Goal: Task Accomplishment & Management: Complete application form

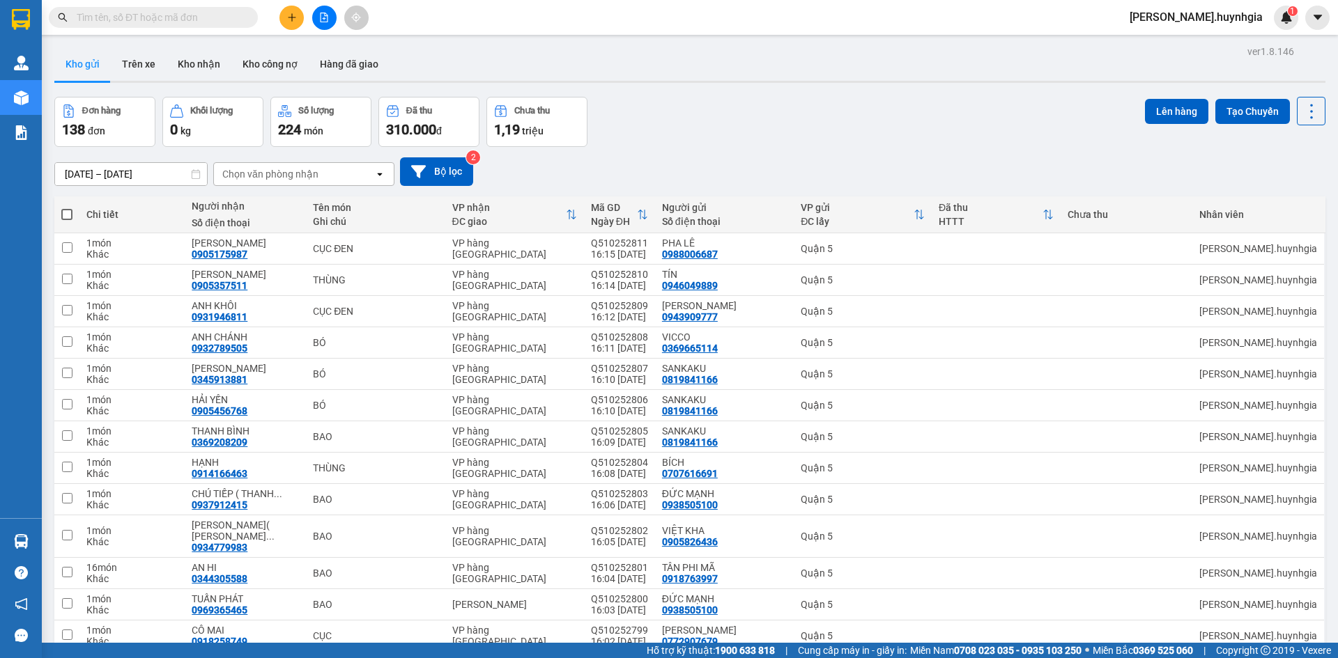
click at [291, 17] on icon "plus" at bounding box center [292, 17] width 8 height 1
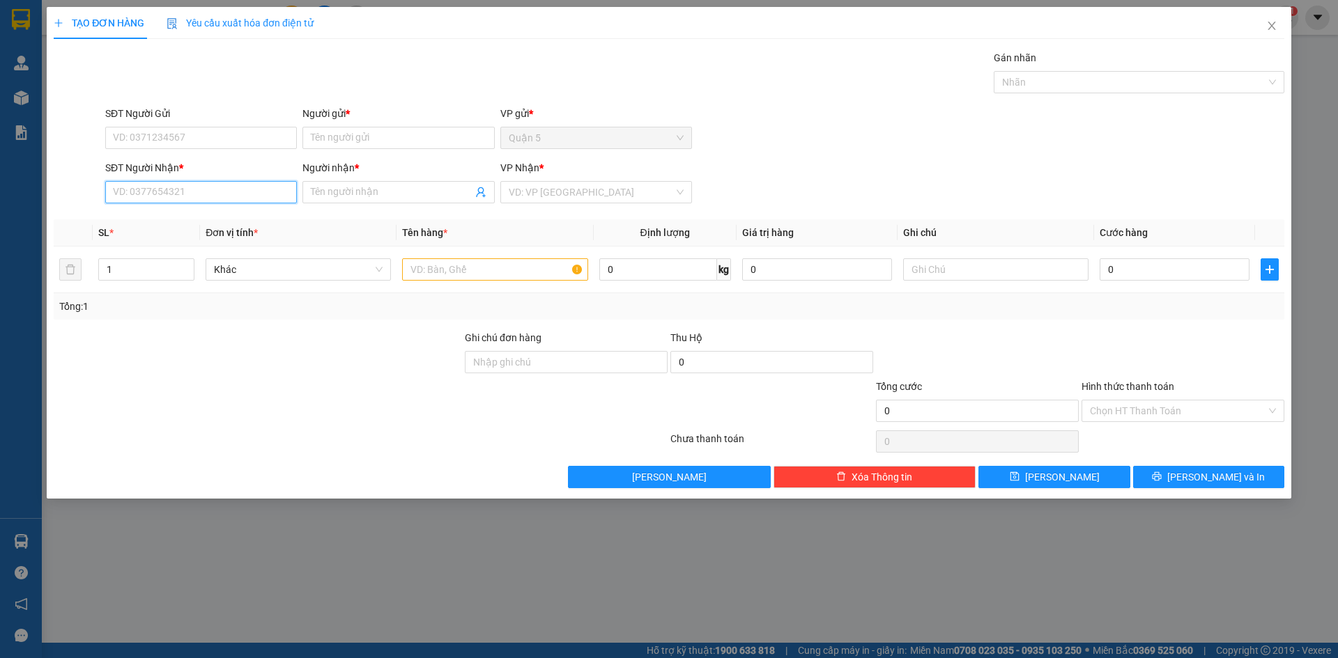
click at [200, 199] on input "SĐT Người Nhận *" at bounding box center [201, 192] width 192 height 22
click at [200, 222] on div "02583829221 - CƯỜNG 37" at bounding box center [201, 219] width 175 height 15
type input "02583829221"
type input "CƯỜNG 37"
type input "02583829221"
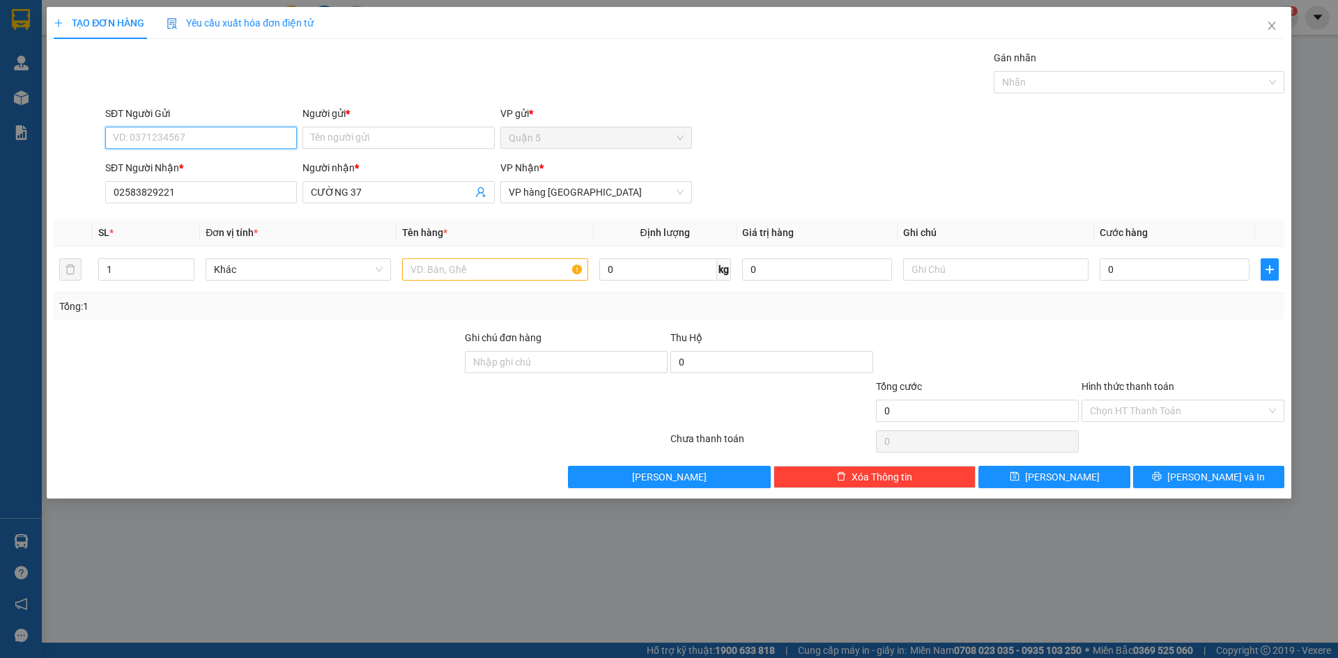
click at [192, 141] on input "SĐT Người Gửi" at bounding box center [201, 138] width 192 height 22
click at [185, 165] on div "0934020673 - YẾN" at bounding box center [201, 165] width 175 height 15
type input "0934020673"
type input "YẾN"
type input "0934020673"
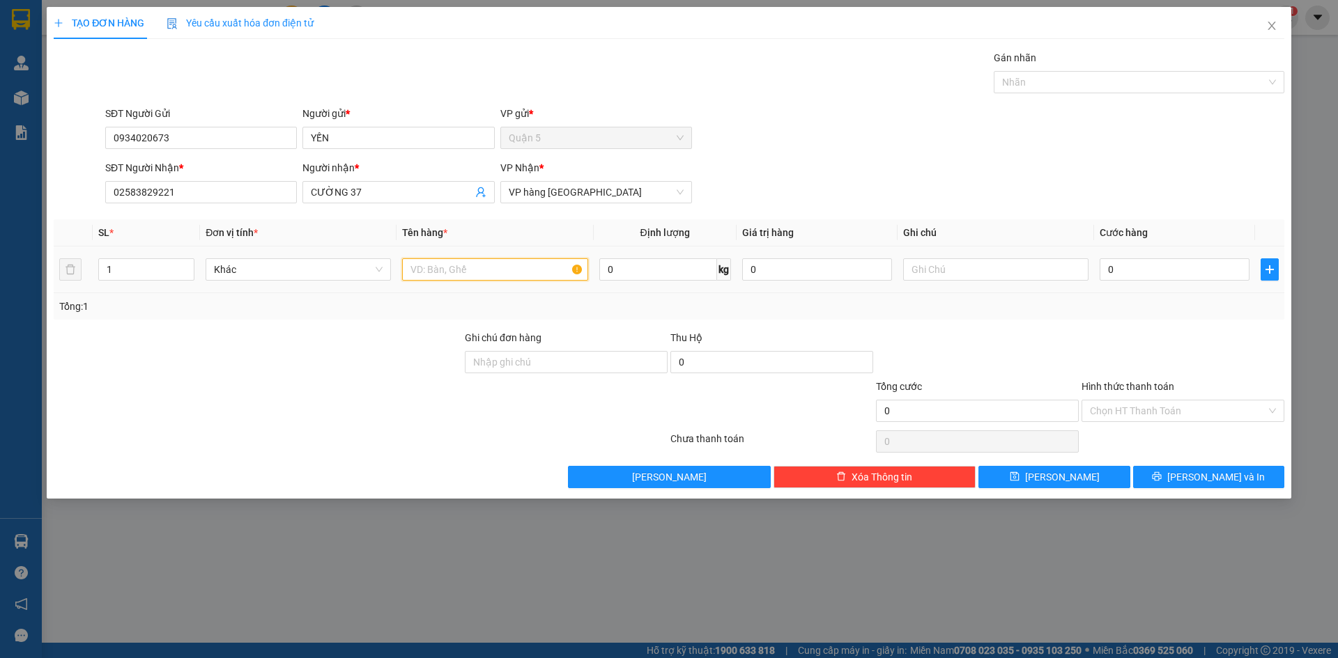
click at [425, 274] on input "text" at bounding box center [494, 269] width 185 height 22
type input "b"
type input "BAO"
click at [1166, 481] on button "[PERSON_NAME] và In" at bounding box center [1208, 477] width 151 height 22
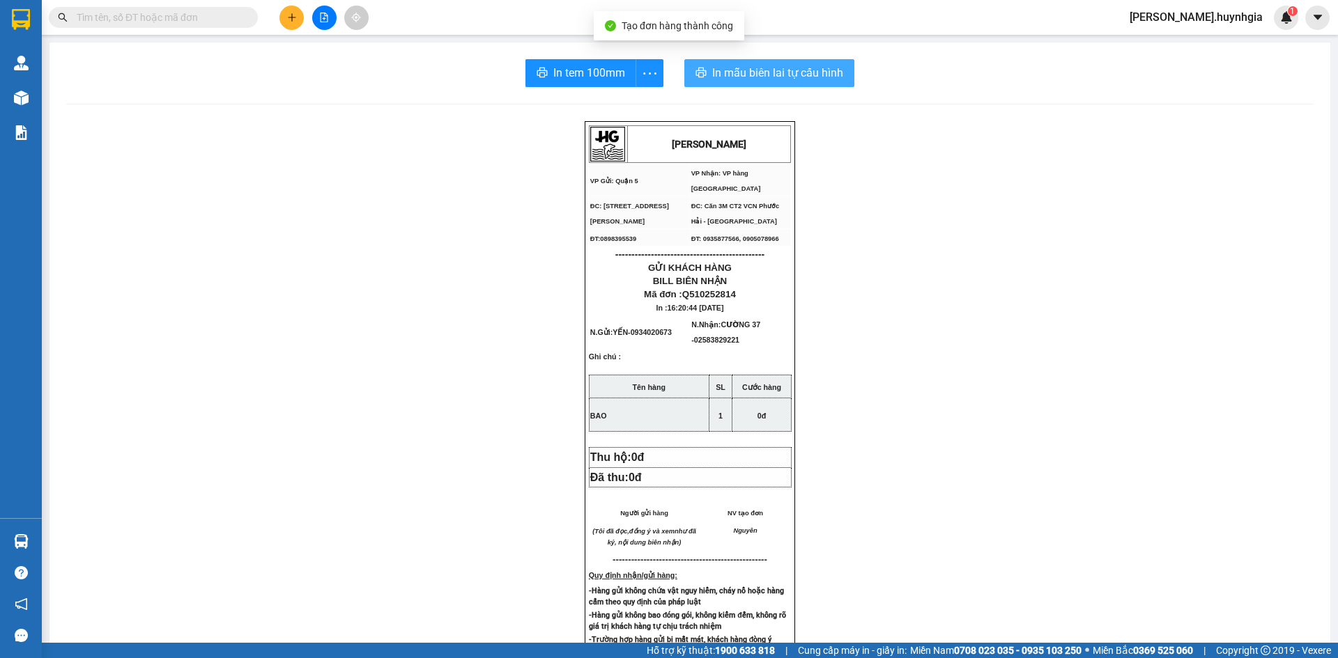
click at [697, 81] on button "In mẫu biên lai tự cấu hình" at bounding box center [769, 73] width 170 height 28
click at [754, 78] on span "In mẫu biên lai tự cấu hình" at bounding box center [777, 72] width 131 height 17
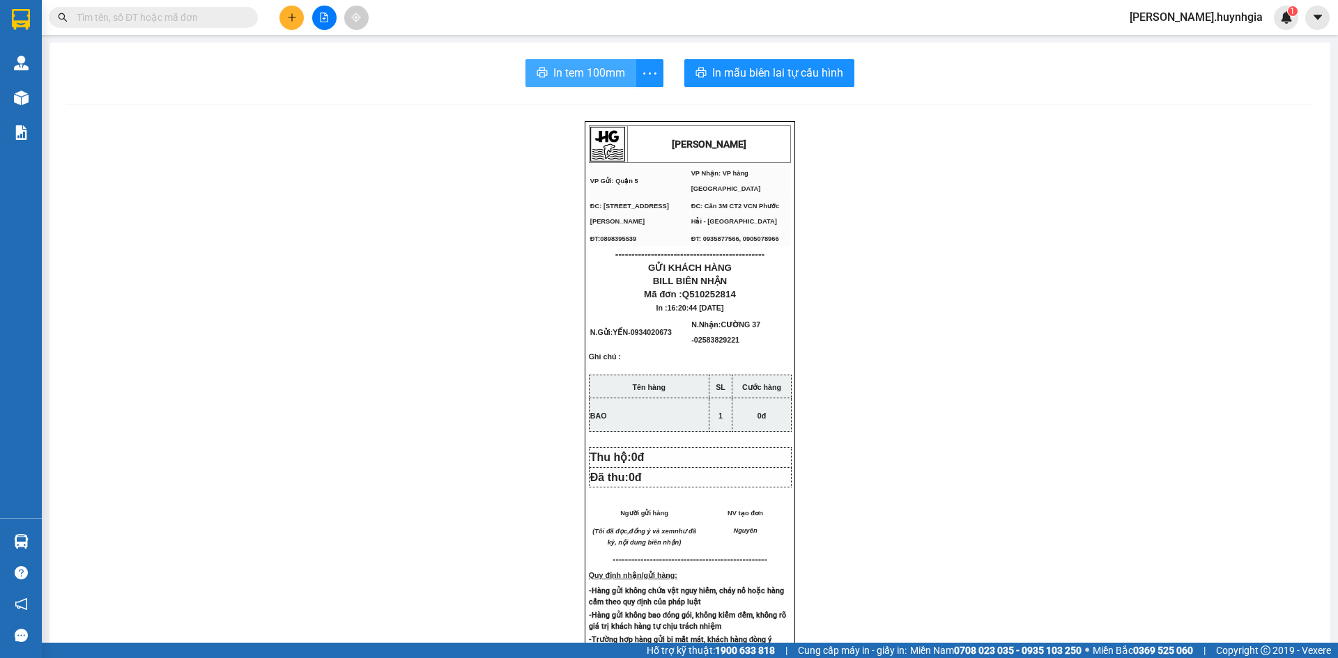
click at [562, 69] on span "In tem 100mm" at bounding box center [589, 72] width 72 height 17
click at [298, 22] on button at bounding box center [291, 18] width 24 height 24
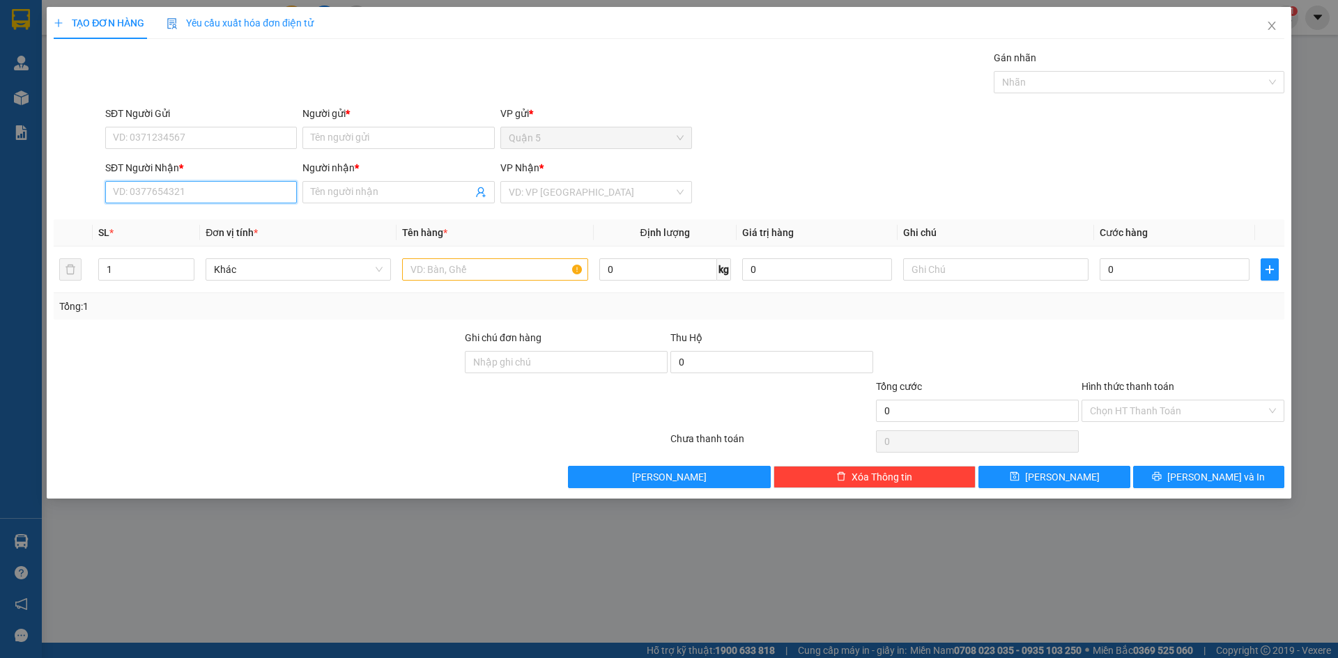
click at [171, 190] on input "SĐT Người Nhận *" at bounding box center [201, 192] width 192 height 22
click at [166, 140] on input "SĐT Người Gửi" at bounding box center [201, 138] width 192 height 22
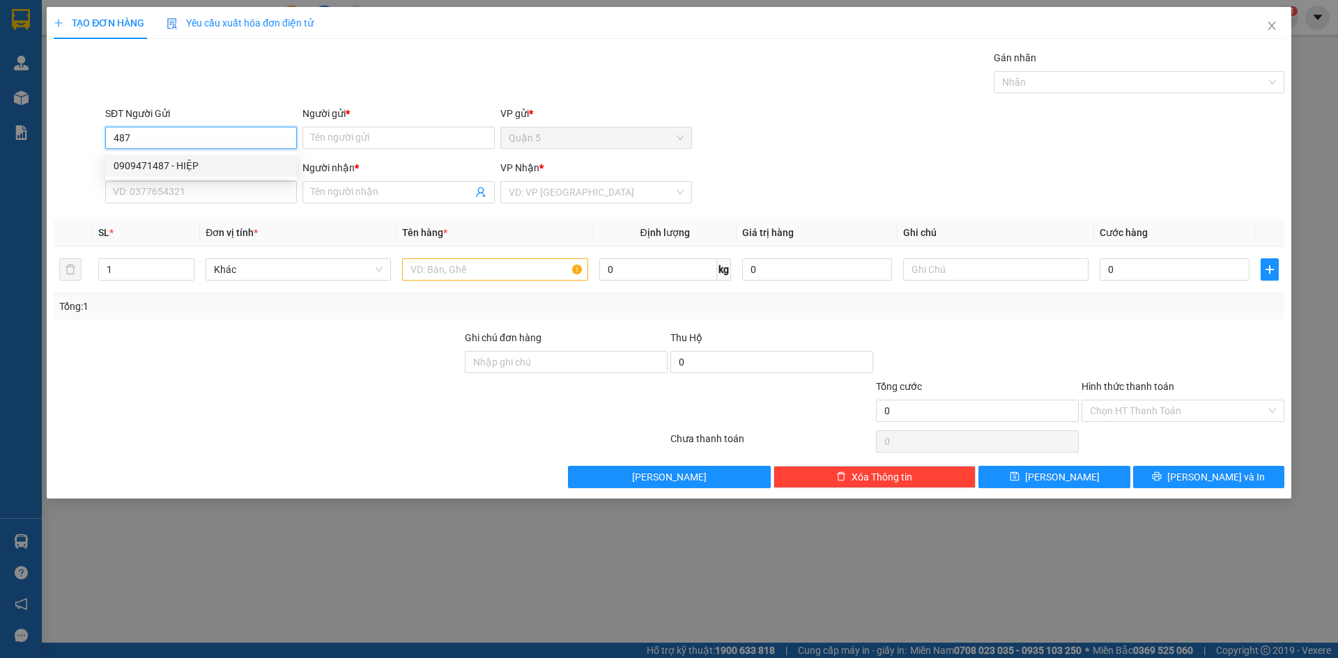
click at [170, 166] on div "0909471487 - HIỆP" at bounding box center [201, 165] width 175 height 15
type input "0909471487"
type input "HIỆP"
type input "0905402633"
type input "TRUNG HIẾU"
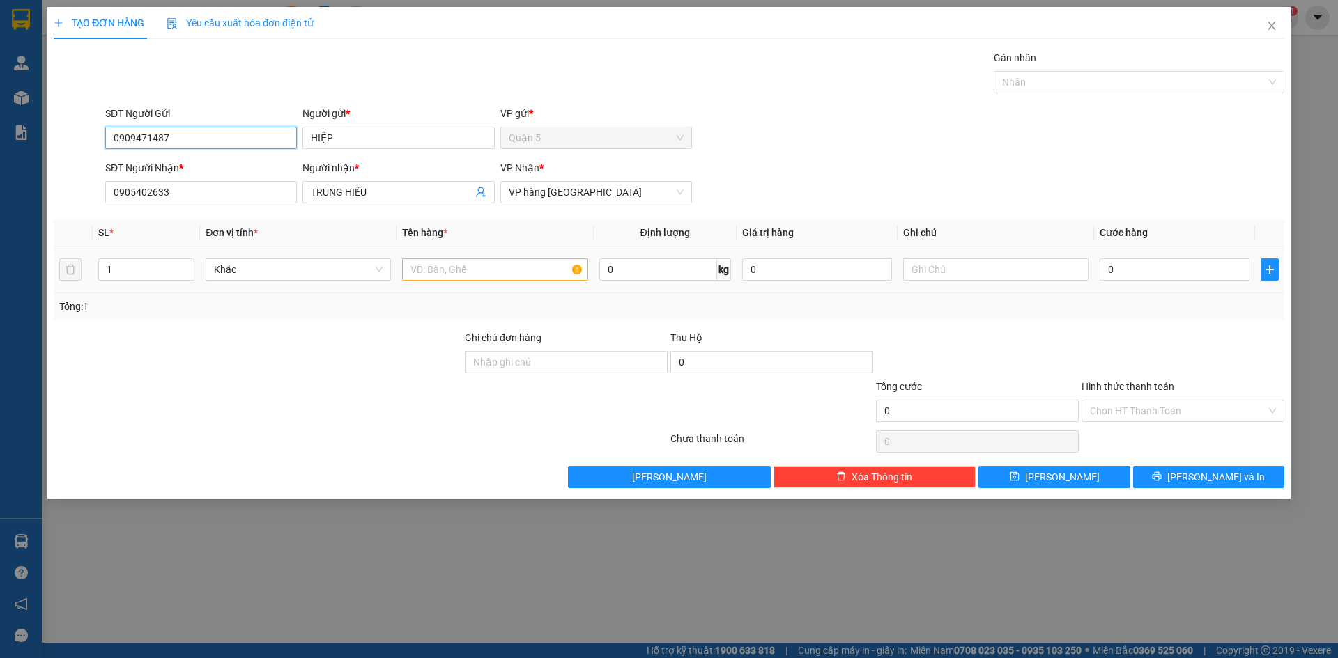
type input "0909471487"
click at [417, 275] on input "text" at bounding box center [494, 269] width 185 height 22
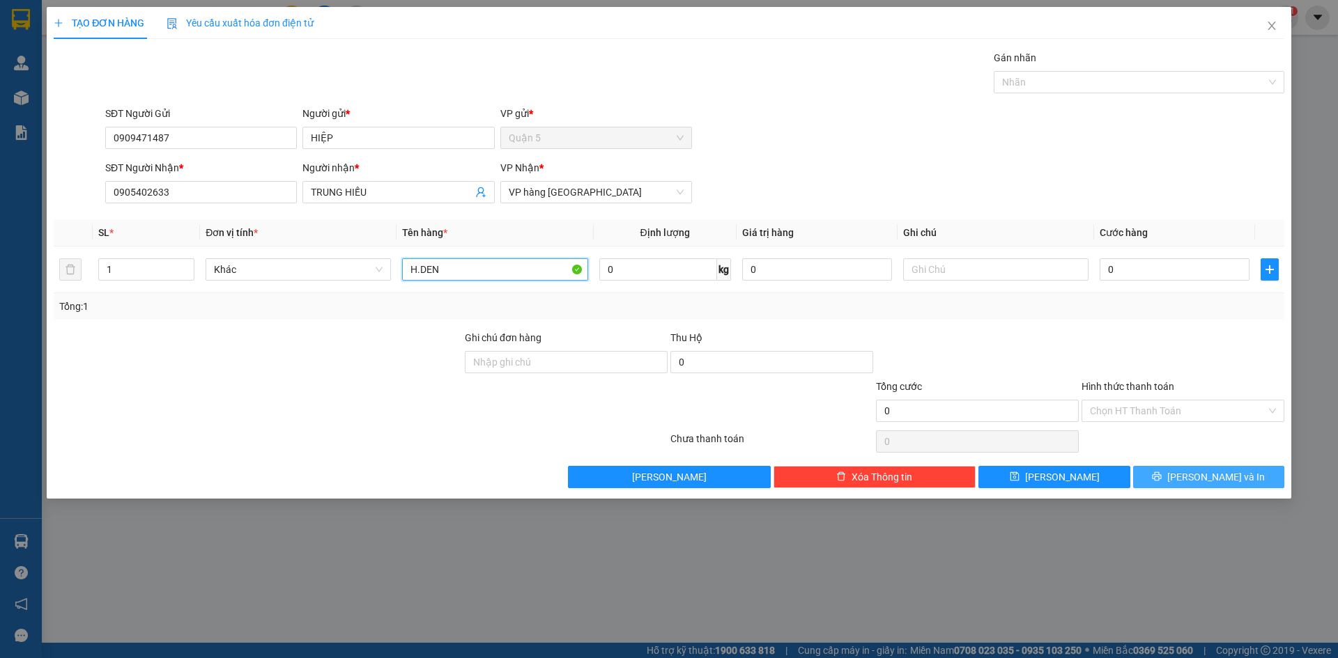
type input "H.DEN"
click at [1157, 471] on button "[PERSON_NAME] và In" at bounding box center [1208, 477] width 151 height 22
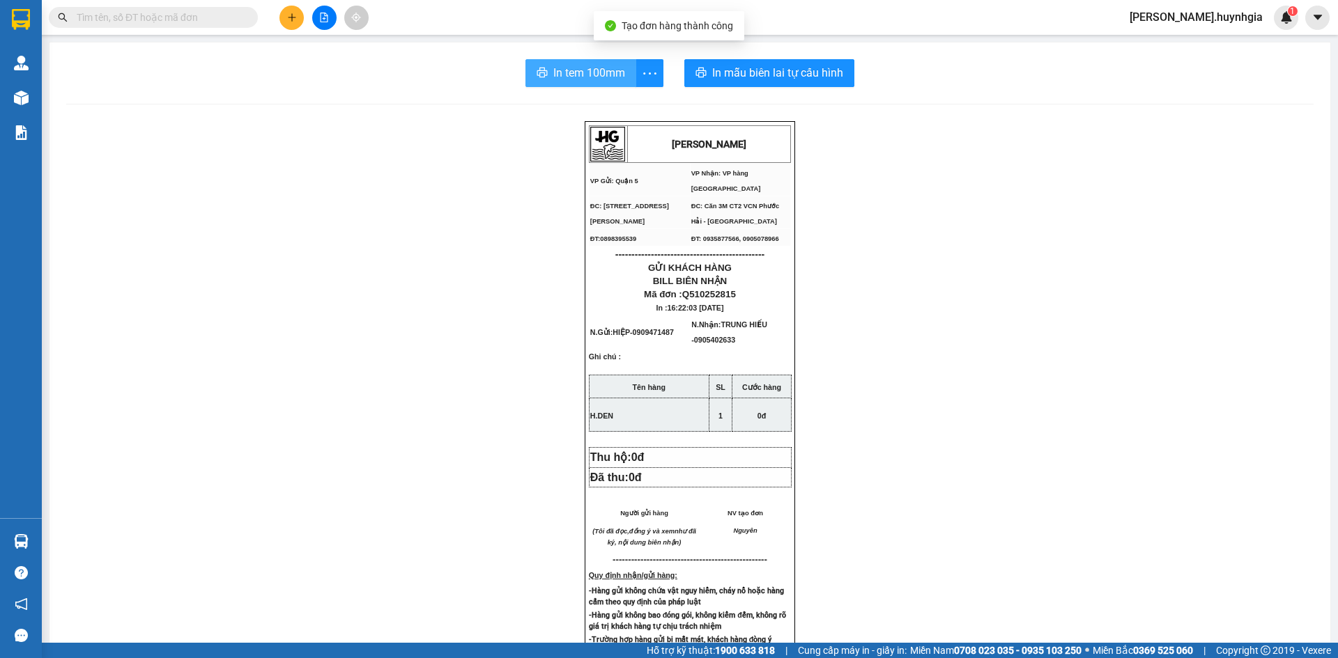
click at [585, 61] on button "In tem 100mm" at bounding box center [580, 73] width 111 height 28
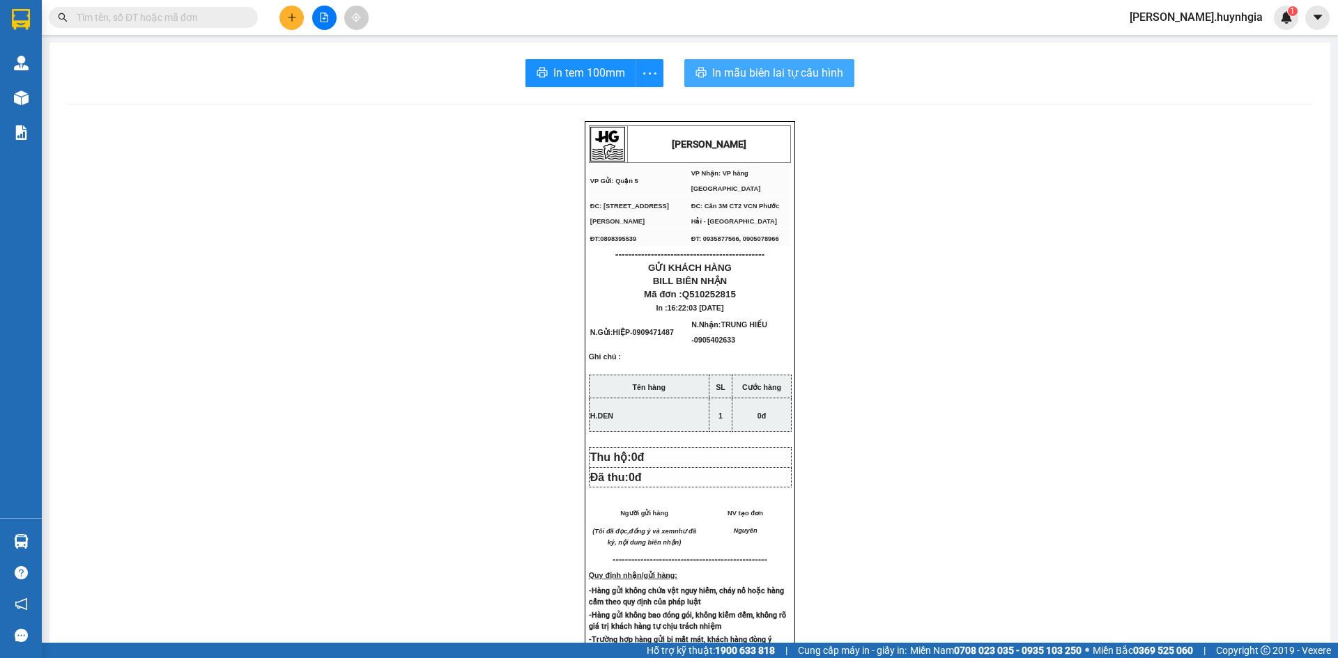
click at [742, 79] on span "In mẫu biên lai tự cấu hình" at bounding box center [777, 72] width 131 height 17
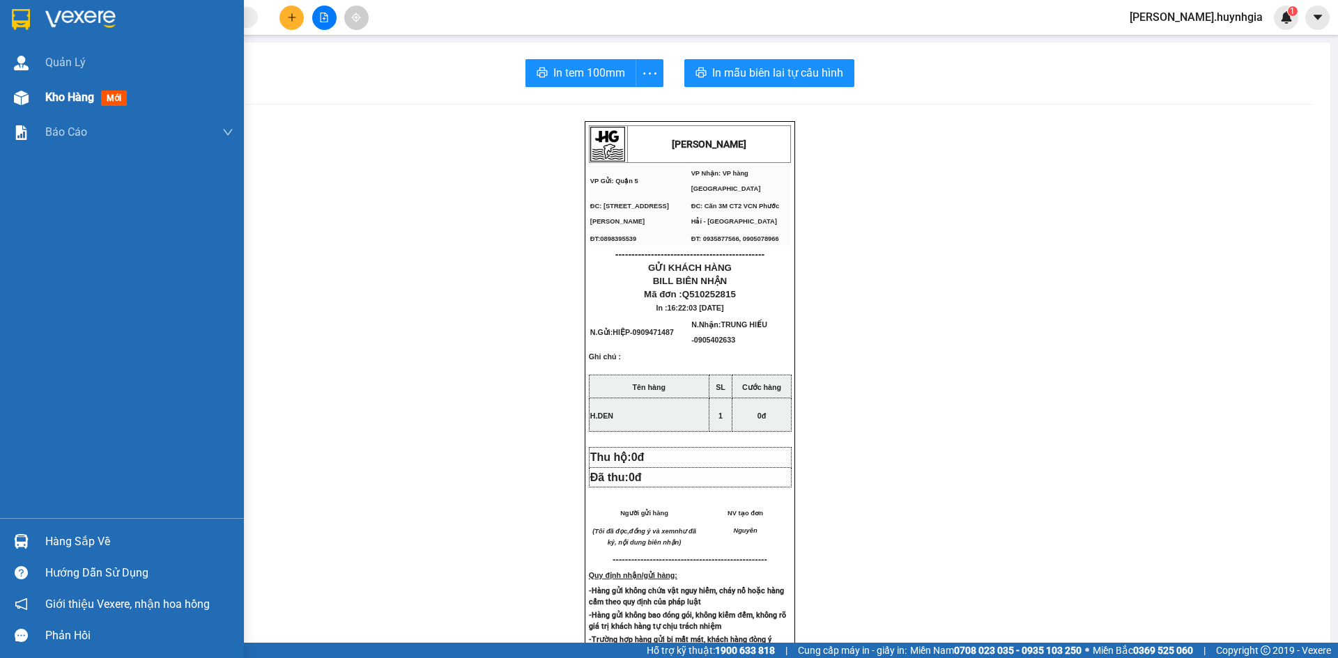
click at [55, 94] on span "Kho hàng" at bounding box center [69, 97] width 49 height 13
click at [68, 97] on span "Kho hàng" at bounding box center [69, 97] width 49 height 13
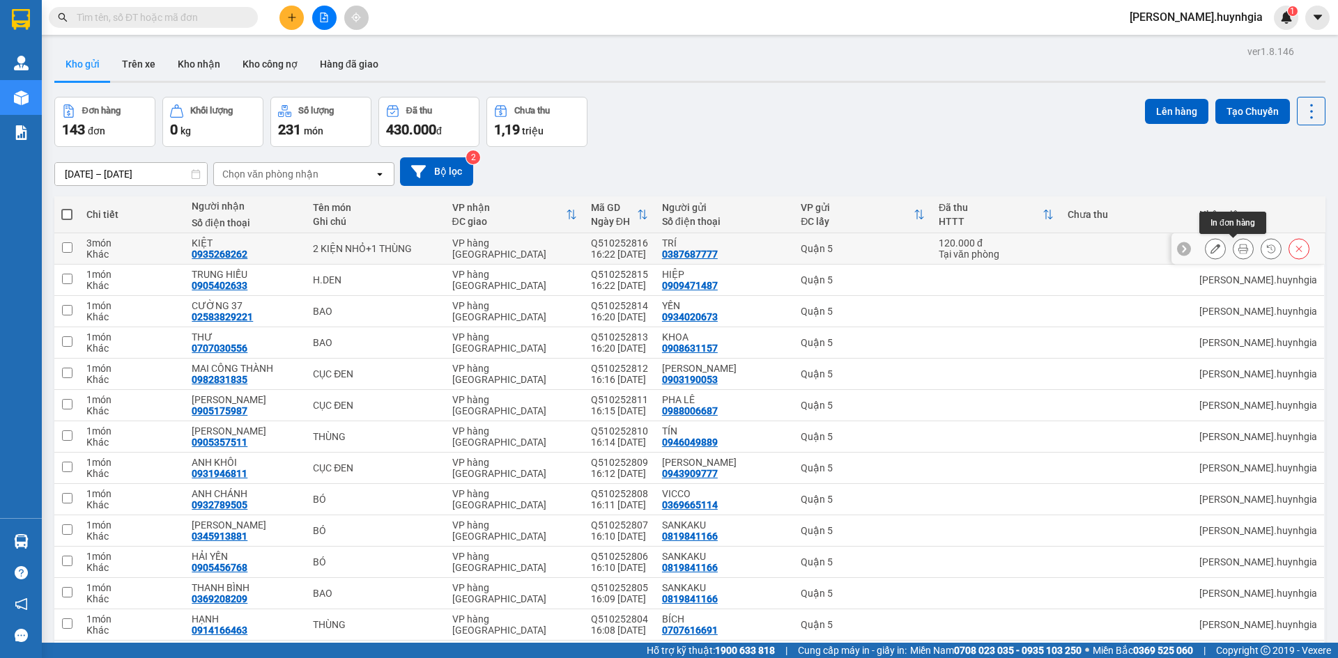
click at [1238, 250] on button at bounding box center [1243, 249] width 20 height 24
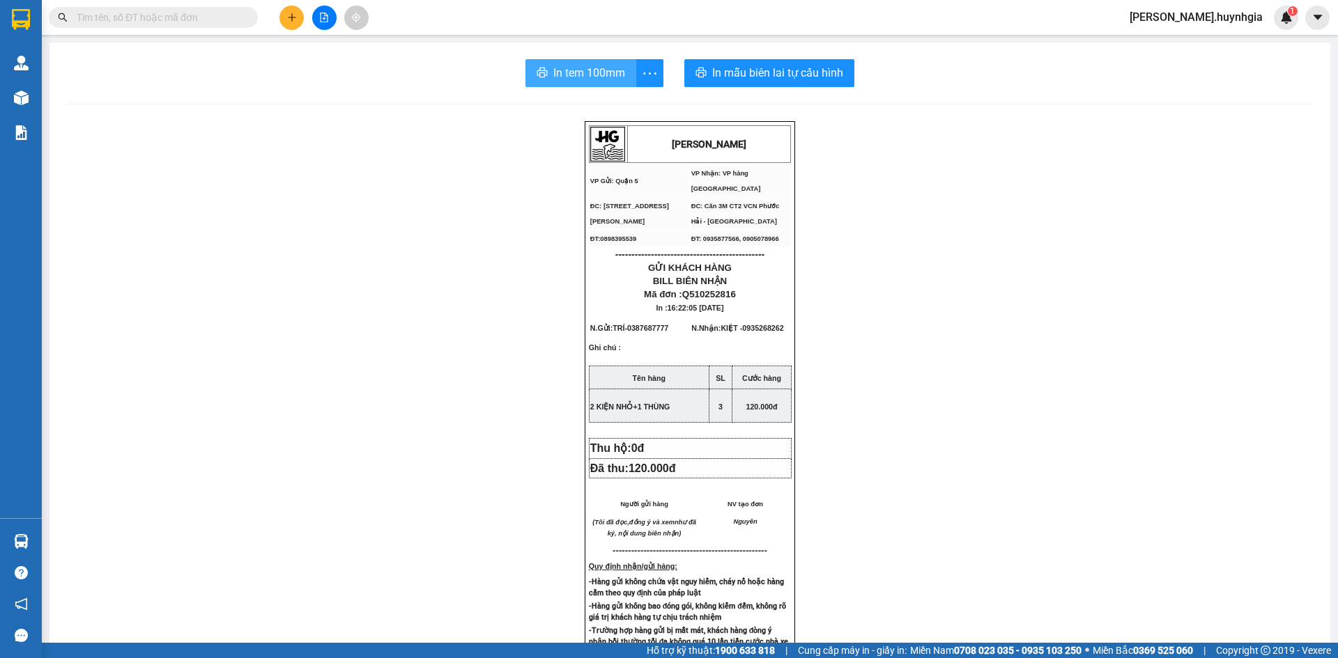
click at [582, 75] on span "In tem 100mm" at bounding box center [589, 72] width 72 height 17
click at [289, 18] on icon "plus" at bounding box center [292, 18] width 10 height 10
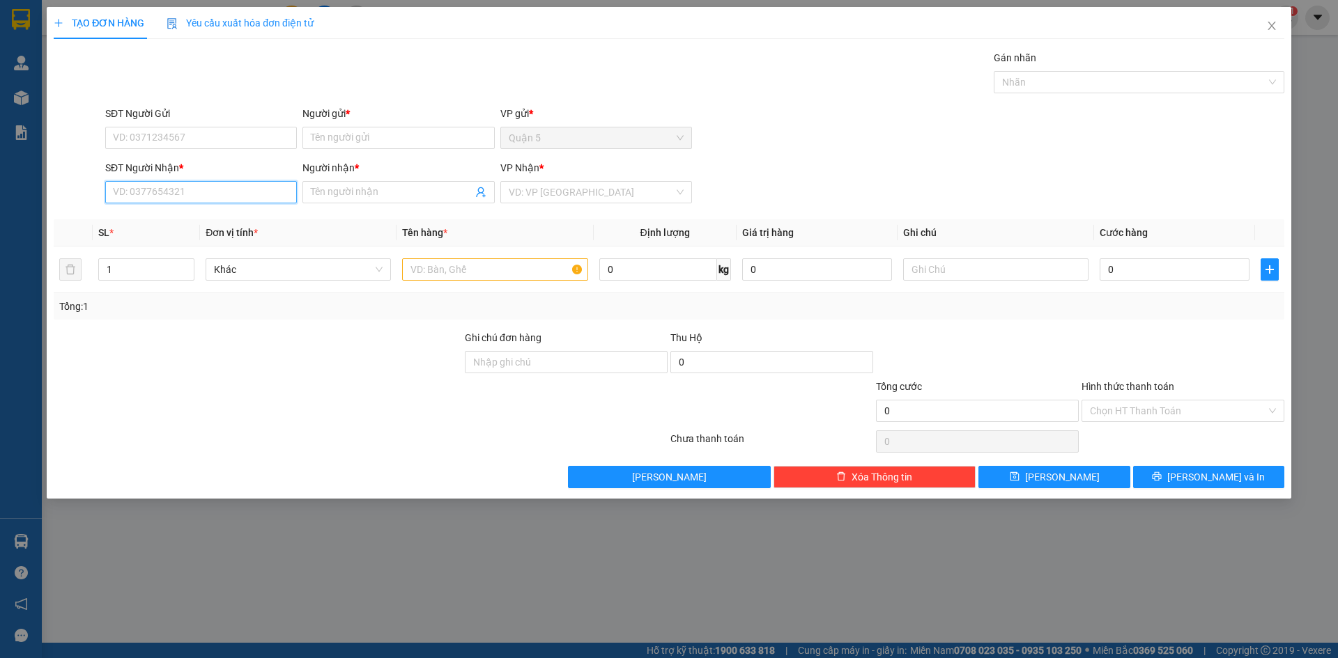
click at [193, 196] on input "SĐT Người Nhận *" at bounding box center [201, 192] width 192 height 22
type input "2"
type input "0905032542"
click at [362, 187] on input "Người nhận *" at bounding box center [391, 192] width 161 height 15
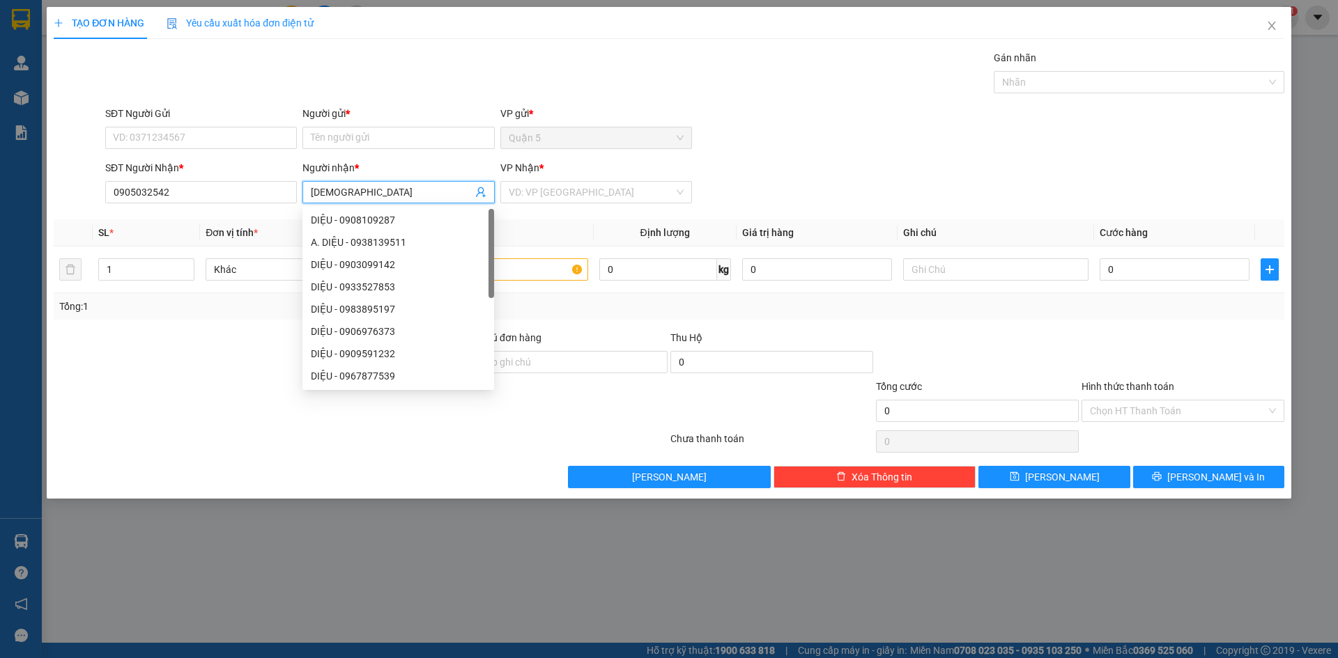
type input "[DEMOGRAPHIC_DATA]"
drag, startPoint x: 212, startPoint y: 125, endPoint x: 210, endPoint y: 136, distance: 10.5
click at [212, 126] on div "SĐT Người Gửi" at bounding box center [201, 116] width 192 height 21
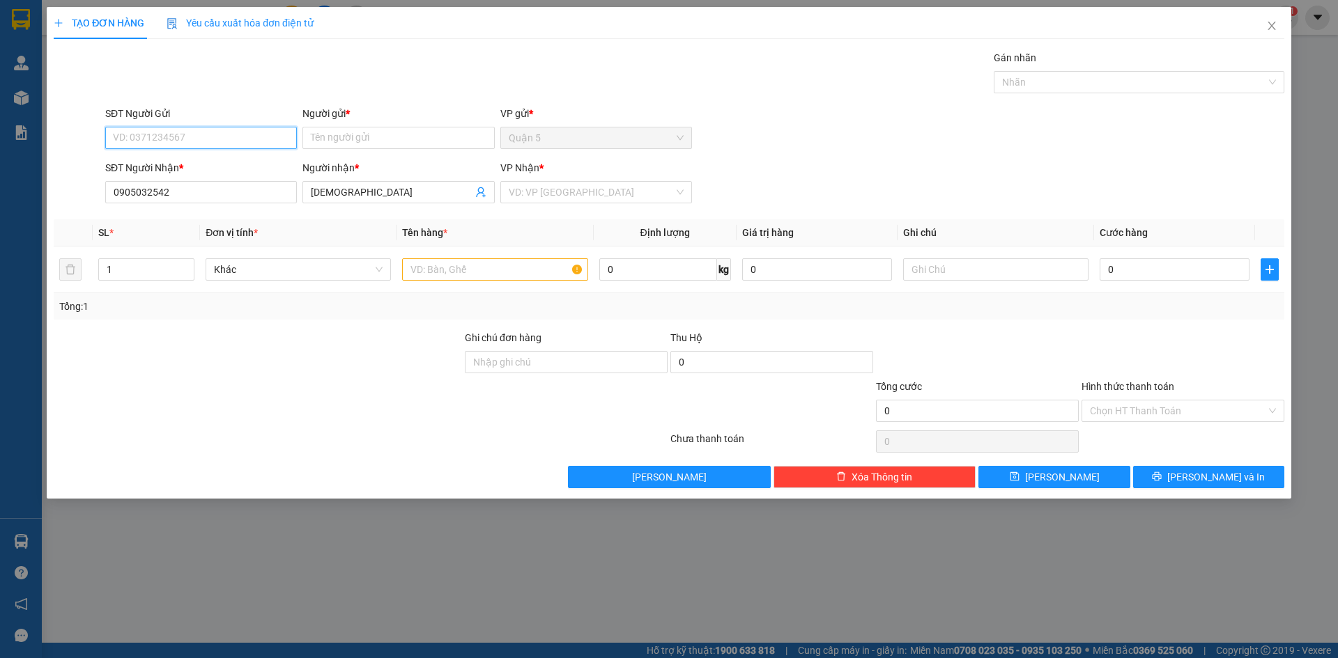
click at [210, 136] on input "SĐT Người Gửi" at bounding box center [201, 138] width 192 height 22
type input "0916171020"
click at [329, 143] on input "Người gửi *" at bounding box center [398, 138] width 192 height 22
type input "CANVAS"
click at [532, 175] on div "VP Nhận *" at bounding box center [596, 167] width 192 height 15
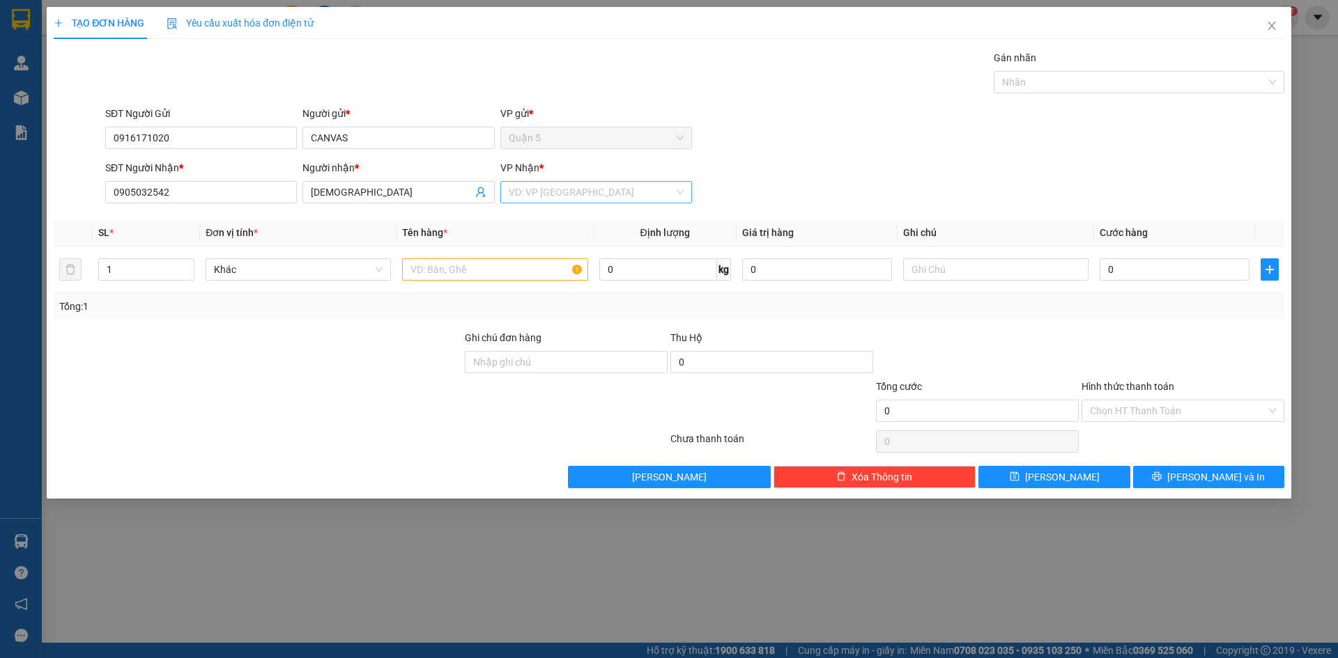
click at [523, 191] on input "search" at bounding box center [591, 192] width 165 height 21
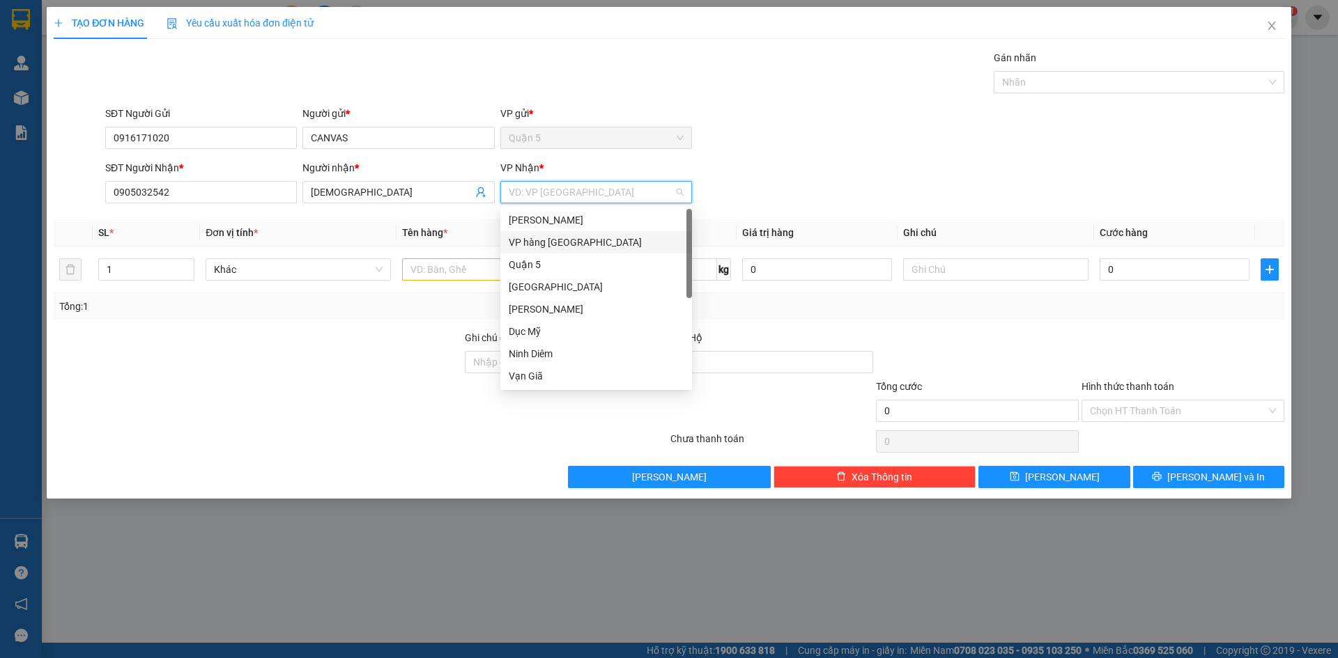
drag, startPoint x: 557, startPoint y: 245, endPoint x: 410, endPoint y: 248, distance: 146.3
click at [557, 245] on div "VP hàng [GEOGRAPHIC_DATA]" at bounding box center [596, 242] width 175 height 15
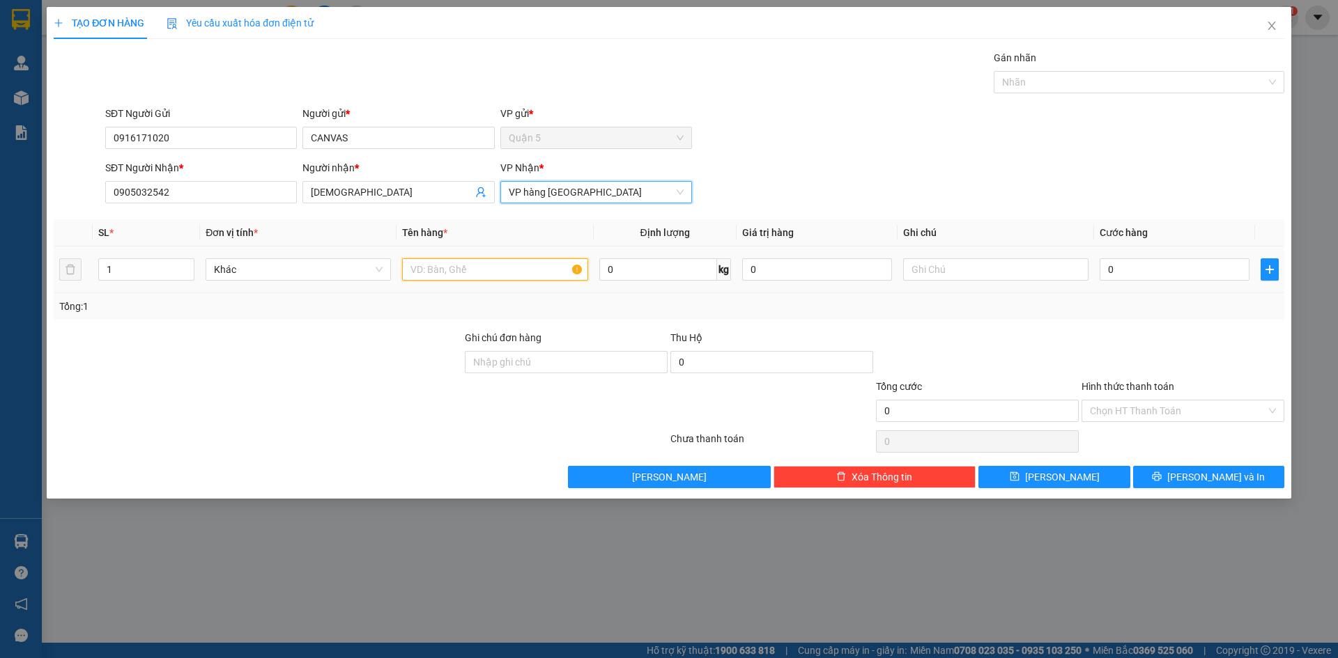
click at [450, 270] on input "text" at bounding box center [494, 269] width 185 height 22
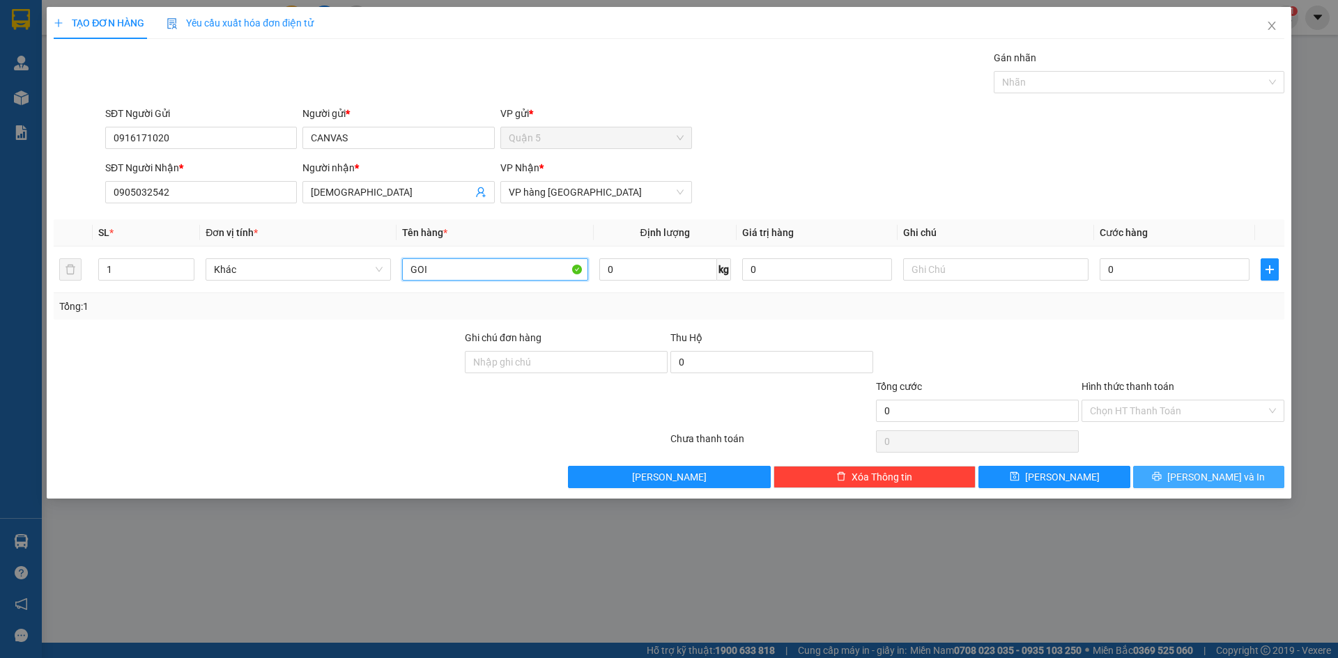
type input "GOI"
click at [1150, 477] on button "[PERSON_NAME] và In" at bounding box center [1208, 477] width 151 height 22
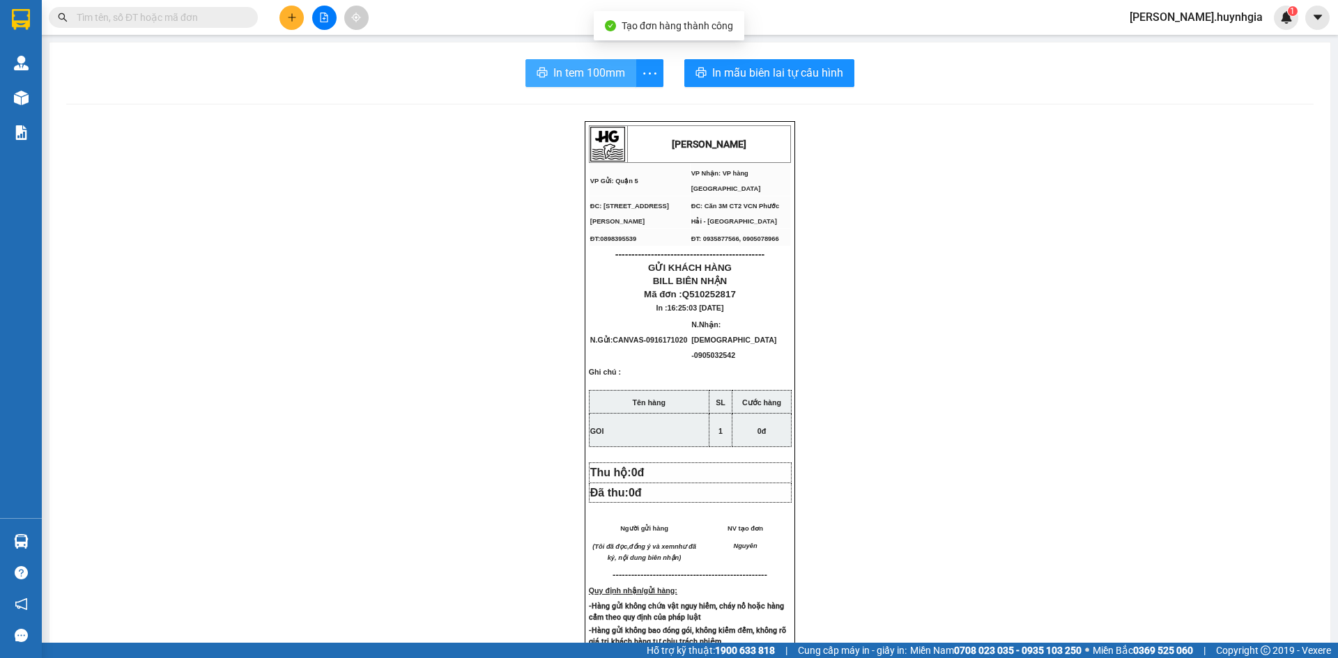
click at [623, 70] on button "In tem 100mm" at bounding box center [580, 73] width 111 height 28
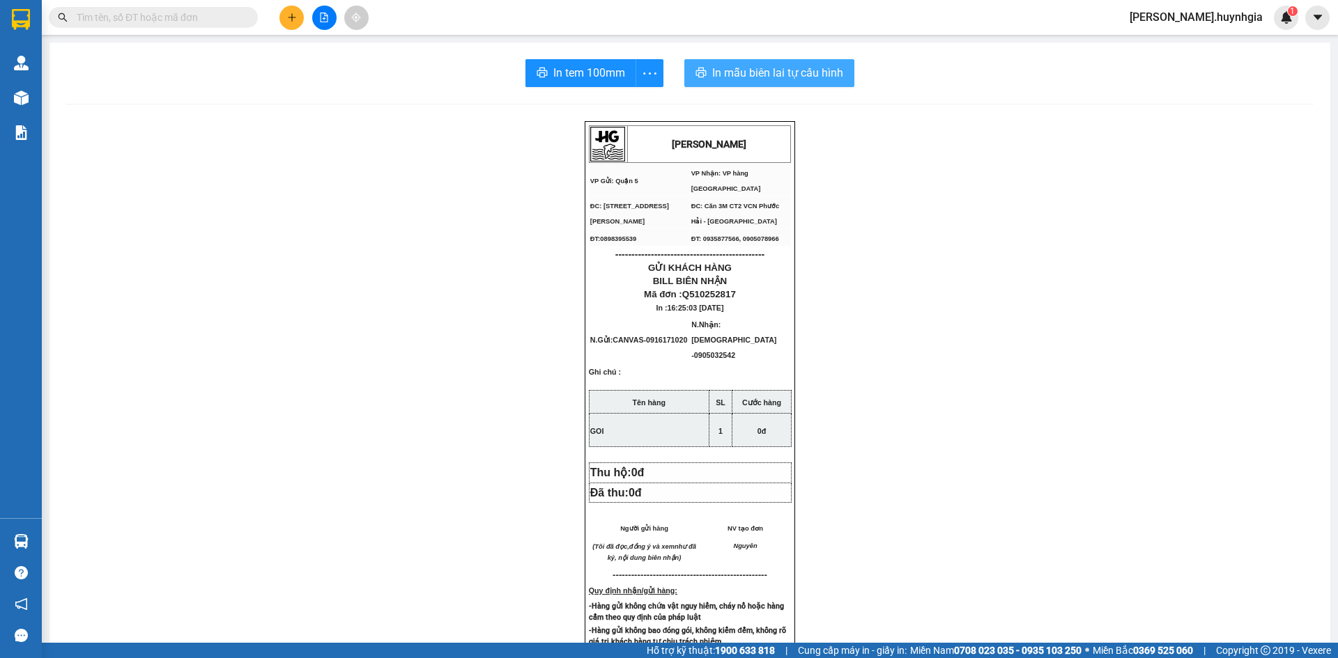
click at [712, 74] on span "In mẫu biên lai tự cấu hình" at bounding box center [777, 72] width 131 height 17
click at [296, 17] on icon "plus" at bounding box center [292, 18] width 10 height 10
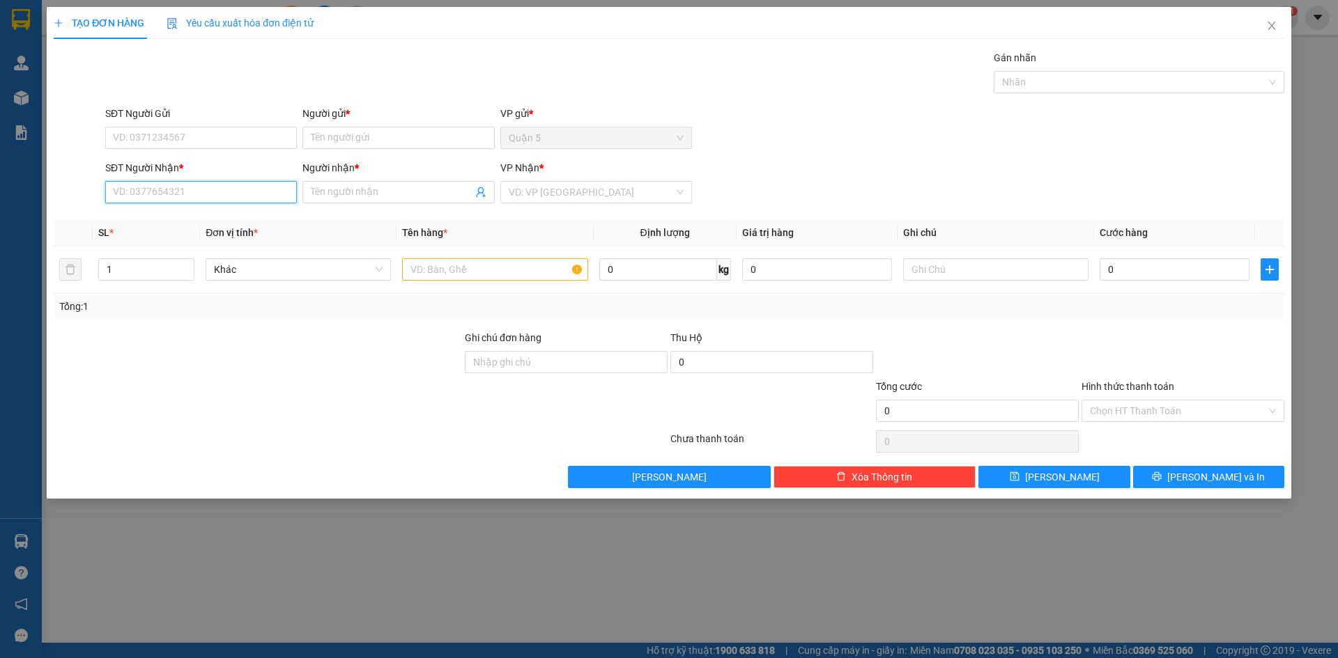
click at [194, 192] on input "SĐT Người Nhận *" at bounding box center [201, 192] width 192 height 22
click at [339, 196] on input "Người nhận *" at bounding box center [391, 192] width 161 height 15
drag, startPoint x: 246, startPoint y: 189, endPoint x: 244, endPoint y: 182, distance: 7.3
click at [246, 188] on input "SĐT Người Nhận *" at bounding box center [201, 192] width 192 height 22
drag, startPoint x: 242, startPoint y: 222, endPoint x: 216, endPoint y: 183, distance: 46.8
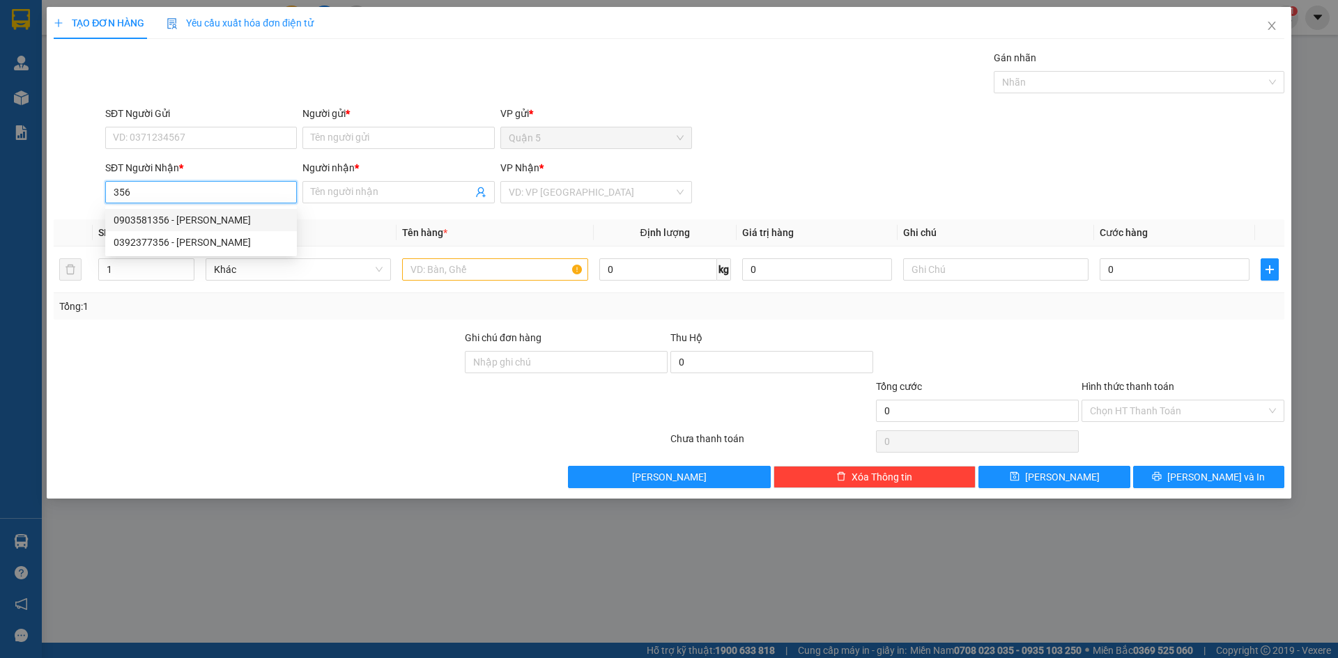
click at [242, 222] on div "0903581356 - HỮU ĐOAN" at bounding box center [201, 219] width 175 height 15
type input "0903581356"
type input "[PERSON_NAME]"
type input "0903581356"
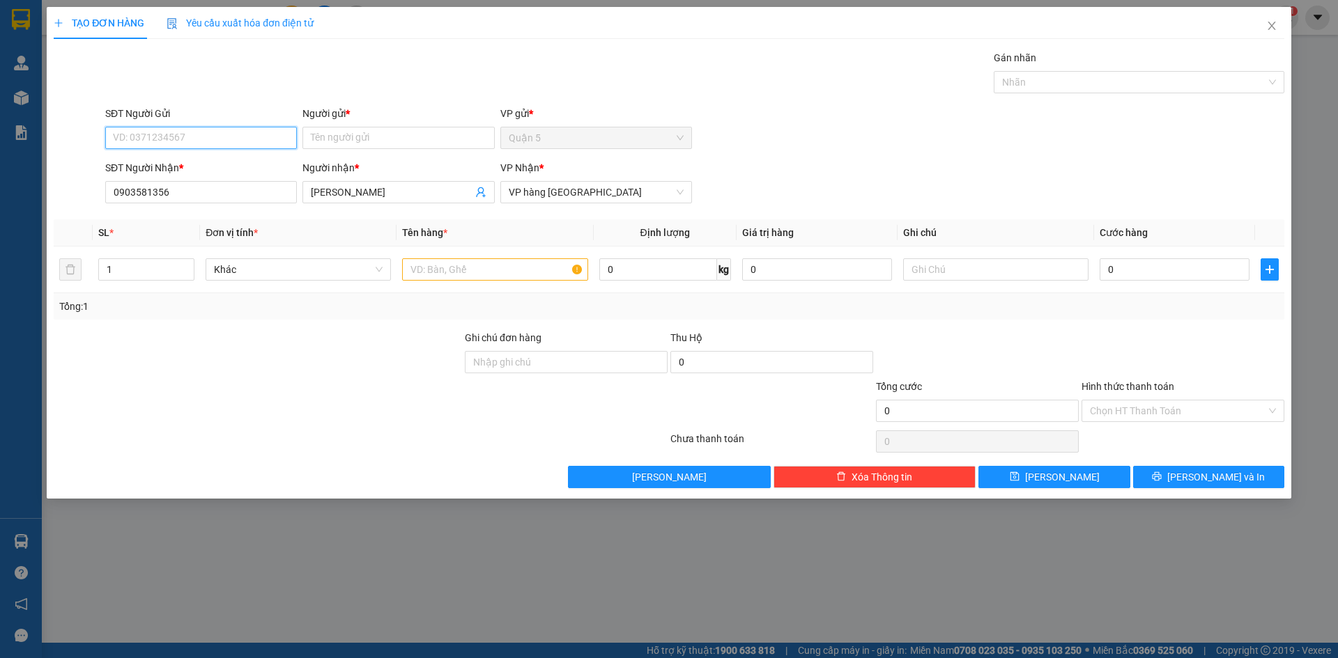
click at [201, 141] on input "SĐT Người Gửi" at bounding box center [201, 138] width 192 height 22
drag, startPoint x: 204, startPoint y: 161, endPoint x: 287, endPoint y: 203, distance: 93.2
click at [204, 162] on div "0906858481 - LỘC PHÁT" at bounding box center [201, 165] width 175 height 15
type input "0906858481"
type input "LỘC PHÁT"
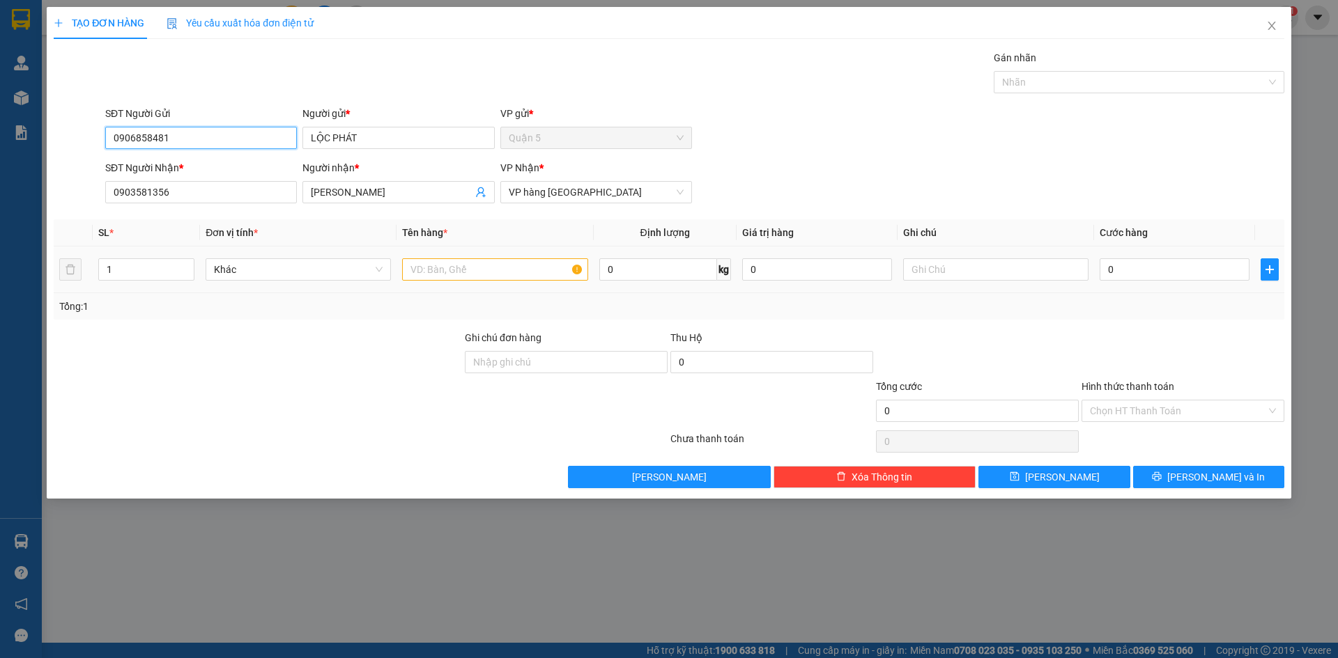
type input "0906858481"
click at [457, 269] on input "text" at bounding box center [494, 269] width 185 height 22
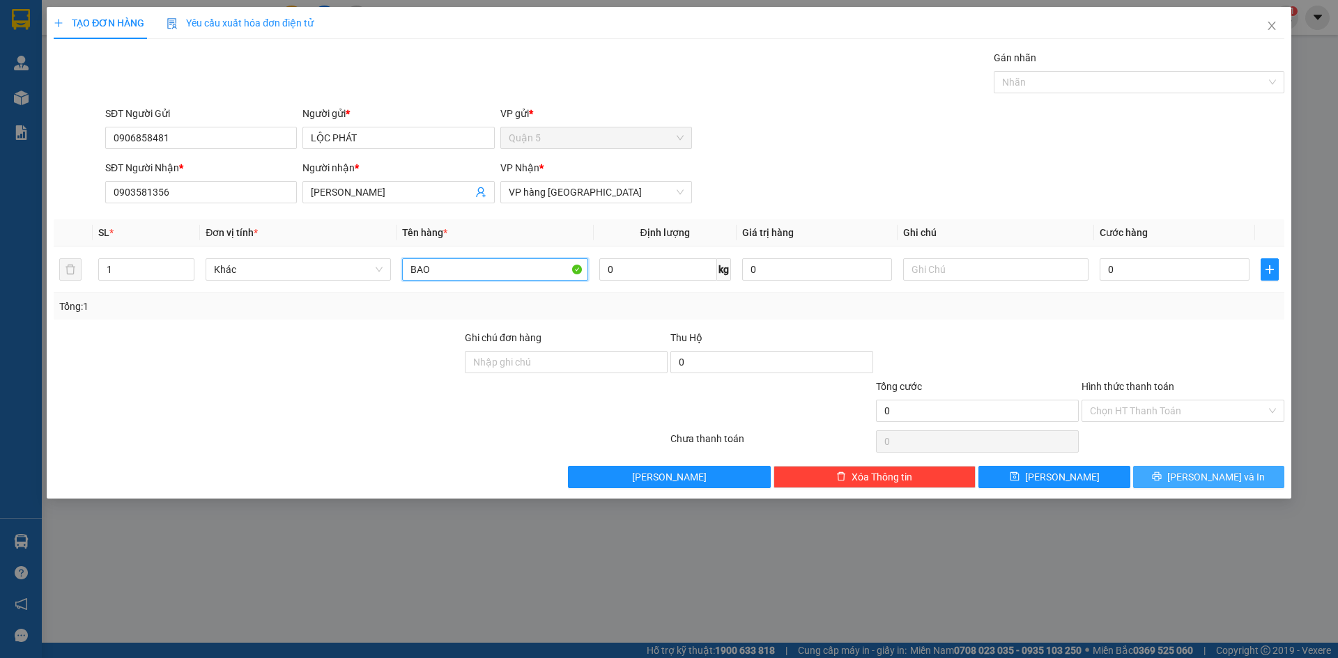
type input "BAO"
click at [1155, 471] on button "[PERSON_NAME] và In" at bounding box center [1208, 477] width 151 height 22
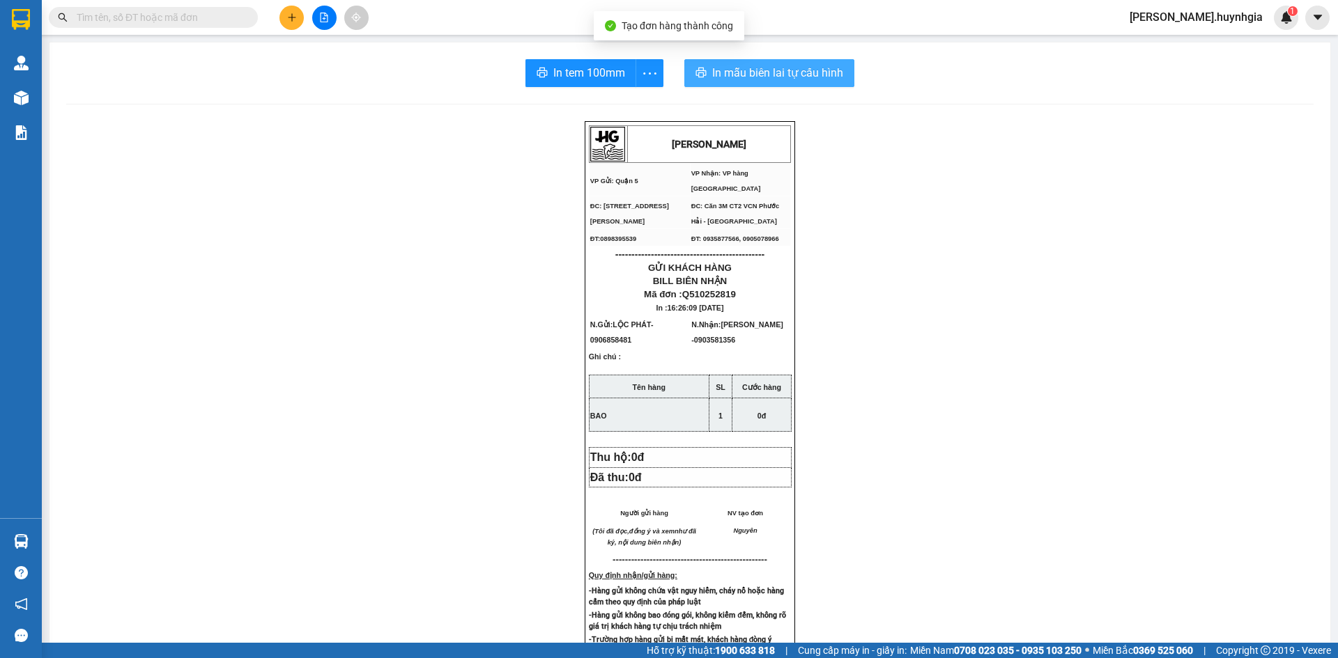
click at [805, 72] on span "In mẫu biên lai tự cấu hình" at bounding box center [777, 72] width 131 height 17
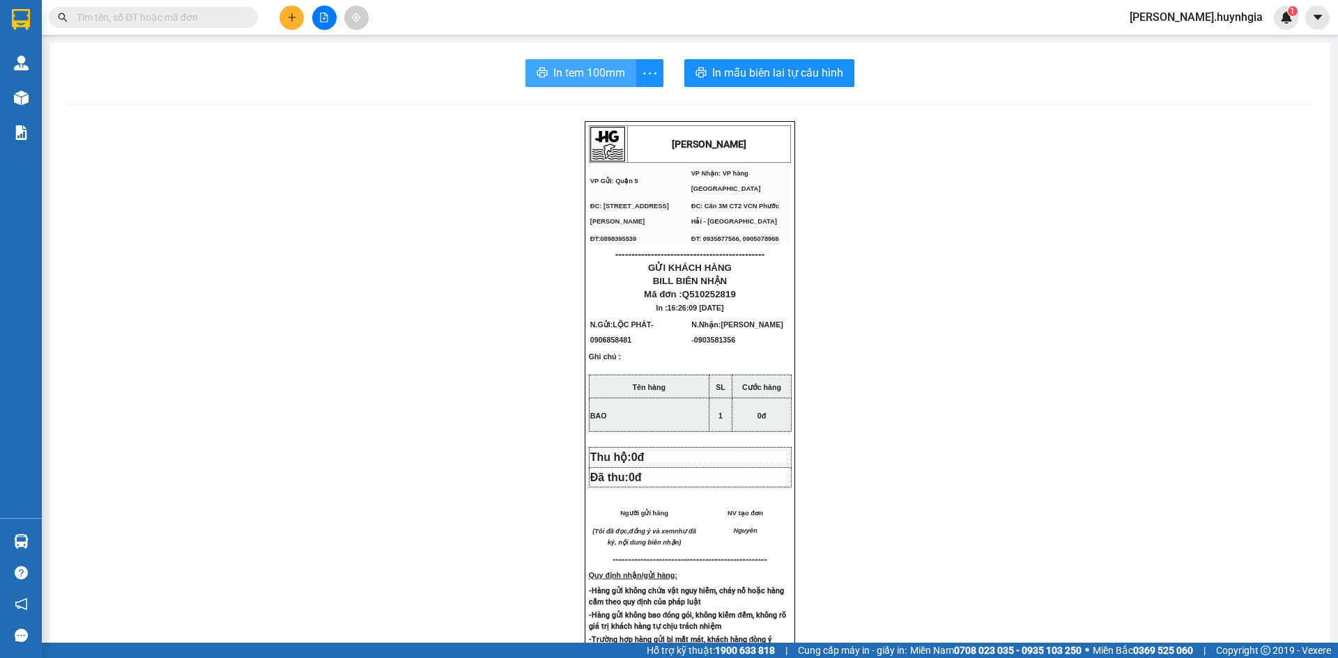
click at [615, 72] on span "In tem 100mm" at bounding box center [589, 72] width 72 height 17
click at [284, 15] on button at bounding box center [291, 18] width 24 height 24
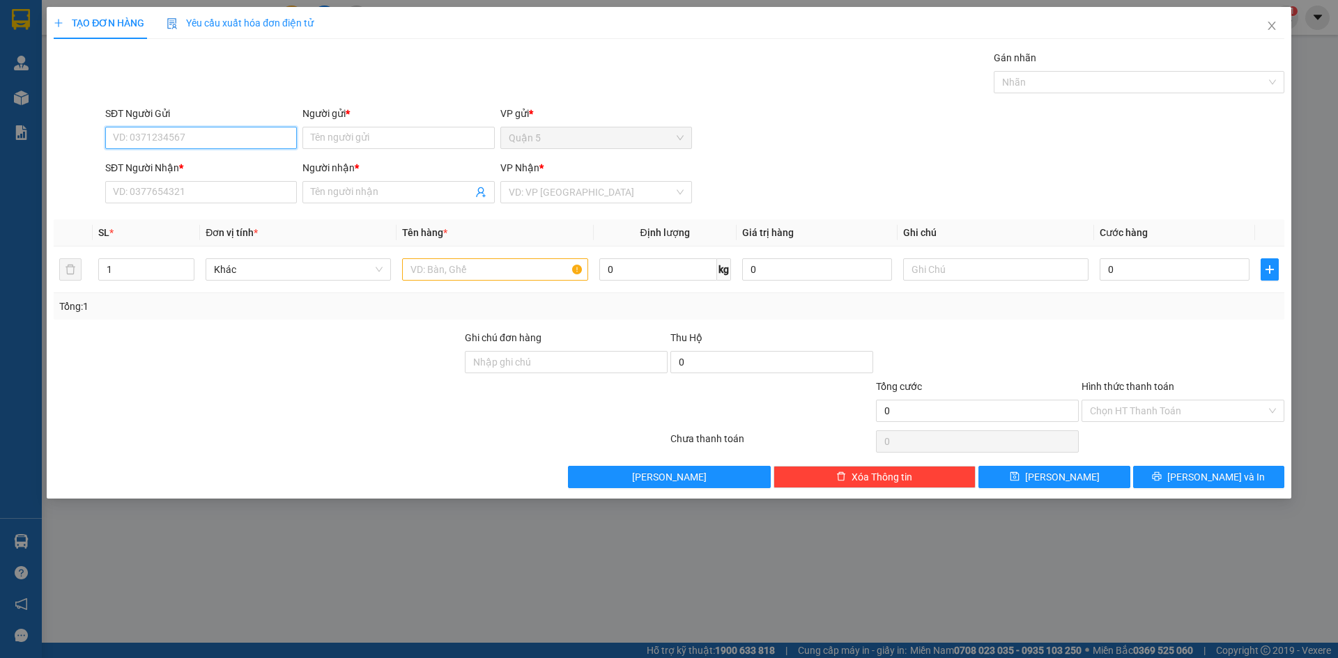
click at [237, 142] on input "SĐT Người Gửi" at bounding box center [201, 138] width 192 height 22
click at [235, 140] on input "SĐT Người Gửi" at bounding box center [201, 138] width 192 height 22
click at [254, 134] on input "SĐT Người Gửi" at bounding box center [201, 138] width 192 height 22
drag, startPoint x: 233, startPoint y: 164, endPoint x: 245, endPoint y: 194, distance: 31.8
click at [231, 164] on div "0906858481 - LỘC PHÁT" at bounding box center [201, 165] width 175 height 15
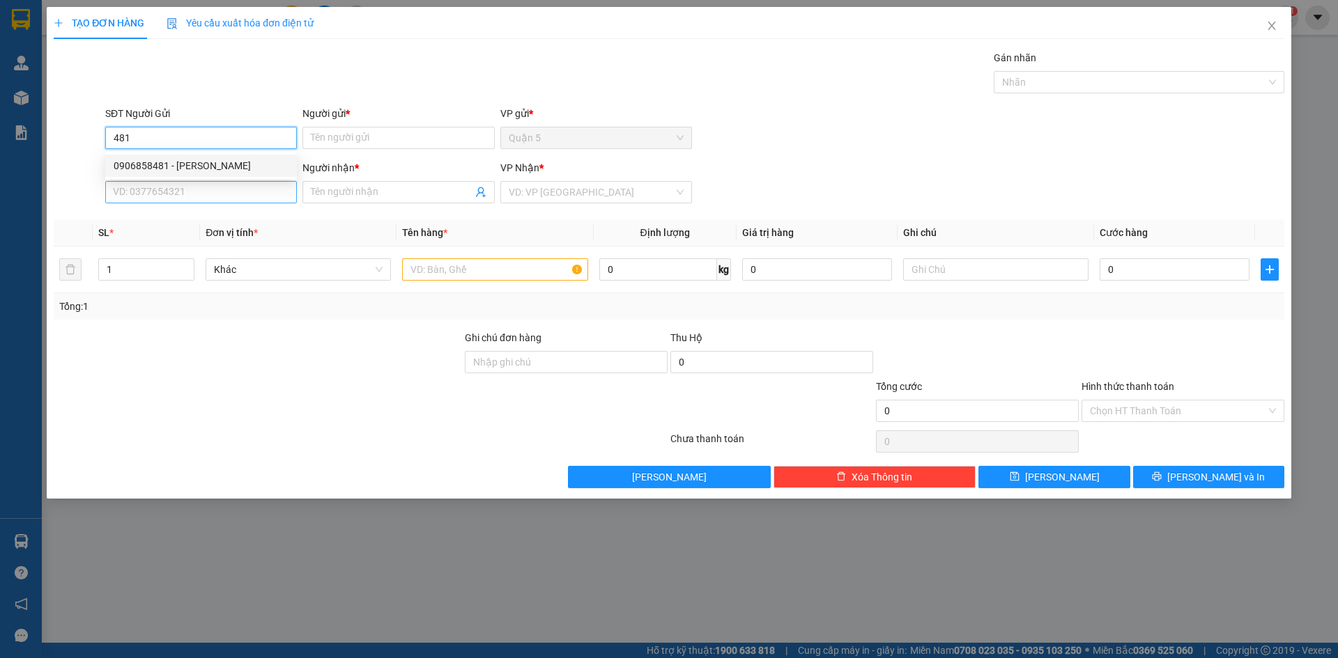
type input "0906858481"
type input "LỘC PHÁT"
type input "0903581356"
type input "[PERSON_NAME]"
type input "0906858481"
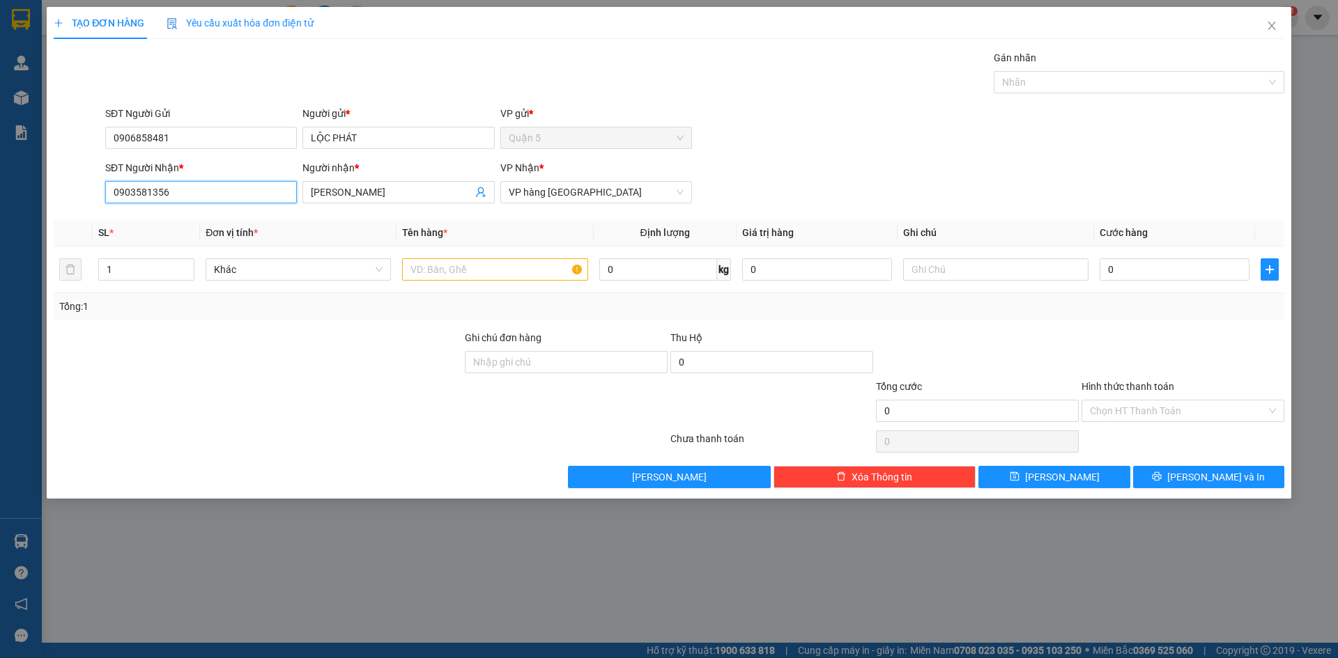
click at [263, 196] on input "0903581356" at bounding box center [201, 192] width 192 height 22
type input "0"
click at [208, 237] on div "0987531118 - THẾ TÀI" at bounding box center [201, 242] width 175 height 15
type input "0987531118"
type input "THẾ TÀI"
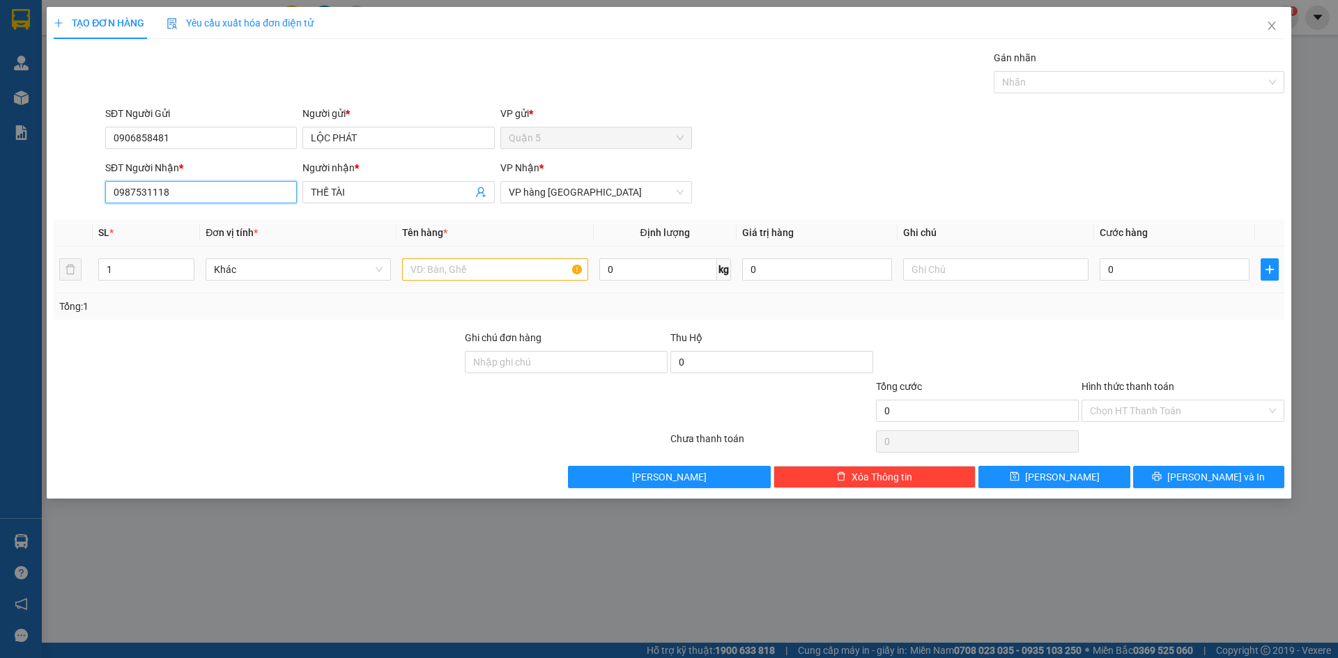
type input "0987531118"
click at [458, 272] on input "text" at bounding box center [494, 269] width 185 height 22
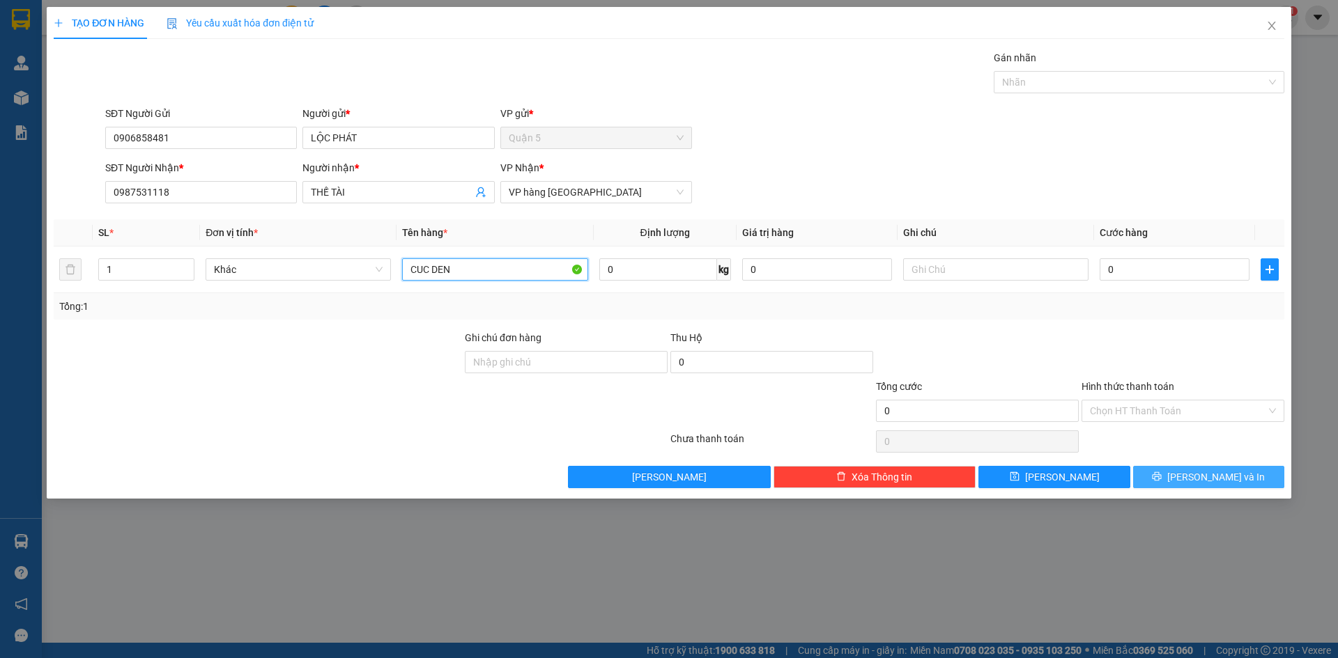
type input "CUC DEN"
click at [1164, 476] on button "[PERSON_NAME] và In" at bounding box center [1208, 477] width 151 height 22
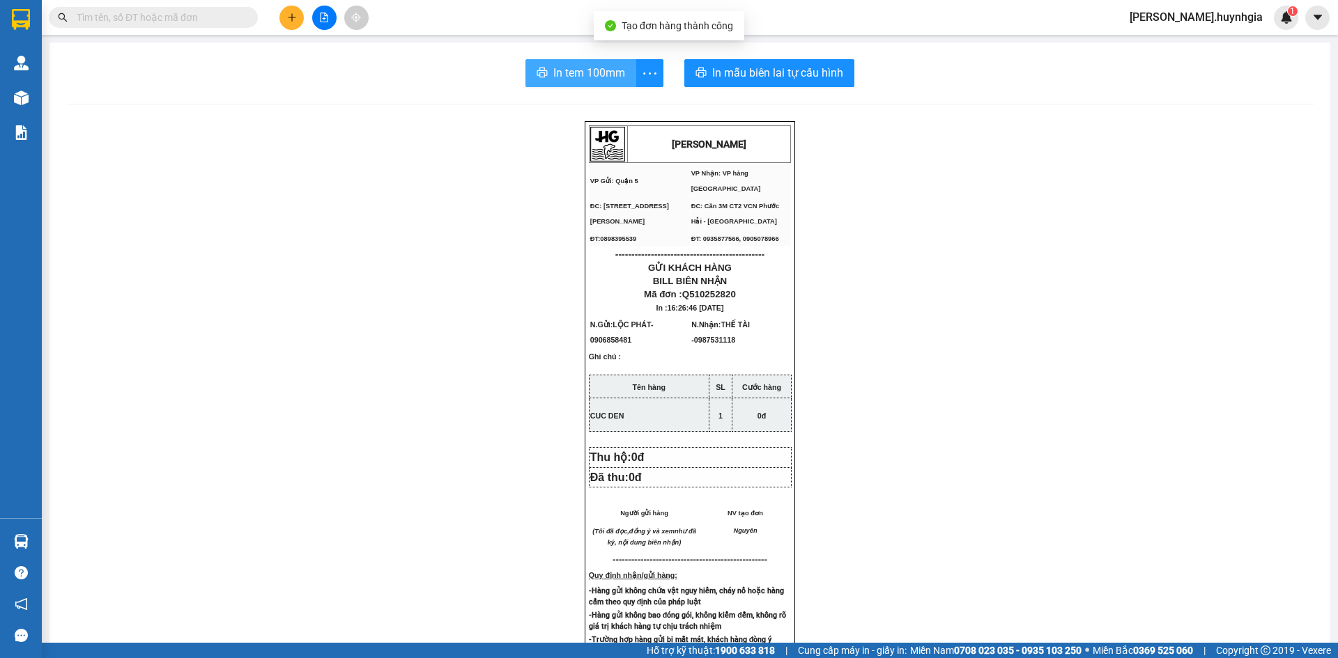
click at [624, 70] on button "In tem 100mm" at bounding box center [580, 73] width 111 height 28
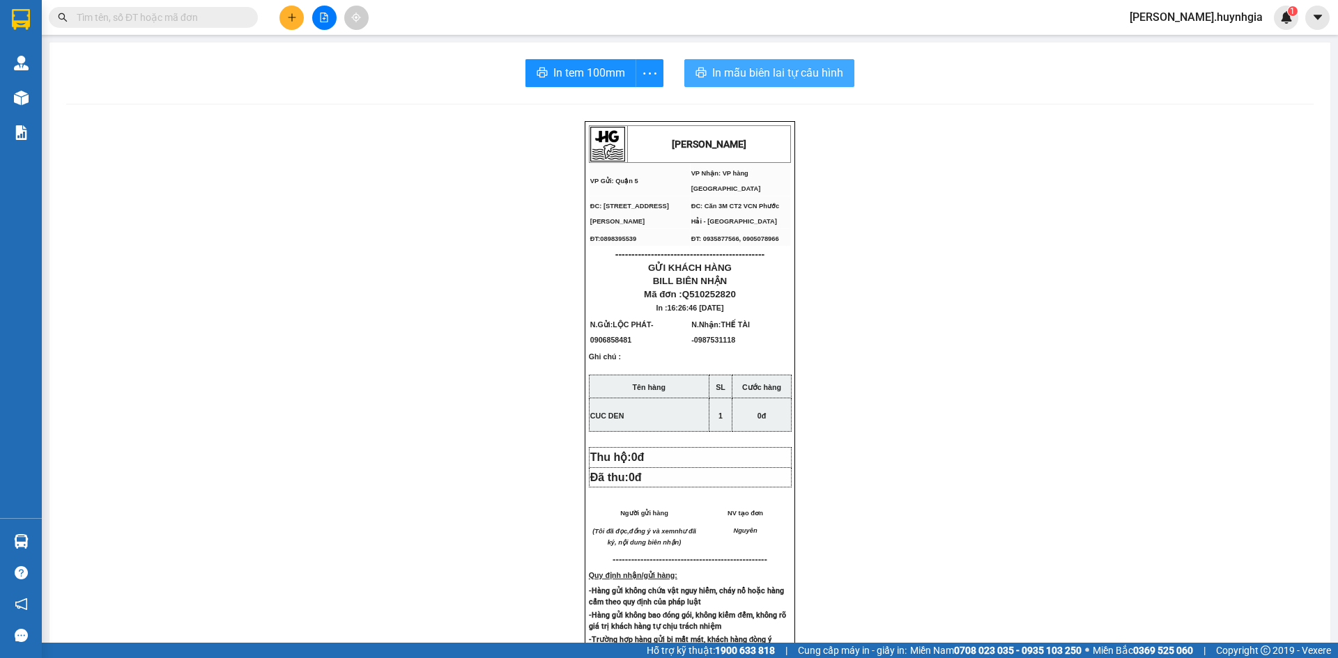
drag, startPoint x: 745, startPoint y: 70, endPoint x: 808, endPoint y: 71, distance: 63.4
click at [744, 70] on span "In mẫu biên lai tự cấu hình" at bounding box center [777, 72] width 131 height 17
click at [291, 18] on icon "plus" at bounding box center [292, 18] width 10 height 10
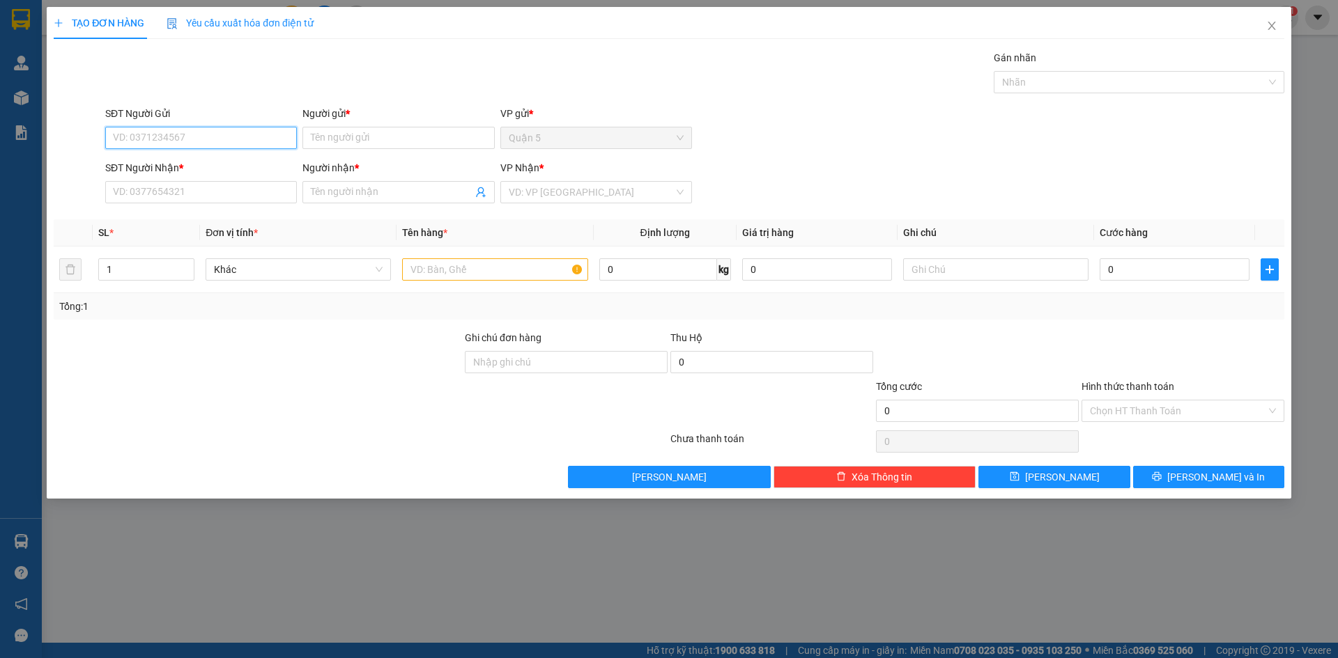
click at [225, 132] on input "SĐT Người Gửi" at bounding box center [201, 138] width 192 height 22
type input "3"
click at [218, 192] on div "0903740773 - QUANG VŨ" at bounding box center [201, 187] width 175 height 15
type input "0903740773"
type input "[PERSON_NAME]"
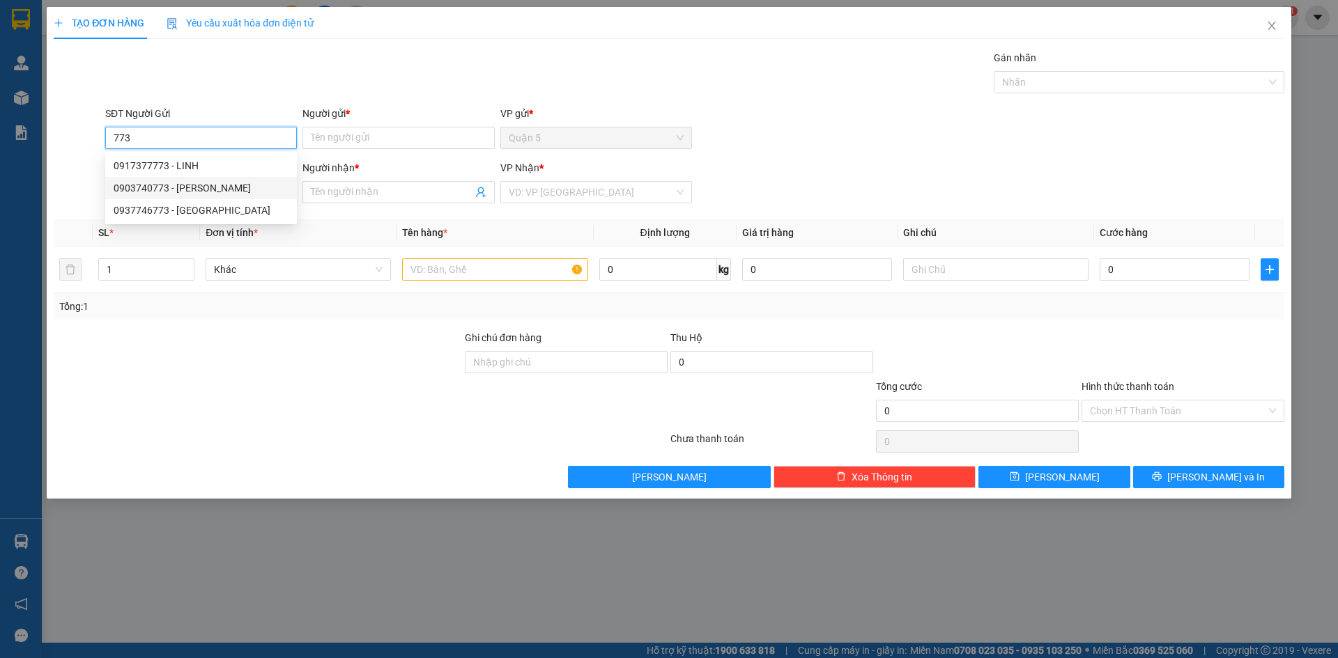
type input "0935935261"
type input "[PERSON_NAME]"
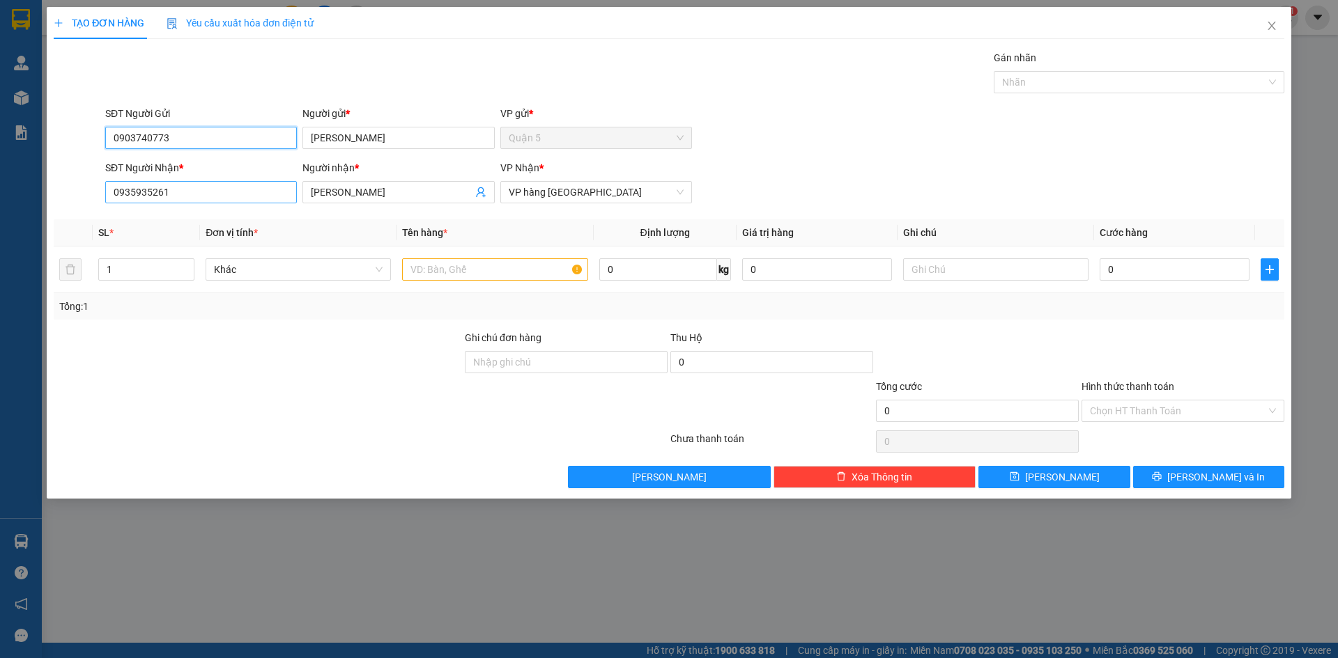
type input "0903740773"
click at [254, 199] on input "0935935261" at bounding box center [201, 192] width 192 height 22
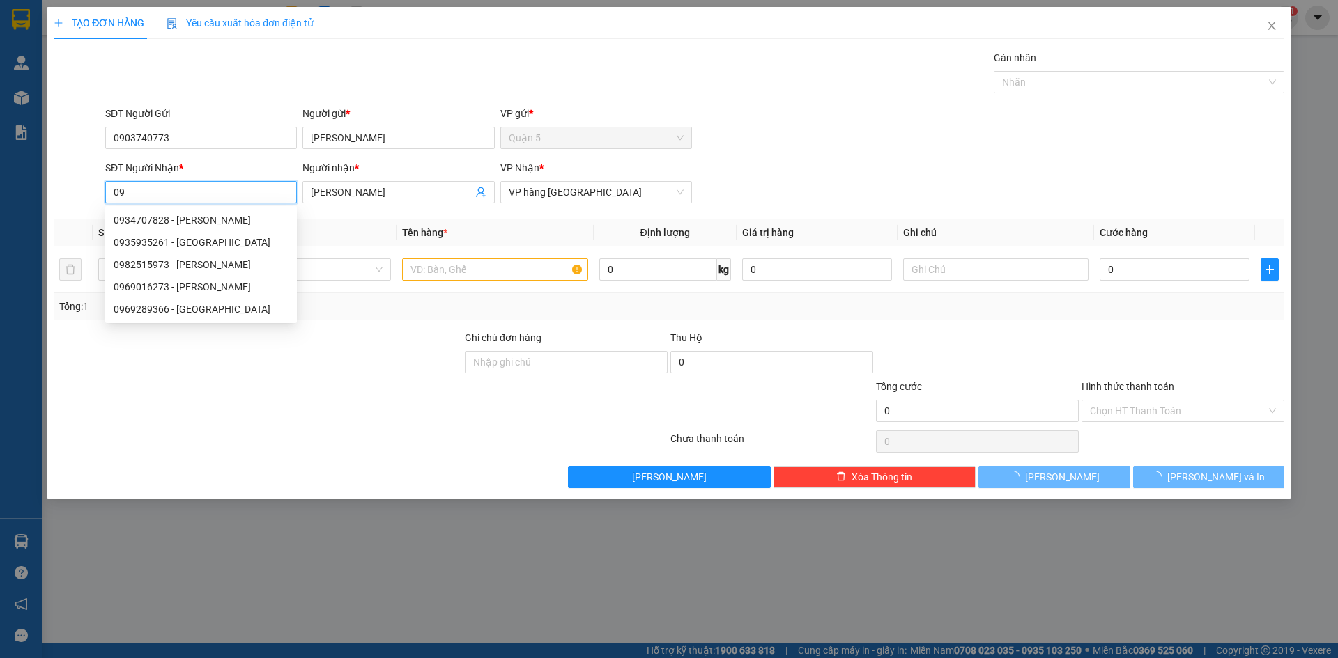
type input "0"
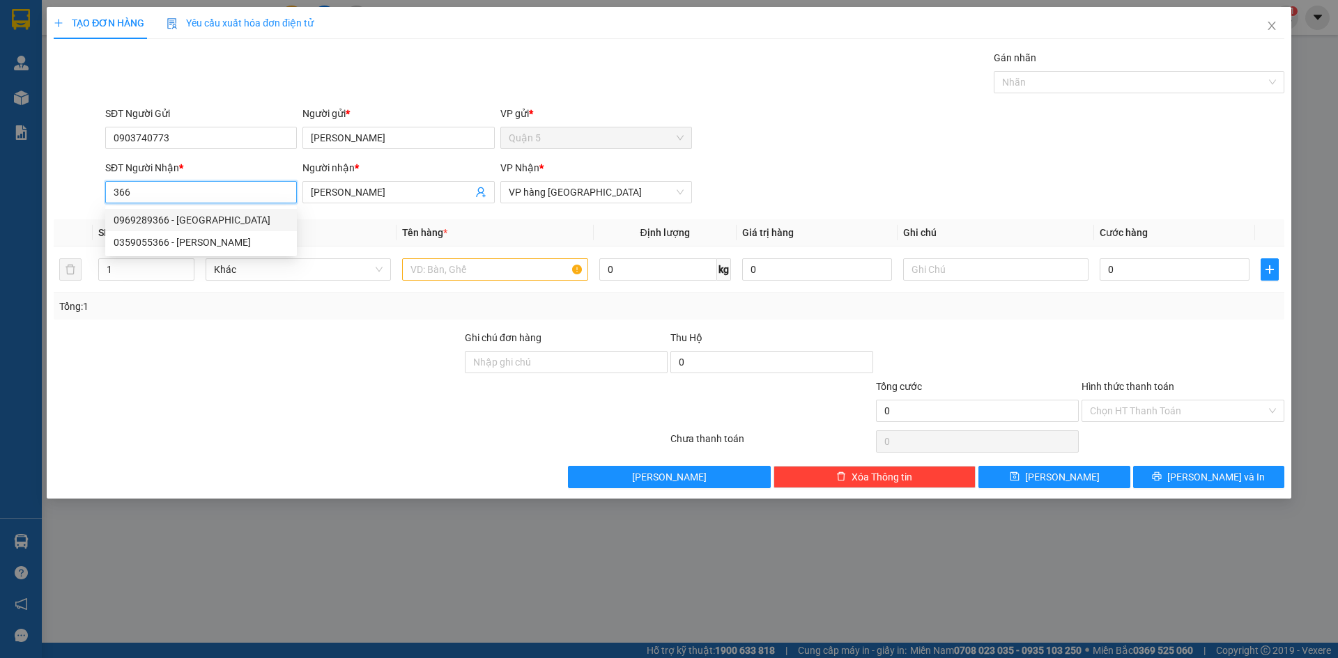
click at [208, 222] on div "0969289366 - LÂM THIÊN" at bounding box center [201, 219] width 175 height 15
type input "0969289366"
type input "[PERSON_NAME]"
type input "0969289366"
click at [422, 271] on input "text" at bounding box center [494, 269] width 185 height 22
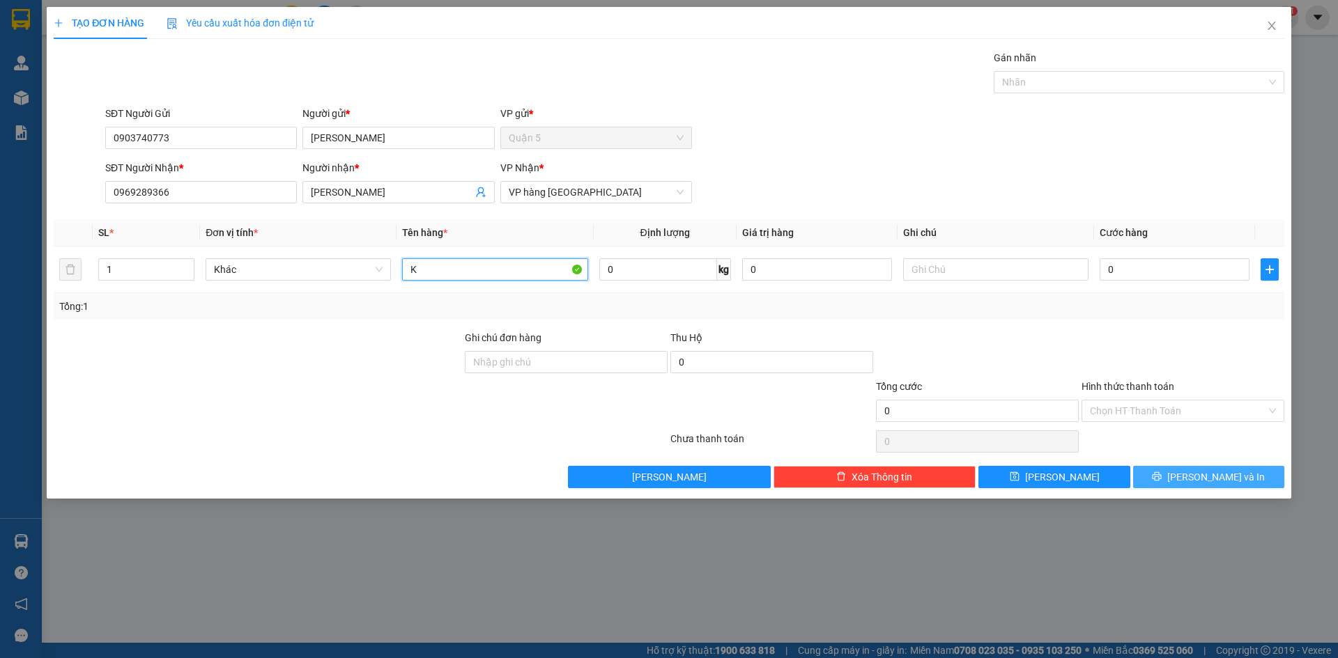
type input "K"
click at [1203, 477] on span "[PERSON_NAME] và In" at bounding box center [1216, 477] width 98 height 15
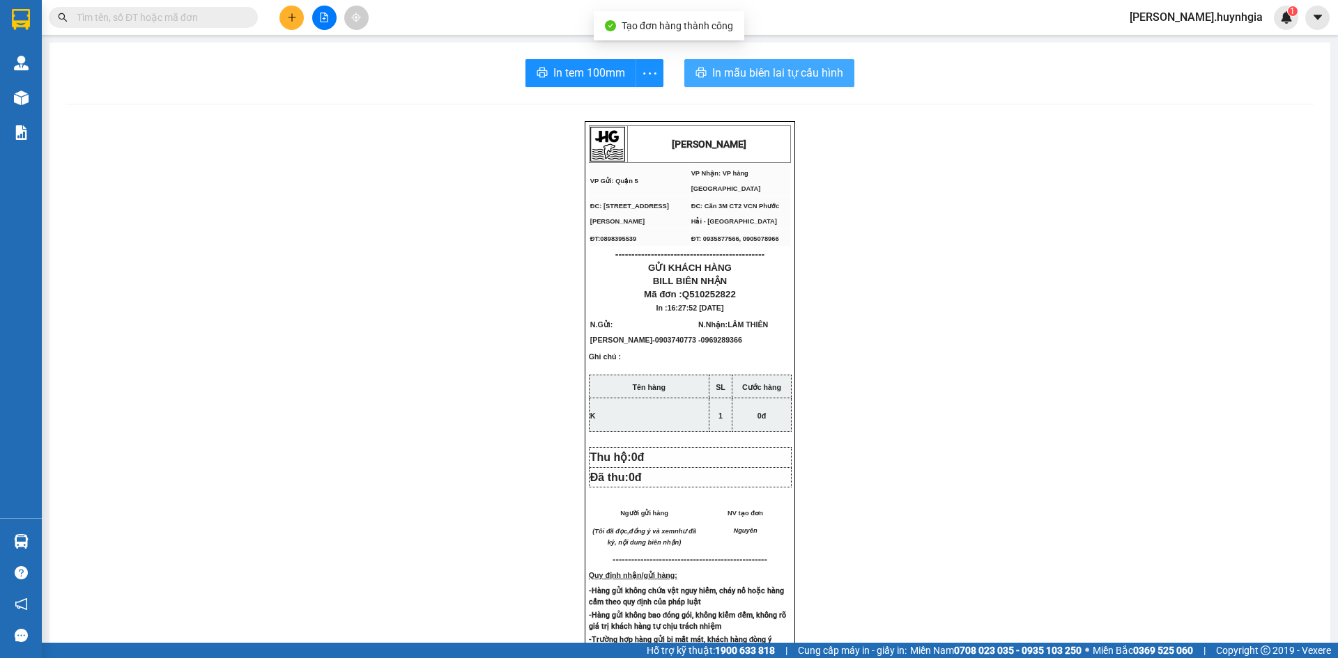
click at [755, 77] on span "In mẫu biên lai tự cấu hình" at bounding box center [777, 72] width 131 height 17
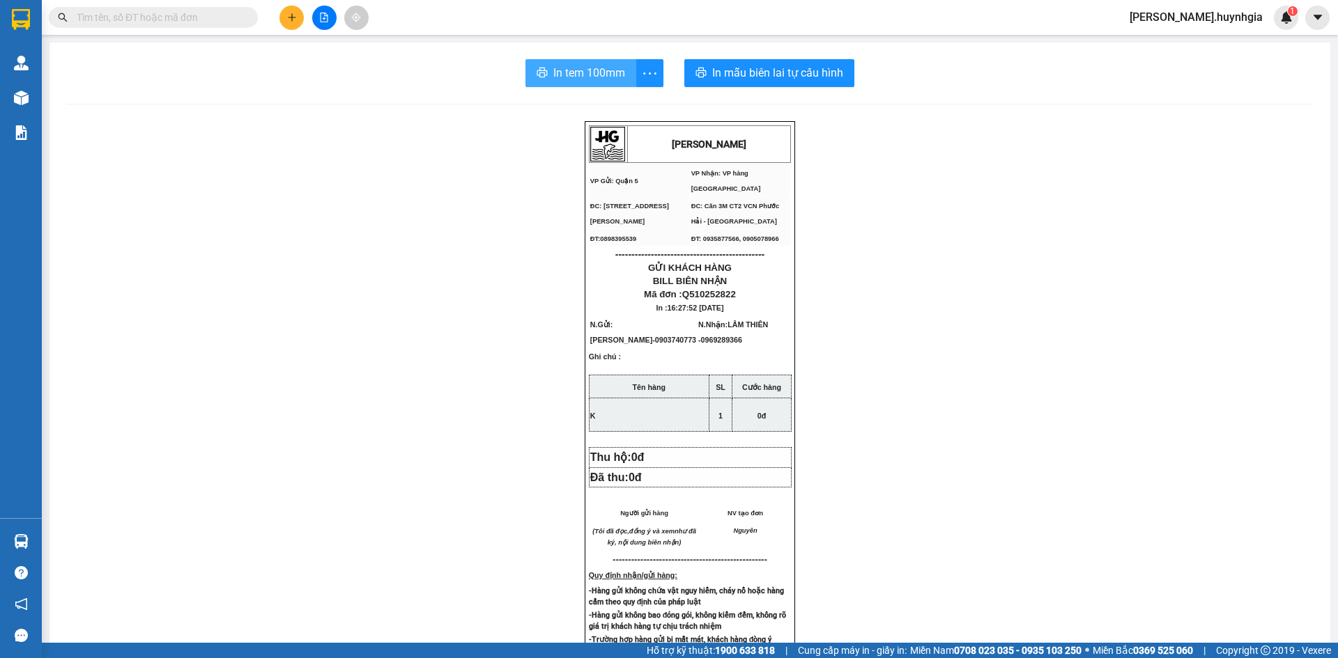
click at [547, 80] on button "In tem 100mm" at bounding box center [580, 73] width 111 height 28
click at [291, 22] on icon "plus" at bounding box center [292, 18] width 10 height 10
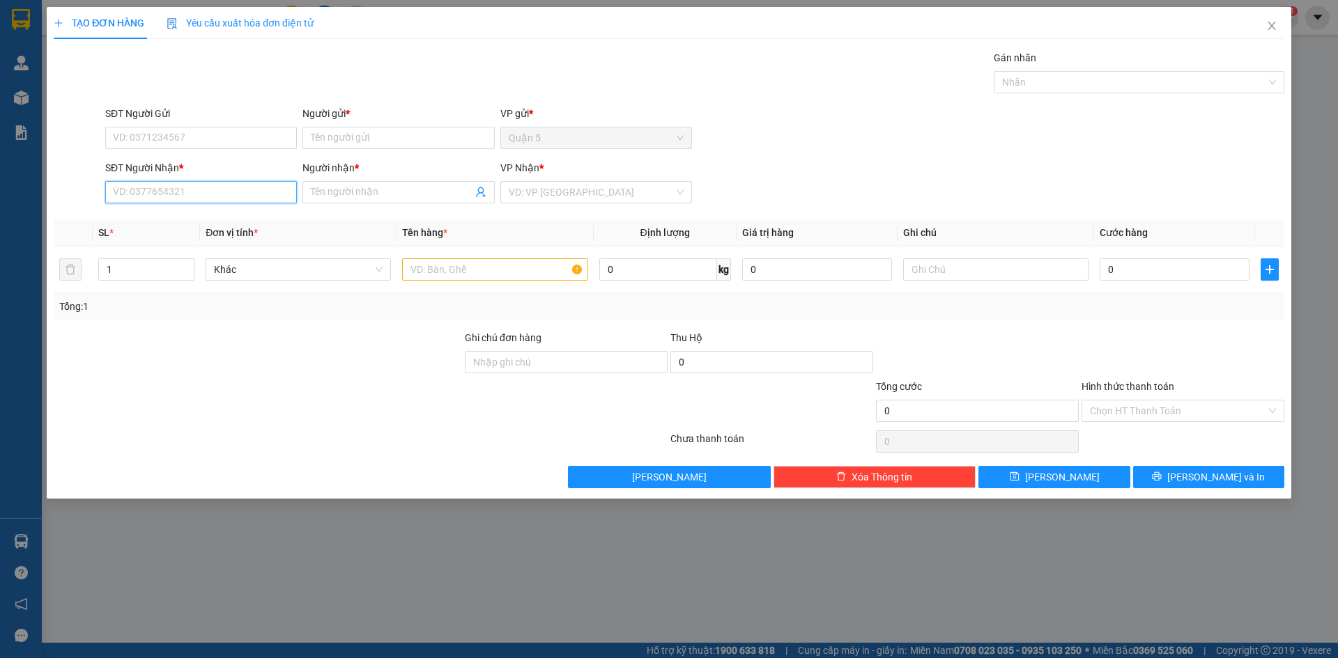
click at [230, 190] on input "SĐT Người Nhận *" at bounding box center [201, 192] width 192 height 22
click at [223, 219] on div "0934047702 - THUẬN" at bounding box center [201, 219] width 175 height 15
type input "0934047702"
type input "THUẬN"
type input "0934047702"
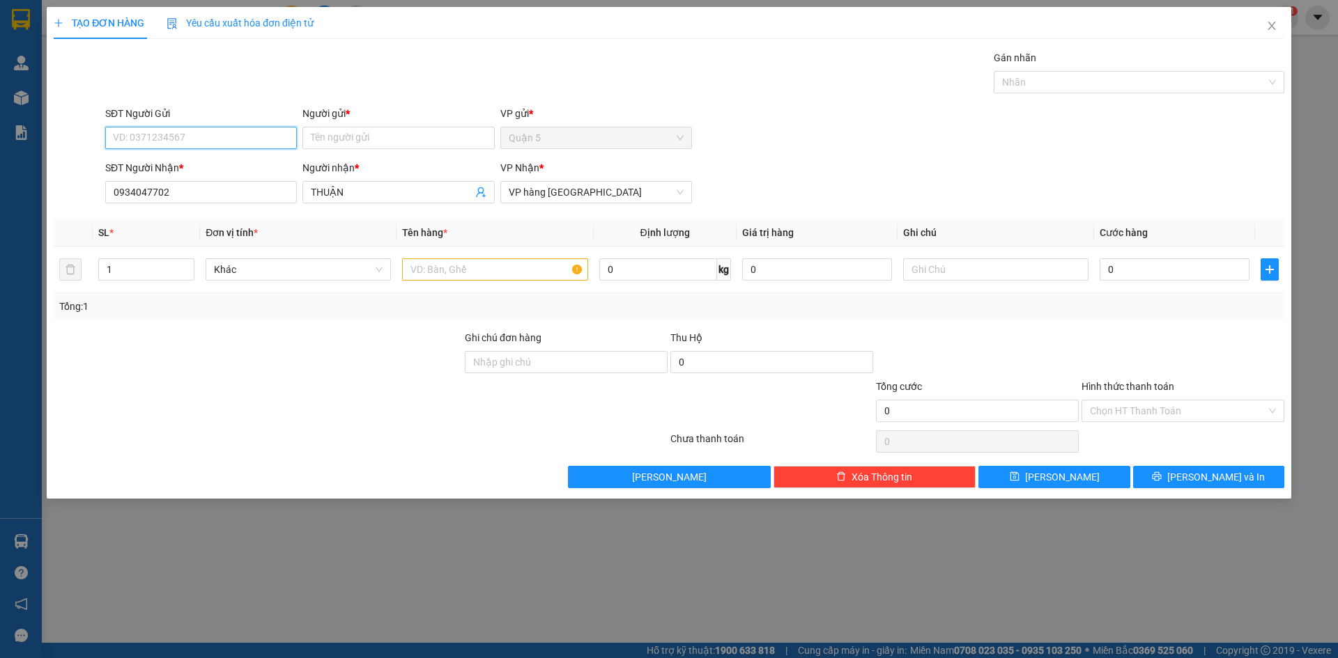
click at [206, 142] on input "SĐT Người Gửi" at bounding box center [201, 138] width 192 height 22
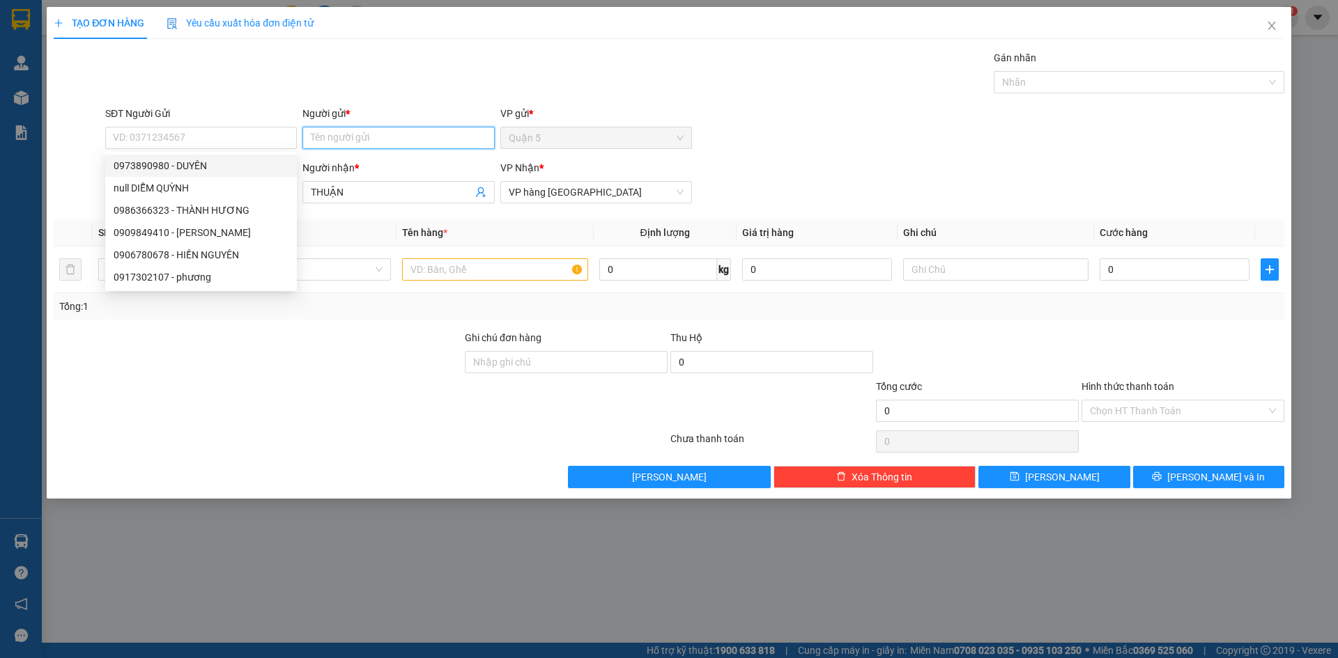
click at [320, 144] on input "Người gửi *" at bounding box center [398, 138] width 192 height 22
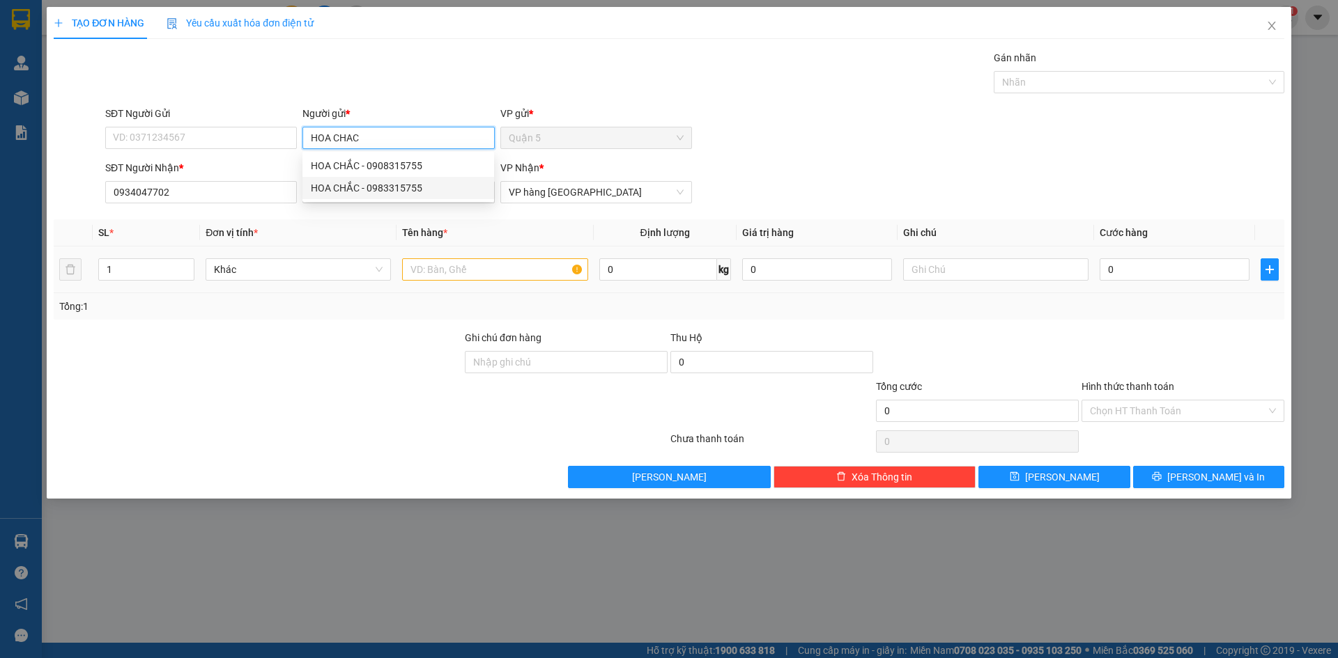
type input "HOA CHAC"
click at [447, 268] on input "text" at bounding box center [494, 269] width 185 height 22
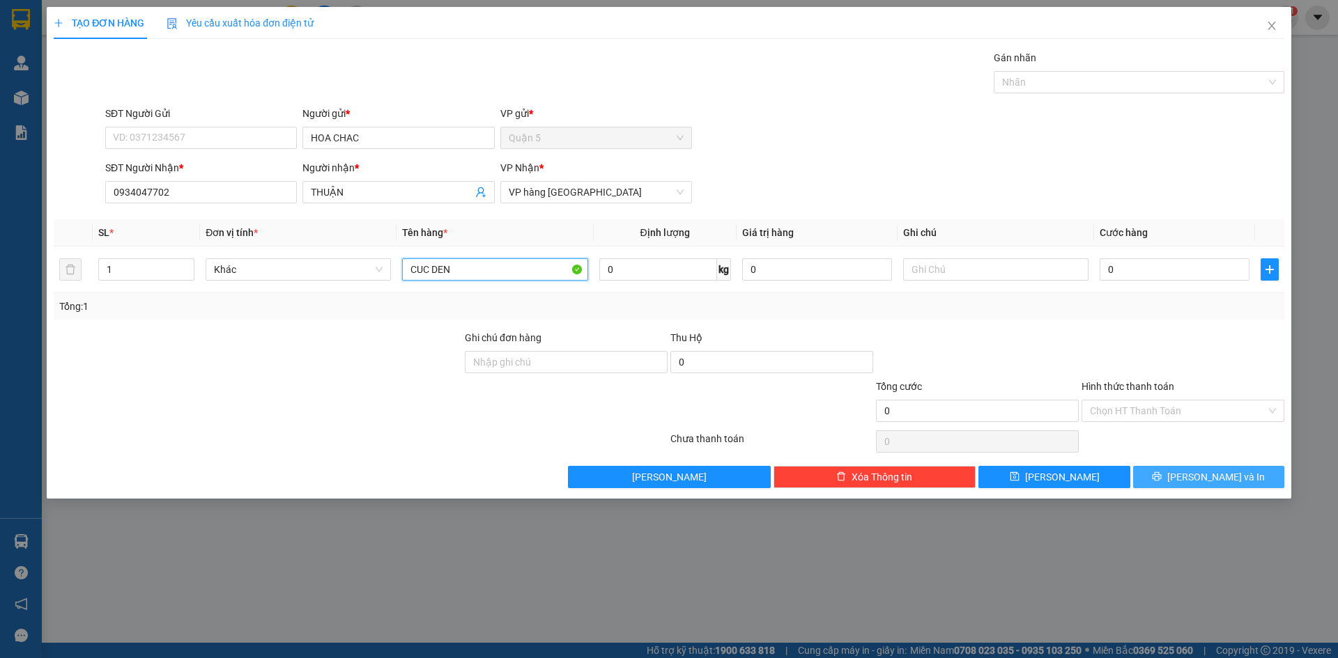
type input "CUC DEN"
click at [1149, 472] on button "[PERSON_NAME] và In" at bounding box center [1208, 477] width 151 height 22
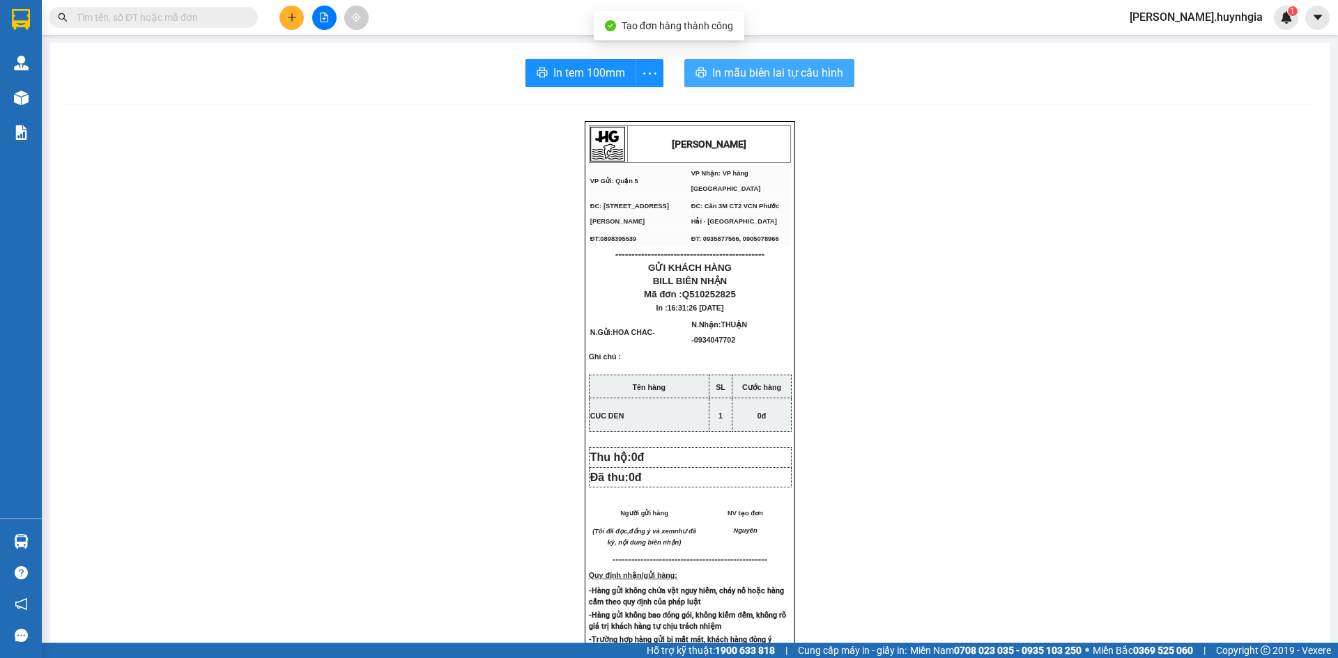
click at [788, 71] on span "In mẫu biên lai tự cấu hình" at bounding box center [777, 72] width 131 height 17
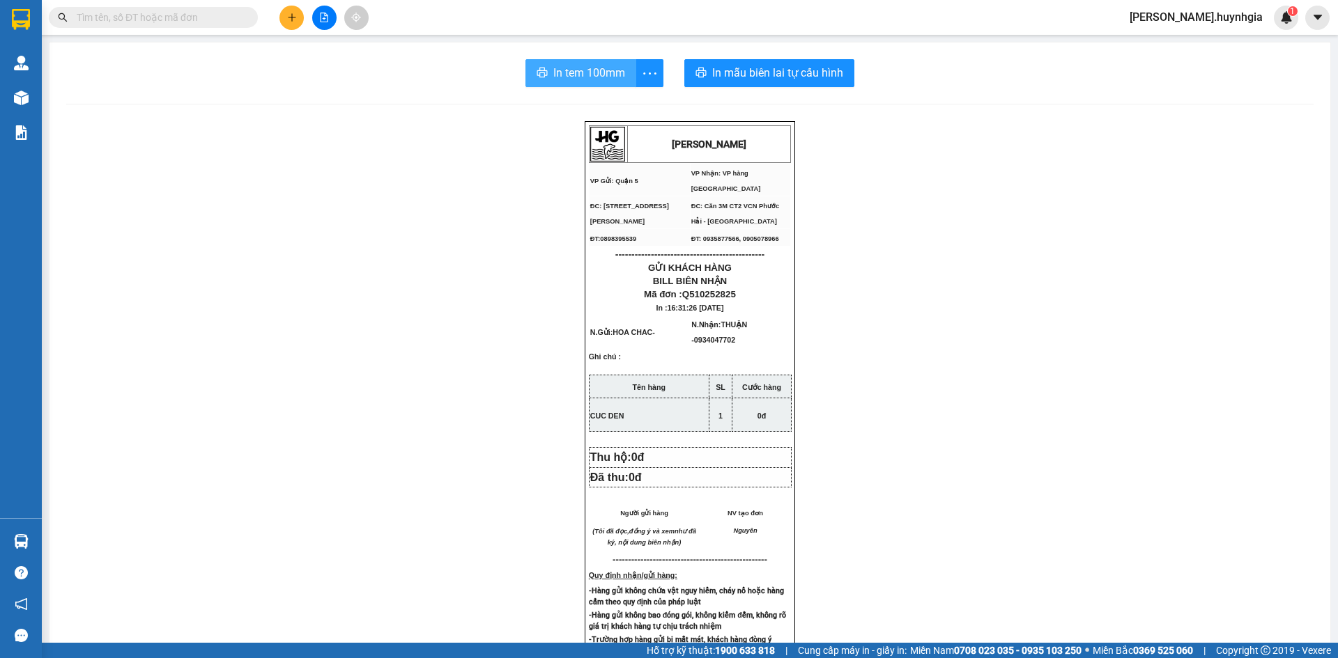
click at [555, 71] on span "In tem 100mm" at bounding box center [589, 72] width 72 height 17
click at [288, 21] on icon "plus" at bounding box center [292, 18] width 10 height 10
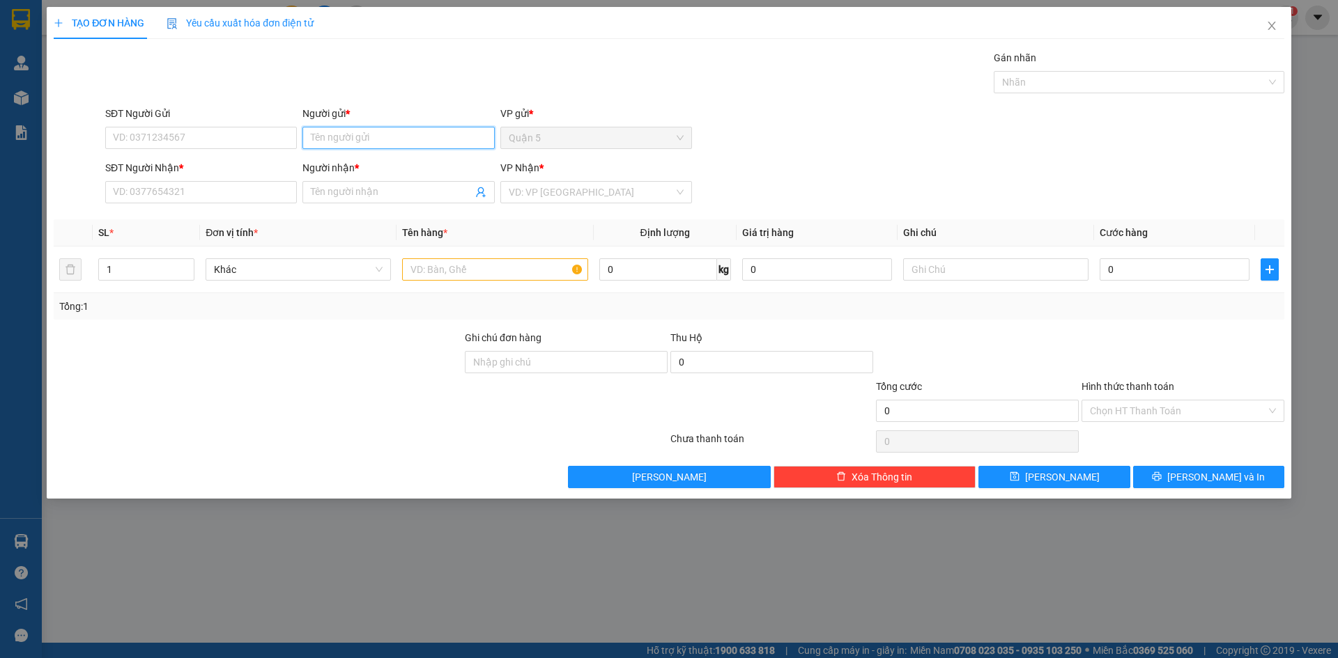
click at [410, 146] on input "Người gửi *" at bounding box center [398, 138] width 192 height 22
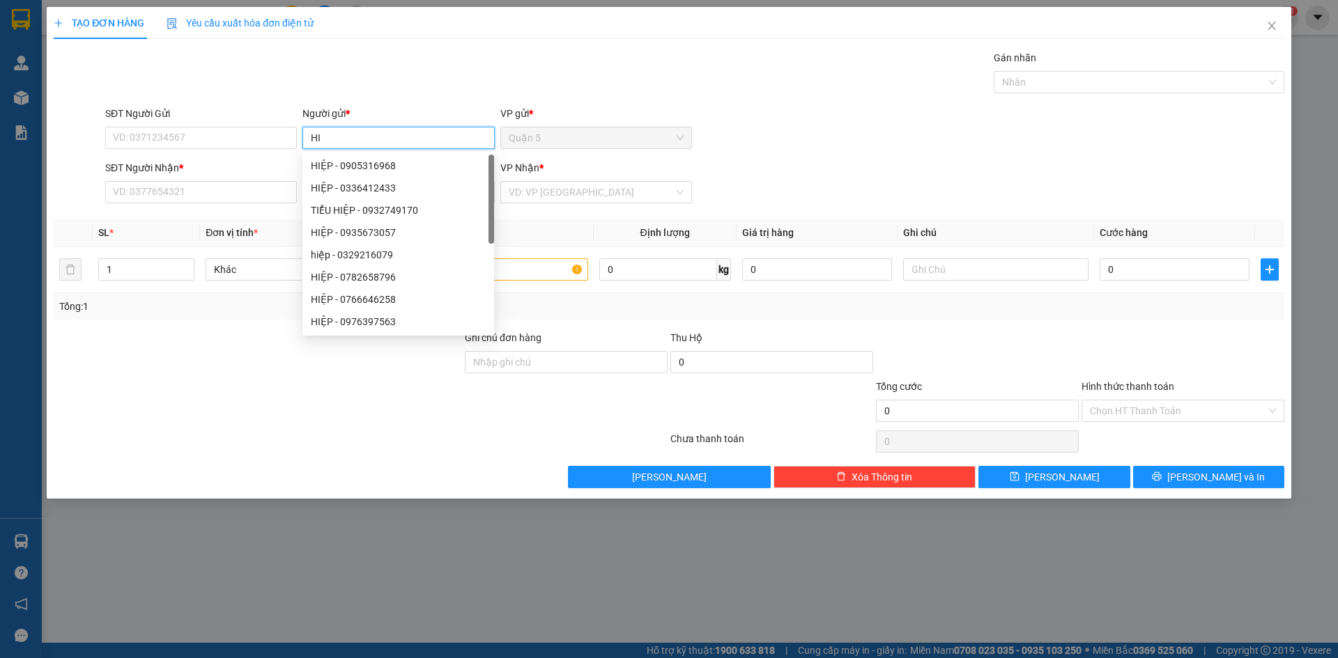
type input "H"
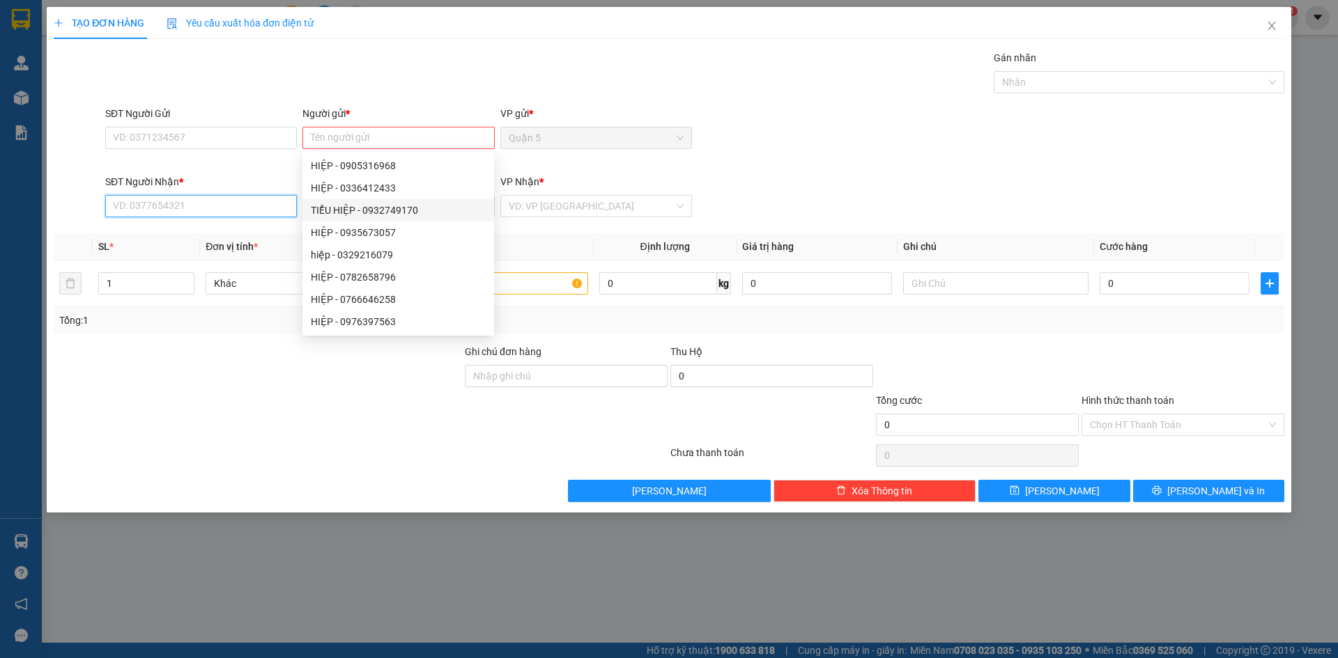
click at [239, 209] on input "SĐT Người Nhận *" at bounding box center [201, 206] width 192 height 22
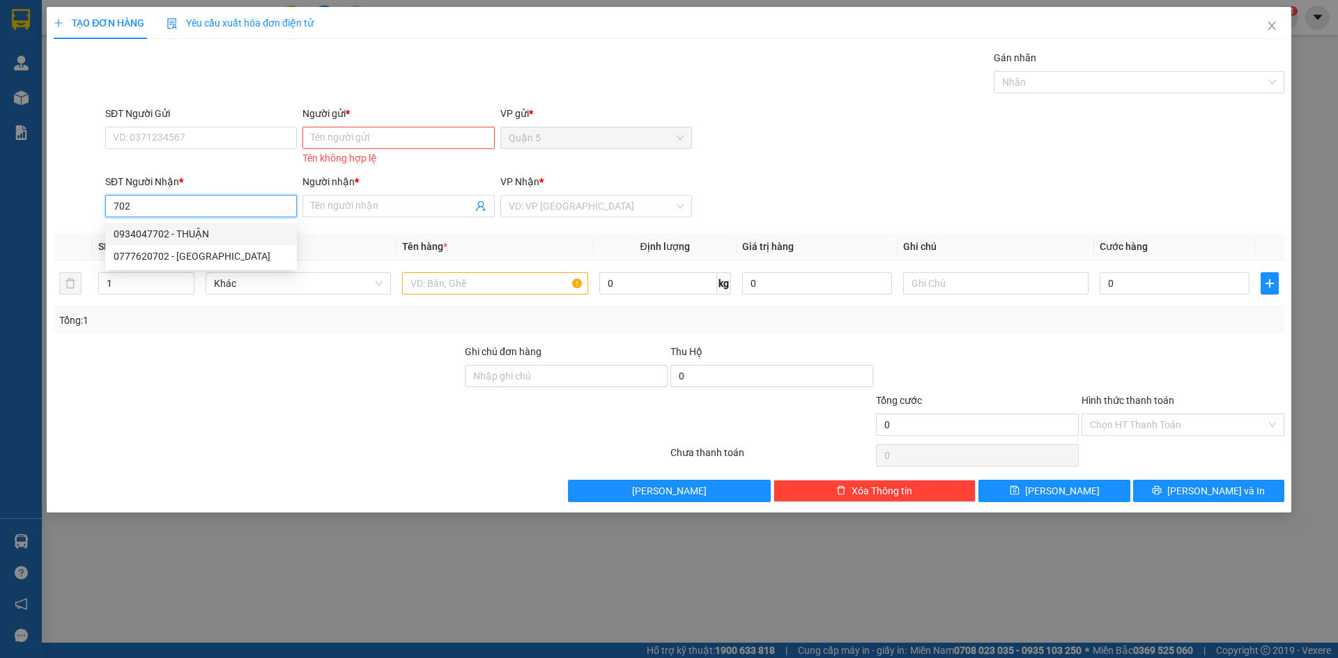
click at [223, 227] on div "0934047702 - THUẬN" at bounding box center [201, 233] width 175 height 15
type input "0934047702"
type input "THUẬN"
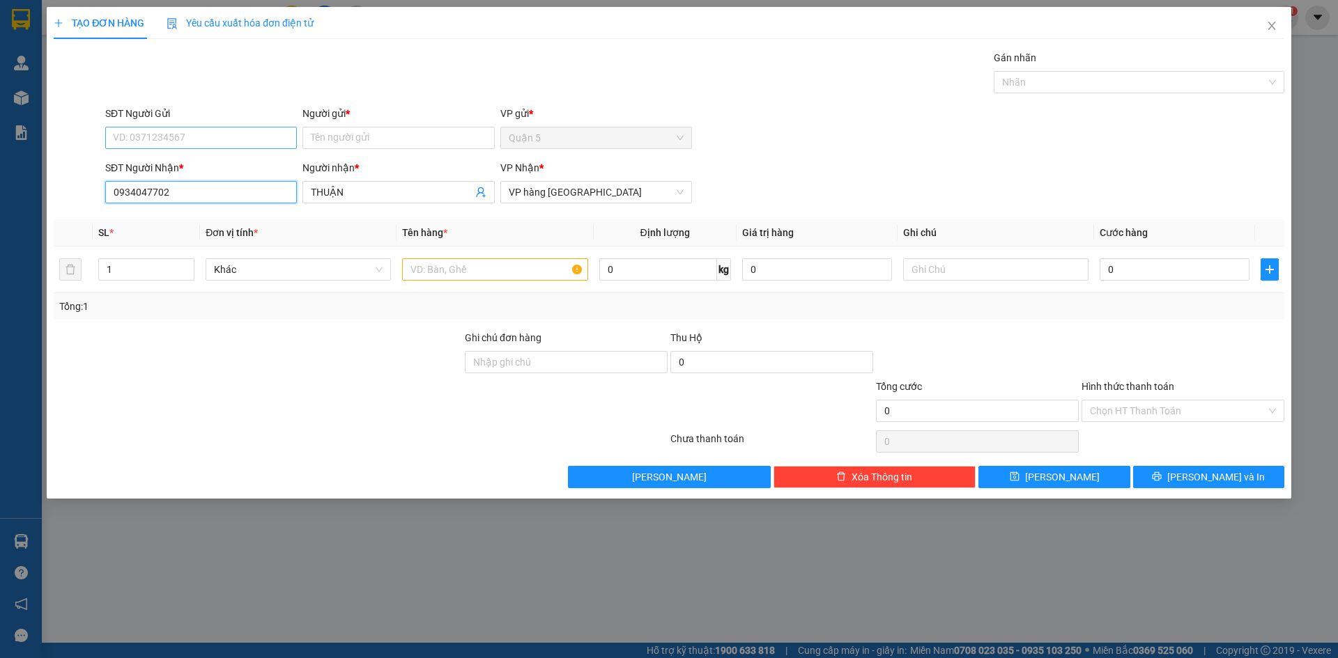
type input "0934047702"
click at [180, 134] on input "SĐT Người Gửi" at bounding box center [201, 138] width 192 height 22
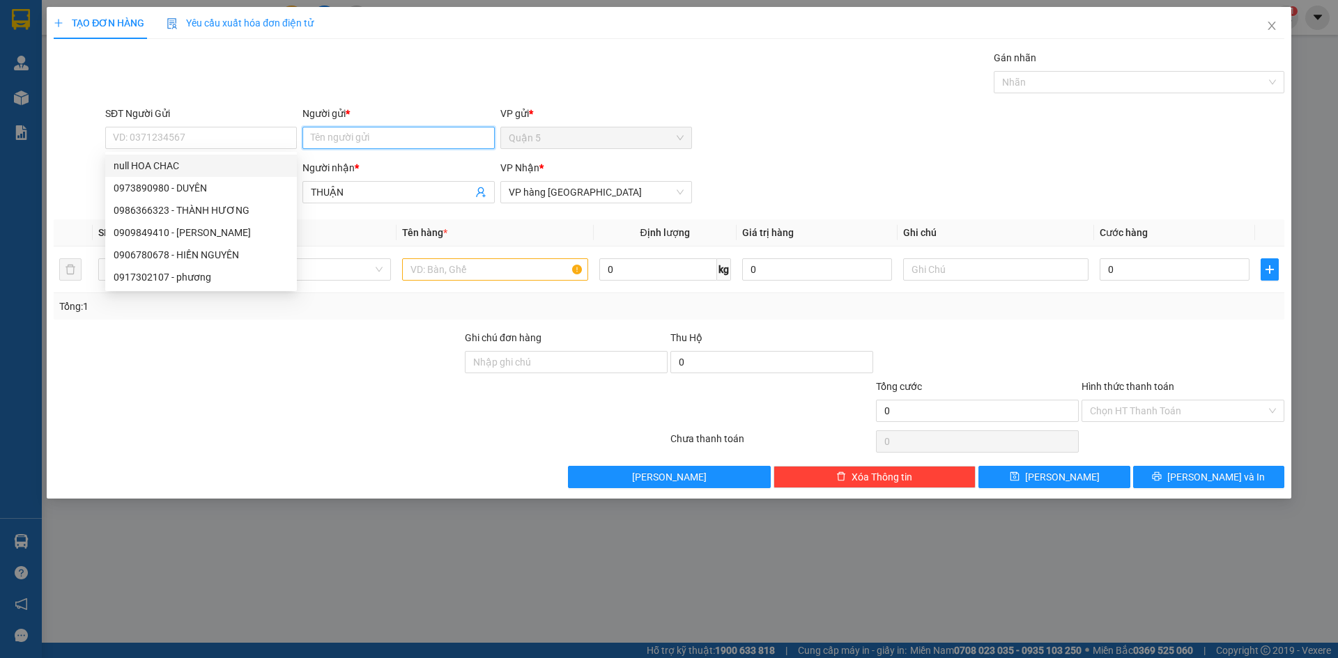
click at [314, 139] on input "Người gửi *" at bounding box center [398, 138] width 192 height 22
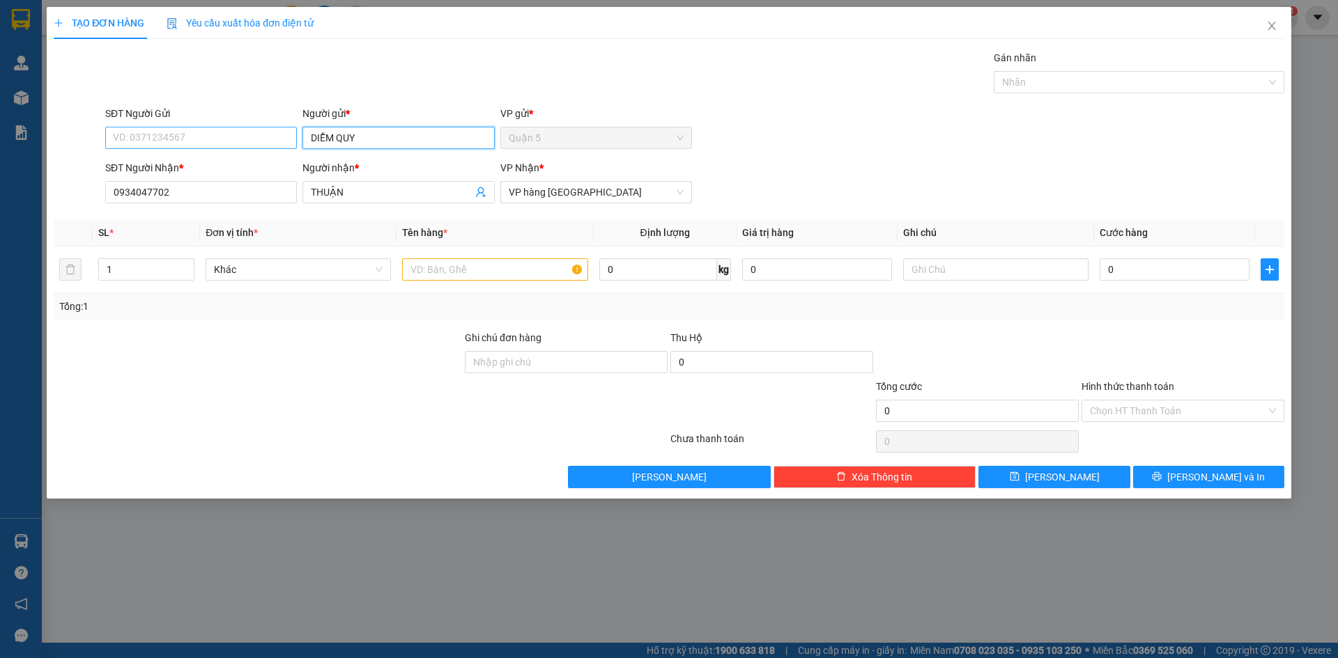
type input "DIỄM QUY"
click at [231, 134] on input "SĐT Người Gửi" at bounding box center [201, 138] width 192 height 22
click at [211, 166] on div "0969729988 - QUỲNH" at bounding box center [201, 165] width 175 height 15
type input "0969729988"
type input "QUỲNH"
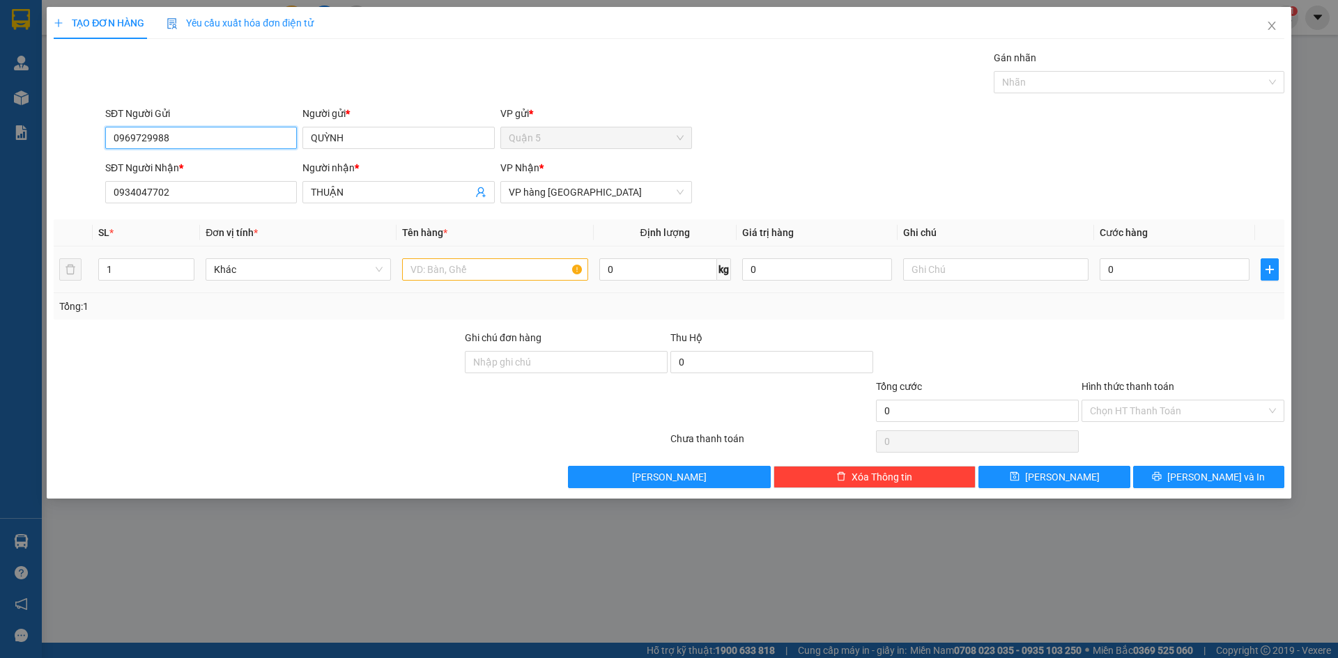
type input "0969729988"
click at [456, 270] on input "text" at bounding box center [494, 269] width 185 height 22
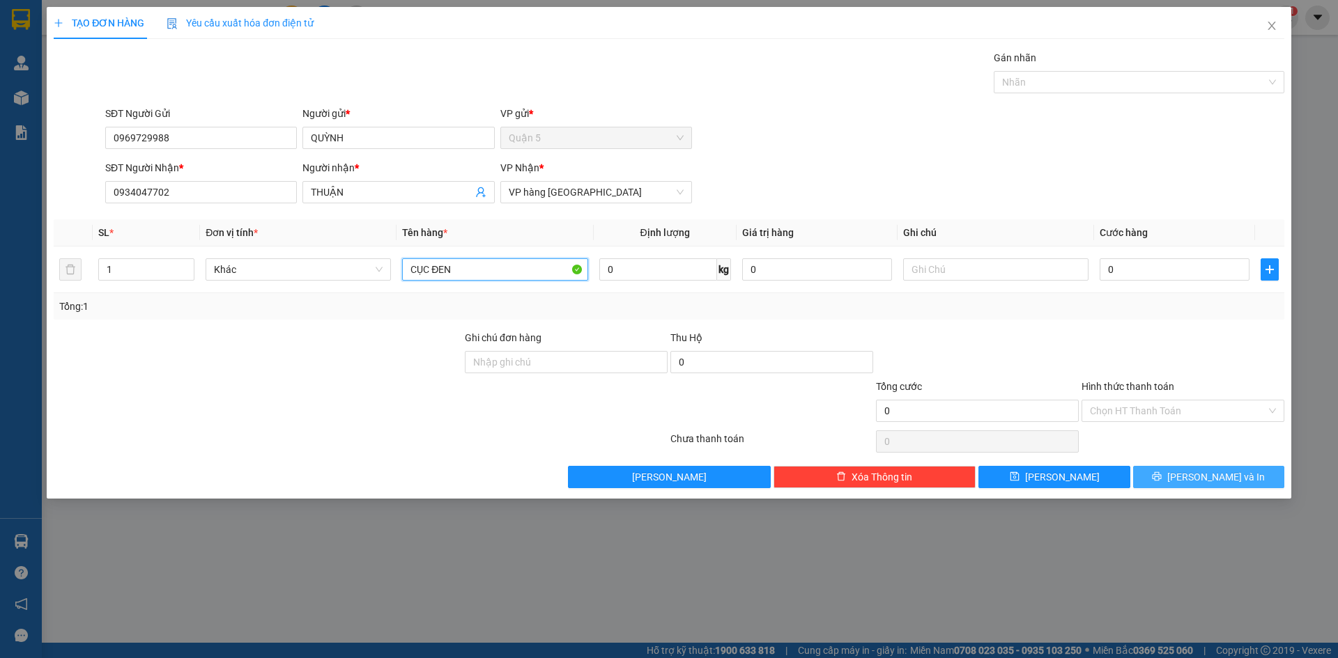
type input "CỤC ĐEN"
click at [1159, 473] on button "[PERSON_NAME] và In" at bounding box center [1208, 477] width 151 height 22
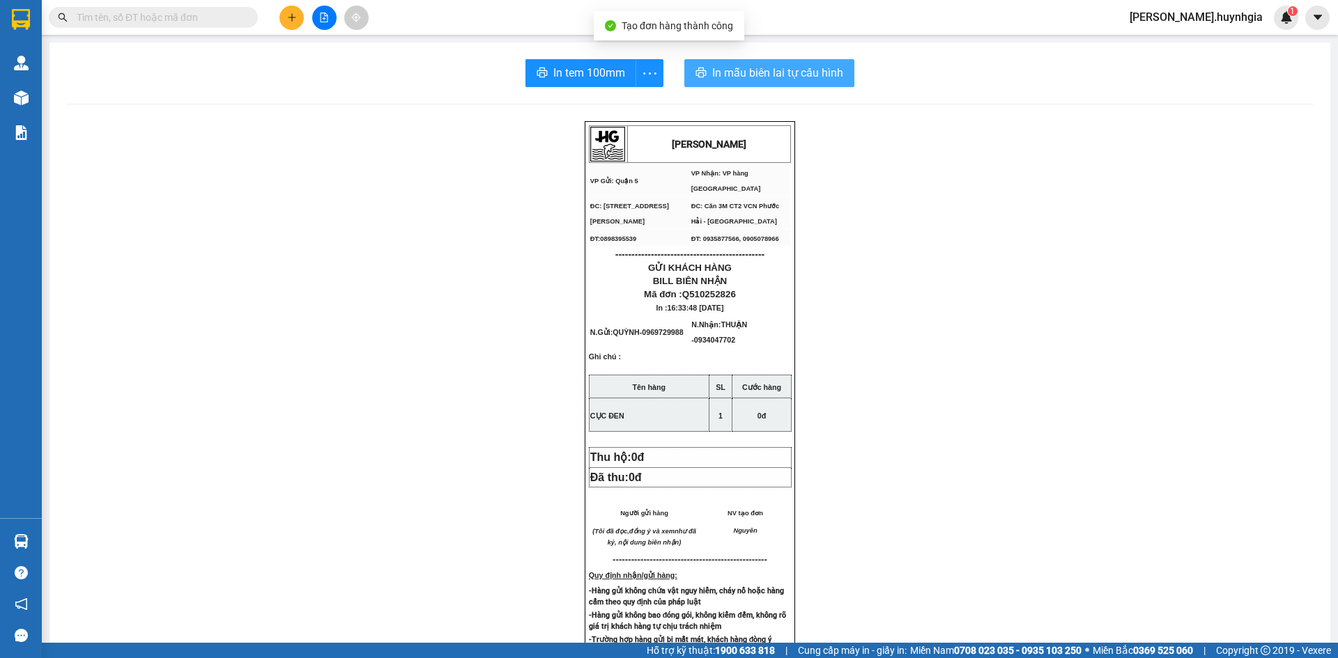
drag, startPoint x: 759, startPoint y: 77, endPoint x: 874, endPoint y: 131, distance: 126.2
click at [759, 77] on span "In mẫu biên lai tự cấu hình" at bounding box center [777, 72] width 131 height 17
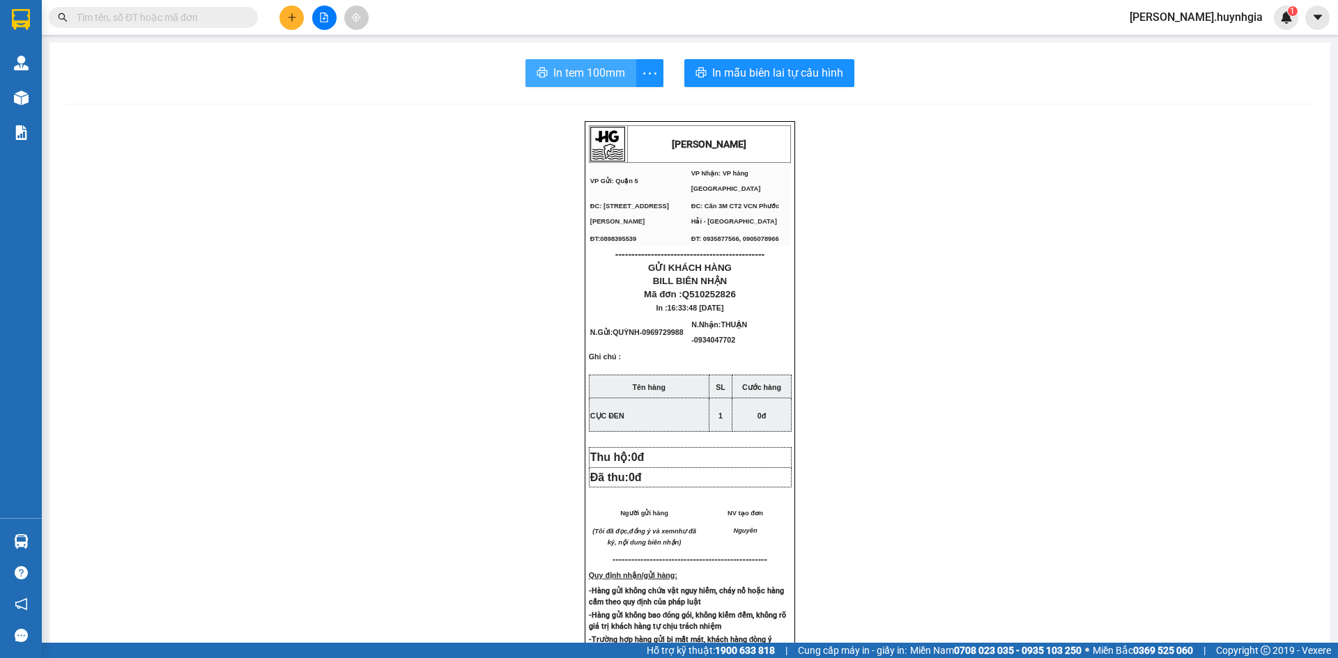
click at [570, 80] on span "In tem 100mm" at bounding box center [589, 72] width 72 height 17
click at [286, 24] on button at bounding box center [291, 18] width 24 height 24
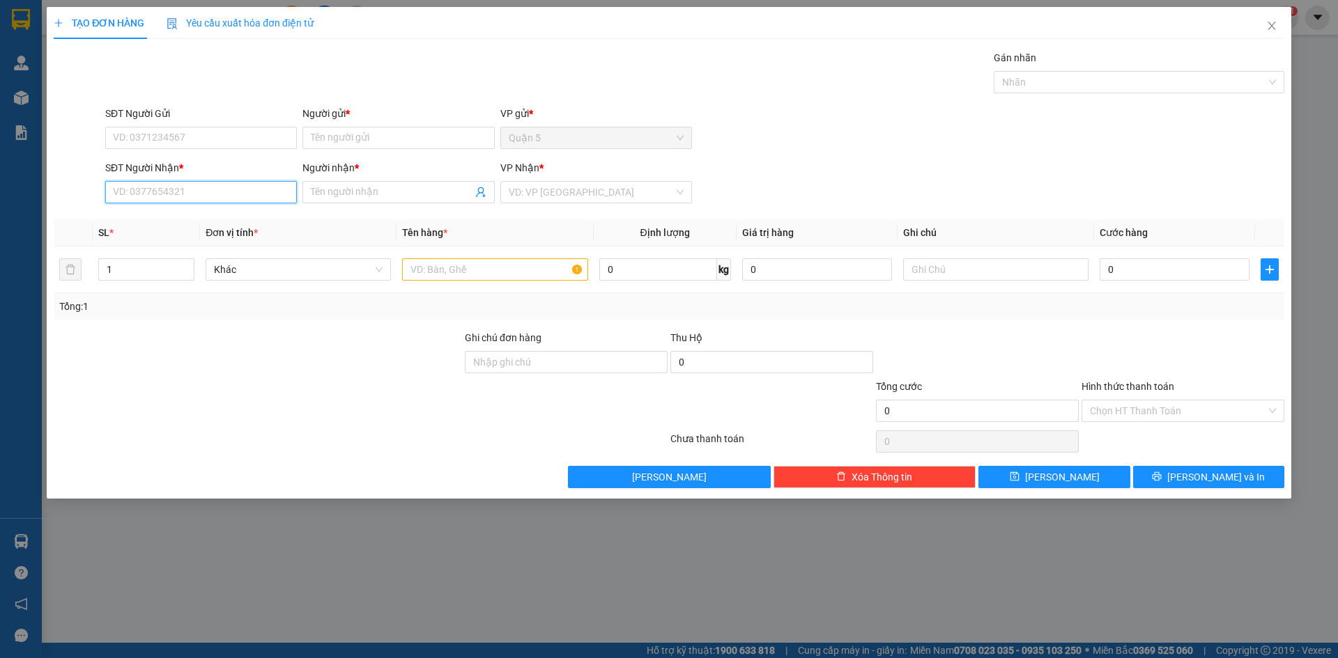
click at [243, 197] on input "SĐT Người Nhận *" at bounding box center [201, 192] width 192 height 22
click at [201, 144] on input "SĐT Người Gửi" at bounding box center [201, 138] width 192 height 22
type input "0908121285"
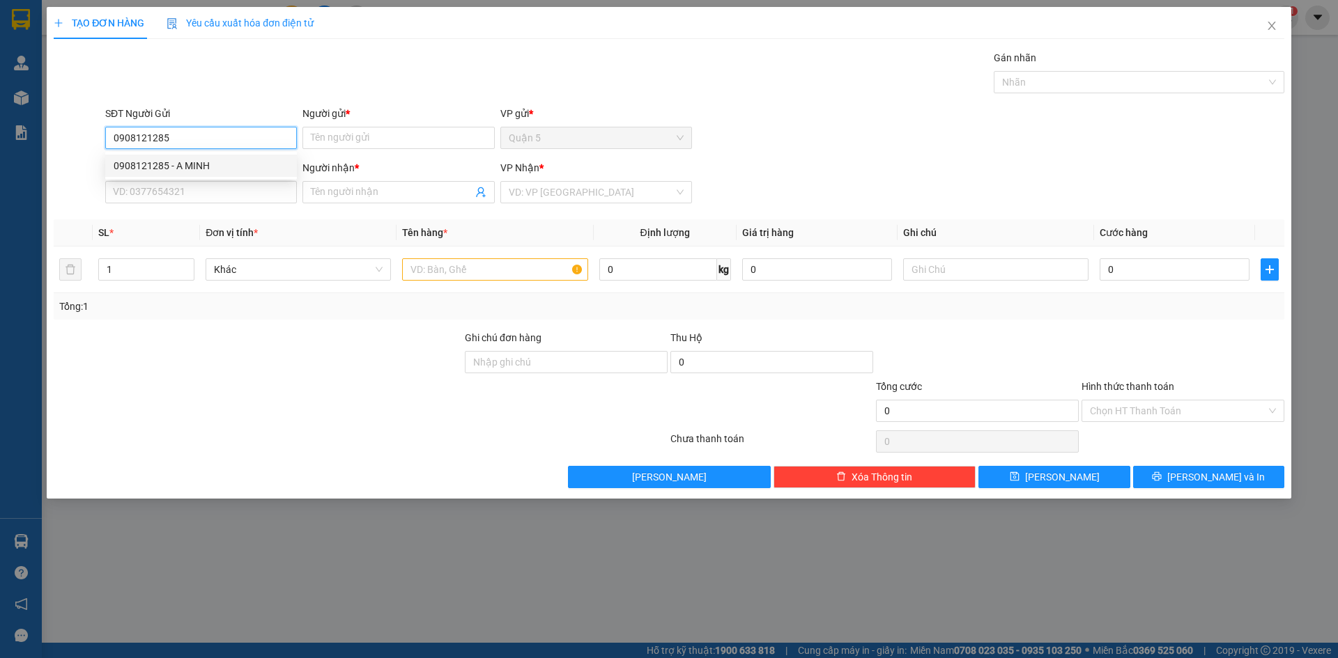
click at [192, 166] on div "0908121285 - A MINH" at bounding box center [201, 165] width 175 height 15
type input "A MINH"
type input "0918258749"
type input "CÔ MAI"
type input "0908121285"
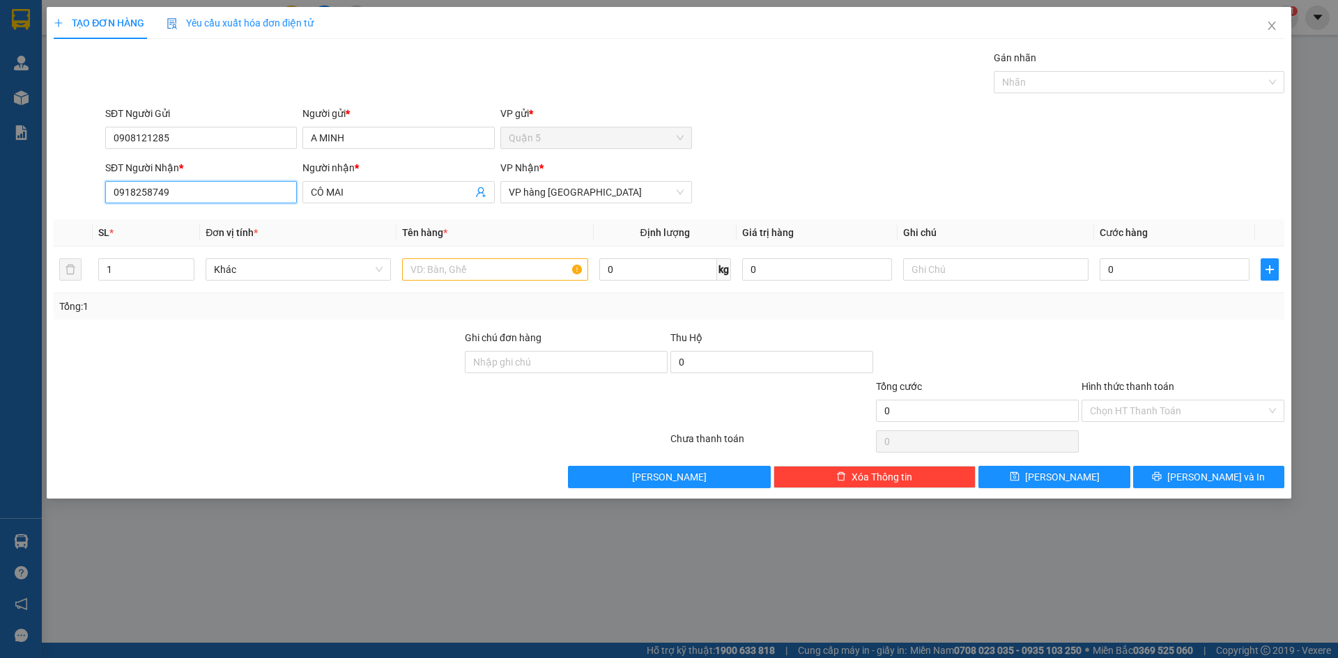
click at [268, 199] on input "0918258749" at bounding box center [201, 192] width 192 height 22
type input "0"
click at [229, 190] on input "7439" at bounding box center [201, 192] width 192 height 22
type input "7"
type input "0982027439"
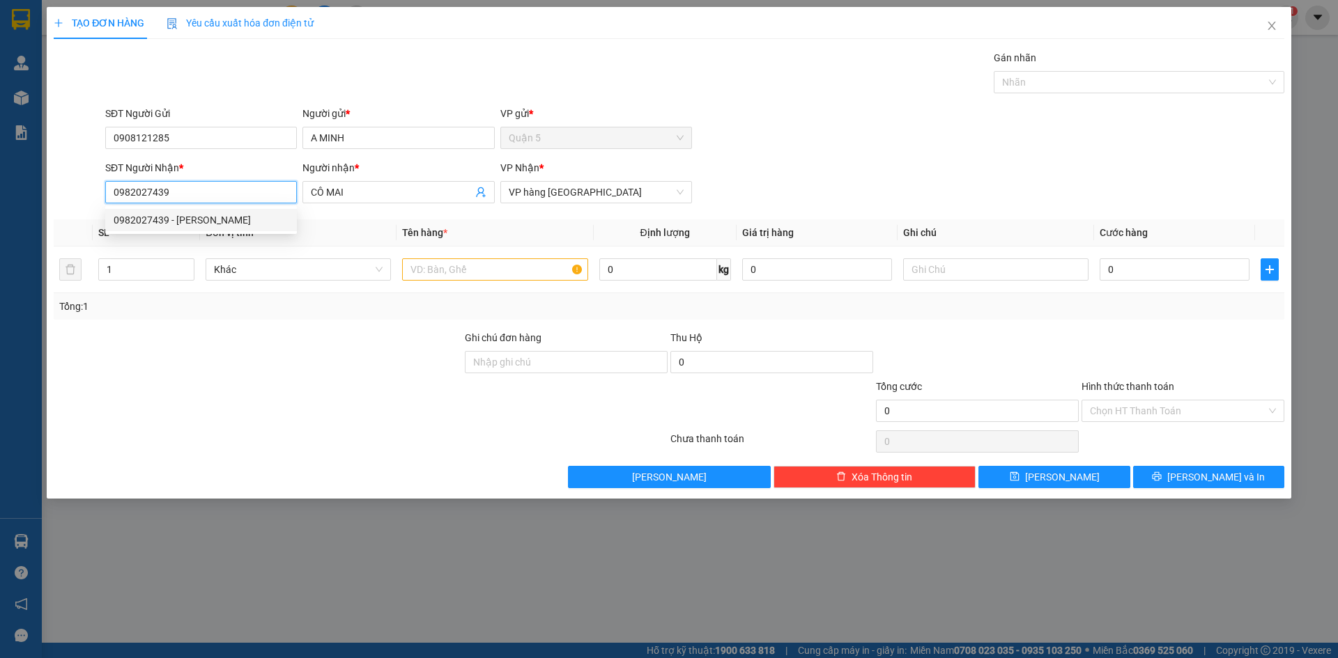
click at [199, 223] on div "0982027439 - LAN VIÊN" at bounding box center [201, 219] width 175 height 15
type input "LAN VIÊN"
type input "0982027439"
click at [440, 275] on input "text" at bounding box center [494, 269] width 185 height 22
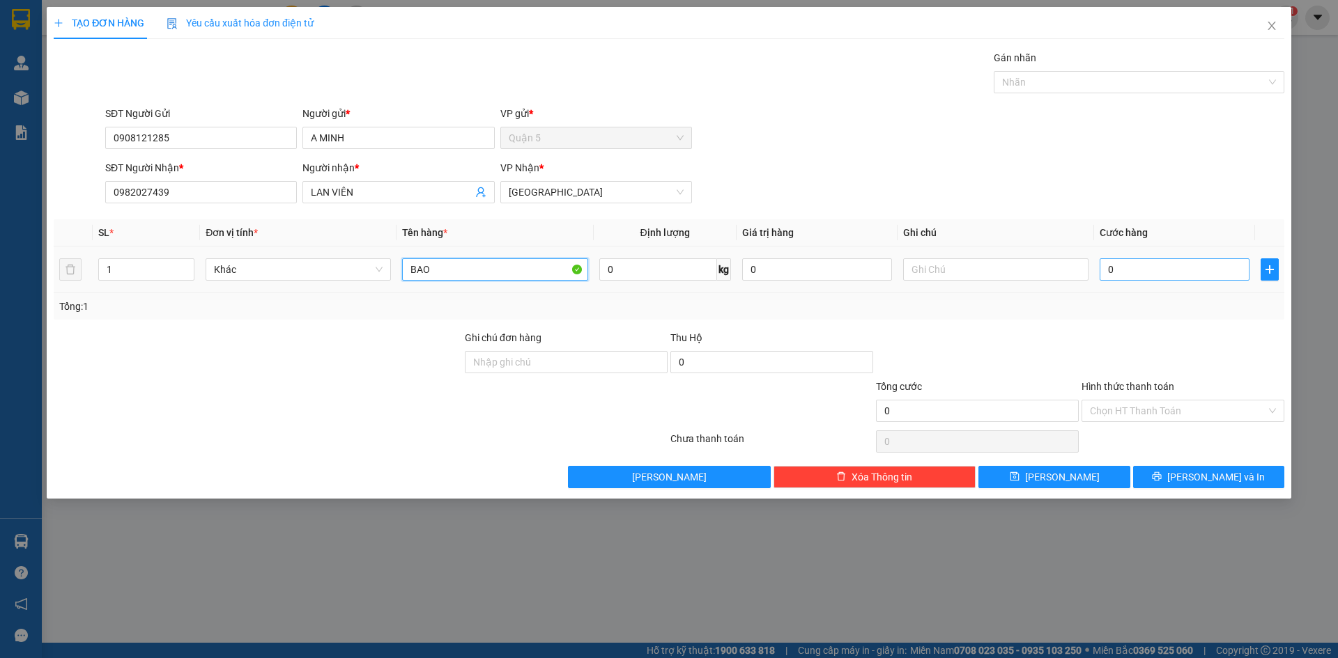
type input "BAO"
click at [1145, 271] on input "0" at bounding box center [1174, 269] width 150 height 22
type input "004"
type input "4"
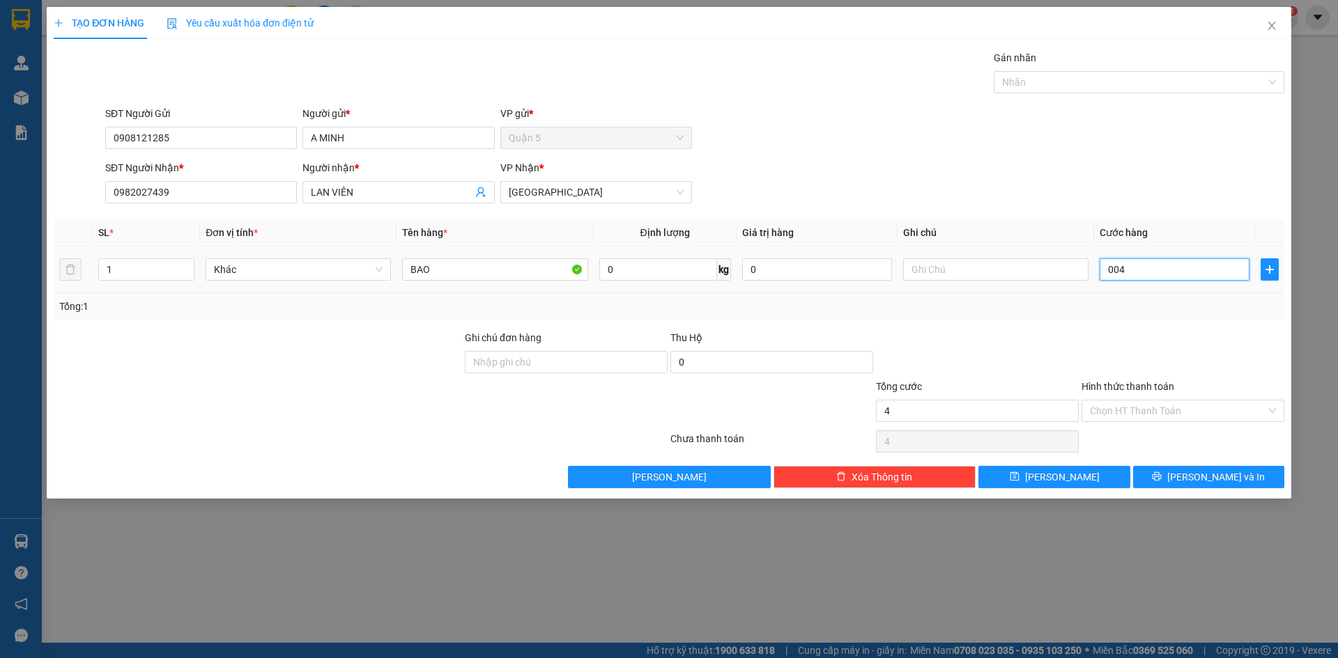
type input "0.040"
type input "40"
type input "40.000"
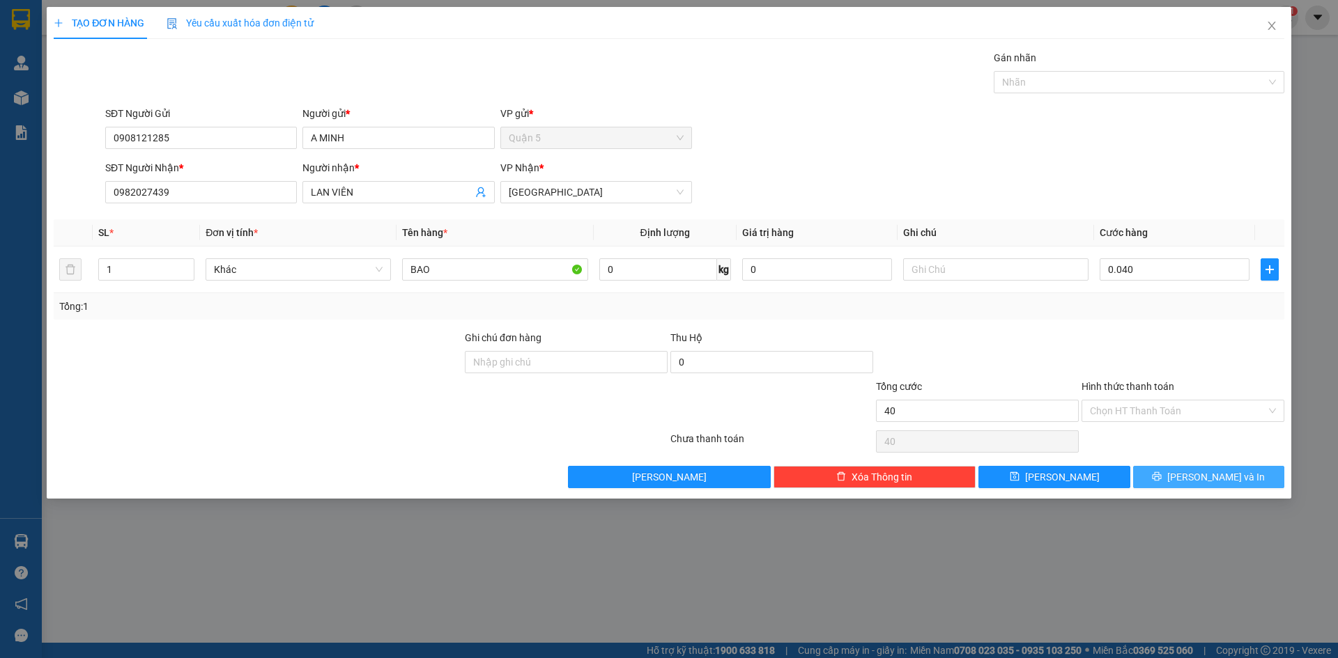
type input "40.000"
click at [1163, 477] on button "[PERSON_NAME] và In" at bounding box center [1208, 477] width 151 height 22
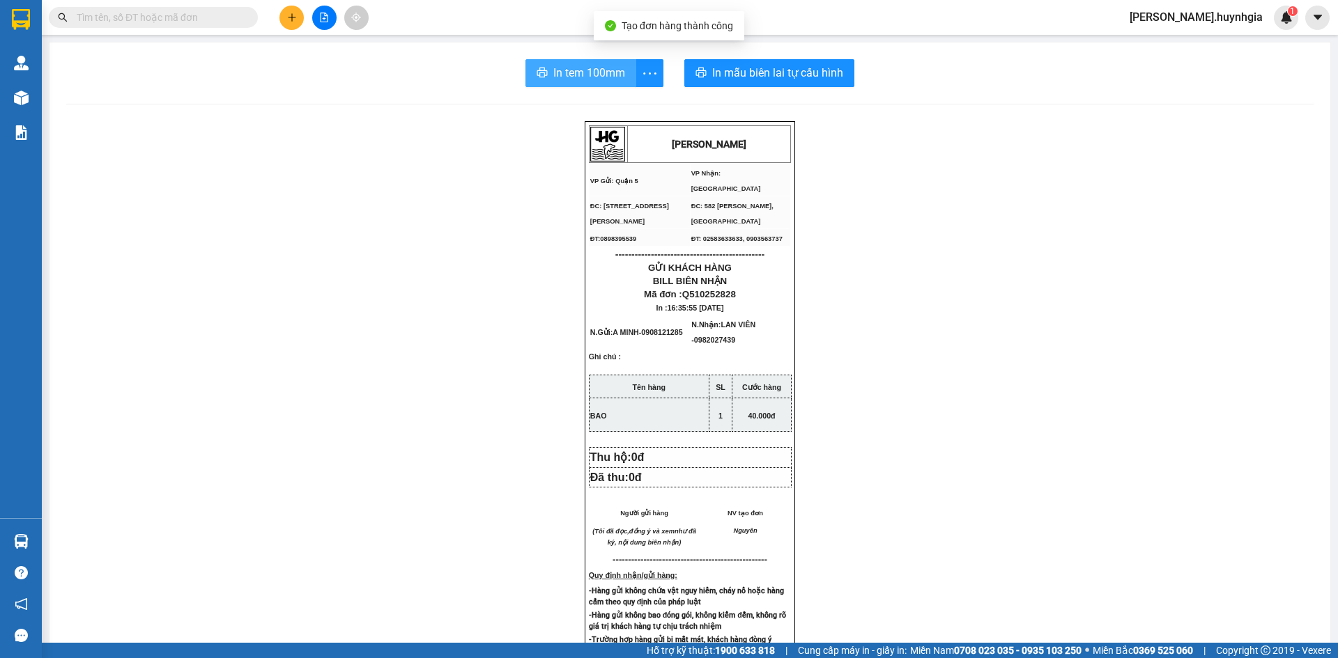
click at [619, 75] on span "In tem 100mm" at bounding box center [589, 72] width 72 height 17
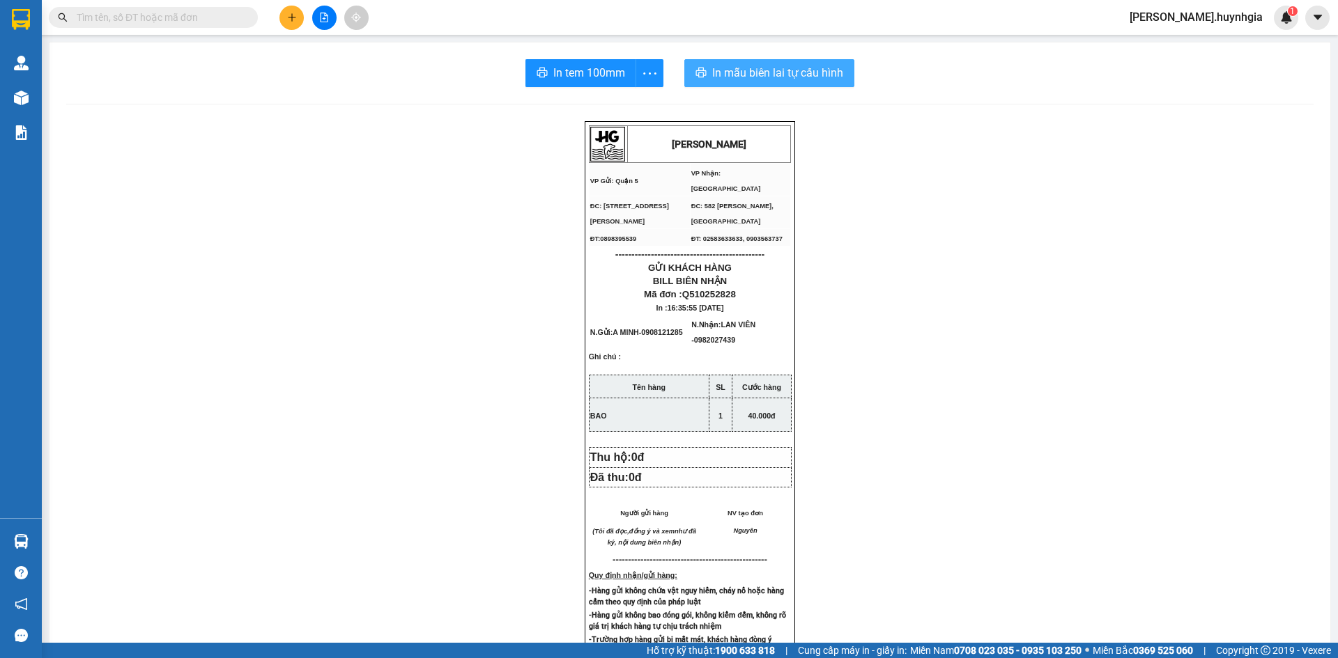
click at [712, 70] on span "In mẫu biên lai tự cấu hình" at bounding box center [777, 72] width 131 height 17
click at [284, 18] on button at bounding box center [291, 18] width 24 height 24
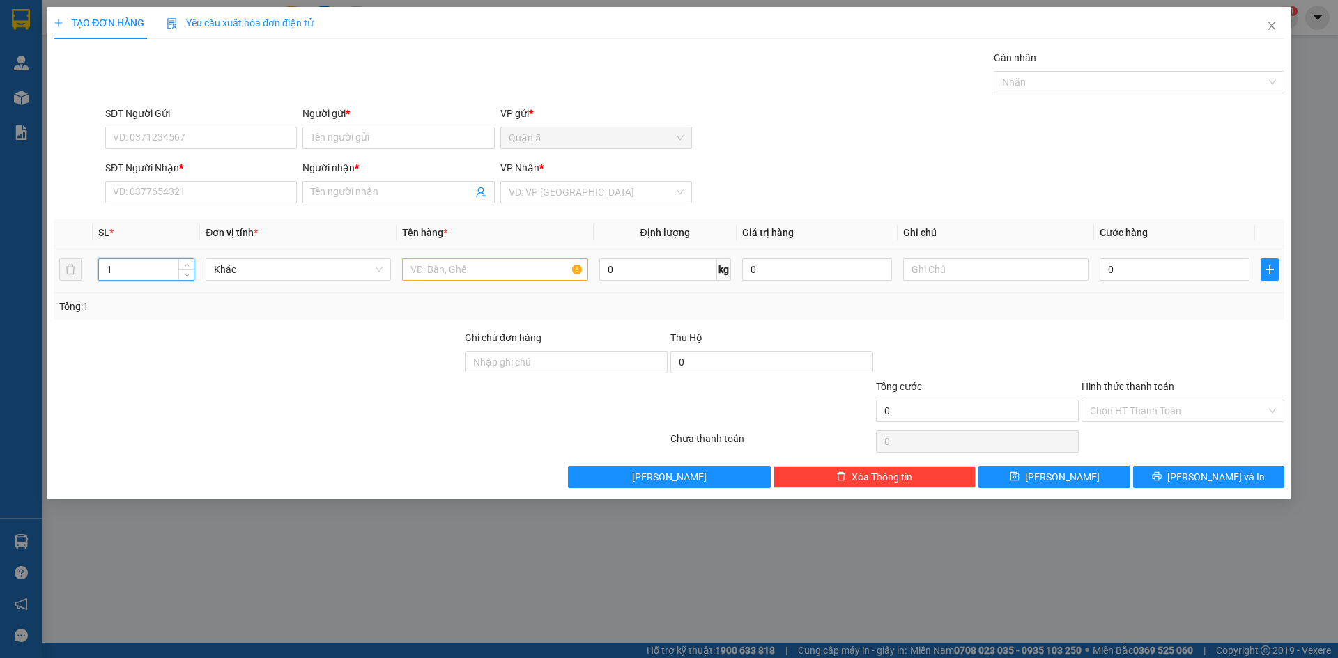
click at [131, 272] on input "1" at bounding box center [146, 269] width 95 height 21
type input "7"
click at [424, 273] on input "text" at bounding box center [494, 269] width 185 height 22
type input "T"
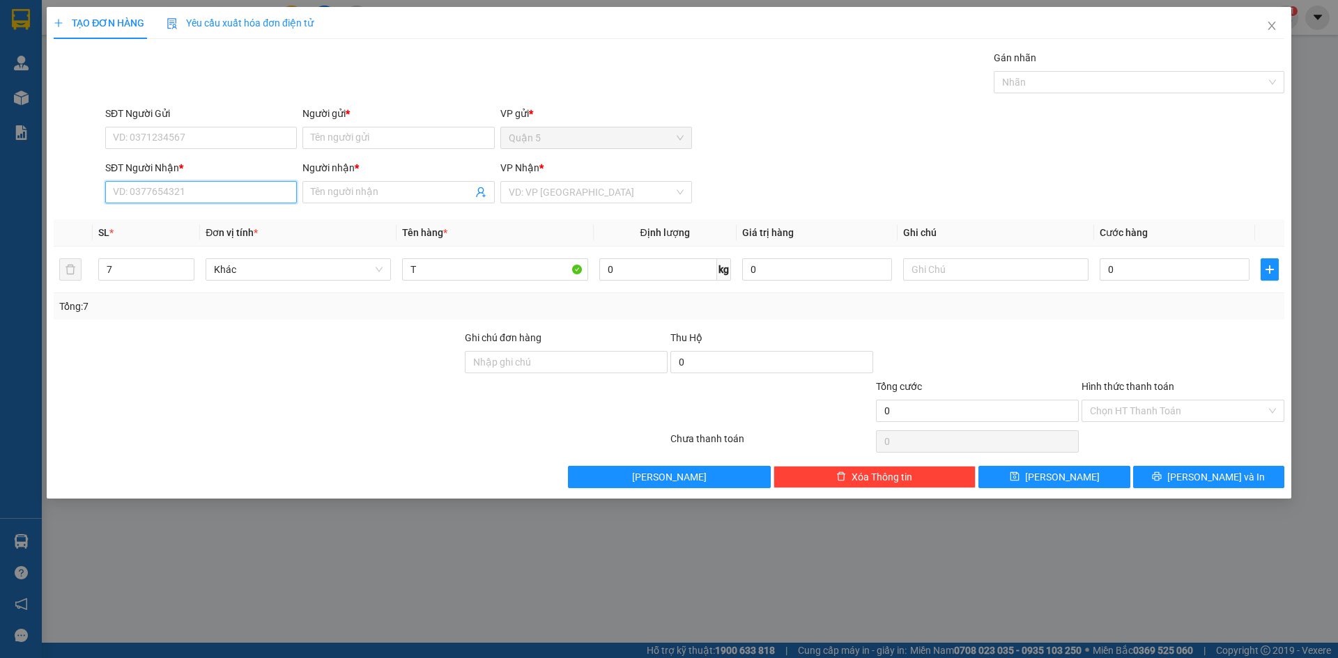
click at [215, 194] on input "SĐT Người Nhận *" at bounding box center [201, 192] width 192 height 22
click at [191, 210] on div "0395439708 - HIẾU" at bounding box center [201, 220] width 192 height 22
type input "0395439708"
type input "HIẾU"
type input "0395439708"
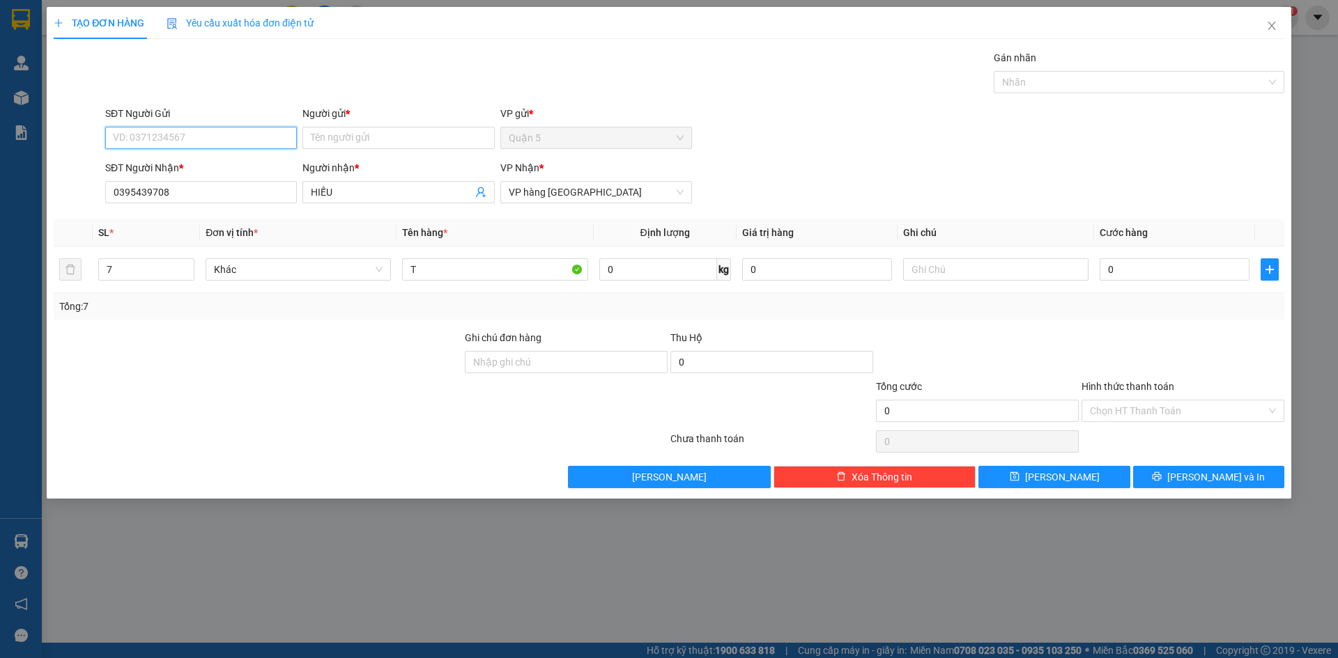
click at [190, 140] on input "SĐT Người Gửi" at bounding box center [201, 138] width 192 height 22
type input "0"
click at [190, 140] on input "SĐT Người Gửi" at bounding box center [201, 138] width 192 height 22
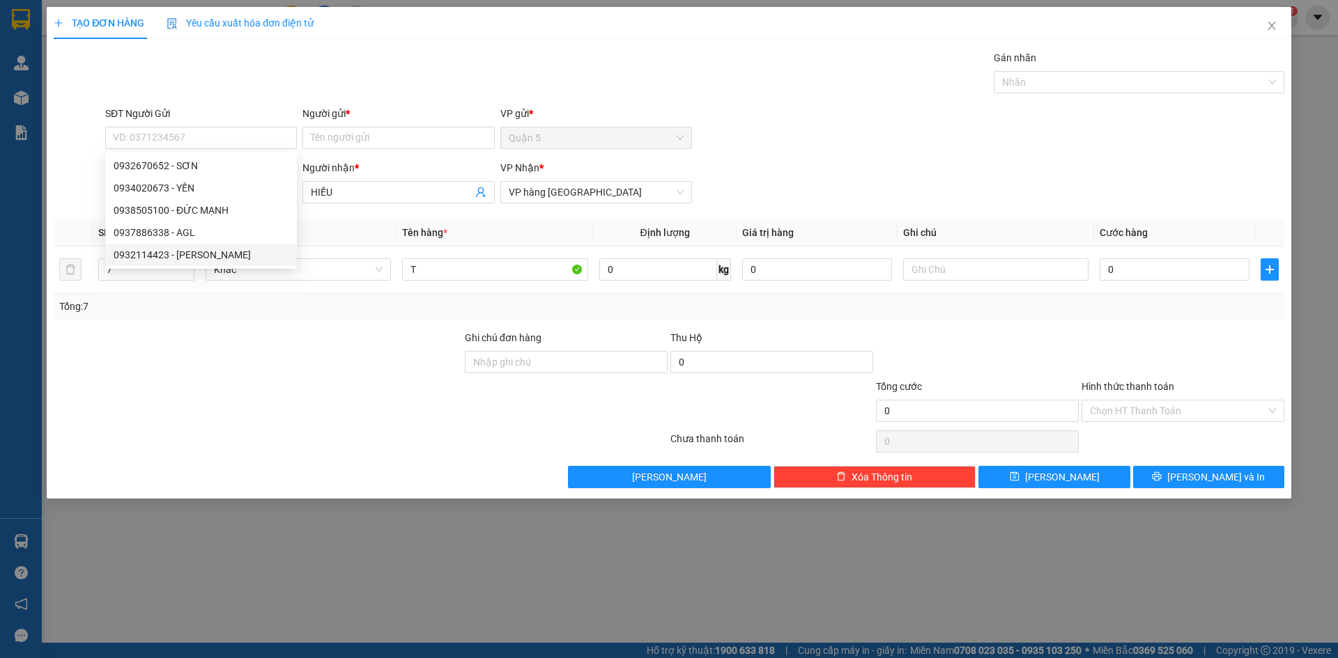
drag, startPoint x: 269, startPoint y: 394, endPoint x: 221, endPoint y: 222, distance: 179.3
click at [268, 386] on div at bounding box center [257, 403] width 411 height 49
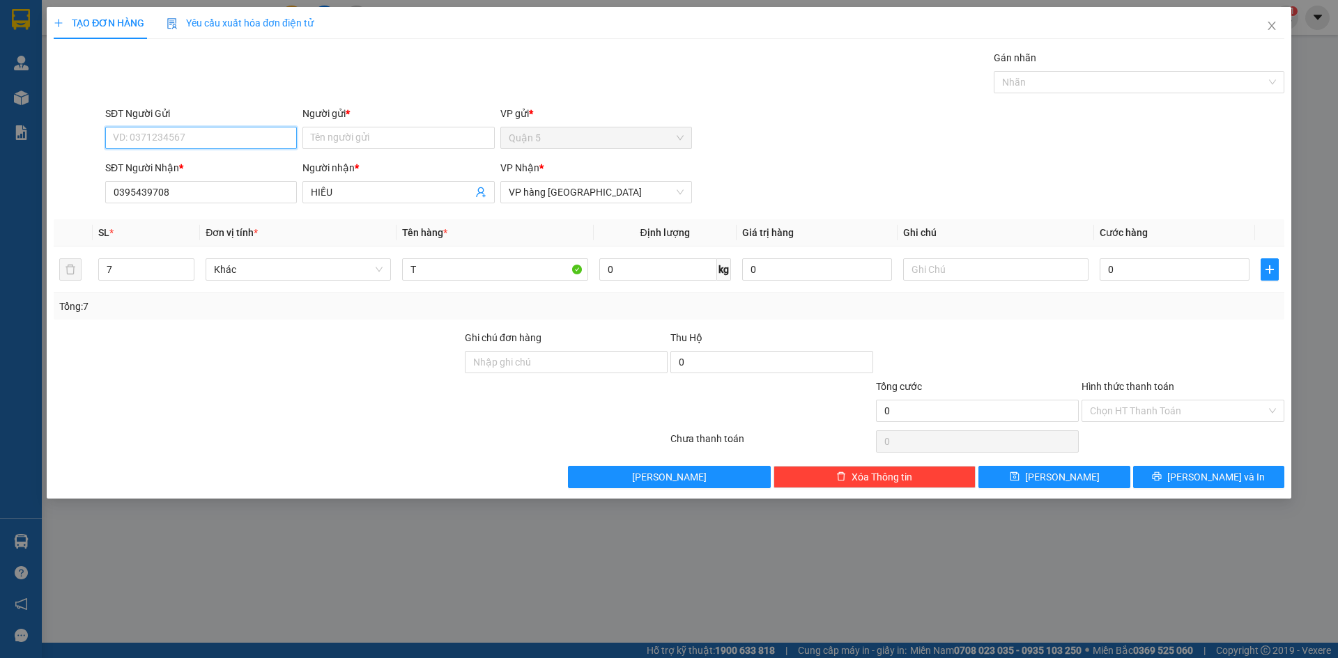
click at [199, 137] on input "SĐT Người Gửi" at bounding box center [201, 138] width 192 height 22
click at [190, 162] on div "0937124272 - HUY" at bounding box center [201, 165] width 175 height 15
type input "0937124272"
type input "HUY"
type input "0937124272"
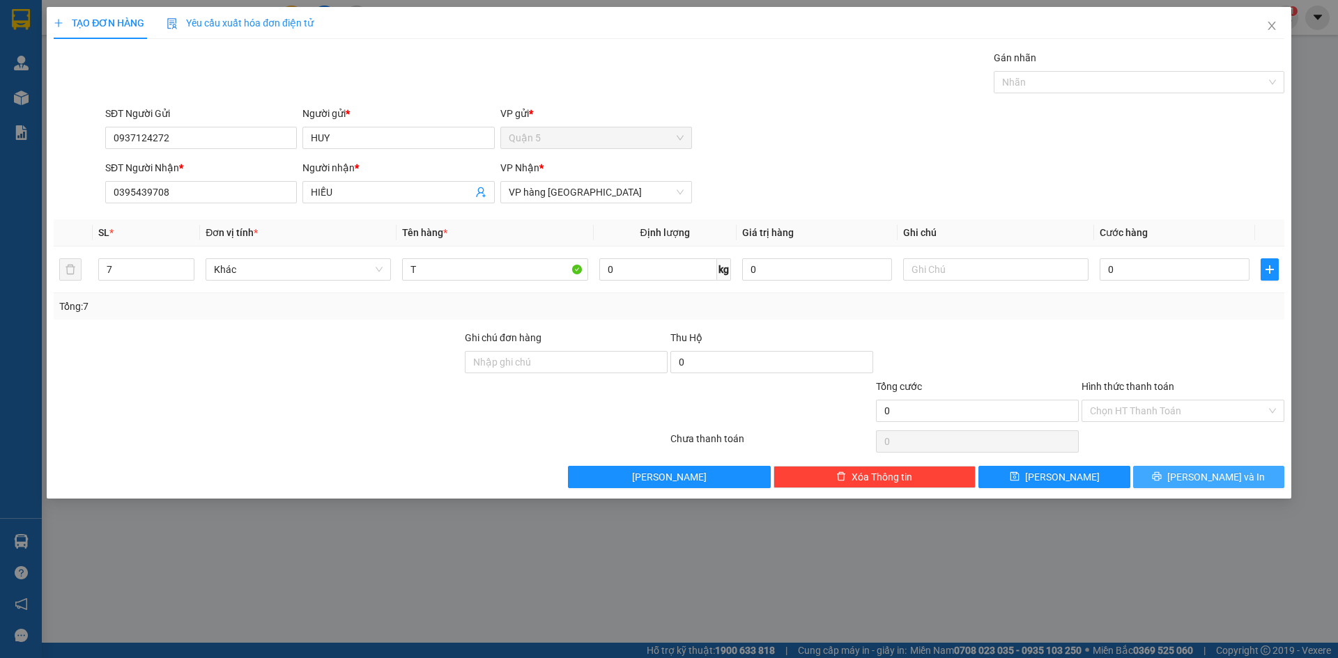
click at [1168, 473] on button "[PERSON_NAME] và In" at bounding box center [1208, 477] width 151 height 22
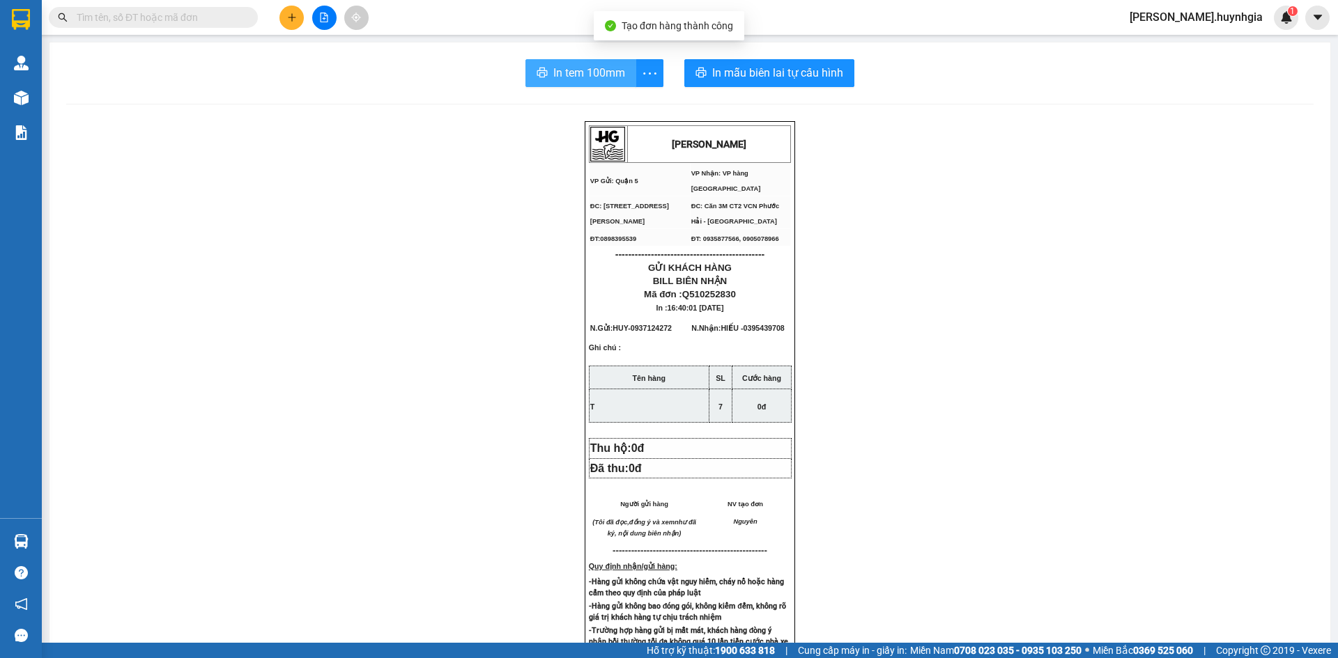
drag, startPoint x: 591, startPoint y: 77, endPoint x: 722, endPoint y: 125, distance: 139.5
click at [591, 77] on span "In tem 100mm" at bounding box center [589, 72] width 72 height 17
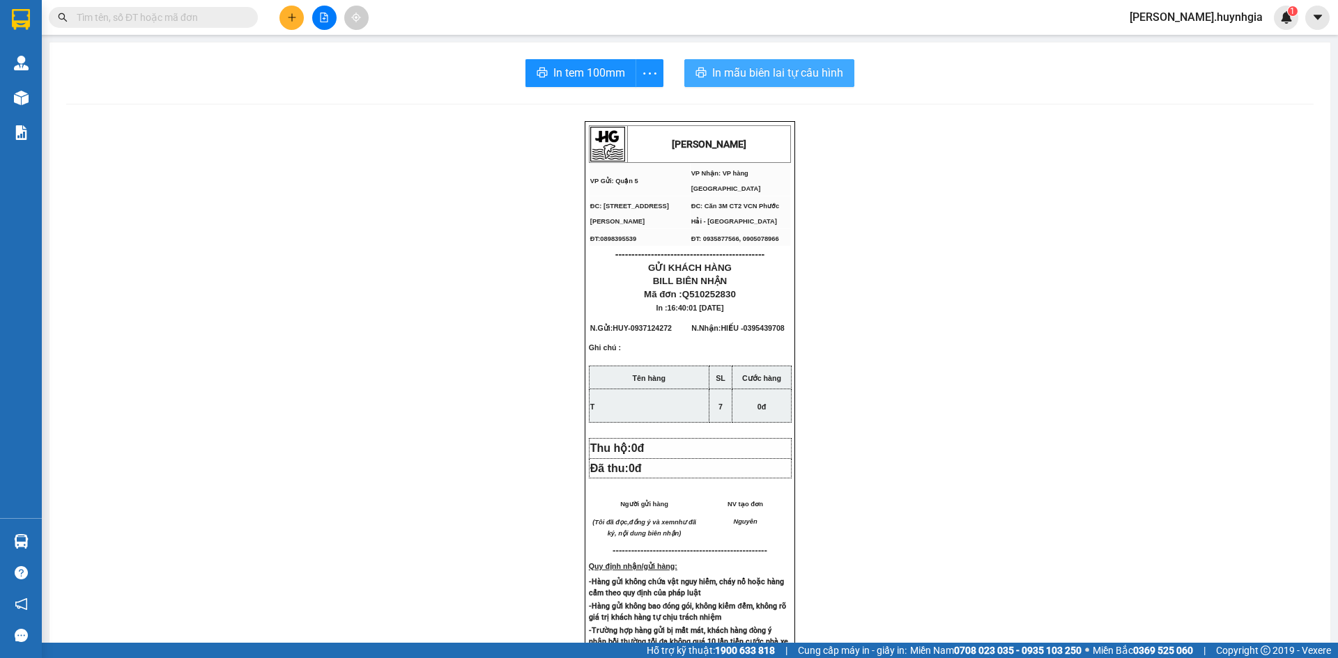
click at [738, 69] on span "In mẫu biên lai tự cấu hình" at bounding box center [777, 72] width 131 height 17
click at [292, 13] on icon "plus" at bounding box center [292, 18] width 10 height 10
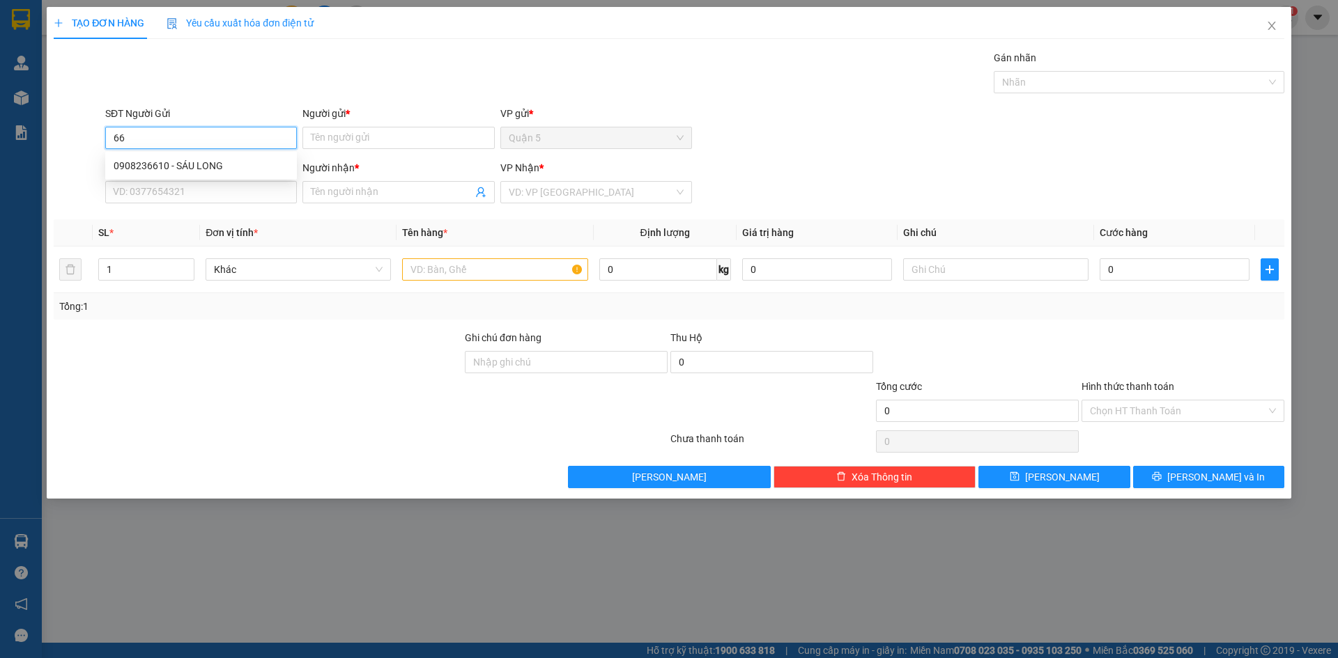
type input "6"
click at [258, 191] on input "SĐT Người Nhận *" at bounding box center [201, 192] width 192 height 22
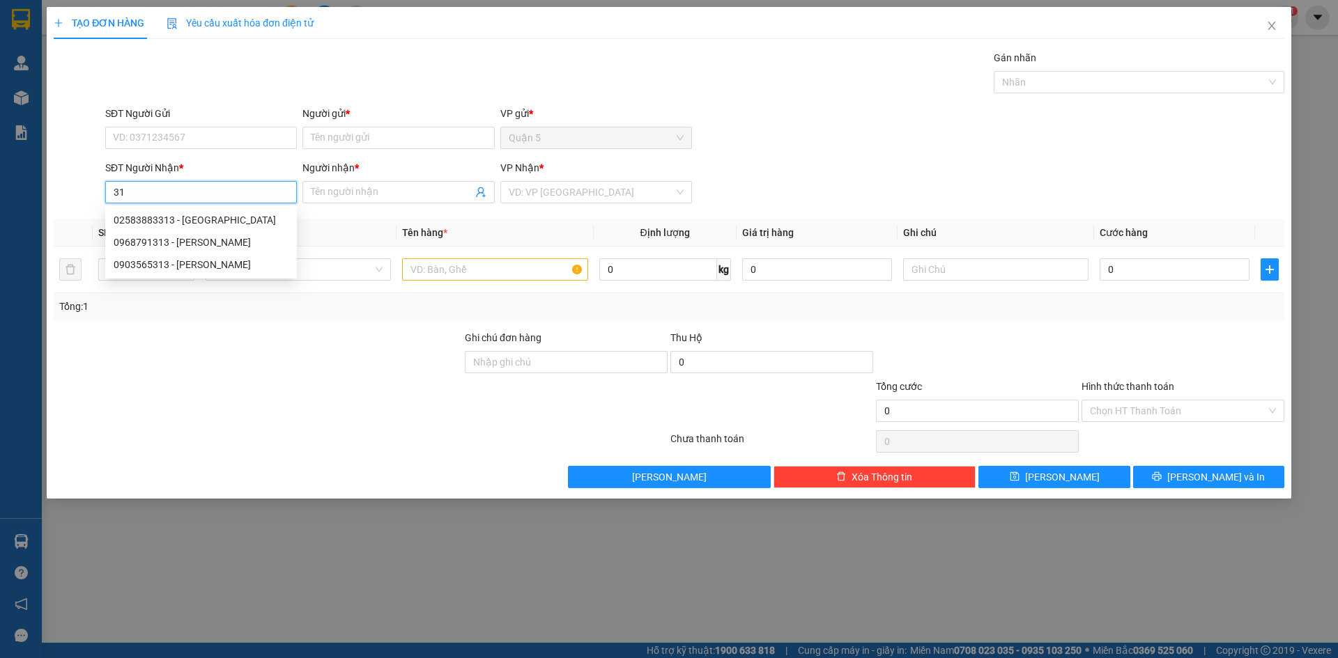
type input "3"
click at [252, 136] on input "SĐT Người Gửi" at bounding box center [201, 138] width 192 height 22
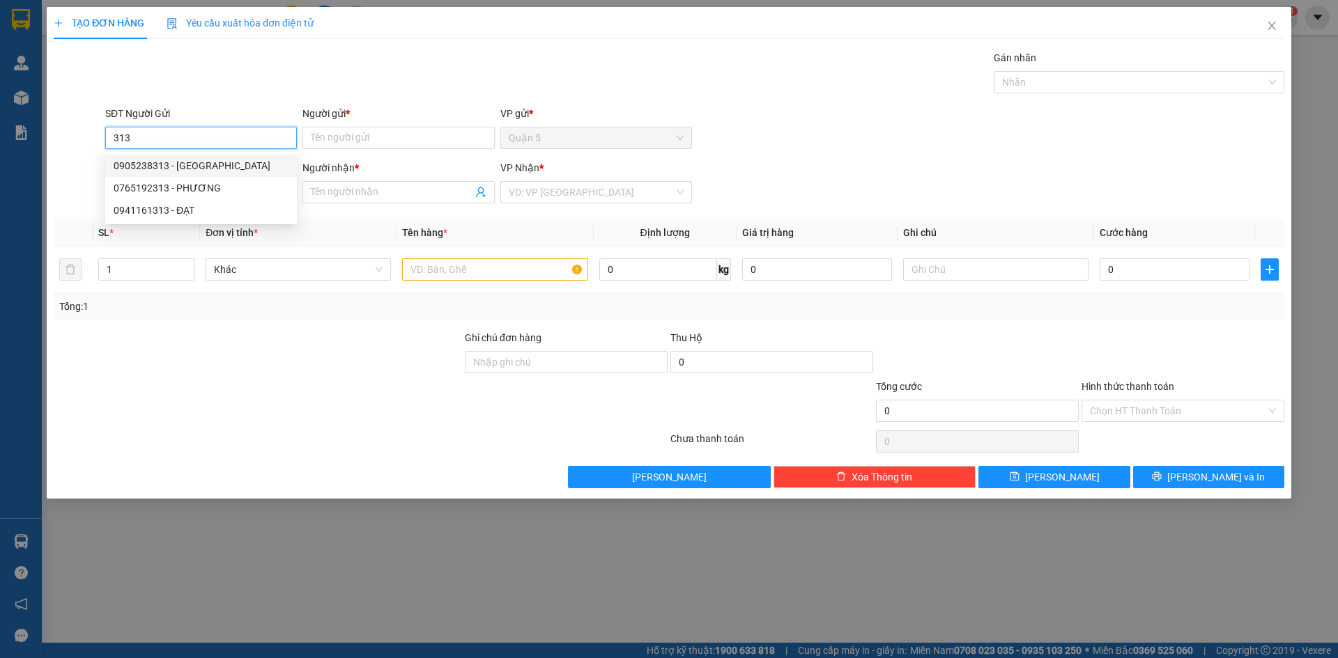
click at [216, 162] on div "0905238313 - [GEOGRAPHIC_DATA]" at bounding box center [201, 165] width 175 height 15
type input "0905238313"
type input "[PERSON_NAME]"
type input "0918258749"
type input "CÔ MAI"
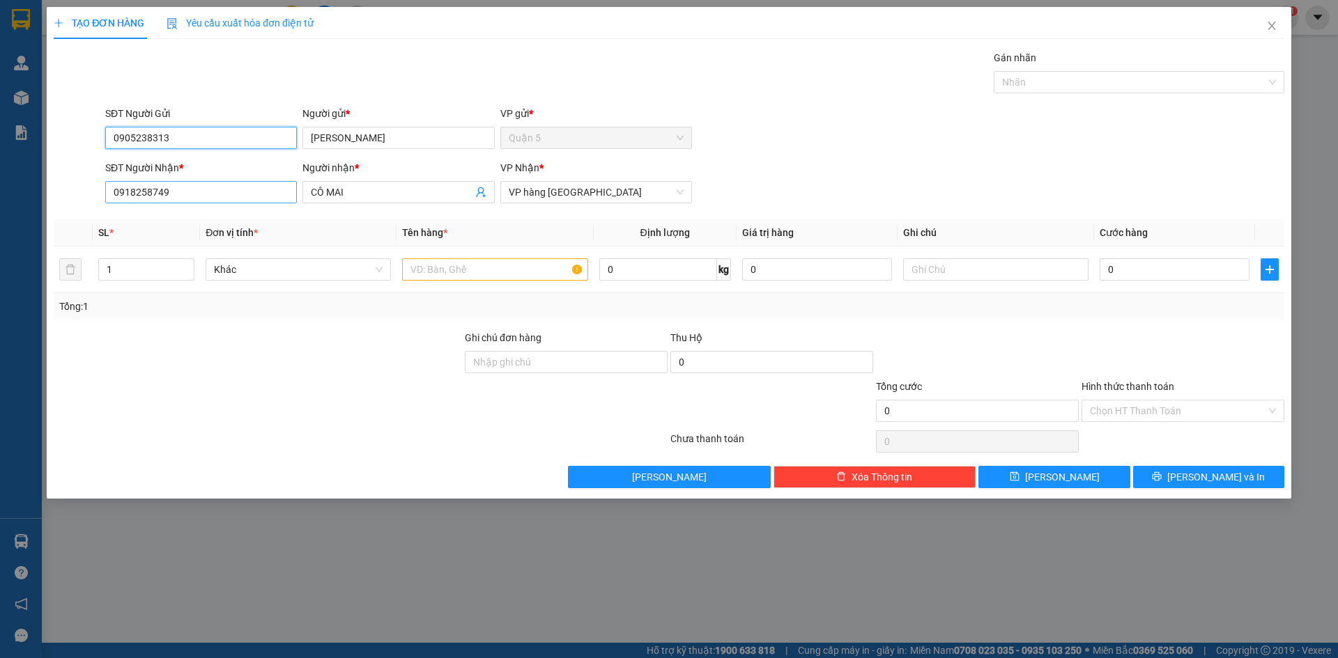
type input "0905238313"
click at [204, 196] on input "0918258749" at bounding box center [201, 192] width 192 height 22
type input "0"
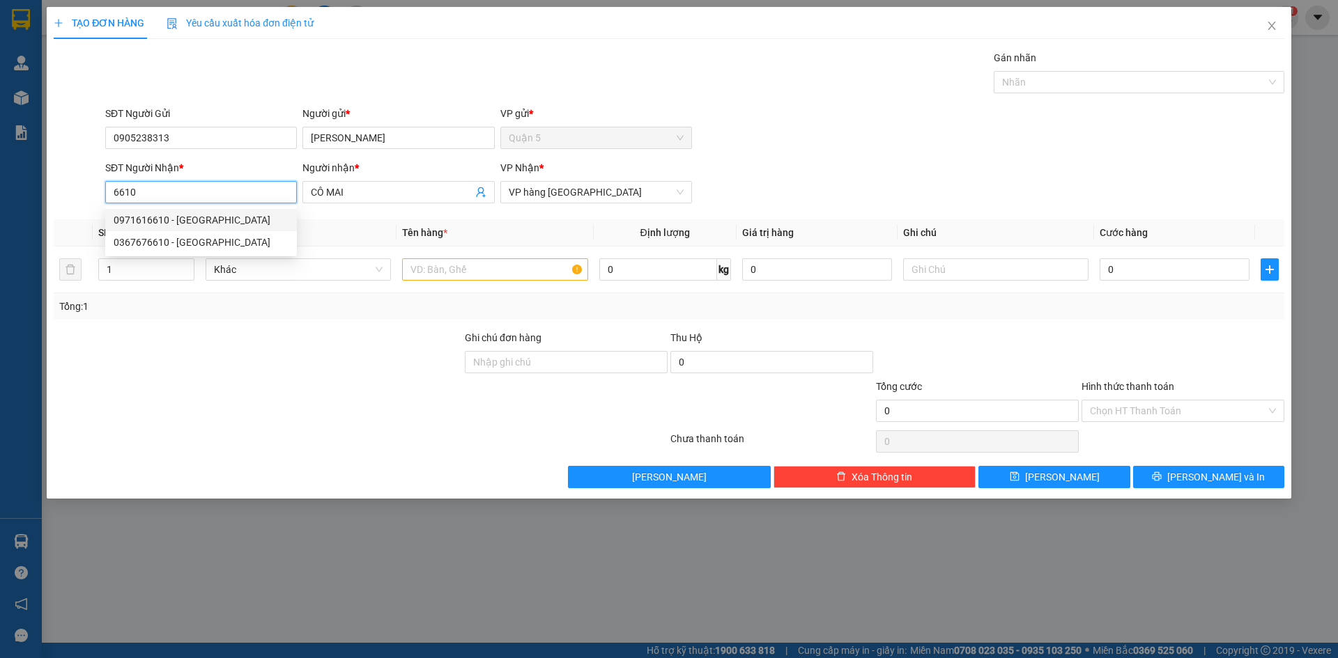
click at [236, 219] on div "0971616610 - NGỌC HẢI" at bounding box center [201, 219] width 175 height 15
type input "0971616610"
type input "[PERSON_NAME]"
type input "0971616610"
click at [418, 273] on input "text" at bounding box center [494, 269] width 185 height 22
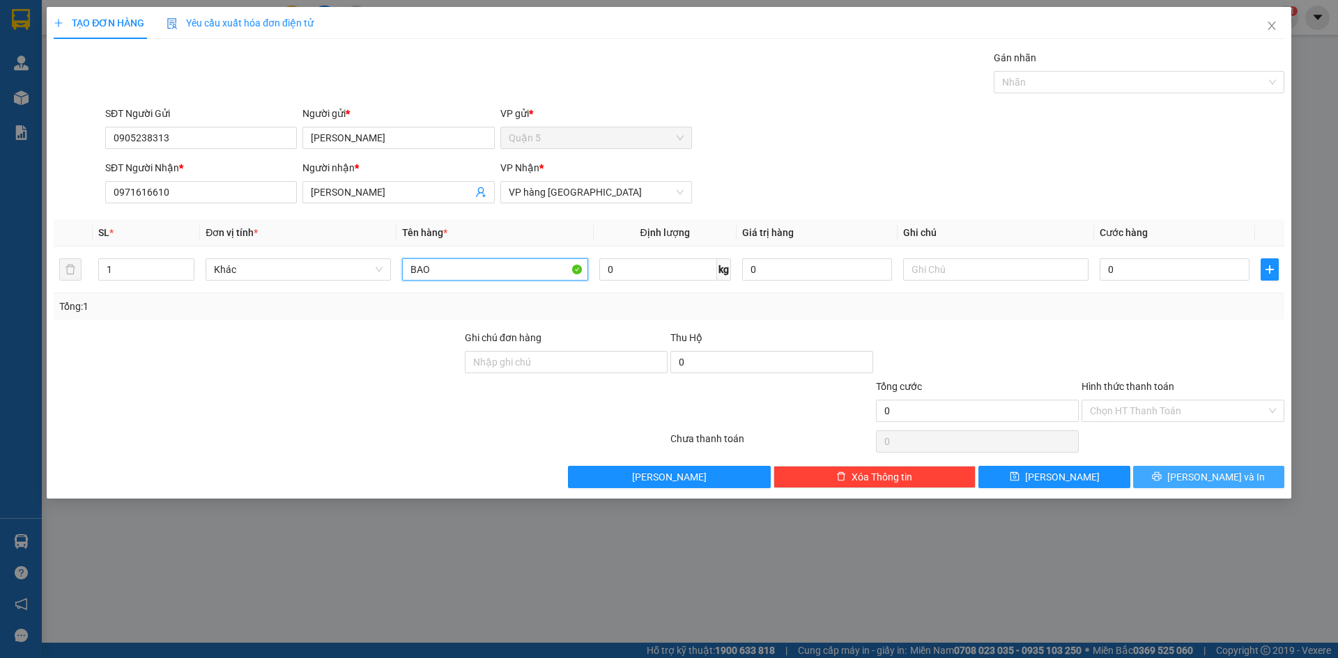
type input "BAO"
click at [1260, 480] on button "[PERSON_NAME] và In" at bounding box center [1208, 477] width 151 height 22
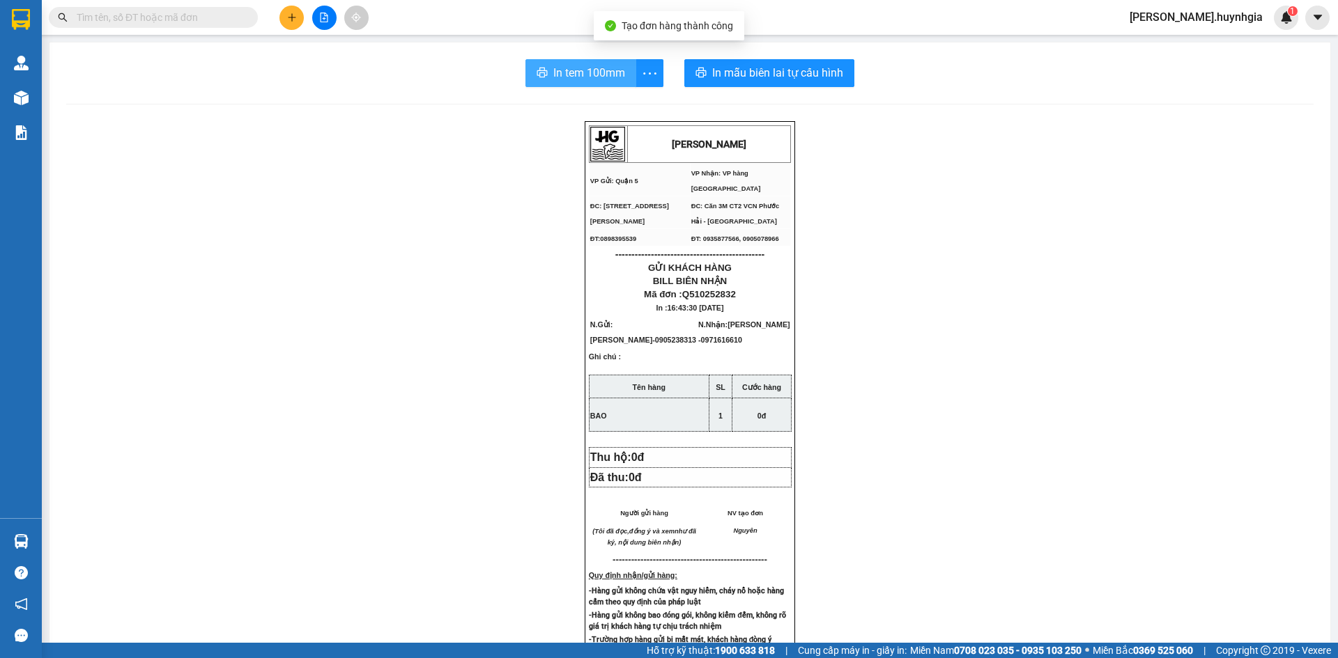
click at [612, 75] on span "In tem 100mm" at bounding box center [589, 72] width 72 height 17
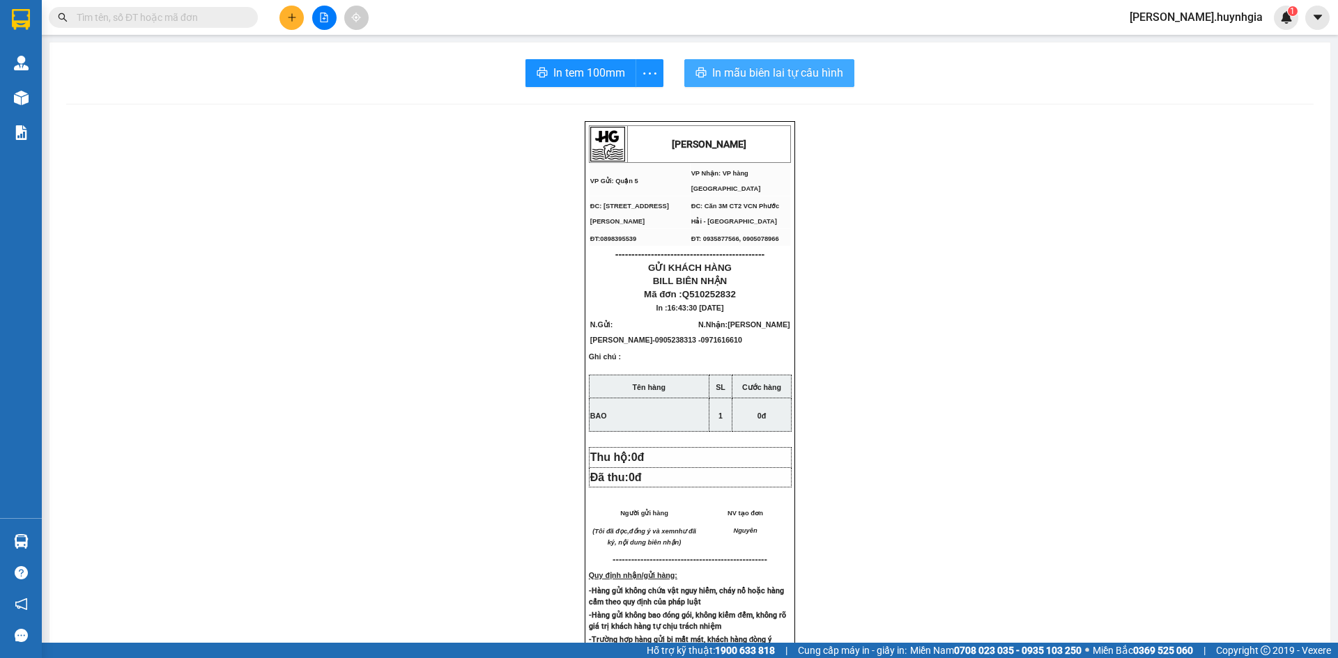
click at [712, 75] on span "In mẫu biên lai tự cấu hình" at bounding box center [777, 72] width 131 height 17
click at [295, 16] on icon "plus" at bounding box center [292, 18] width 10 height 10
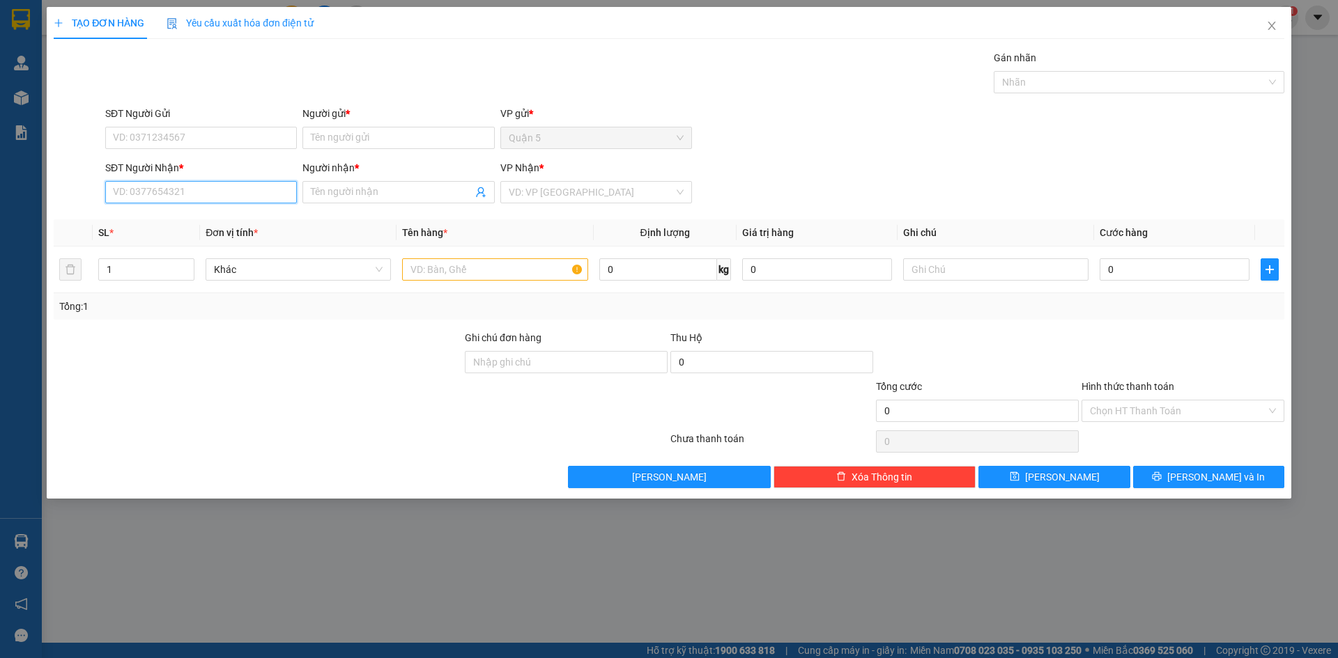
click at [173, 200] on input "SĐT Người Nhận *" at bounding box center [201, 192] width 192 height 22
click at [173, 216] on div "0777215323 - HẢI" at bounding box center [201, 219] width 175 height 15
type input "0777215323"
type input "HẢI"
type input "0777215323"
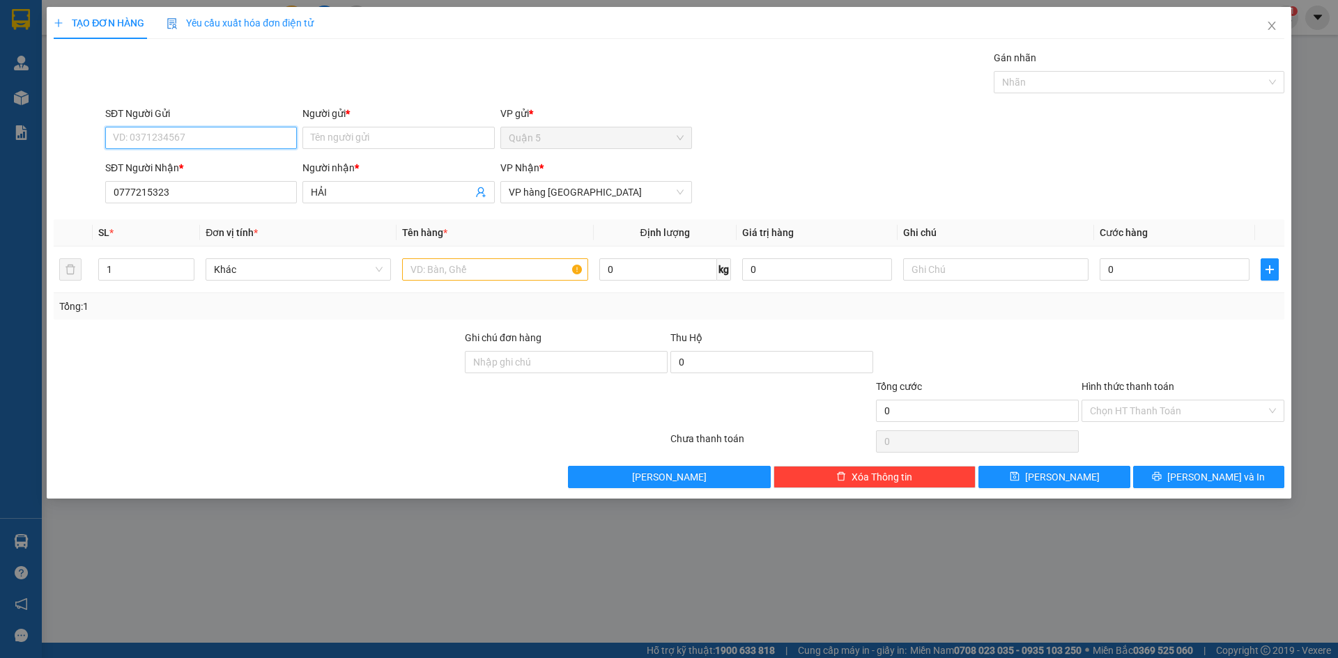
click at [190, 131] on input "SĐT Người Gửi" at bounding box center [201, 138] width 192 height 22
type input "0"
click at [212, 190] on div "0903724492 - TUẤN PHƯƠNG" at bounding box center [201, 187] width 175 height 15
type input "0903724492"
type input "[PERSON_NAME]"
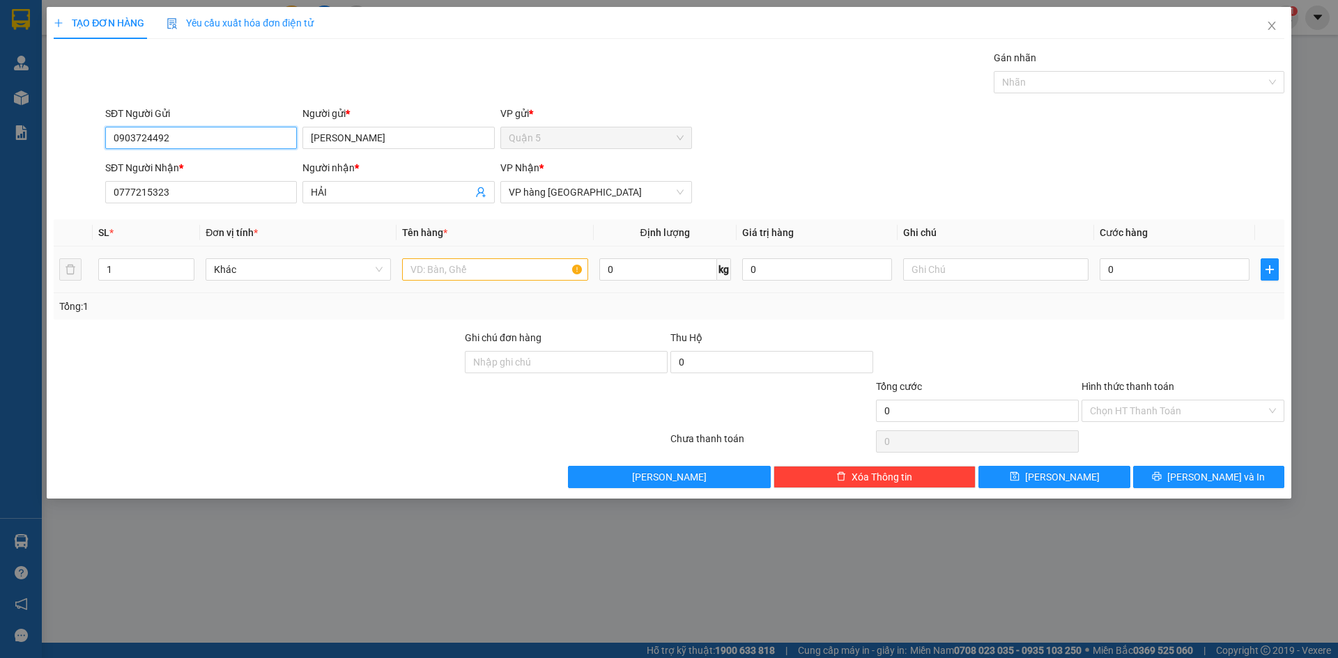
type input "0903724492"
click at [446, 265] on input "text" at bounding box center [494, 269] width 185 height 22
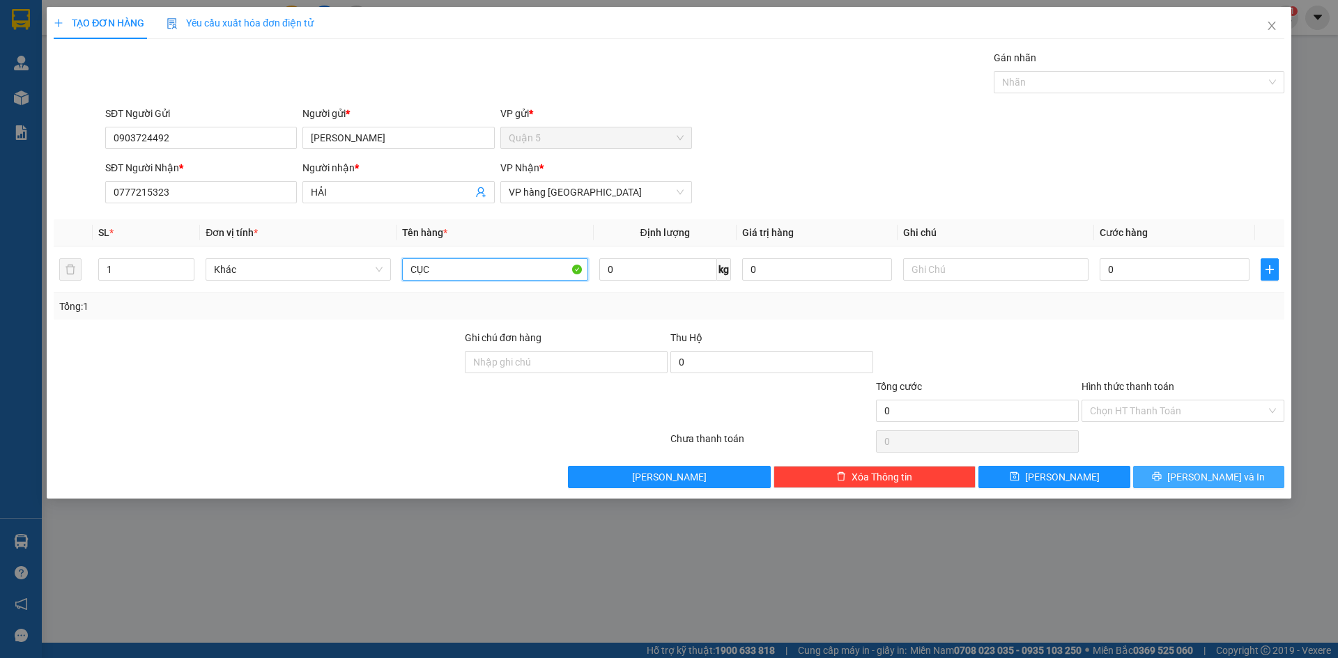
type input "CỤC"
click at [1211, 470] on span "[PERSON_NAME] và In" at bounding box center [1216, 477] width 98 height 15
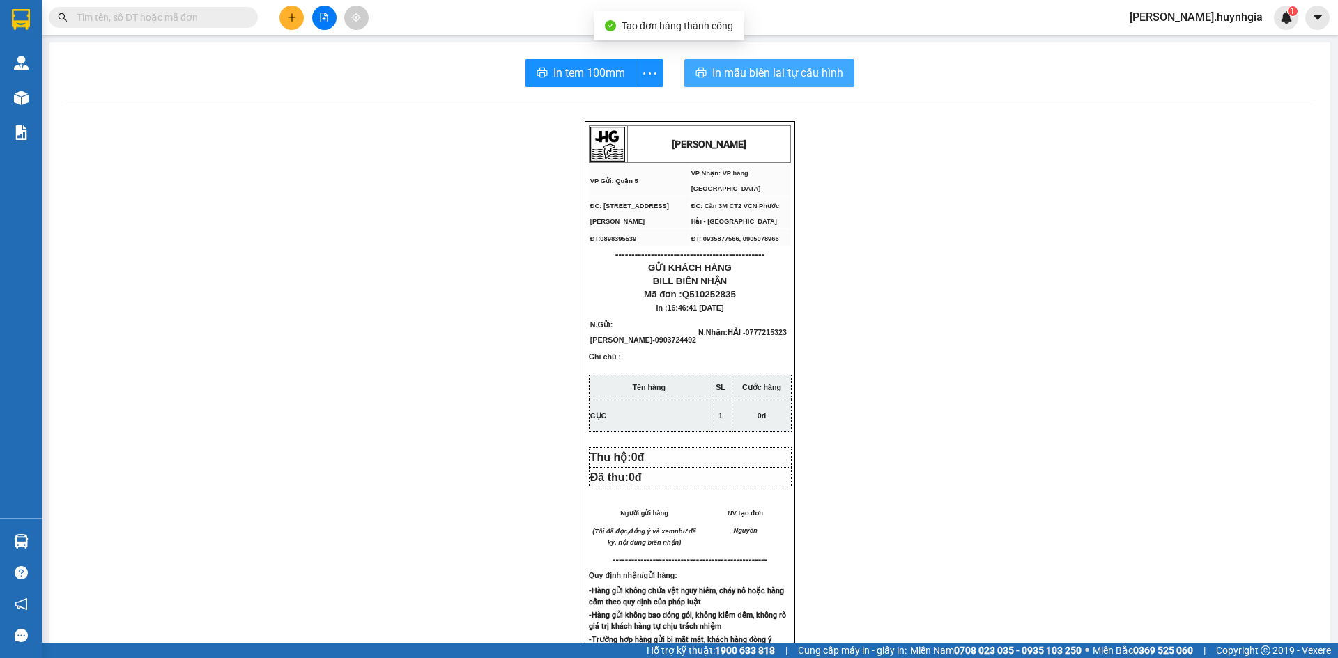
click at [763, 75] on span "In mẫu biên lai tự cấu hình" at bounding box center [777, 72] width 131 height 17
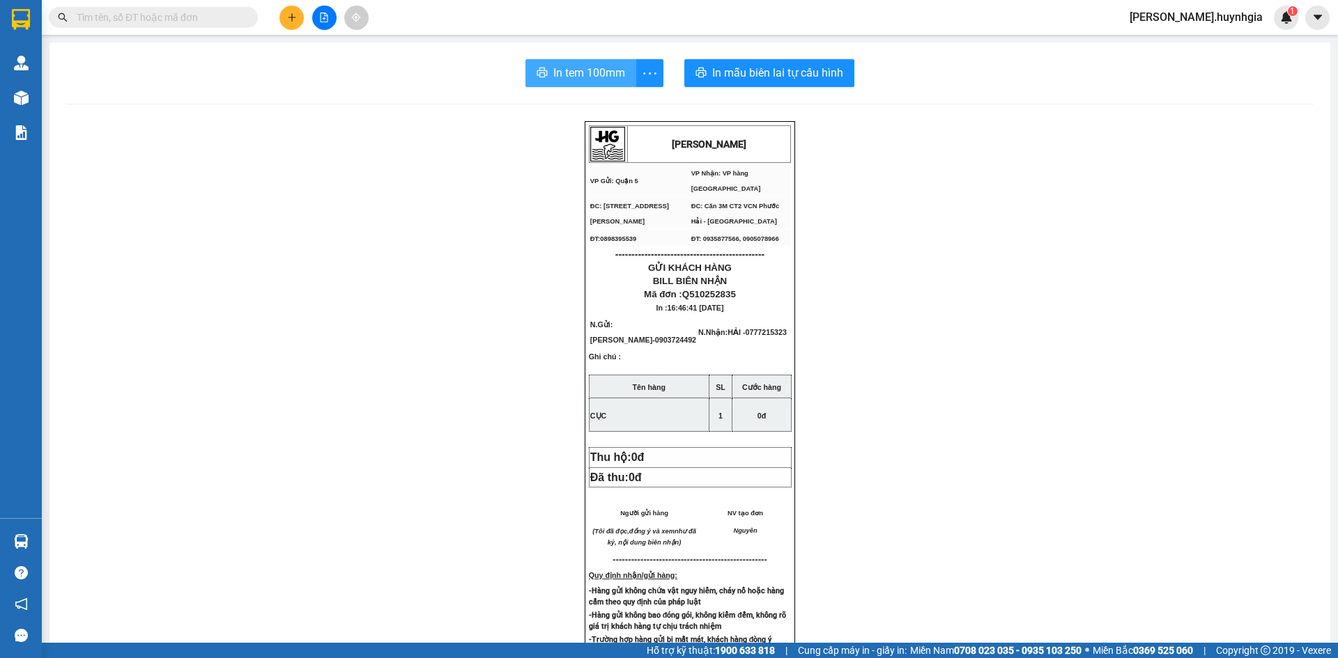
click at [584, 73] on span "In tem 100mm" at bounding box center [589, 72] width 72 height 17
click at [287, 28] on button at bounding box center [291, 18] width 24 height 24
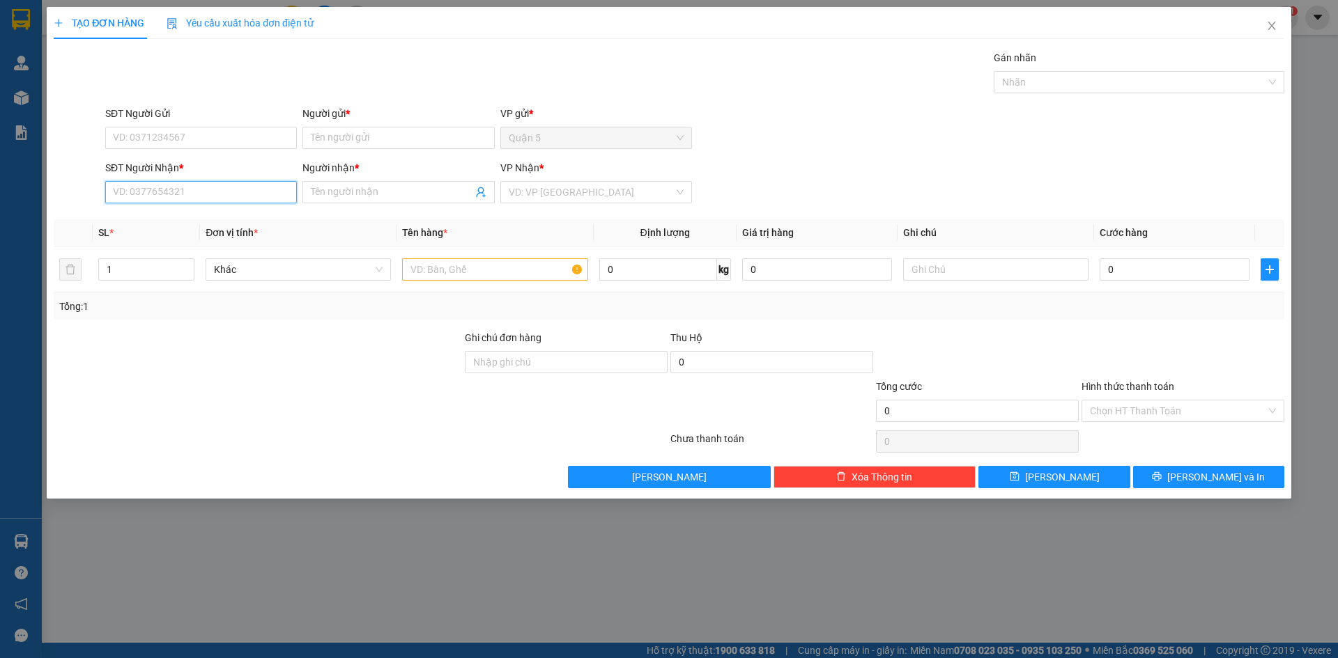
drag, startPoint x: 202, startPoint y: 187, endPoint x: 196, endPoint y: 183, distance: 7.2
click at [201, 186] on input "SĐT Người Nhận *" at bounding box center [201, 192] width 192 height 22
click at [205, 265] on div "0349707563 - XUÂN HỒNG" at bounding box center [201, 264] width 175 height 15
type input "0349707563"
type input "[PERSON_NAME]"
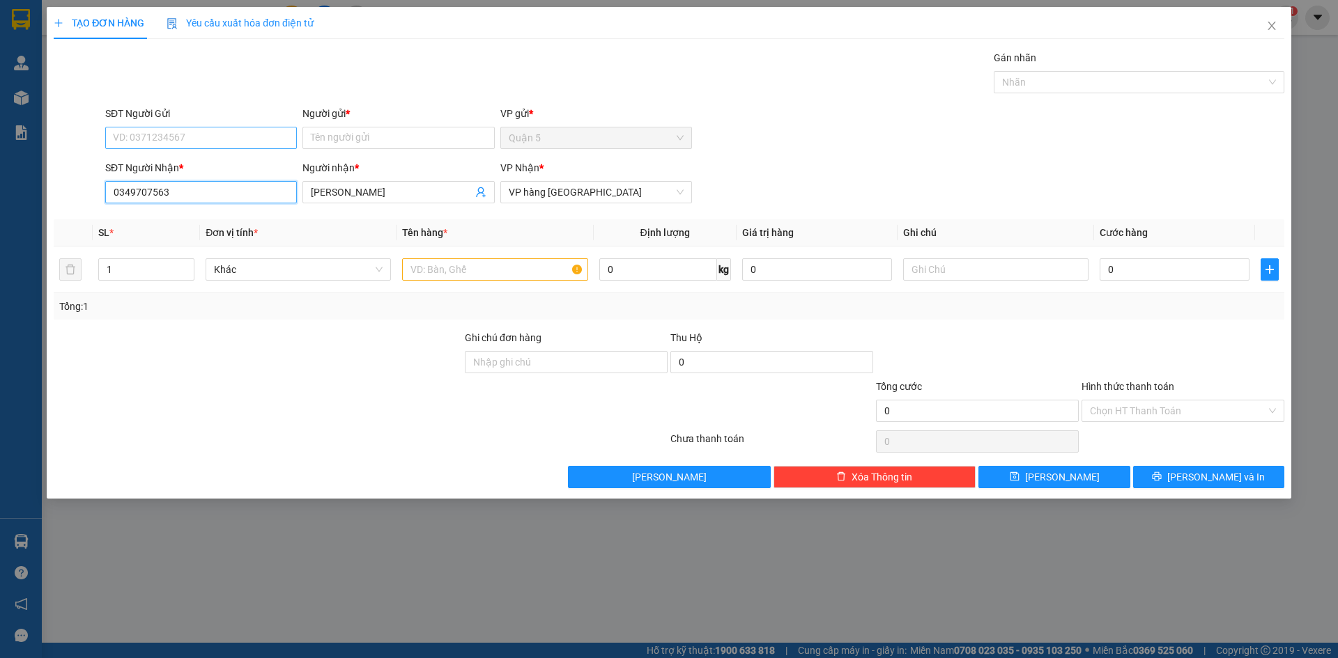
type input "0349707563"
click at [206, 139] on input "SĐT Người Gửi" at bounding box center [201, 138] width 192 height 22
click at [223, 229] on div "0932141114 - AN PHÚ GIA" at bounding box center [201, 232] width 175 height 15
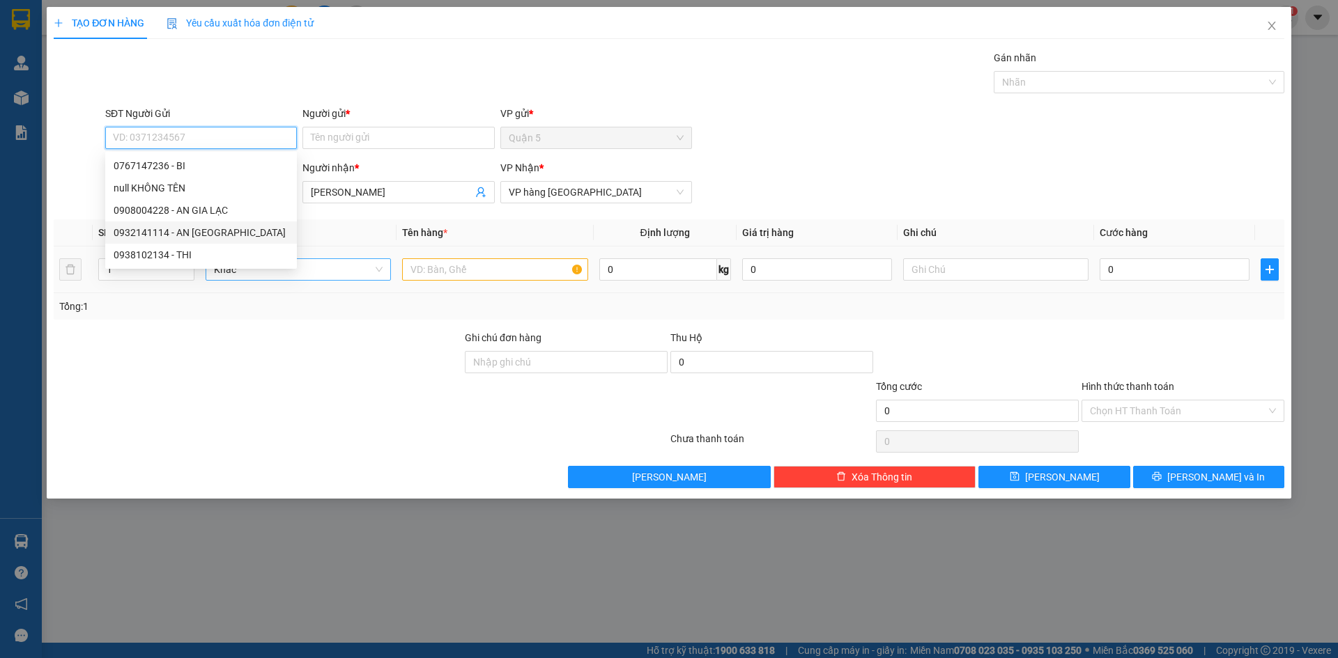
type input "0932141114"
type input "AN PHÚ GIA"
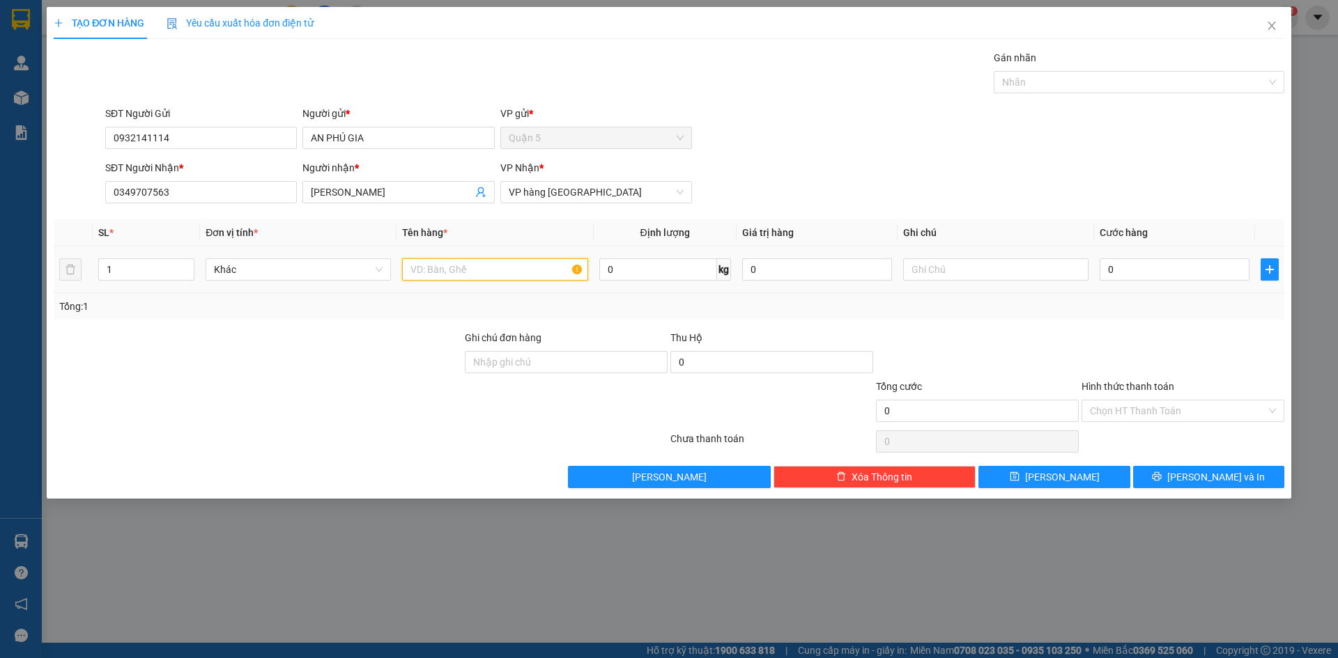
click at [478, 268] on input "text" at bounding box center [494, 269] width 185 height 22
type input "CỤC ĐEN"
click at [1219, 480] on span "[PERSON_NAME] và In" at bounding box center [1216, 477] width 98 height 15
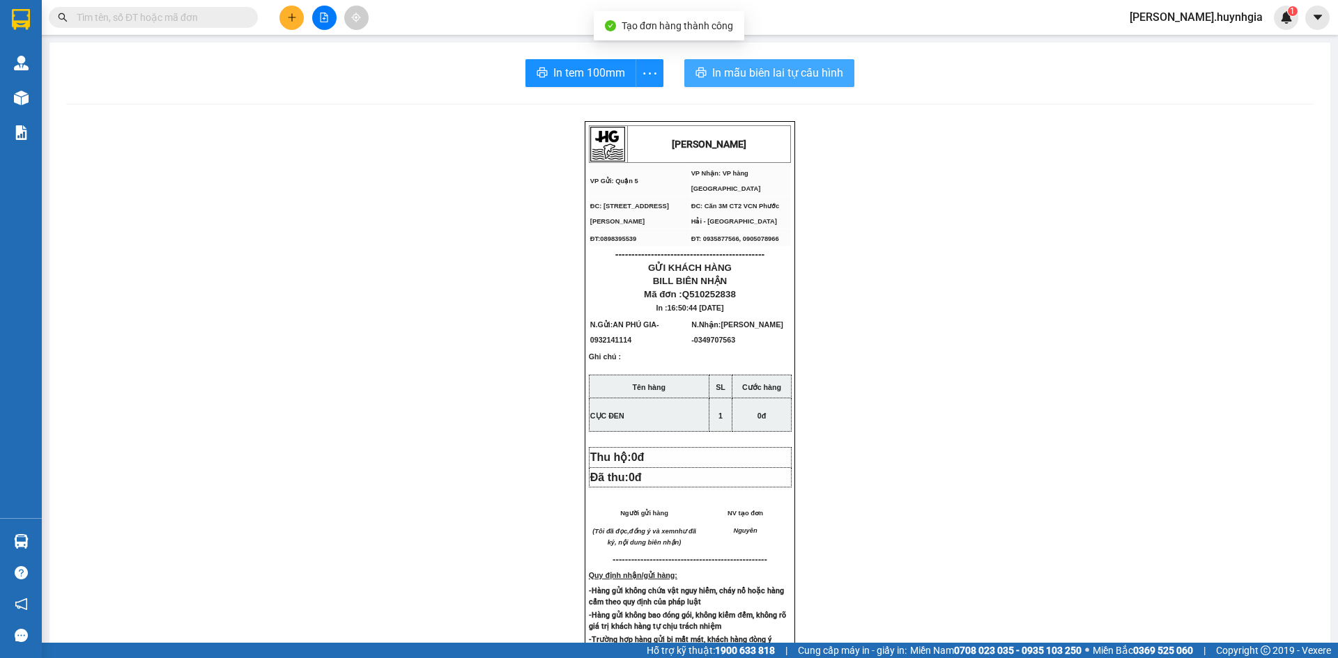
click at [803, 75] on span "In mẫu biên lai tự cấu hình" at bounding box center [777, 72] width 131 height 17
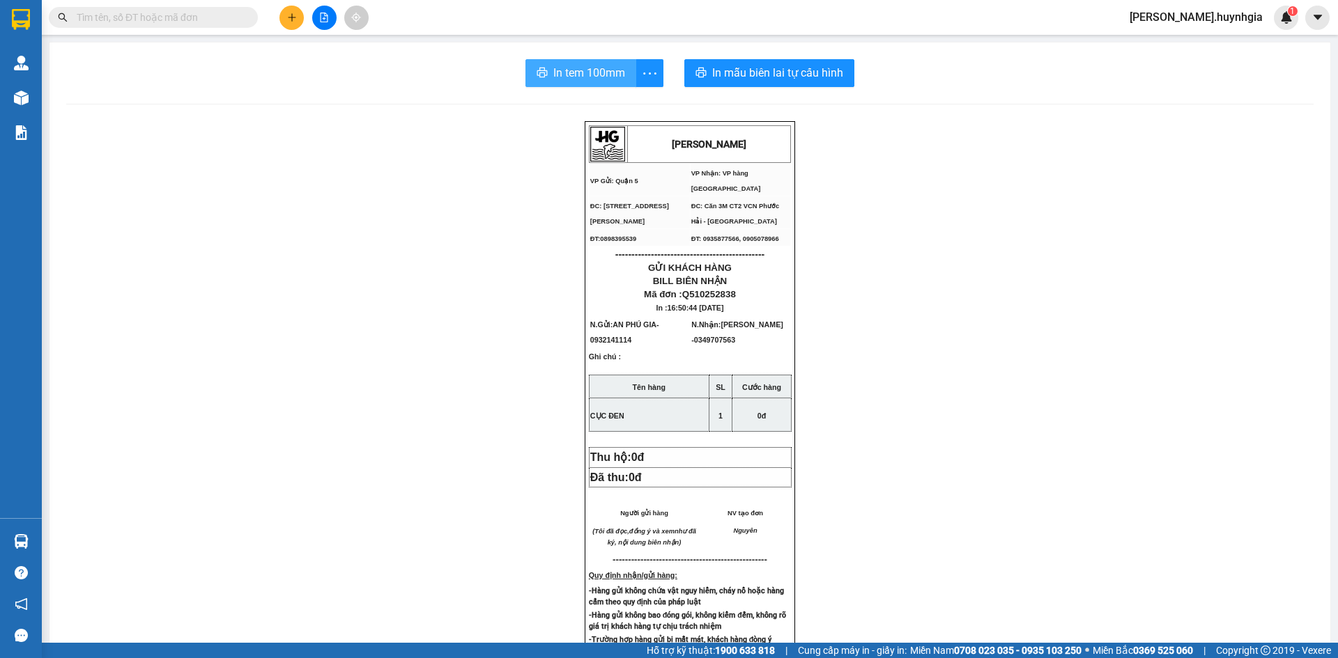
click at [595, 68] on span "In tem 100mm" at bounding box center [589, 72] width 72 height 17
click at [292, 26] on button at bounding box center [291, 18] width 24 height 24
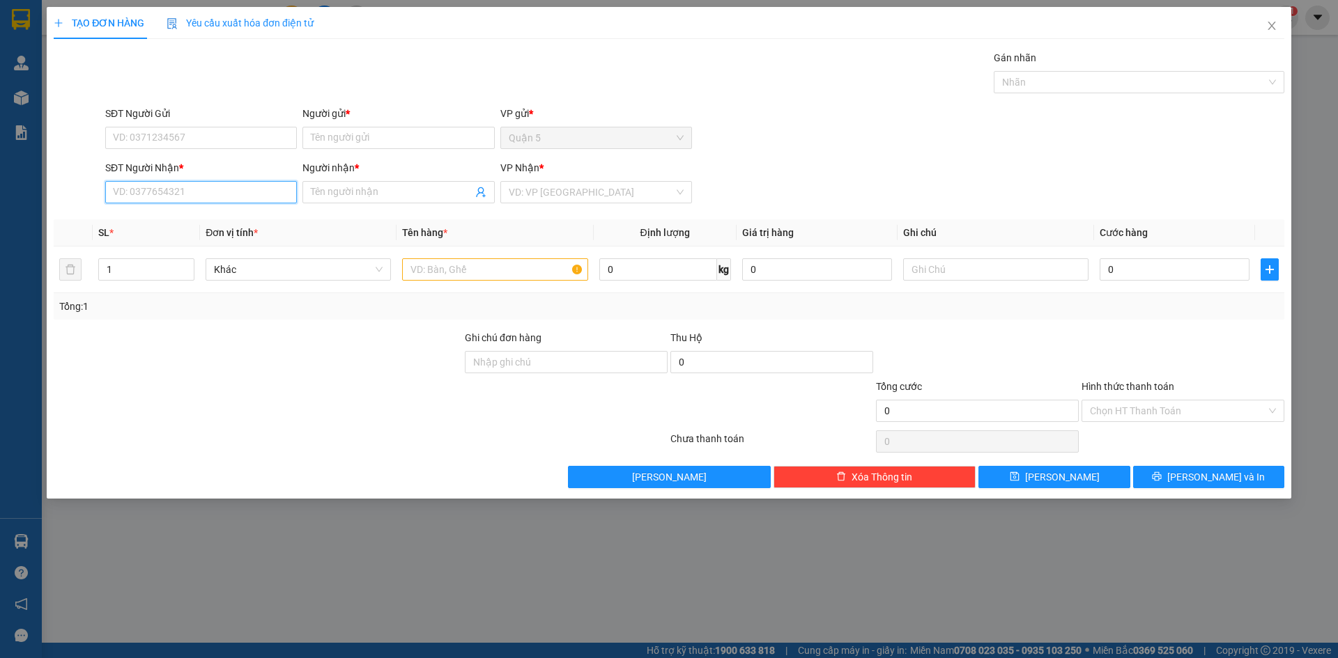
click at [238, 188] on input "SĐT Người Nhận *" at bounding box center [201, 192] width 192 height 22
type input "0369945598"
click at [189, 224] on div "0369945598 - MỸ GIANG" at bounding box center [201, 219] width 175 height 15
type input "[GEOGRAPHIC_DATA]"
type input "0369945598"
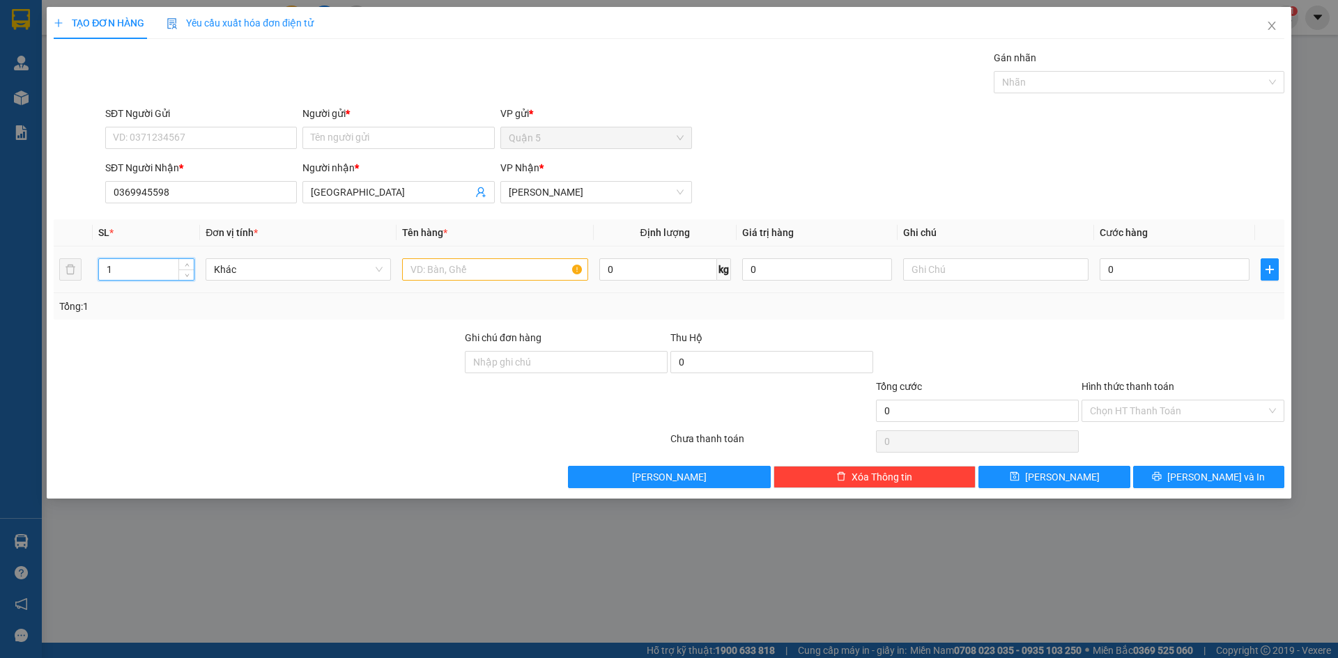
click at [132, 265] on input "1" at bounding box center [146, 269] width 95 height 21
type input "2"
click at [252, 137] on input "SĐT Người Gửi" at bounding box center [201, 138] width 192 height 22
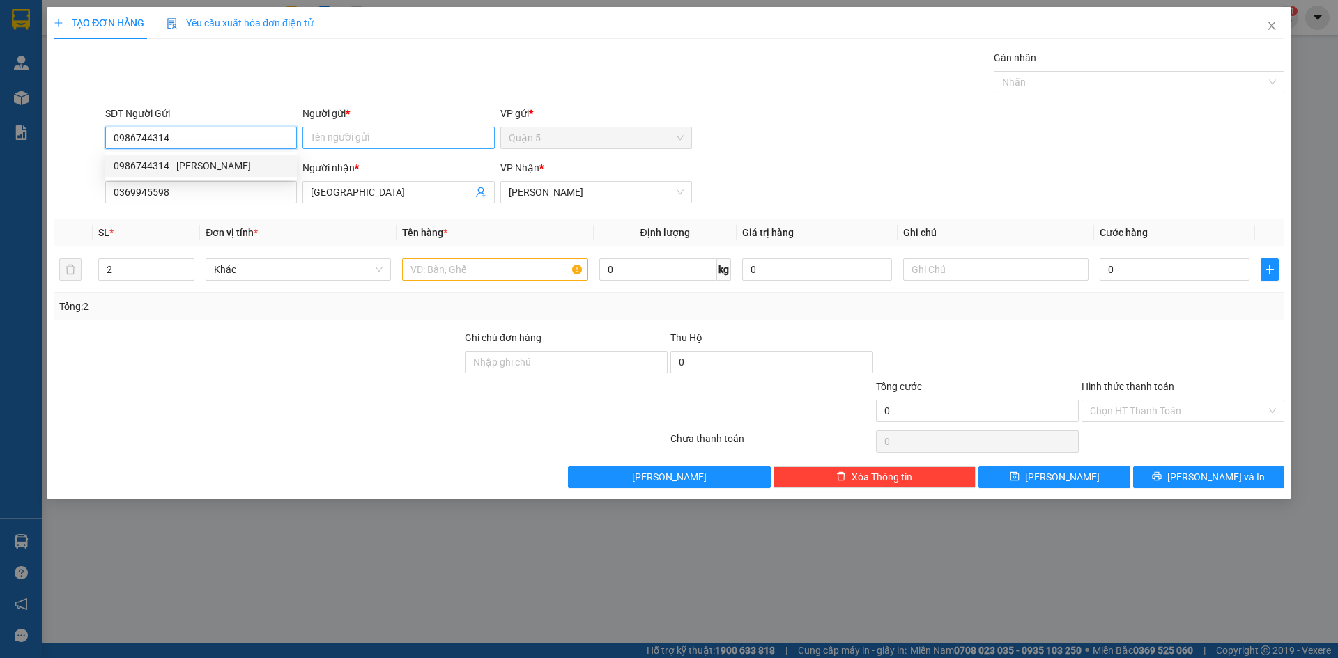
type input "0986744314"
click at [346, 142] on input "Người gửi *" at bounding box center [398, 138] width 192 height 22
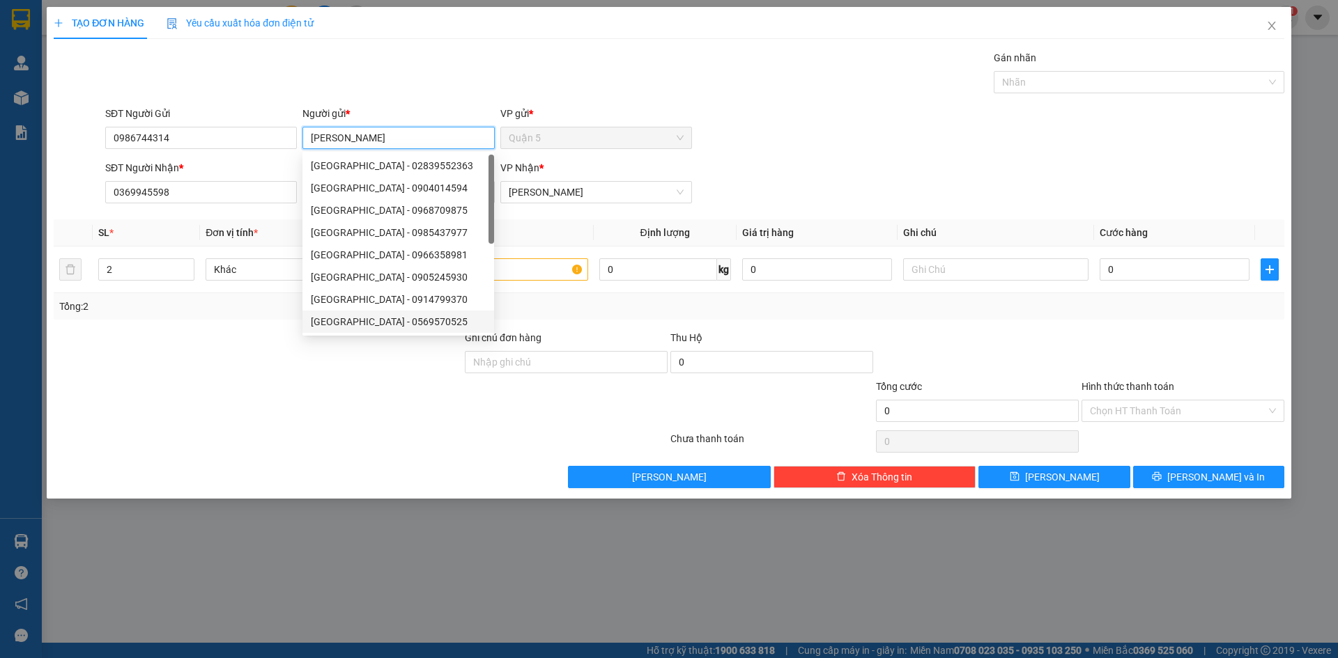
type input "[PERSON_NAME]"
click at [231, 385] on div at bounding box center [257, 403] width 411 height 49
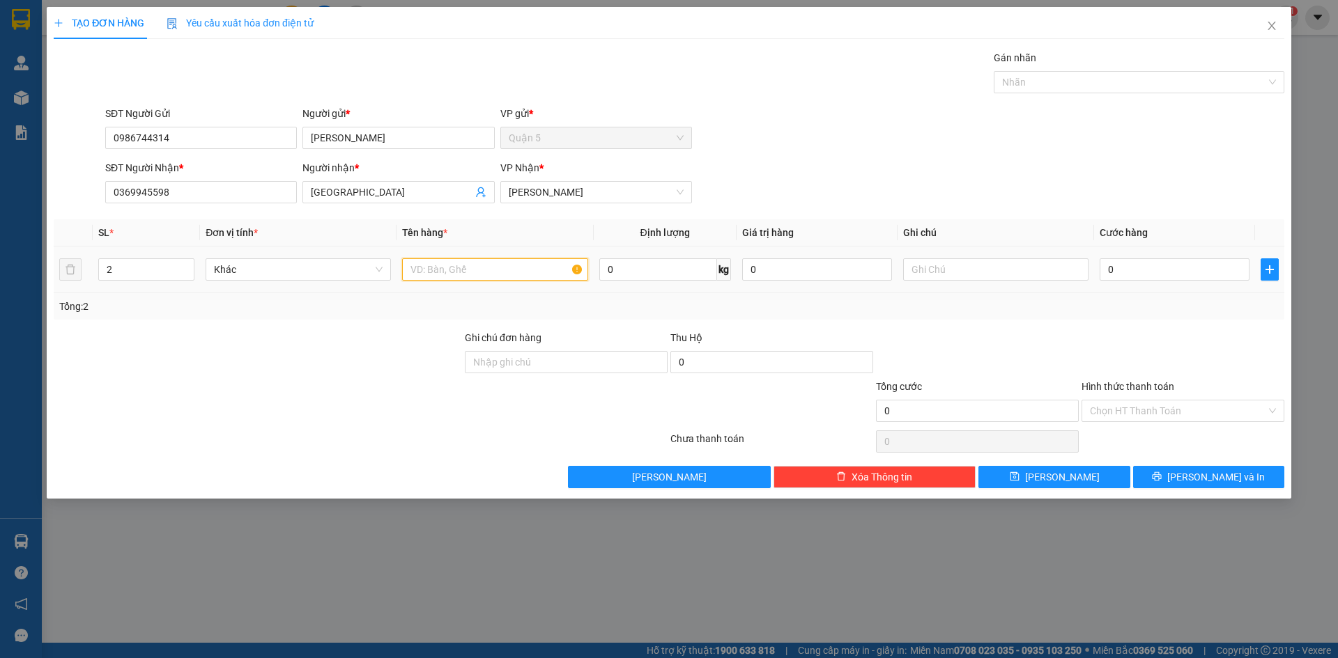
click at [479, 270] on input "text" at bounding box center [494, 269] width 185 height 22
type input "CỤC"
drag, startPoint x: 1145, startPoint y: 471, endPoint x: 1137, endPoint y: 468, distance: 8.8
click at [1146, 471] on button "[PERSON_NAME] và In" at bounding box center [1208, 477] width 151 height 22
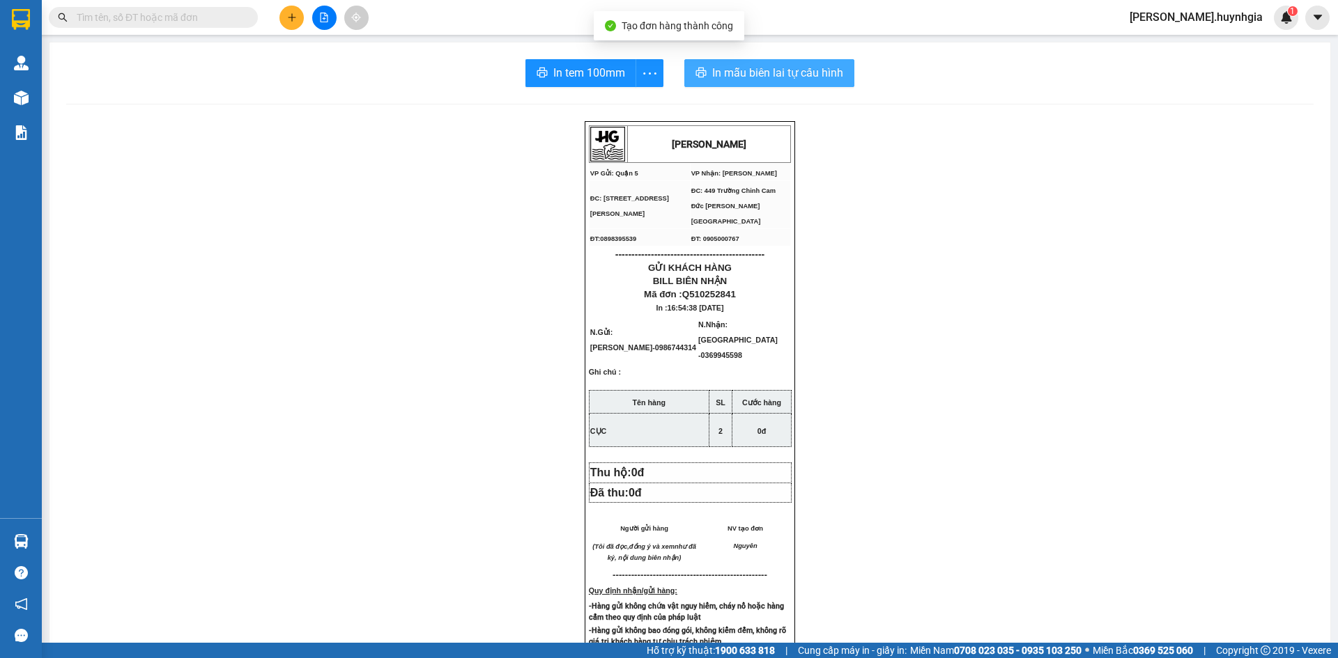
click at [780, 70] on span "In mẫu biên lai tự cấu hình" at bounding box center [777, 72] width 131 height 17
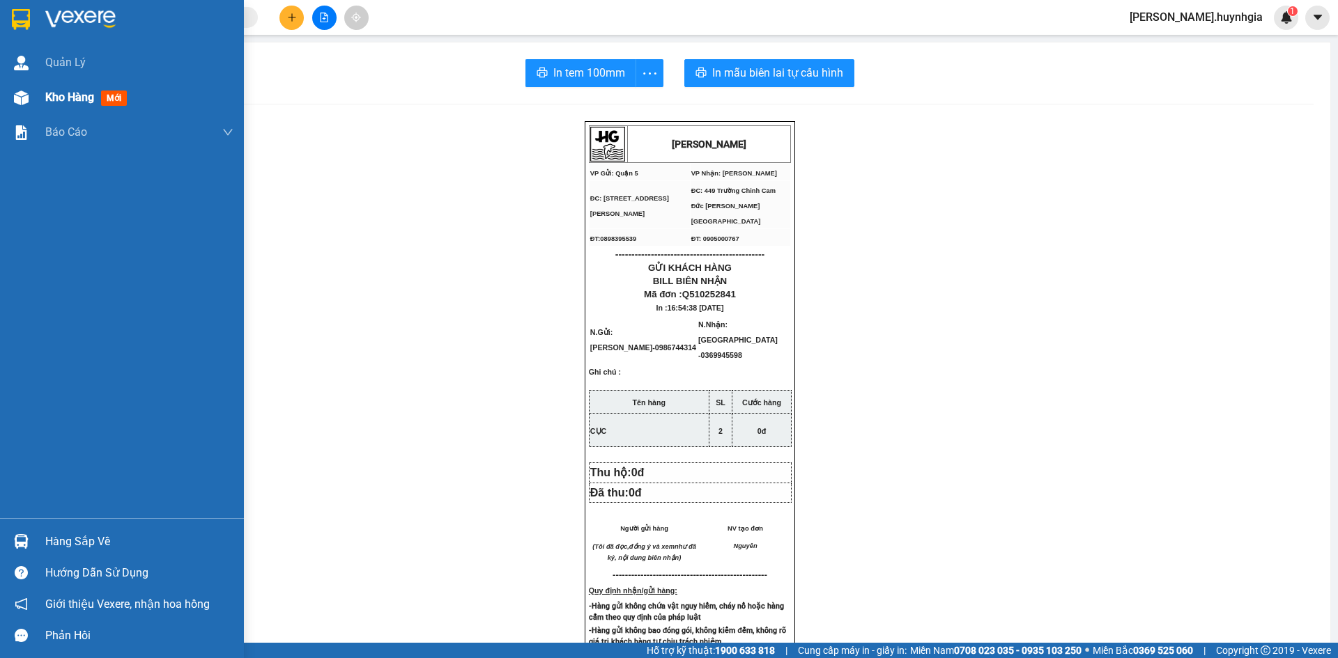
click at [70, 98] on span "Kho hàng" at bounding box center [69, 97] width 49 height 13
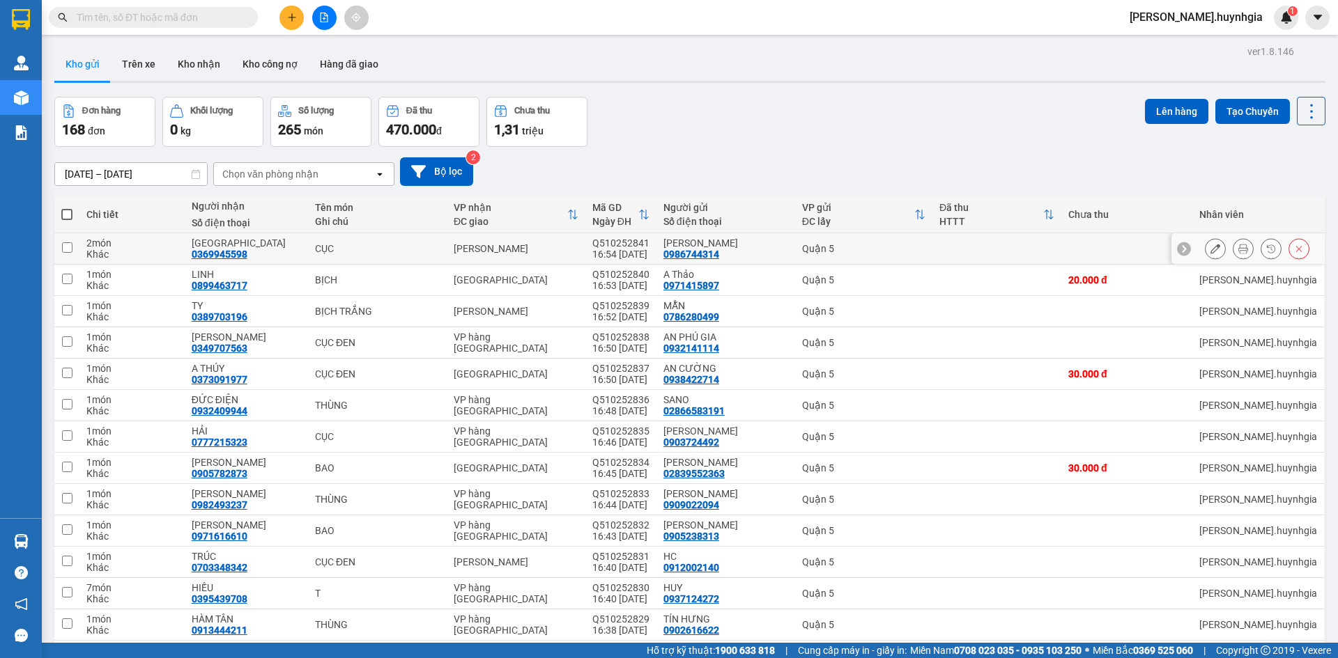
click at [1210, 247] on icon at bounding box center [1215, 249] width 10 height 10
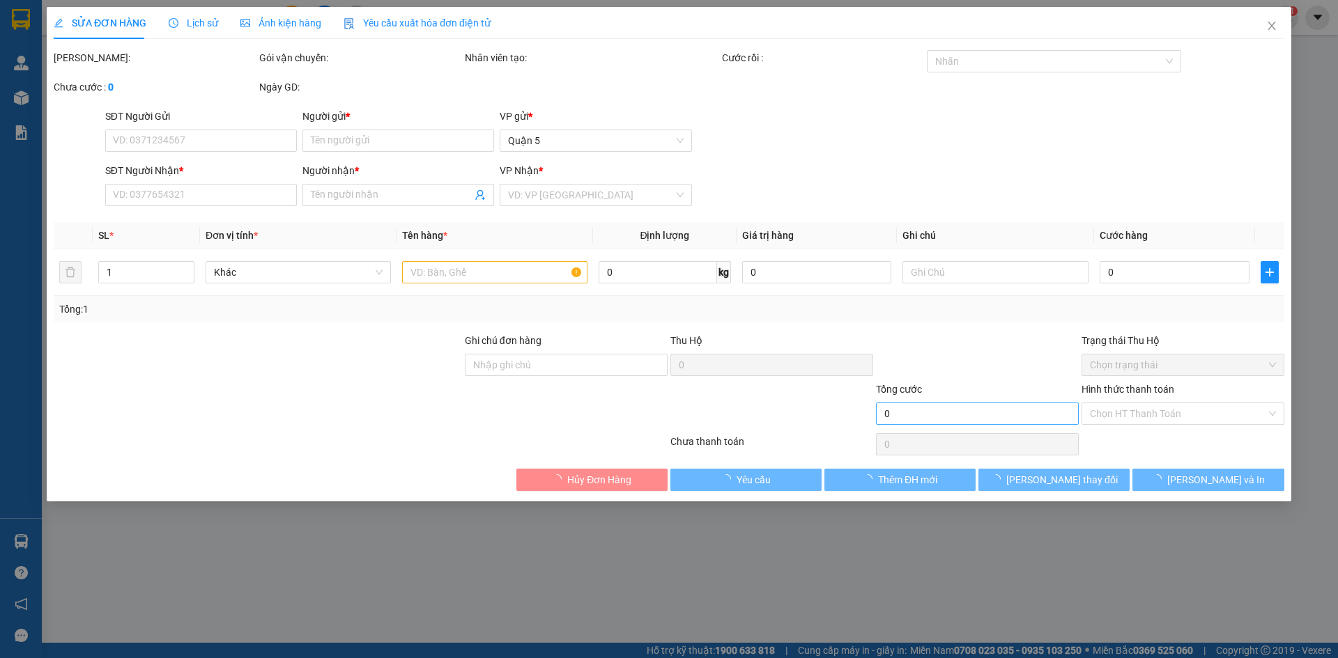
type input "0986744314"
type input "[PERSON_NAME]"
type input "0369945598"
type input "[GEOGRAPHIC_DATA]"
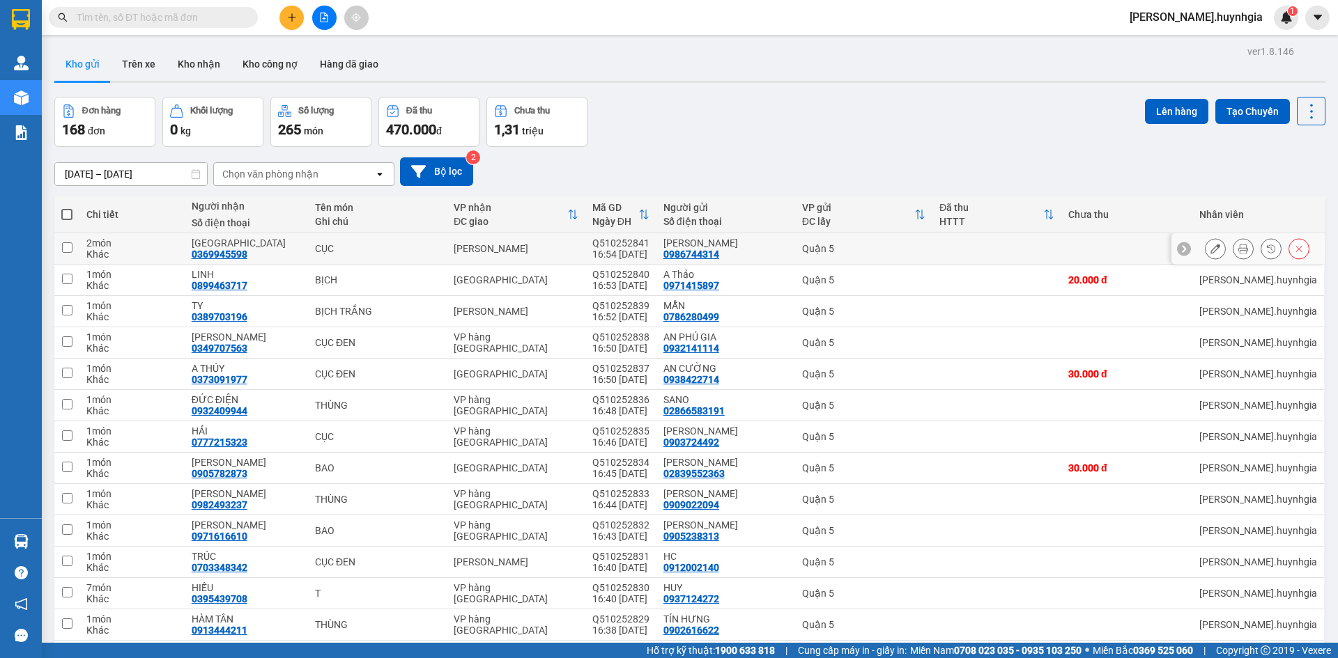
click at [1239, 248] on button at bounding box center [1243, 249] width 20 height 24
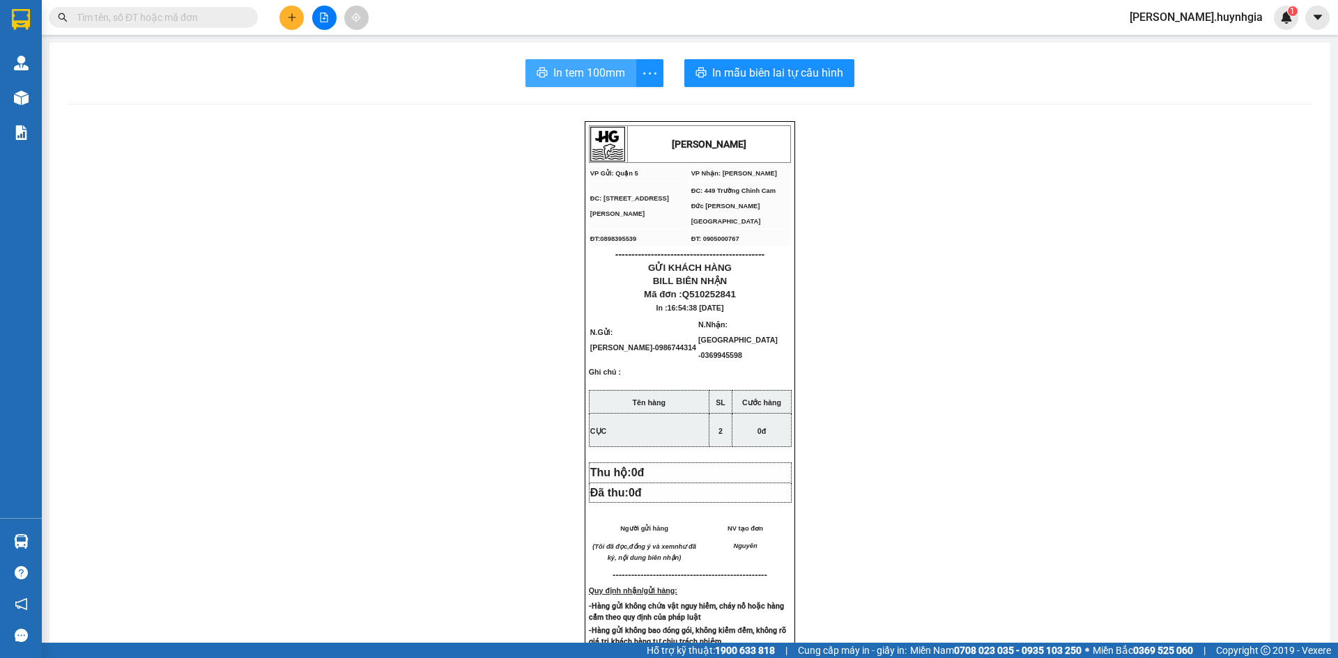
click at [611, 75] on span "In tem 100mm" at bounding box center [589, 72] width 72 height 17
click at [291, 22] on button at bounding box center [291, 18] width 24 height 24
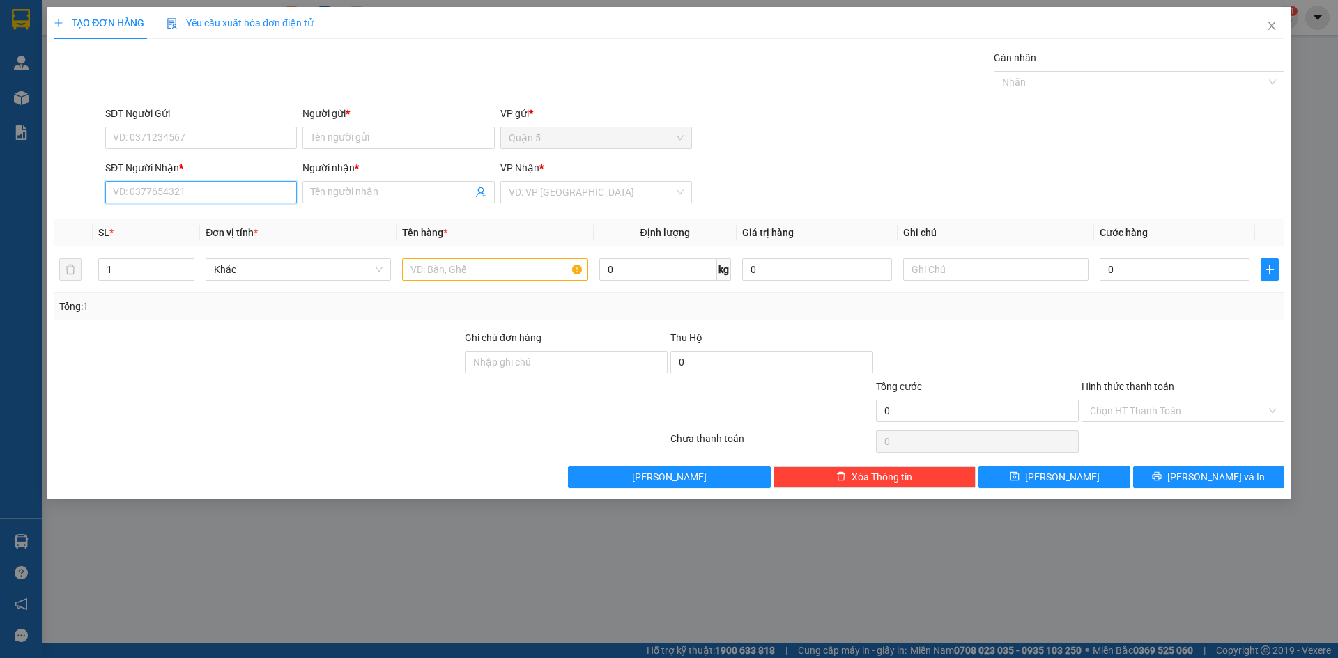
click at [210, 188] on input "SĐT Người Nhận *" at bounding box center [201, 192] width 192 height 22
click at [234, 215] on div "0583821081 - MINH PHƯỚC" at bounding box center [201, 219] width 175 height 15
type input "0583821081"
type input "[PERSON_NAME]"
type input "0583821081"
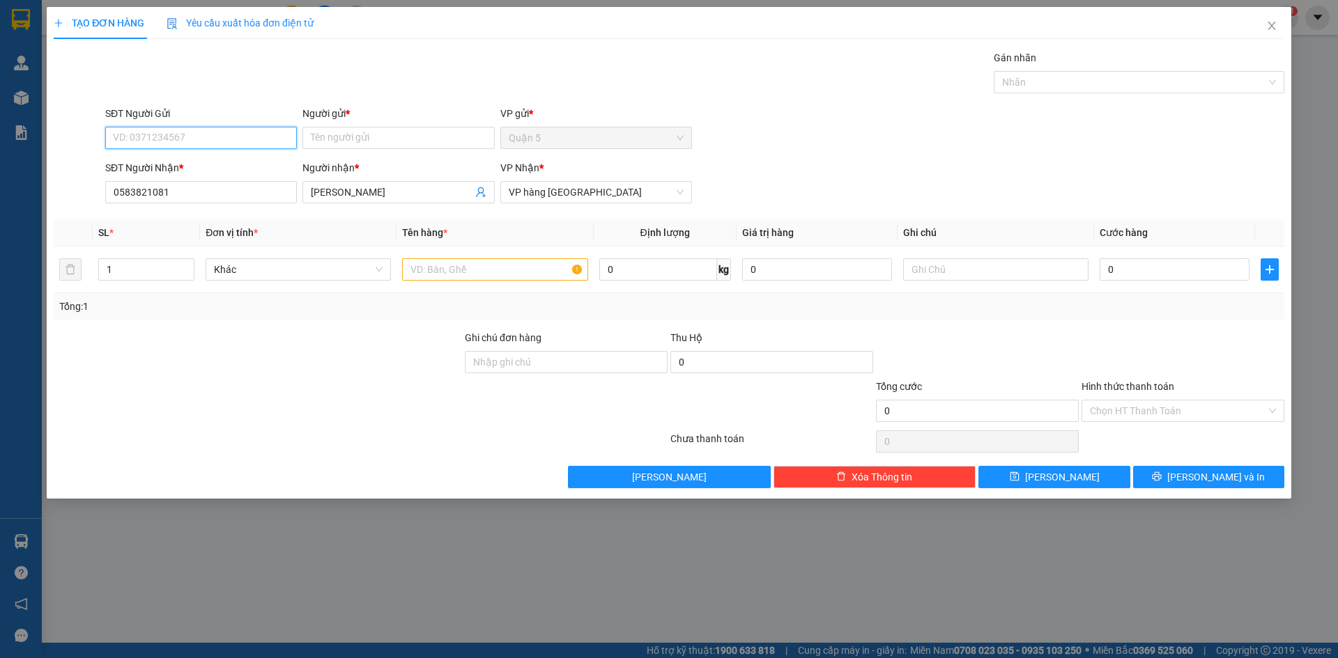
click at [211, 135] on input "SĐT Người Gửi" at bounding box center [201, 138] width 192 height 22
click at [197, 191] on div "0382673063 - TRÀ DƯƠNG" at bounding box center [201, 187] width 175 height 15
type input "0382673063"
type input "TRÀ DƯƠNG"
click at [452, 272] on input "text" at bounding box center [494, 269] width 185 height 22
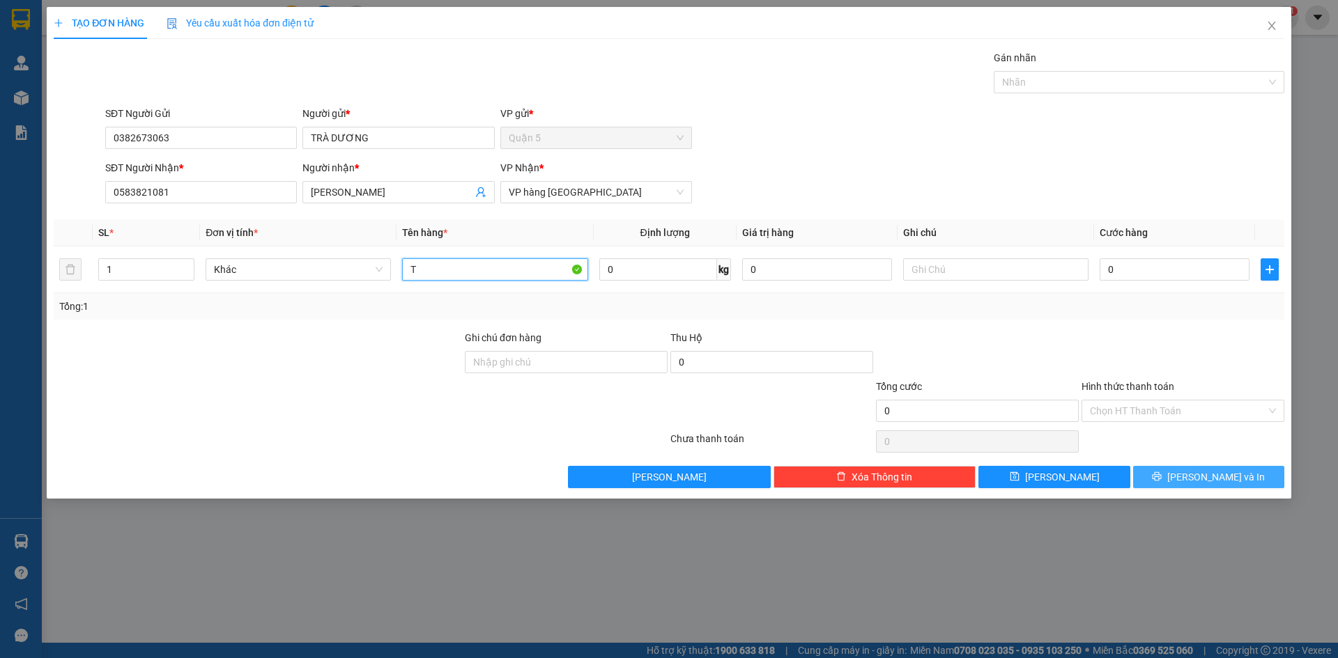
type input "T"
click at [1153, 476] on button "[PERSON_NAME] và In" at bounding box center [1208, 477] width 151 height 22
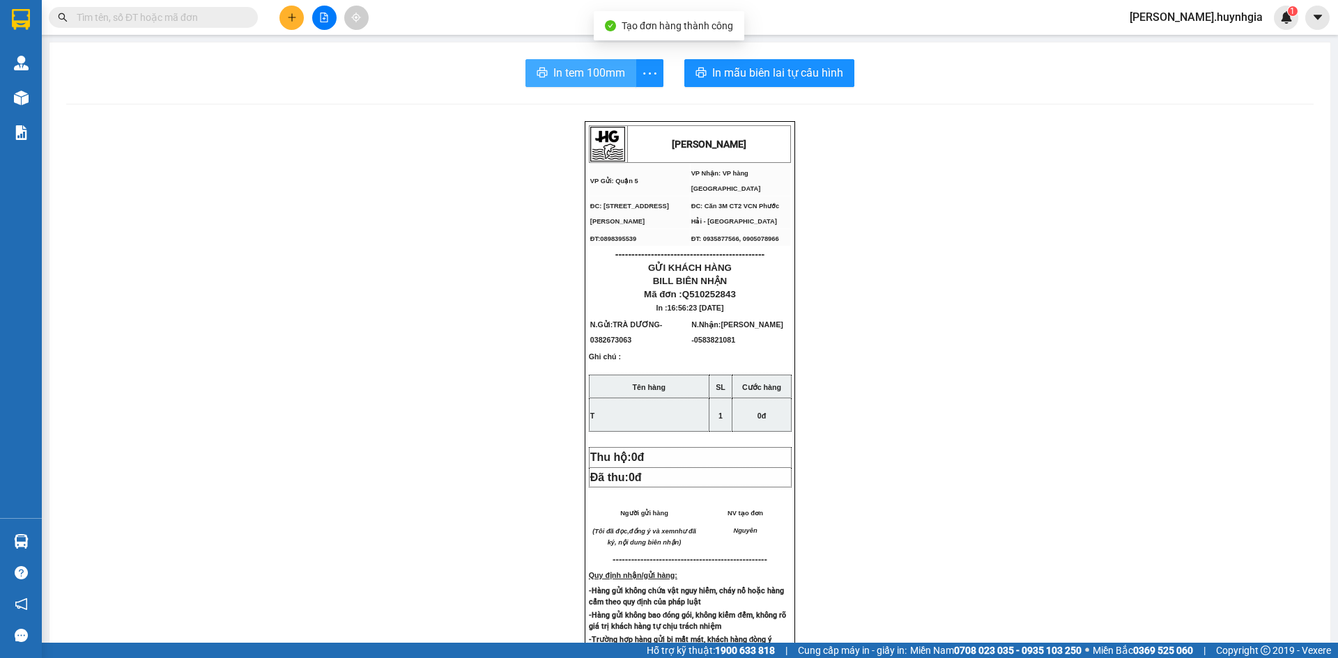
click at [617, 75] on span "In tem 100mm" at bounding box center [589, 72] width 72 height 17
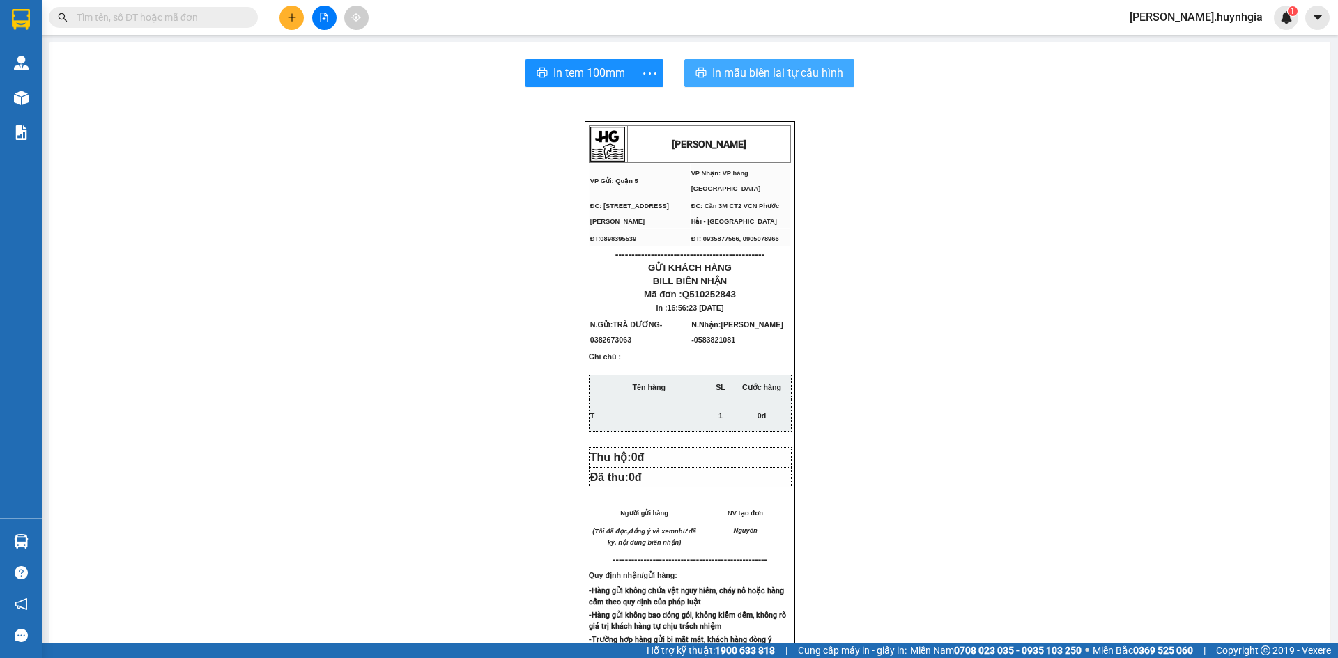
click at [782, 75] on span "In mẫu biên lai tự cấu hình" at bounding box center [777, 72] width 131 height 17
click at [281, 22] on button at bounding box center [291, 18] width 24 height 24
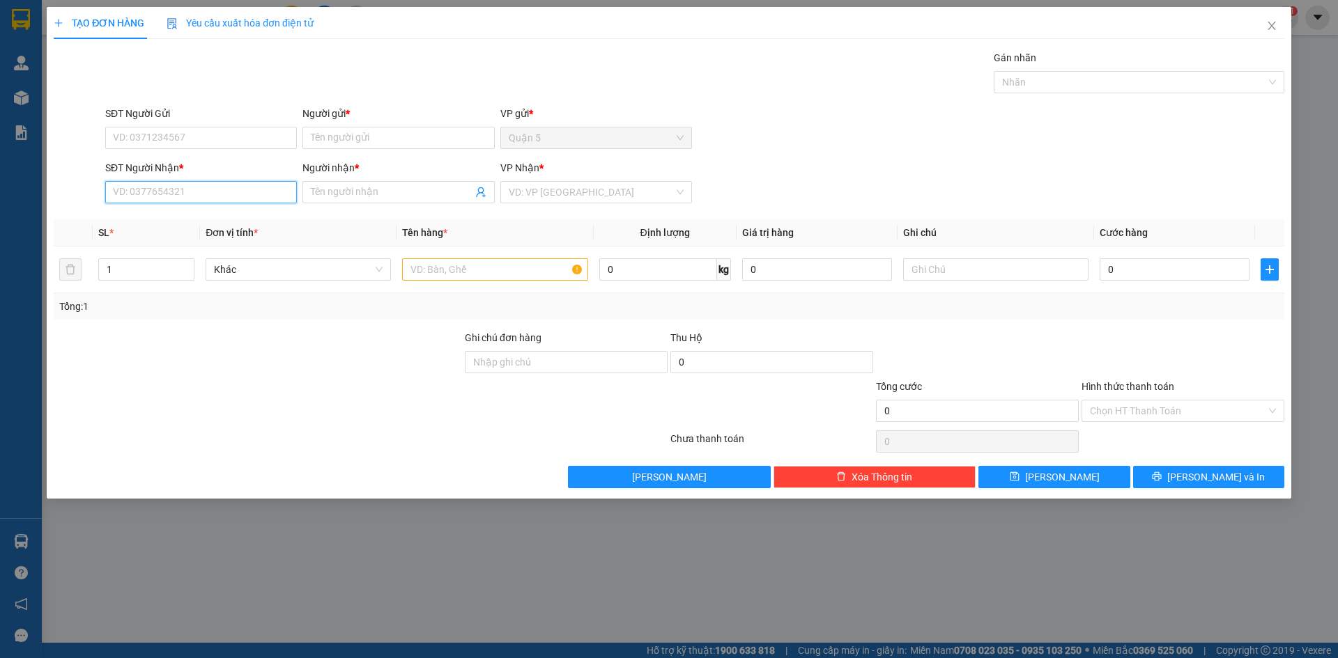
click at [254, 192] on input "SĐT Người Nhận *" at bounding box center [201, 192] width 192 height 22
click at [223, 222] on div "0903581356 - HỮU ĐOAN" at bounding box center [201, 219] width 175 height 15
type input "0903581356"
type input "[PERSON_NAME]"
type input "0903581356"
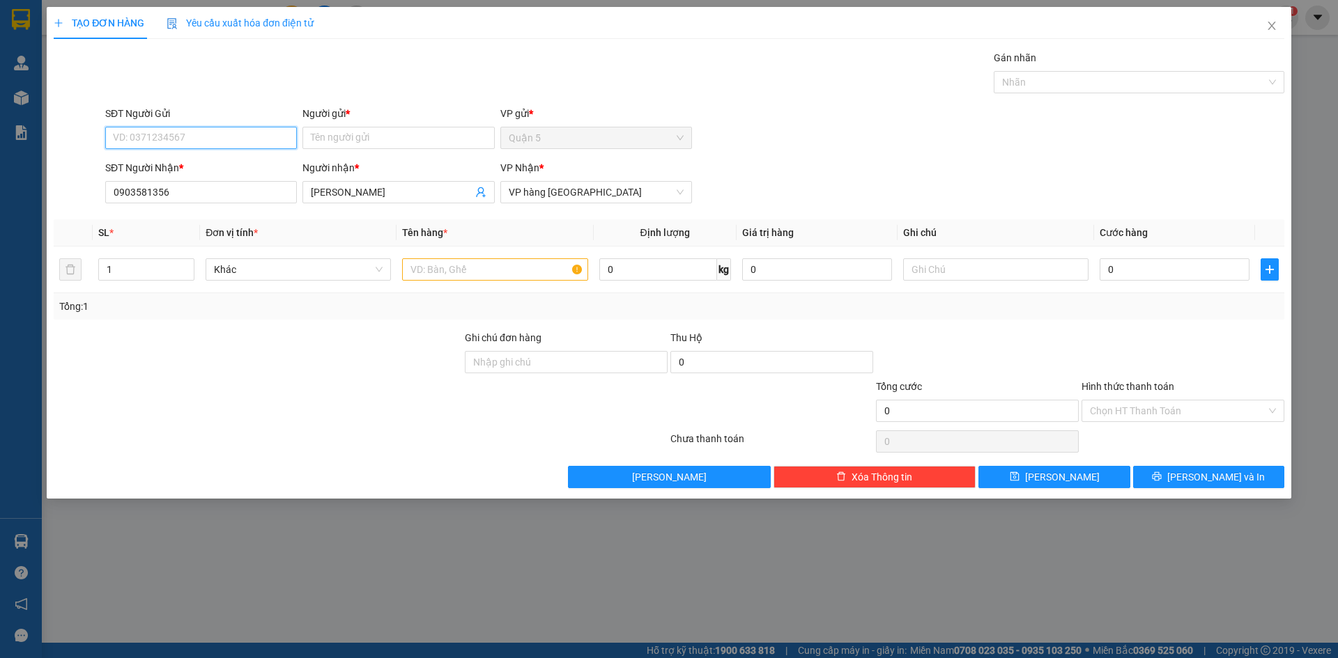
click at [202, 137] on input "SĐT Người Gửi" at bounding box center [201, 138] width 192 height 22
click at [190, 190] on div "0365881885 - BIÊU" at bounding box center [201, 187] width 175 height 15
type input "0365881885"
type input "BIÊU"
type input "0365881885"
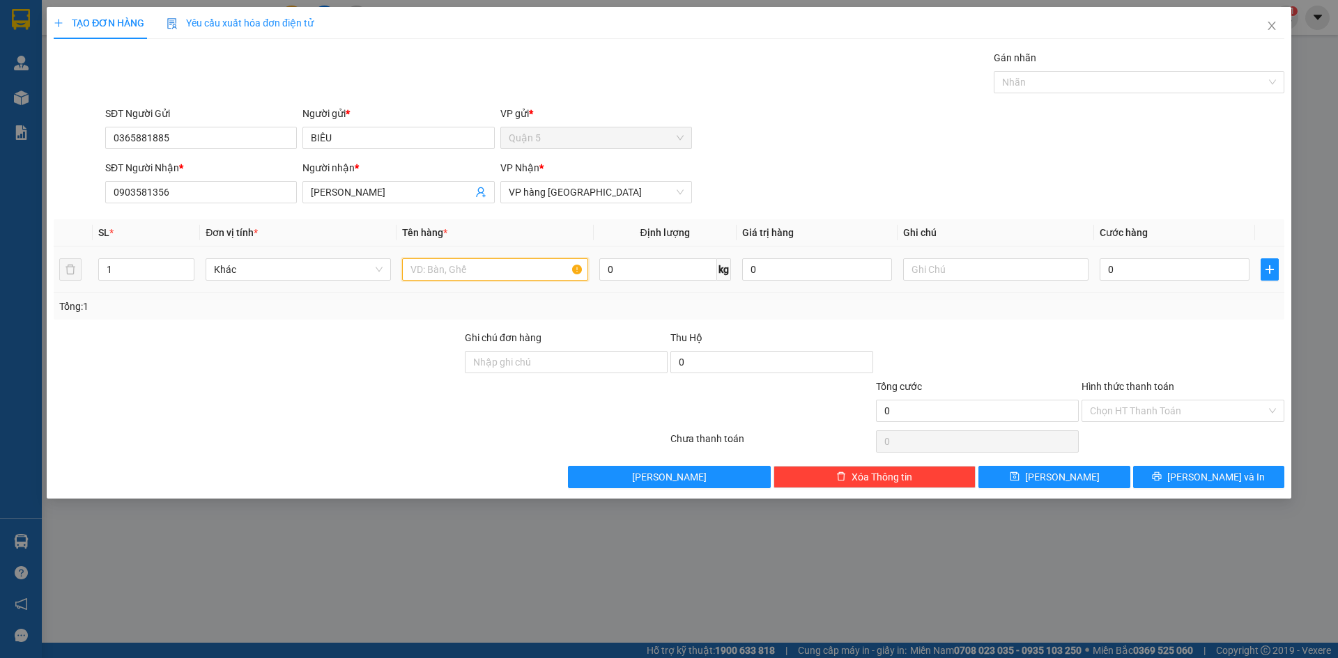
click at [439, 272] on input "text" at bounding box center [494, 269] width 185 height 22
type input "T"
drag, startPoint x: 1168, startPoint y: 481, endPoint x: 1156, endPoint y: 472, distance: 15.5
click at [1165, 480] on button "[PERSON_NAME] và In" at bounding box center [1208, 477] width 151 height 22
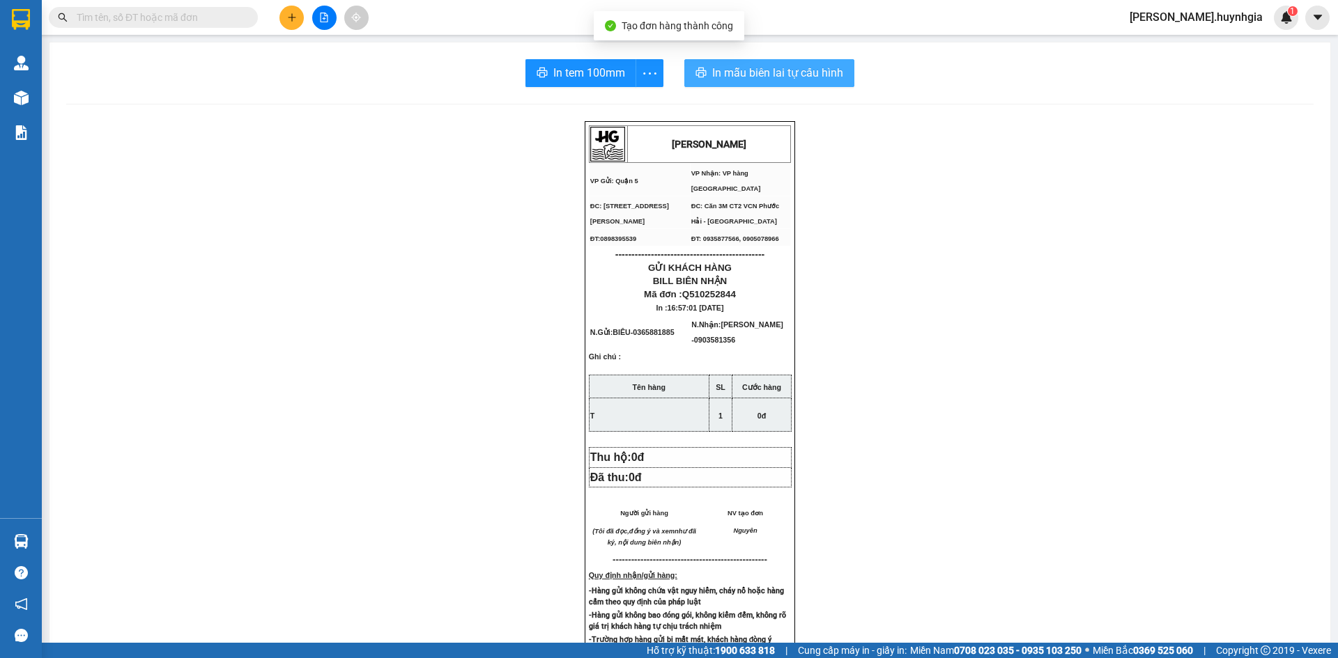
click at [747, 80] on span "In mẫu biên lai tự cấu hình" at bounding box center [777, 72] width 131 height 17
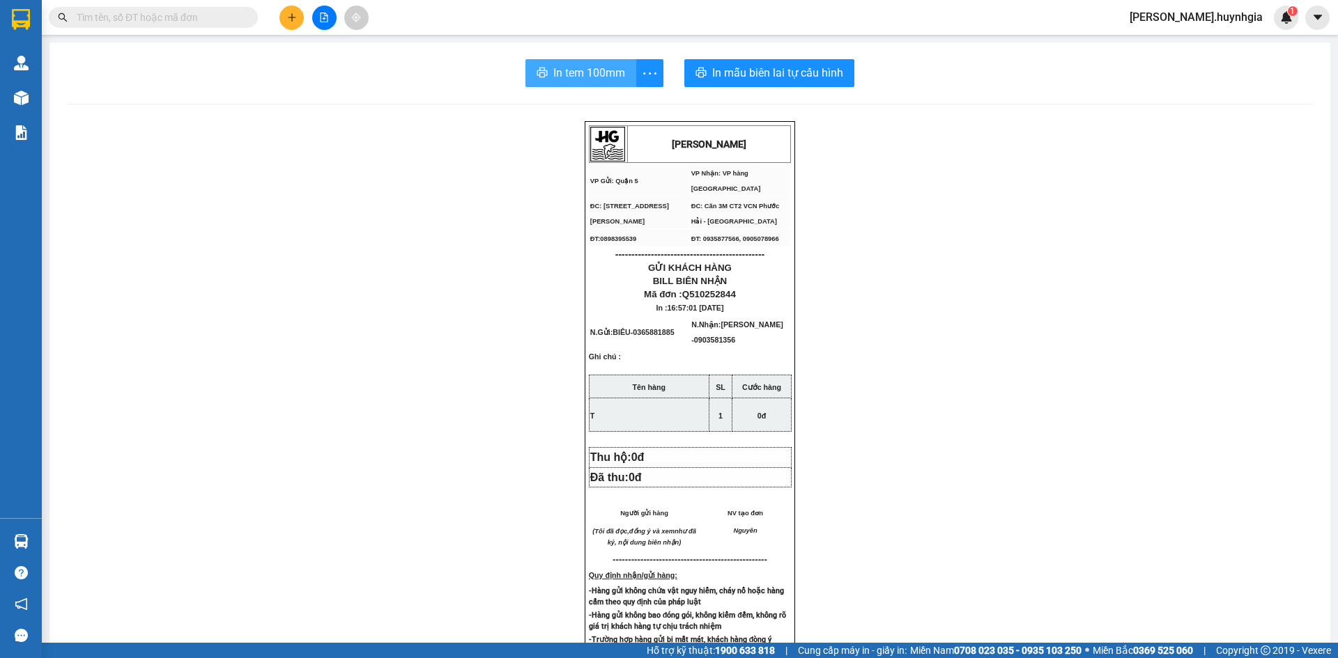
click at [575, 72] on span "In tem 100mm" at bounding box center [589, 72] width 72 height 17
click at [294, 13] on icon "plus" at bounding box center [292, 18] width 10 height 10
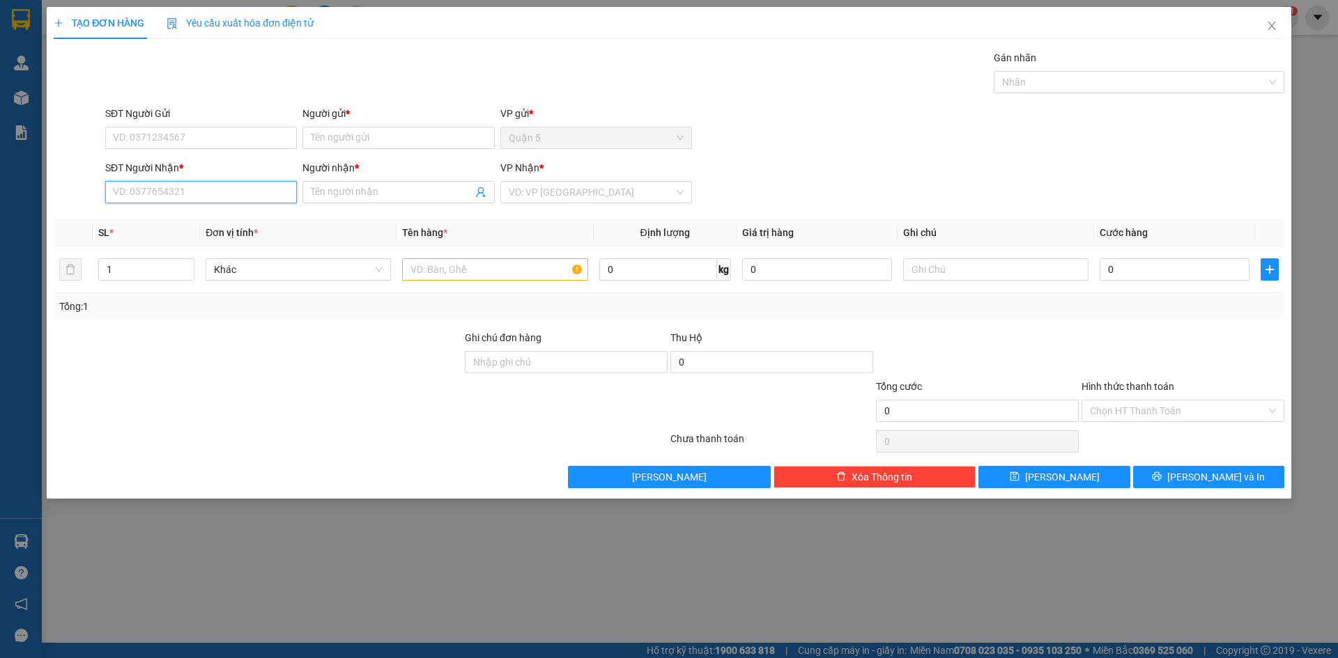
click at [186, 195] on input "SĐT Người Nhận *" at bounding box center [201, 192] width 192 height 22
click at [201, 222] on div "0948688079 - TRẦN HÙNG" at bounding box center [201, 219] width 175 height 15
type input "0948688079"
type input "[PERSON_NAME]"
type input "0948688079"
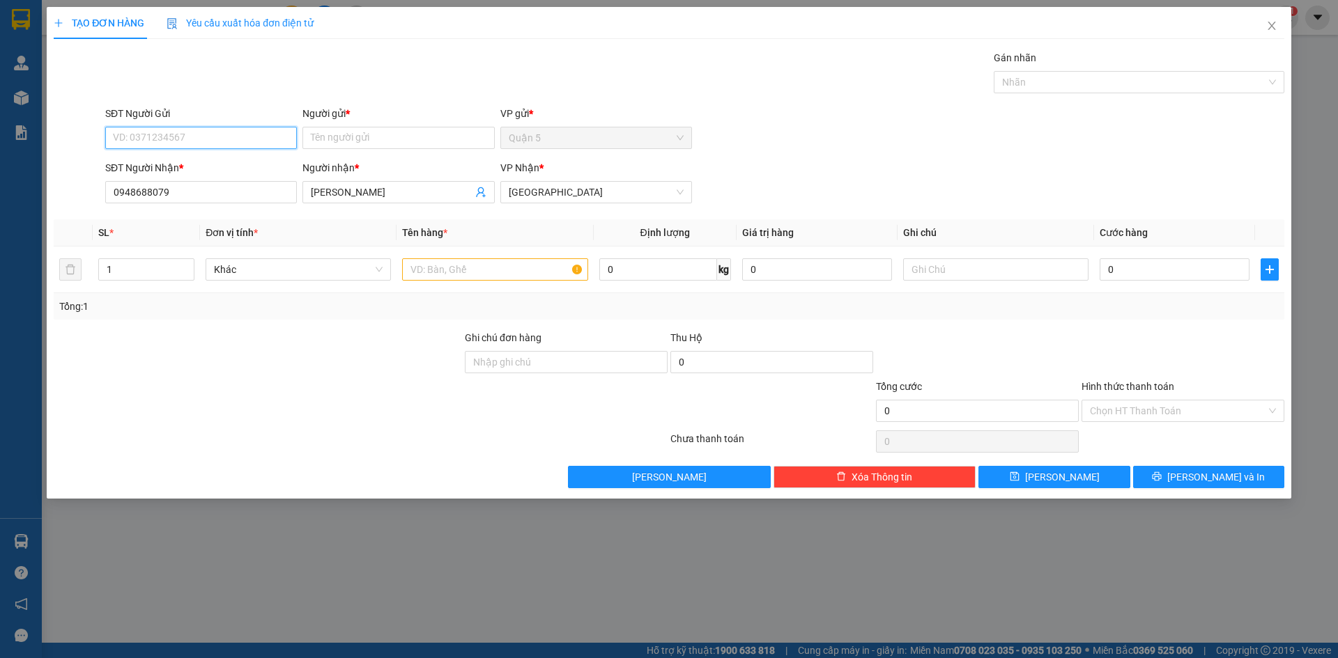
click at [189, 140] on input "SĐT Người Gửi" at bounding box center [201, 138] width 192 height 22
click at [203, 164] on div "0815277233 - TRINH" at bounding box center [201, 165] width 175 height 15
type input "0815277233"
type input "TRINH"
type input "0815277233"
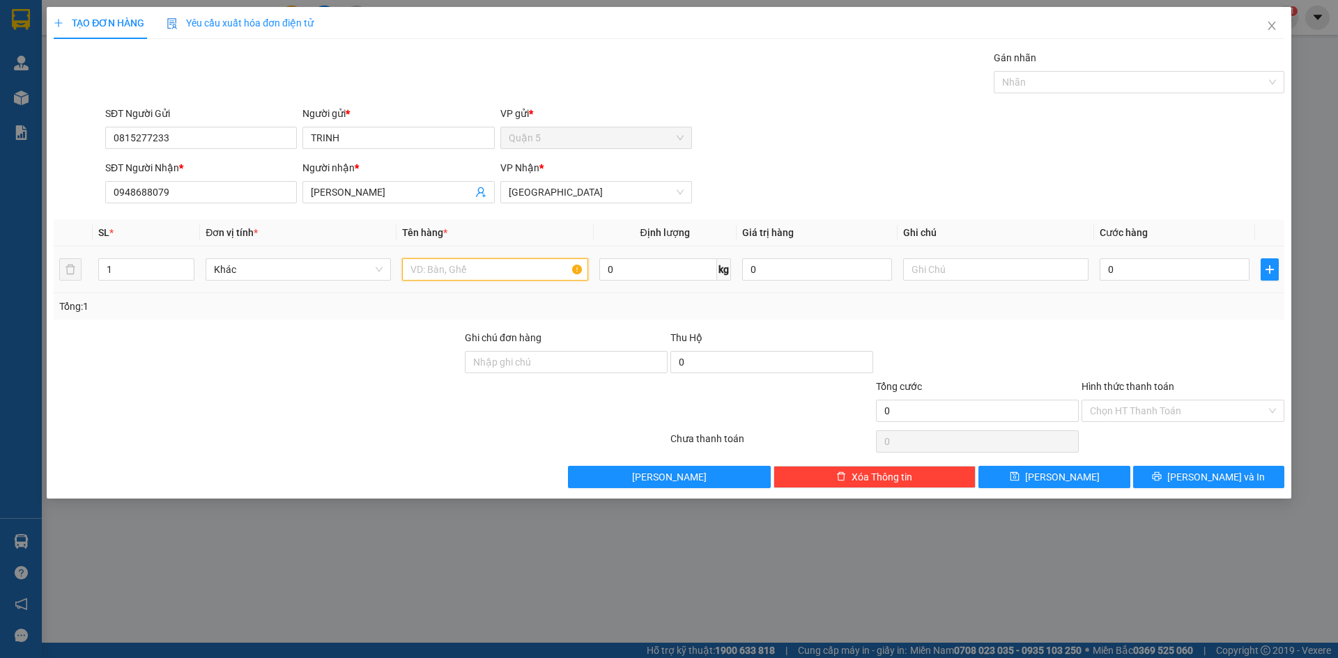
click at [444, 272] on input "text" at bounding box center [494, 269] width 185 height 22
type input "GÓI"
click at [1135, 270] on input "0" at bounding box center [1174, 269] width 150 height 22
type input "002"
type input "2"
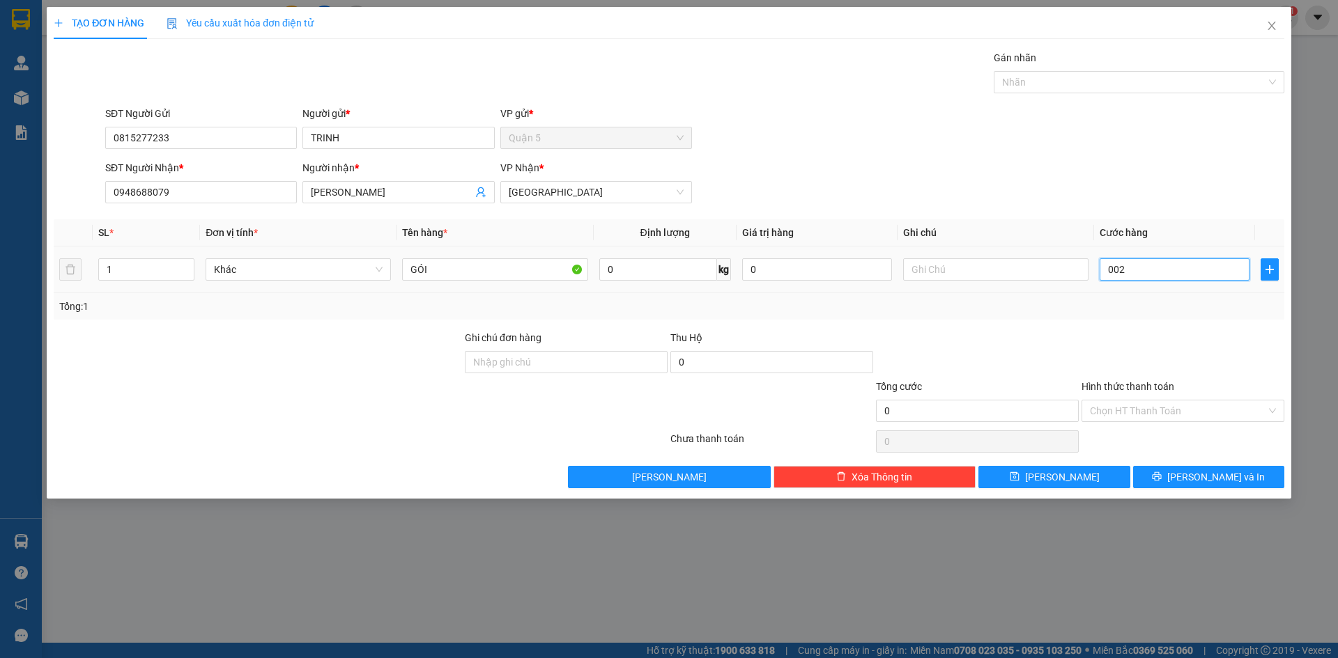
type input "2"
type input "0.020"
type input "20"
type input "20.000"
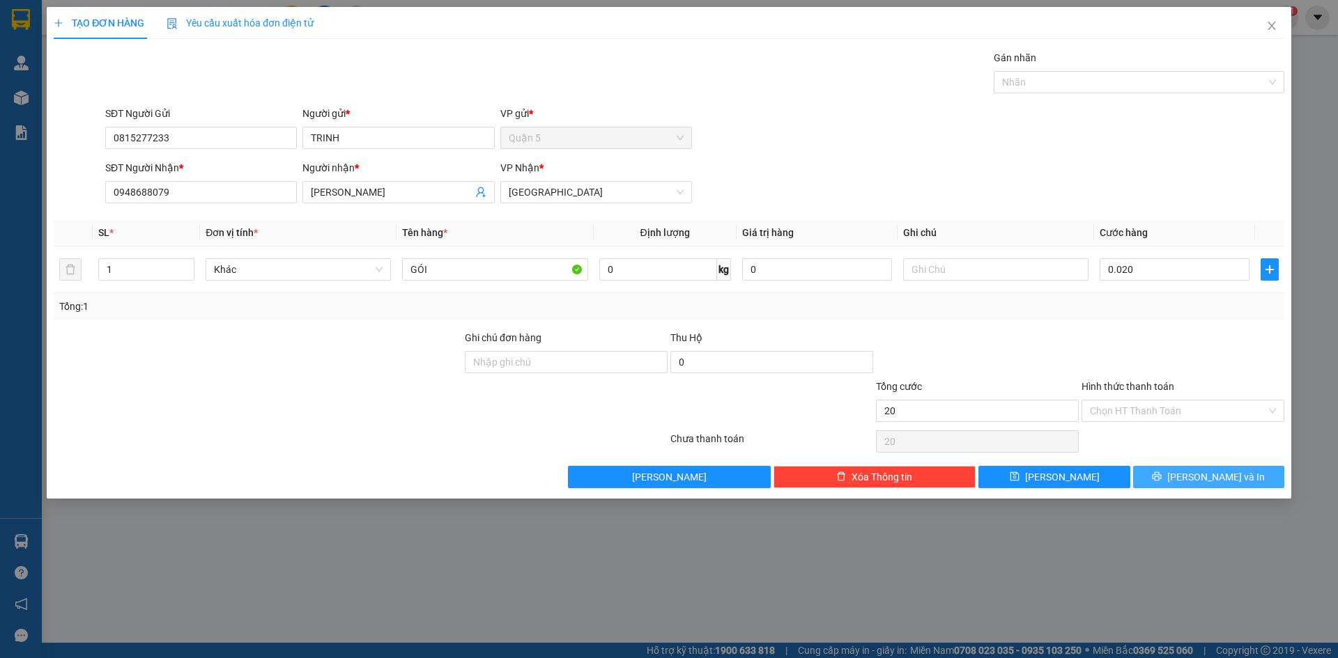
type input "20.000"
click at [1212, 475] on span "[PERSON_NAME] và In" at bounding box center [1216, 477] width 98 height 15
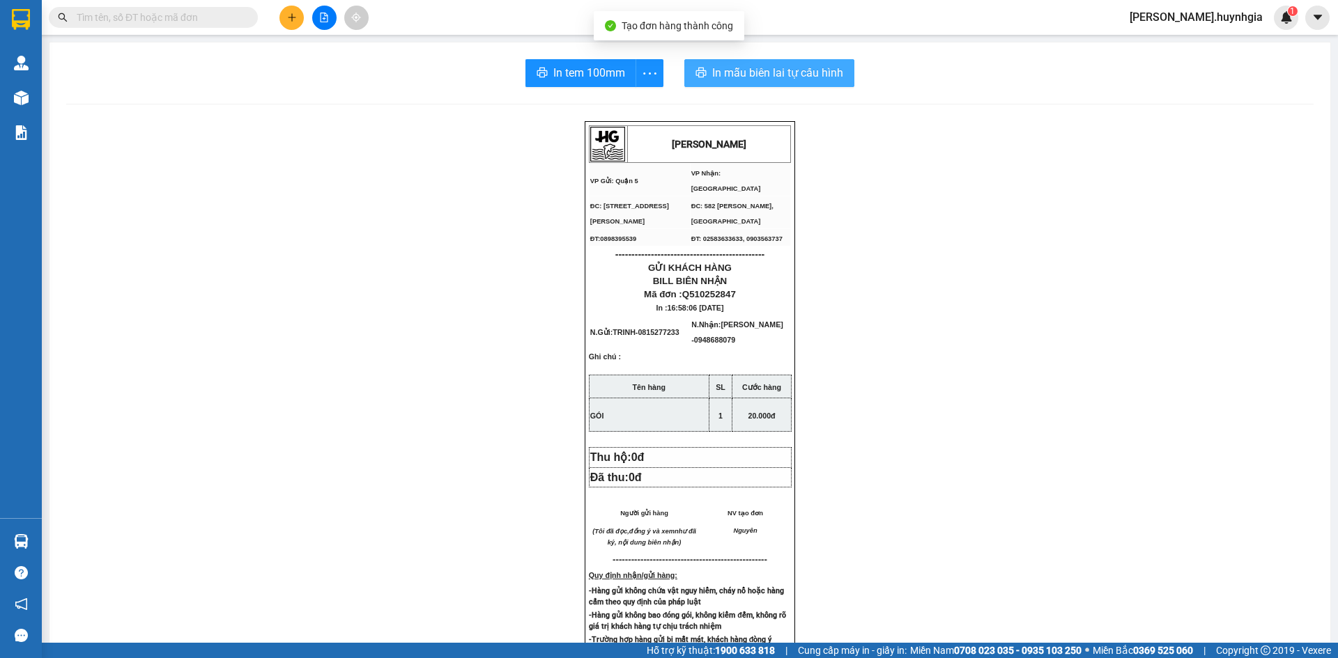
click at [713, 77] on span "In mẫu biên lai tự cấu hình" at bounding box center [777, 72] width 131 height 17
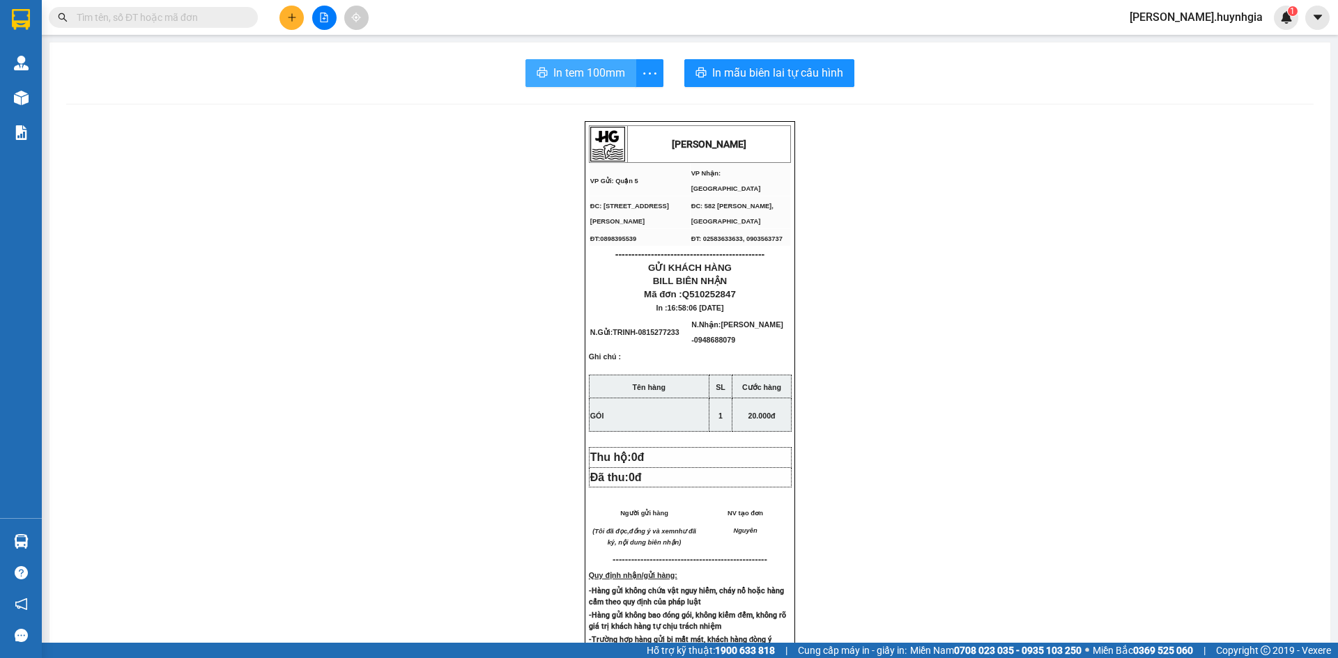
click at [584, 70] on span "In tem 100mm" at bounding box center [589, 72] width 72 height 17
click at [293, 19] on icon "plus" at bounding box center [292, 18] width 10 height 10
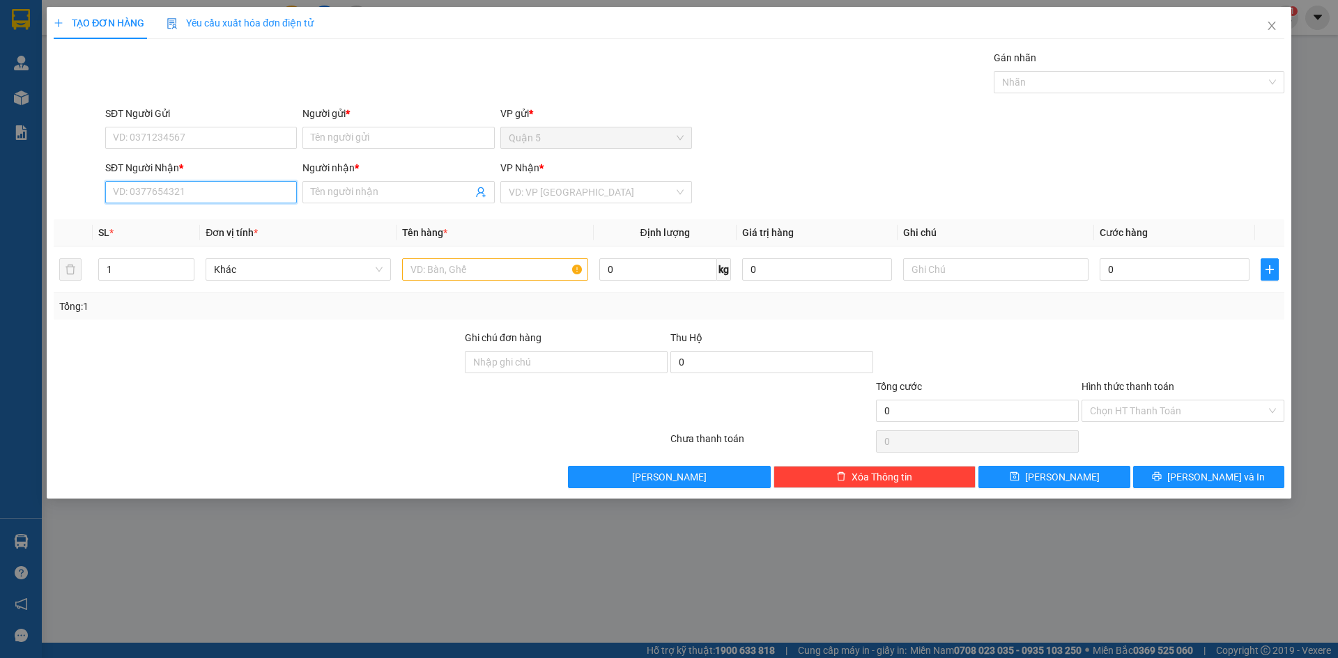
click at [229, 193] on input "SĐT Người Nhận *" at bounding box center [201, 192] width 192 height 22
drag, startPoint x: 194, startPoint y: 214, endPoint x: 268, endPoint y: 167, distance: 88.3
click at [194, 213] on div "0869251405 - THUỶ" at bounding box center [201, 219] width 175 height 15
type input "0869251405"
type input "THUỶ"
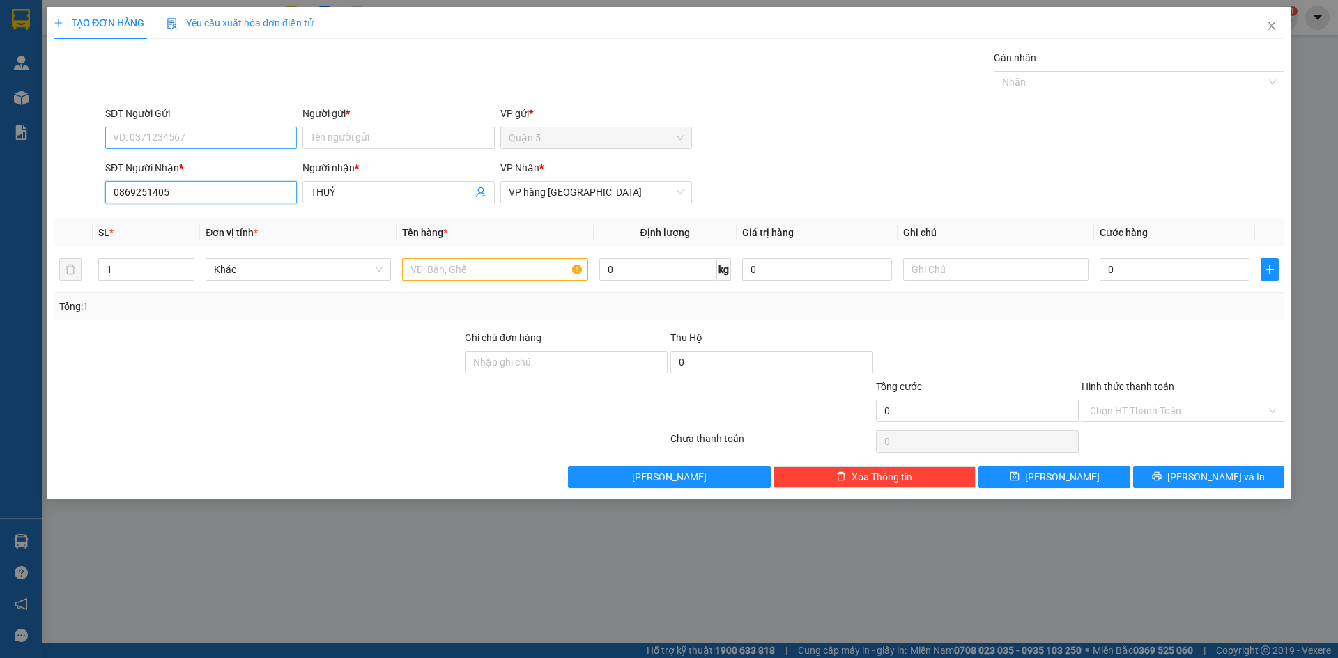
type input "0869251405"
click at [268, 132] on input "SĐT Người Gửi" at bounding box center [201, 138] width 192 height 22
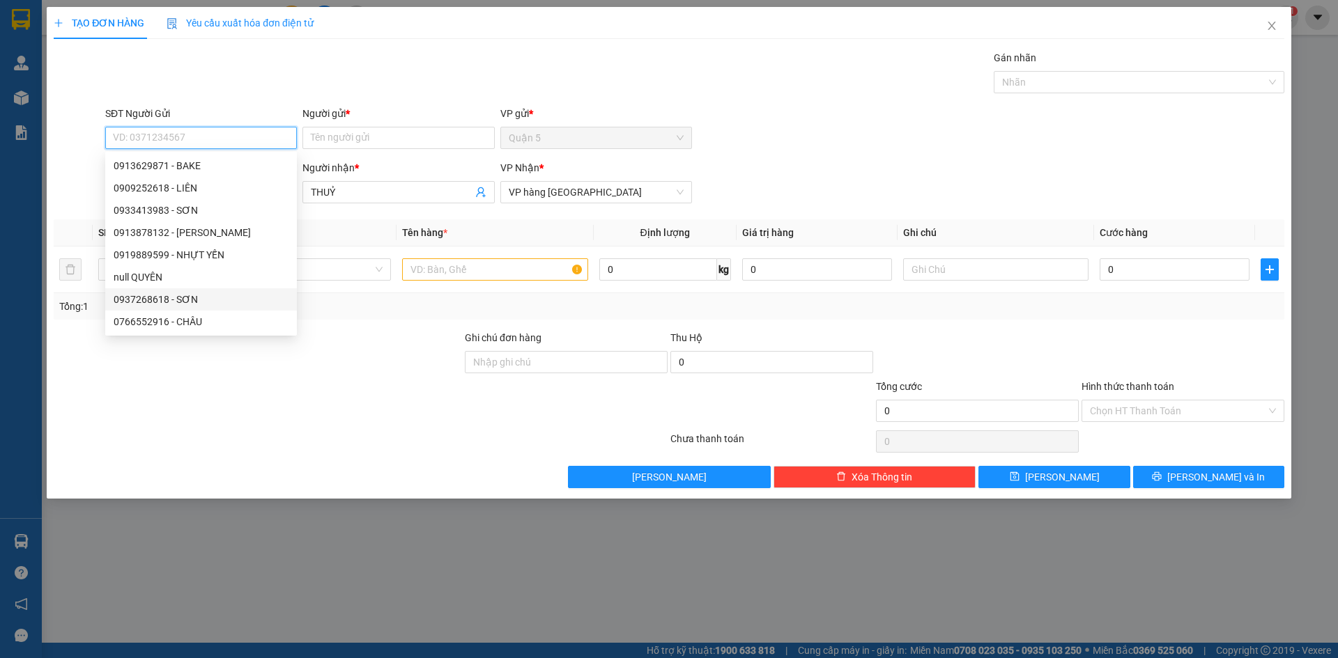
click at [178, 298] on div "0937268618 - SƠN" at bounding box center [201, 299] width 175 height 15
type input "0937268618"
type input "SƠN"
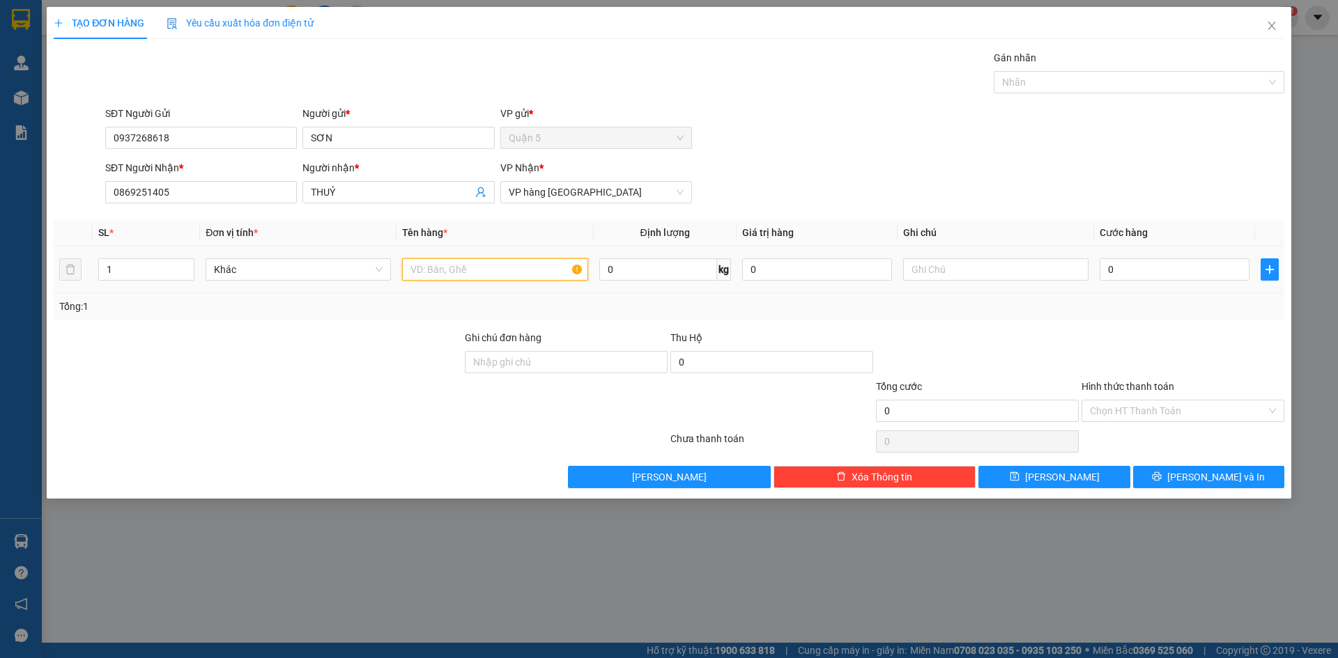
click at [448, 276] on input "text" at bounding box center [494, 269] width 185 height 22
type input "BÀNH ĐEN"
drag, startPoint x: 1155, startPoint y: 476, endPoint x: 1006, endPoint y: 415, distance: 161.2
click at [1153, 474] on button "[PERSON_NAME] và In" at bounding box center [1208, 477] width 151 height 22
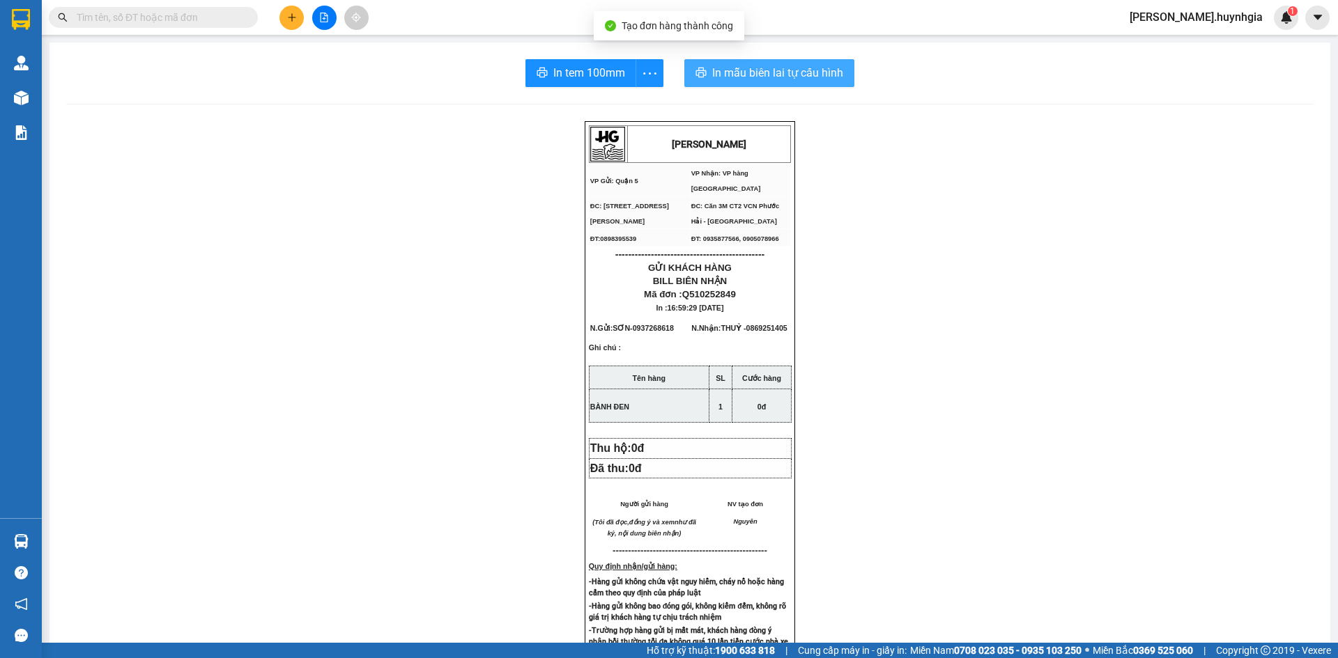
click at [757, 68] on span "In mẫu biên lai tự cấu hình" at bounding box center [777, 72] width 131 height 17
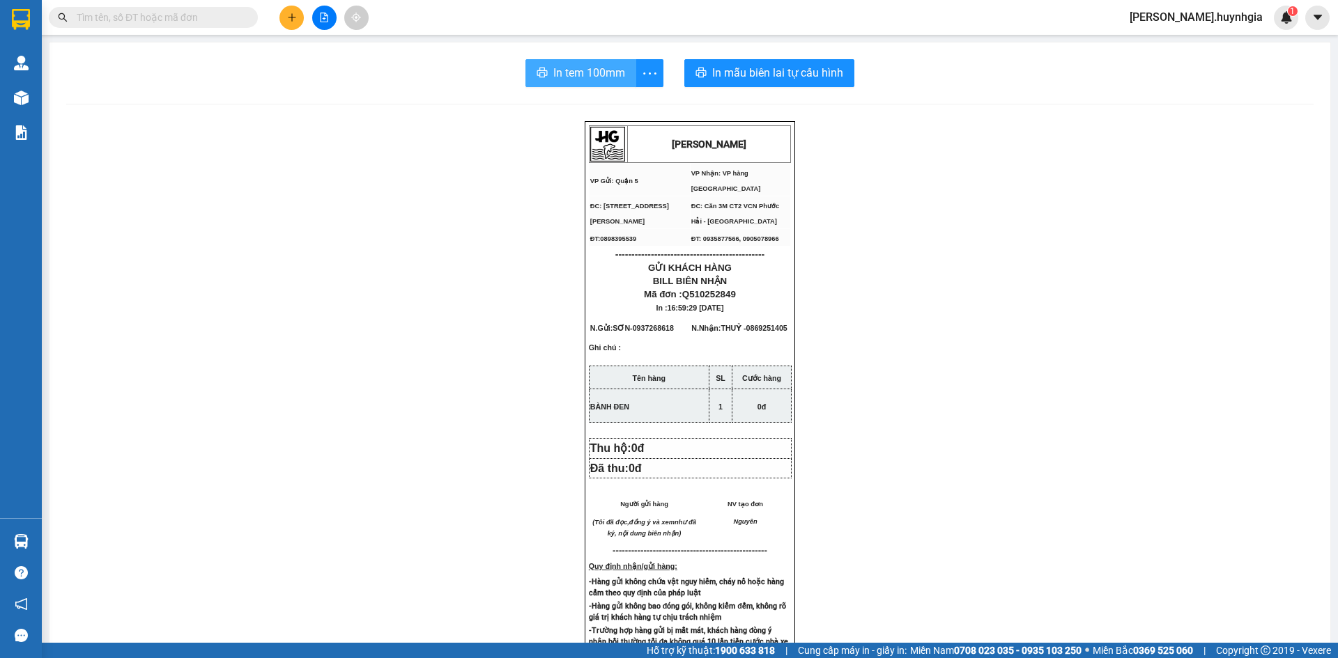
click at [601, 83] on button "In tem 100mm" at bounding box center [580, 73] width 111 height 28
click at [282, 16] on button at bounding box center [291, 18] width 24 height 24
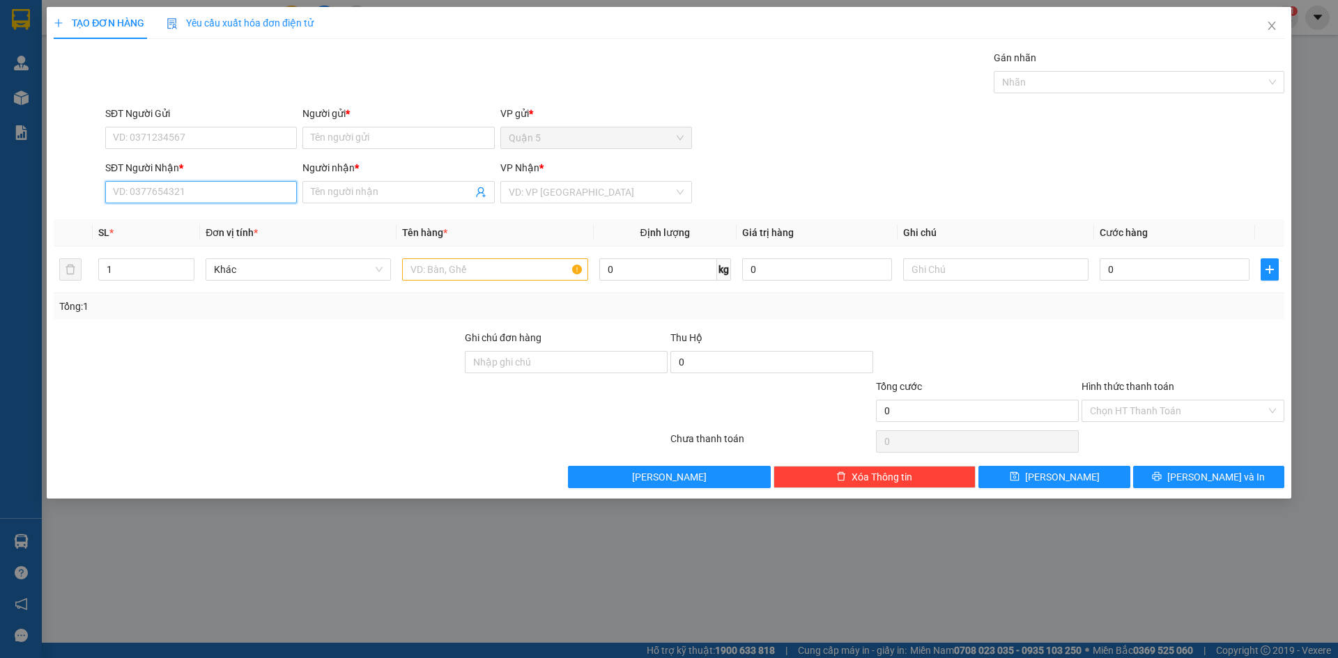
click at [223, 192] on input "SĐT Người Nhận *" at bounding box center [201, 192] width 192 height 22
type input "4"
drag, startPoint x: 223, startPoint y: 245, endPoint x: 216, endPoint y: 231, distance: 15.6
click at [222, 245] on div "0987168189 - HÒA PHÁT" at bounding box center [201, 242] width 175 height 15
type input "0987168189"
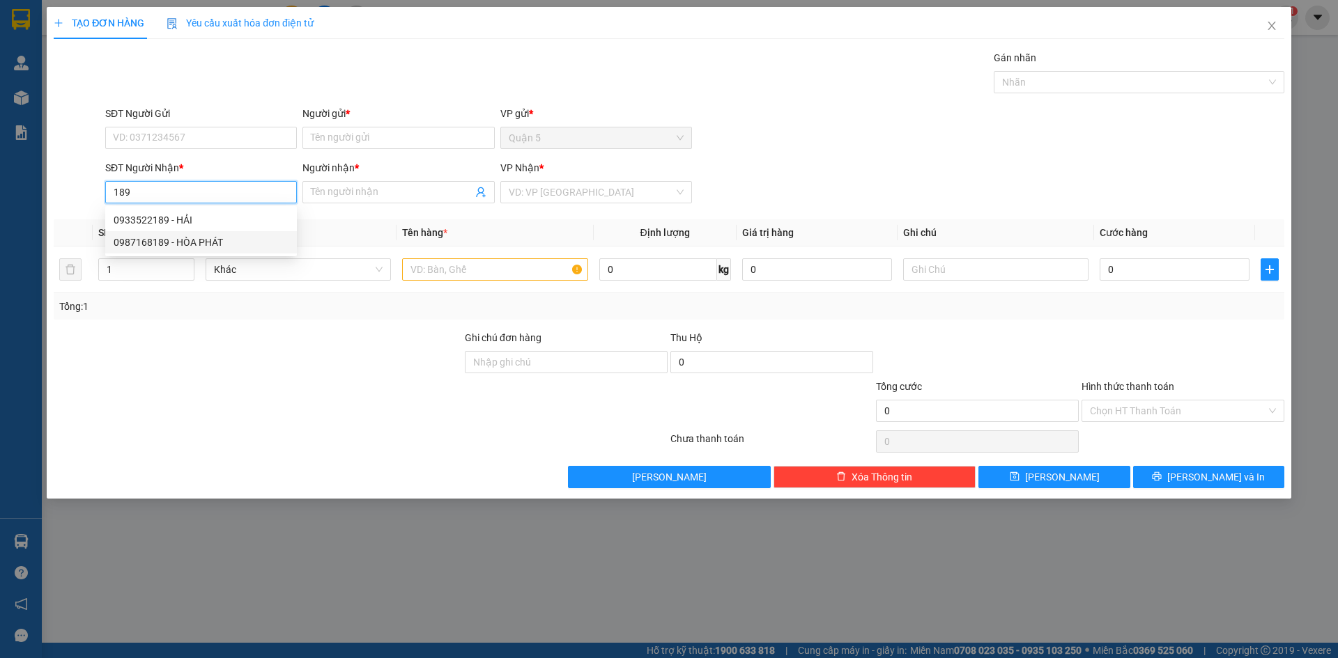
type input "HÒA PHÁT"
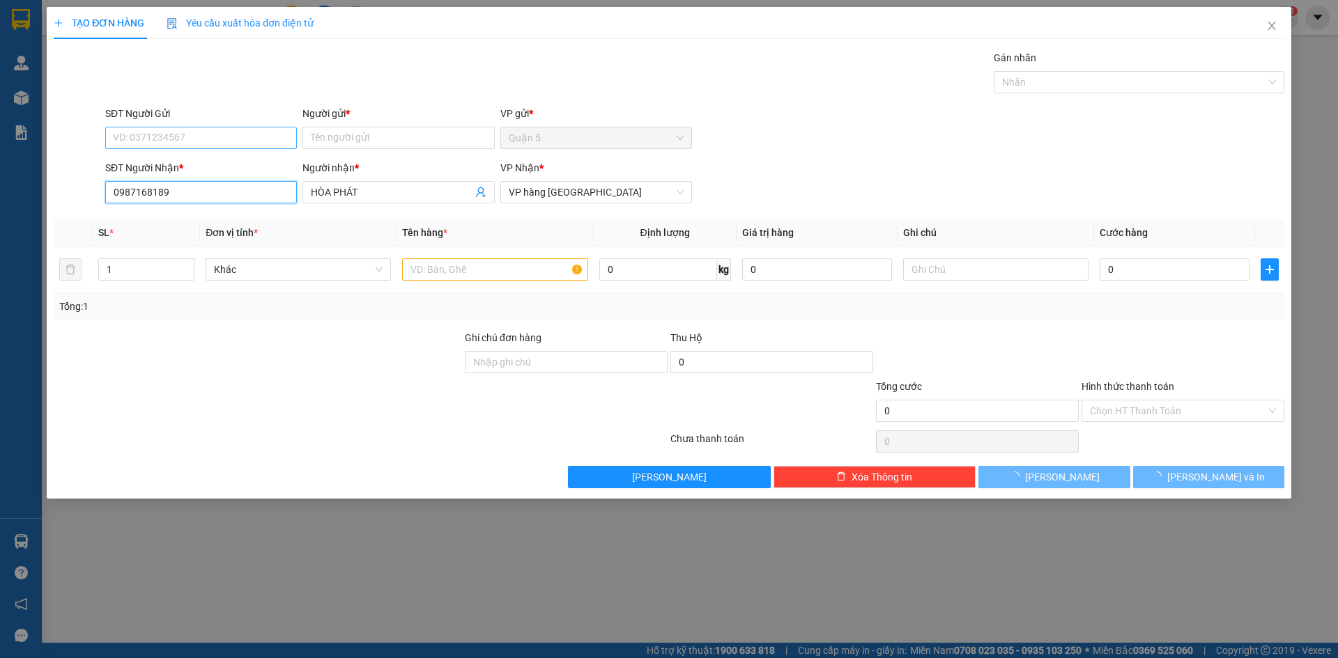
type input "0987168189"
click at [207, 136] on input "SĐT Người Gửi" at bounding box center [201, 138] width 192 height 22
type input "404"
click at [422, 269] on input "text" at bounding box center [494, 269] width 185 height 22
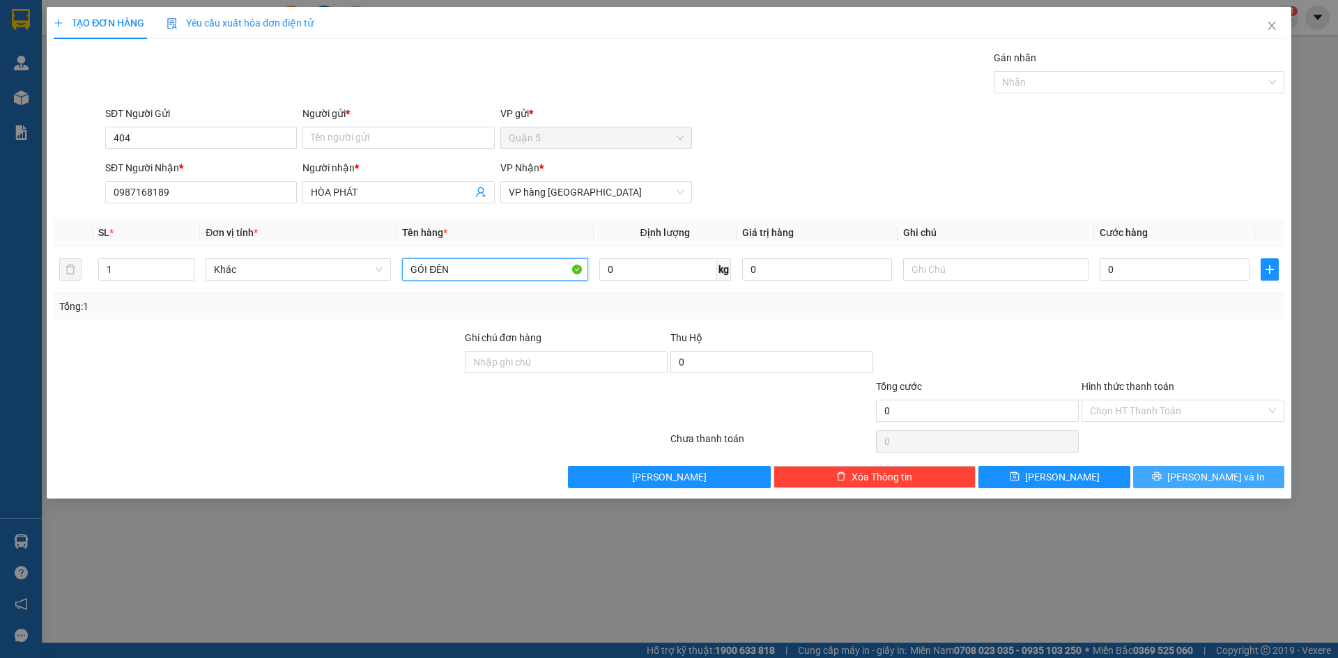
type input "GÓI ĐÊN"
click at [1169, 480] on button "[PERSON_NAME] và In" at bounding box center [1208, 477] width 151 height 22
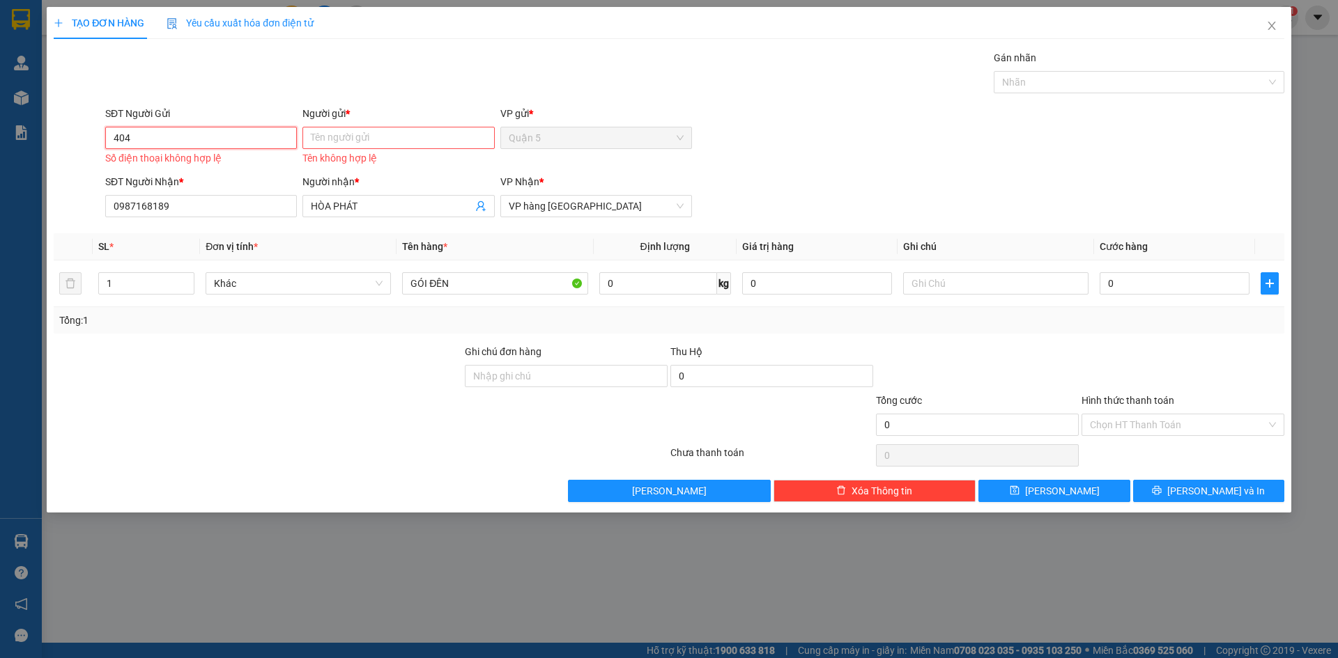
click at [164, 138] on input "404" at bounding box center [201, 138] width 192 height 22
click at [173, 164] on div "0334646404 - VÍP" at bounding box center [201, 165] width 175 height 15
type input "0334646404"
type input "VÍP"
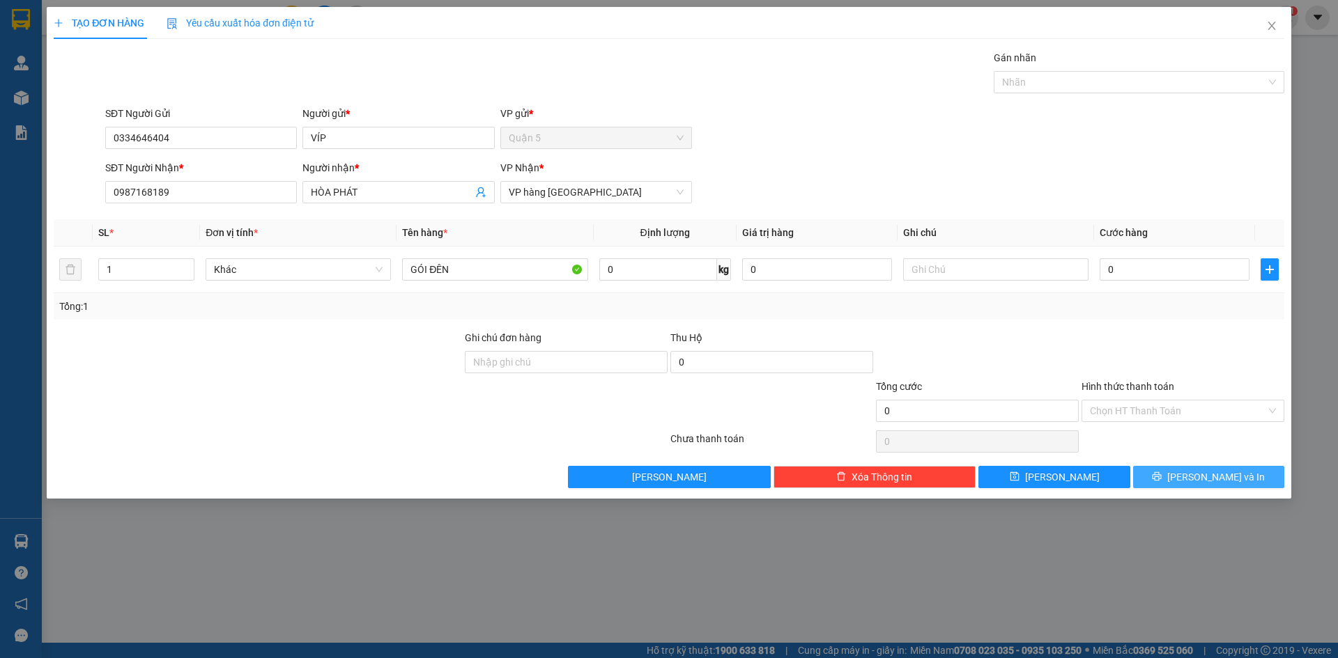
drag, startPoint x: 1234, startPoint y: 477, endPoint x: 1030, endPoint y: 393, distance: 220.0
click at [1232, 477] on span "[PERSON_NAME] và In" at bounding box center [1216, 477] width 98 height 15
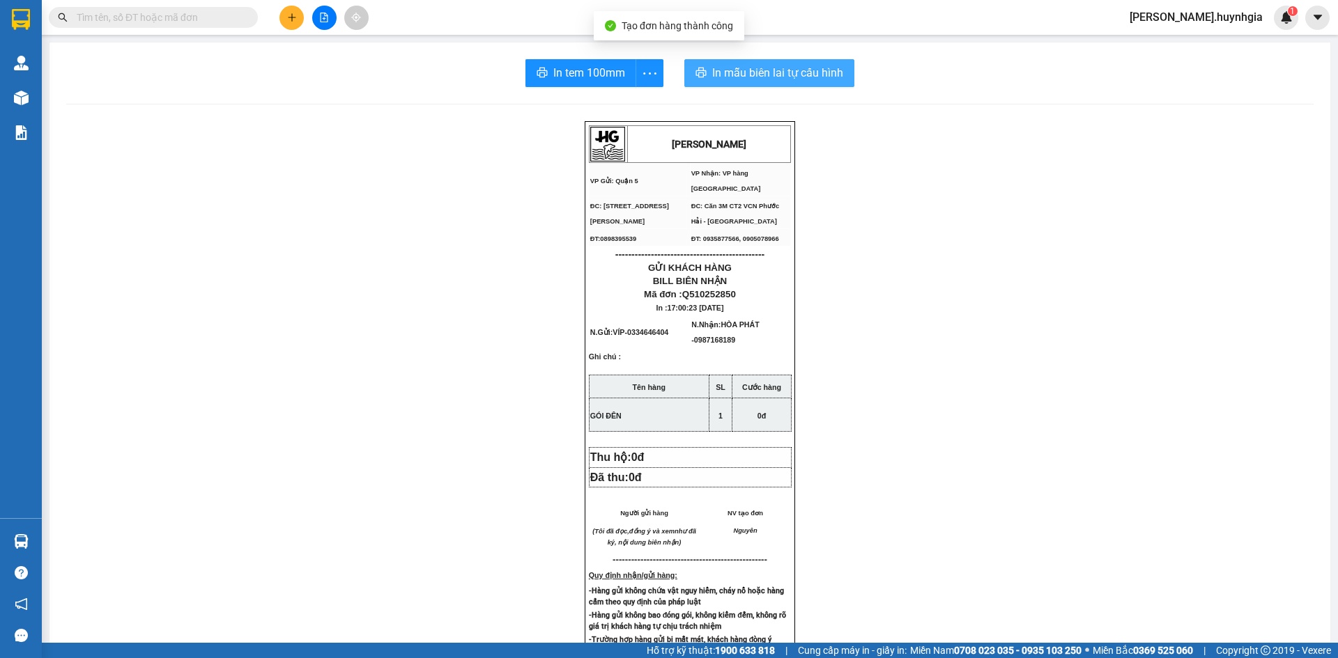
click at [712, 75] on span "In mẫu biên lai tự cấu hình" at bounding box center [777, 72] width 131 height 17
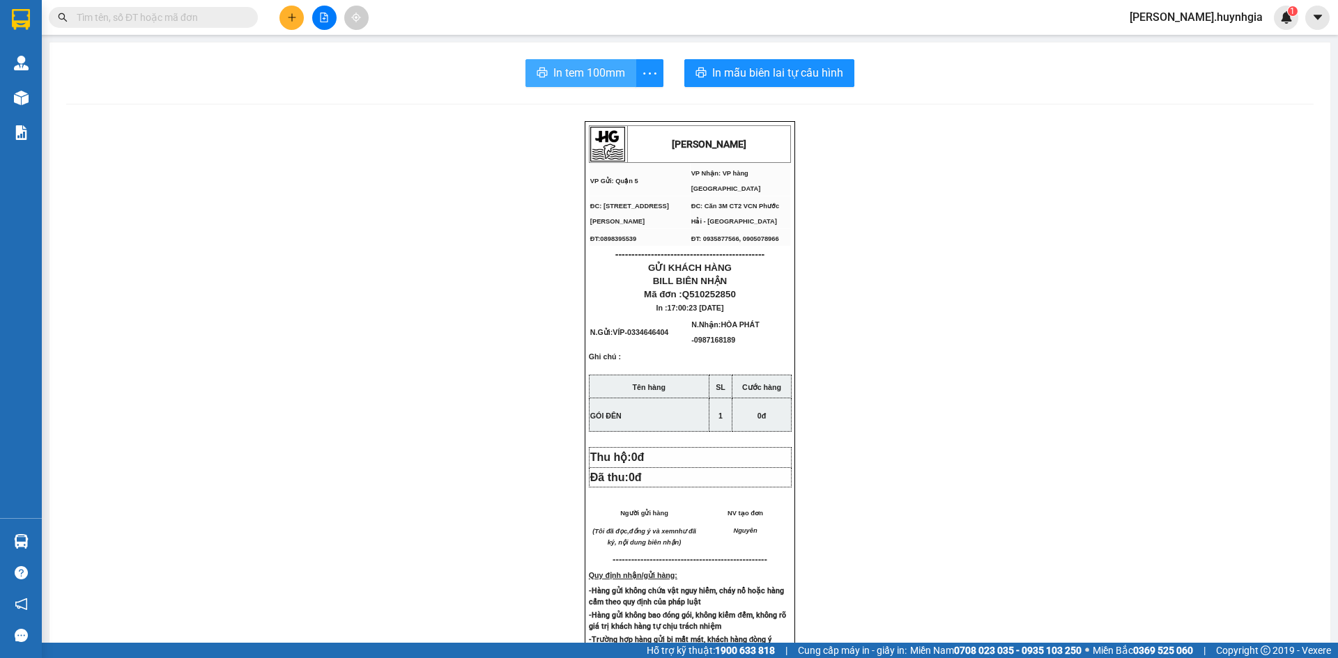
click at [584, 75] on span "In tem 100mm" at bounding box center [589, 72] width 72 height 17
click at [293, 20] on icon "plus" at bounding box center [292, 18] width 10 height 10
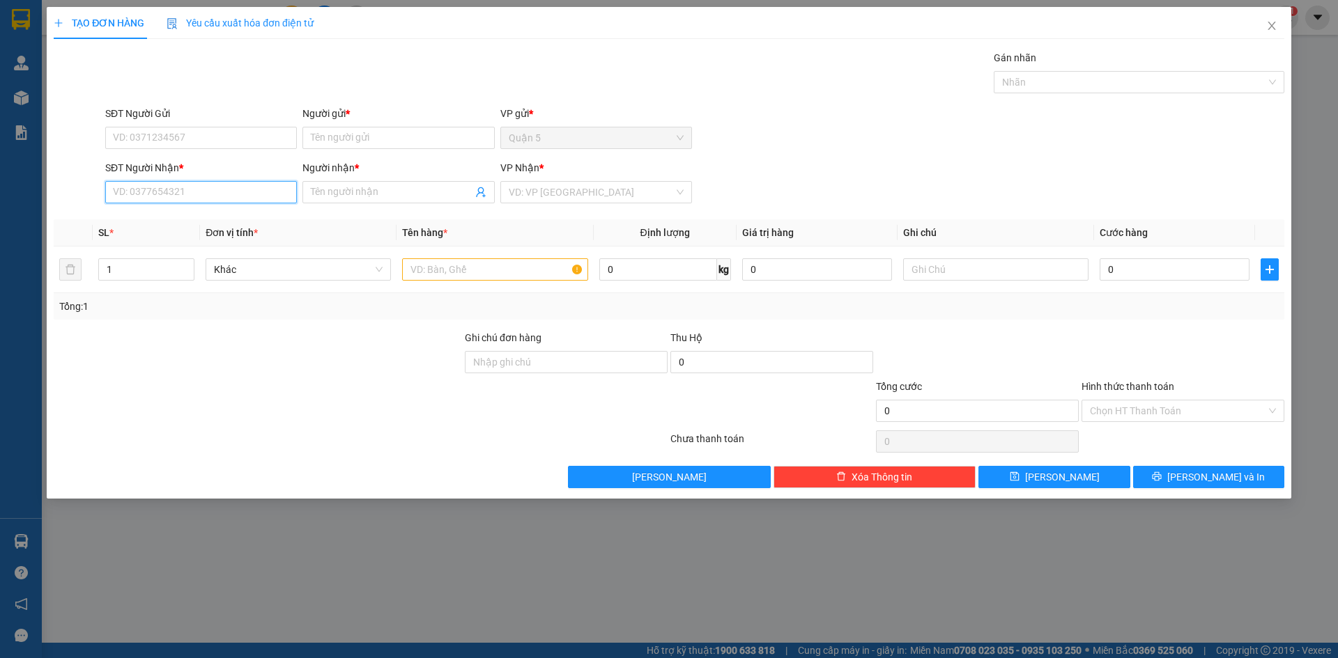
click at [233, 195] on input "SĐT Người Nhận *" at bounding box center [201, 192] width 192 height 22
type input "3"
click at [220, 144] on input "SĐT Người Gửi" at bounding box center [201, 138] width 192 height 22
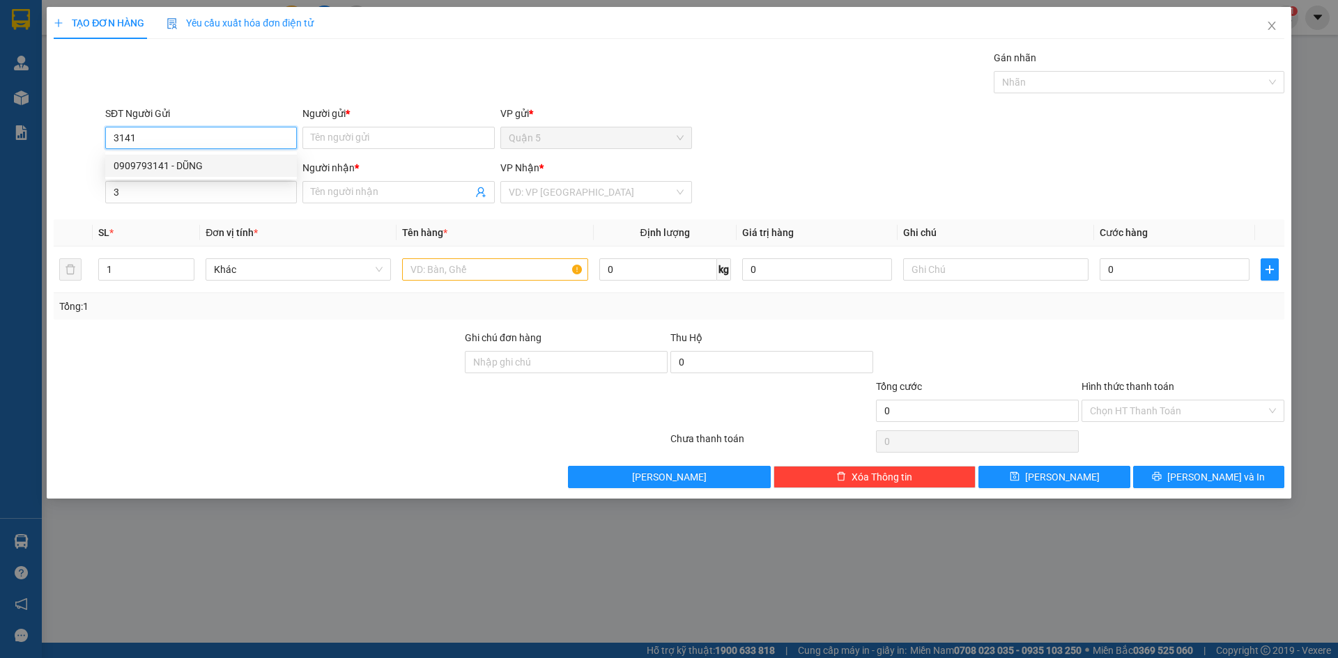
click at [194, 169] on div "0909793141 - DŨNG" at bounding box center [201, 165] width 175 height 15
type input "0909793141"
type input "DŨNG"
type input "0909793141"
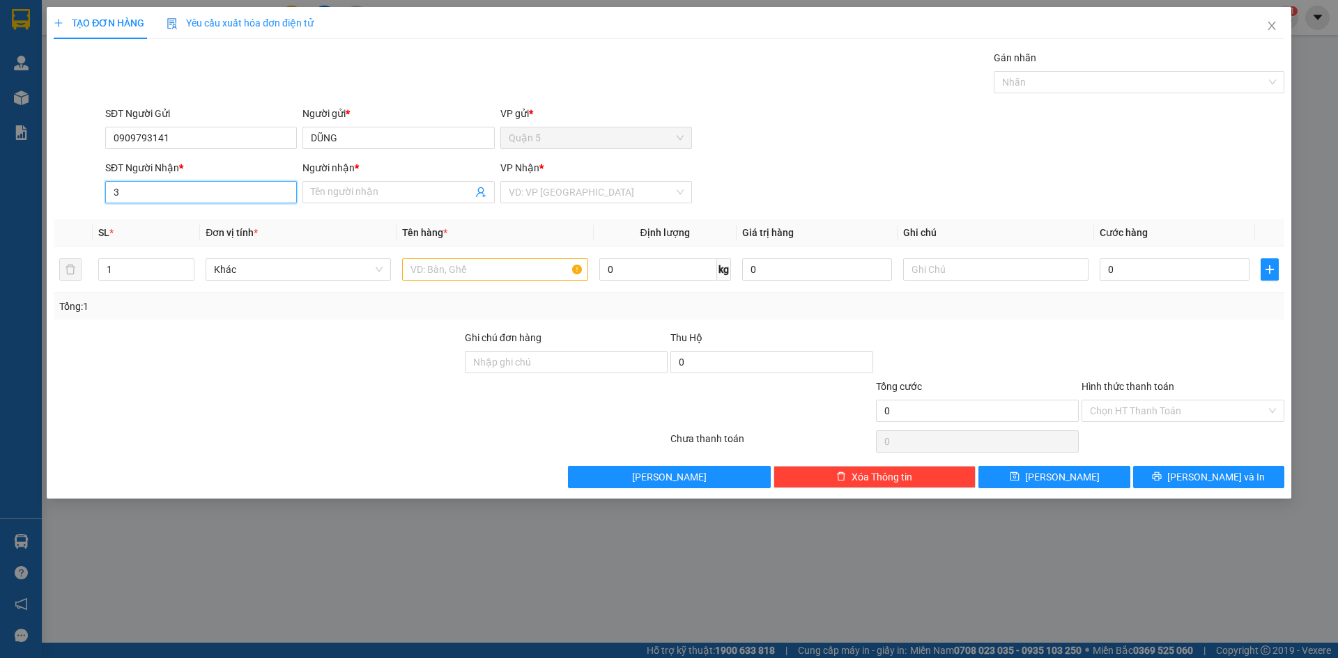
click at [196, 194] on input "3" at bounding box center [201, 192] width 192 height 22
click at [200, 238] on div "0785582938 - PHƯỚC TÂM" at bounding box center [201, 242] width 175 height 15
type input "0785582938"
type input "PHƯỚC TÂM"
type input "0785582938"
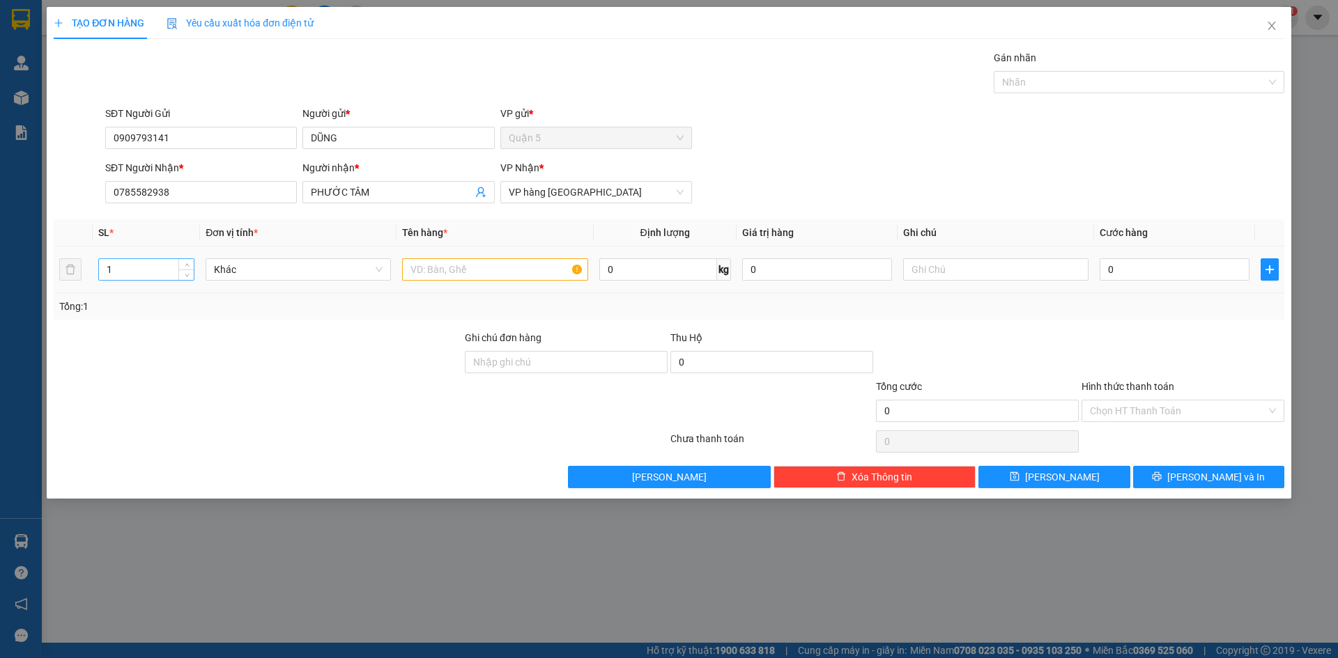
click at [146, 277] on input "1" at bounding box center [146, 269] width 95 height 21
type input "2"
click at [484, 263] on input "text" at bounding box center [494, 269] width 185 height 22
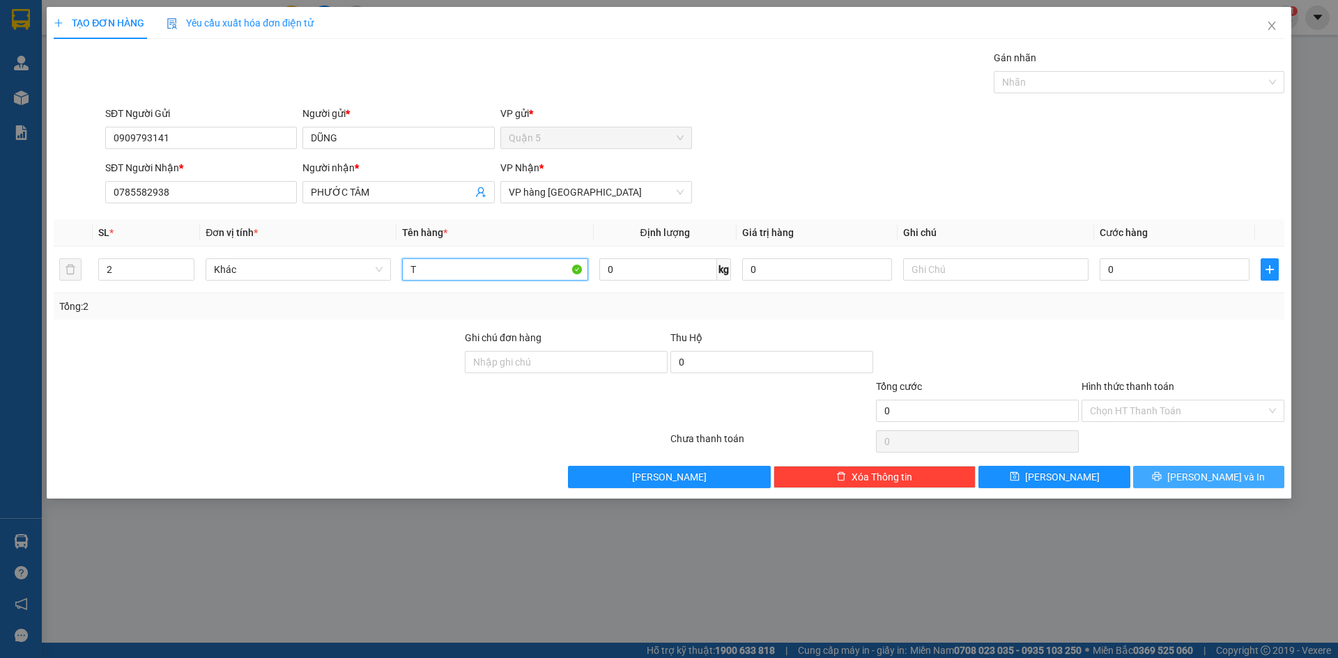
type input "T"
drag, startPoint x: 1230, startPoint y: 479, endPoint x: 962, endPoint y: 321, distance: 311.0
click at [1230, 479] on span "[PERSON_NAME] và In" at bounding box center [1216, 477] width 98 height 15
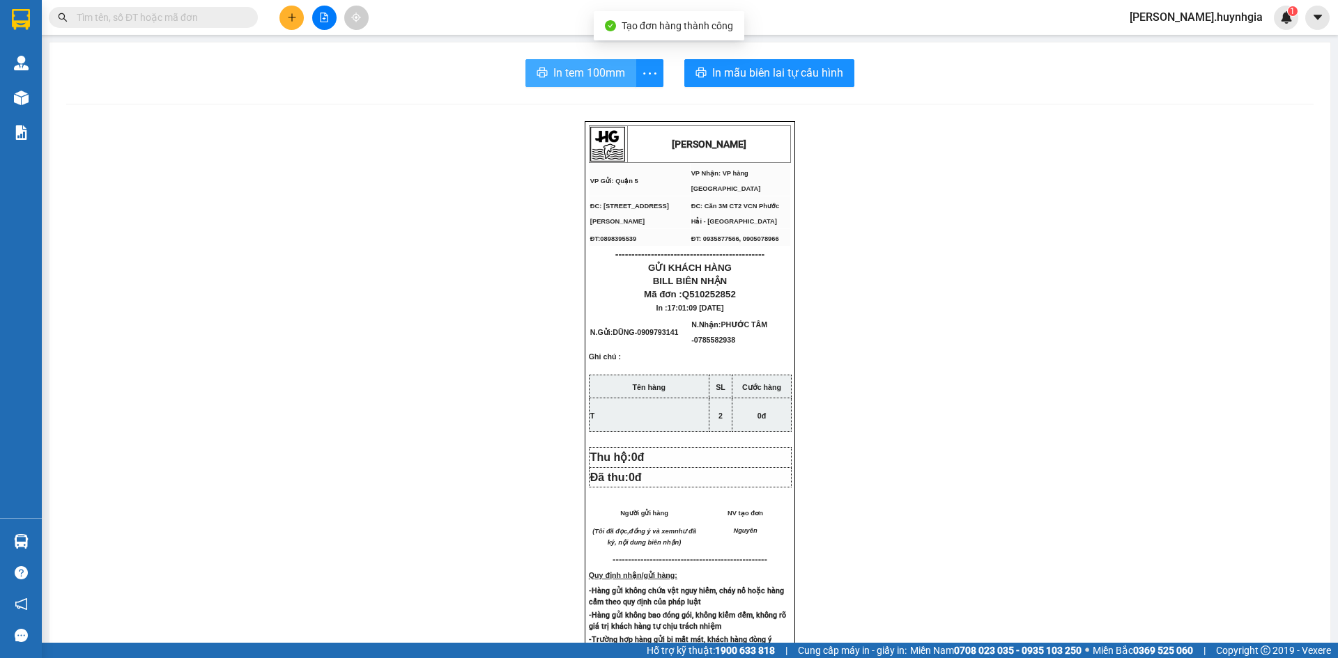
click at [546, 81] on button "In tem 100mm" at bounding box center [580, 73] width 111 height 28
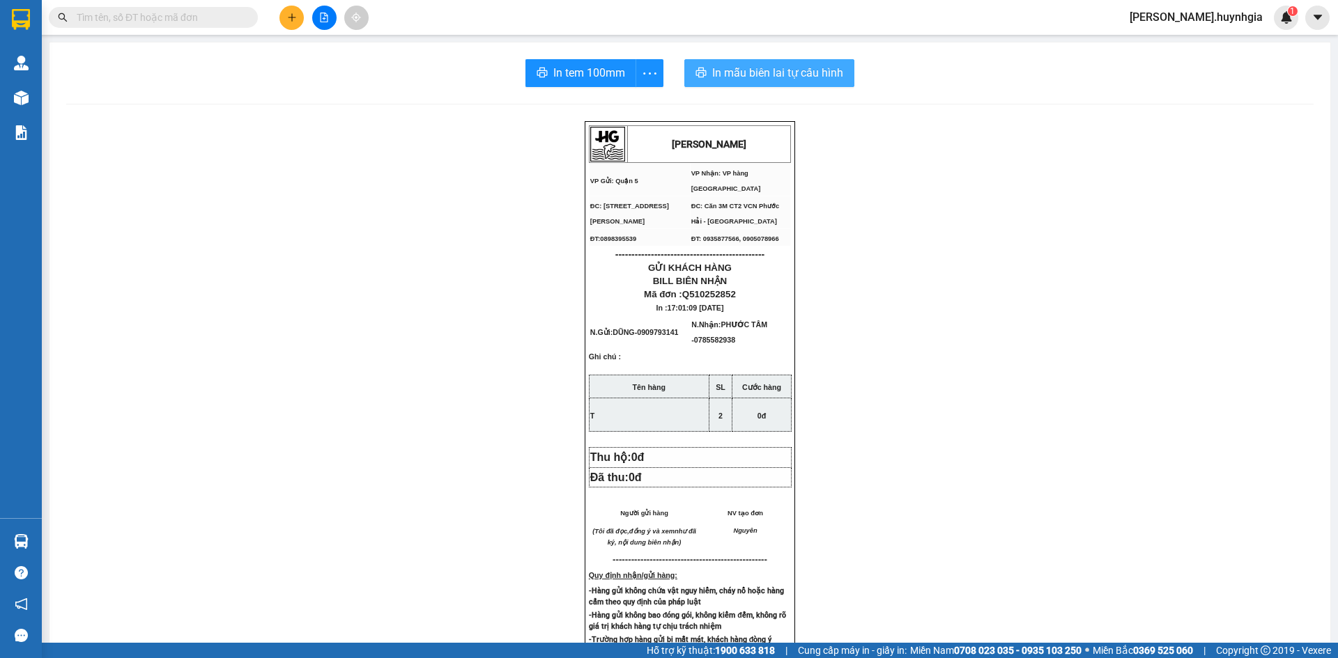
click at [721, 82] on span "In mẫu biên lai tự cấu hình" at bounding box center [777, 72] width 131 height 17
click at [284, 20] on button at bounding box center [291, 18] width 24 height 24
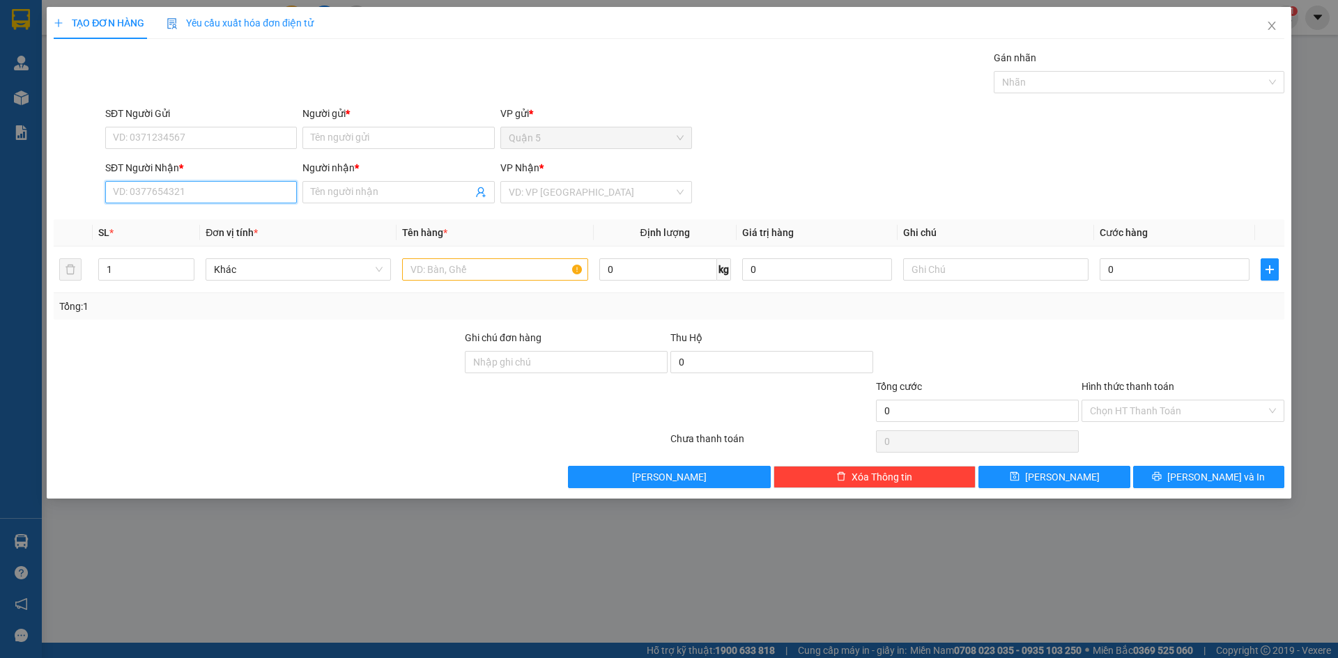
click at [190, 192] on input "SĐT Người Nhận *" at bounding box center [201, 192] width 192 height 22
click at [184, 216] on div "0982818660 - MINH PHƯỚC" at bounding box center [201, 219] width 175 height 15
type input "0982818660"
type input "[PERSON_NAME]"
type input "0982818660"
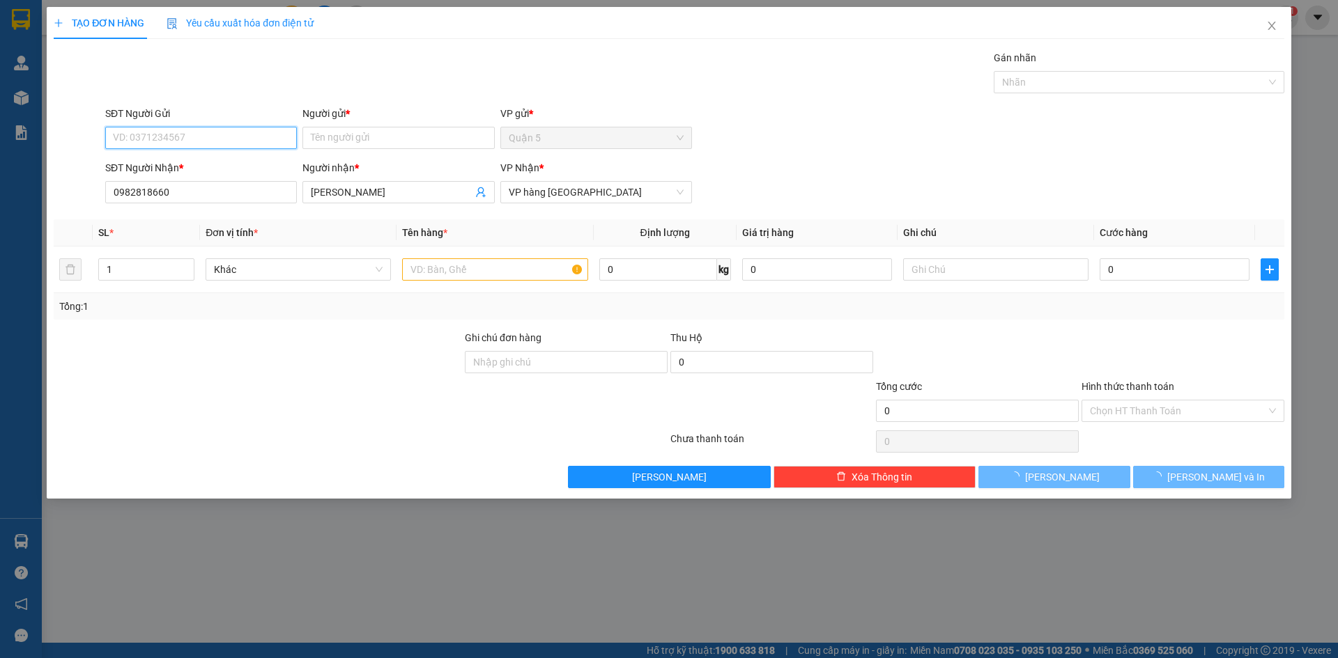
click at [183, 127] on input "SĐT Người Gửi" at bounding box center [201, 138] width 192 height 22
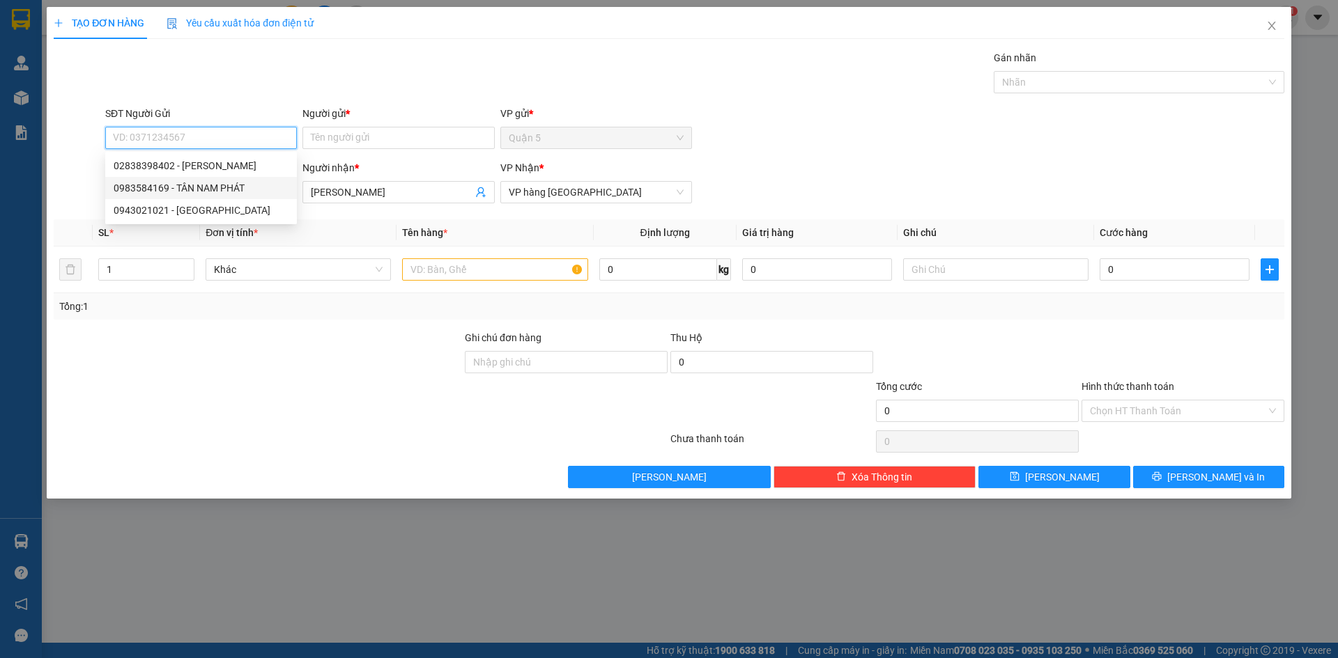
click at [216, 180] on div "0983584169 - TÂN NAM PHÁT" at bounding box center [201, 187] width 175 height 15
type input "0983584169"
type input "TÂN NAM PHÁT"
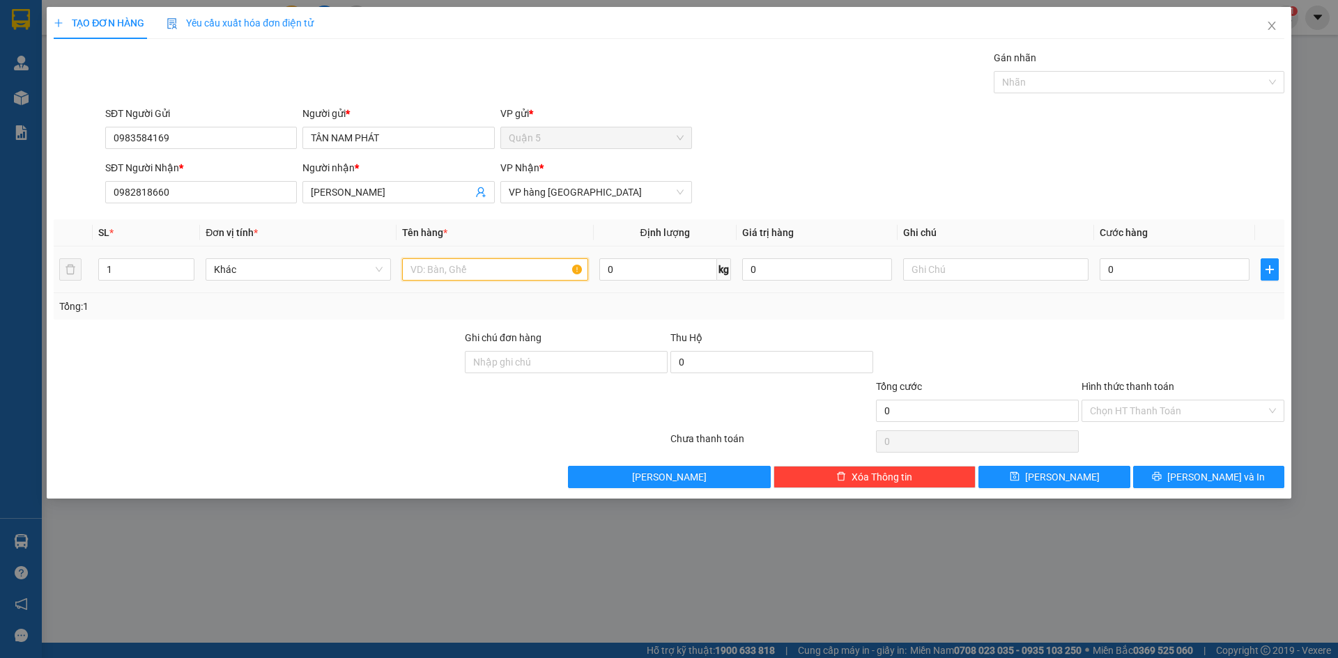
click at [479, 263] on input "text" at bounding box center [494, 269] width 185 height 22
type input "CỤC"
click at [156, 271] on input "1" at bounding box center [146, 269] width 95 height 21
type input "2"
click at [471, 273] on input "CỤC" at bounding box center [494, 269] width 185 height 22
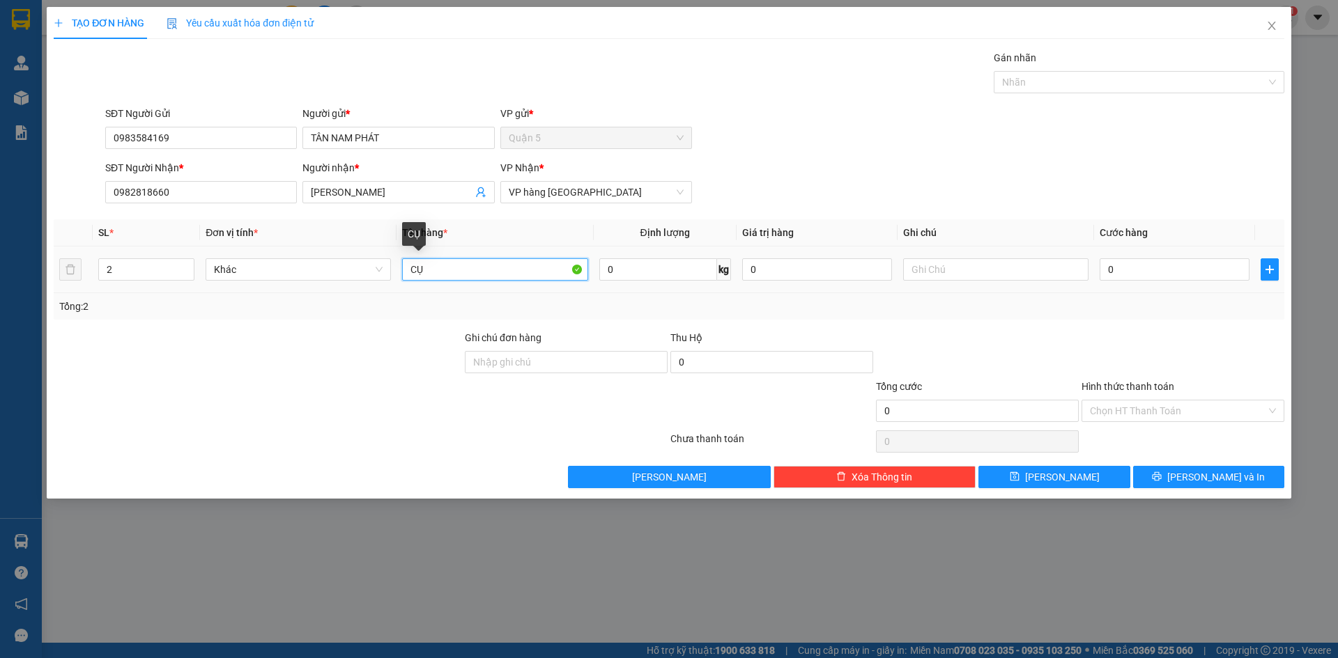
type input "C"
type input "K"
click at [1177, 474] on button "[PERSON_NAME] và In" at bounding box center [1208, 477] width 151 height 22
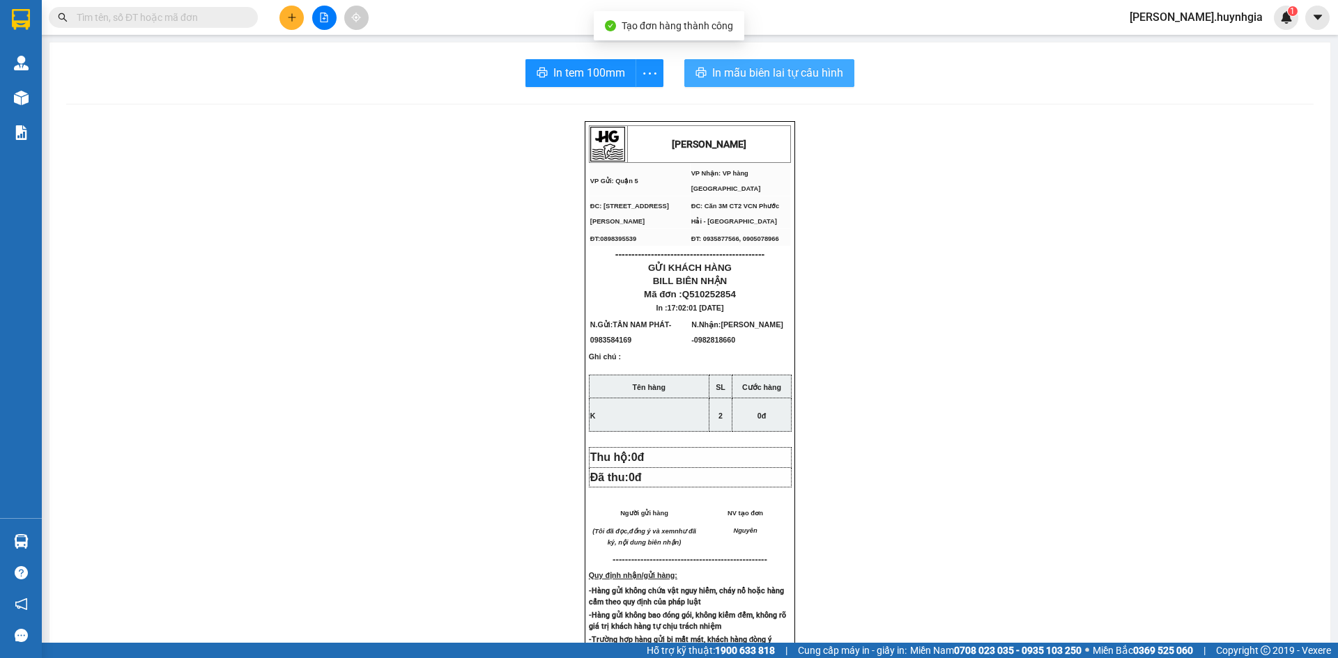
click at [695, 78] on icon "printer" at bounding box center [700, 72] width 11 height 11
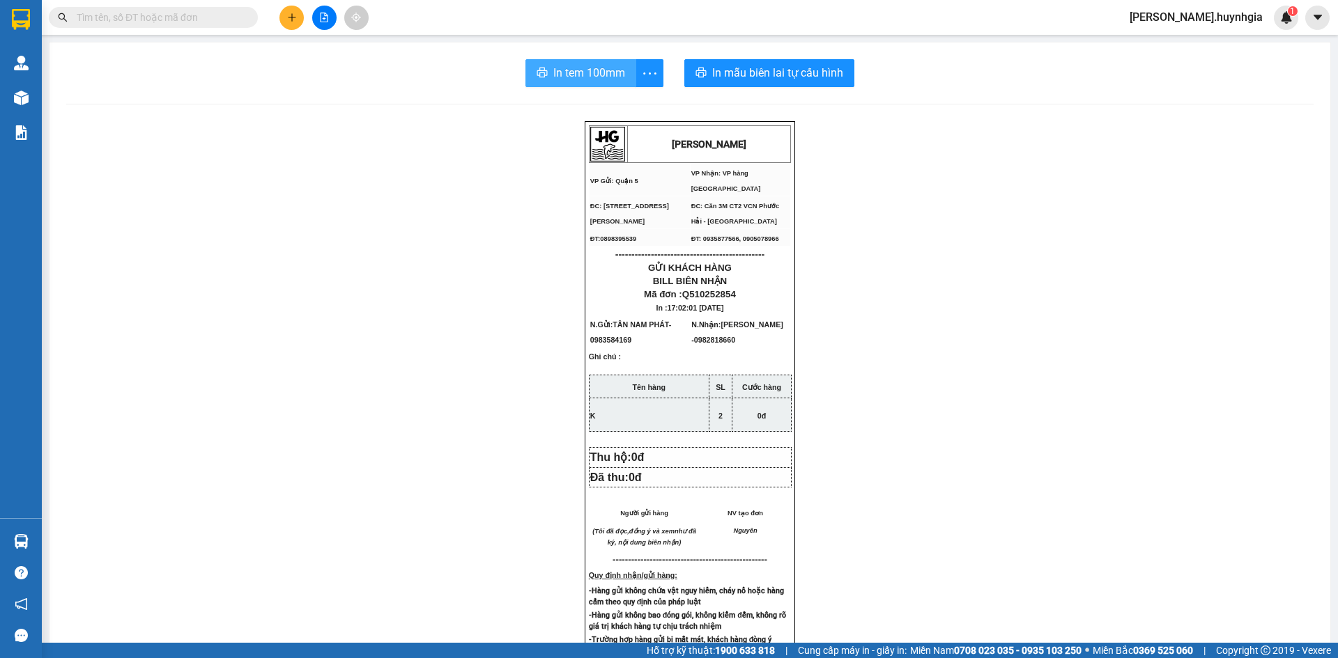
click at [596, 72] on span "In tem 100mm" at bounding box center [589, 72] width 72 height 17
click at [293, 6] on button at bounding box center [291, 18] width 24 height 24
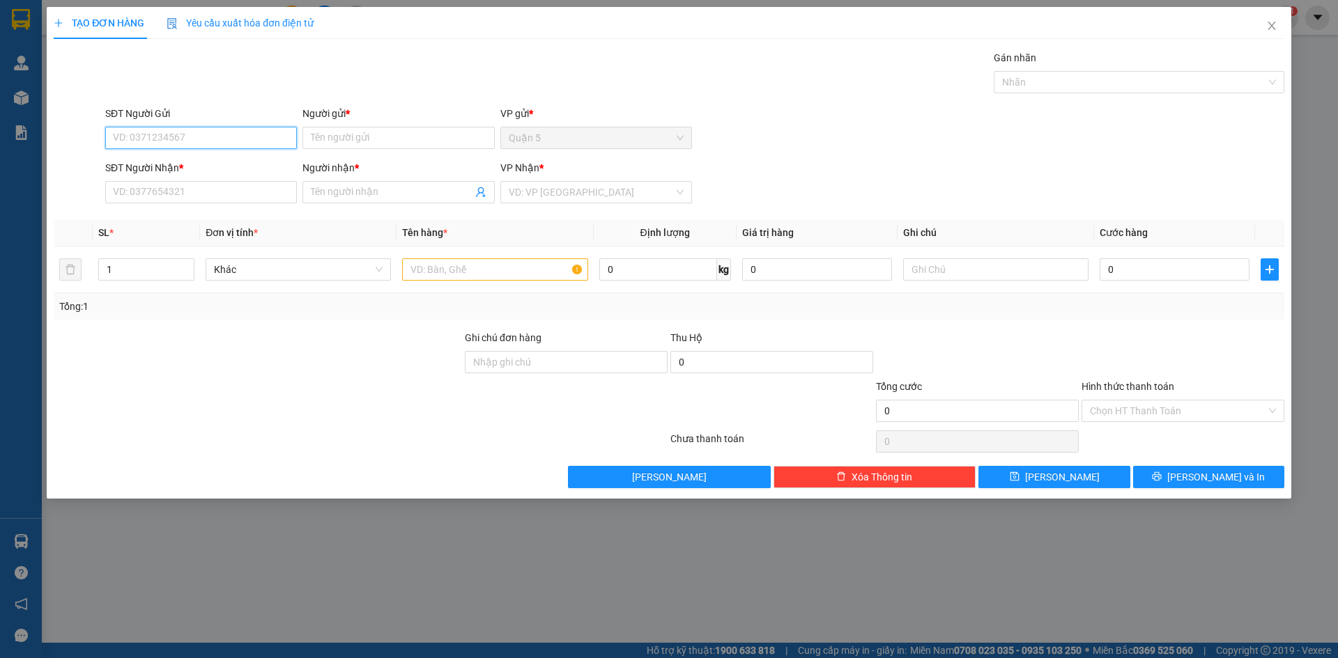
click at [168, 138] on input "SĐT Người Gửi" at bounding box center [201, 138] width 192 height 22
click at [218, 166] on div "0908402121 - TÒNG" at bounding box center [201, 165] width 175 height 15
type input "0908402121"
type input "TÒNG"
type input "000000000000"
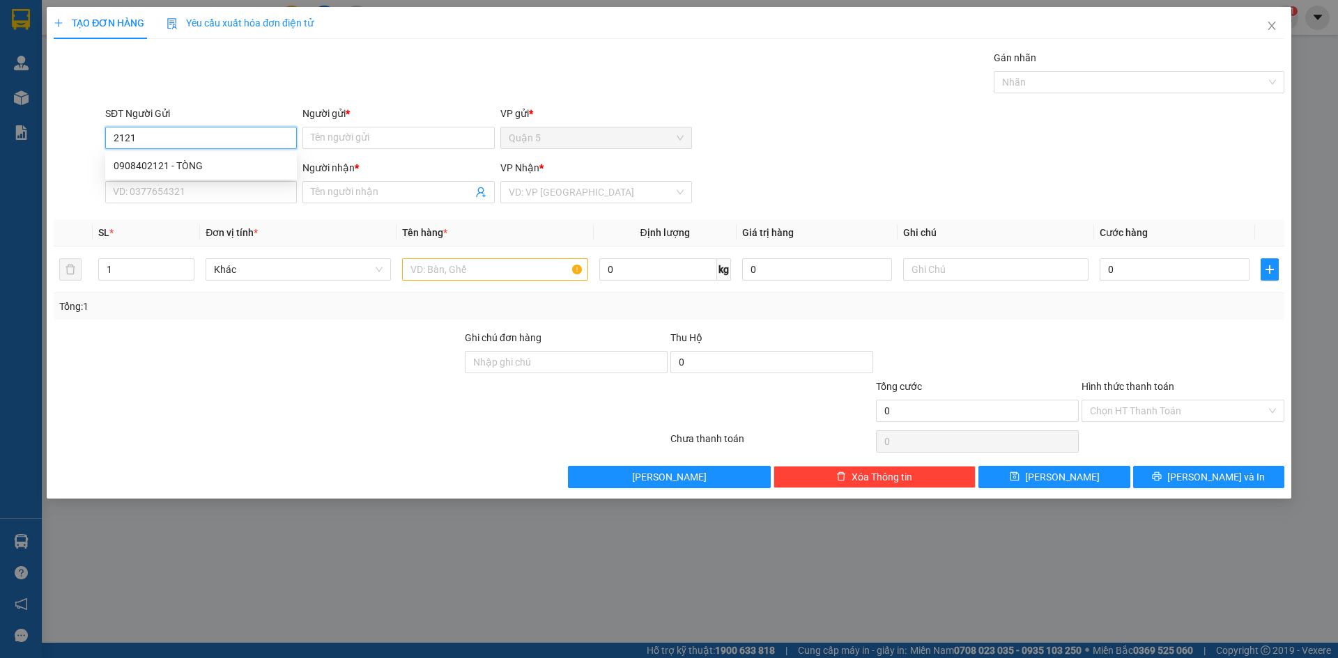
type input "NGỌ"
type input "0908402121"
click at [417, 272] on input "text" at bounding box center [494, 269] width 185 height 22
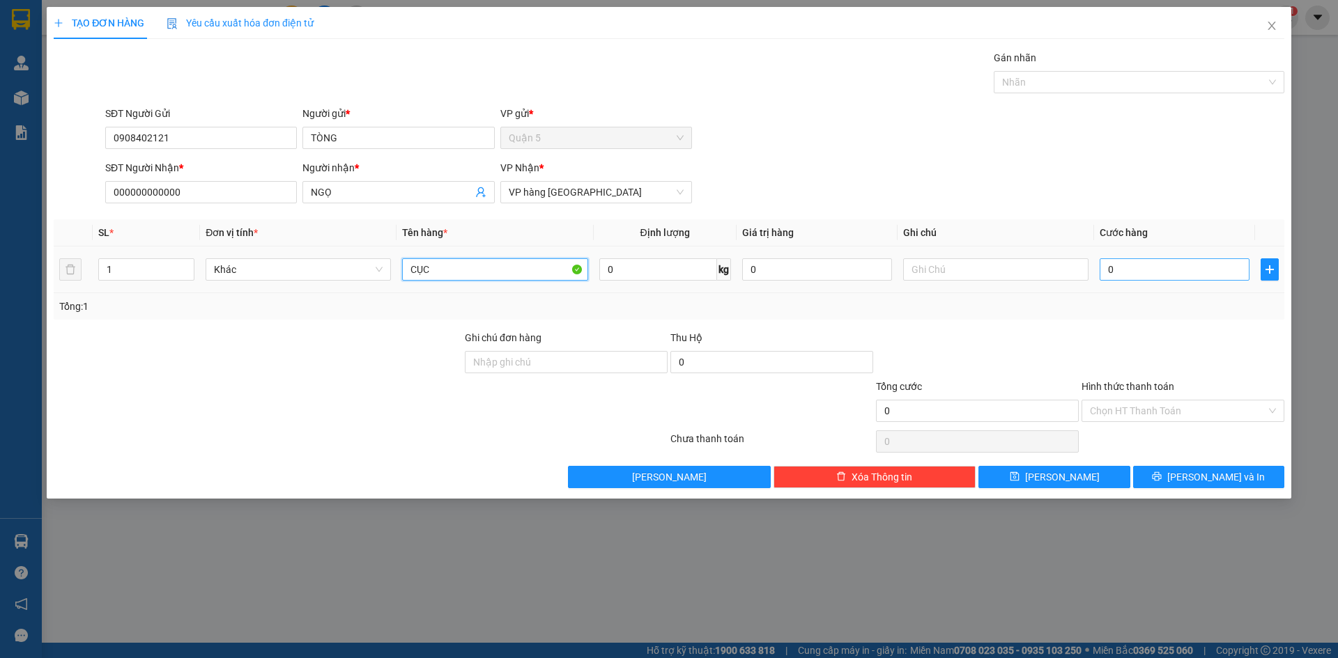
type input "CỤC"
click at [1143, 273] on input "0" at bounding box center [1174, 269] width 150 height 22
type input "004"
type input "4"
click at [1176, 412] on input "Hình thức thanh toán" at bounding box center [1178, 411] width 176 height 21
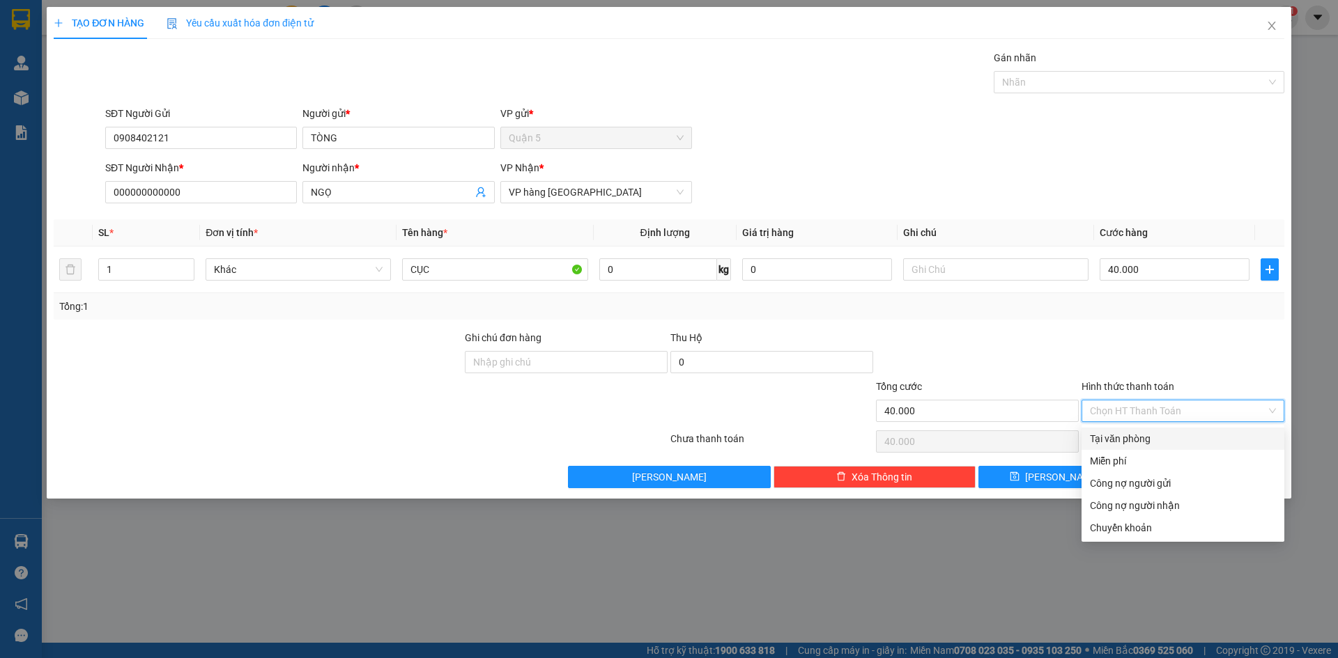
click at [1161, 437] on div "Tại văn phòng" at bounding box center [1183, 438] width 186 height 15
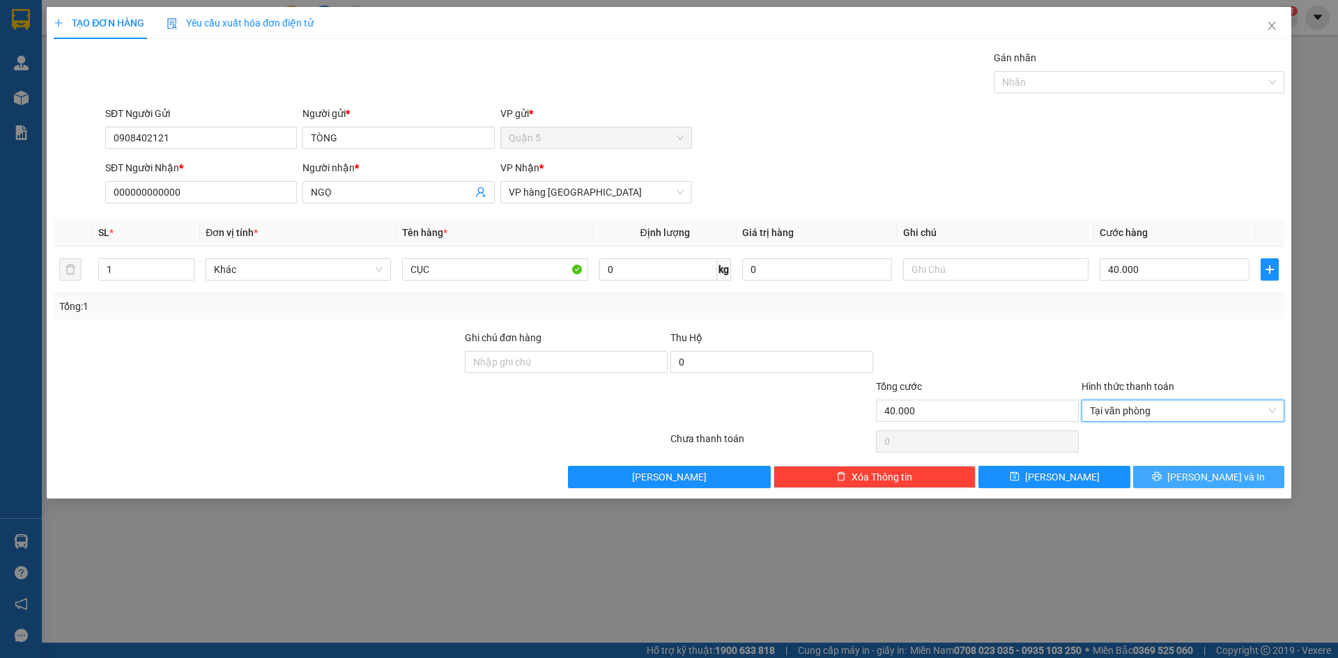
click at [1146, 479] on button "[PERSON_NAME] và In" at bounding box center [1208, 477] width 151 height 22
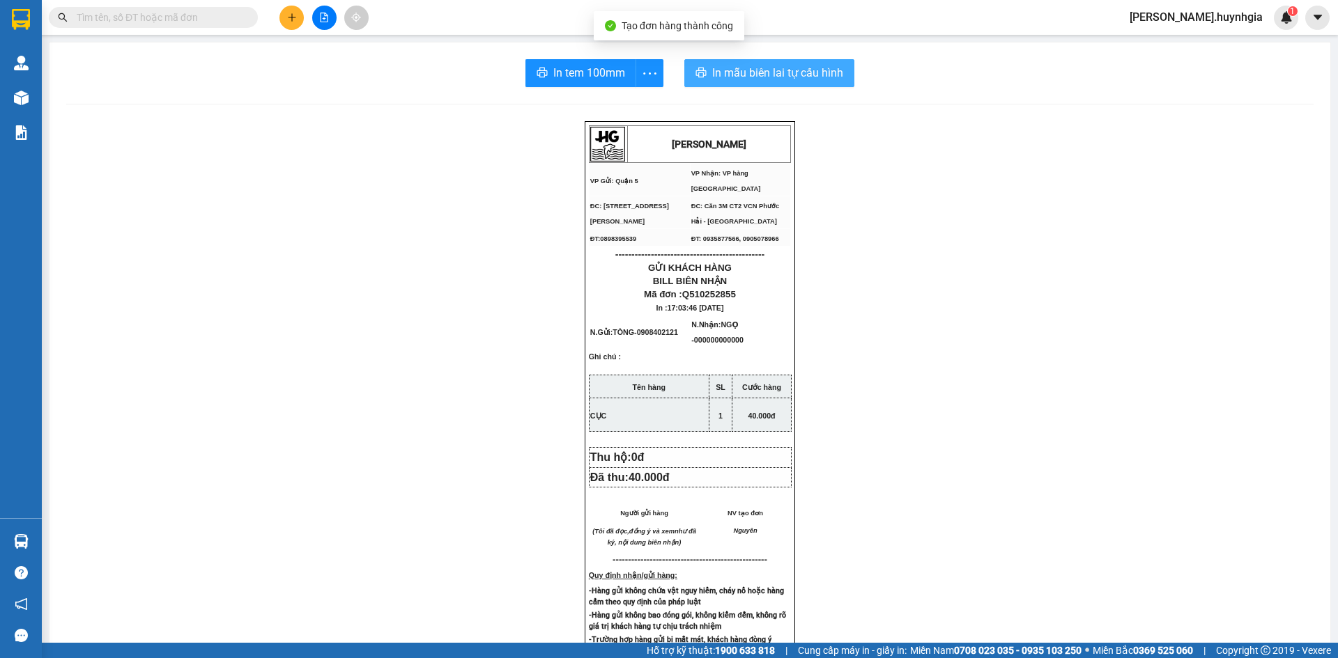
click at [757, 59] on button "In mẫu biên lai tự cấu hình" at bounding box center [769, 73] width 170 height 28
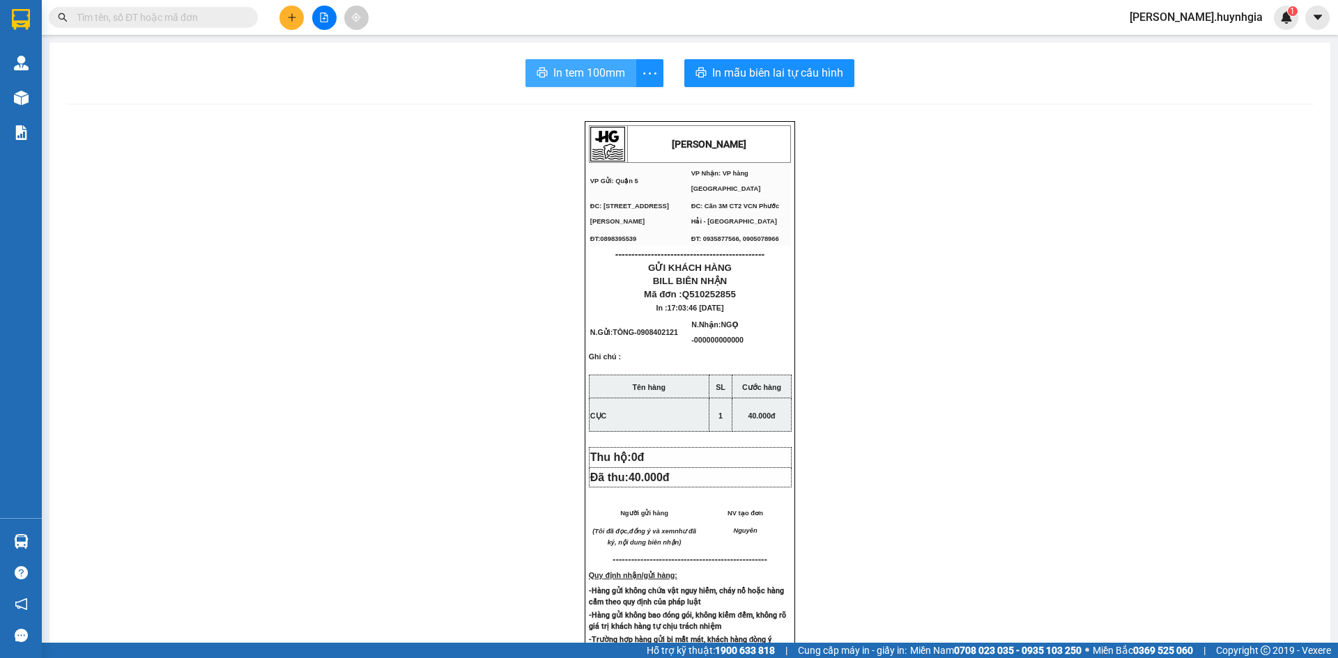
click at [562, 74] on span "In tem 100mm" at bounding box center [589, 72] width 72 height 17
click at [283, 19] on button at bounding box center [291, 18] width 24 height 24
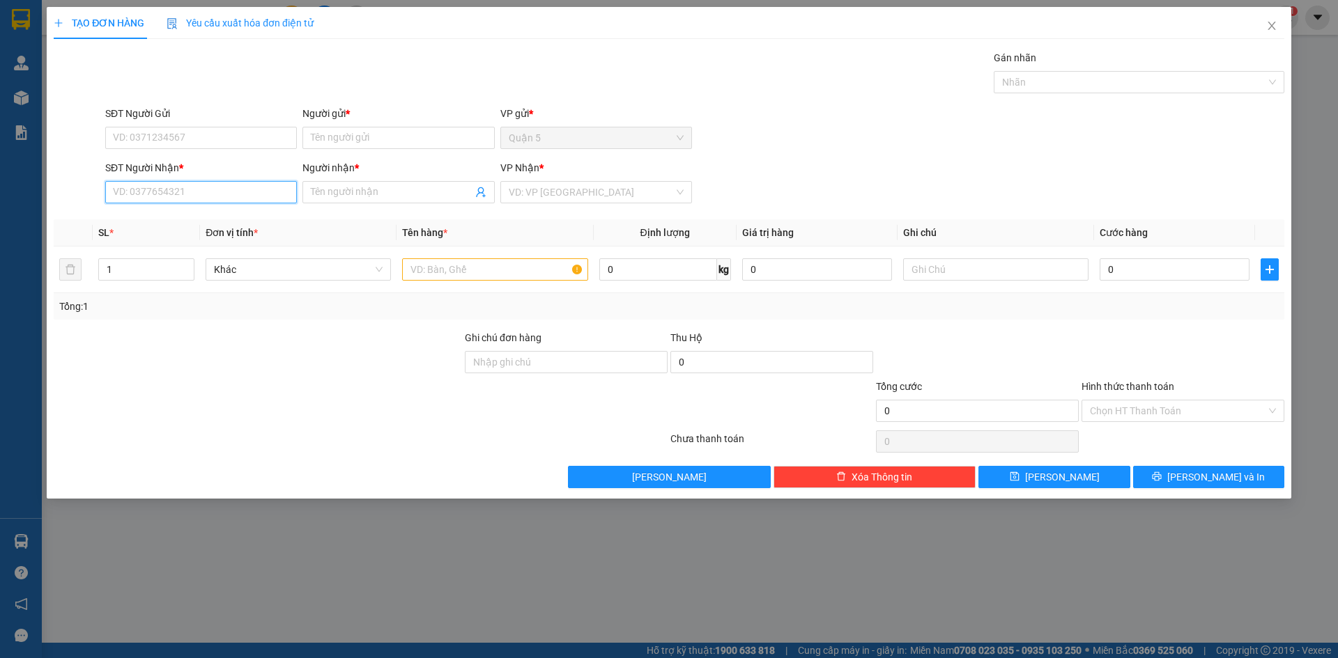
click at [209, 189] on input "SĐT Người Nhận *" at bounding box center [201, 192] width 192 height 22
click at [201, 196] on input "8388" at bounding box center [201, 192] width 192 height 22
click at [343, 196] on input "Người nhận *" at bounding box center [391, 192] width 161 height 15
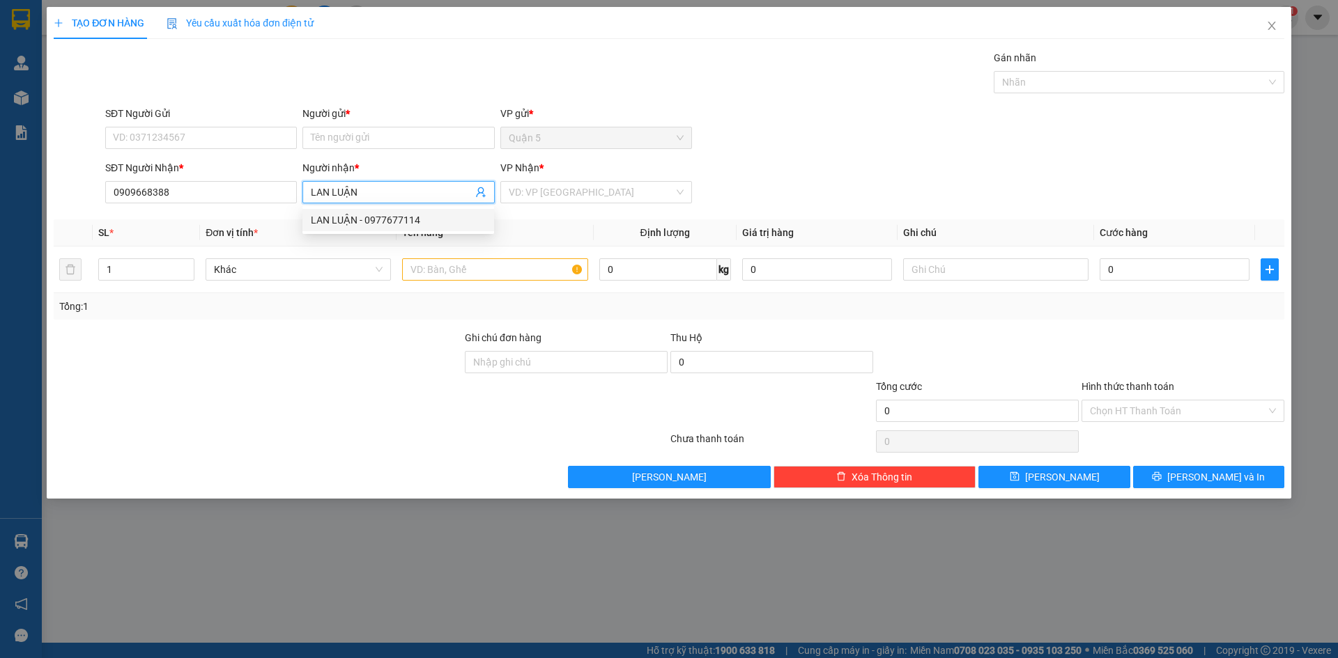
click at [348, 222] on div "LAN LUẬN - 0977677114" at bounding box center [398, 219] width 175 height 15
click at [210, 141] on input "SĐT Người Gửi" at bounding box center [201, 138] width 192 height 22
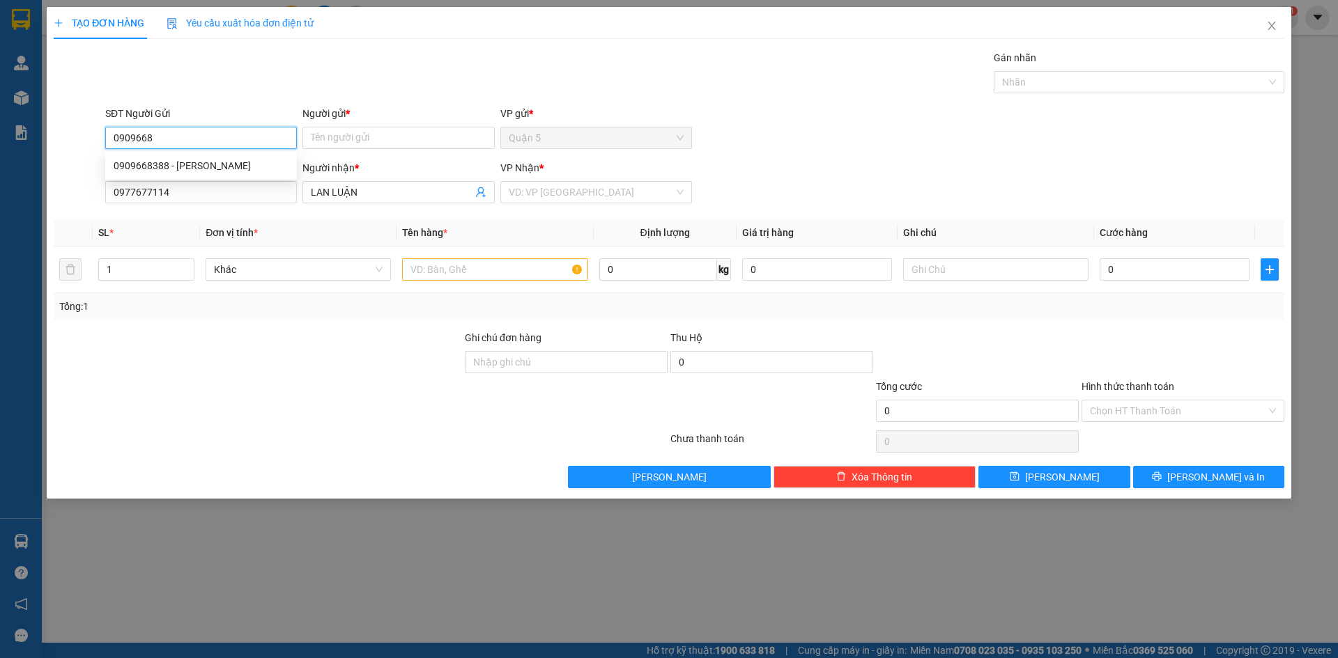
click at [222, 164] on div "0909668388 - KIM HOA" at bounding box center [201, 165] width 175 height 15
click at [445, 270] on input "text" at bounding box center [494, 269] width 185 height 22
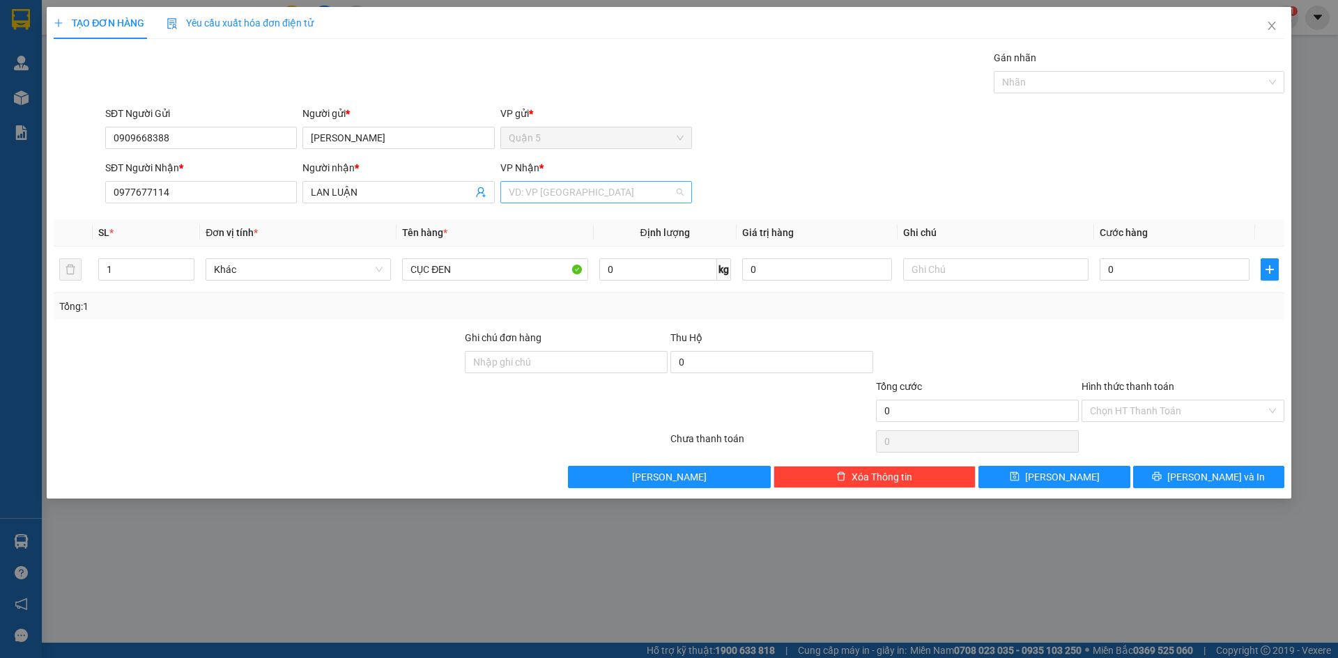
click at [566, 182] on input "search" at bounding box center [591, 192] width 165 height 21
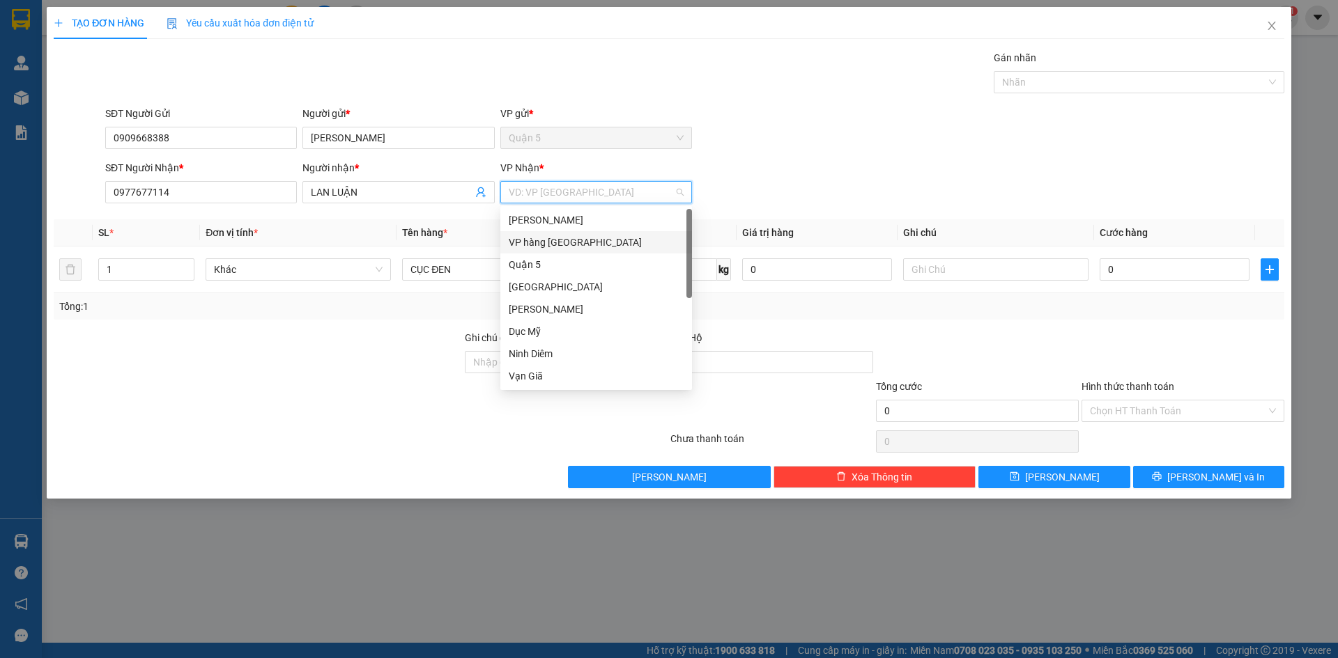
drag, startPoint x: 564, startPoint y: 246, endPoint x: 1100, endPoint y: 605, distance: 644.8
click at [570, 254] on div "Phạm Ngũ Lão VP hàng Nha Trang Quận 5 Ninh Hòa Diên Khánh Dục Mỹ Ninh Diêm Vạn …" at bounding box center [596, 320] width 192 height 223
click at [1208, 479] on span "[PERSON_NAME] và In" at bounding box center [1216, 477] width 98 height 15
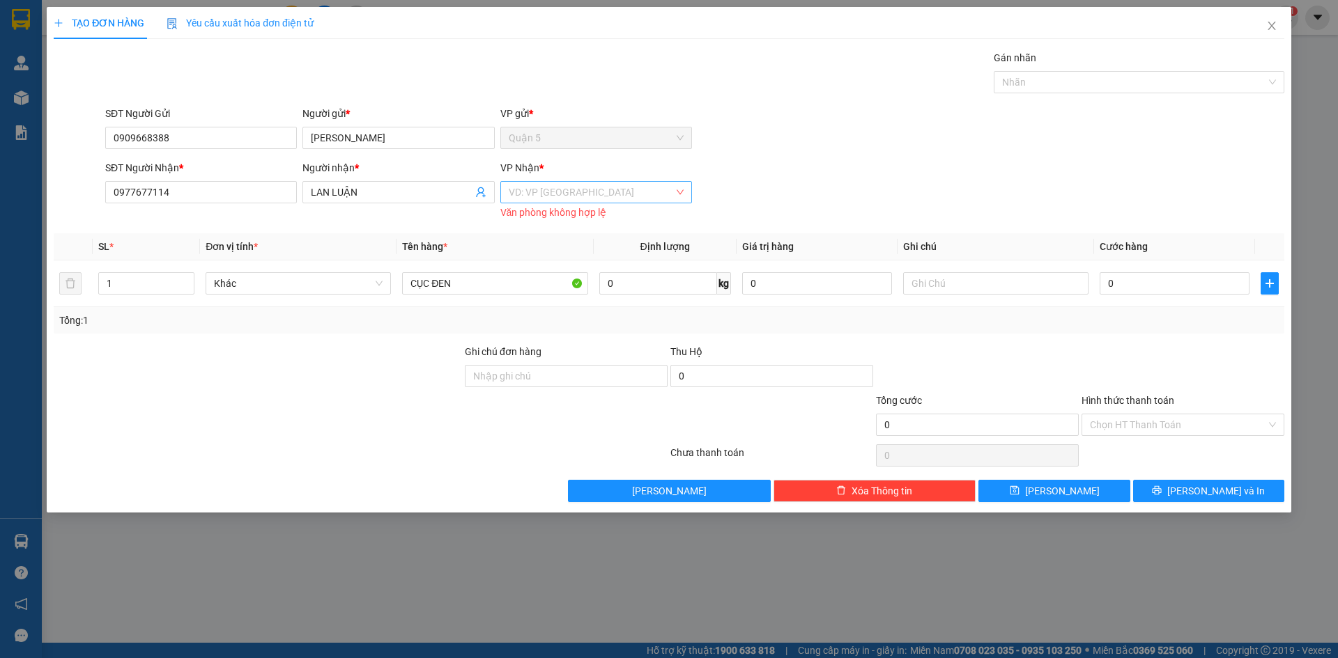
click at [617, 193] on input "search" at bounding box center [591, 192] width 165 height 21
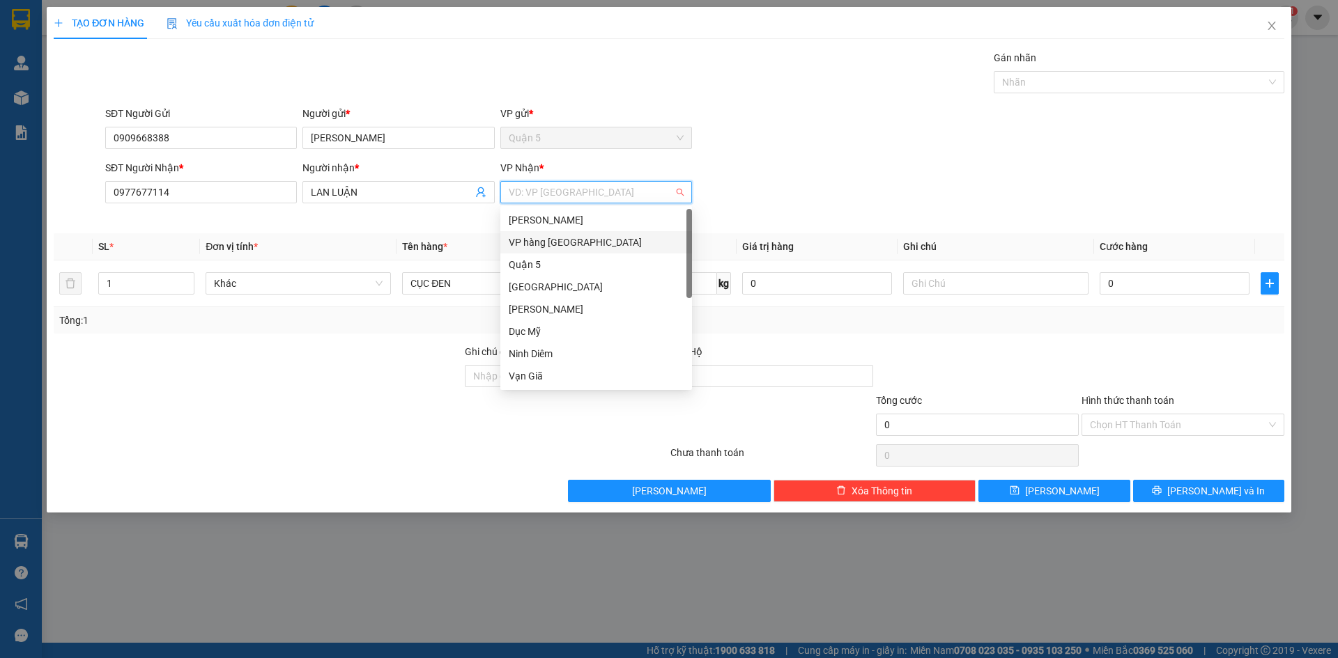
drag, startPoint x: 574, startPoint y: 243, endPoint x: 1052, endPoint y: 408, distance: 505.4
click at [575, 245] on div "VP hàng [GEOGRAPHIC_DATA]" at bounding box center [596, 242] width 175 height 15
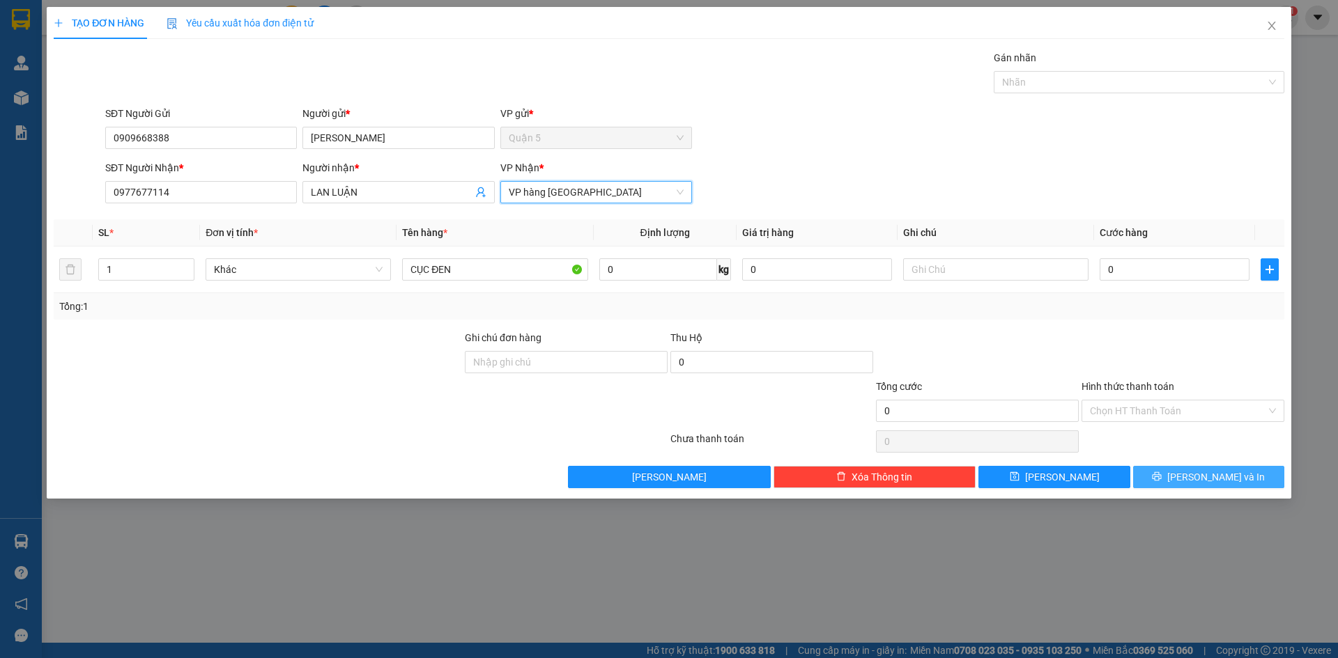
drag, startPoint x: 1154, startPoint y: 485, endPoint x: 1097, endPoint y: 468, distance: 58.9
click at [1152, 485] on button "[PERSON_NAME] và In" at bounding box center [1208, 477] width 151 height 22
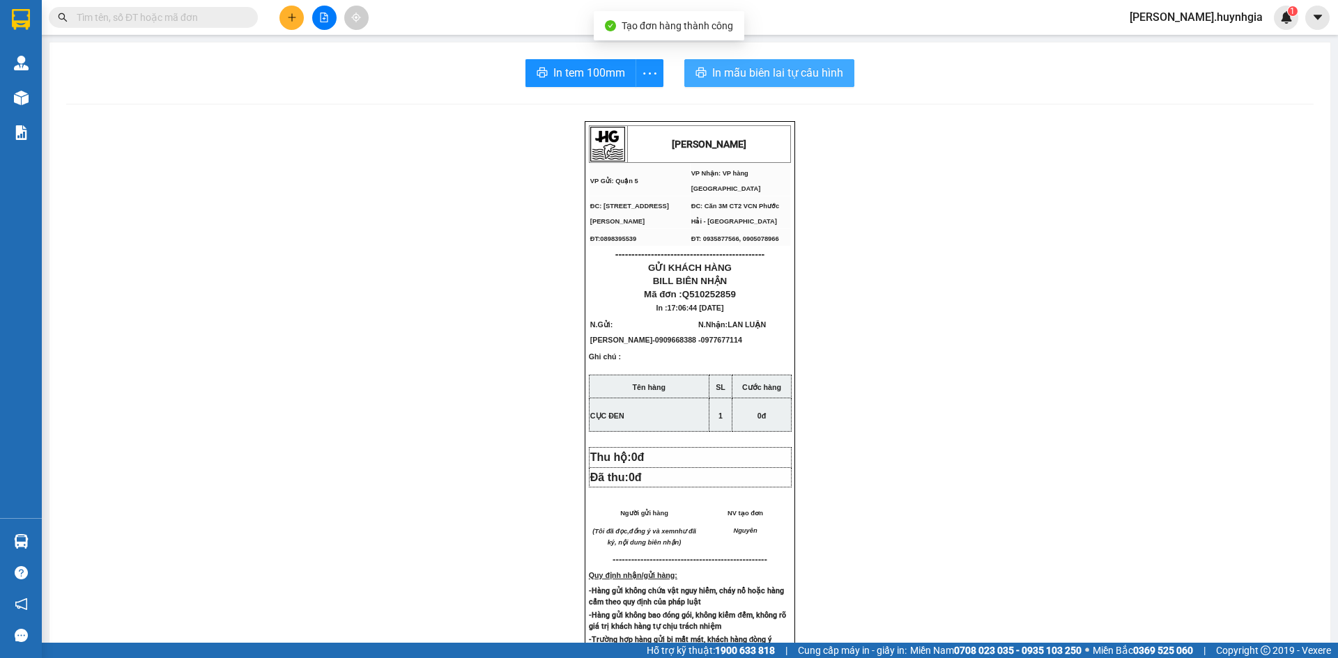
drag, startPoint x: 705, startPoint y: 77, endPoint x: 870, endPoint y: 130, distance: 173.6
click at [706, 76] on button "In mẫu biên lai tự cấu hình" at bounding box center [769, 73] width 170 height 28
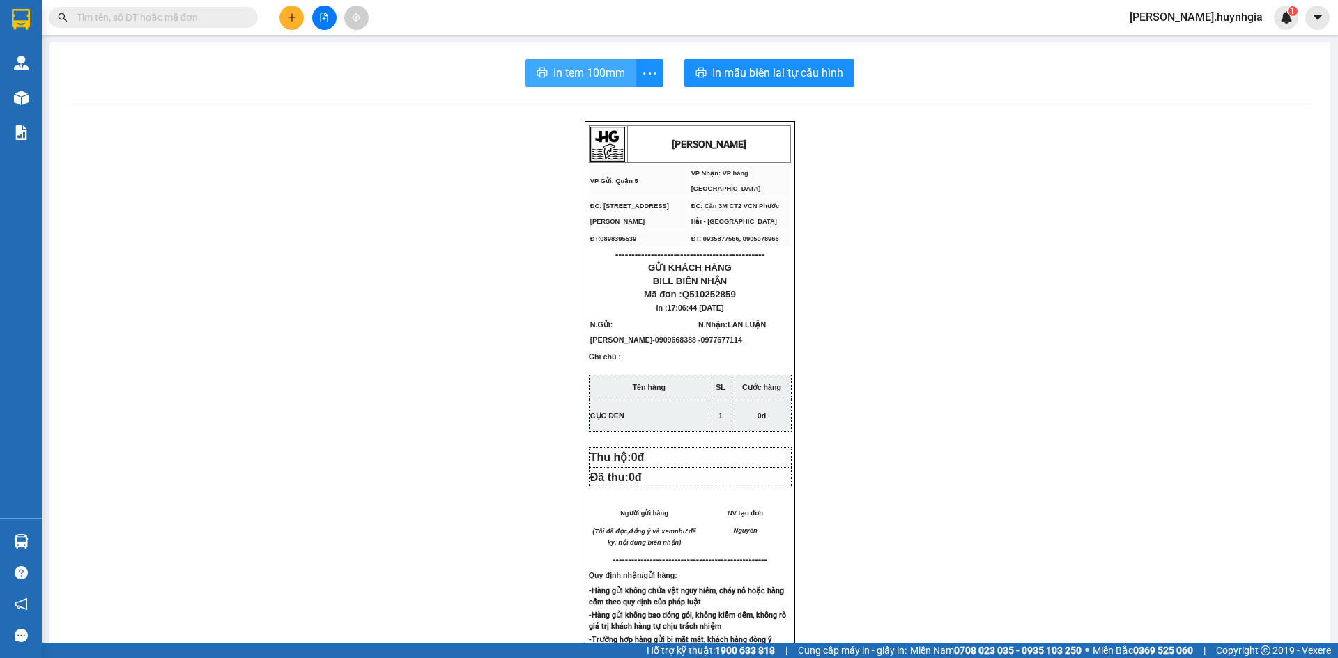
click at [573, 77] on span "In tem 100mm" at bounding box center [589, 72] width 72 height 17
click at [284, 14] on button at bounding box center [291, 18] width 24 height 24
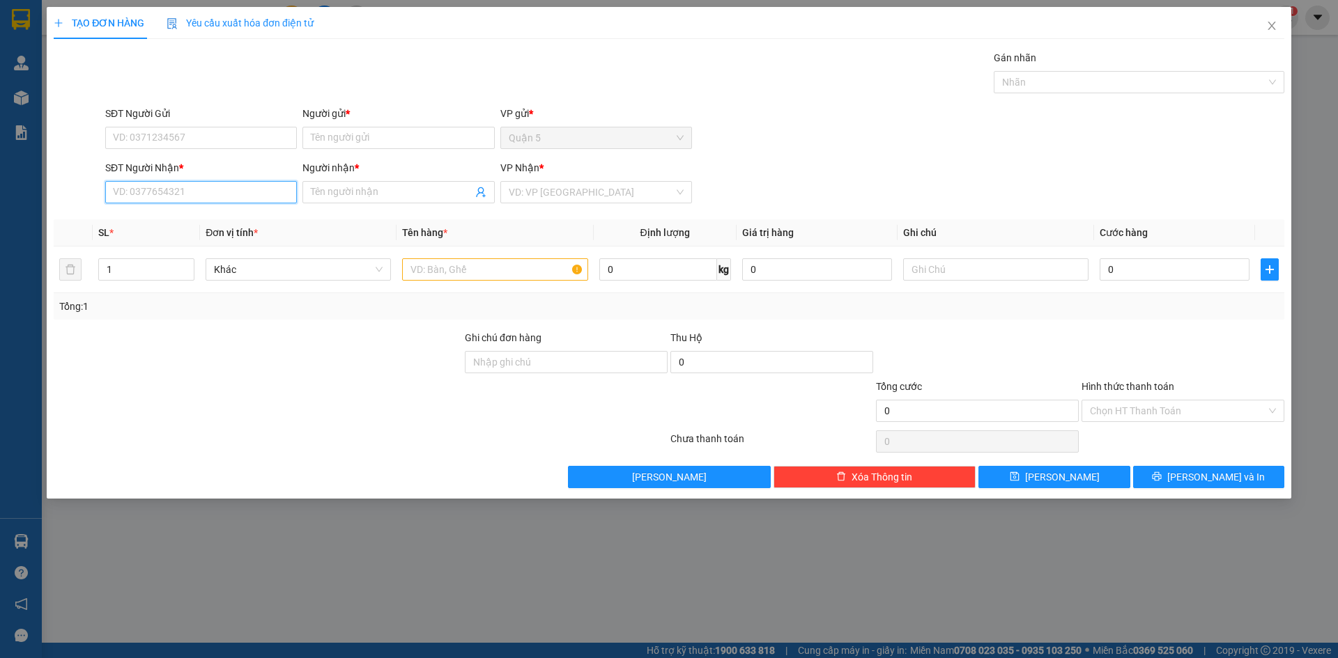
click at [240, 198] on input "SĐT Người Nhận *" at bounding box center [201, 192] width 192 height 22
click at [366, 189] on input "Người nhận *" at bounding box center [391, 192] width 161 height 15
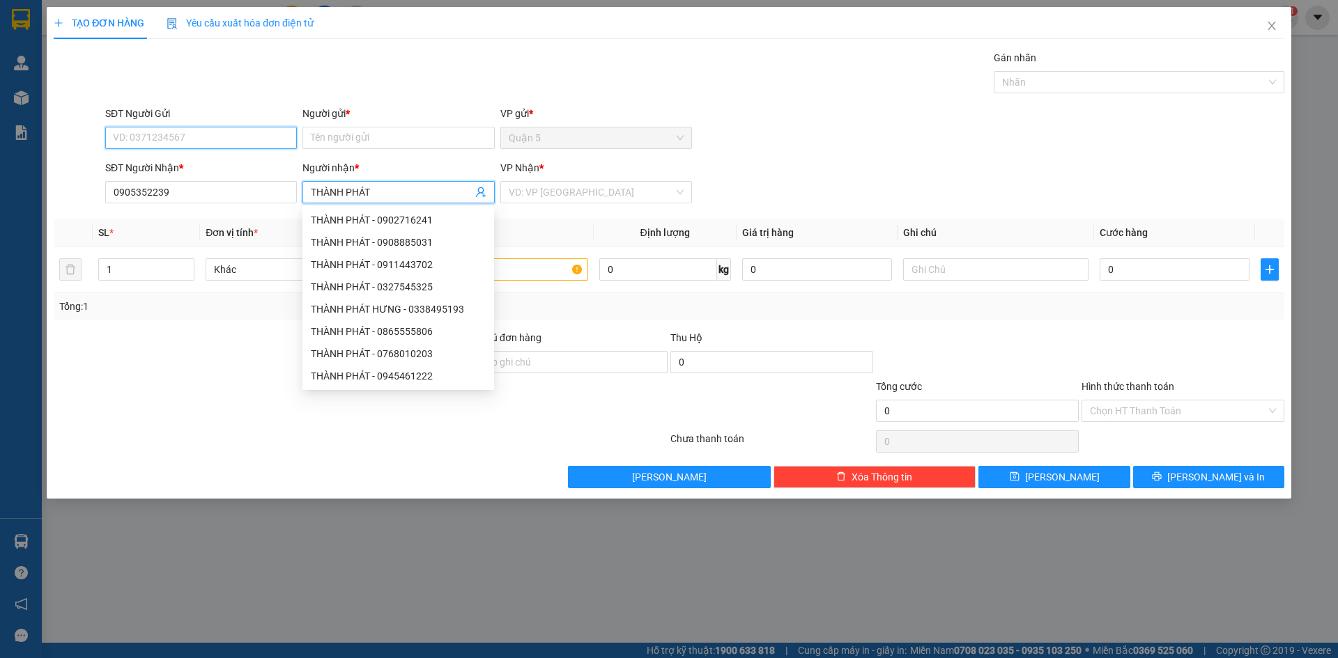
click at [263, 134] on input "SĐT Người Gửi" at bounding box center [201, 138] width 192 height 22
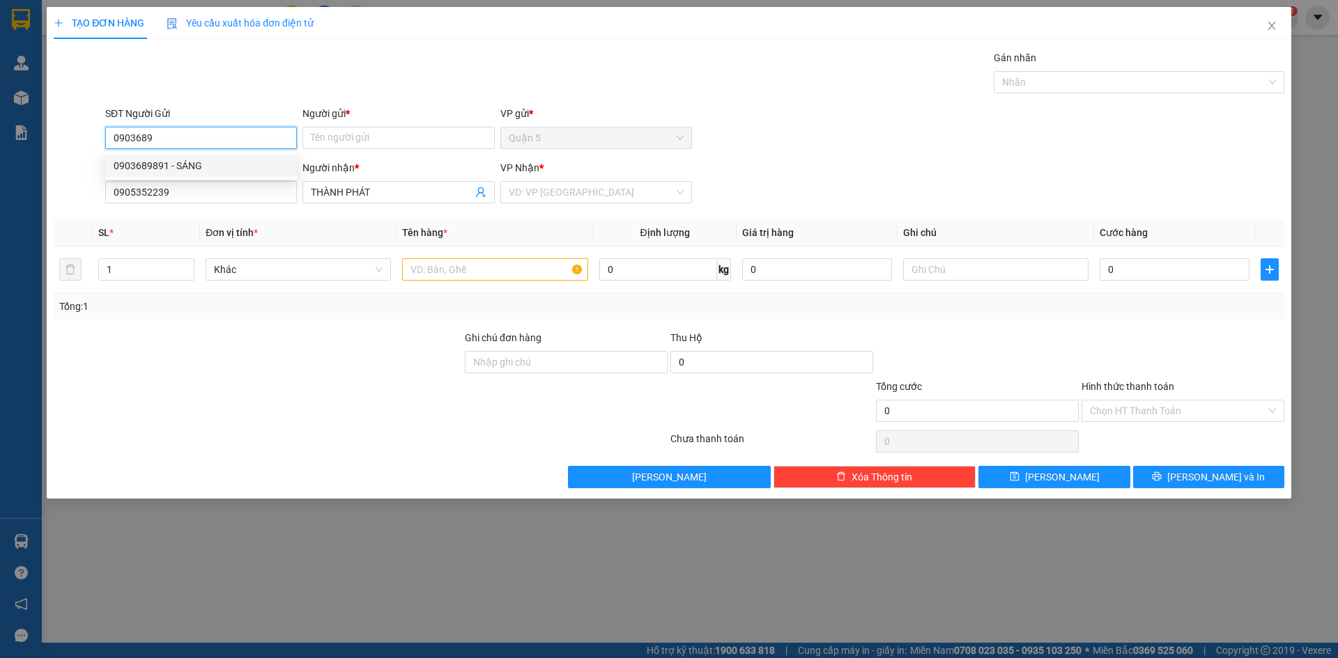
click at [220, 162] on div "0903689891 - SÁNG" at bounding box center [201, 165] width 175 height 15
click at [525, 192] on input "search" at bounding box center [591, 192] width 165 height 21
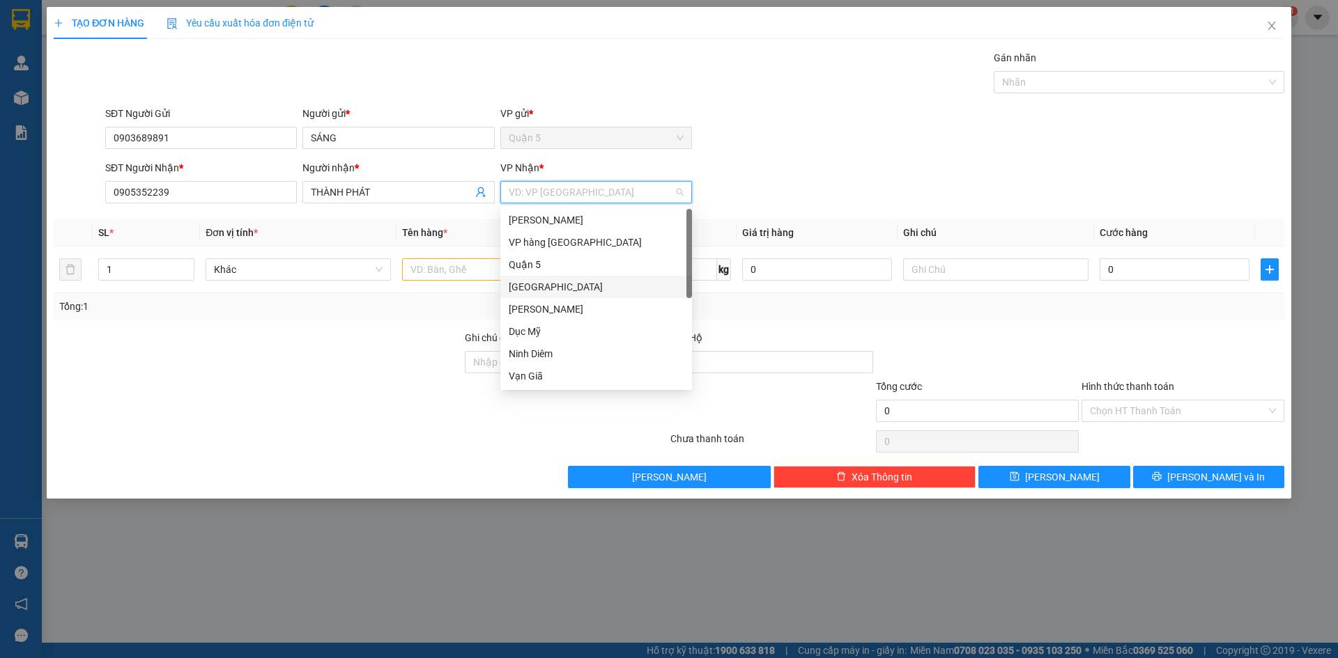
scroll to position [45, 0]
click at [550, 376] on div "Cam Ranh" at bounding box center [596, 376] width 175 height 15
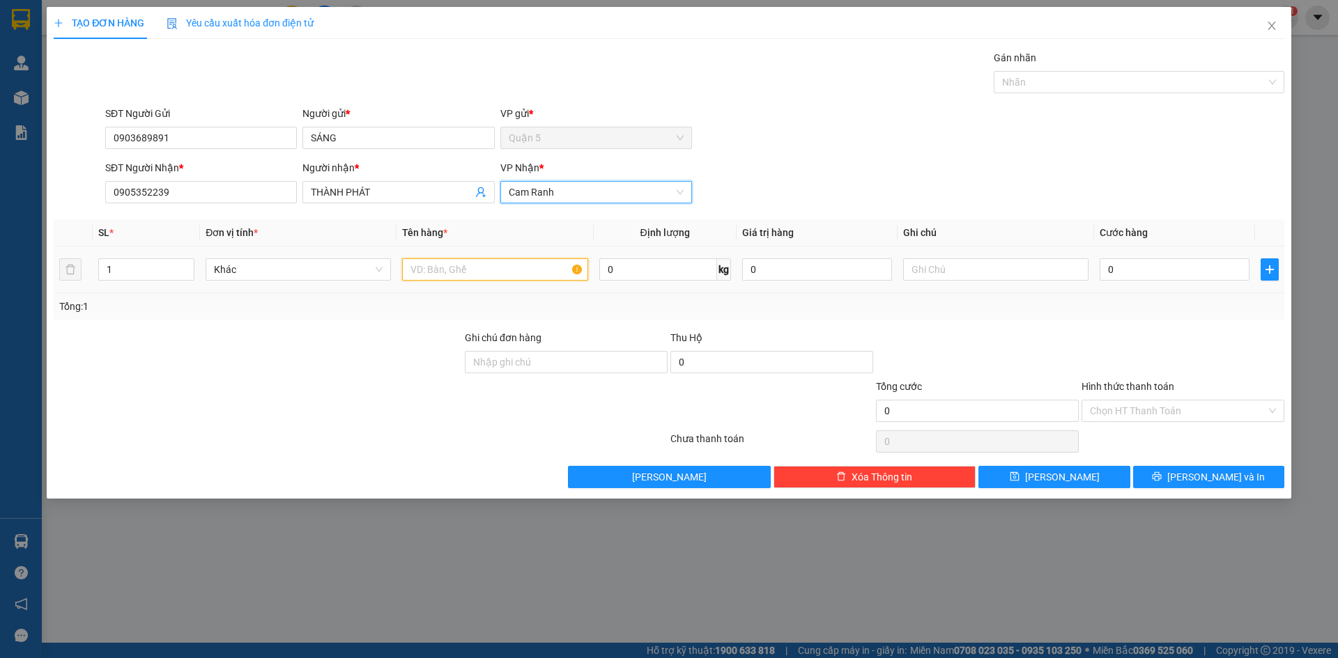
click at [445, 272] on input "text" at bounding box center [494, 269] width 185 height 22
click at [1145, 265] on input "0" at bounding box center [1174, 269] width 150 height 22
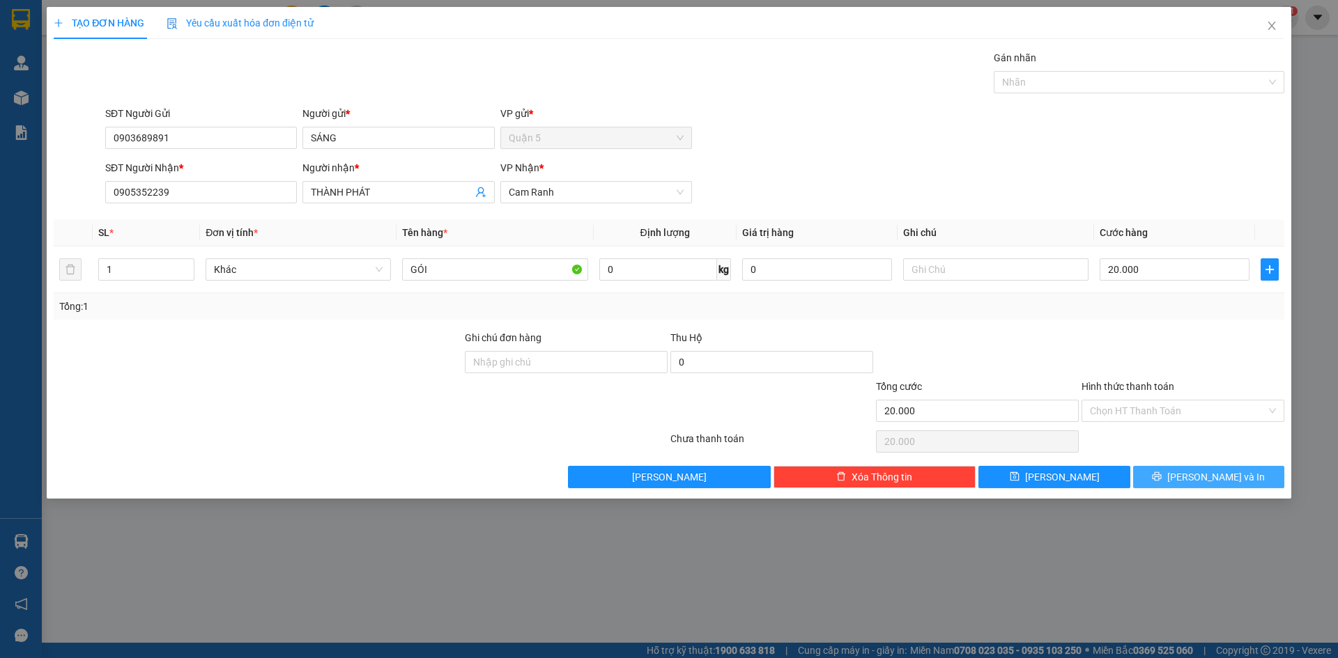
click at [1161, 472] on icon "printer" at bounding box center [1157, 477] width 10 height 10
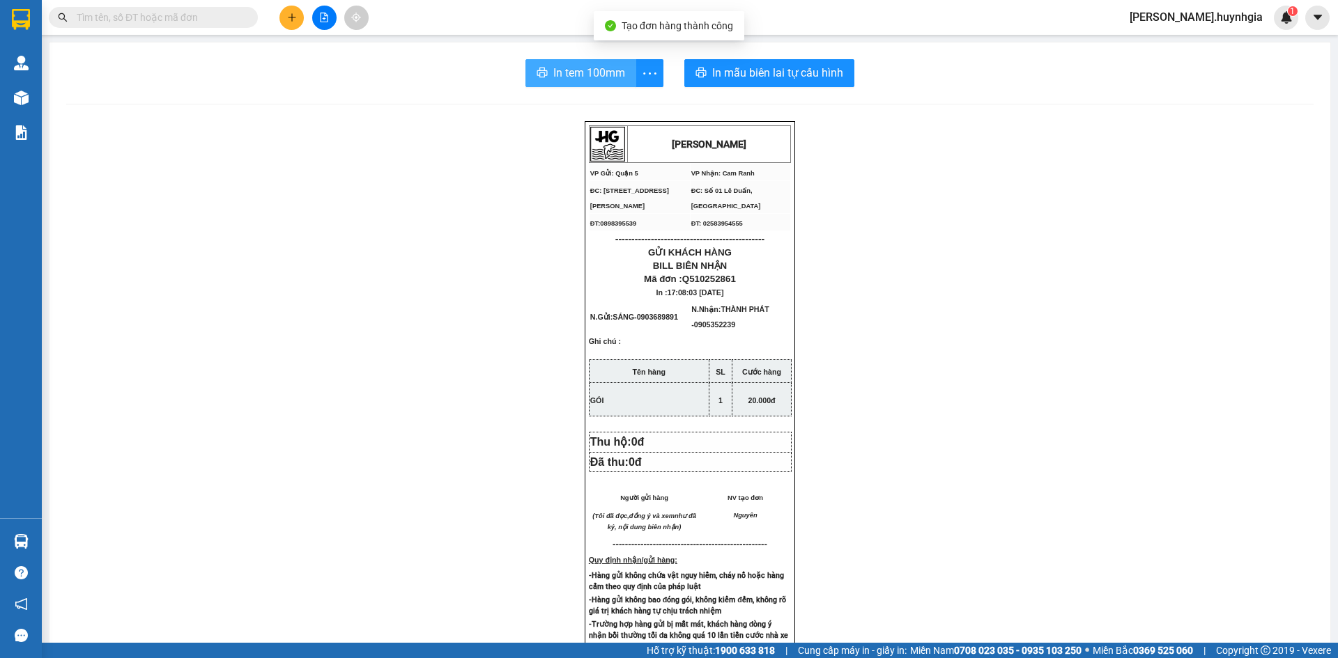
click at [573, 78] on span "In tem 100mm" at bounding box center [589, 72] width 72 height 17
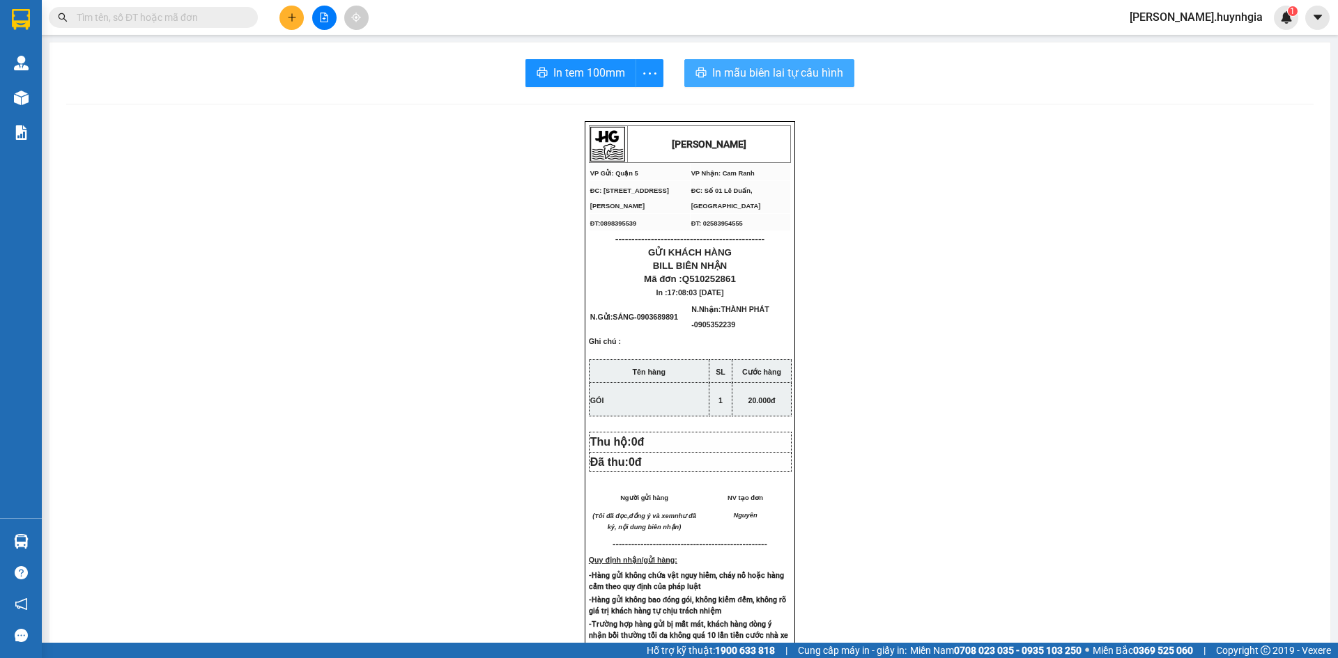
click at [718, 70] on span "In mẫu biên lai tự cấu hình" at bounding box center [777, 72] width 131 height 17
click at [292, 22] on icon "plus" at bounding box center [292, 18] width 10 height 10
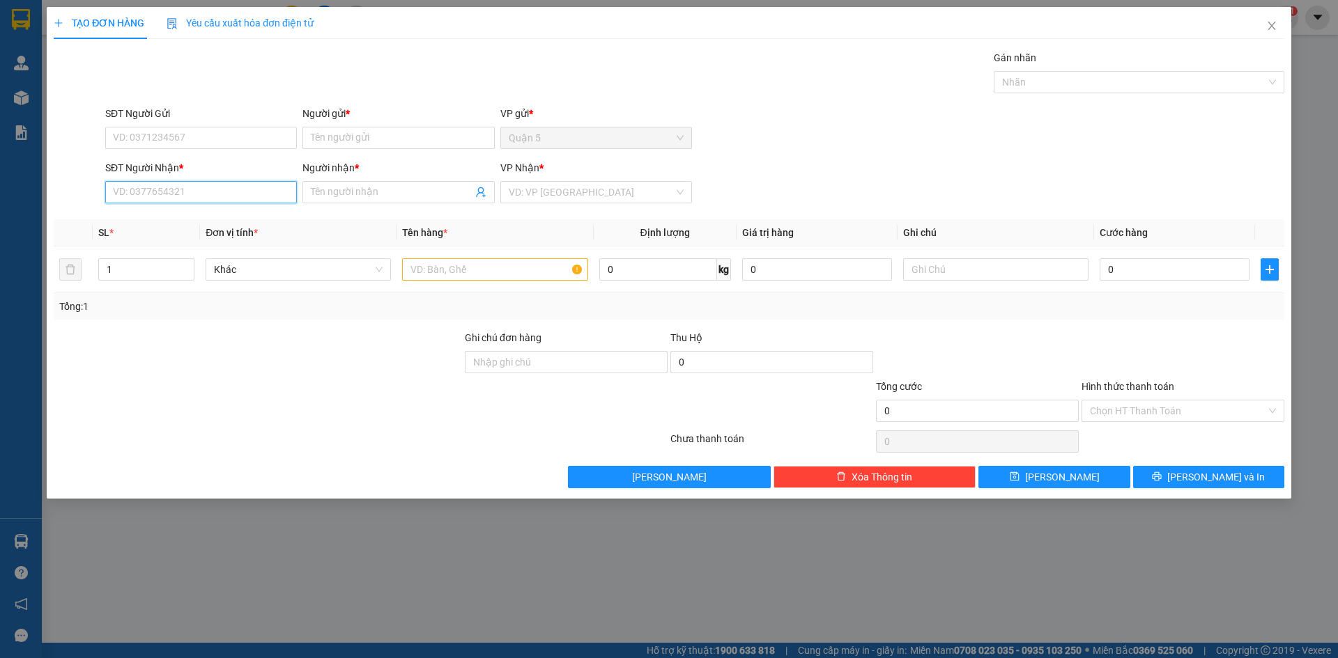
click at [204, 194] on input "SĐT Người Nhận *" at bounding box center [201, 192] width 192 height 22
click at [201, 218] on div "0934047702 - THUẬN" at bounding box center [201, 219] width 175 height 15
click at [206, 134] on input "SĐT Người Gửi" at bounding box center [201, 138] width 192 height 22
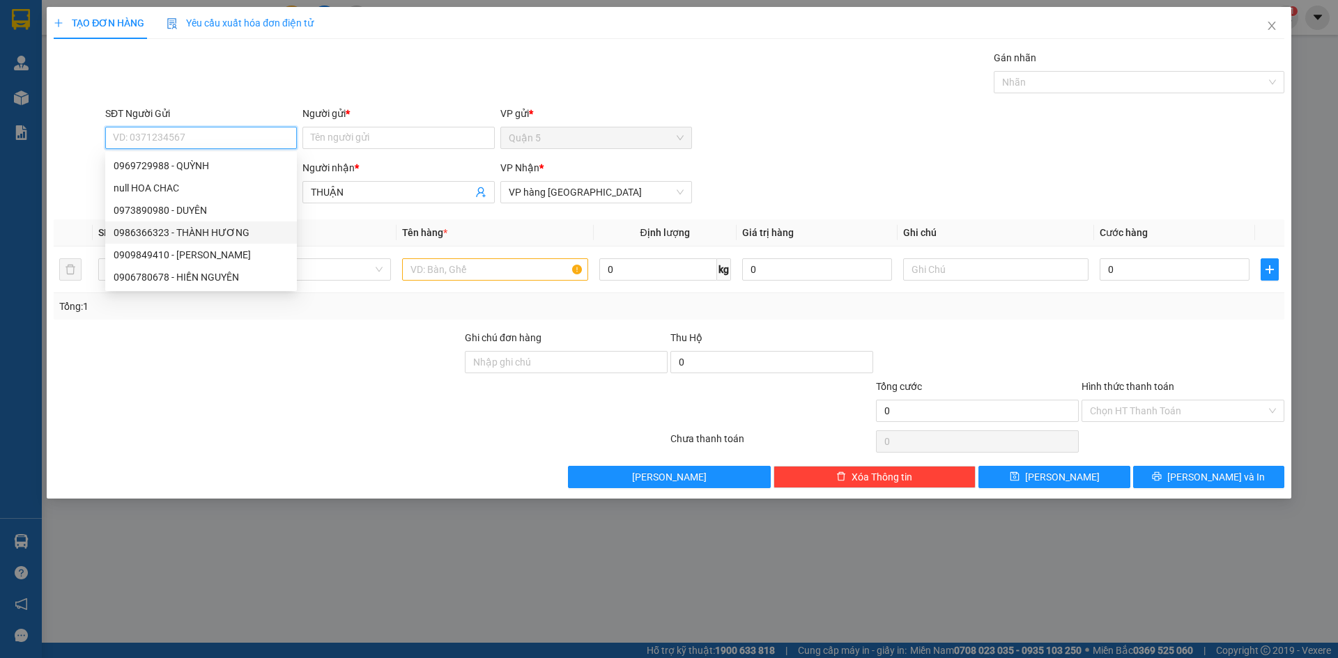
click at [224, 228] on div "0986366323 - THÀNH HƯƠNG" at bounding box center [201, 232] width 175 height 15
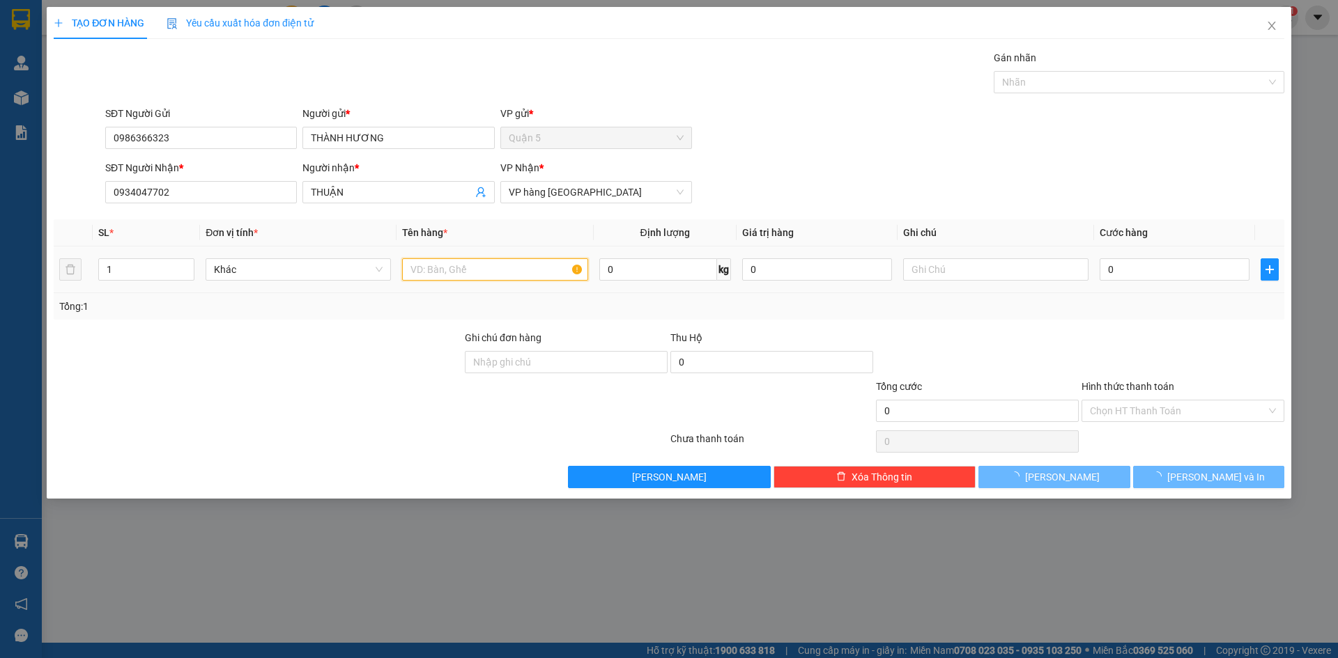
click at [430, 270] on input "text" at bounding box center [494, 269] width 185 height 22
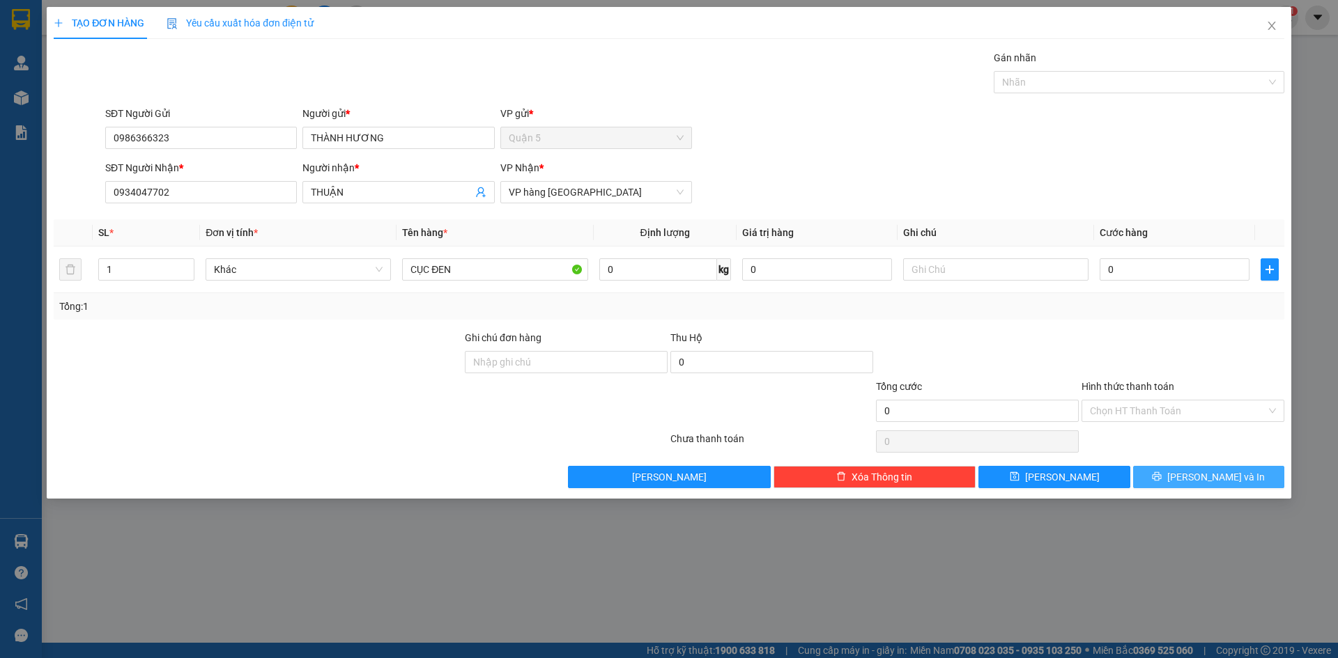
click at [1167, 473] on button "[PERSON_NAME] và In" at bounding box center [1208, 477] width 151 height 22
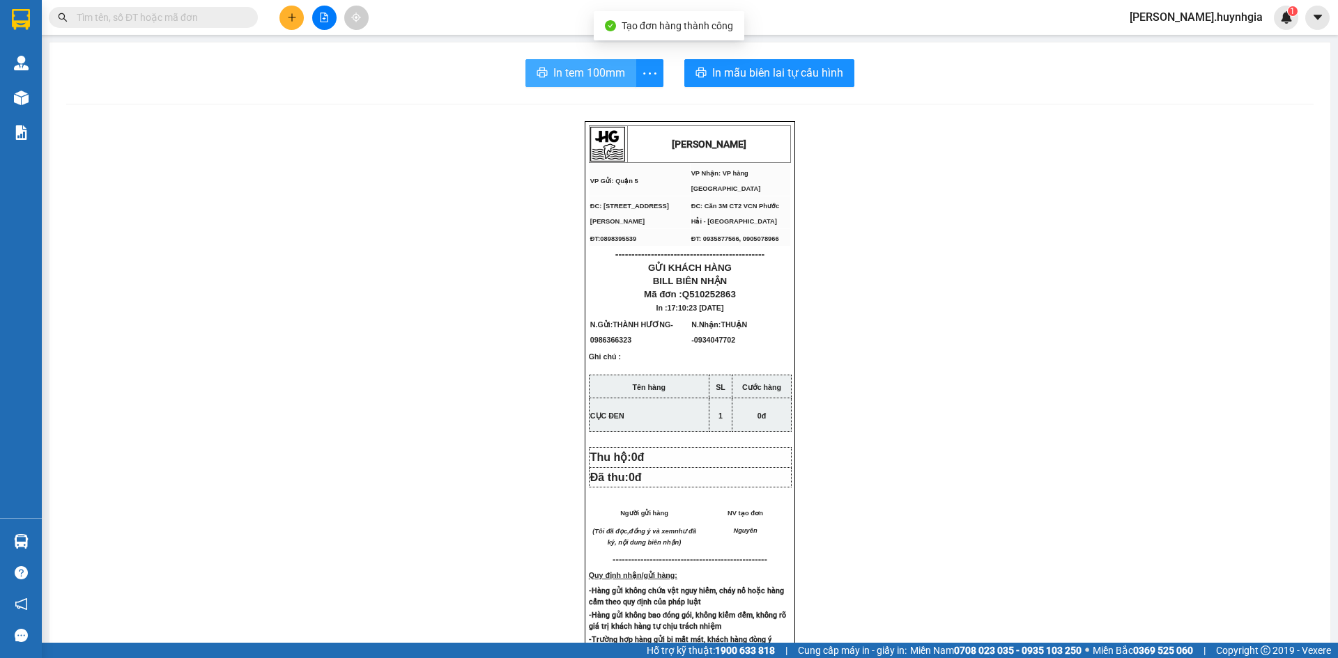
click at [617, 72] on span "In tem 100mm" at bounding box center [589, 72] width 72 height 17
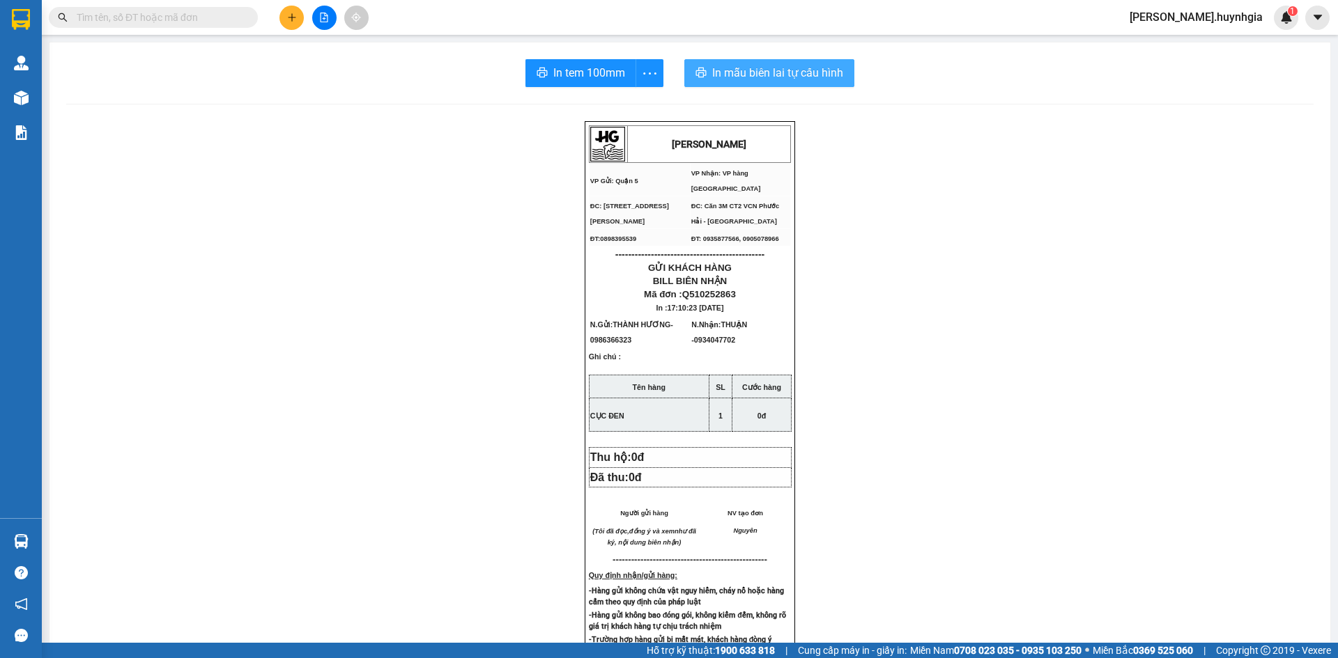
click at [721, 74] on span "In mẫu biên lai tự cấu hình" at bounding box center [777, 72] width 131 height 17
click at [288, 20] on icon "plus" at bounding box center [292, 18] width 10 height 10
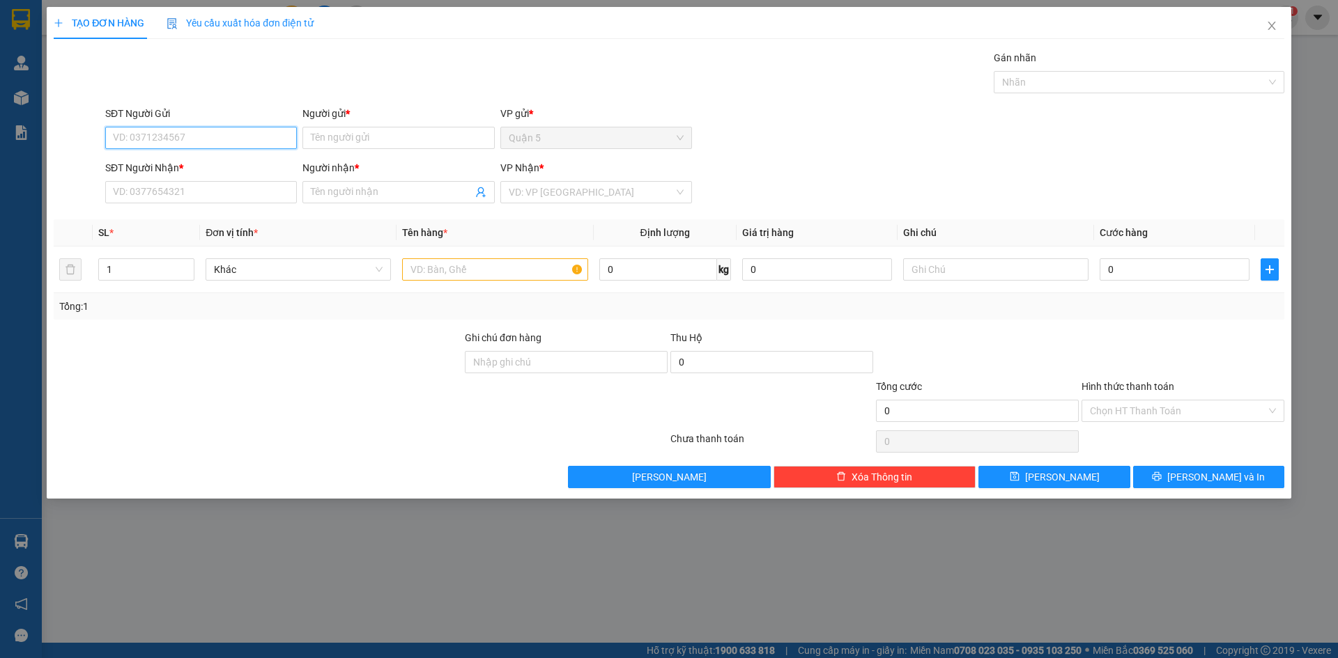
click at [277, 141] on input "SĐT Người Gửi" at bounding box center [201, 138] width 192 height 22
click at [272, 138] on input "SĐT Người Gửi" at bounding box center [201, 138] width 192 height 22
click at [249, 192] on input "SĐT Người Nhận *" at bounding box center [201, 192] width 192 height 22
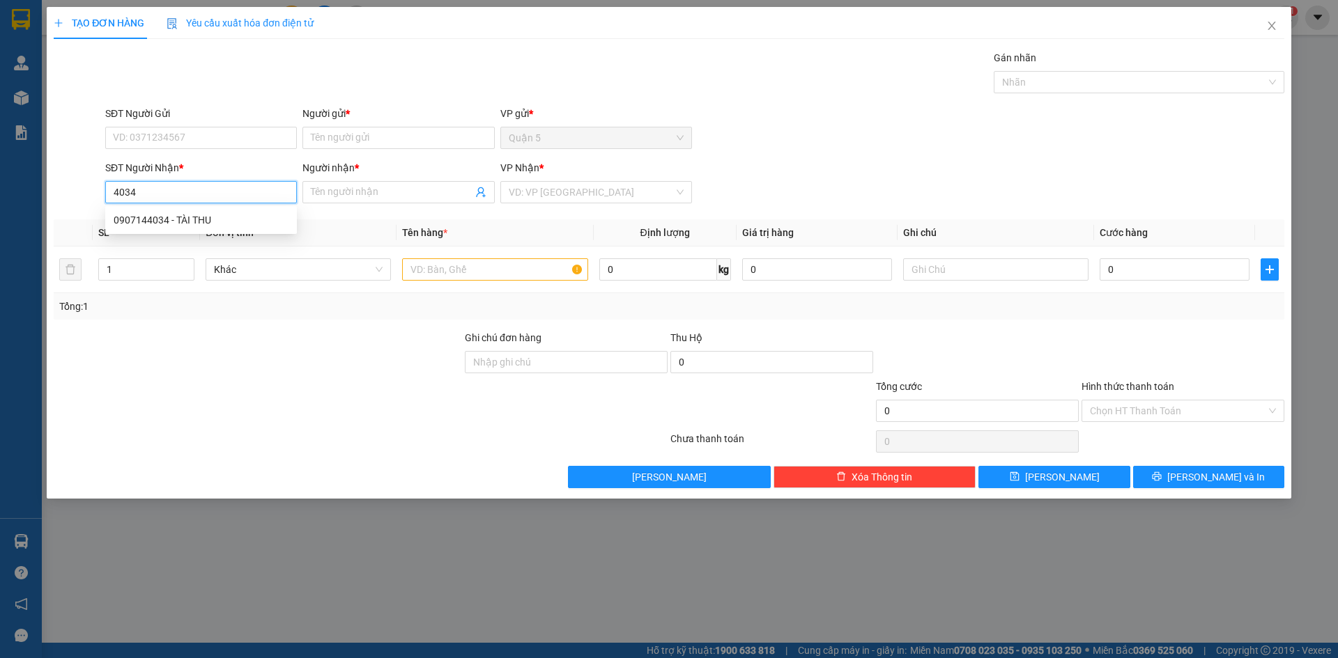
click at [196, 220] on div "0907144034 - TÀI THU" at bounding box center [201, 219] width 175 height 15
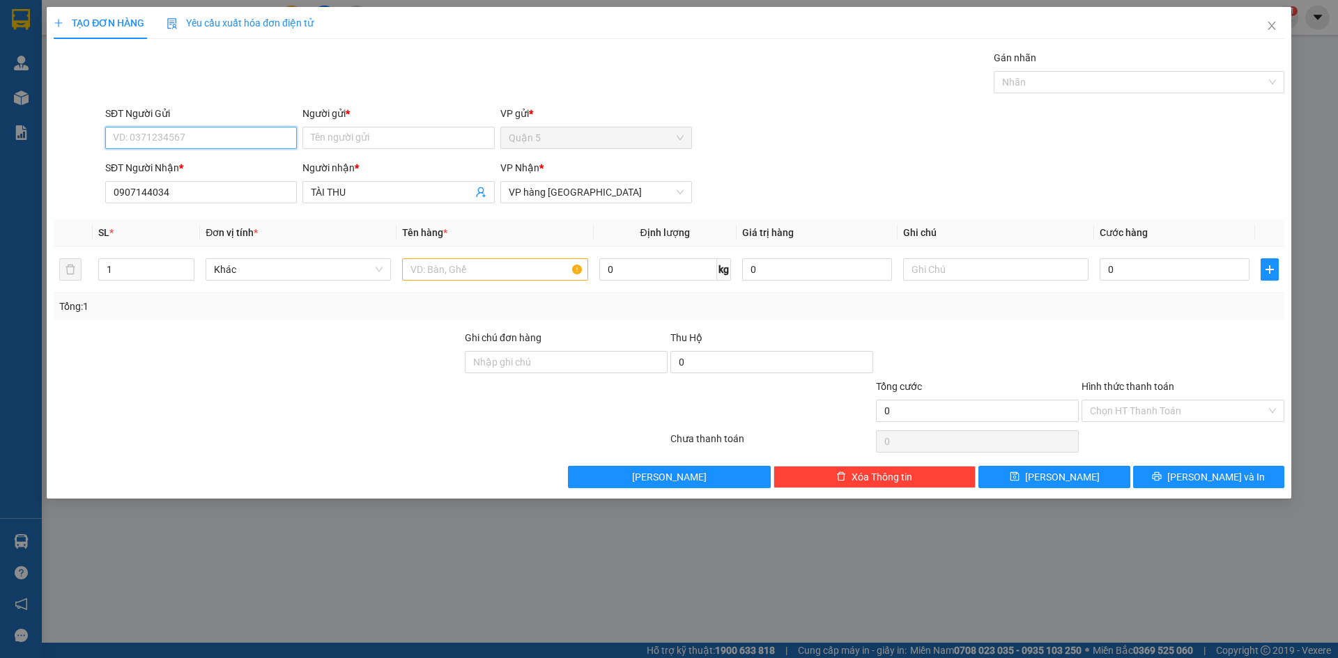
click at [201, 128] on input "SĐT Người Gửi" at bounding box center [201, 138] width 192 height 22
click at [199, 161] on div "0888814838 - NGỌC" at bounding box center [201, 165] width 175 height 15
click at [453, 268] on input "text" at bounding box center [494, 269] width 185 height 22
drag, startPoint x: 1202, startPoint y: 481, endPoint x: 1080, endPoint y: 410, distance: 141.5
click at [1201, 481] on span "[PERSON_NAME] và In" at bounding box center [1216, 477] width 98 height 15
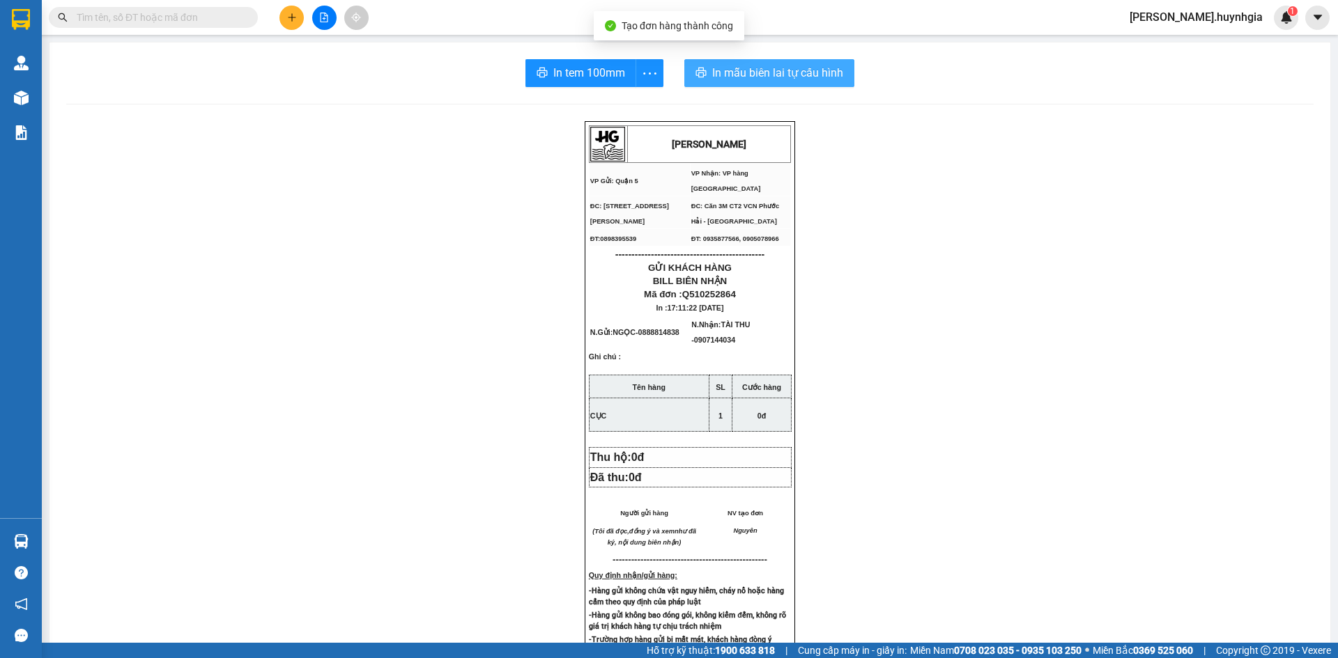
click at [739, 75] on span "In mẫu biên lai tự cấu hình" at bounding box center [777, 72] width 131 height 17
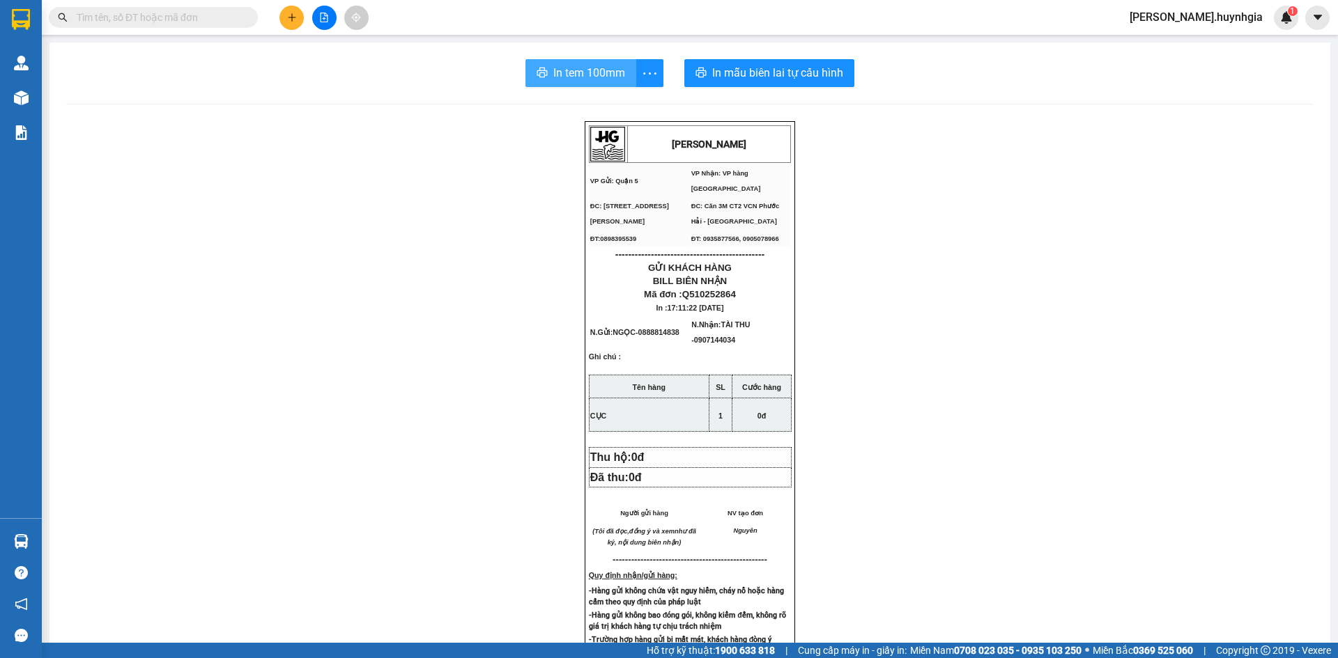
click at [566, 75] on span "In tem 100mm" at bounding box center [589, 72] width 72 height 17
click at [286, 17] on button at bounding box center [291, 18] width 24 height 24
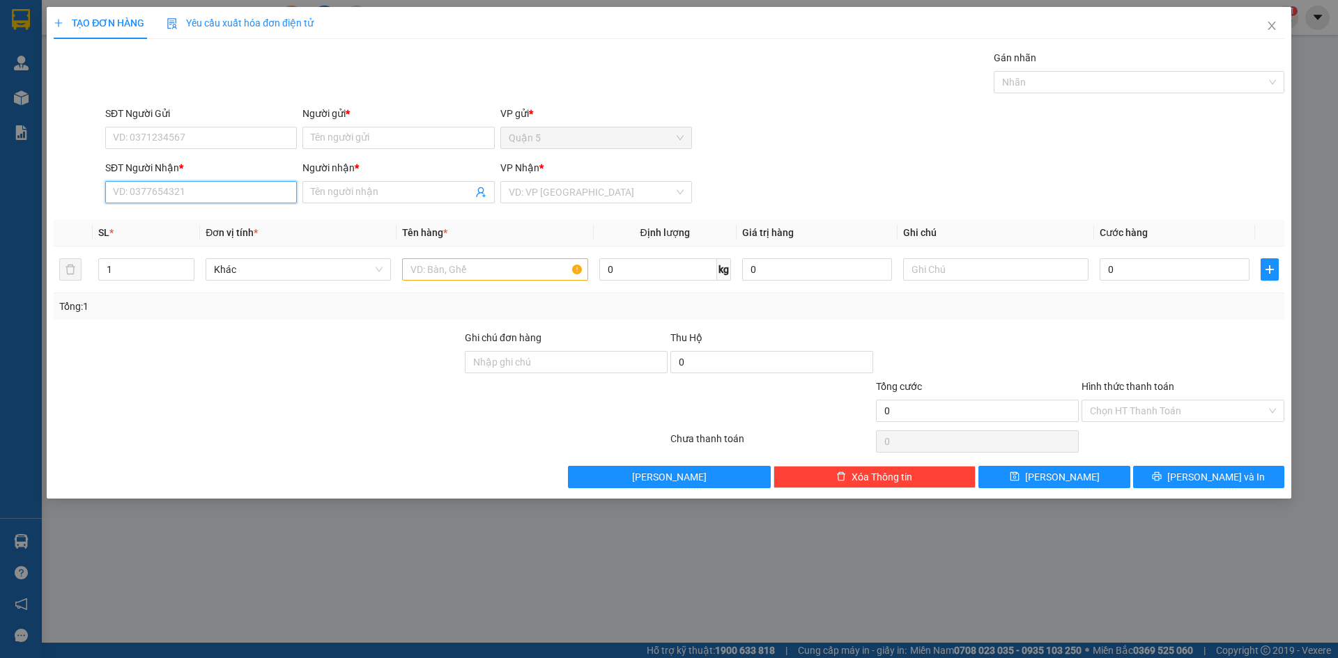
click at [224, 189] on input "SĐT Người Nhận *" at bounding box center [201, 192] width 192 height 22
click at [186, 222] on div "0919978414 - THÀNH BEN" at bounding box center [201, 219] width 175 height 15
click at [229, 136] on input "SĐT Người Gửi" at bounding box center [201, 138] width 192 height 22
click at [427, 274] on input "text" at bounding box center [494, 269] width 185 height 22
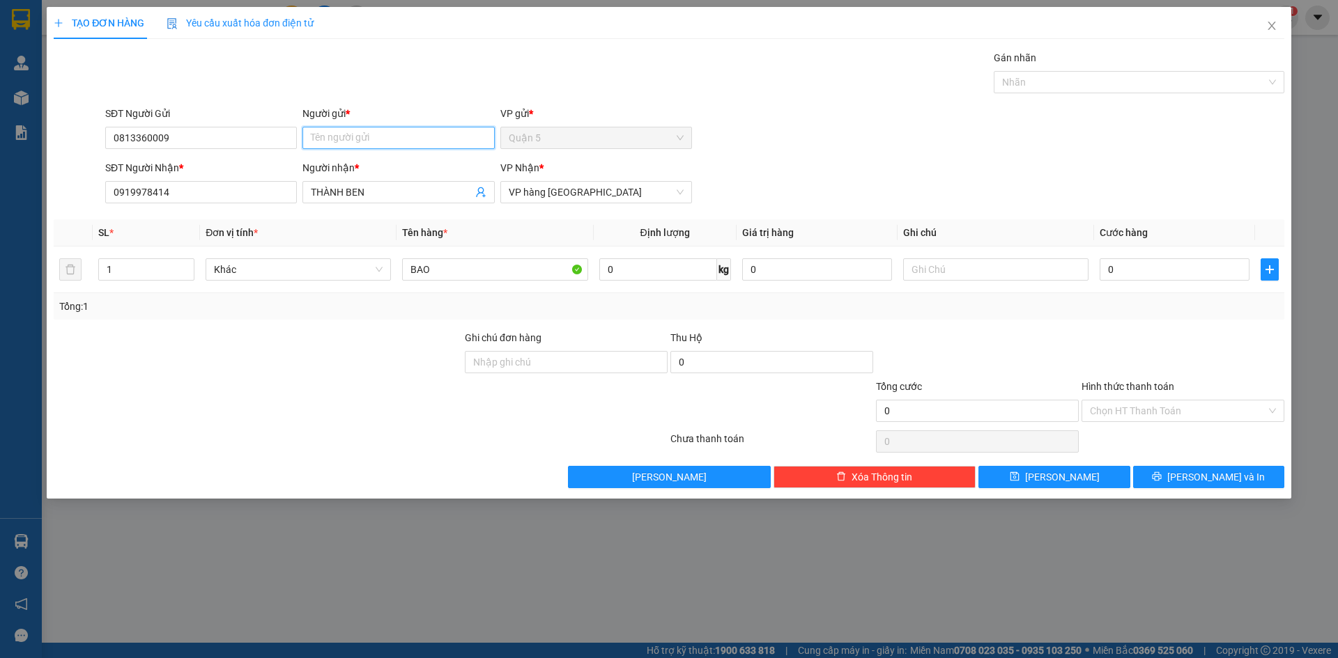
click at [351, 132] on input "Người gửi *" at bounding box center [398, 138] width 192 height 22
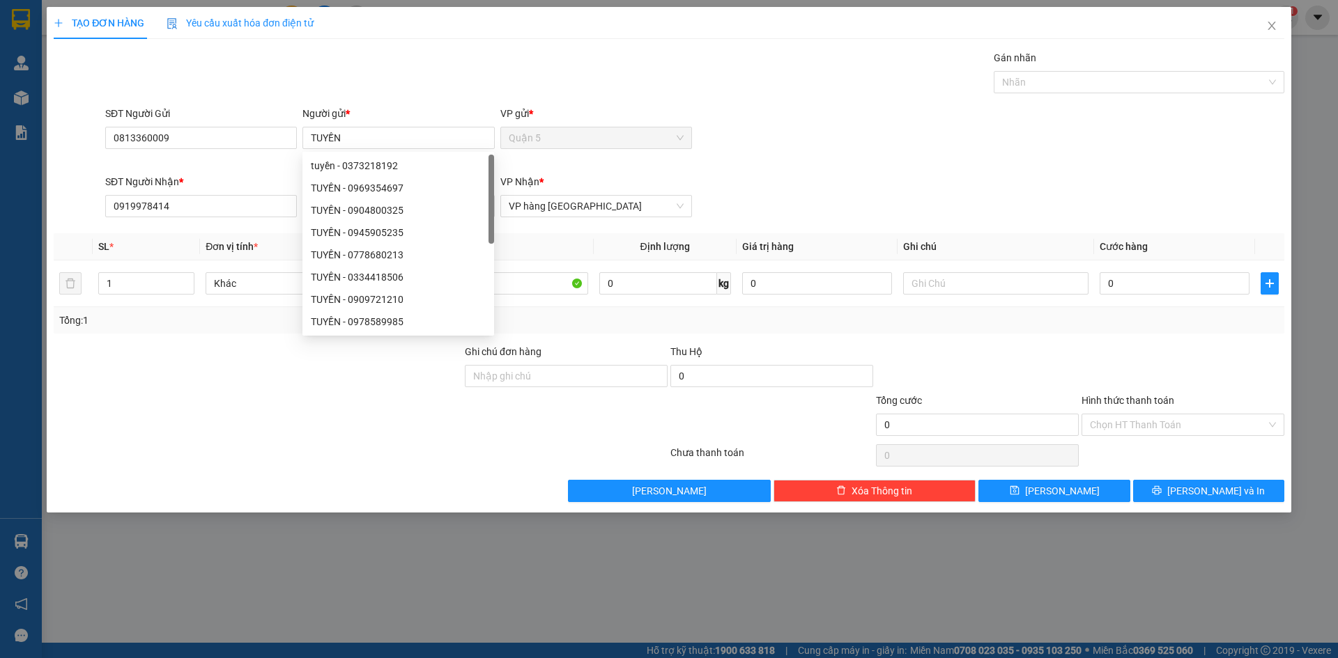
drag, startPoint x: 353, startPoint y: 373, endPoint x: 873, endPoint y: 456, distance: 527.1
click at [352, 373] on div at bounding box center [257, 368] width 411 height 49
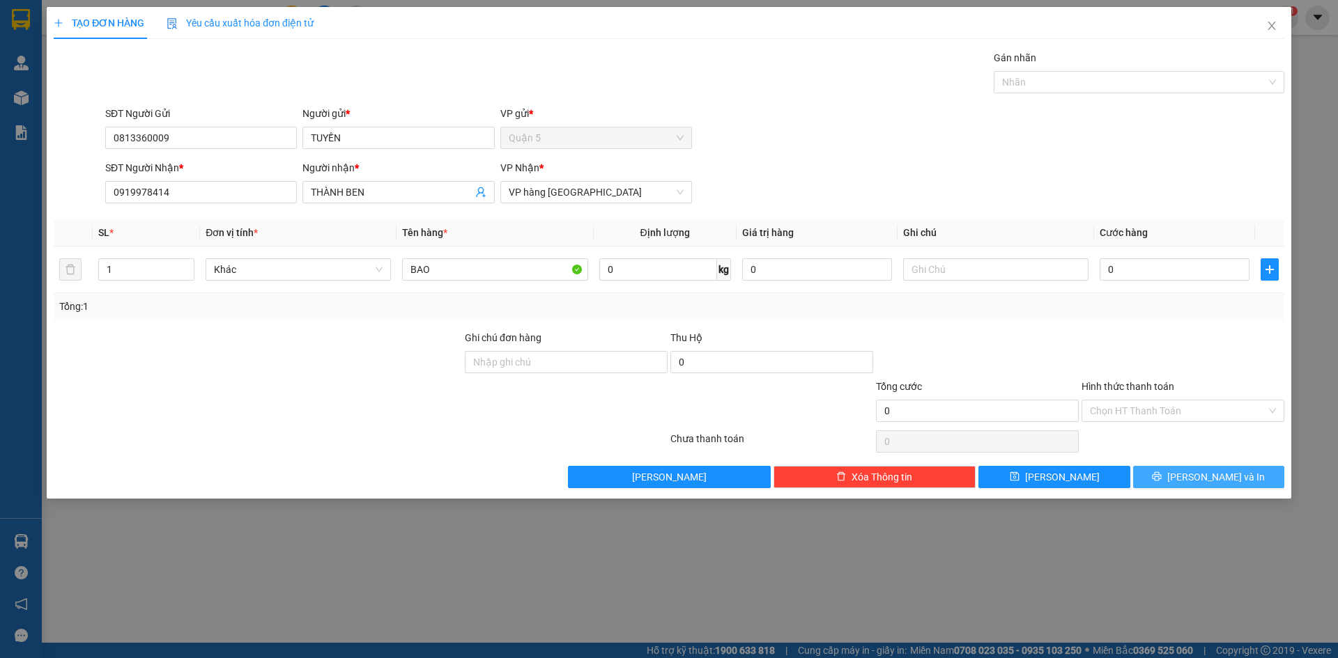
click at [1180, 477] on button "[PERSON_NAME] và In" at bounding box center [1208, 477] width 151 height 22
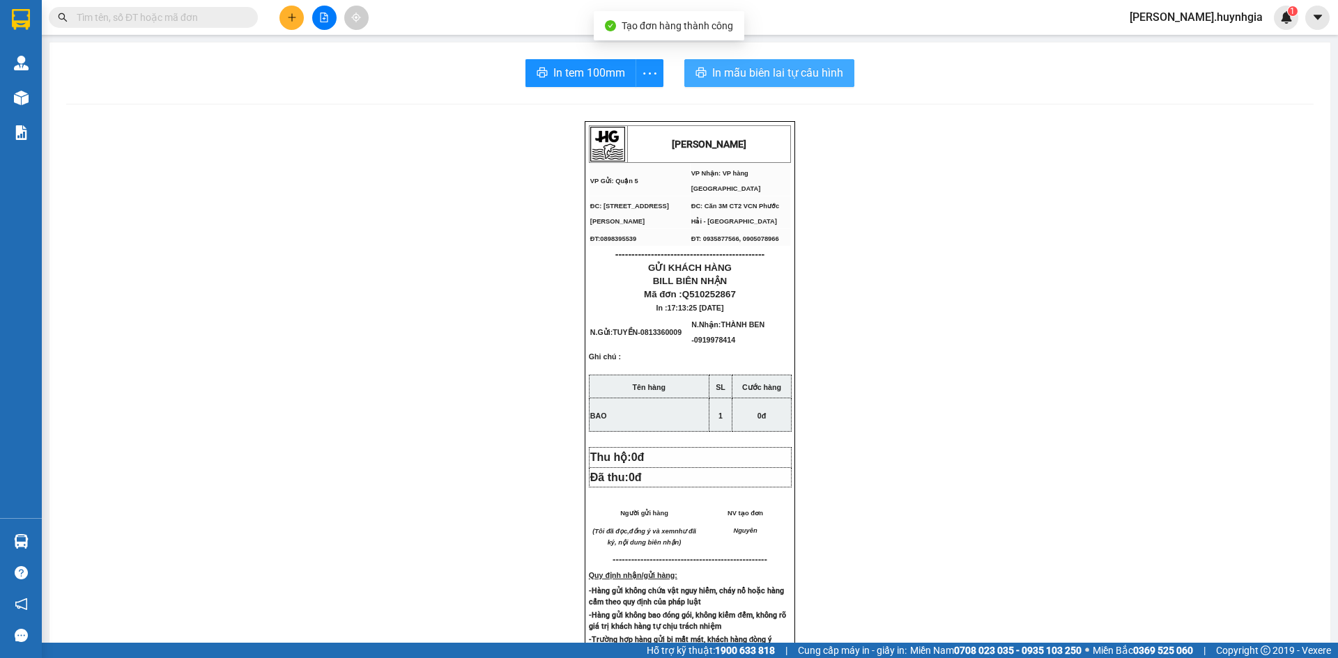
click at [720, 71] on span "In mẫu biên lai tự cấu hình" at bounding box center [777, 72] width 131 height 17
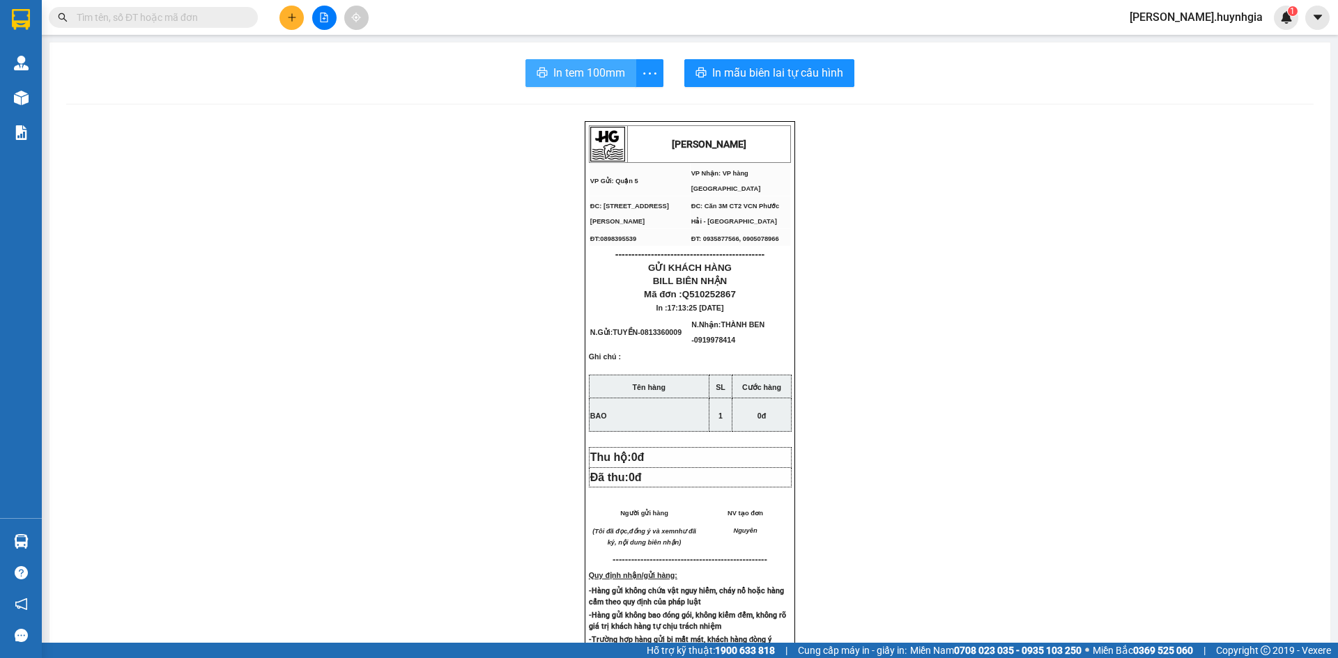
click at [617, 79] on span "In tem 100mm" at bounding box center [589, 72] width 72 height 17
click at [293, 22] on button at bounding box center [291, 18] width 24 height 24
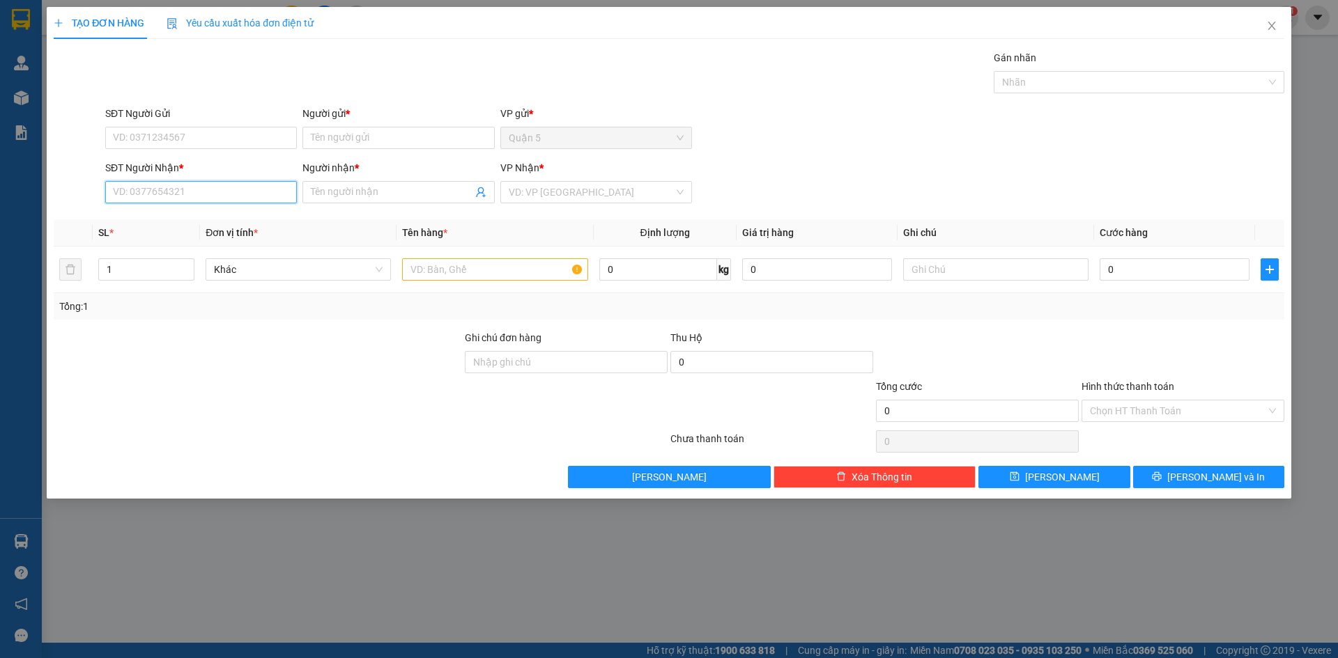
click at [255, 193] on input "SĐT Người Nhận *" at bounding box center [201, 192] width 192 height 22
click at [222, 214] on div "0907144034 - TÀI THU" at bounding box center [201, 219] width 175 height 15
click at [190, 136] on input "SĐT Người Gửi" at bounding box center [201, 138] width 192 height 22
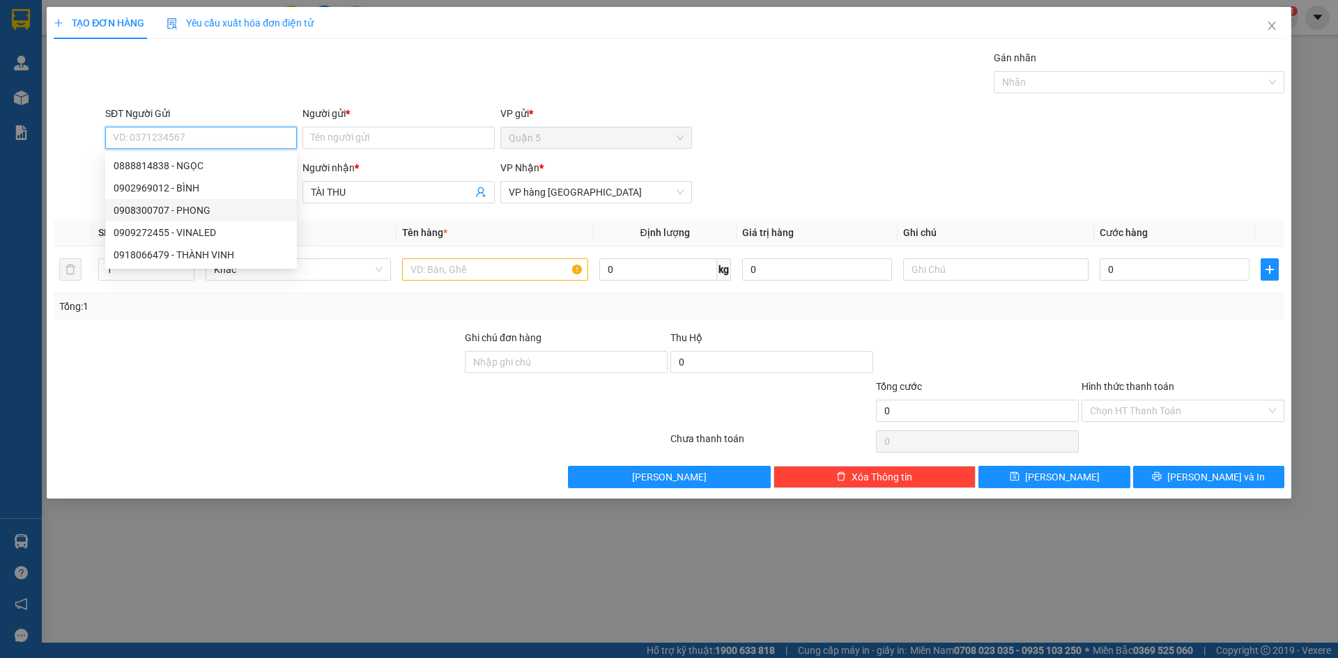
click at [153, 211] on div "0908300707 - PHONG" at bounding box center [201, 210] width 175 height 15
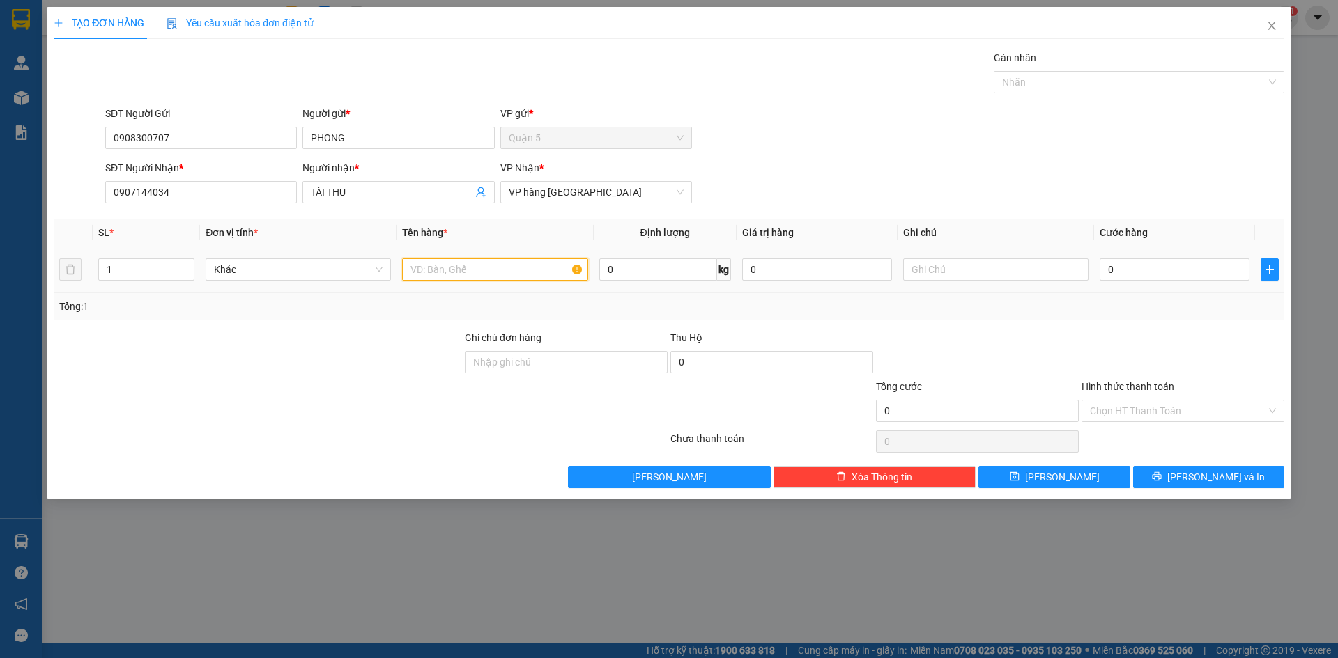
click at [442, 270] on input "text" at bounding box center [494, 269] width 185 height 22
click at [1180, 481] on button "[PERSON_NAME] và In" at bounding box center [1208, 477] width 151 height 22
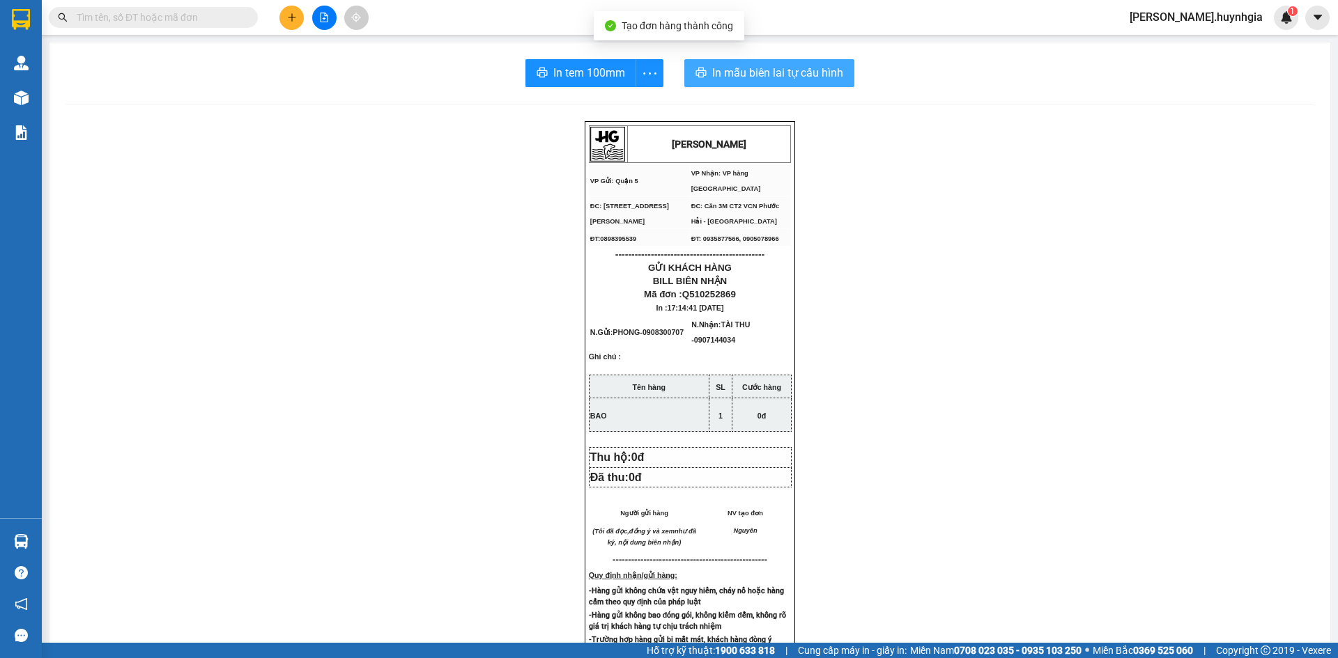
click at [726, 71] on span "In mẫu biên lai tự cấu hình" at bounding box center [777, 72] width 131 height 17
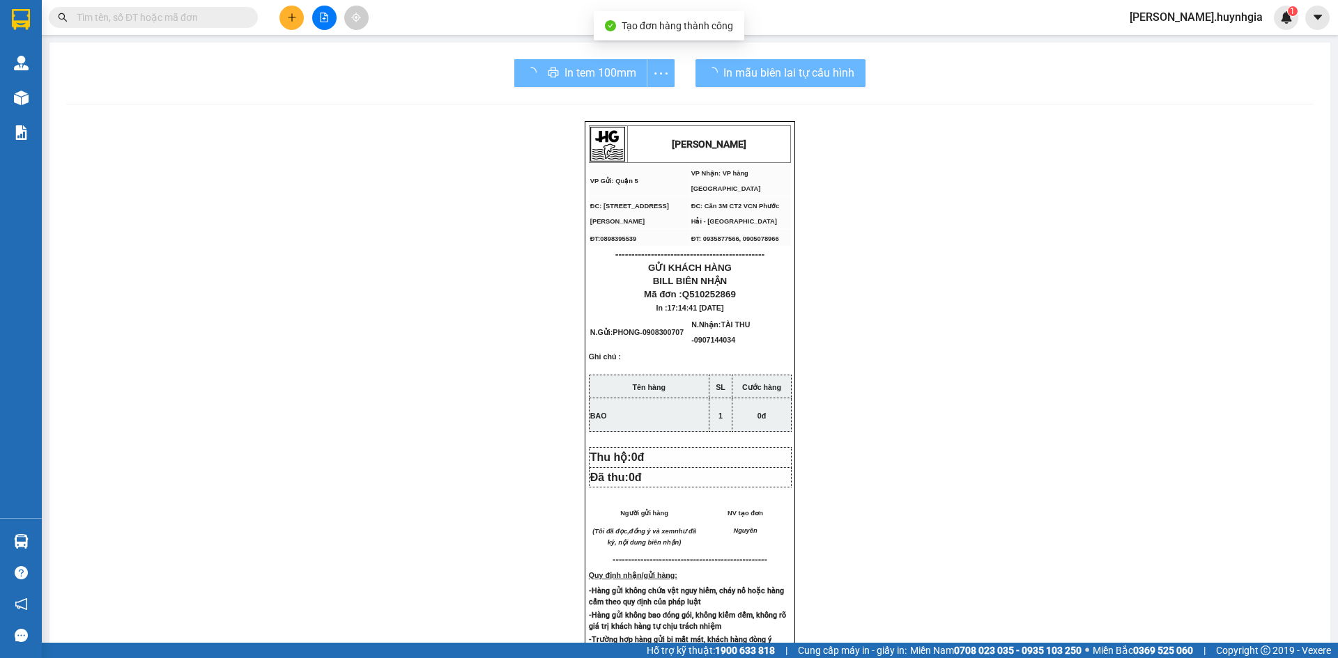
click at [585, 75] on div "In tem 100mm" at bounding box center [594, 73] width 160 height 28
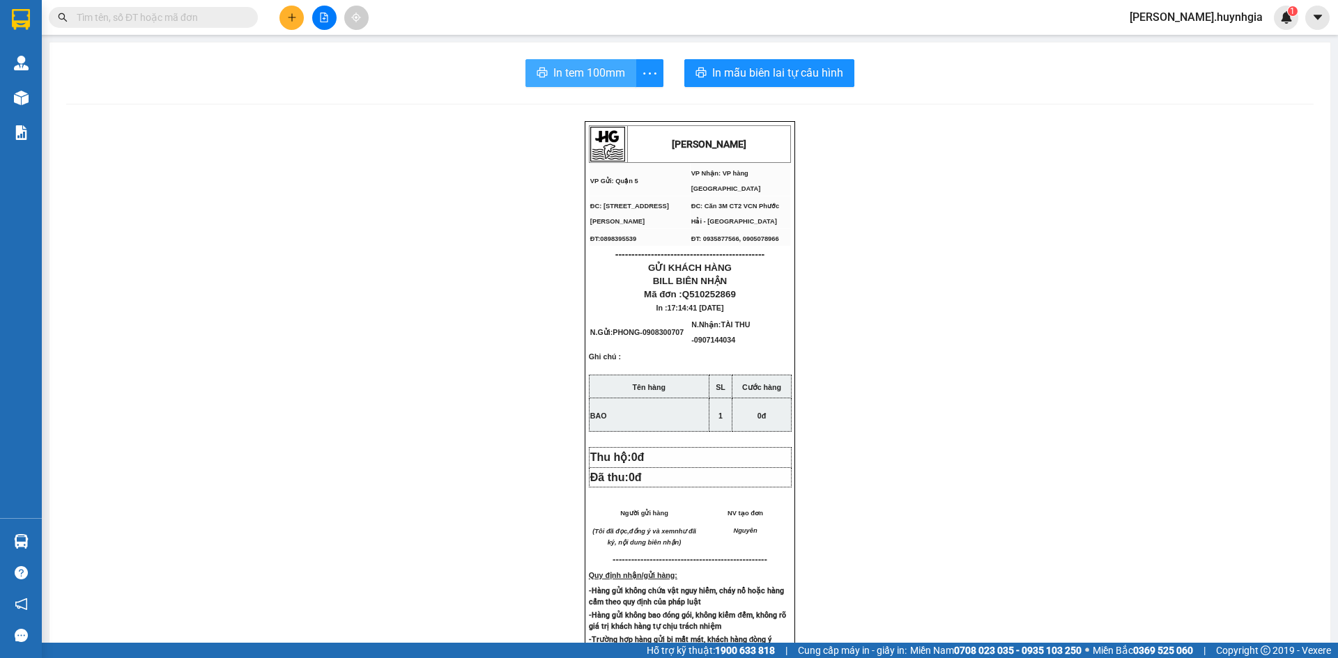
click at [586, 76] on span "In tem 100mm" at bounding box center [589, 72] width 72 height 17
click at [291, 19] on icon "plus" at bounding box center [292, 18] width 10 height 10
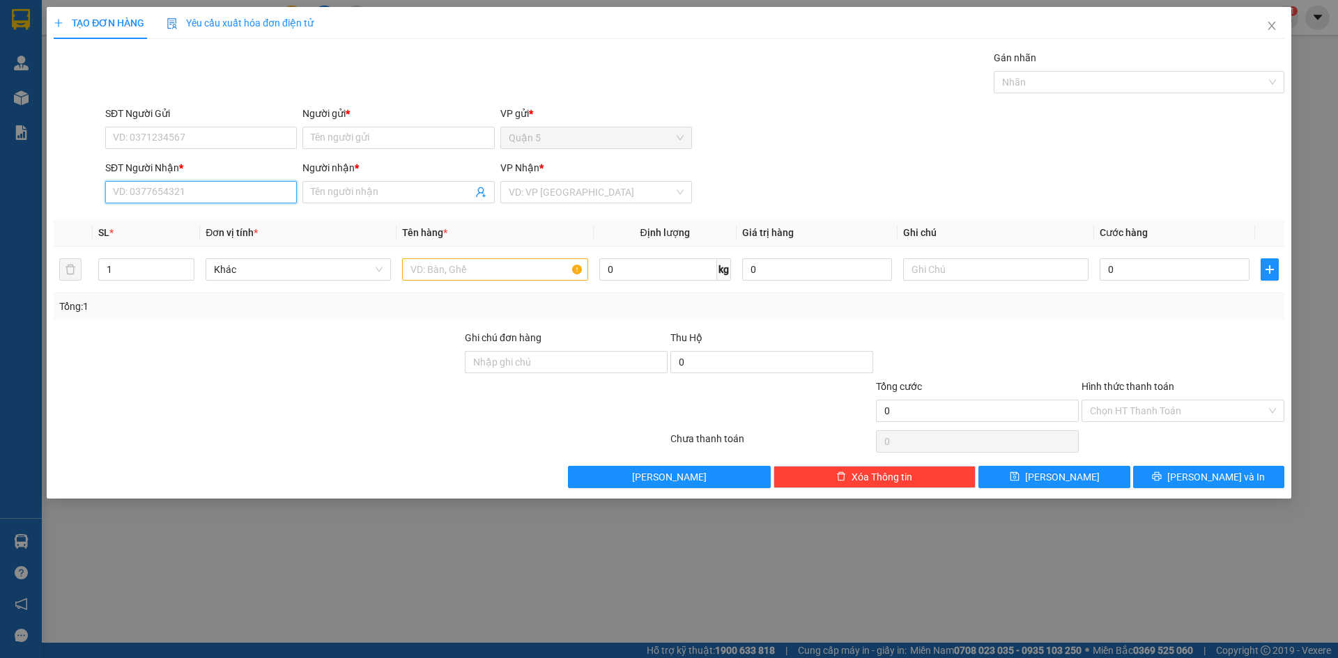
click at [219, 193] on input "SĐT Người Nhận *" at bounding box center [201, 192] width 192 height 22
click at [231, 218] on div "0911141114 - VĂN HIẾU( CƠ GIỚI)" at bounding box center [201, 219] width 175 height 15
click at [231, 136] on input "SĐT Người Gửi" at bounding box center [201, 138] width 192 height 22
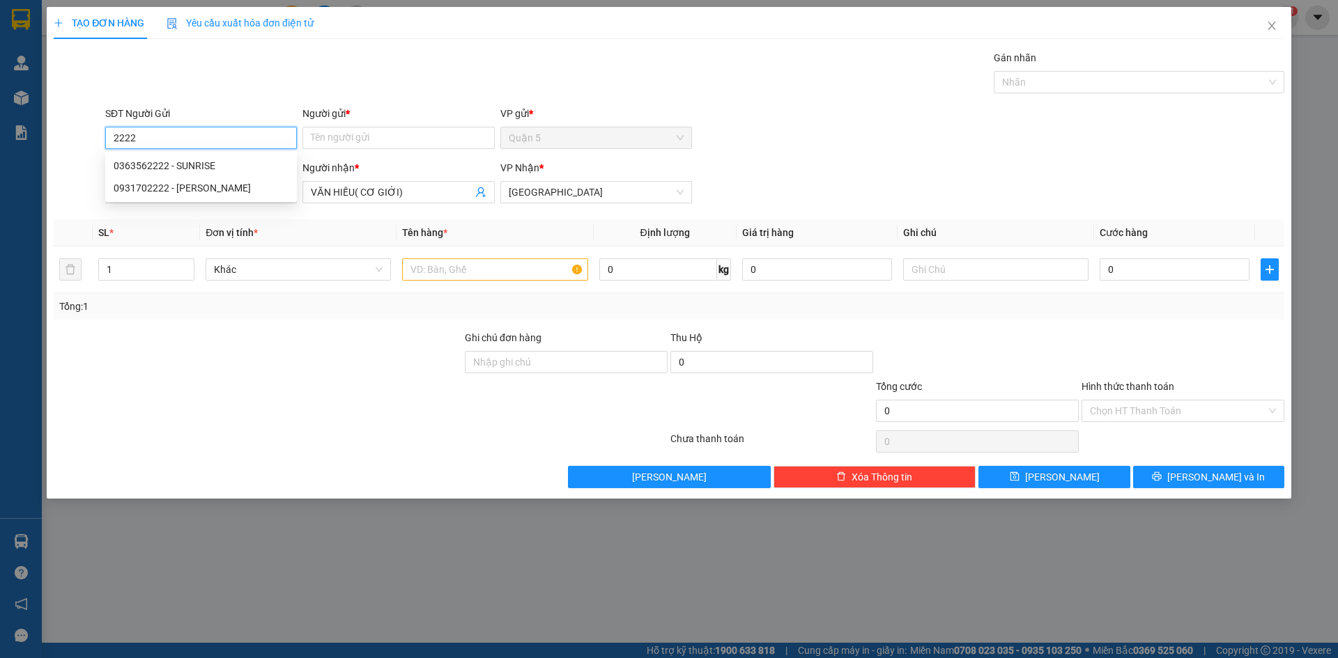
click at [207, 167] on div "0363562222 - SUNRISE" at bounding box center [201, 165] width 175 height 15
click at [240, 193] on input "0911141114" at bounding box center [201, 192] width 192 height 22
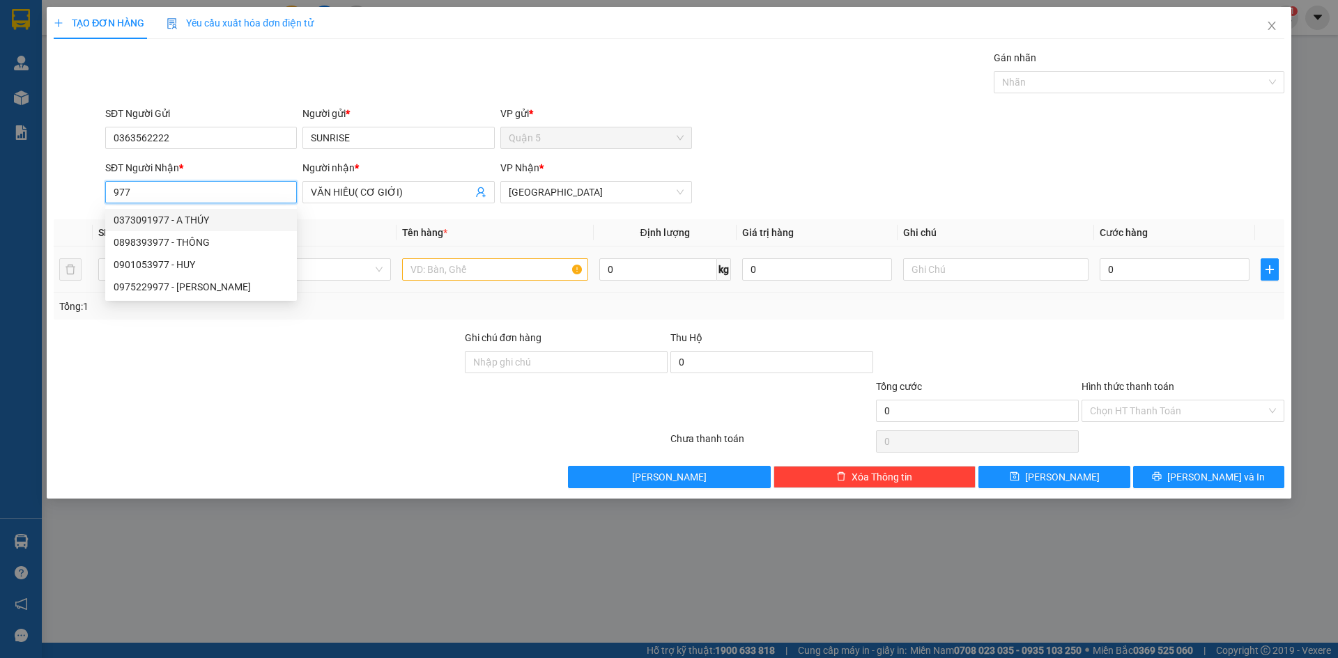
drag, startPoint x: 208, startPoint y: 216, endPoint x: 261, endPoint y: 247, distance: 61.5
click at [208, 217] on div "0373091977 - A THÚY" at bounding box center [201, 219] width 175 height 15
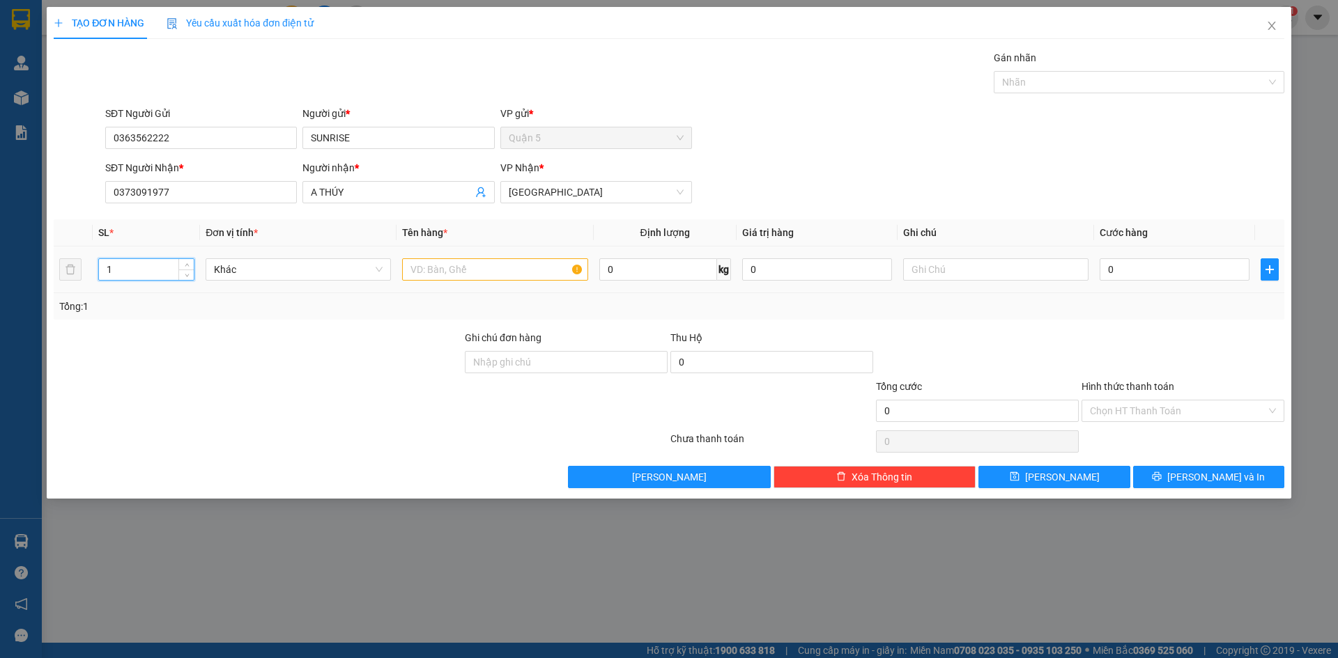
click at [140, 275] on input "1" at bounding box center [146, 269] width 95 height 21
click at [425, 272] on input "text" at bounding box center [494, 269] width 185 height 22
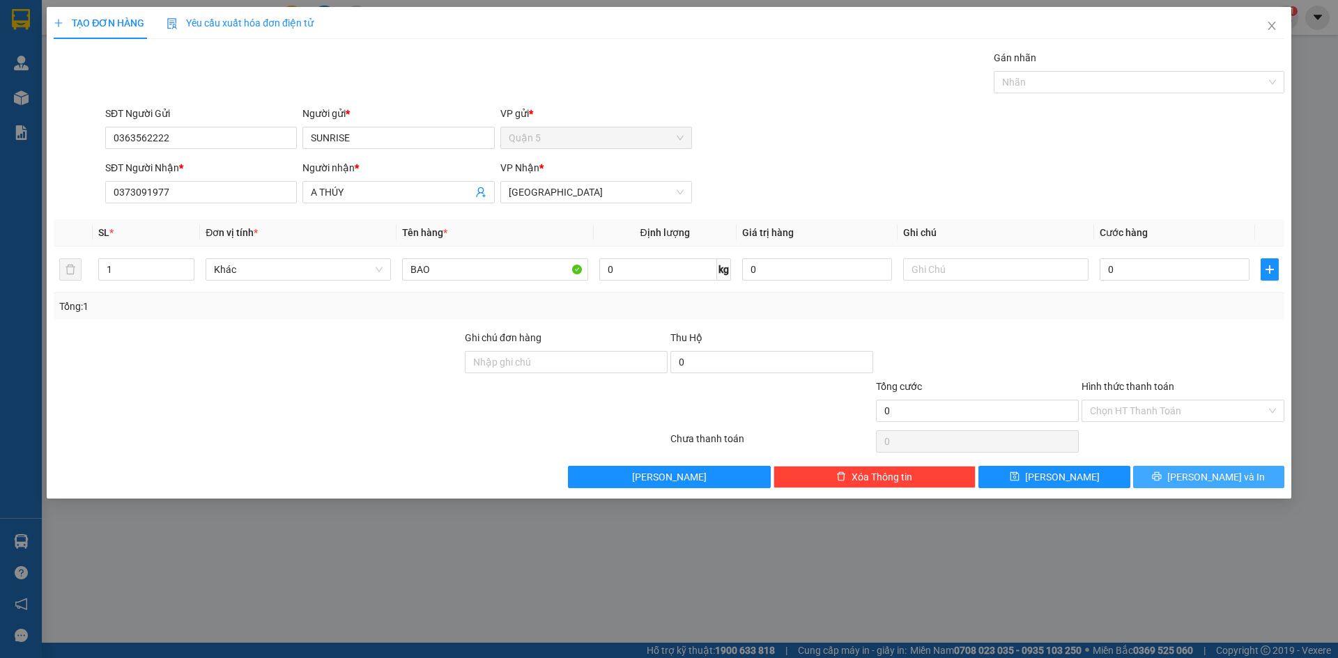
click at [1191, 481] on button "[PERSON_NAME] và In" at bounding box center [1208, 477] width 151 height 22
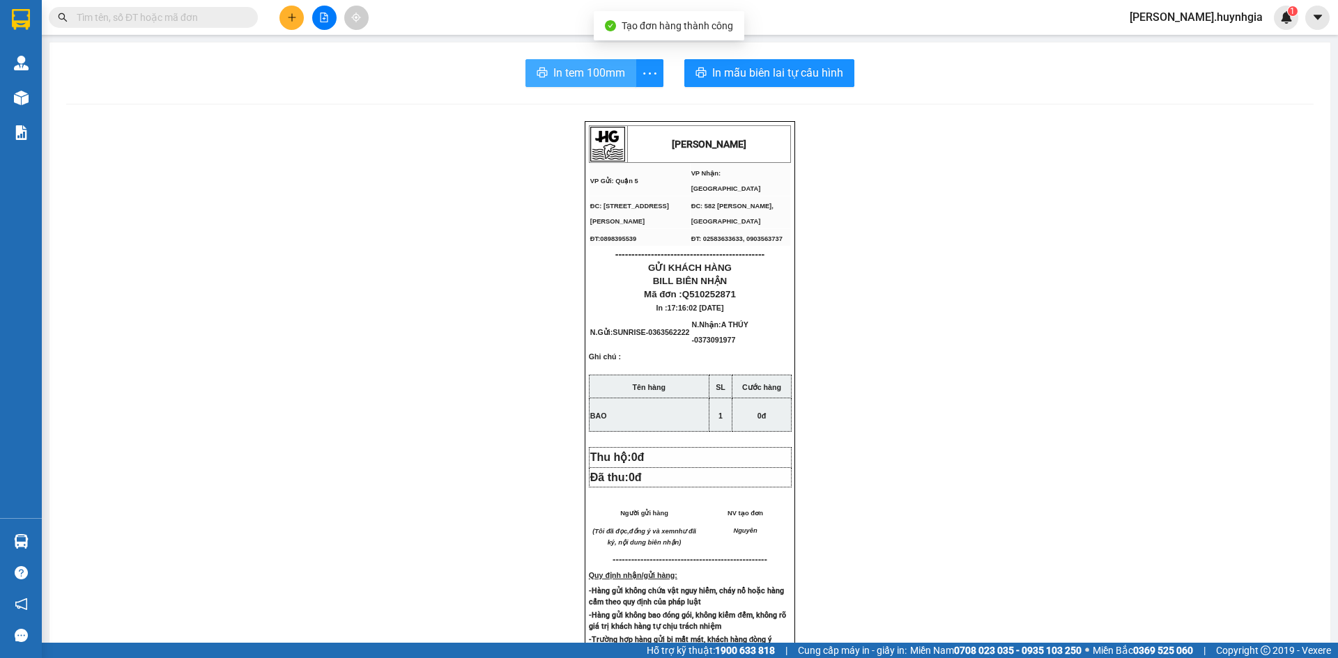
click at [617, 74] on span "In tem 100mm" at bounding box center [589, 72] width 72 height 17
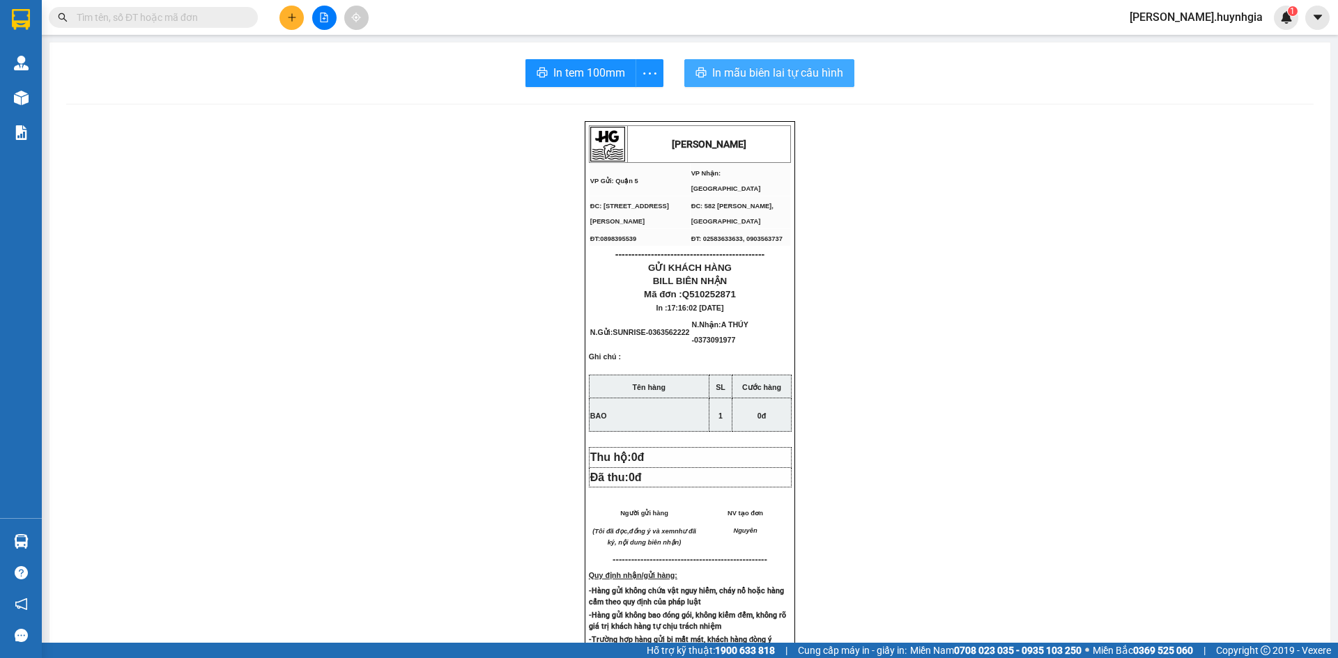
drag, startPoint x: 731, startPoint y: 72, endPoint x: 1168, endPoint y: 168, distance: 448.0
click at [732, 72] on span "In mẫu biên lai tự cấu hình" at bounding box center [777, 72] width 131 height 17
click at [285, 20] on button at bounding box center [291, 18] width 24 height 24
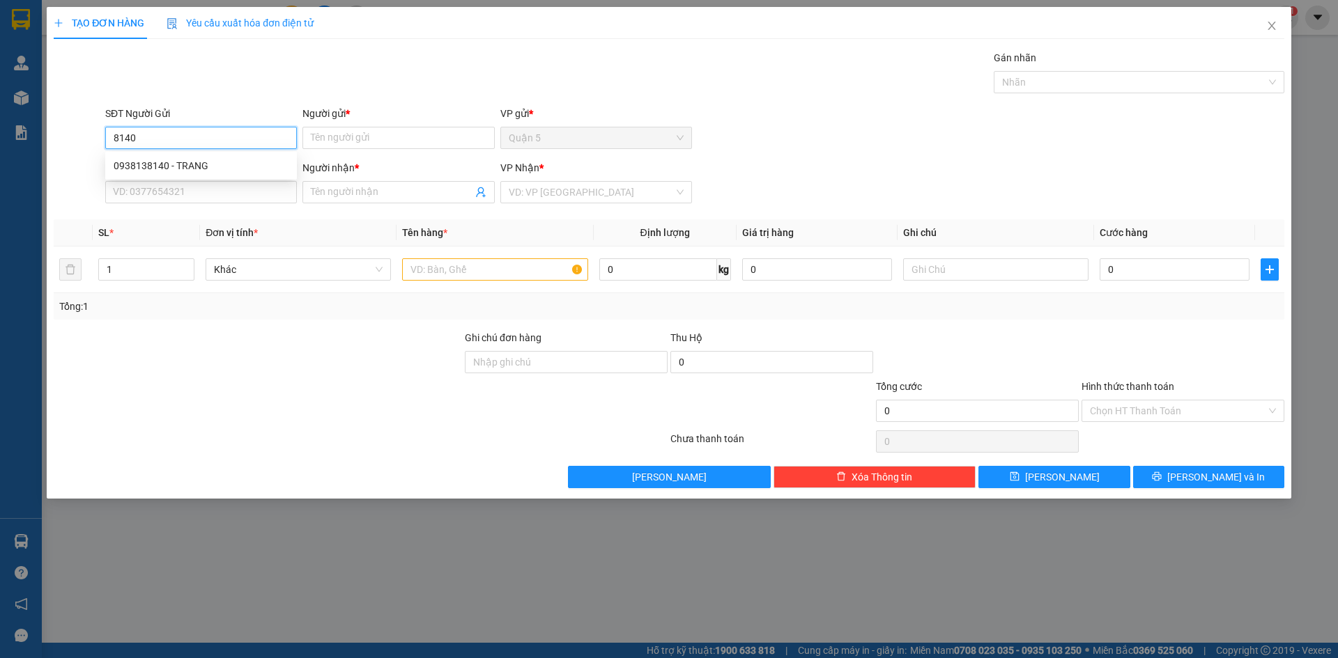
click at [187, 168] on div "0938138140 - TRANG" at bounding box center [201, 165] width 175 height 15
click at [461, 277] on input "text" at bounding box center [494, 269] width 185 height 22
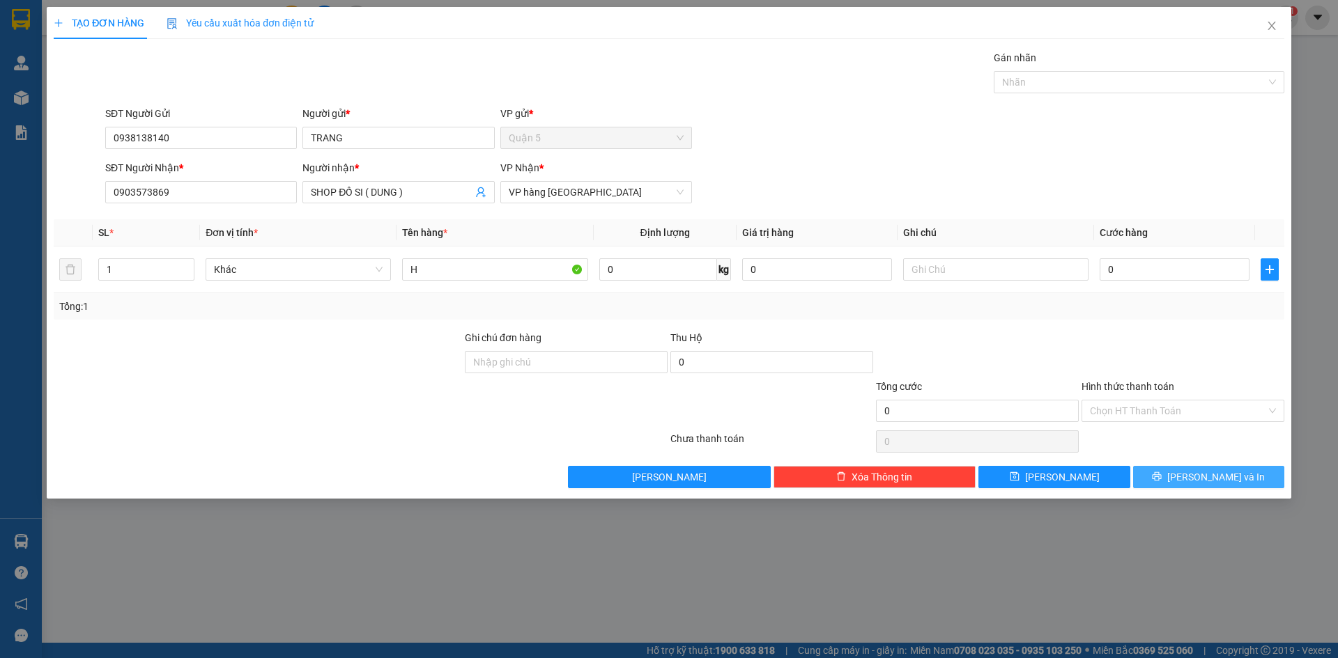
click at [1205, 481] on span "[PERSON_NAME] và In" at bounding box center [1216, 477] width 98 height 15
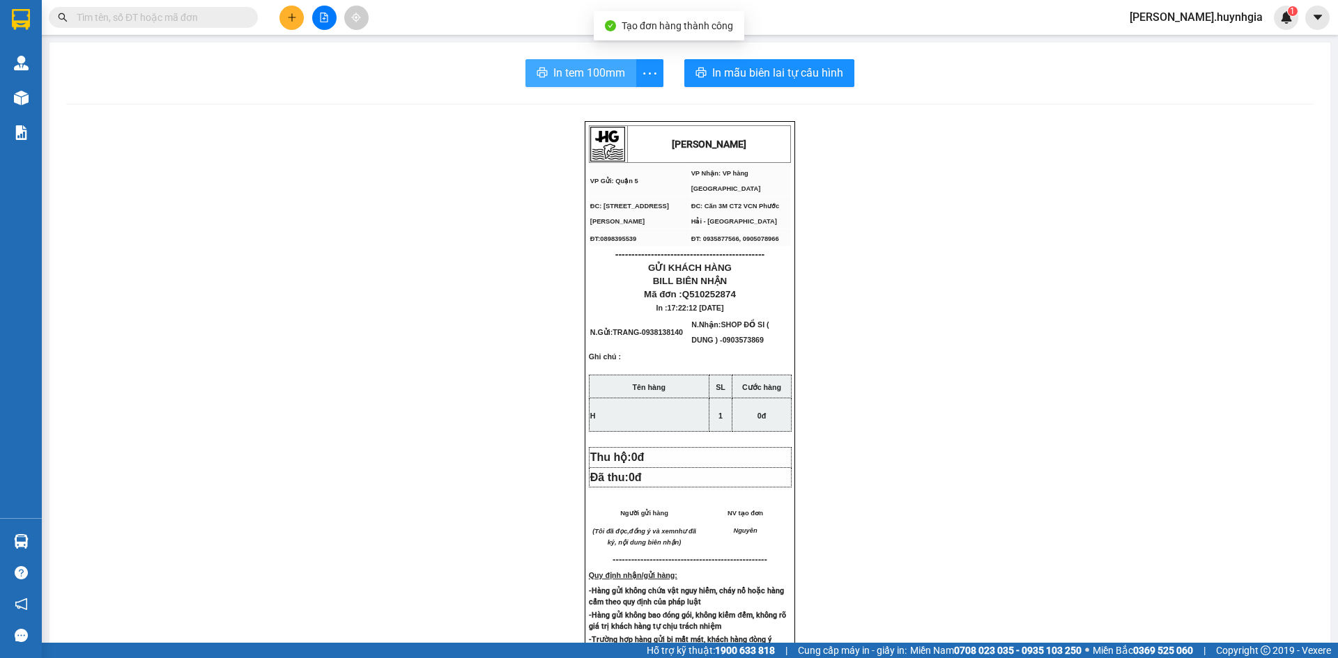
click at [605, 68] on span "In tem 100mm" at bounding box center [589, 72] width 72 height 17
click at [300, 12] on button at bounding box center [291, 18] width 24 height 24
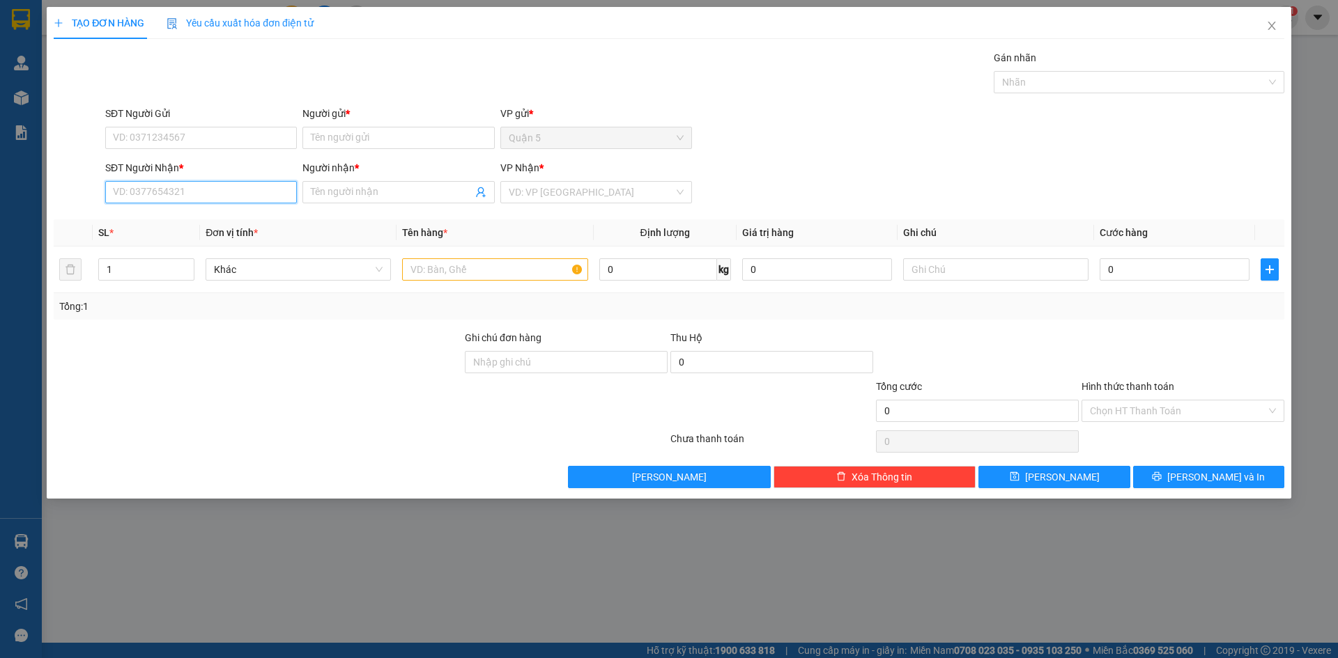
click at [224, 192] on input "SĐT Người Nhận *" at bounding box center [201, 192] width 192 height 22
click at [226, 219] on div "0934099963 - DŨNG NGỌC" at bounding box center [201, 219] width 175 height 15
click at [169, 130] on input "SĐT Người Gửi" at bounding box center [201, 138] width 192 height 22
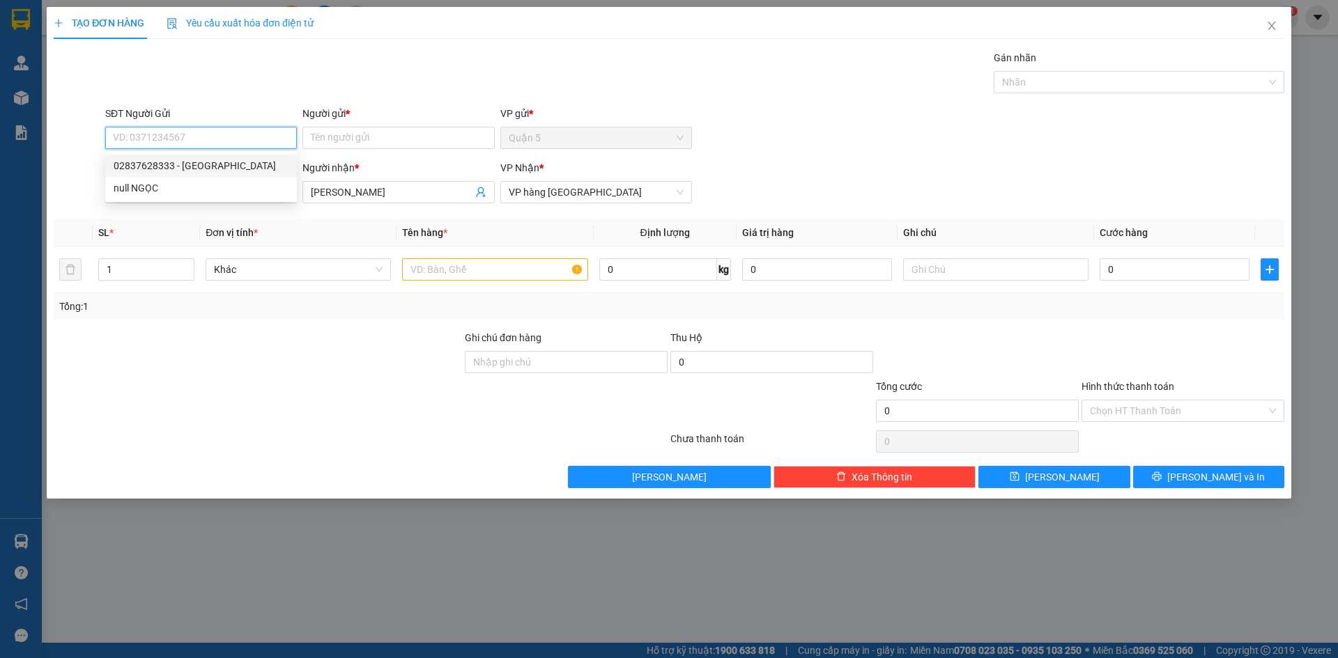
click at [167, 164] on div "02837628333 - VẠN THÁI" at bounding box center [201, 165] width 175 height 15
click at [452, 277] on input "text" at bounding box center [494, 269] width 185 height 22
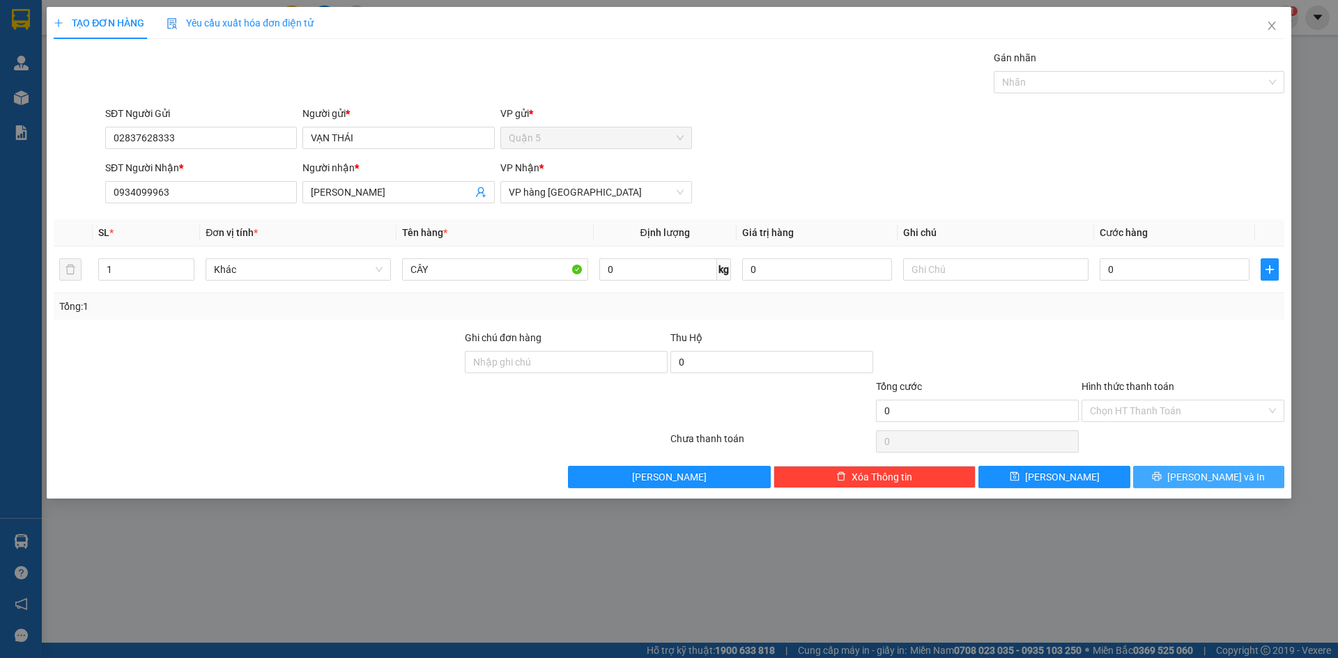
click at [1208, 478] on span "[PERSON_NAME] và In" at bounding box center [1216, 477] width 98 height 15
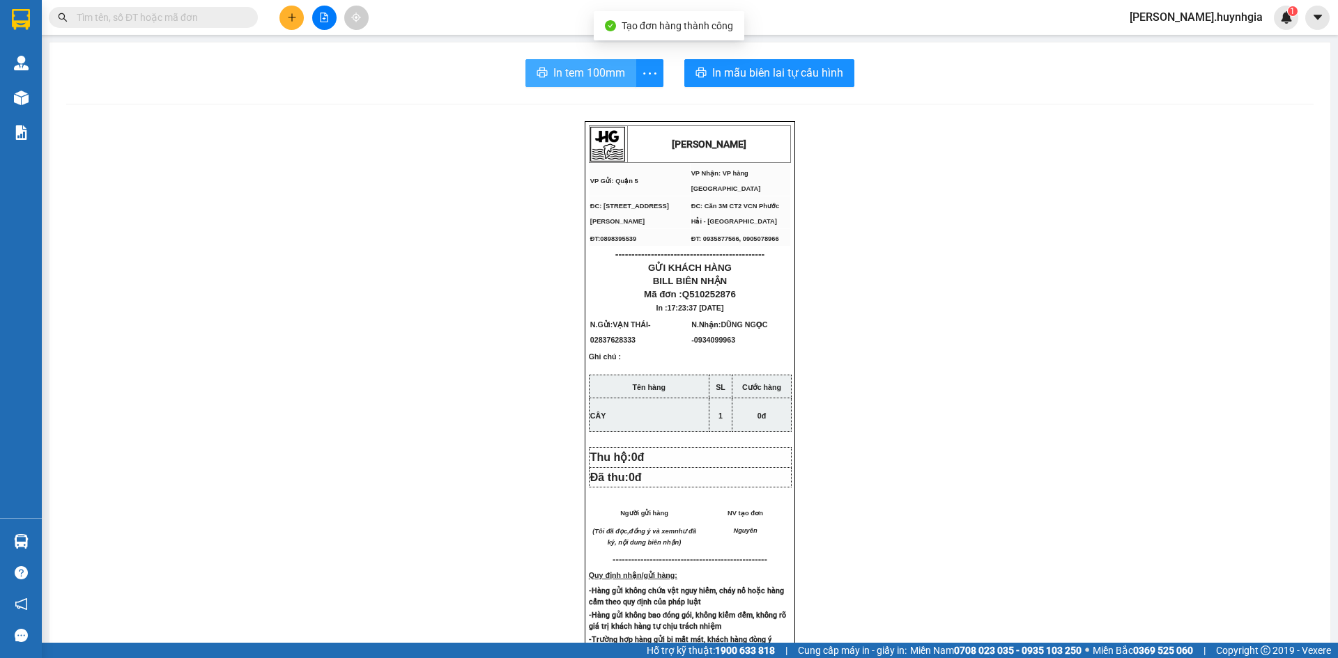
click at [546, 70] on button "In tem 100mm" at bounding box center [580, 73] width 111 height 28
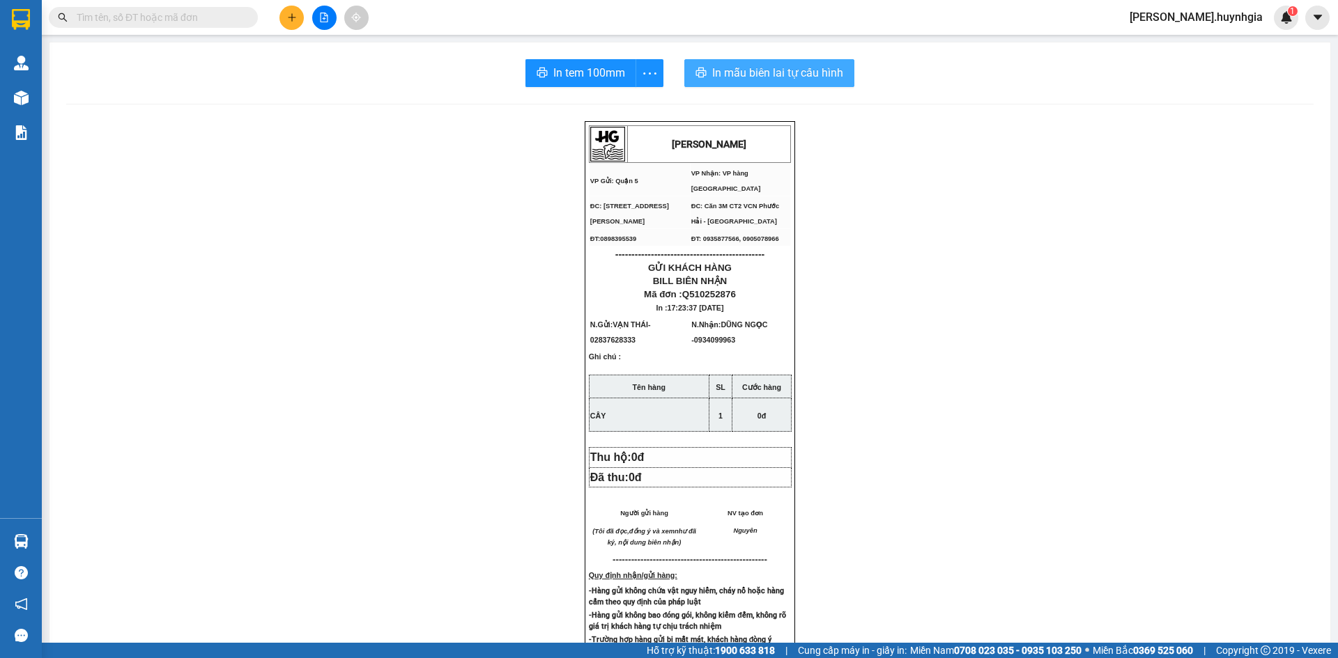
click at [716, 71] on span "In mẫu biên lai tự cấu hình" at bounding box center [777, 72] width 131 height 17
click at [282, 24] on button at bounding box center [291, 18] width 24 height 24
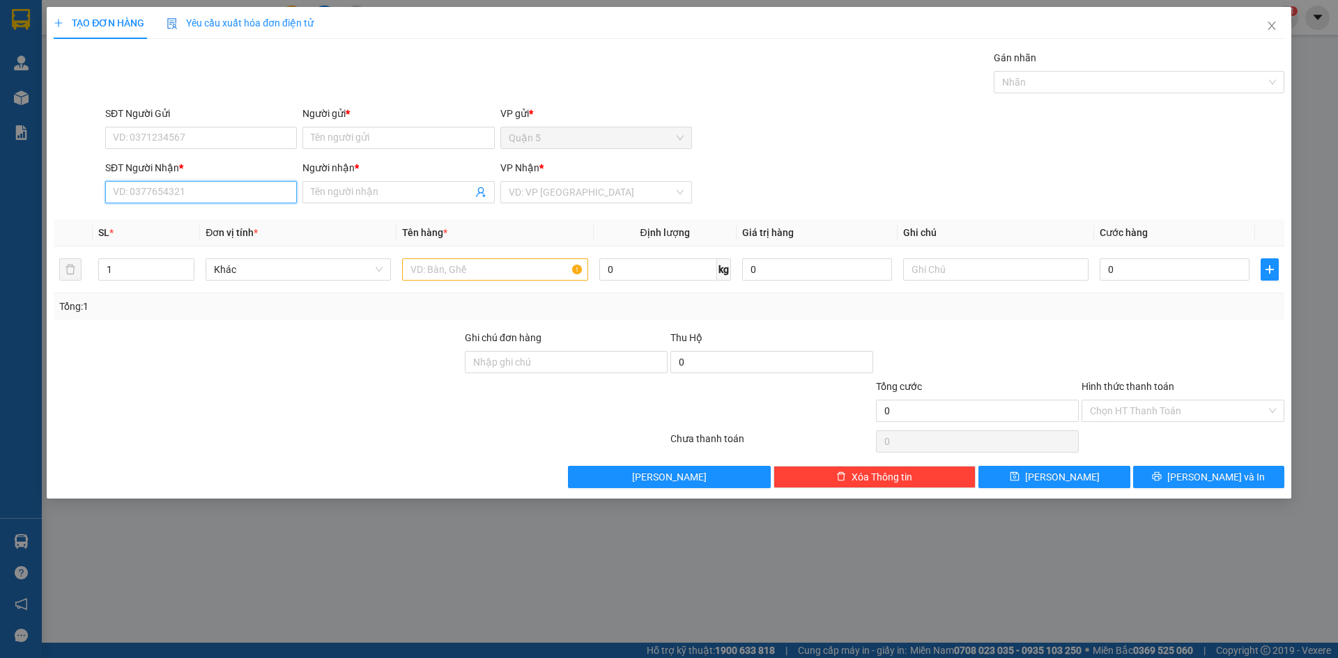
click at [232, 194] on input "SĐT Người Nhận *" at bounding box center [201, 192] width 192 height 22
click at [160, 191] on input "16505" at bounding box center [201, 192] width 192 height 22
click at [316, 191] on input "Người nhận *" at bounding box center [391, 192] width 161 height 15
click at [408, 143] on input "Người gửi *" at bounding box center [398, 138] width 192 height 22
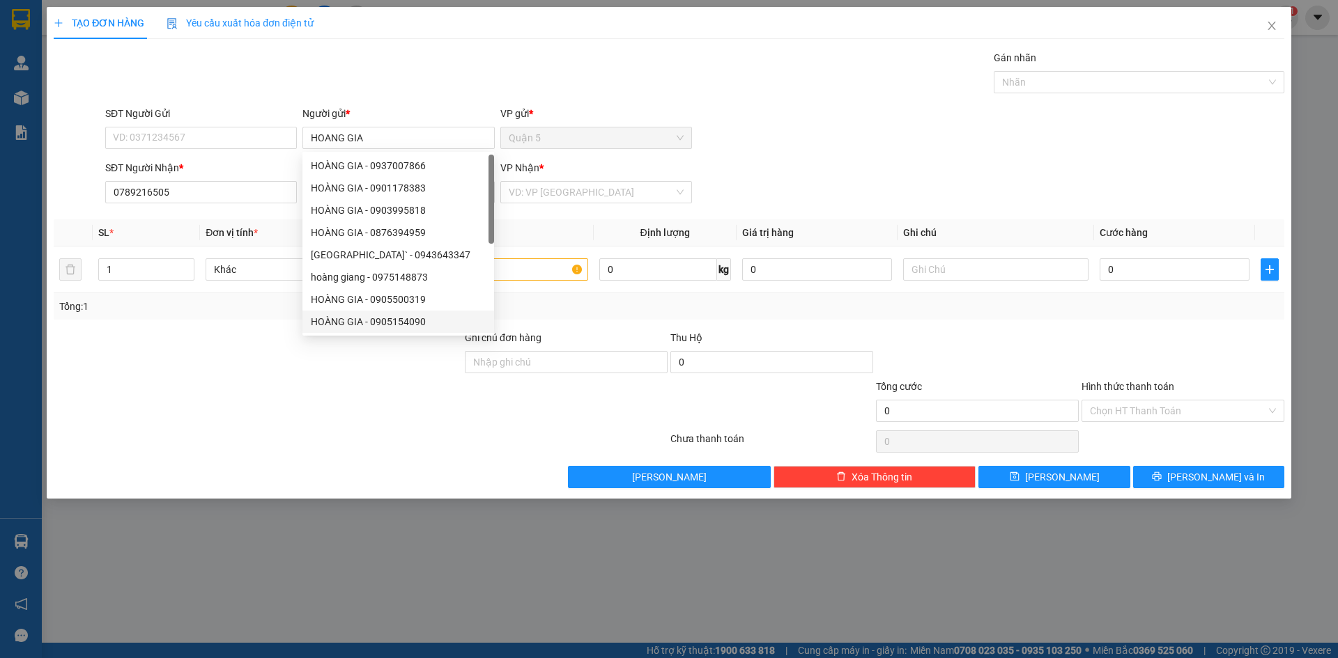
drag, startPoint x: 366, startPoint y: 405, endPoint x: 417, endPoint y: 364, distance: 66.4
click at [366, 400] on div at bounding box center [257, 403] width 411 height 49
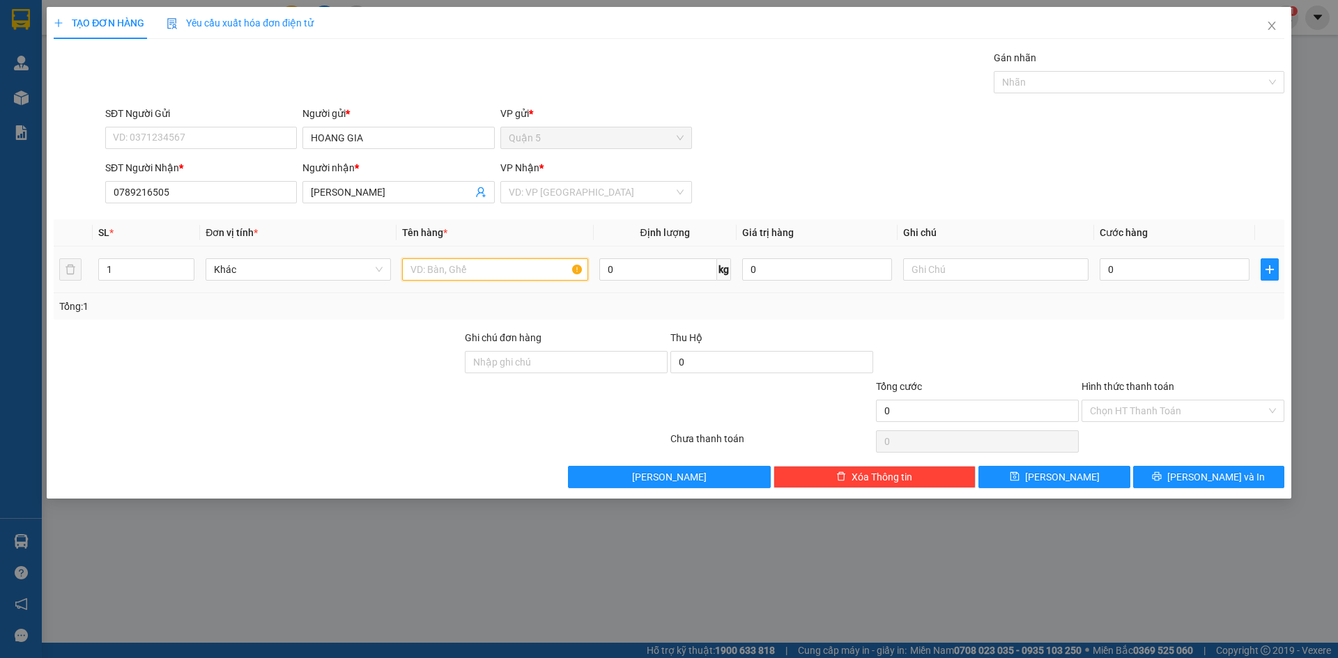
click at [484, 268] on input "text" at bounding box center [494, 269] width 185 height 22
click at [550, 198] on input "search" at bounding box center [591, 192] width 165 height 21
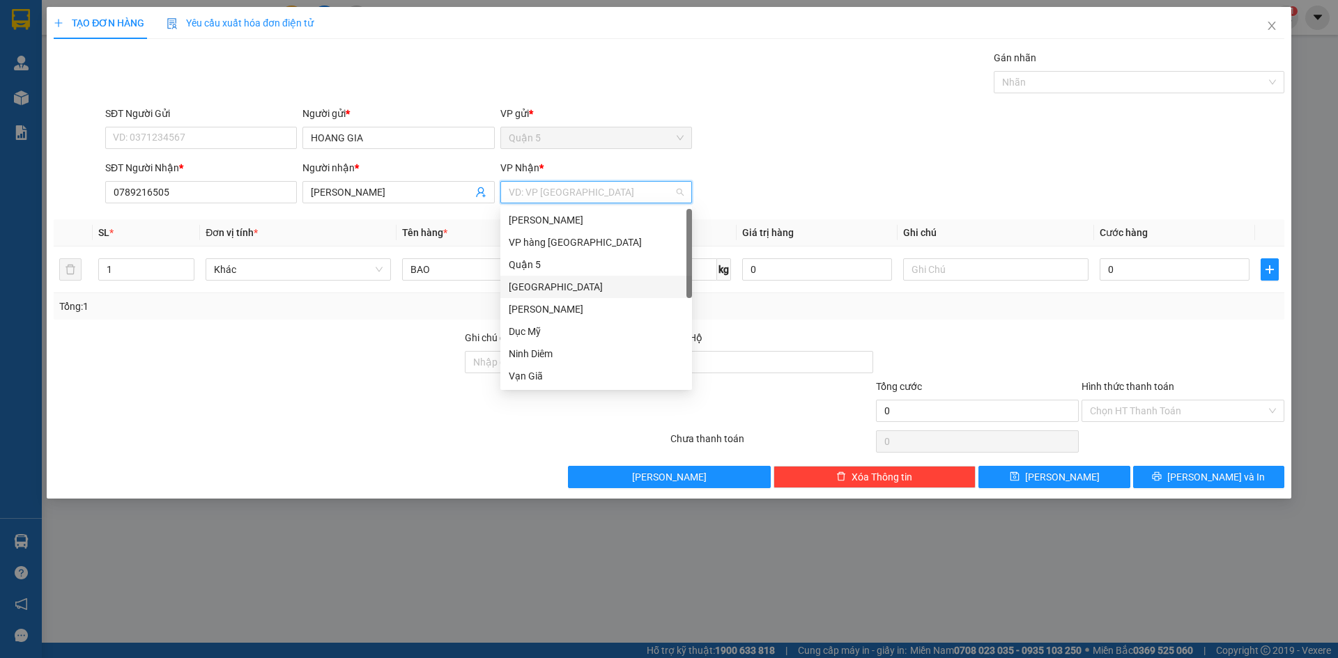
click at [560, 281] on div "[GEOGRAPHIC_DATA]" at bounding box center [596, 286] width 175 height 15
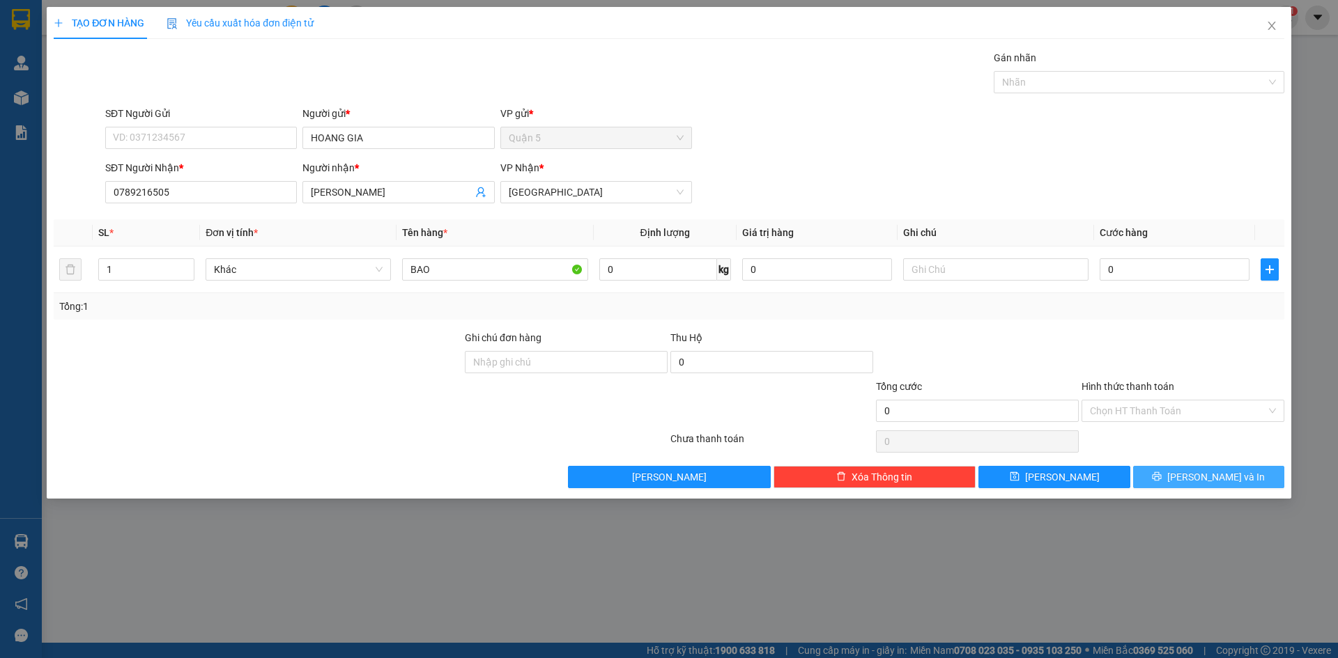
click at [1158, 472] on button "[PERSON_NAME] và In" at bounding box center [1208, 477] width 151 height 22
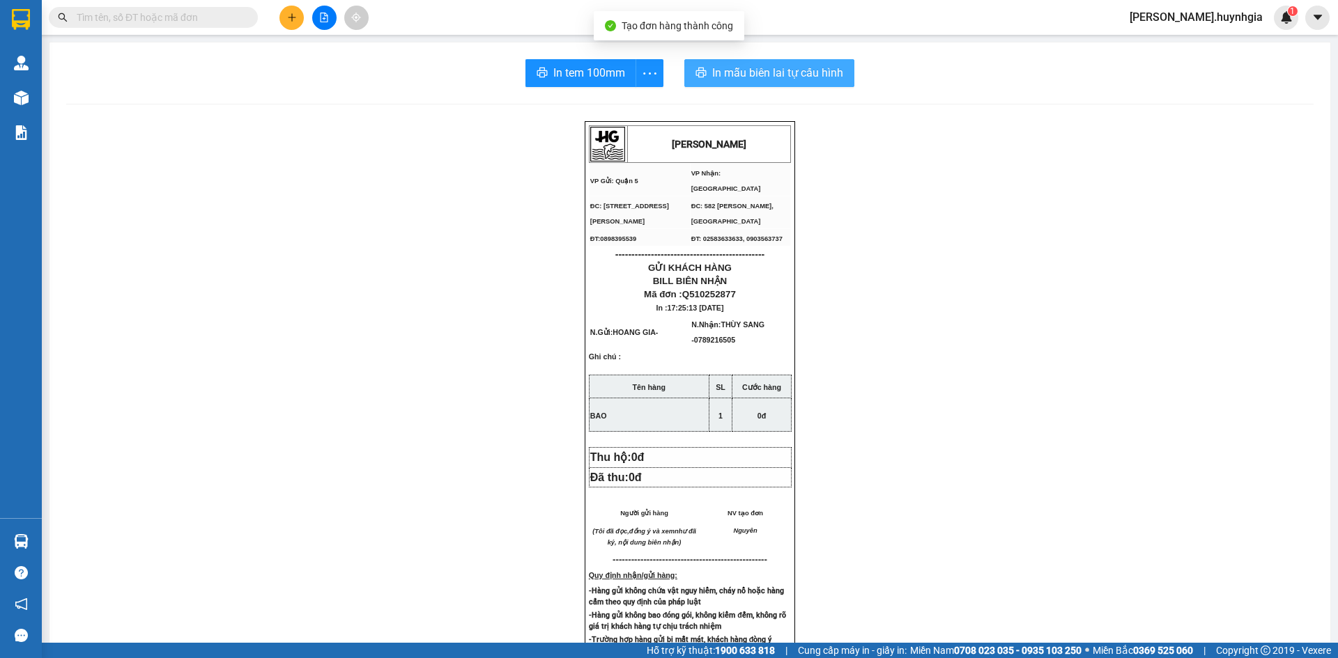
click at [712, 80] on span "In mẫu biên lai tự cấu hình" at bounding box center [777, 72] width 131 height 17
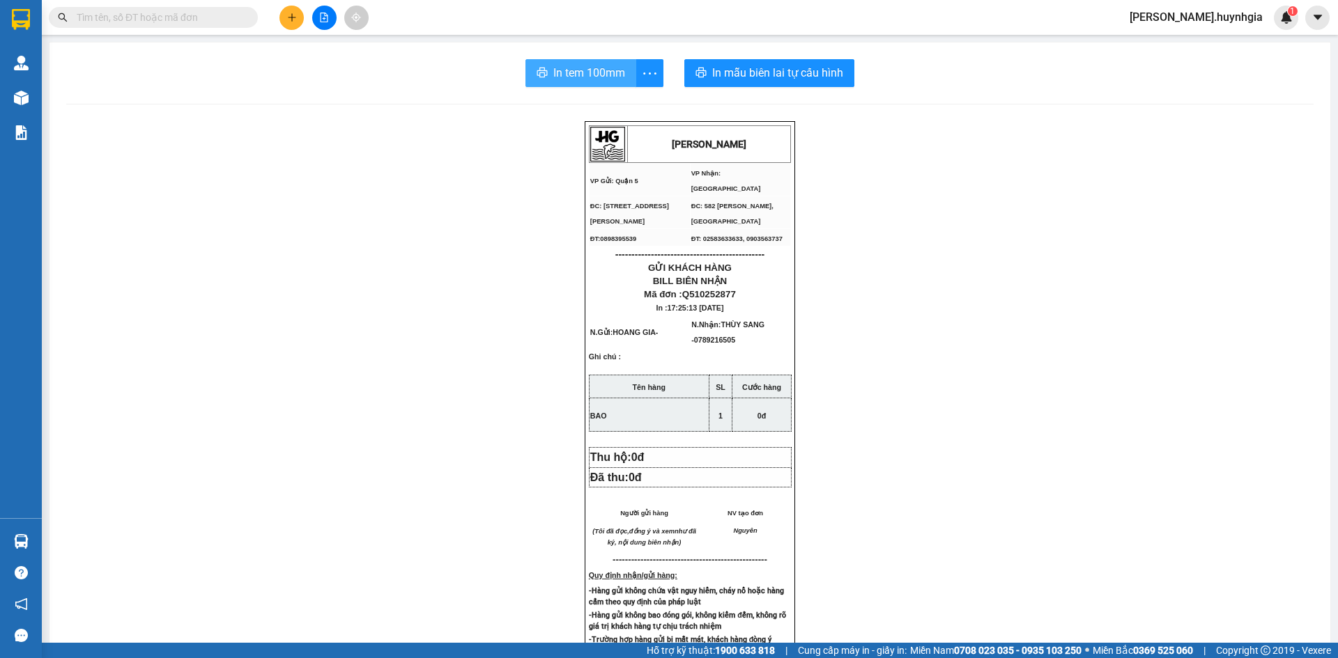
click at [582, 77] on span "In tem 100mm" at bounding box center [589, 72] width 72 height 17
click at [291, 10] on button at bounding box center [291, 18] width 24 height 24
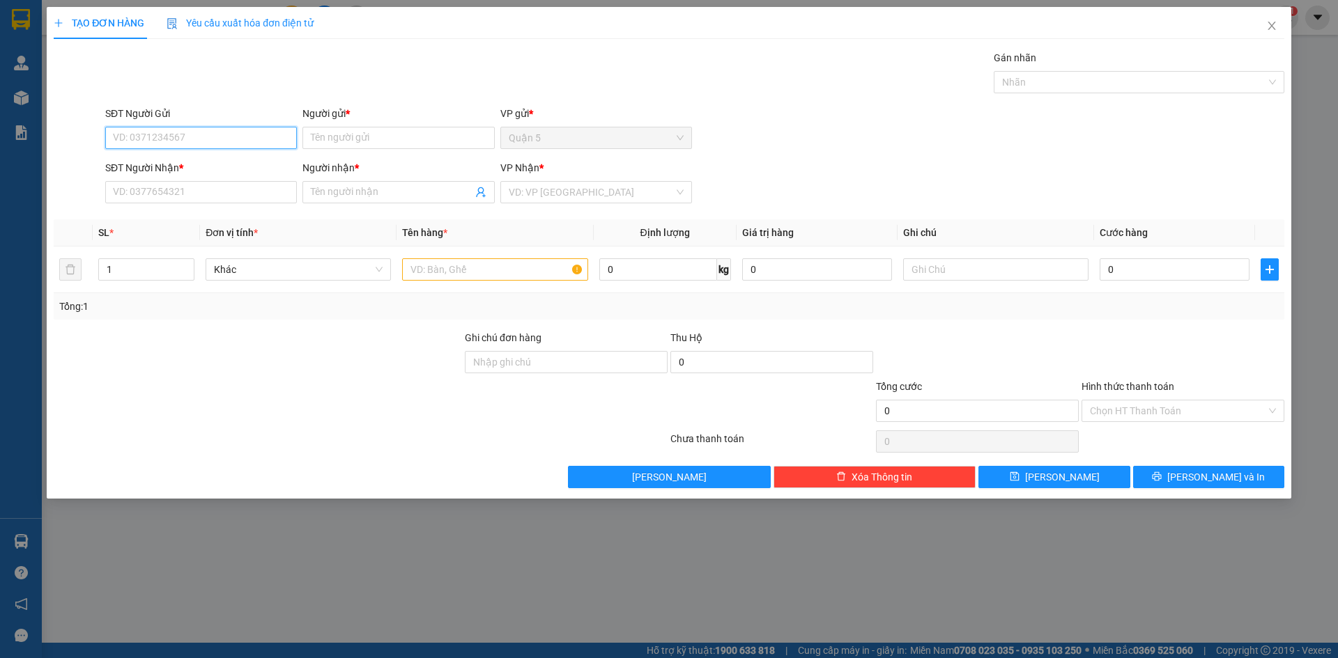
click at [255, 133] on input "SĐT Người Gửi" at bounding box center [201, 138] width 192 height 22
click at [194, 252] on div "0907014777 - THANH" at bounding box center [201, 254] width 175 height 15
click at [449, 265] on input "text" at bounding box center [494, 269] width 185 height 22
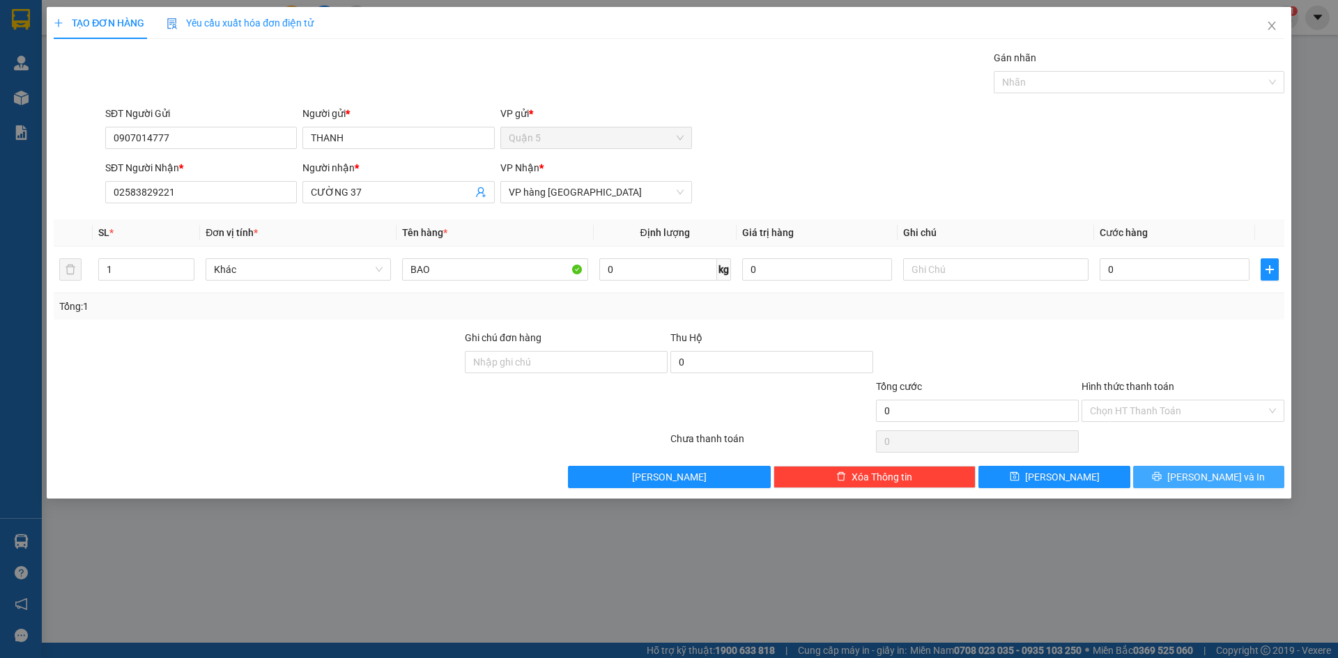
click at [1150, 472] on button "[PERSON_NAME] và In" at bounding box center [1208, 477] width 151 height 22
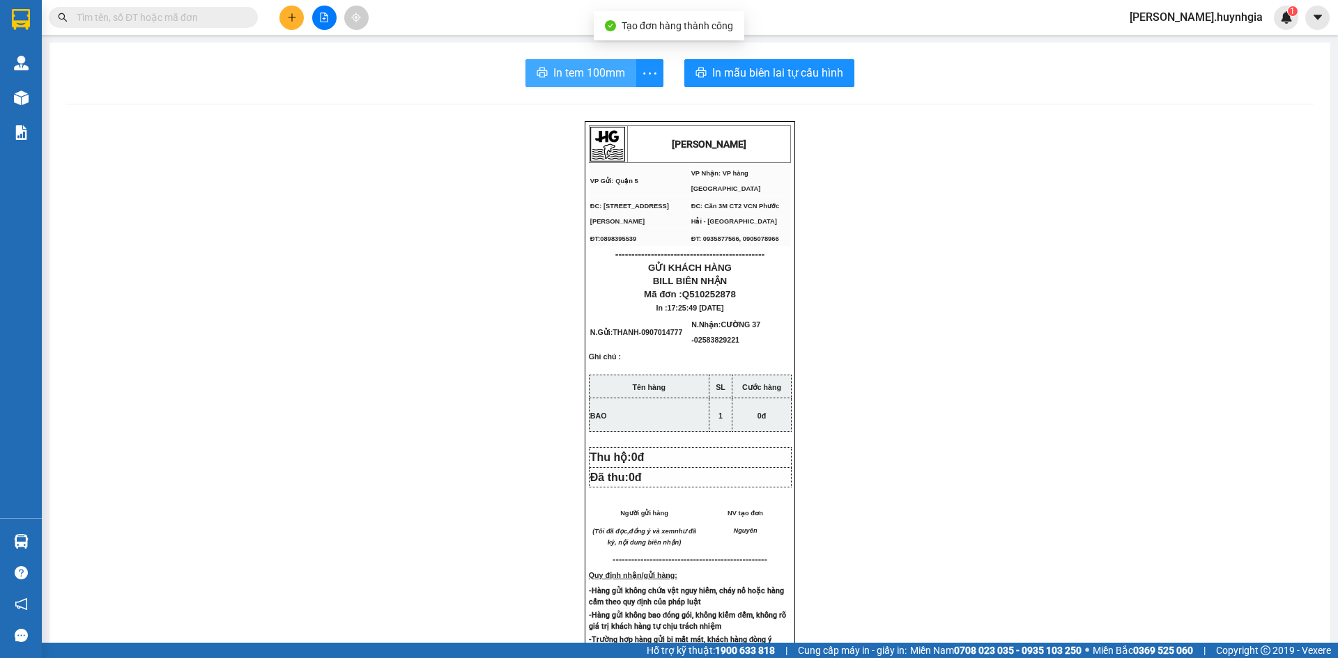
click at [588, 65] on span "In tem 100mm" at bounding box center [589, 72] width 72 height 17
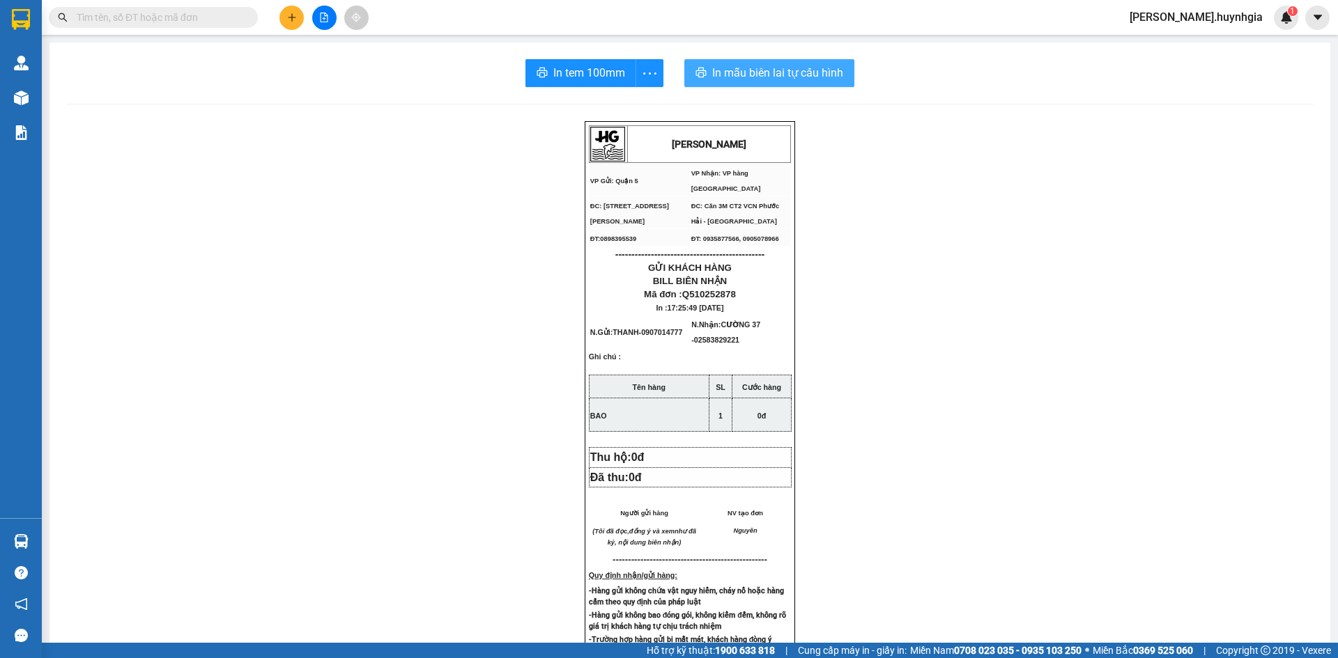
click at [712, 74] on span "In mẫu biên lai tự cấu hình" at bounding box center [777, 72] width 131 height 17
click at [304, 15] on div at bounding box center [324, 18] width 105 height 24
click at [297, 15] on button at bounding box center [291, 18] width 24 height 24
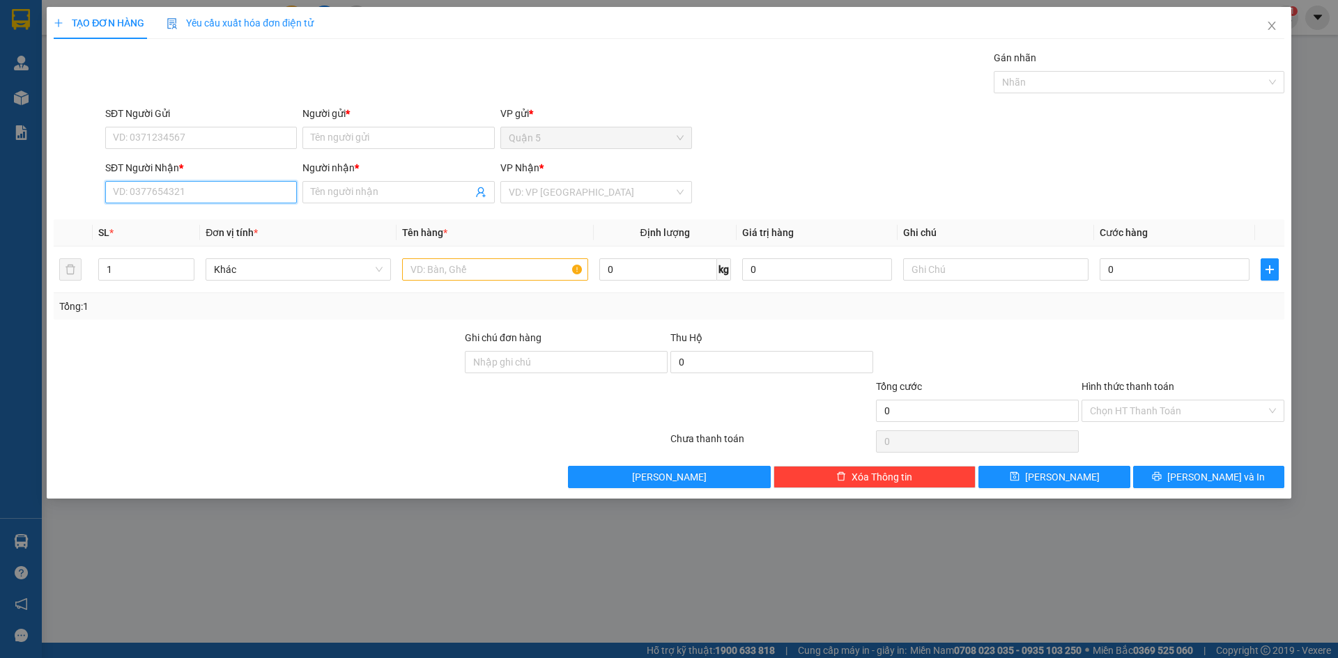
click at [212, 198] on input "SĐT Người Nhận *" at bounding box center [201, 192] width 192 height 22
click at [193, 222] on div "0982818660 - MINH PHƯỚC" at bounding box center [201, 219] width 175 height 15
click at [178, 137] on input "SĐT Người Gửi" at bounding box center [201, 138] width 192 height 22
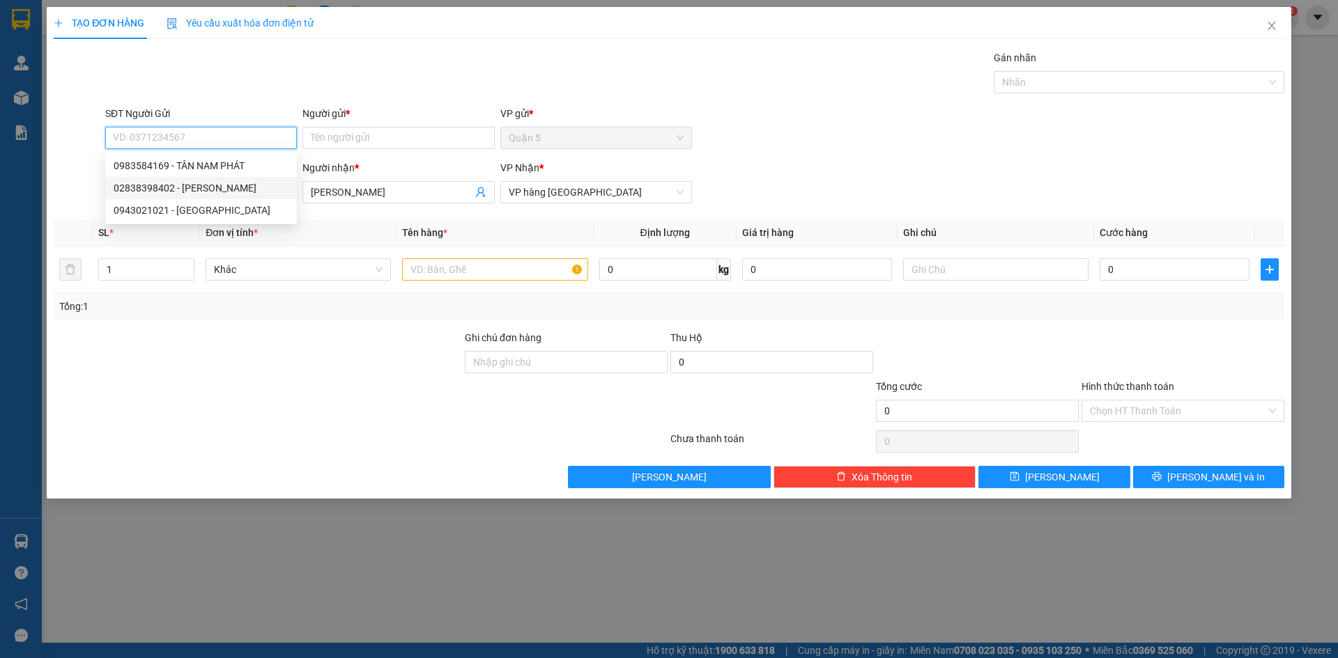
click at [202, 187] on div "02838398402 - TÂN NAM PHÁT" at bounding box center [201, 187] width 175 height 15
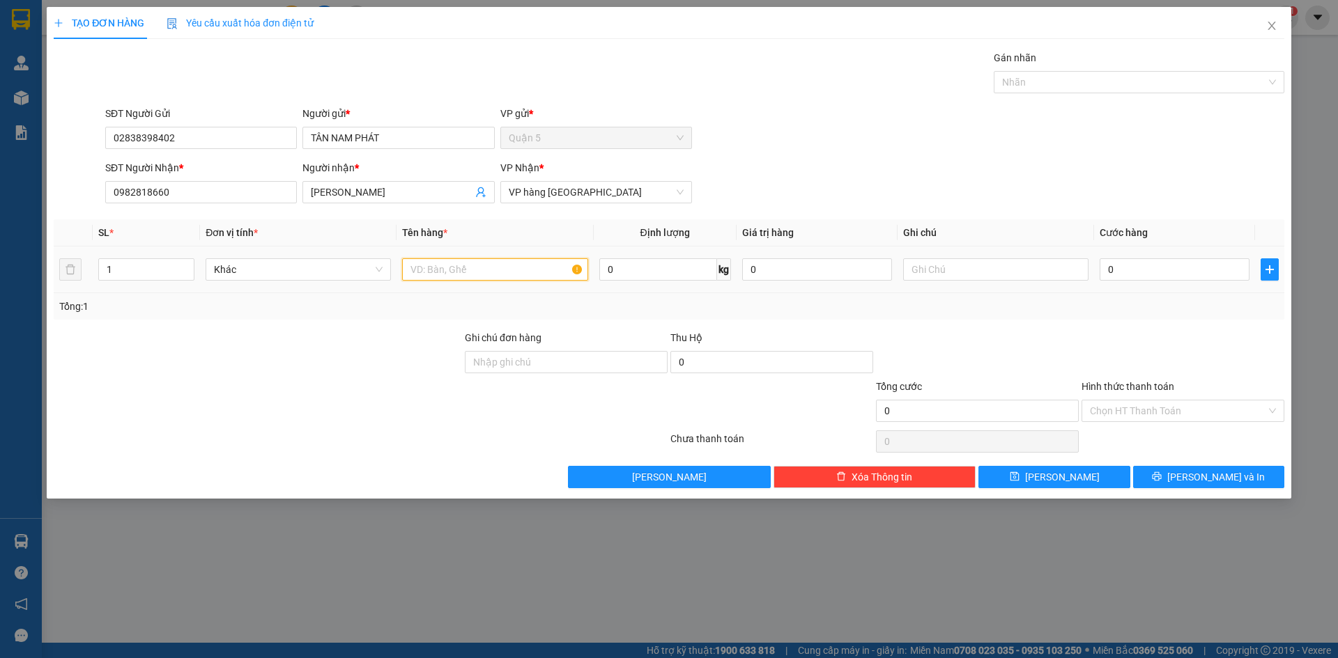
click at [484, 266] on input "text" at bounding box center [494, 269] width 185 height 22
drag, startPoint x: 1193, startPoint y: 477, endPoint x: 991, endPoint y: 339, distance: 245.6
click at [1191, 478] on button "[PERSON_NAME] và In" at bounding box center [1208, 477] width 151 height 22
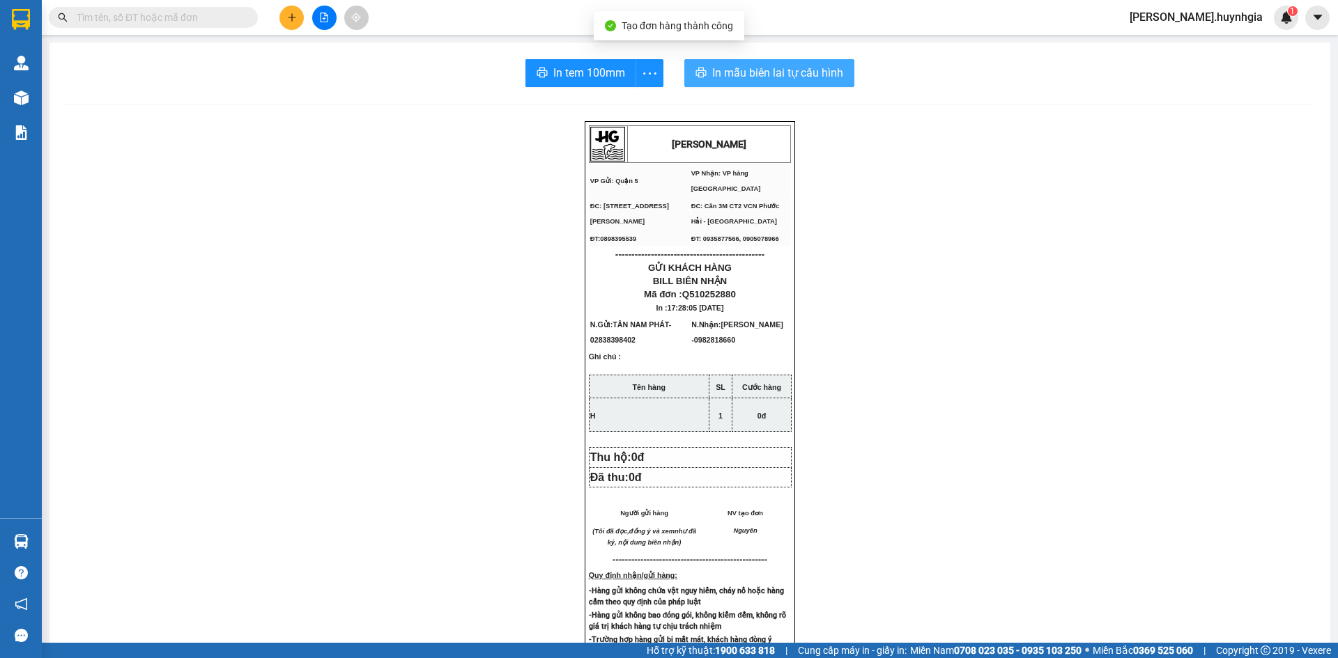
click at [744, 76] on span "In mẫu biên lai tự cấu hình" at bounding box center [777, 72] width 131 height 17
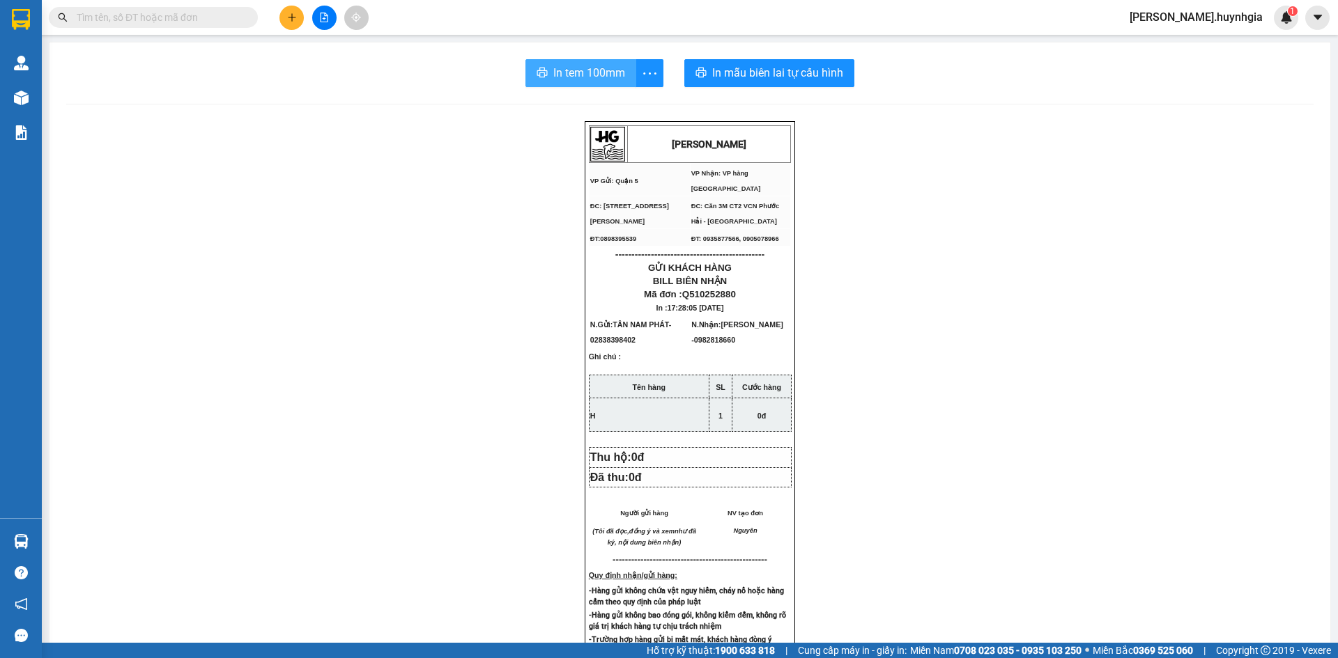
click at [553, 73] on span "In tem 100mm" at bounding box center [589, 72] width 72 height 17
click at [291, 13] on icon "plus" at bounding box center [292, 18] width 10 height 10
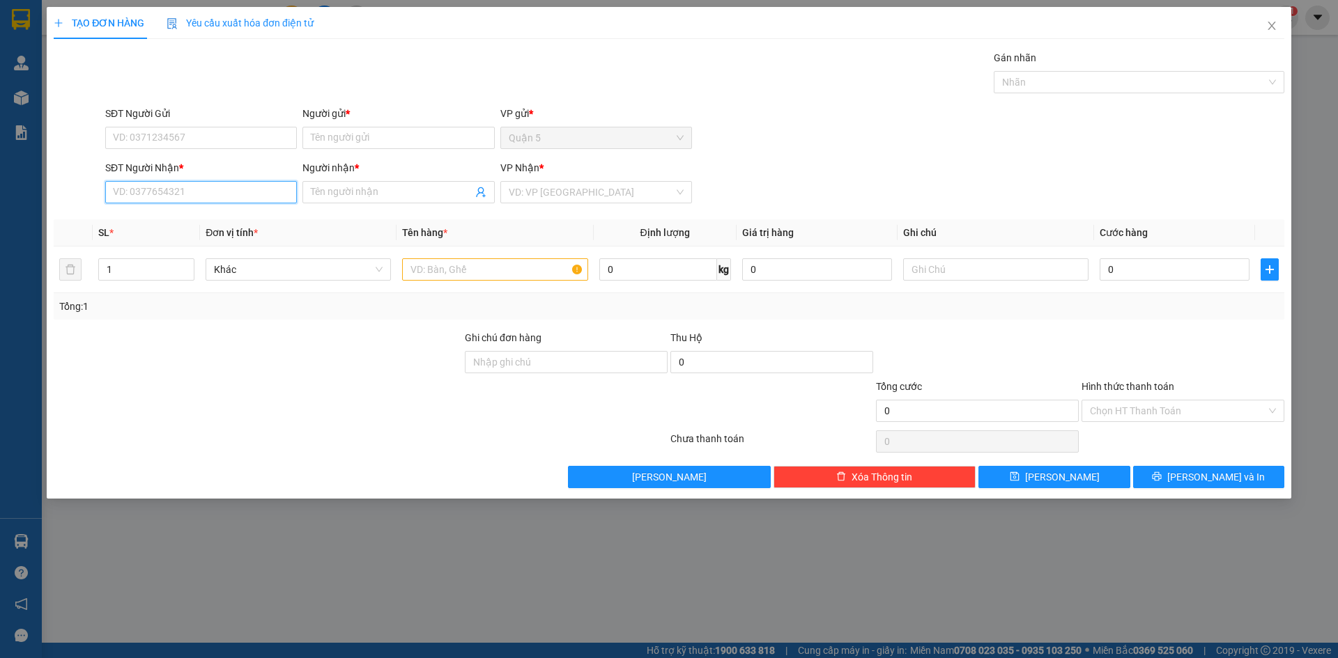
click at [194, 196] on input "SĐT Người Nhận *" at bounding box center [201, 192] width 192 height 22
click at [203, 214] on div "0375016377 - THY HUỲNH" at bounding box center [201, 219] width 175 height 15
click at [194, 139] on input "SĐT Người Gửi" at bounding box center [201, 138] width 192 height 22
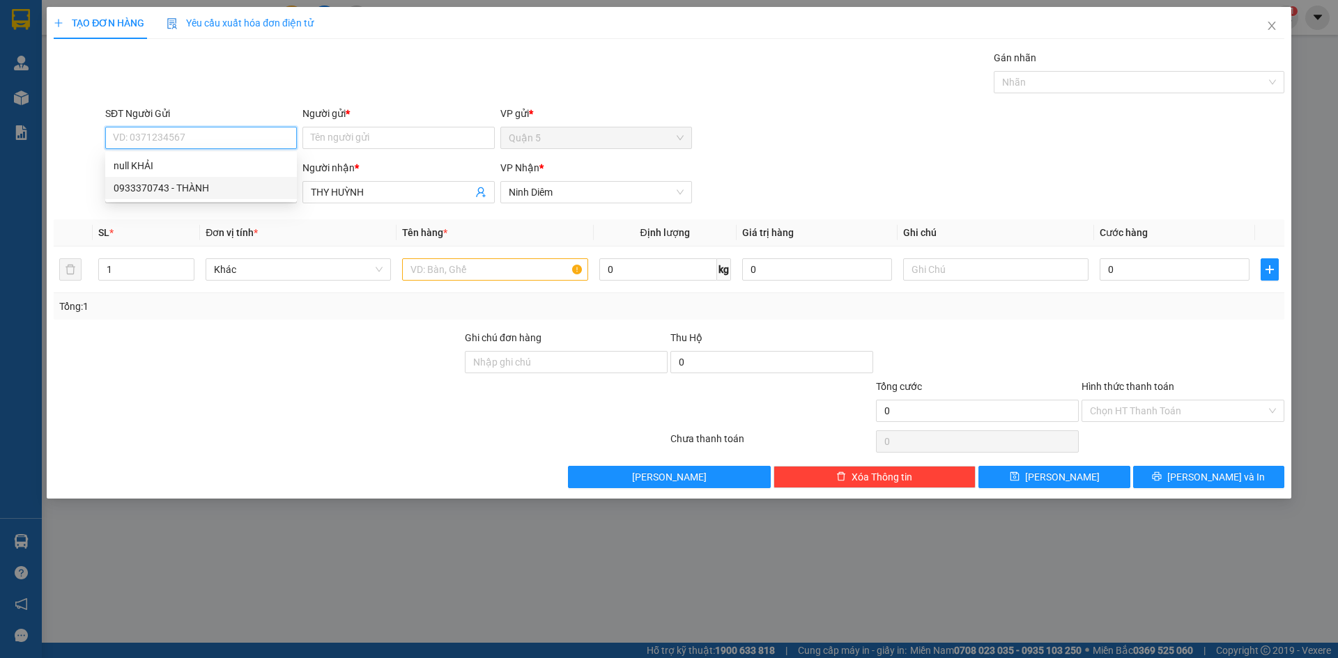
click at [193, 192] on div "0933370743 - THÀNH" at bounding box center [201, 187] width 175 height 15
click at [444, 273] on input "text" at bounding box center [494, 269] width 185 height 22
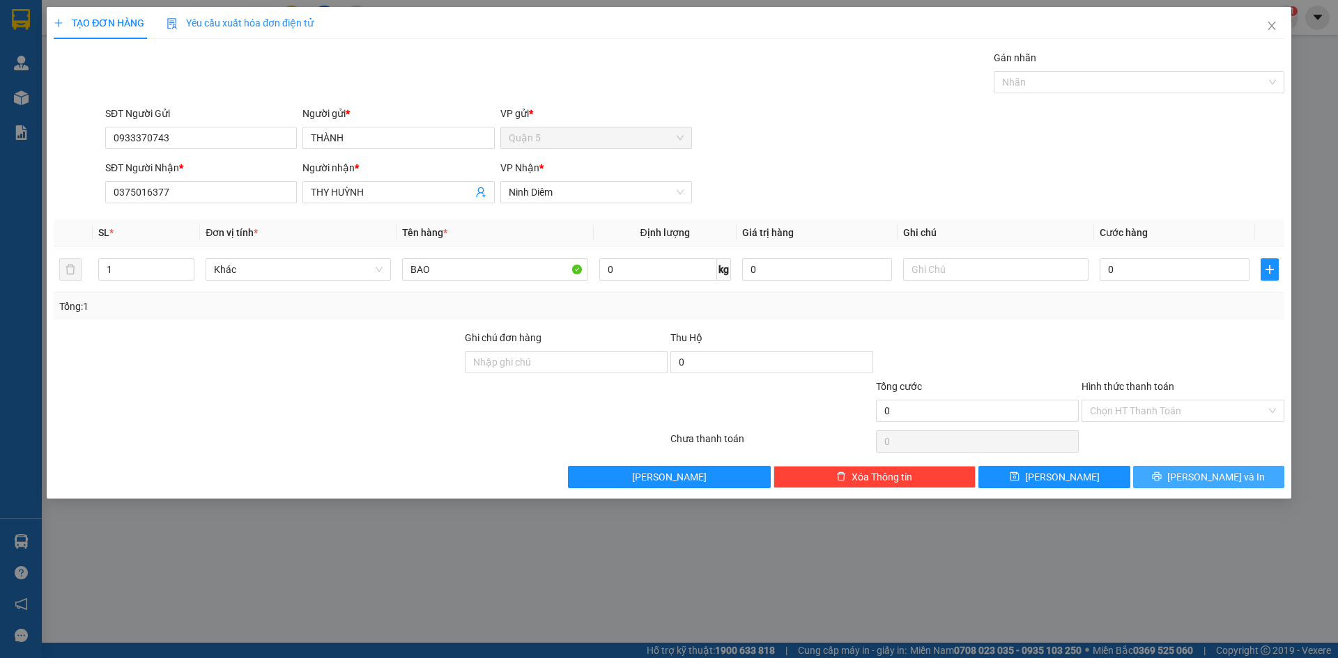
click at [1228, 483] on span "[PERSON_NAME] và In" at bounding box center [1216, 477] width 98 height 15
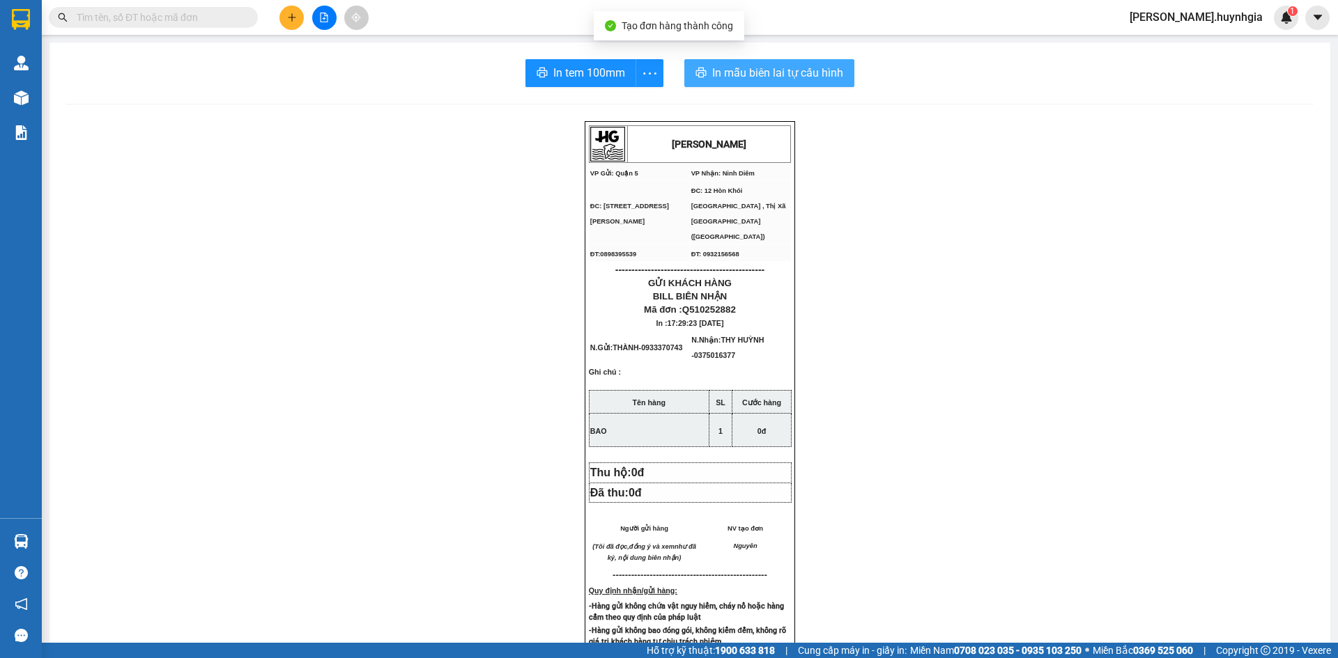
click at [702, 79] on button "In mẫu biên lai tự cấu hình" at bounding box center [769, 73] width 170 height 28
click at [566, 56] on div "In tem 100mm In mẫu biên lai tự cấu hình HUỲNH GIA VP Gửi: Quận 5 VP Nhận: Ni…" at bounding box center [689, 565] width 1281 height 1046
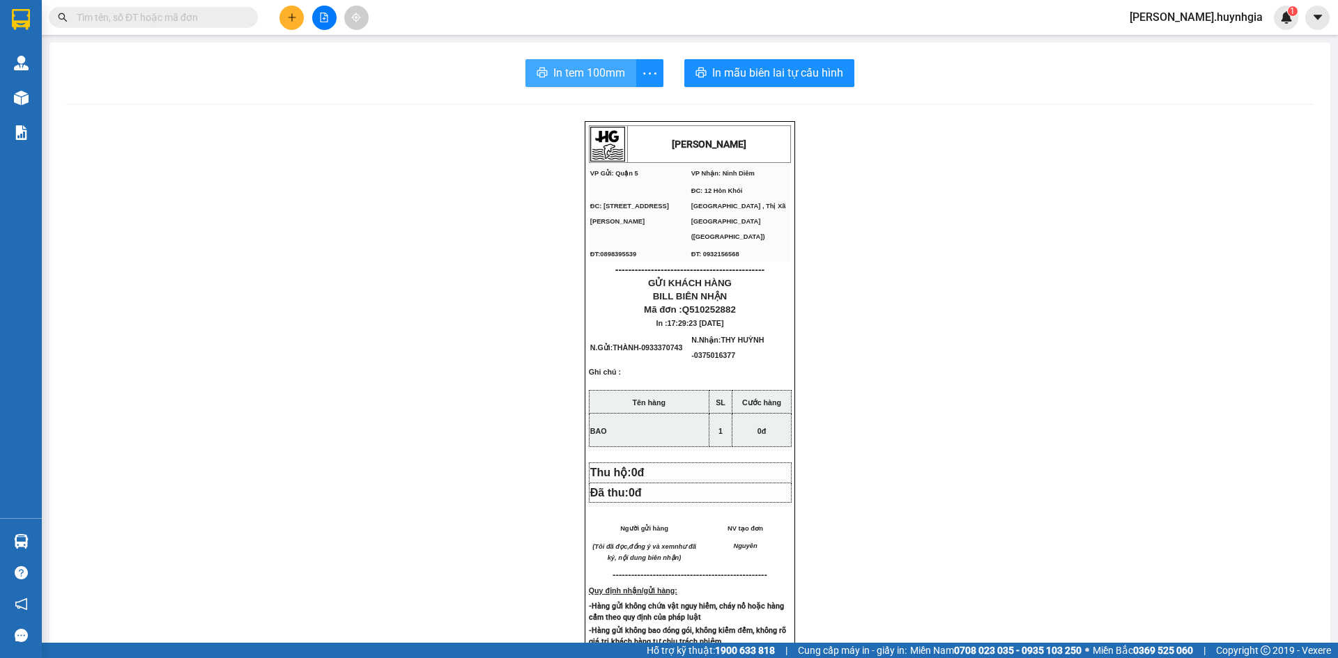
drag, startPoint x: 584, startPoint y: 88, endPoint x: 582, endPoint y: 79, distance: 9.3
click at [584, 88] on div "In tem 100mm In mẫu biên lai tự cấu hình HUỲNH GIA VP Gửi: Quận 5 VP Nhận: Ni…" at bounding box center [689, 565] width 1281 height 1046
click at [582, 79] on span "In tem 100mm" at bounding box center [589, 72] width 72 height 17
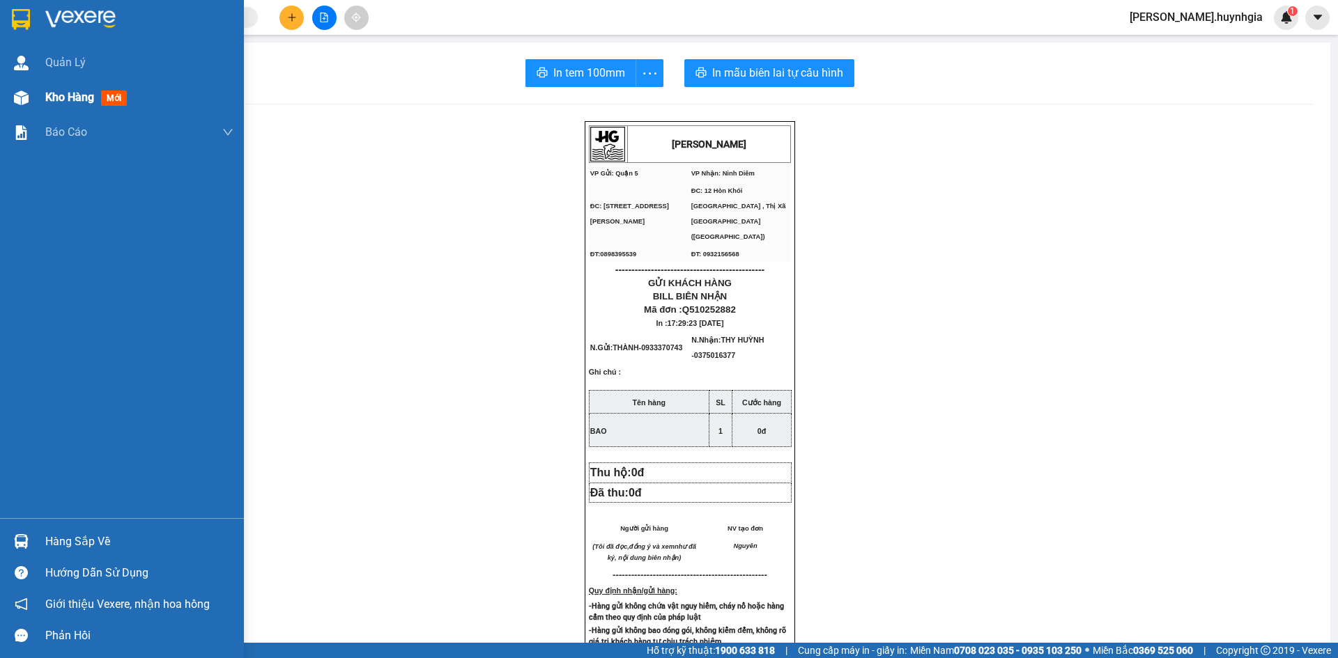
click at [54, 99] on span "Kho hàng" at bounding box center [69, 97] width 49 height 13
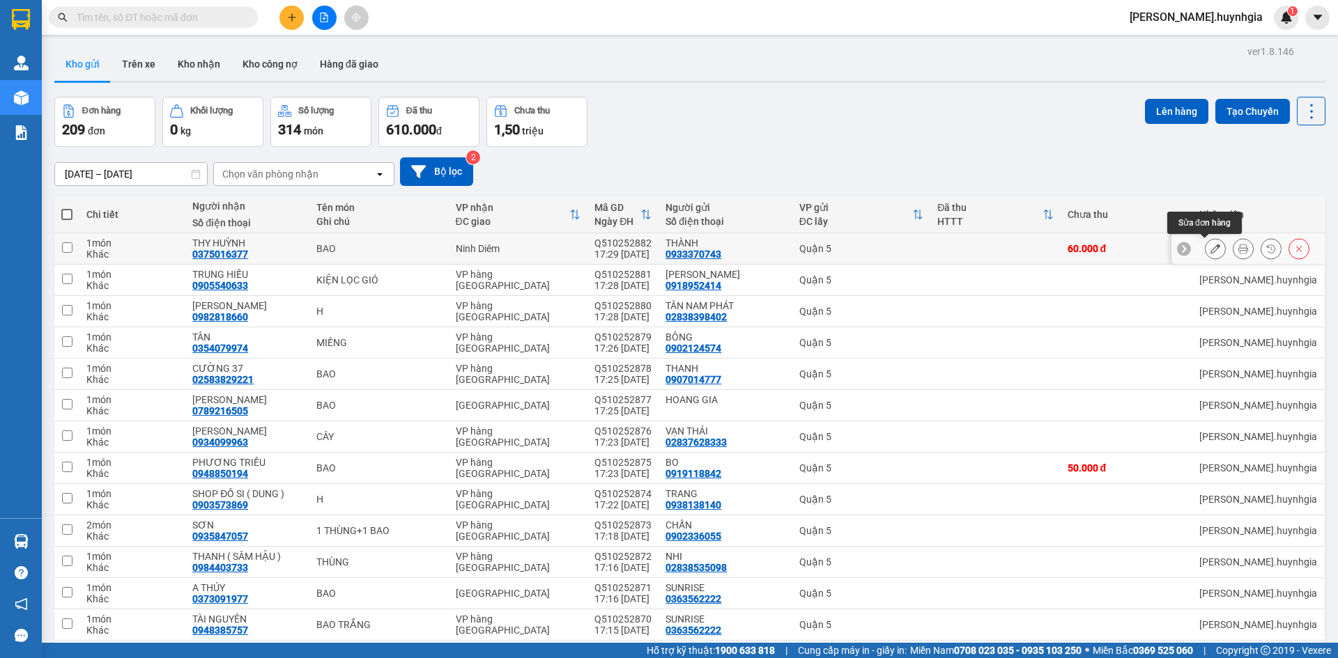
click at [1205, 247] on button at bounding box center [1215, 249] width 20 height 24
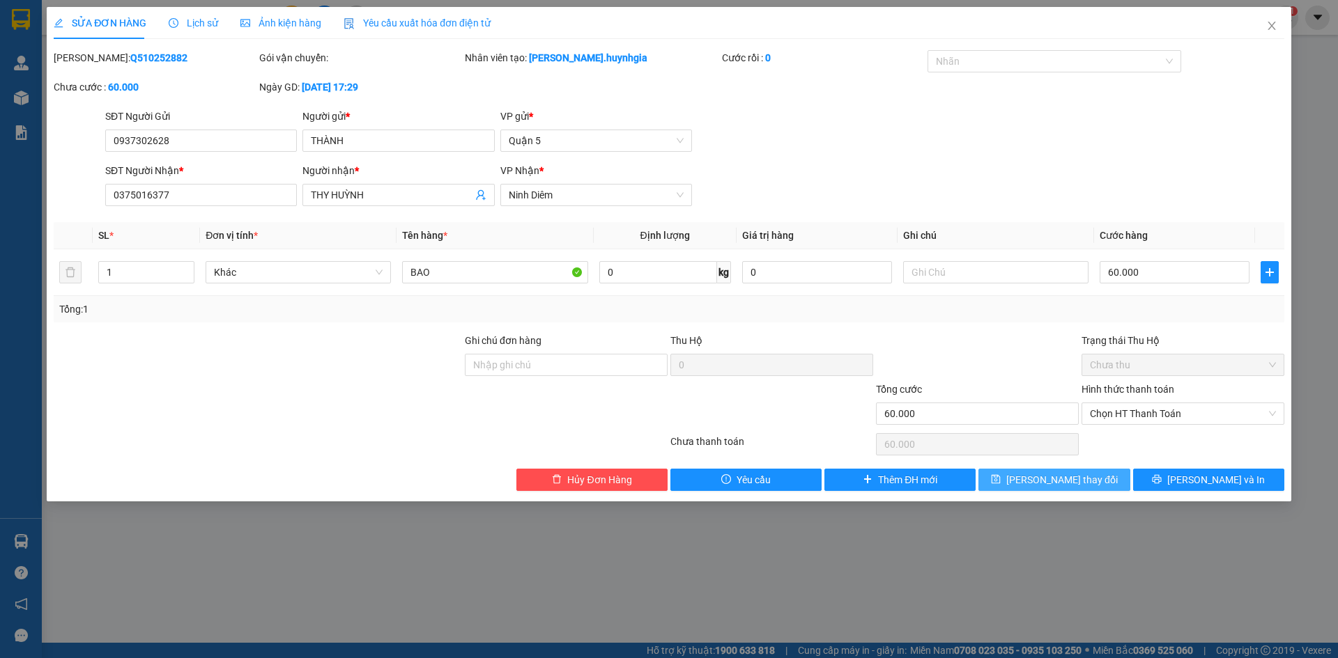
type input "0937302628"
click at [1043, 481] on span "[PERSON_NAME] thay đổi" at bounding box center [1061, 479] width 111 height 15
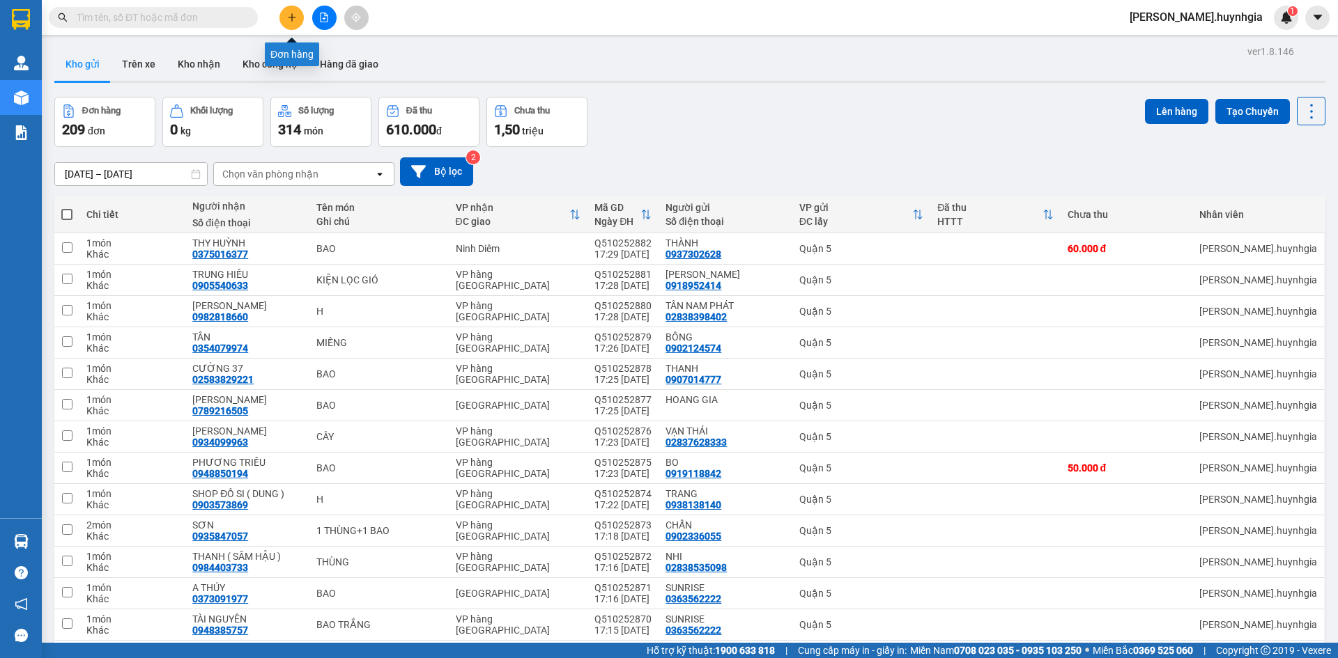
click at [293, 16] on icon "plus" at bounding box center [292, 18] width 10 height 10
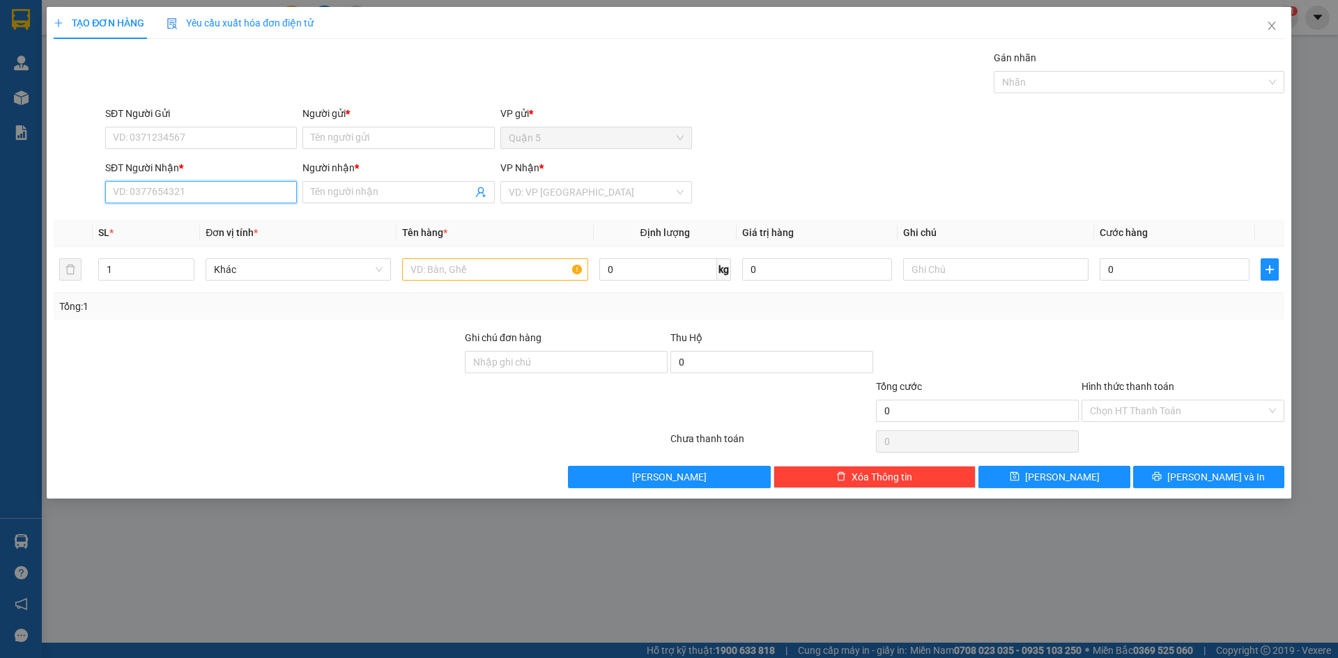
click at [197, 192] on input "SĐT Người Nhận *" at bounding box center [201, 192] width 192 height 22
click at [219, 214] on div "0905175987 - [PERSON_NAME]" at bounding box center [201, 219] width 175 height 15
type input "0905175987"
type input "[PERSON_NAME]"
type input "0905175987"
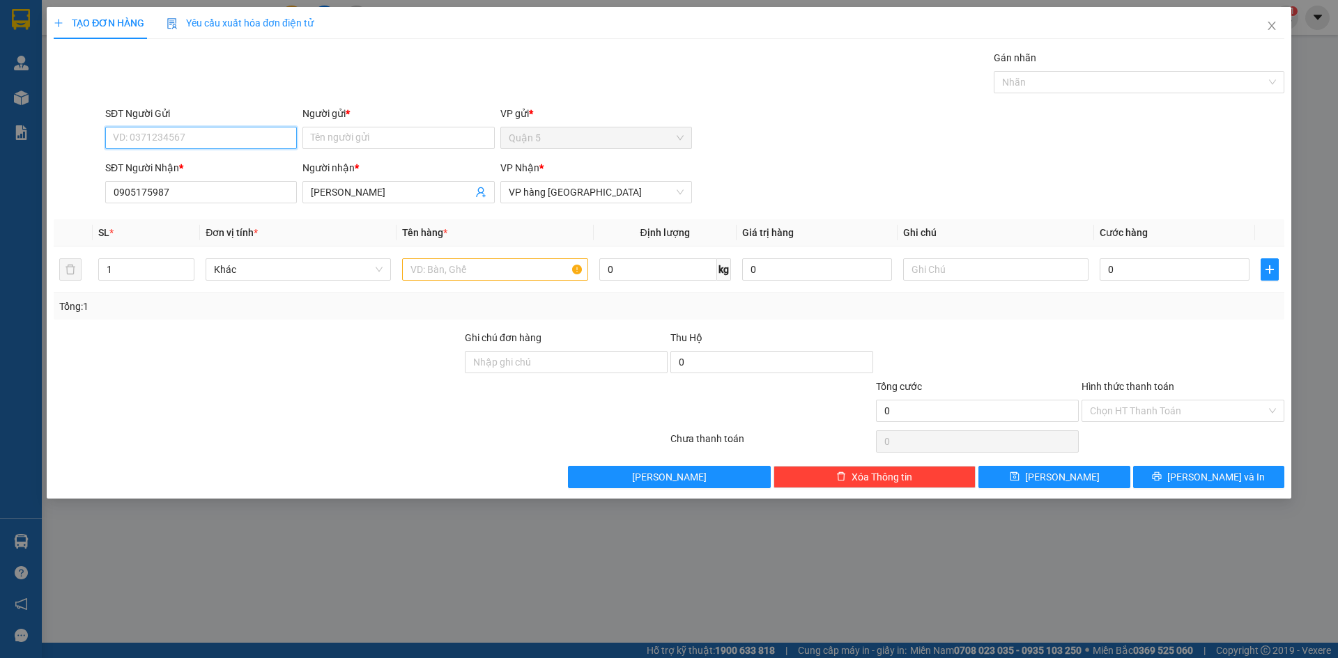
click at [227, 140] on input "SĐT Người Gửi" at bounding box center [201, 138] width 192 height 22
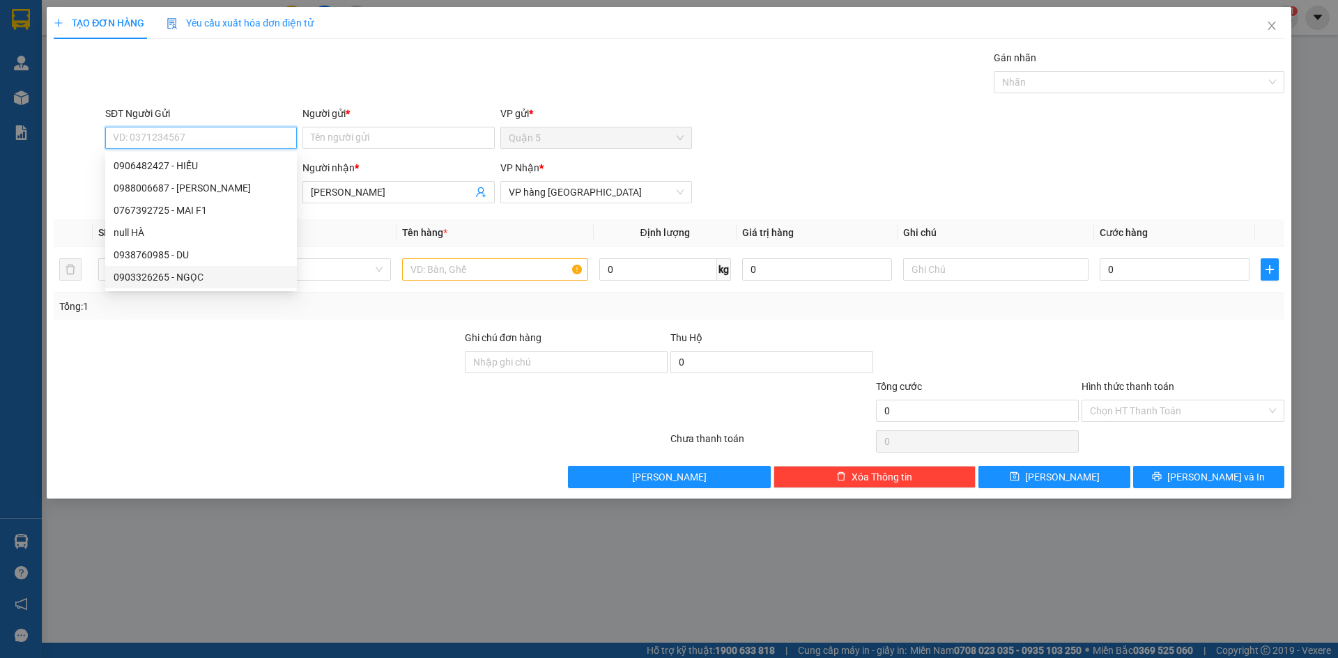
click at [196, 270] on div "0903326265 - NGỌC" at bounding box center [201, 277] width 175 height 15
type input "0903326265"
type input "NGỌC"
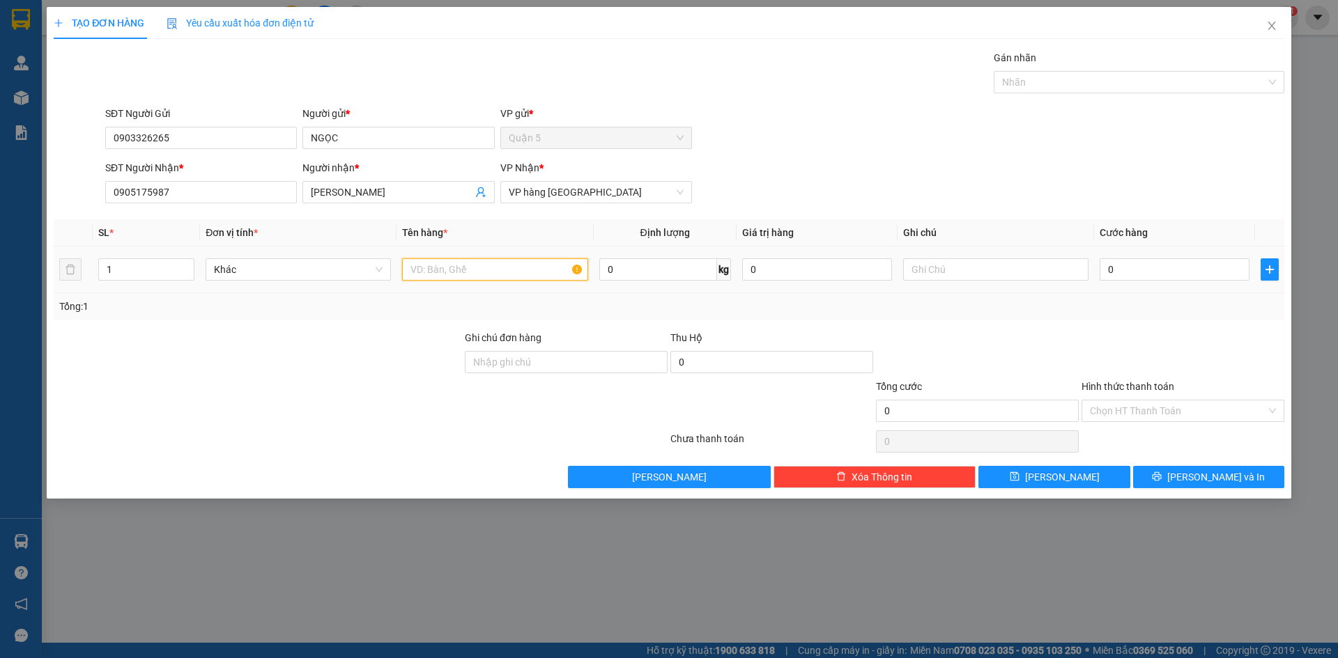
click at [472, 274] on input "text" at bounding box center [494, 269] width 185 height 22
type input "B"
type input "1BAO+1 CÂY+1GOIS"
click at [1166, 481] on button "[PERSON_NAME] và In" at bounding box center [1208, 477] width 151 height 22
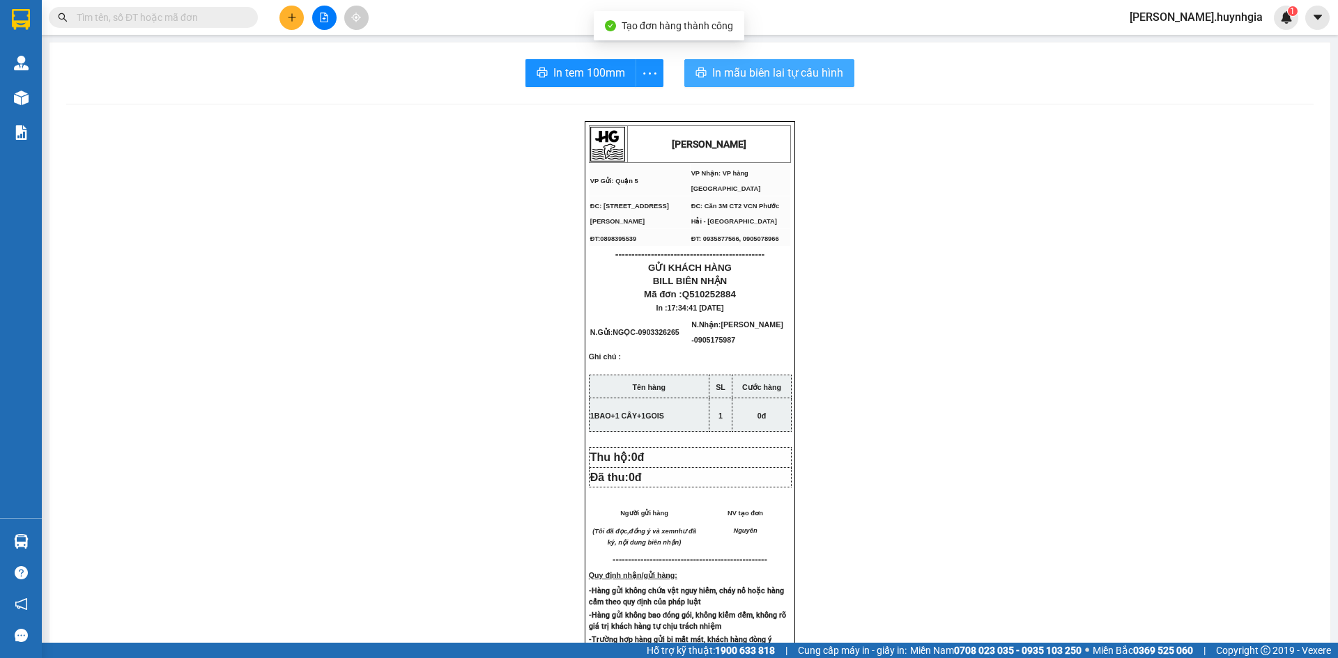
drag, startPoint x: 713, startPoint y: 67, endPoint x: 1033, endPoint y: 192, distance: 343.5
click at [713, 68] on span "In mẫu biên lai tự cấu hình" at bounding box center [777, 72] width 131 height 17
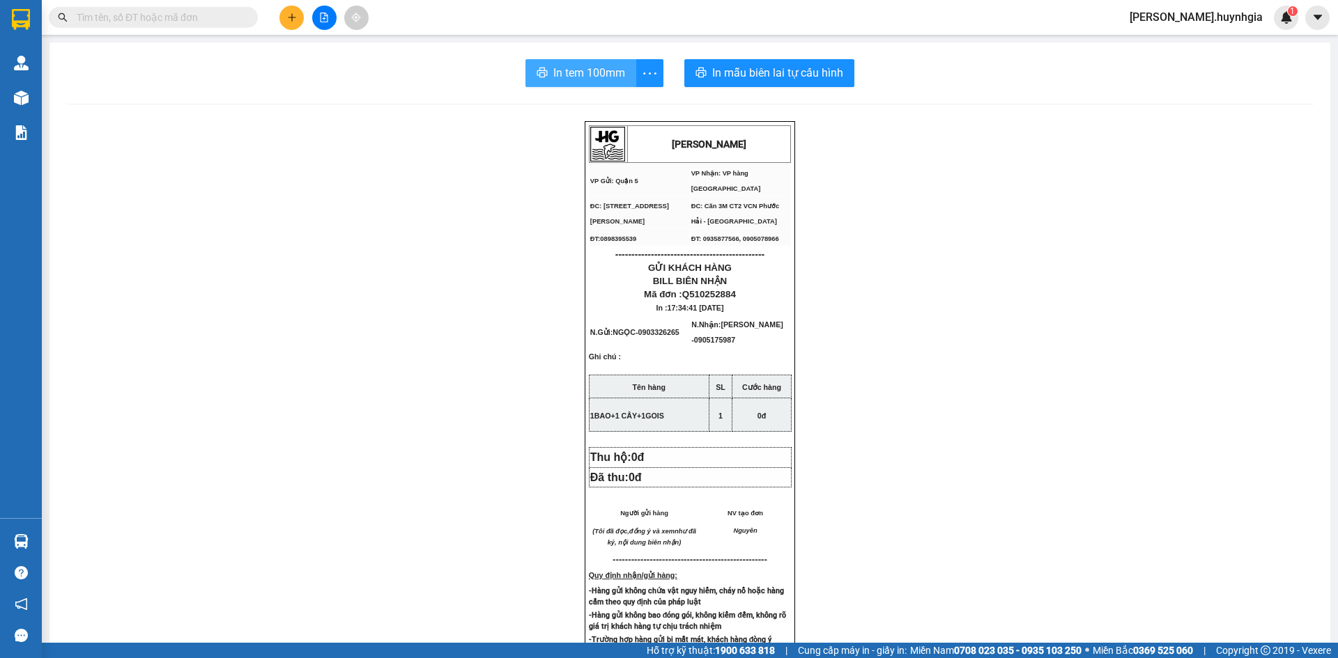
click at [590, 72] on span "In tem 100mm" at bounding box center [589, 72] width 72 height 17
click at [296, 24] on button at bounding box center [291, 18] width 24 height 24
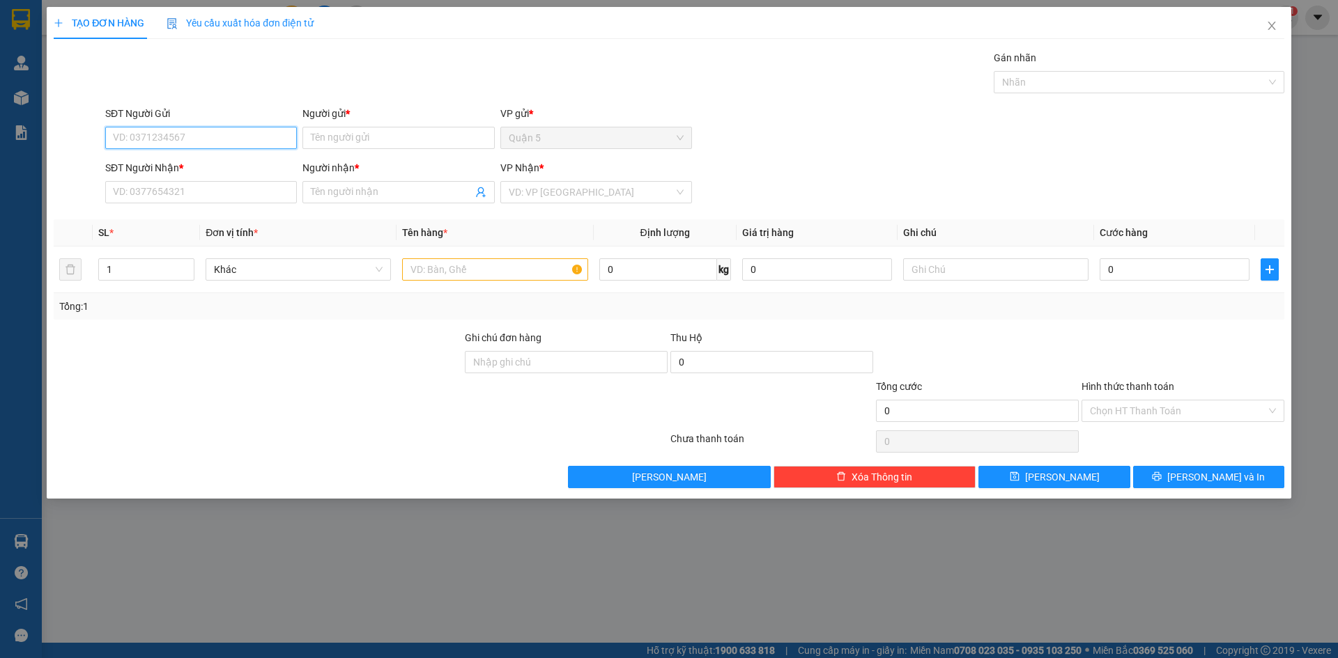
click at [220, 141] on input "SĐT Người Gửi" at bounding box center [201, 138] width 192 height 22
type input "0916888033"
click at [190, 165] on div "0916888033 - BẢO" at bounding box center [201, 165] width 175 height 15
type input "BẢO"
type input "0777570363"
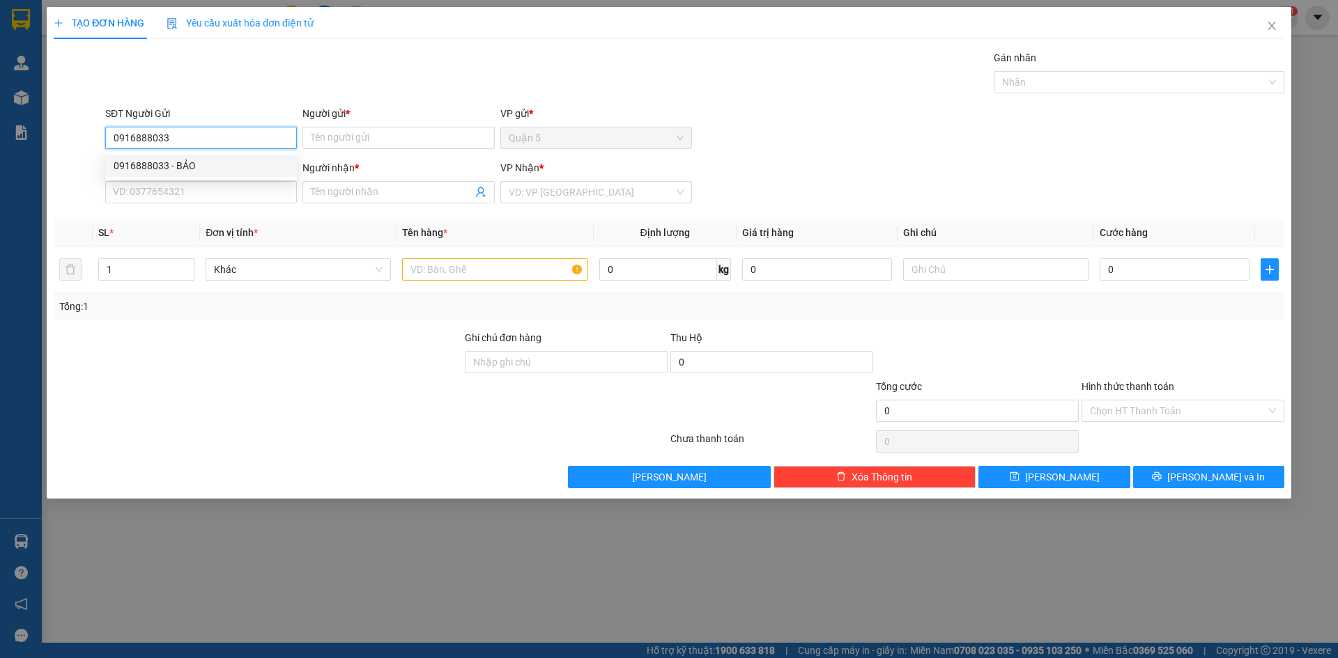
type input "TRỰC"
type input "0916888033"
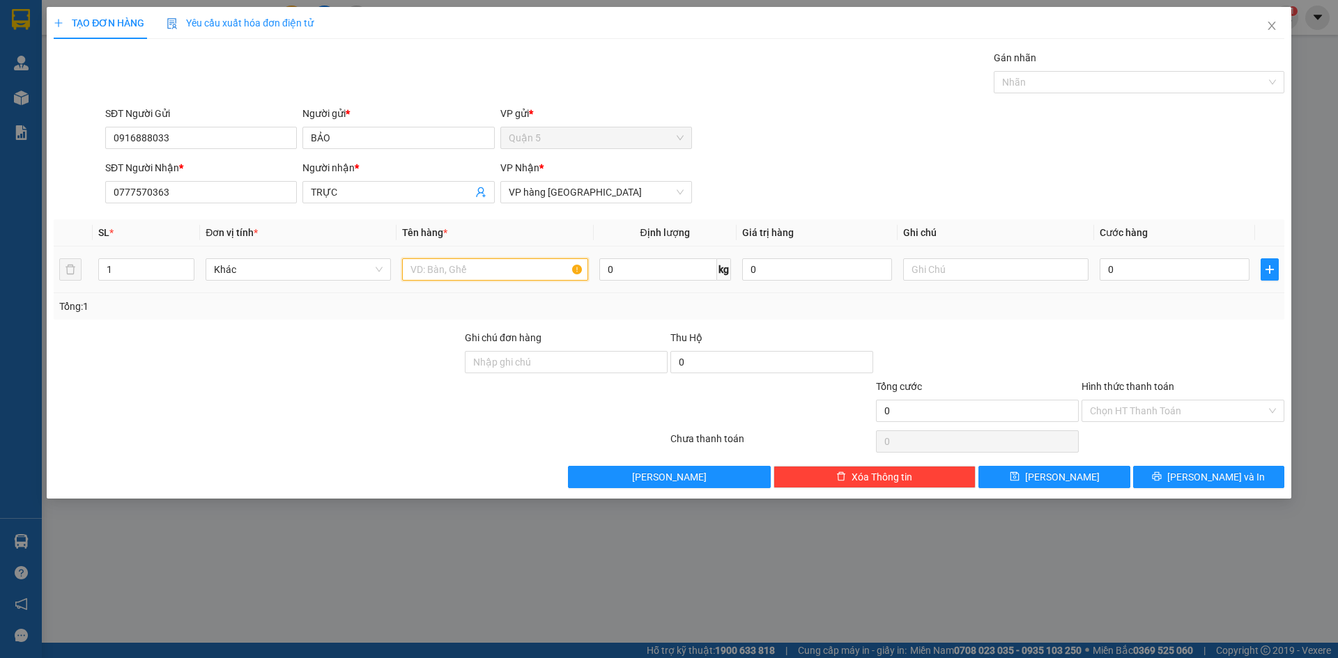
click at [431, 277] on input "text" at bounding box center [494, 269] width 185 height 22
type input "[GEOGRAPHIC_DATA]"
click at [1161, 481] on icon "printer" at bounding box center [1156, 476] width 9 height 9
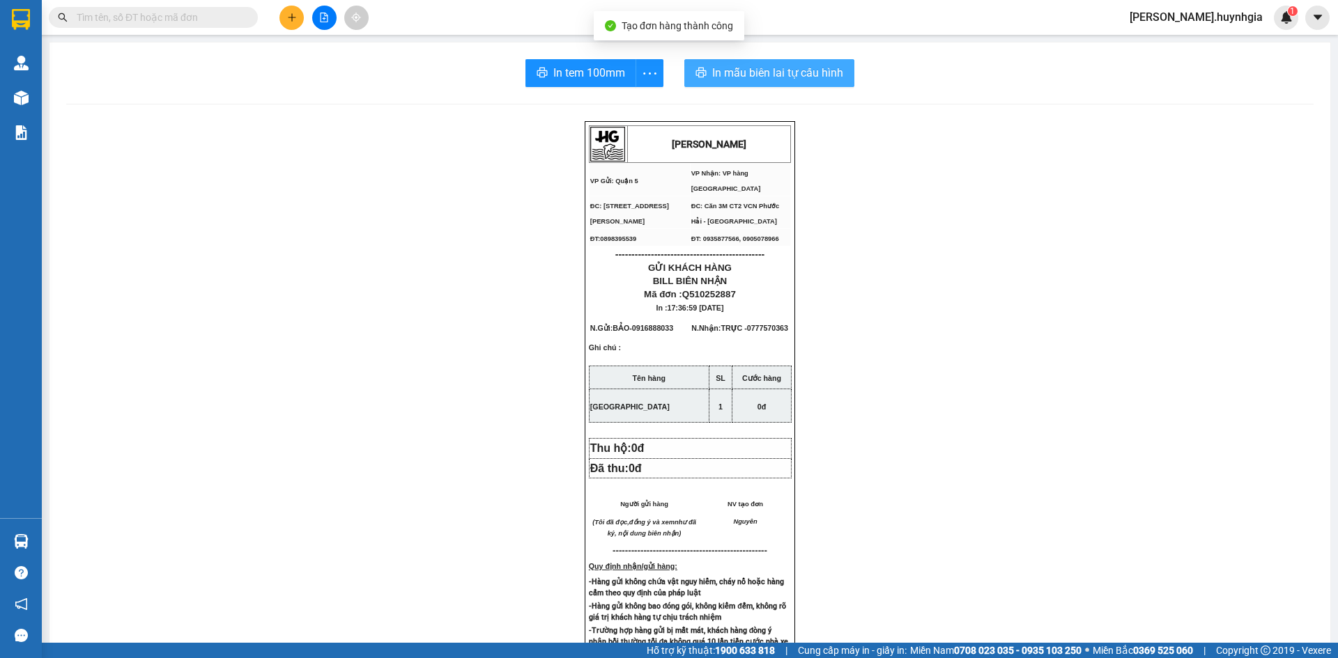
click at [699, 81] on button "In mẫu biên lai tự cấu hình" at bounding box center [769, 73] width 170 height 28
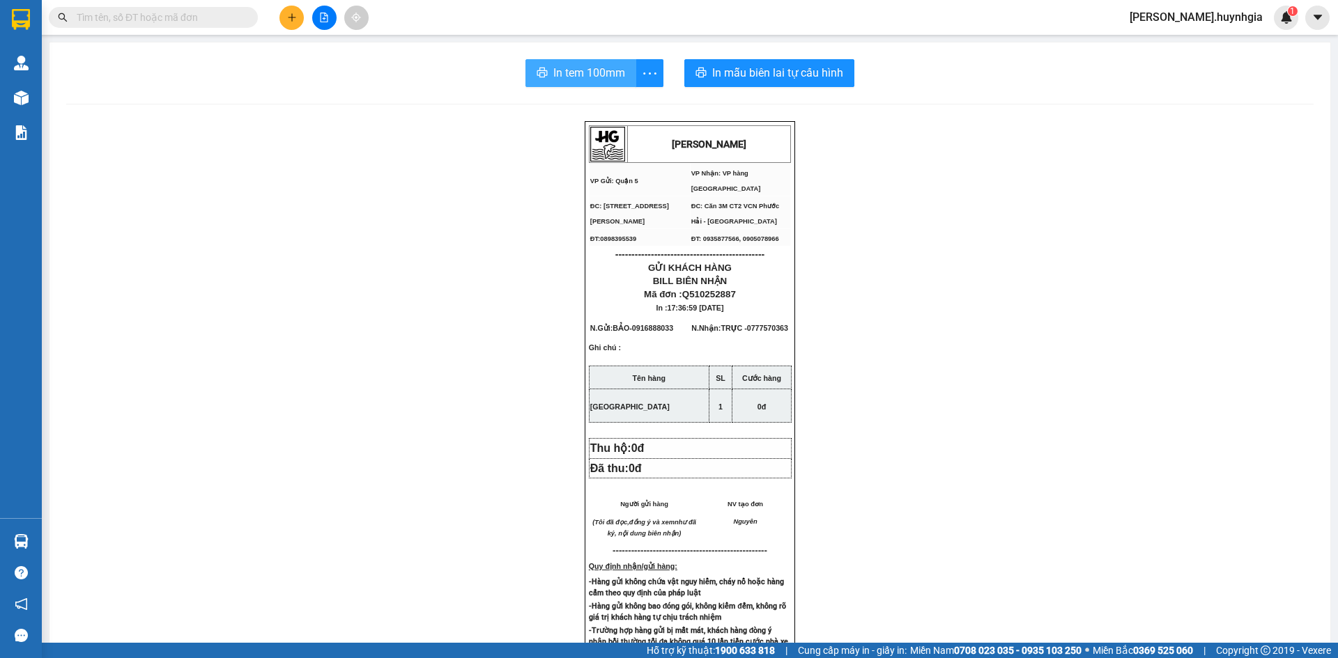
drag, startPoint x: 975, startPoint y: 133, endPoint x: 561, endPoint y: 78, distance: 418.2
click at [561, 78] on span "In tem 100mm" at bounding box center [589, 72] width 72 height 17
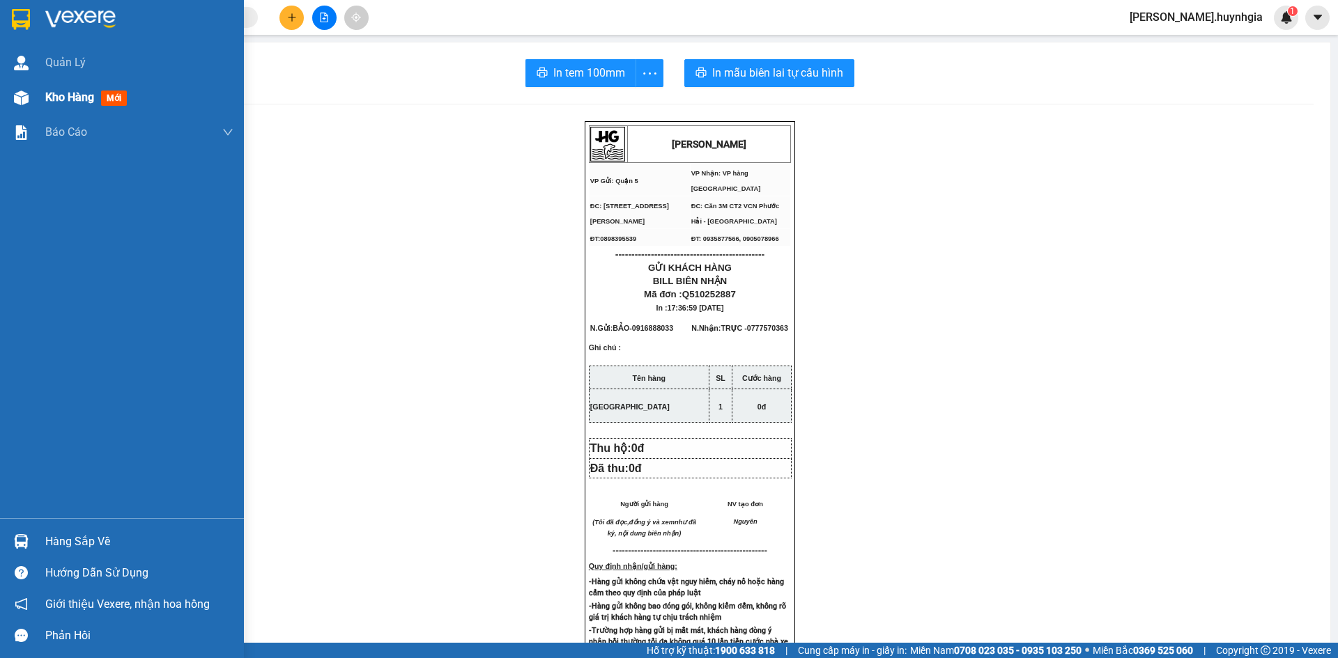
drag, startPoint x: 63, startPoint y: 100, endPoint x: 86, endPoint y: 97, distance: 23.9
click at [63, 100] on span "Kho hàng" at bounding box center [69, 97] width 49 height 13
click at [84, 93] on span "Kho hàng" at bounding box center [69, 97] width 49 height 13
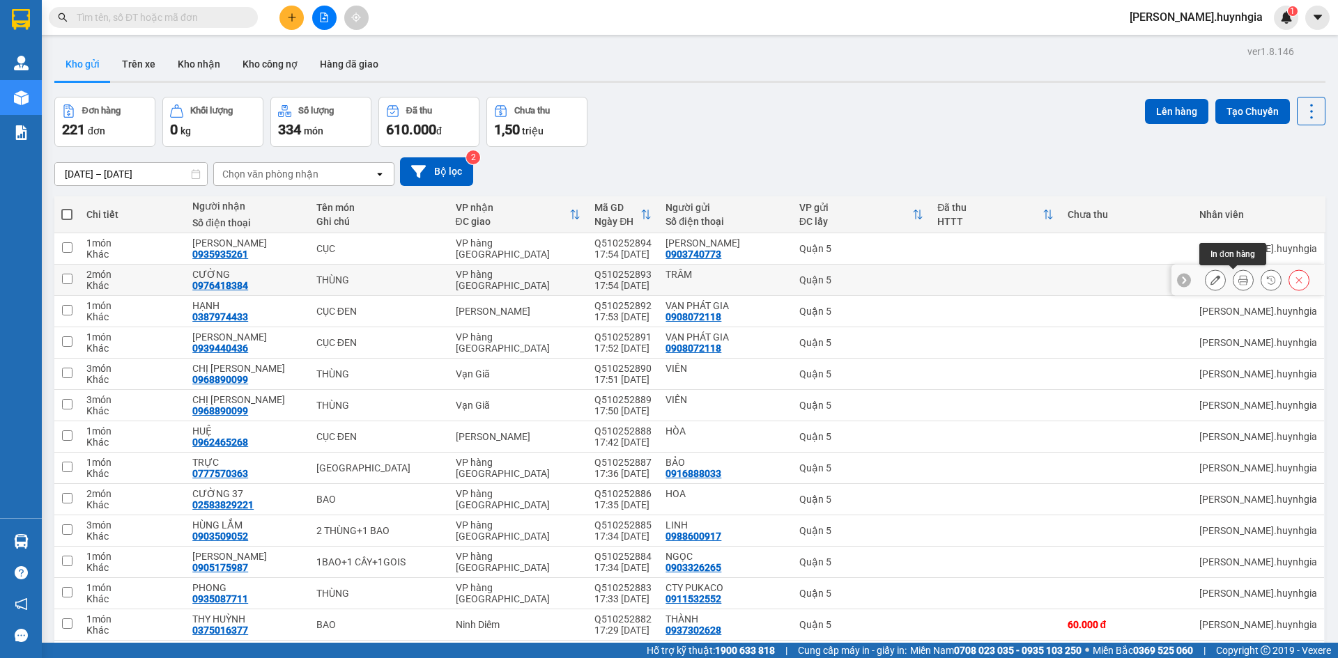
click at [1238, 278] on icon at bounding box center [1243, 280] width 10 height 10
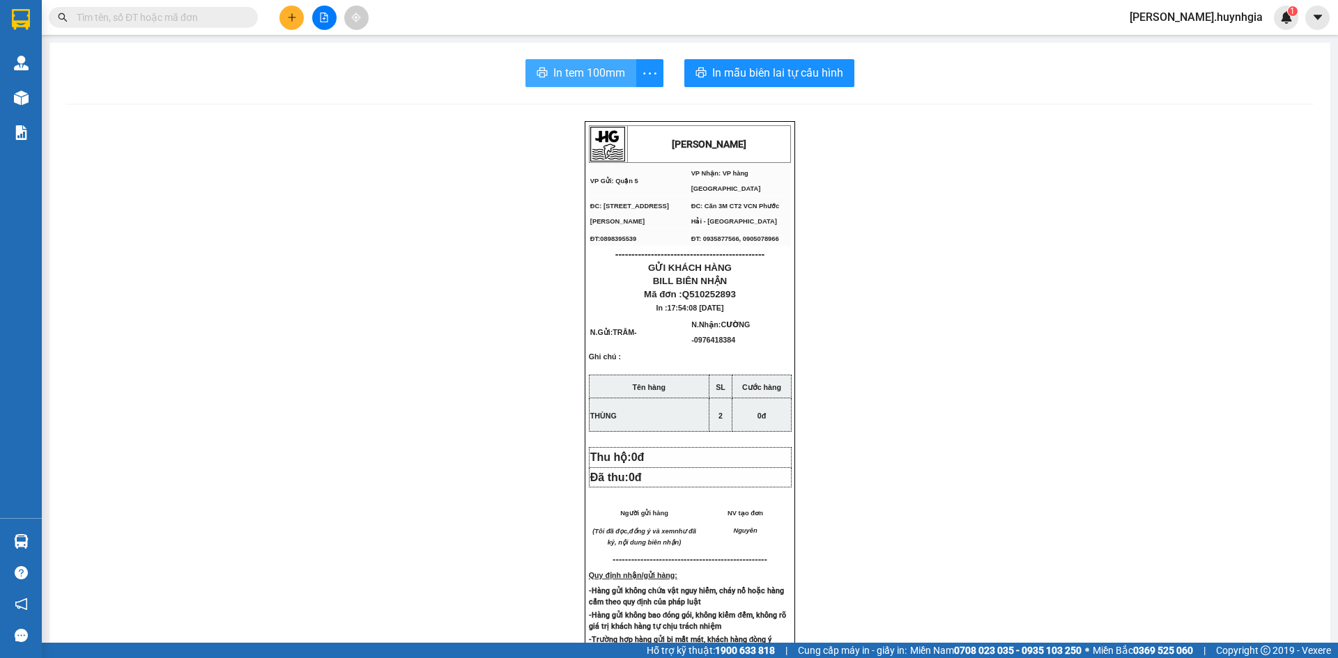
drag, startPoint x: 610, startPoint y: 70, endPoint x: 888, endPoint y: 114, distance: 281.3
click at [611, 70] on span "In tem 100mm" at bounding box center [589, 72] width 72 height 17
click at [288, 23] on button at bounding box center [291, 18] width 24 height 24
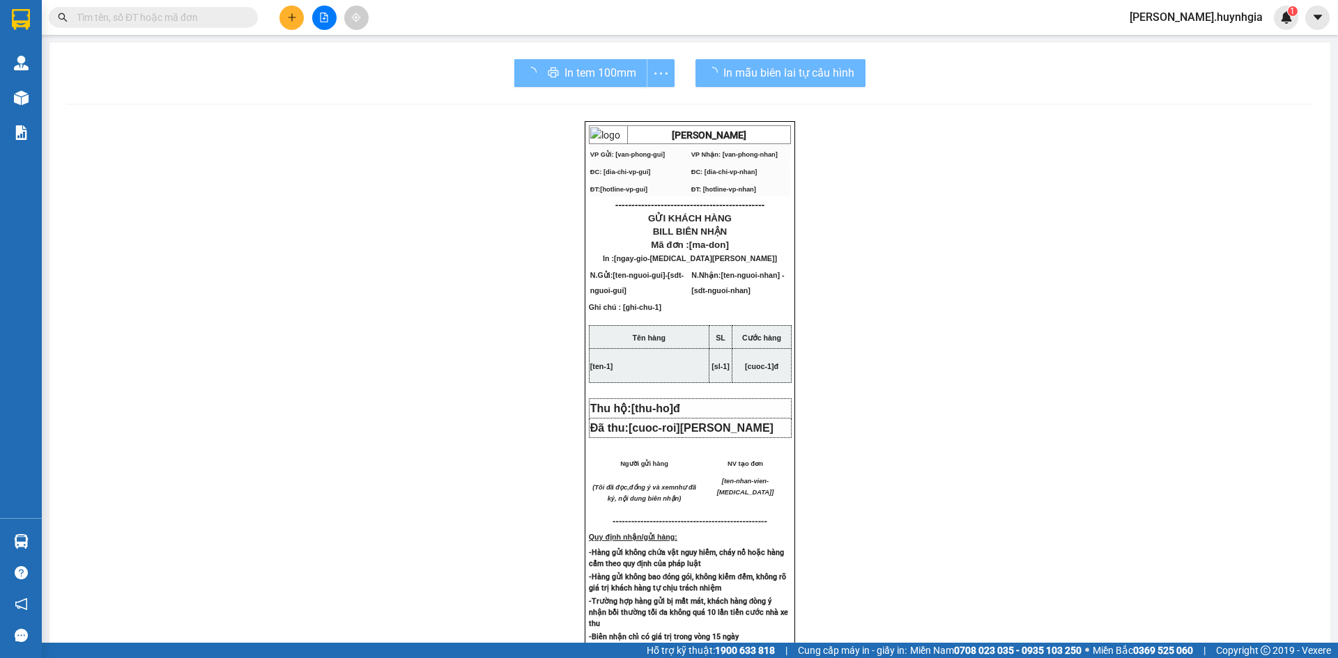
click at [127, 19] on input "text" at bounding box center [159, 17] width 164 height 15
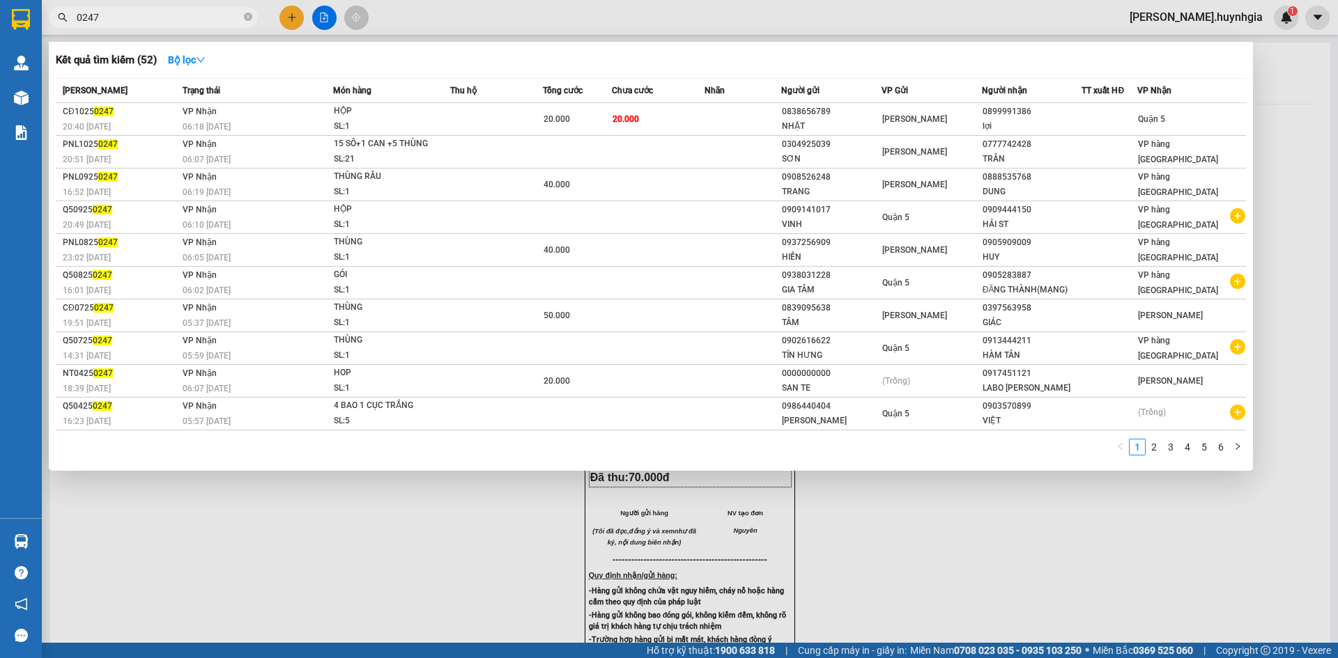
type input "0247"
click at [298, 14] on div at bounding box center [669, 329] width 1338 height 658
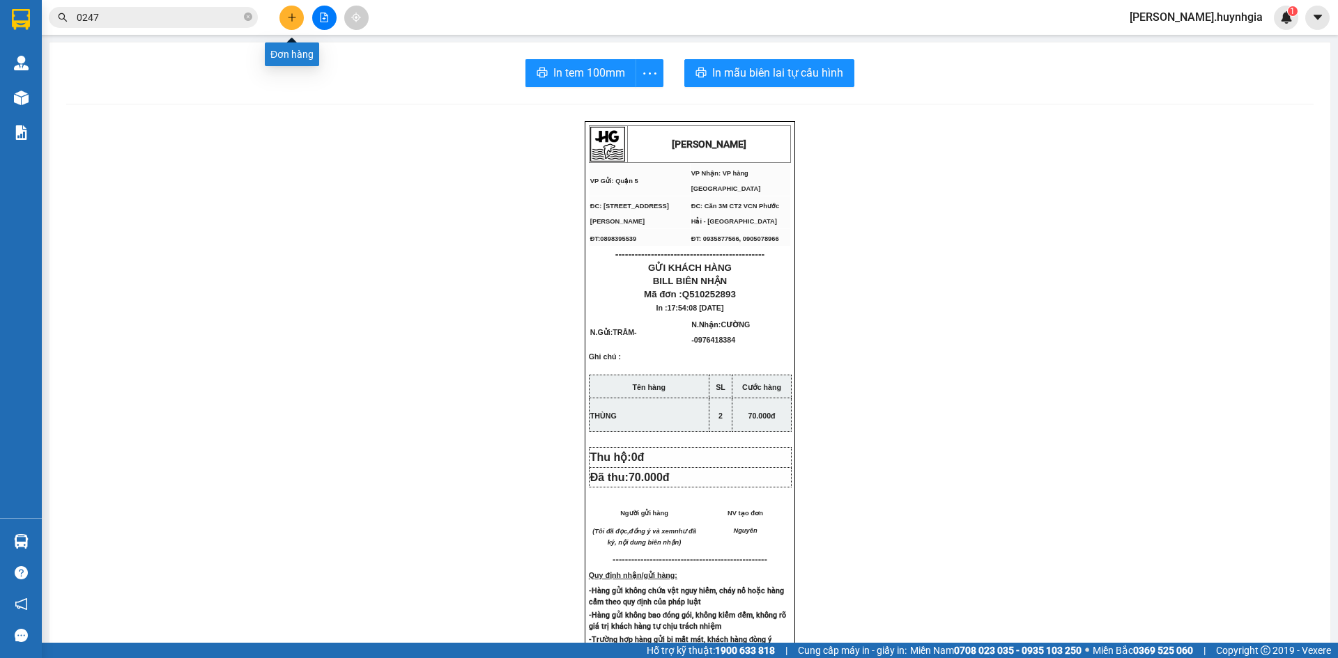
click at [298, 17] on button at bounding box center [291, 18] width 24 height 24
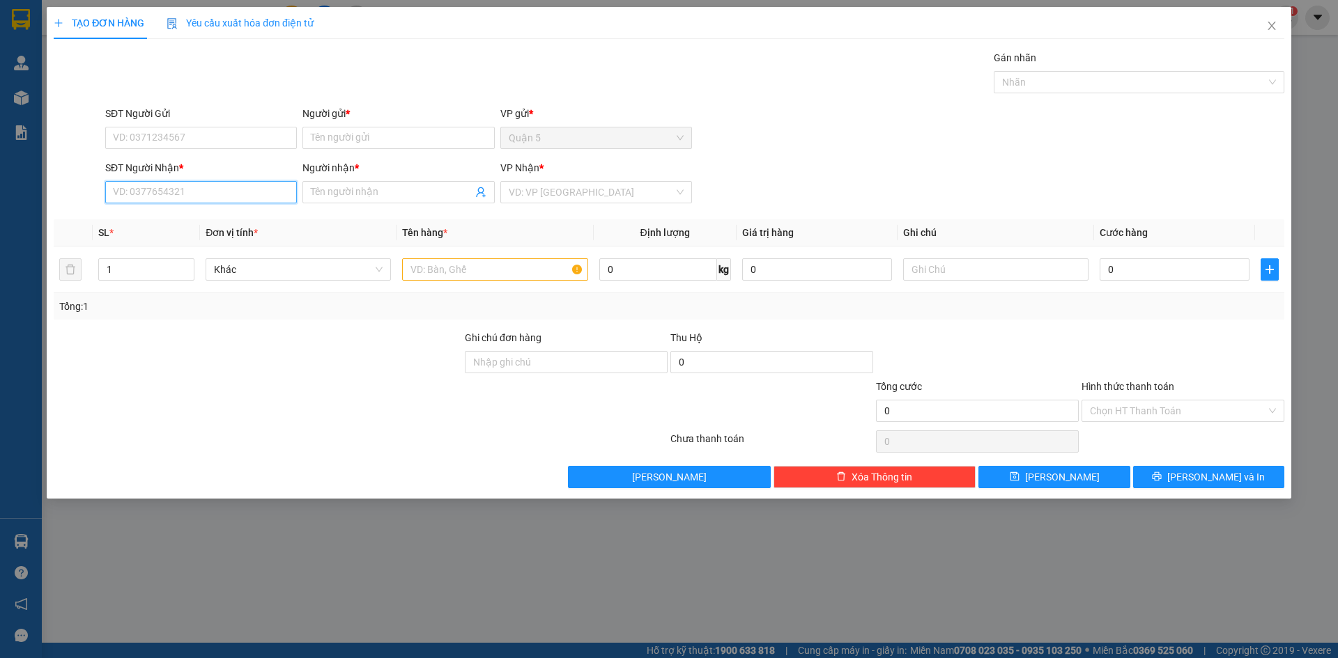
click at [235, 187] on input "SĐT Người Nhận *" at bounding box center [201, 192] width 192 height 22
type input "3"
type input "0905663414"
click at [318, 189] on input "Người nhận *" at bounding box center [391, 192] width 161 height 15
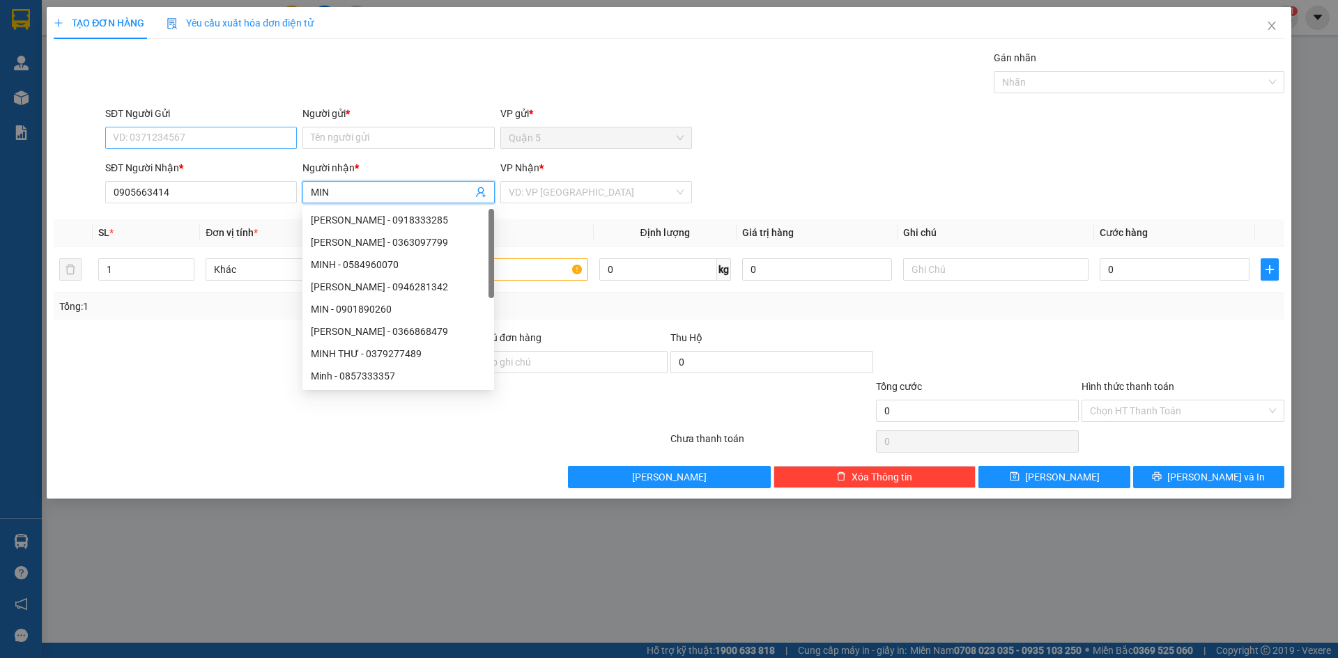
type input "MIN"
click at [279, 143] on input "SĐT Người Gửi" at bounding box center [201, 138] width 192 height 22
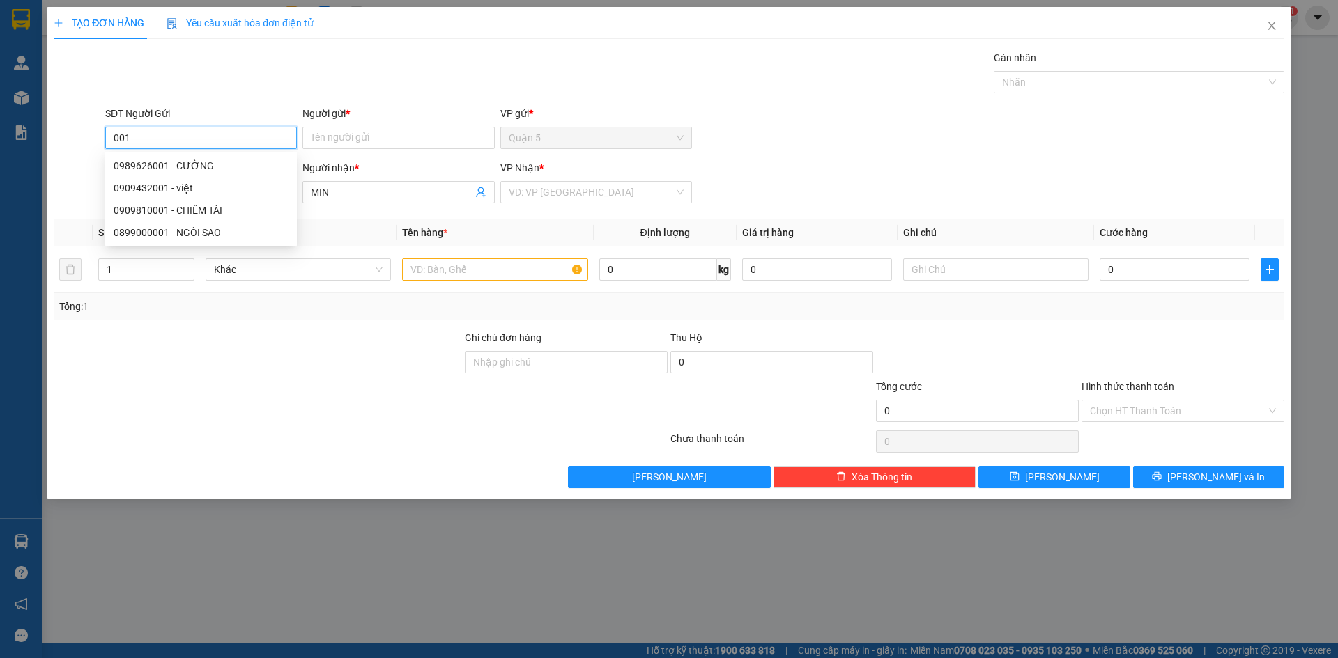
click at [225, 212] on div "0909810001 - CHIÊM TÀI" at bounding box center [201, 210] width 175 height 15
type input "0909810001"
type input "CHIÊM TÀI"
type input "0909810001"
click at [430, 266] on input "text" at bounding box center [494, 269] width 185 height 22
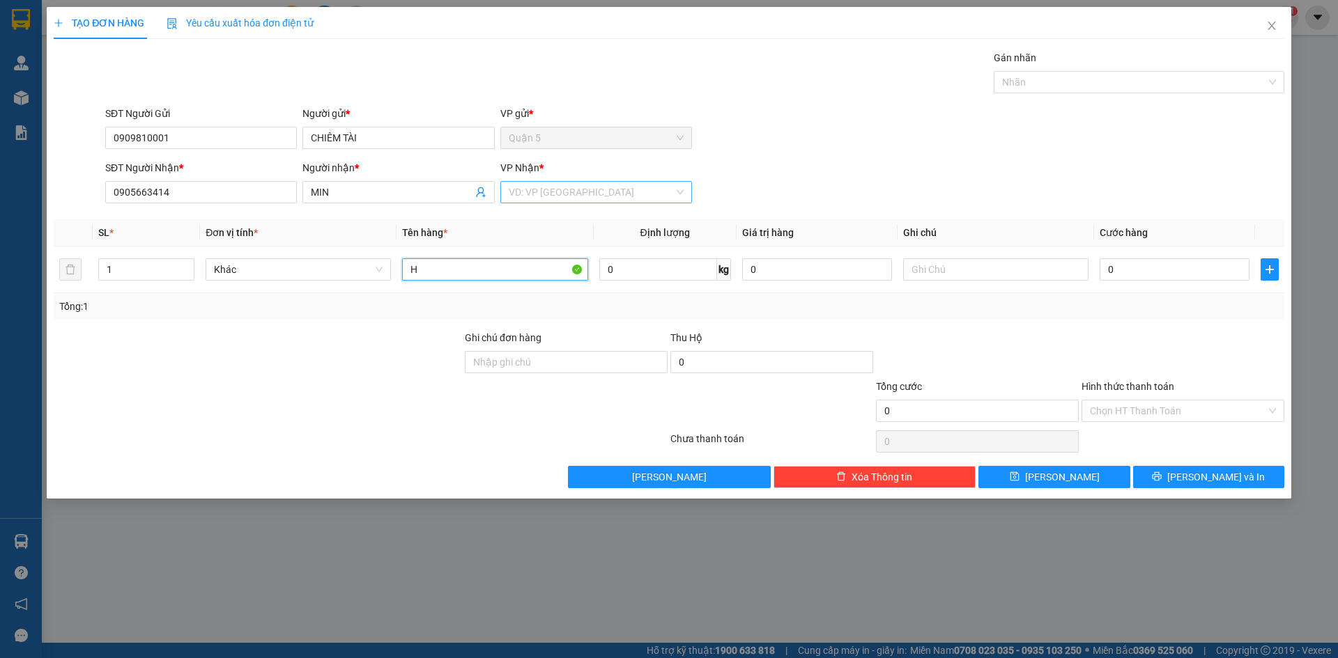
type input "H"
click at [520, 189] on input "search" at bounding box center [591, 192] width 165 height 21
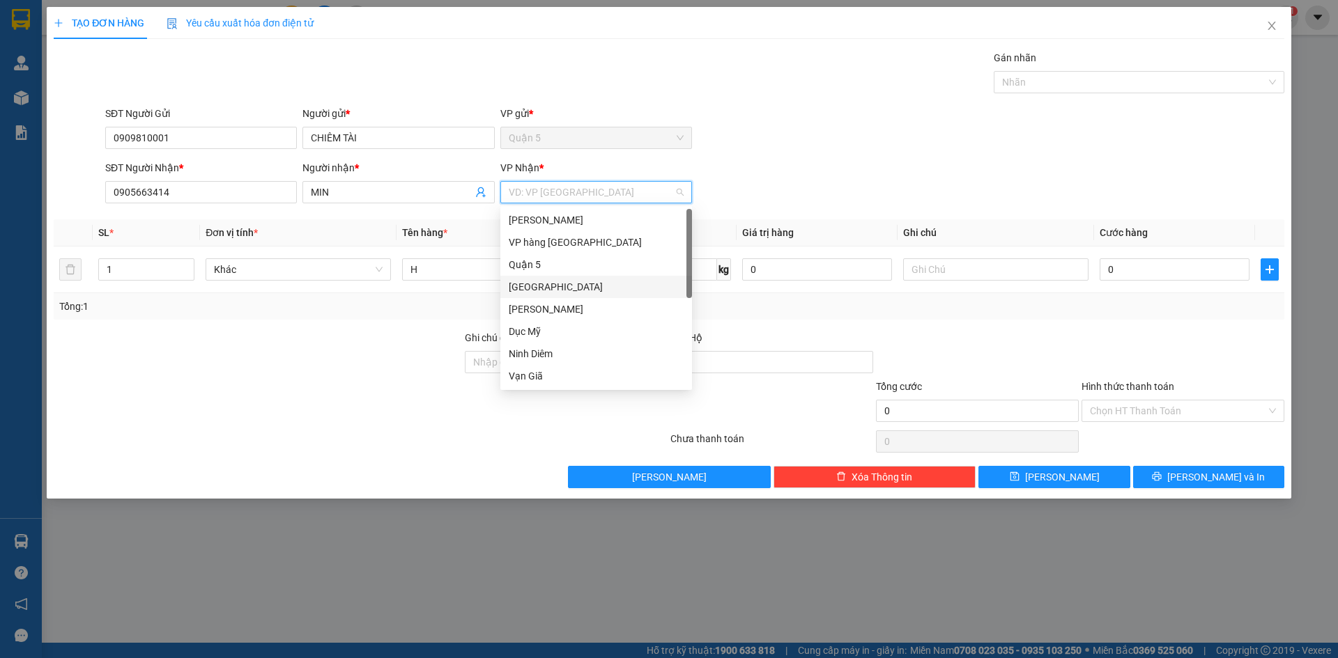
click at [575, 282] on div "[GEOGRAPHIC_DATA]" at bounding box center [596, 286] width 175 height 15
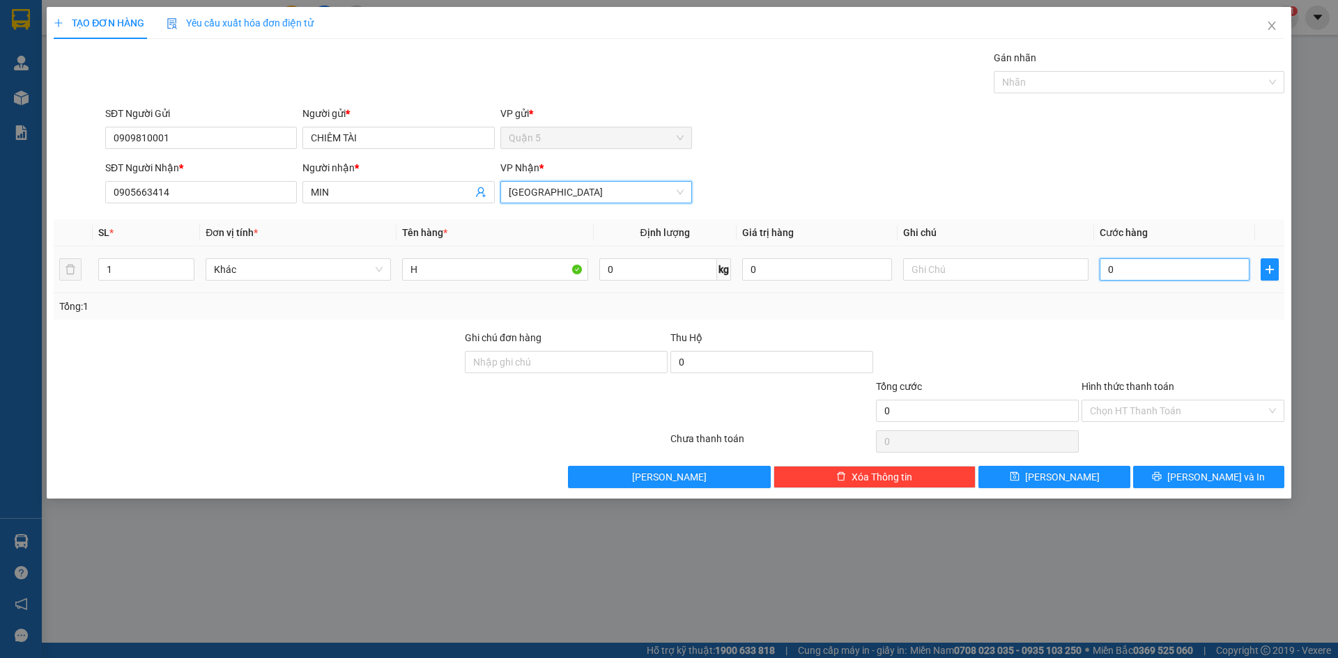
click at [1155, 277] on input "0" at bounding box center [1174, 269] width 150 height 22
type input "002"
type input "2"
type input "0.020"
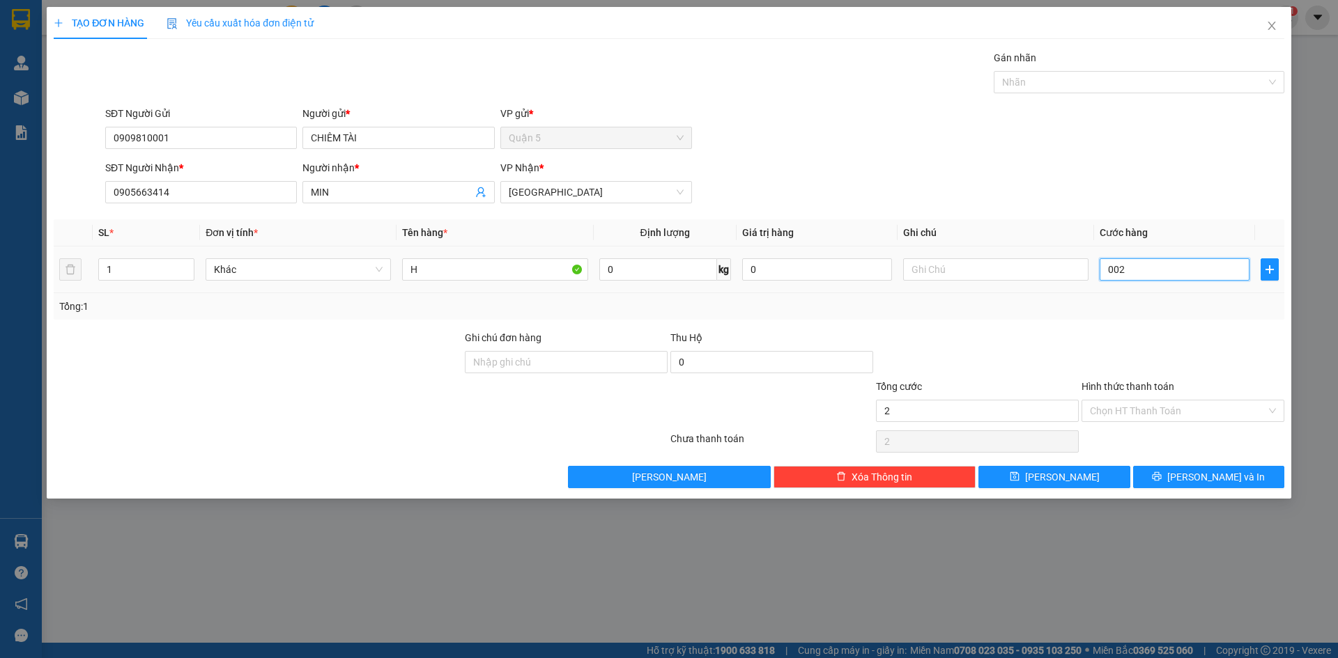
type input "20"
type input "20.000"
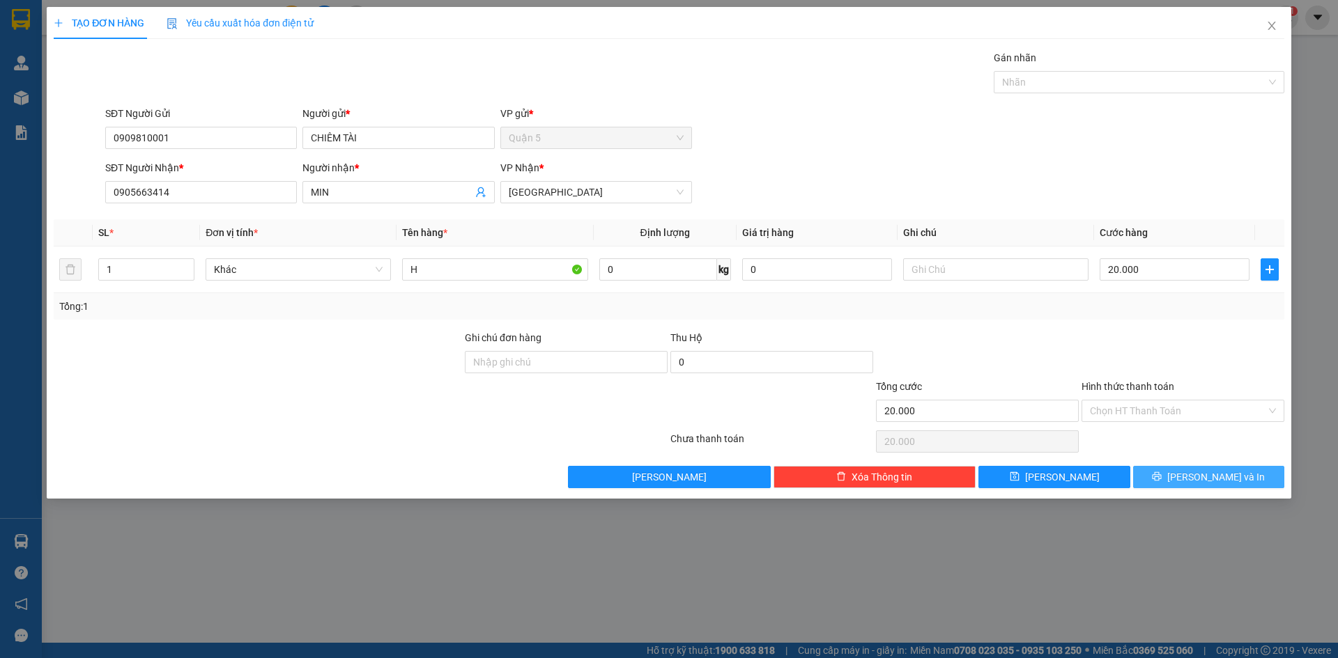
drag, startPoint x: 1185, startPoint y: 479, endPoint x: 1017, endPoint y: 320, distance: 232.1
click at [1161, 477] on icon "printer" at bounding box center [1157, 477] width 10 height 10
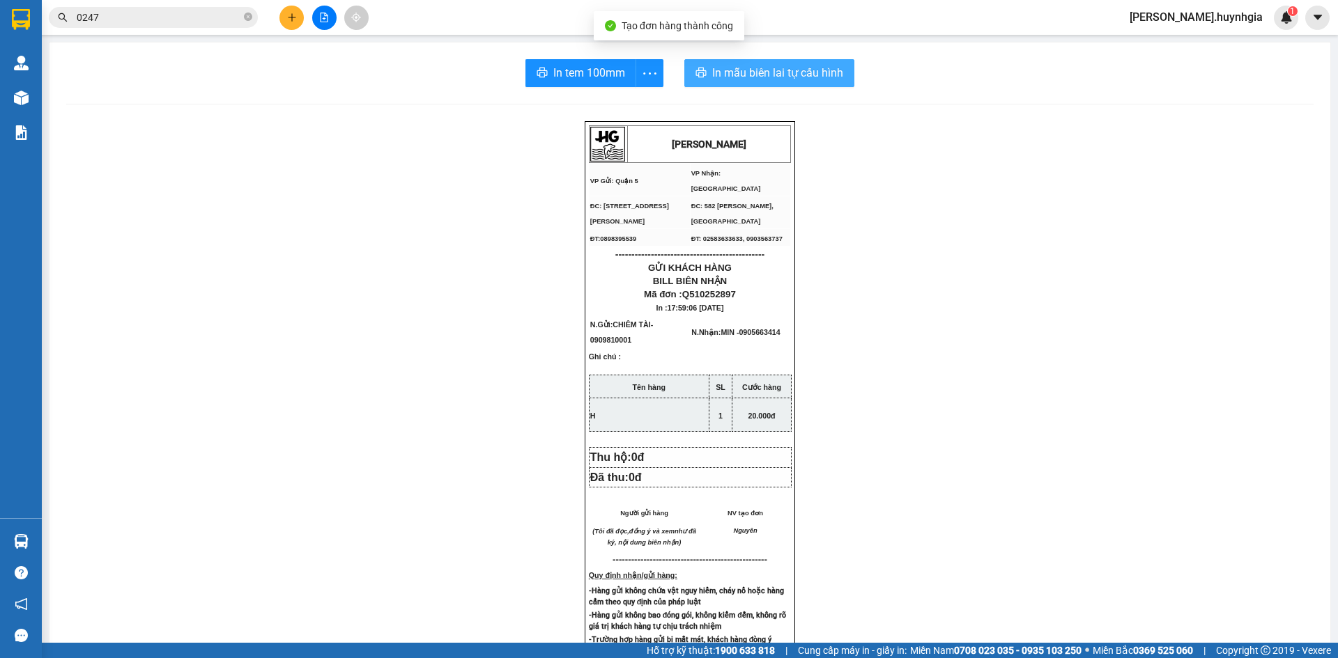
drag, startPoint x: 745, startPoint y: 70, endPoint x: 897, endPoint y: 80, distance: 151.5
click at [746, 70] on span "In mẫu biên lai tự cấu hình" at bounding box center [777, 72] width 131 height 17
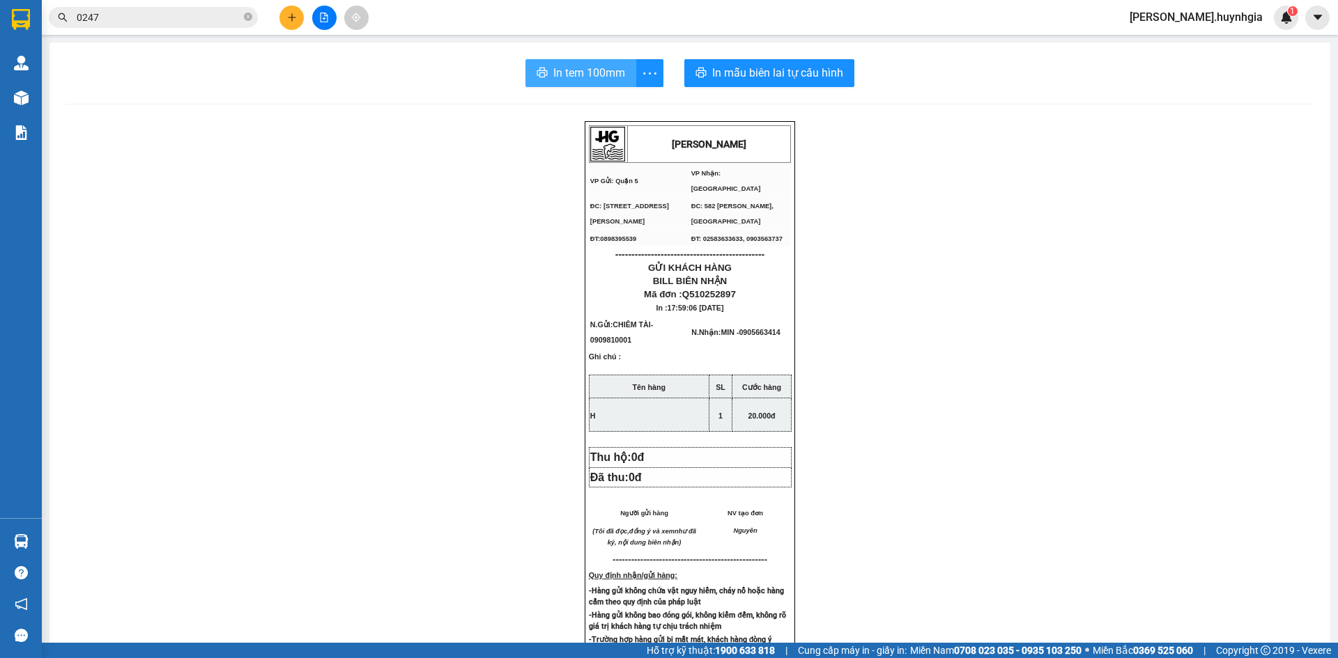
click at [585, 77] on span "In tem 100mm" at bounding box center [589, 72] width 72 height 17
click at [188, 17] on input "0247" at bounding box center [159, 17] width 164 height 15
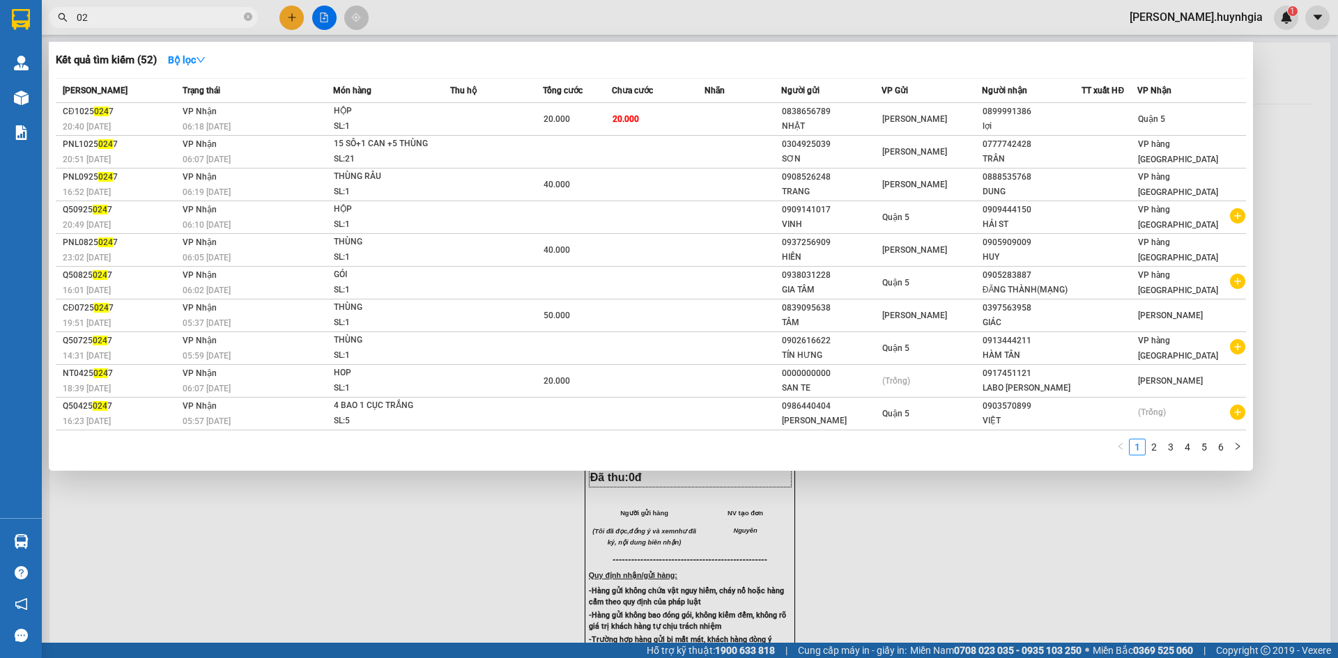
type input "0"
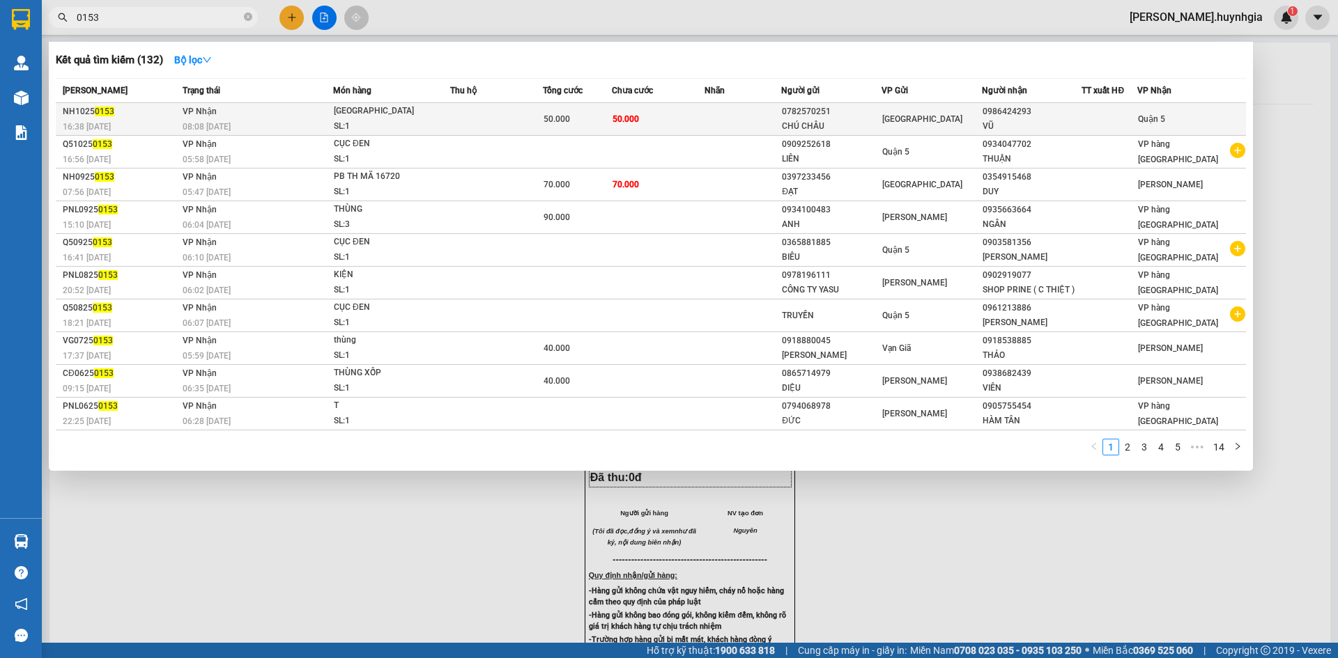
type input "0153"
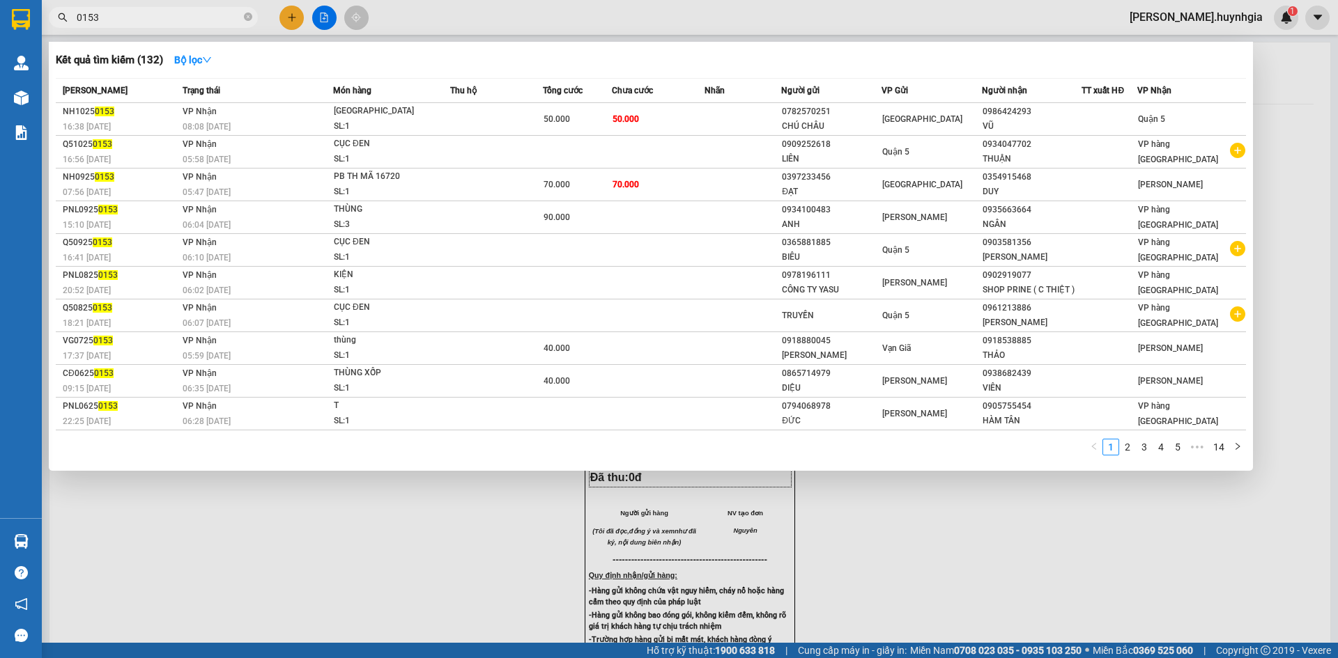
click at [704, 116] on td "50.000" at bounding box center [658, 119] width 93 height 33
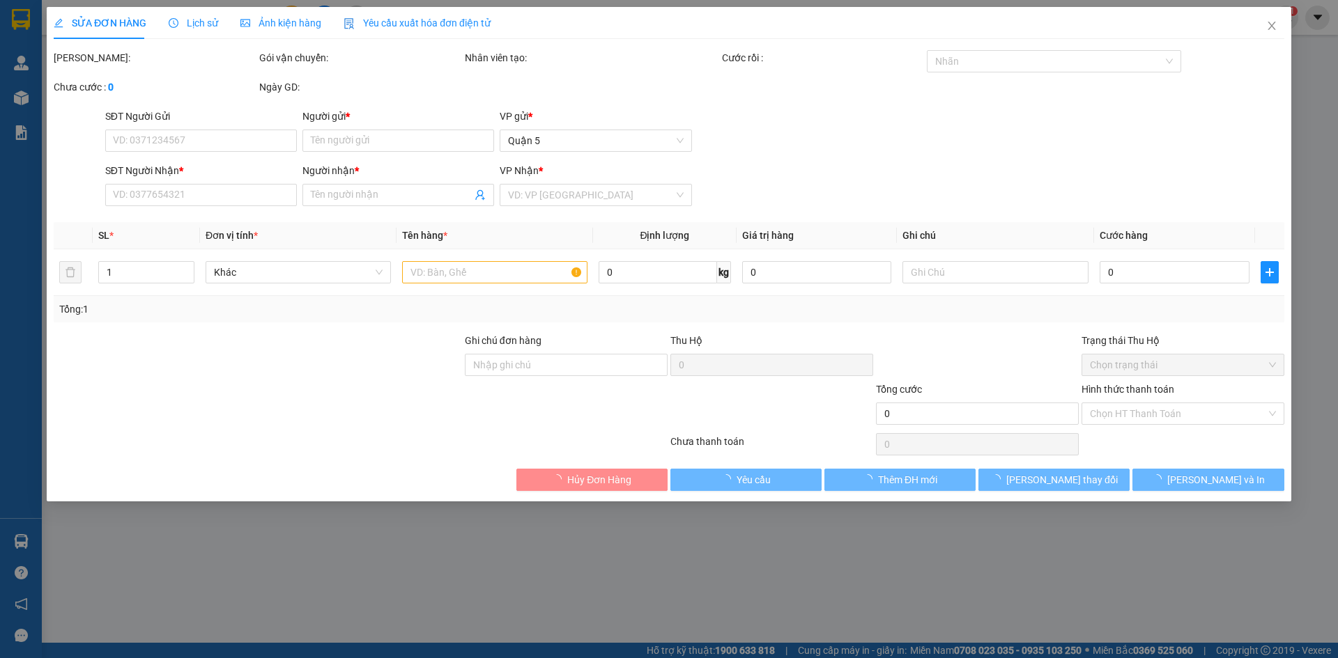
type input "0782570251"
type input "CHÚ CHÂU"
type input "0986424293"
type input "VŨ"
type input "50.000"
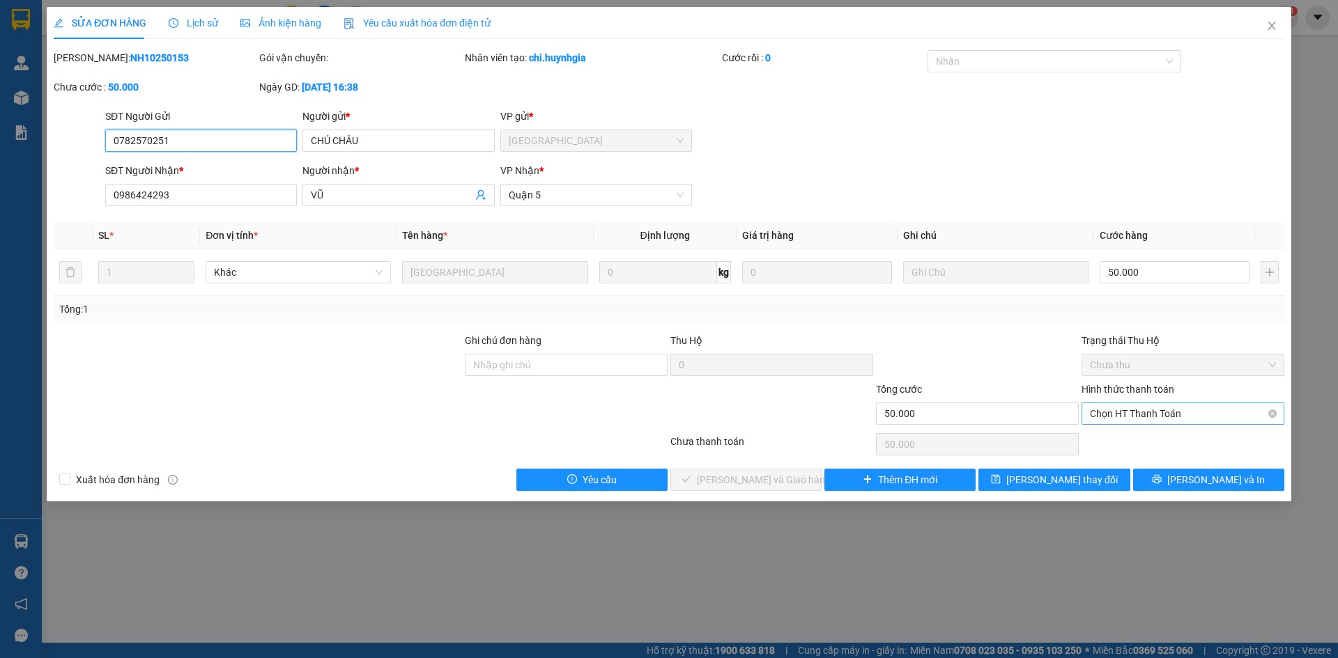
click at [1129, 417] on span "Chọn HT Thanh Toán" at bounding box center [1183, 413] width 186 height 21
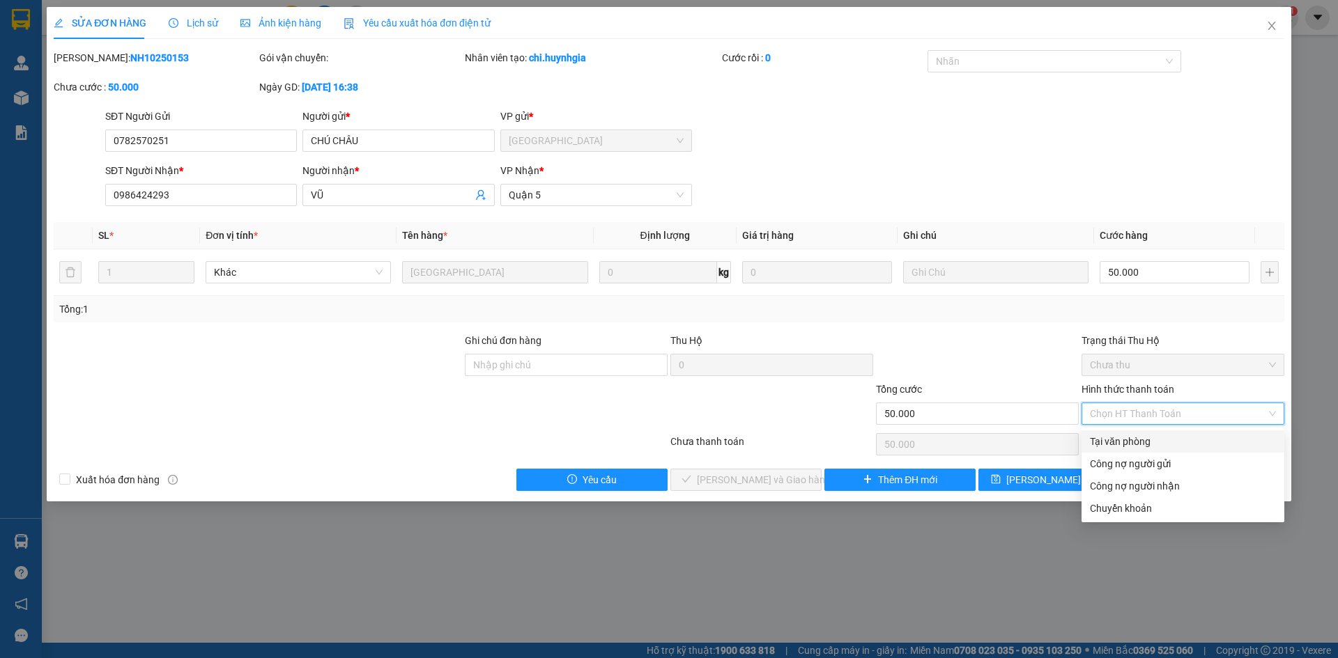
click at [1122, 442] on div "Tại văn phòng" at bounding box center [1183, 441] width 186 height 15
type input "0"
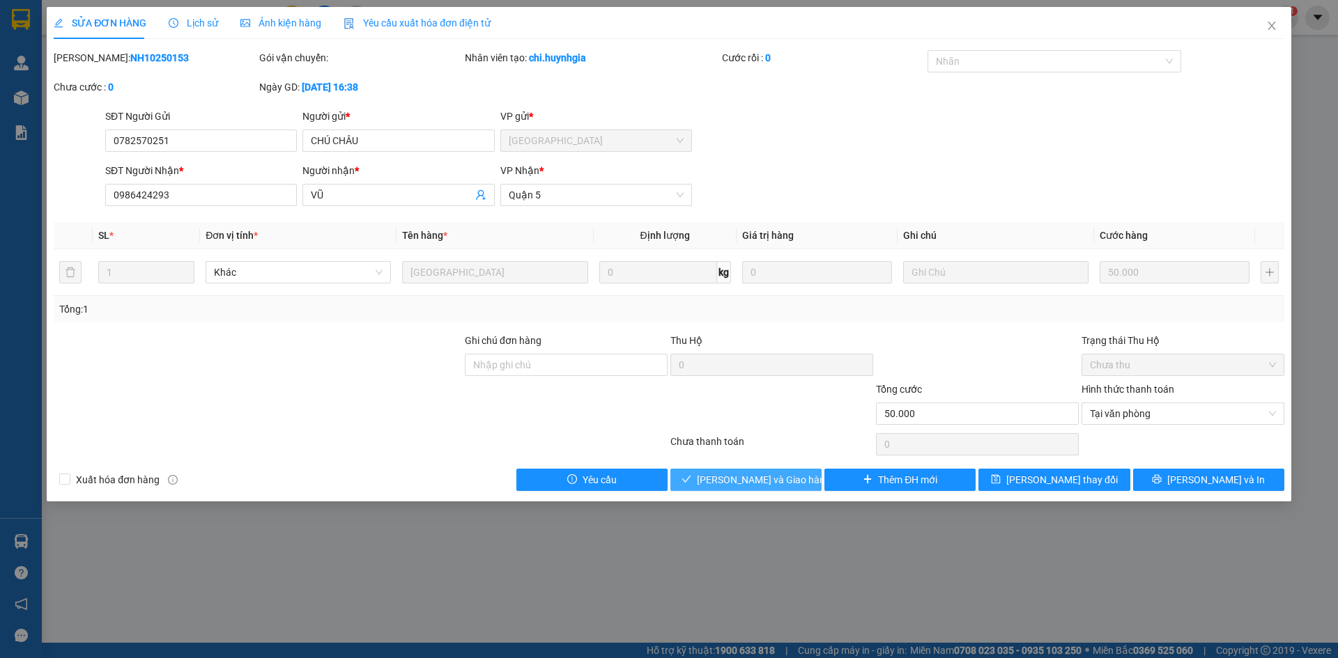
click at [798, 483] on button "[PERSON_NAME] và Giao hàng" at bounding box center [745, 480] width 151 height 22
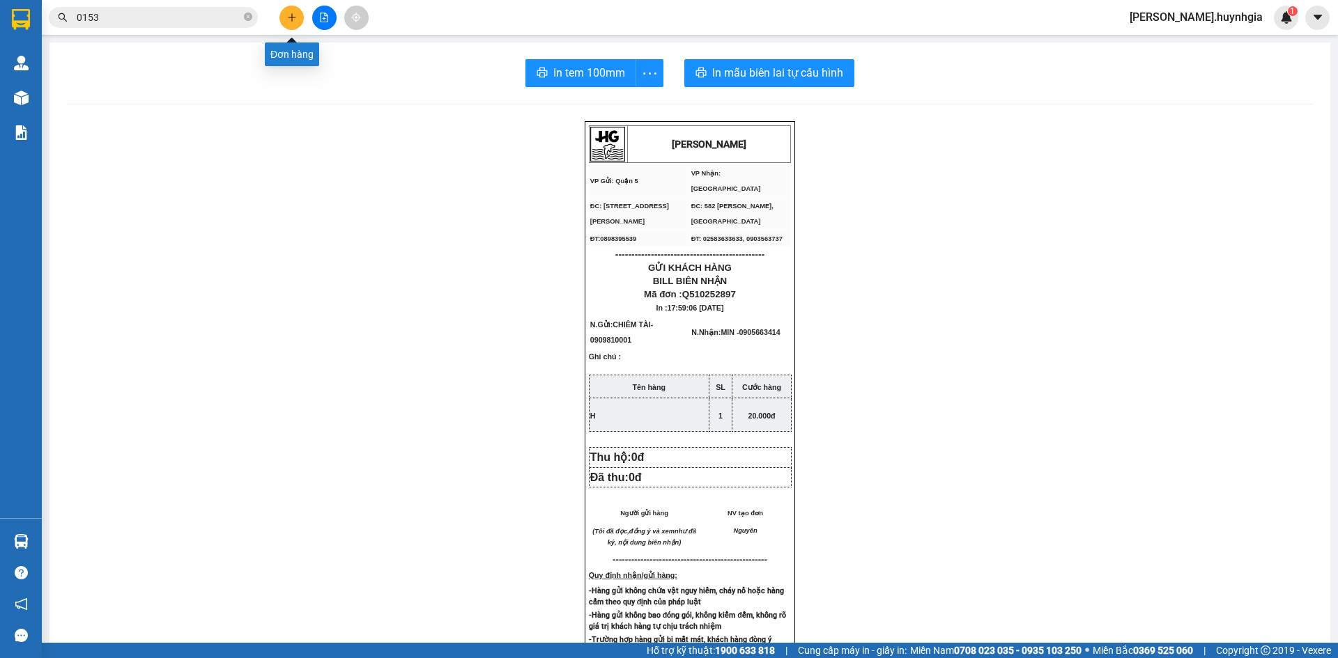
click at [292, 20] on icon "plus" at bounding box center [291, 17] width 1 height 8
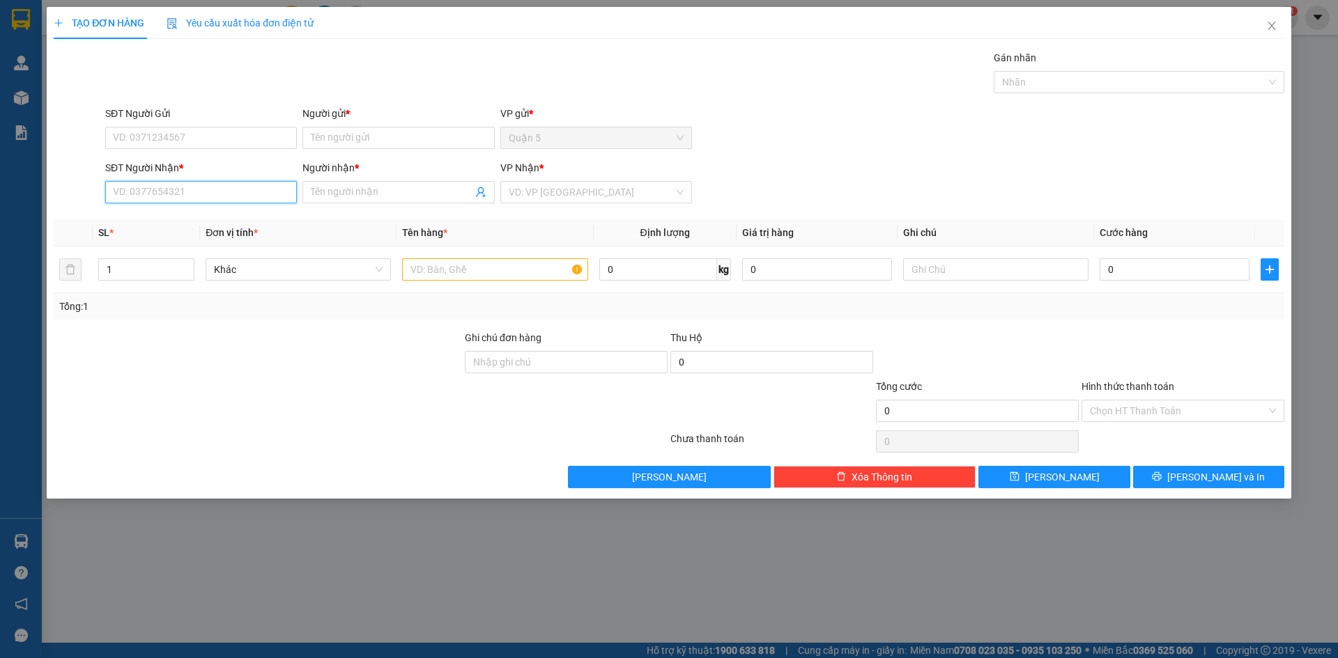
click at [218, 194] on input "SĐT Người Nhận *" at bounding box center [201, 192] width 192 height 22
click at [196, 224] on div "0794541747 - [PERSON_NAME]" at bounding box center [201, 219] width 175 height 15
type input "0794541747"
type input "THẢO"
type input "0794541747"
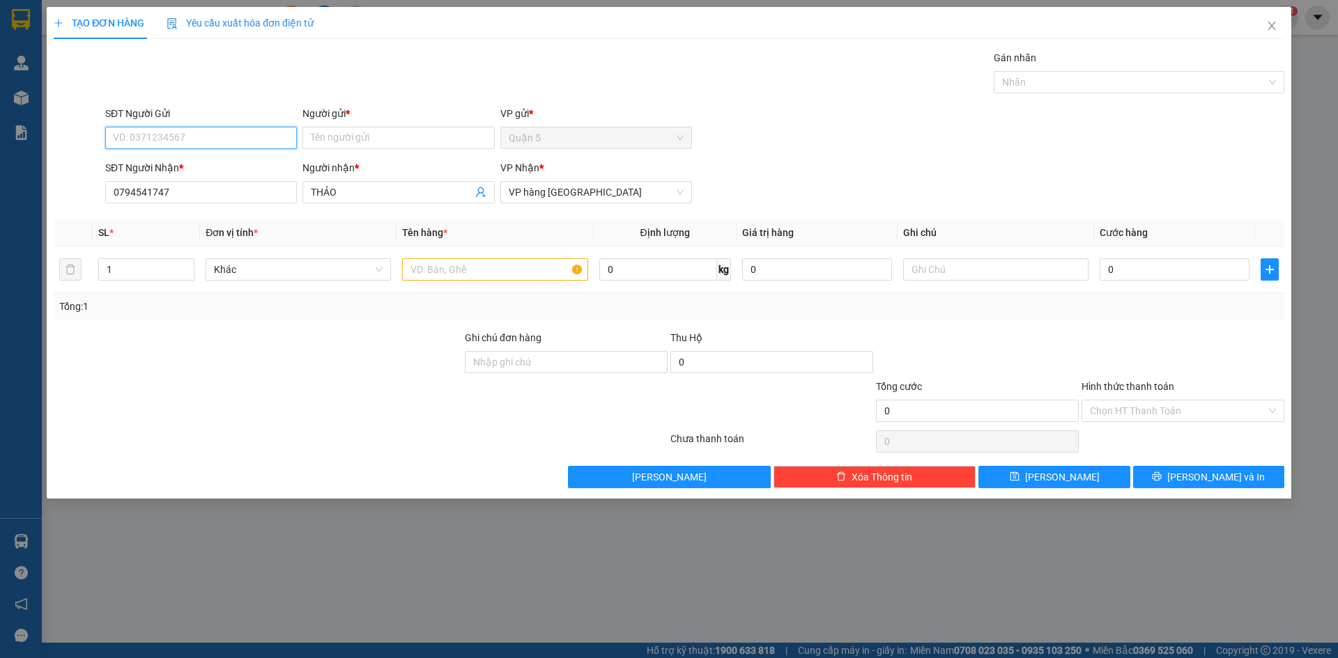
click at [204, 142] on input "SĐT Người Gửi" at bounding box center [201, 138] width 192 height 22
click at [204, 161] on div "0934167515 - [GEOGRAPHIC_DATA]" at bounding box center [201, 165] width 175 height 15
type input "0934167515"
type input "Ý"
click at [440, 272] on input "text" at bounding box center [494, 269] width 185 height 22
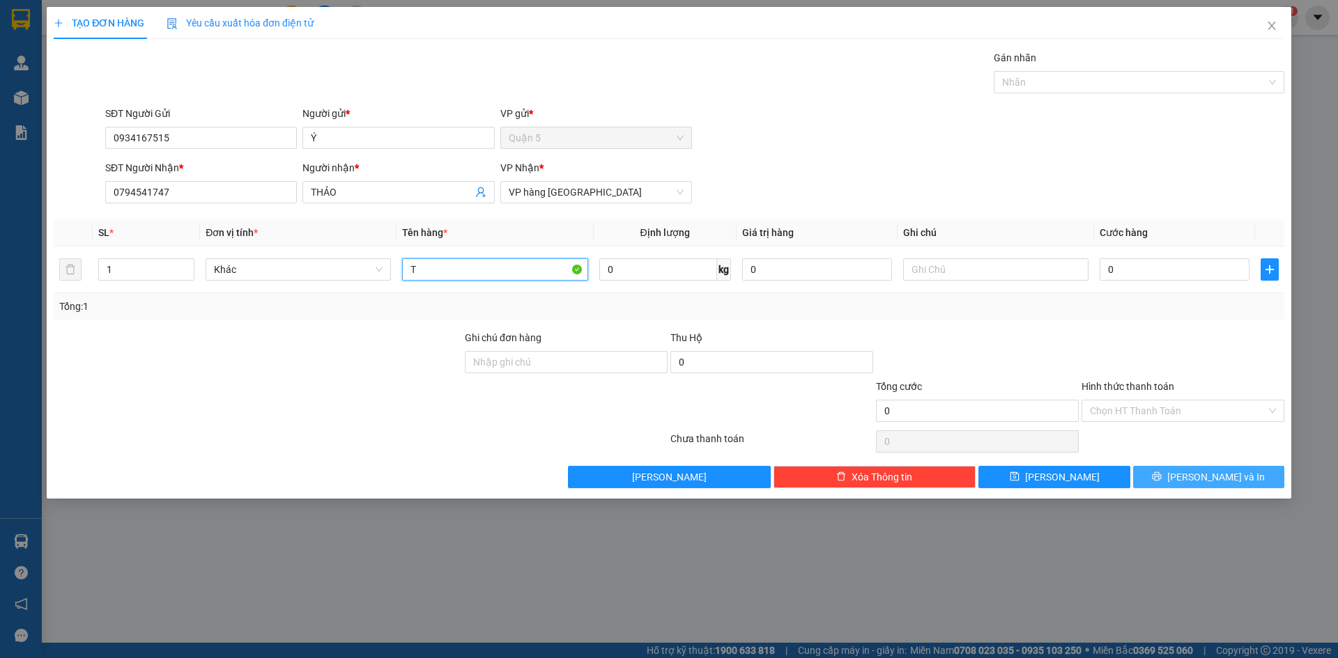
type input "T"
drag, startPoint x: 1193, startPoint y: 480, endPoint x: 1173, endPoint y: 470, distance: 23.1
click at [1193, 480] on button "[PERSON_NAME] và In" at bounding box center [1208, 477] width 151 height 22
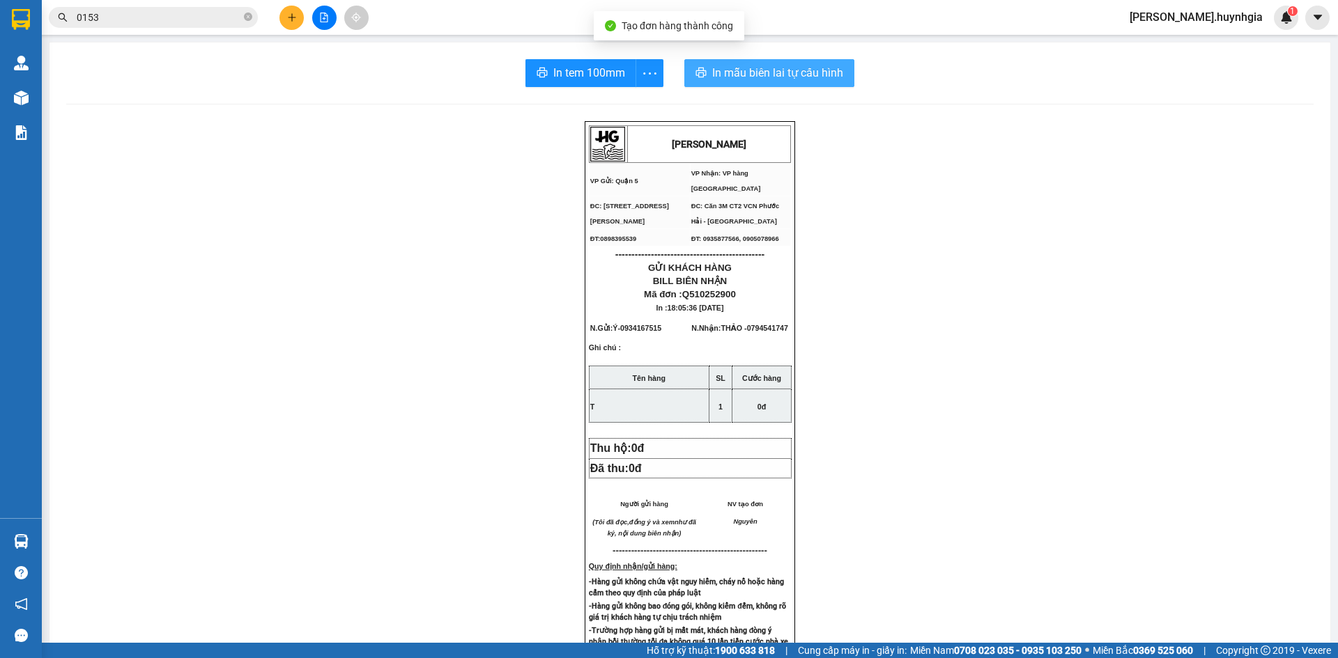
drag, startPoint x: 731, startPoint y: 68, endPoint x: 936, endPoint y: 135, distance: 216.4
click at [732, 68] on span "In mẫu biên lai tự cấu hình" at bounding box center [777, 72] width 131 height 17
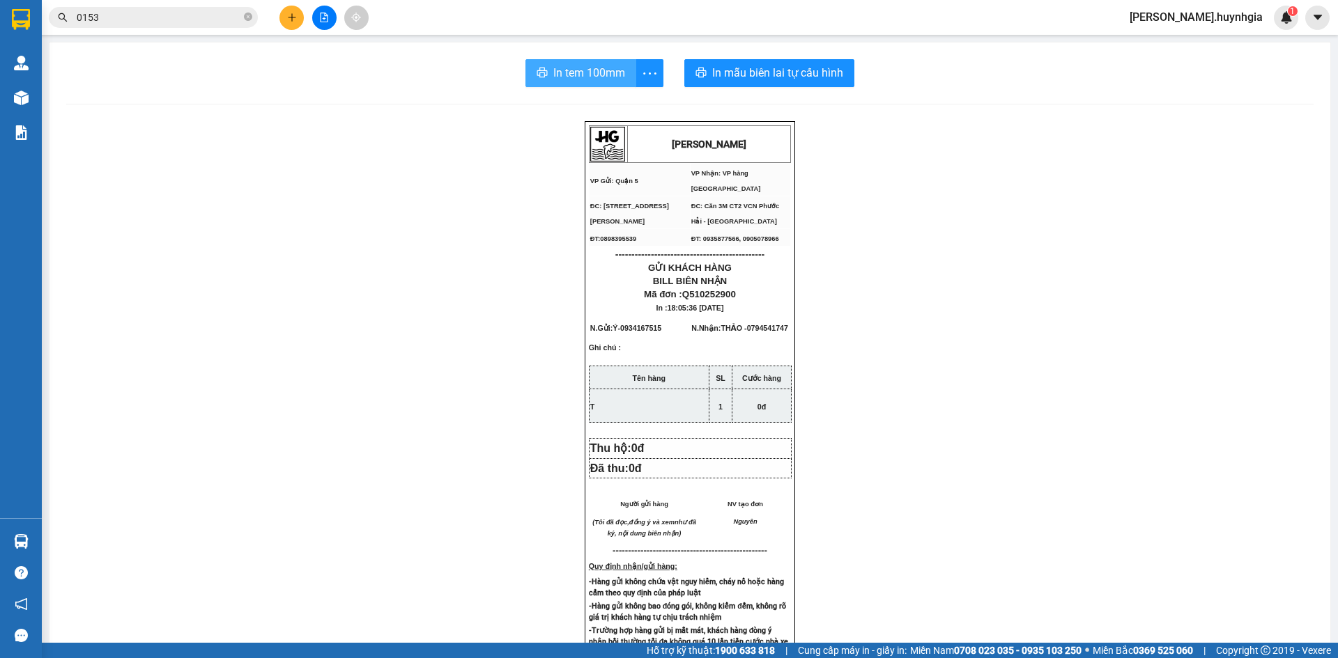
click at [594, 69] on span "In tem 100mm" at bounding box center [589, 72] width 72 height 17
click at [288, 21] on icon "plus" at bounding box center [292, 18] width 10 height 10
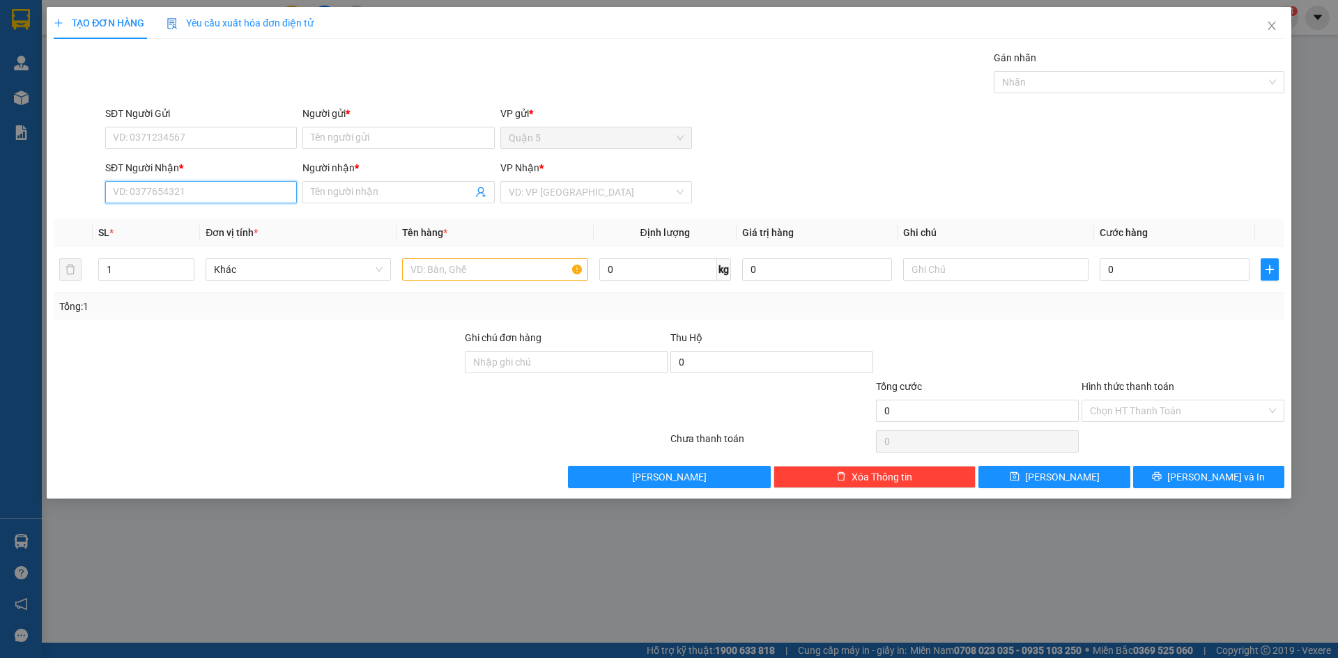
click at [213, 196] on input "SĐT Người Nhận *" at bounding box center [201, 192] width 192 height 22
click at [207, 214] on div "0905540633 - TRUNG HIẾU" at bounding box center [201, 219] width 175 height 15
type input "0905540633"
type input "TRUNG HIẾU"
type input "0905540633"
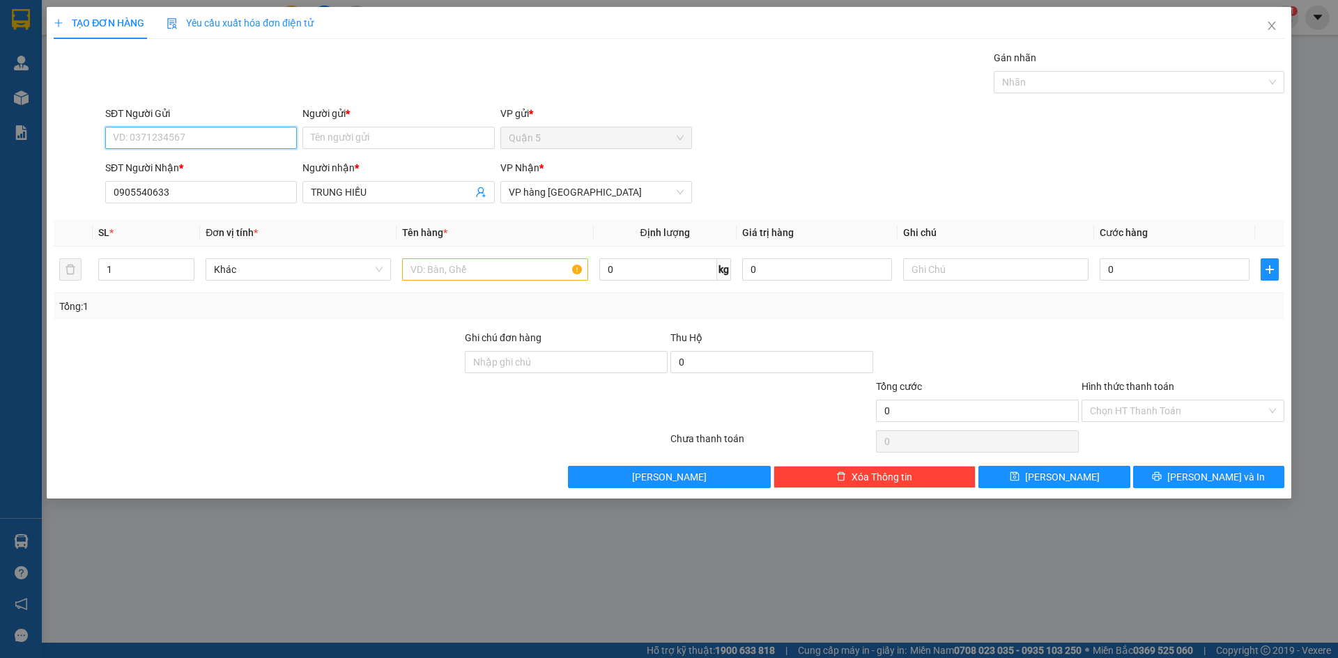
click at [204, 141] on input "SĐT Người Gửi" at bounding box center [201, 138] width 192 height 22
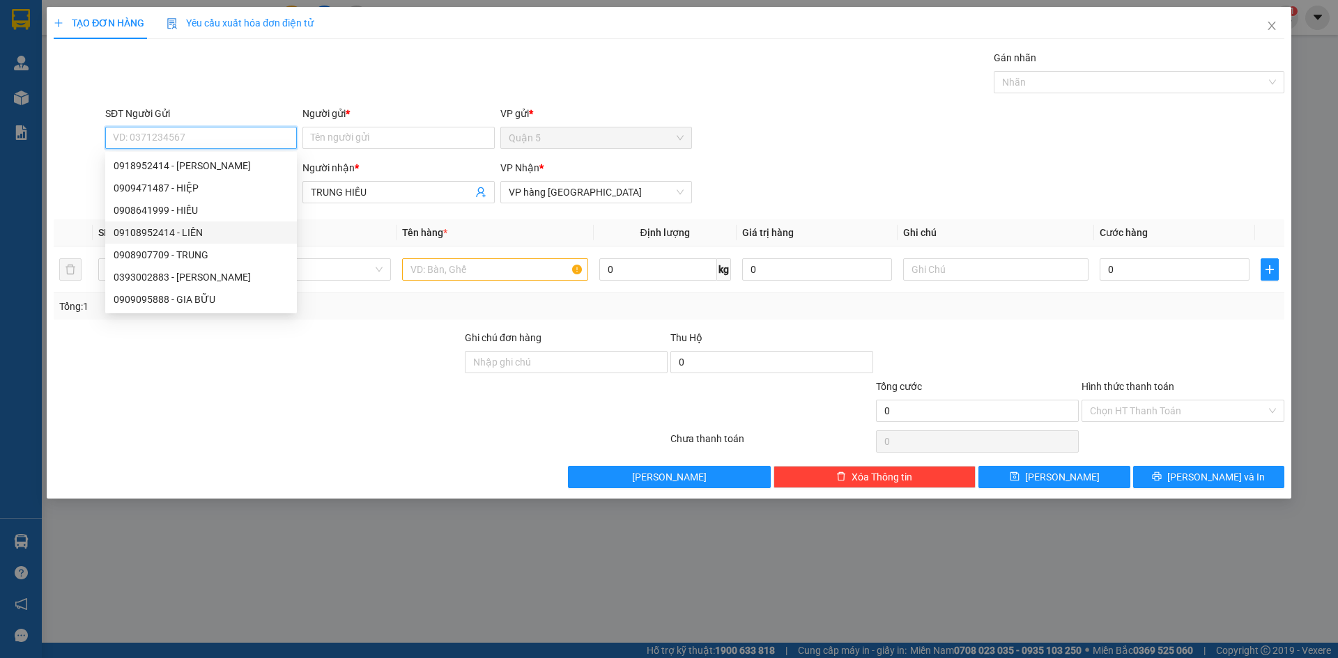
click at [195, 229] on div "09108952414 - LIÊN" at bounding box center [201, 232] width 175 height 15
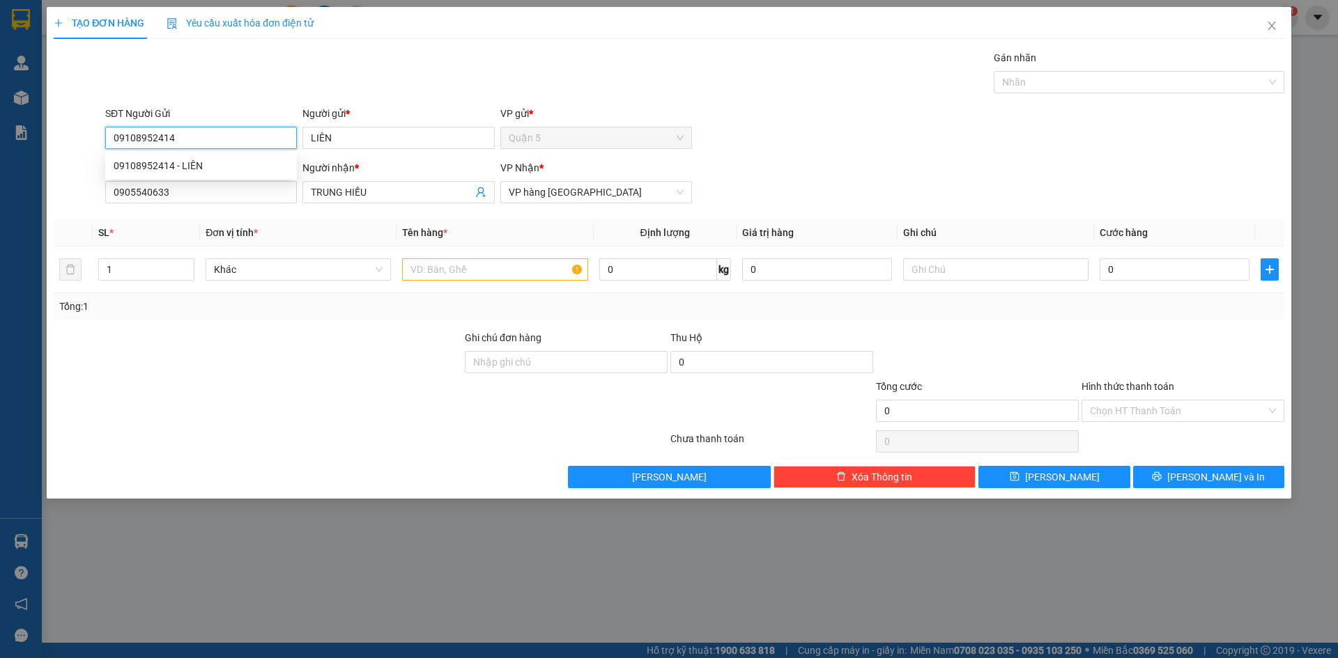
type input "09108952414"
type input "LIÊN"
click at [490, 270] on input "text" at bounding box center [494, 269] width 185 height 22
type input "V"
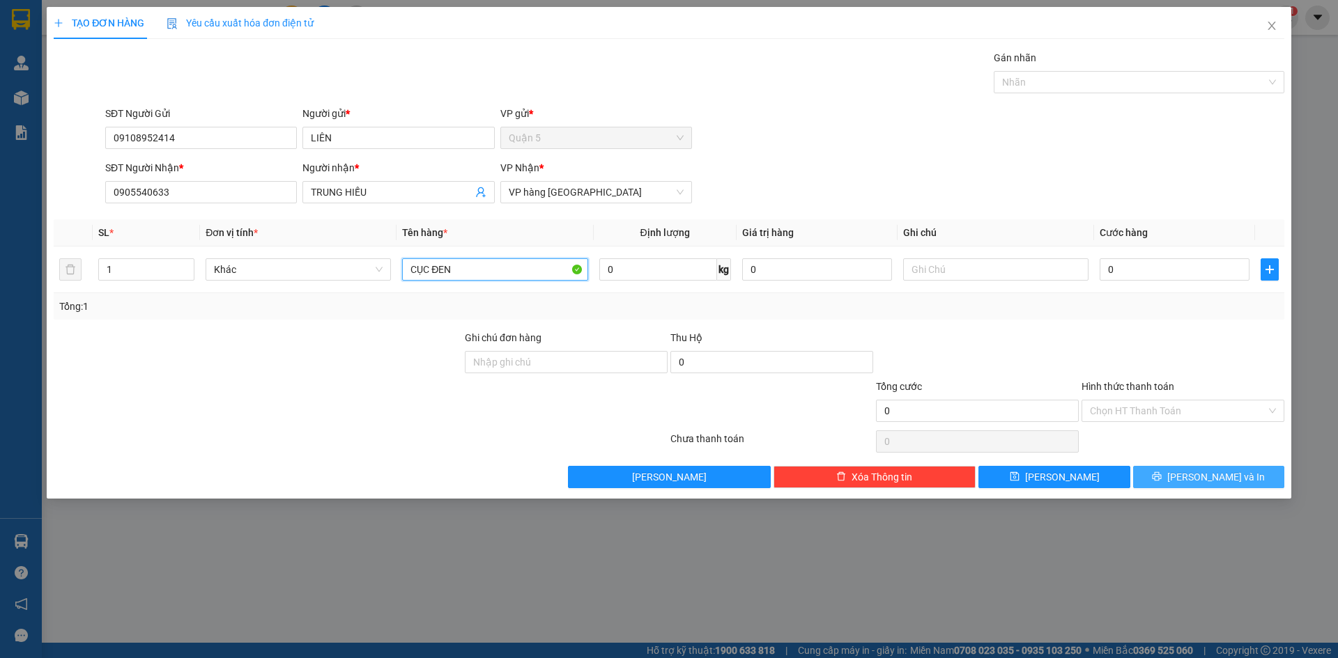
type input "CỤC ĐEN"
click at [1164, 472] on button "[PERSON_NAME] và In" at bounding box center [1208, 477] width 151 height 22
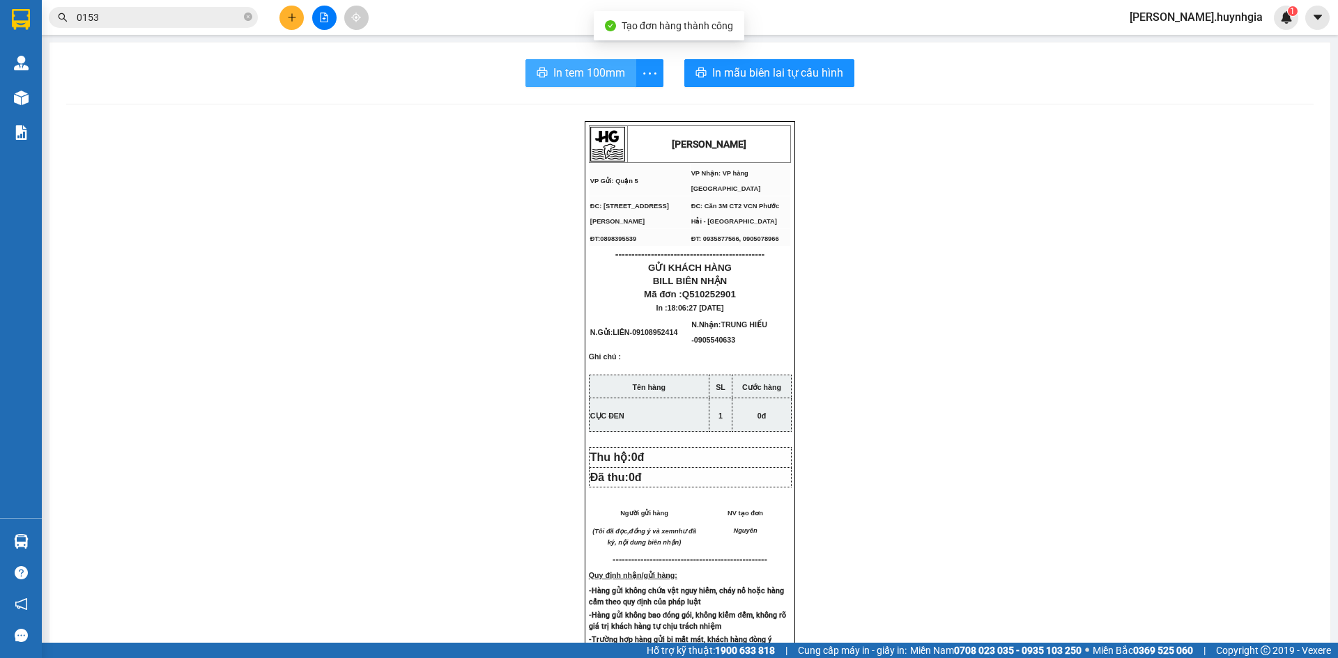
click at [617, 78] on span "In tem 100mm" at bounding box center [589, 72] width 72 height 17
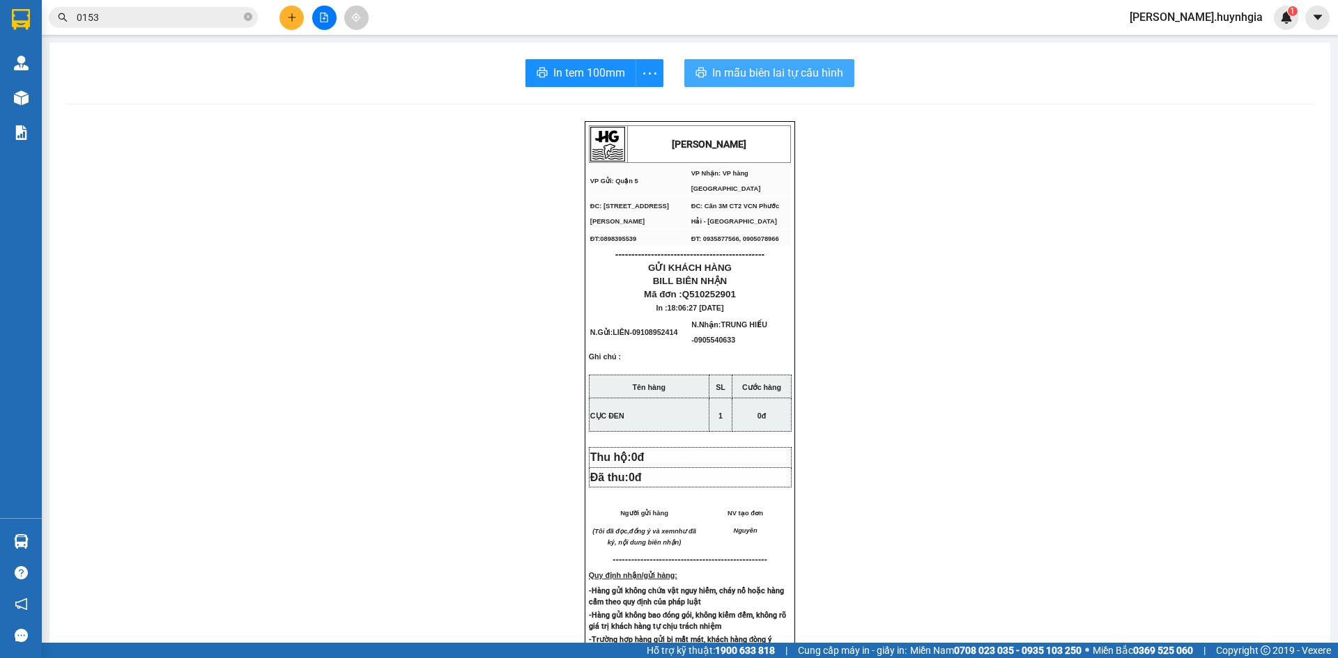
click at [699, 75] on icon "printer" at bounding box center [700, 72] width 11 height 11
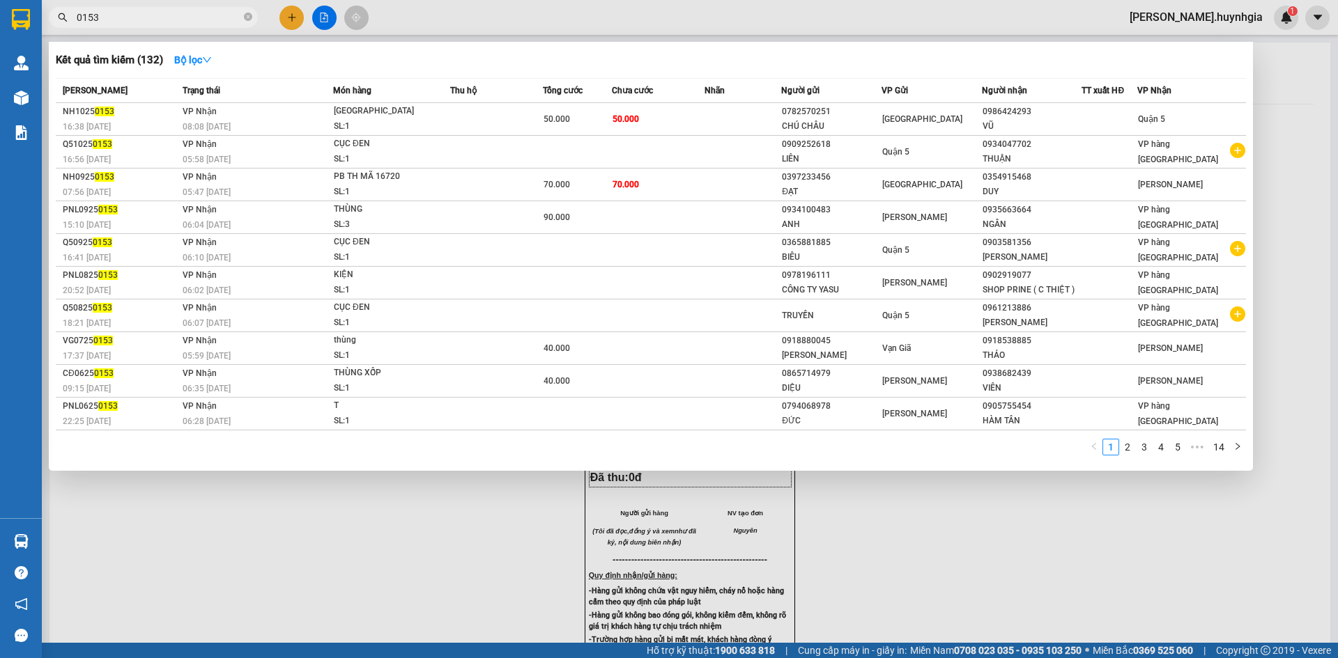
click at [152, 18] on input "0153" at bounding box center [159, 17] width 164 height 15
type input "0"
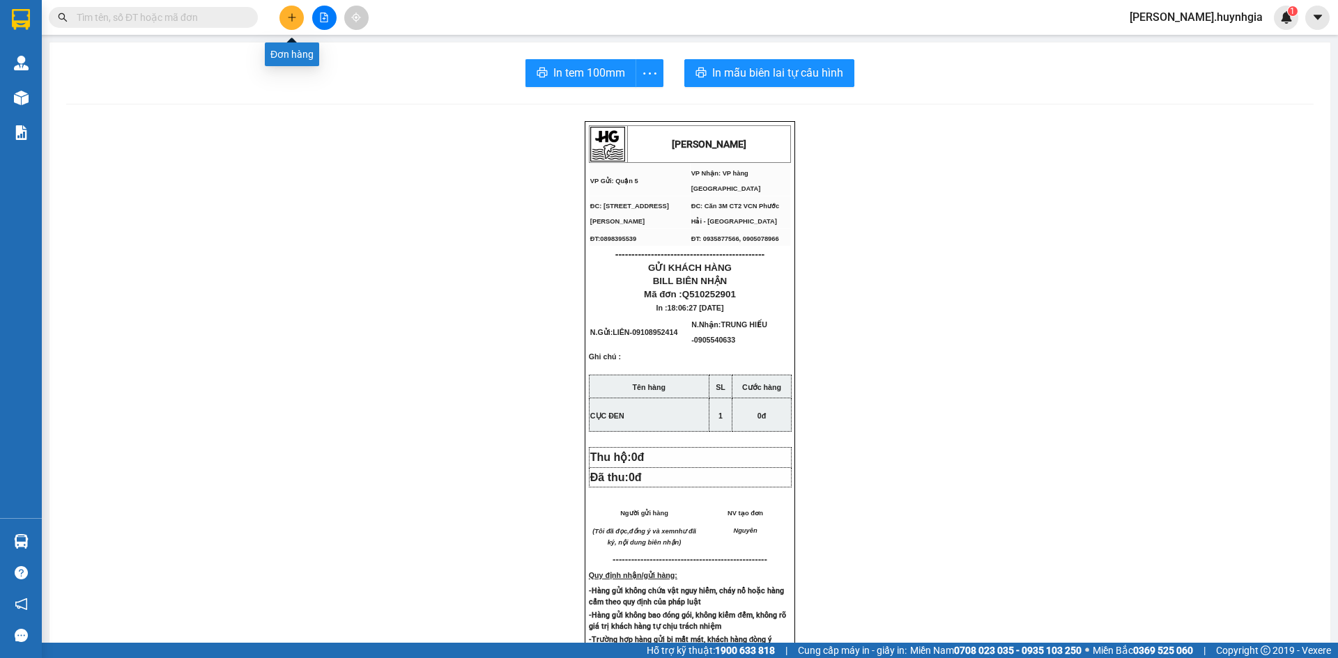
click at [283, 20] on button at bounding box center [291, 18] width 24 height 24
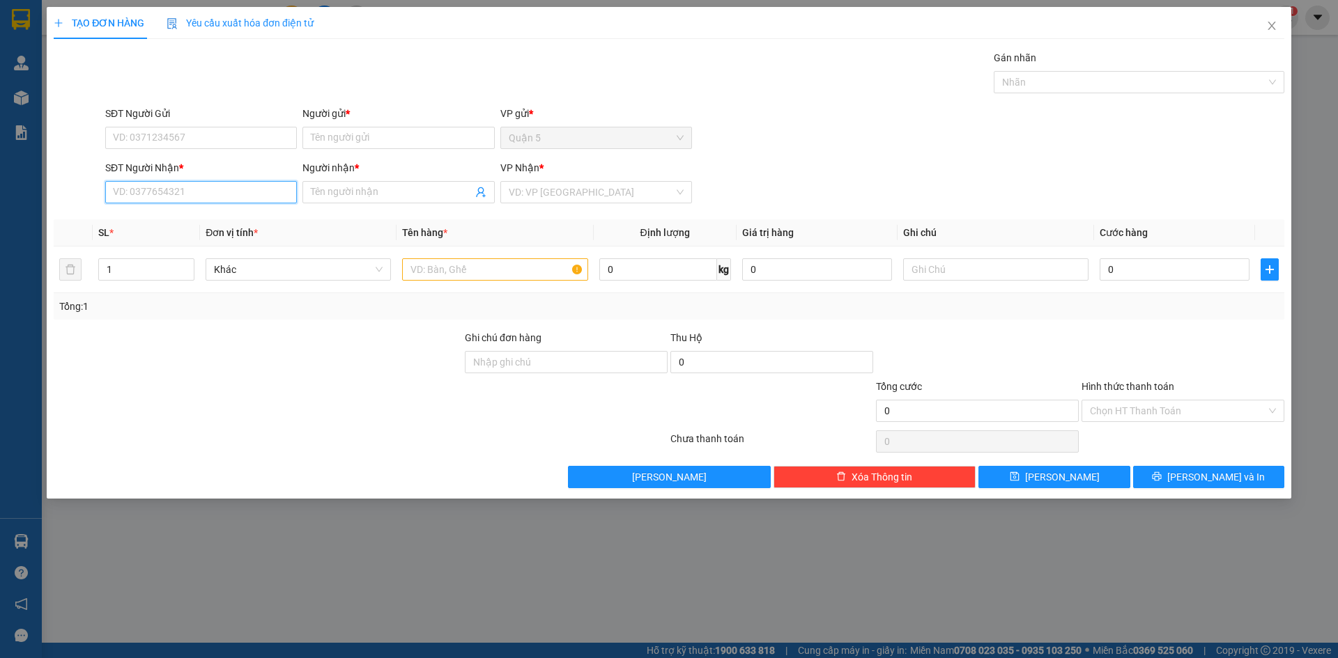
click at [144, 197] on input "SĐT Người Nhận *" at bounding box center [201, 192] width 192 height 22
click at [183, 129] on input "SĐT Người Gửi" at bounding box center [201, 138] width 192 height 22
click at [200, 164] on div "0962807809 - QUÝ" at bounding box center [201, 165] width 175 height 15
type input "0962807809"
type input "QUÝ"
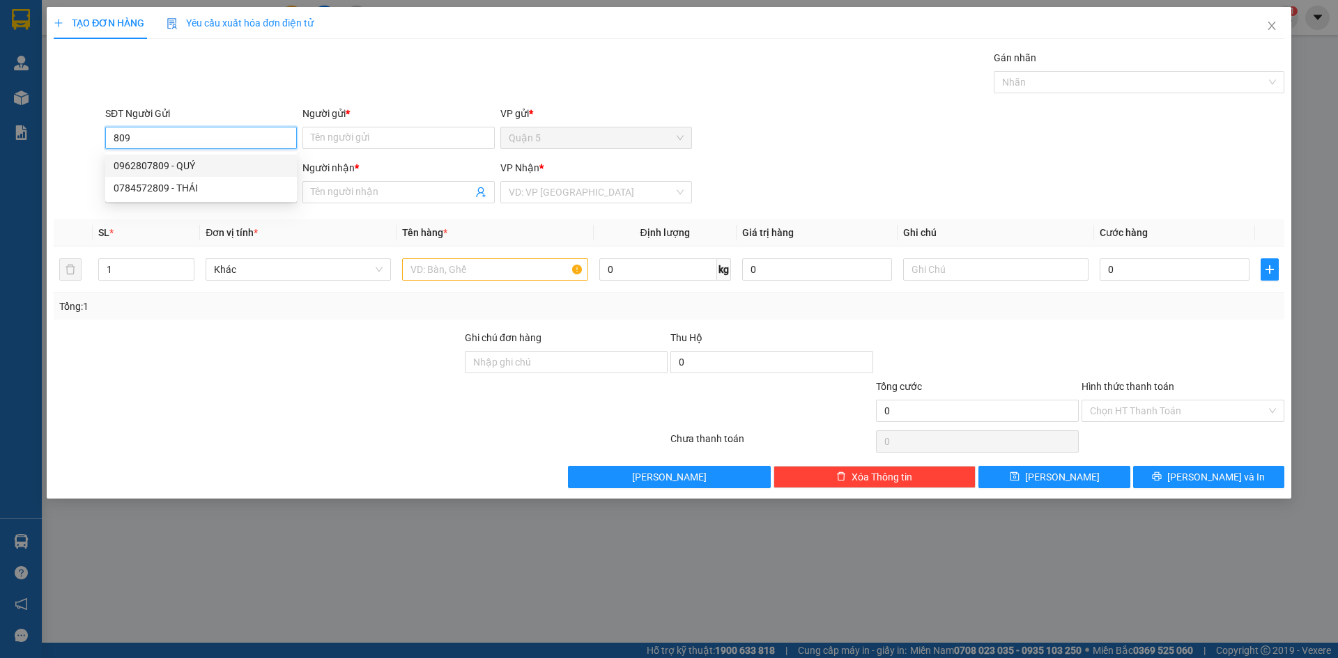
type input "0905354552"
type input "QUỐC ANH"
type input "0962807809"
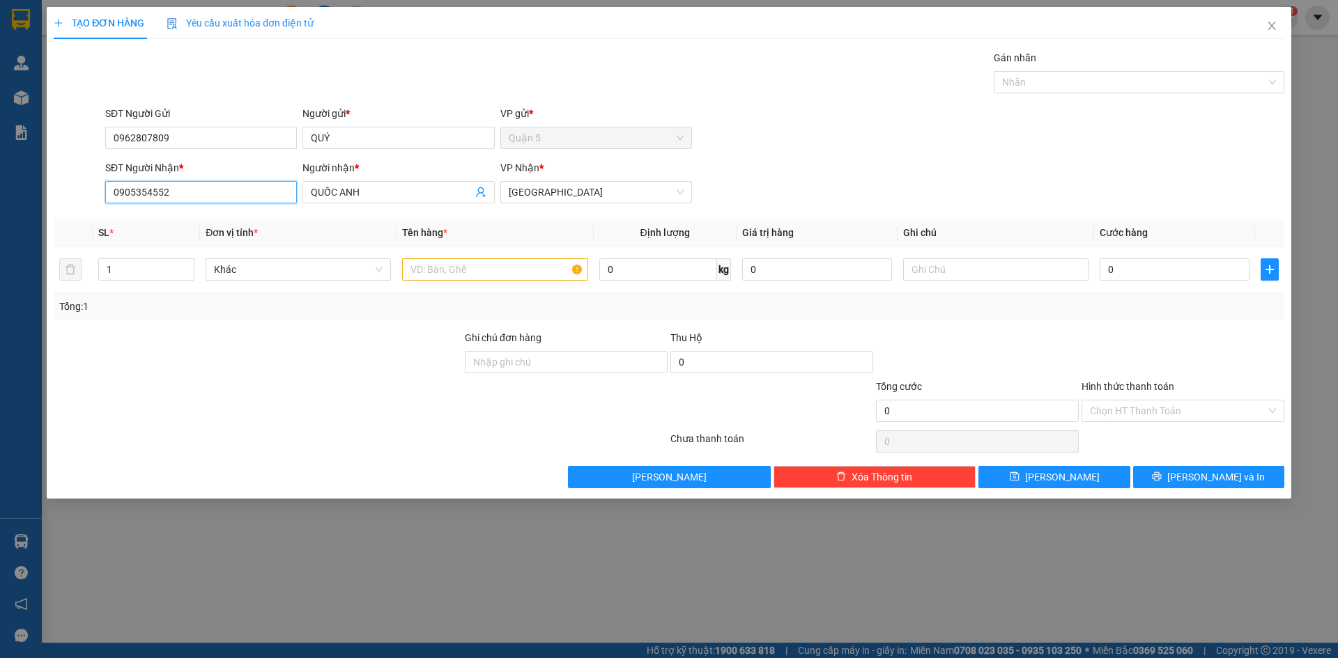
click at [222, 197] on input "0905354552" at bounding box center [201, 192] width 192 height 22
type input "0"
click at [222, 197] on input "SĐT Người Nhận *" at bounding box center [201, 192] width 192 height 22
click at [226, 215] on div "0344163514 - [GEOGRAPHIC_DATA]" at bounding box center [201, 219] width 175 height 15
type input "0344163514"
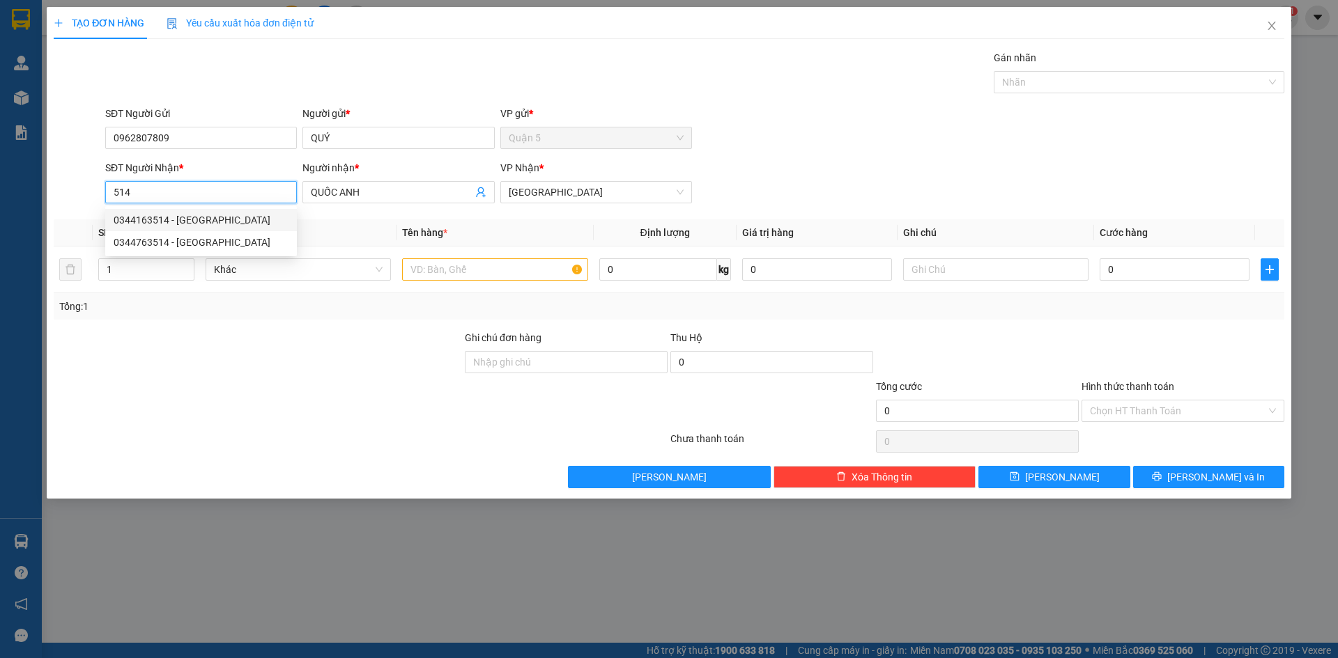
type input "[PERSON_NAME]"
type input "0344163514"
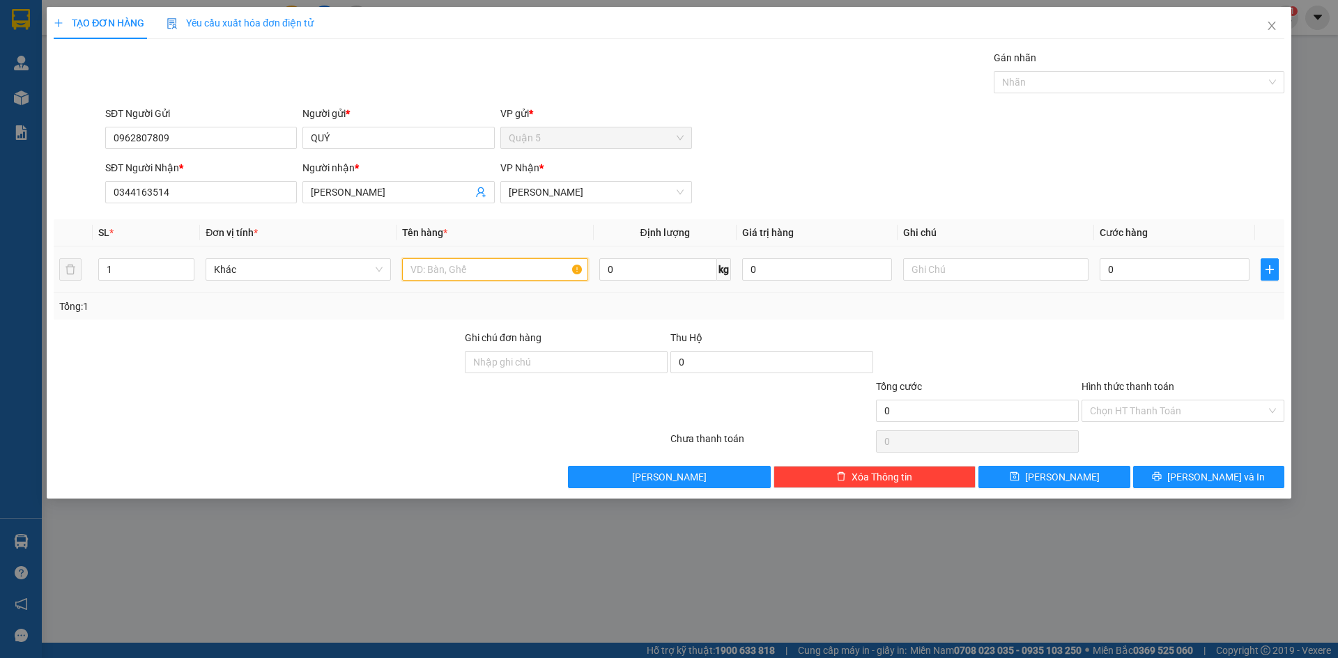
click at [456, 273] on input "text" at bounding box center [494, 269] width 185 height 22
type input "KIỆN"
click at [1146, 273] on input "0" at bounding box center [1174, 269] width 150 height 22
type input "005"
type input "5"
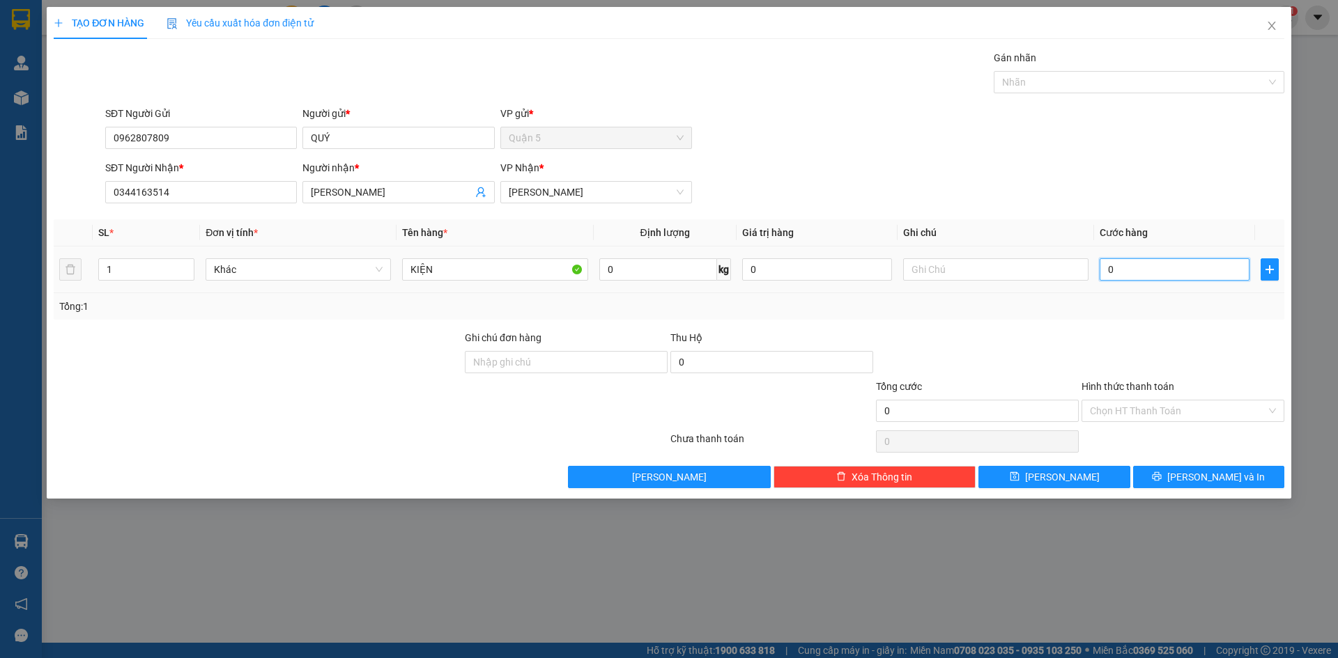
type input "5"
type input "0.050"
type input "50"
type input "50.000"
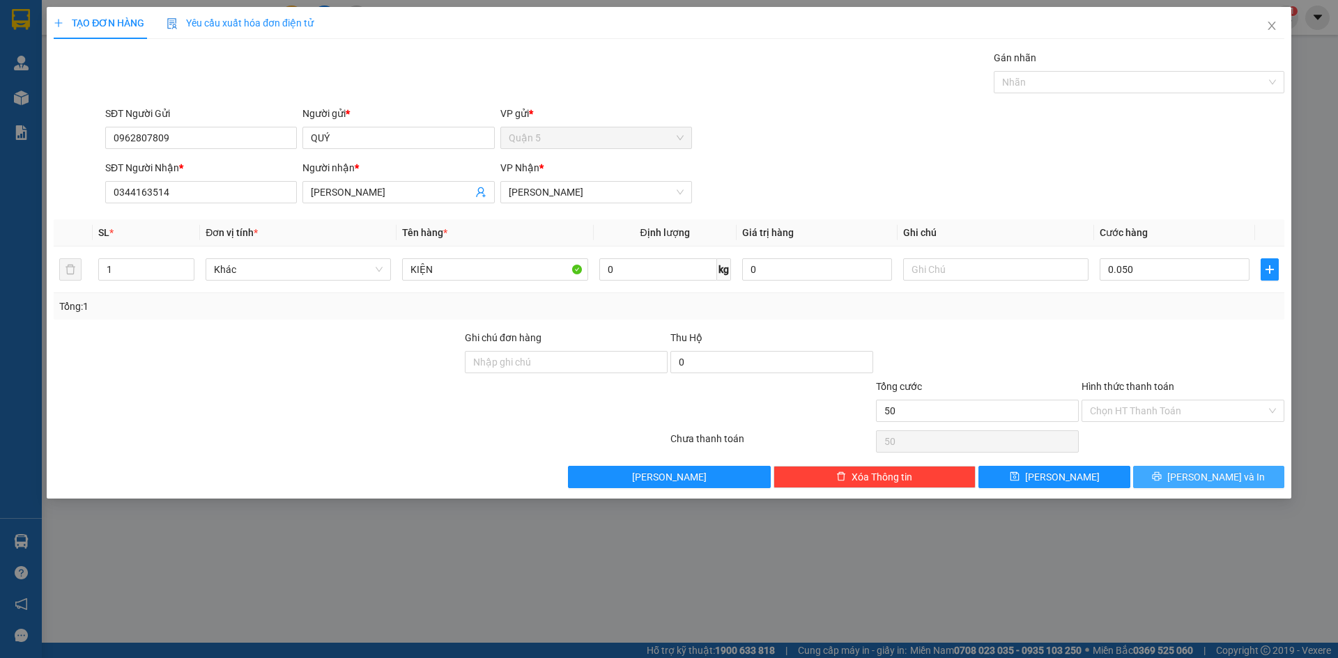
type input "50.000"
click at [1161, 477] on button "[PERSON_NAME] và In" at bounding box center [1208, 477] width 151 height 22
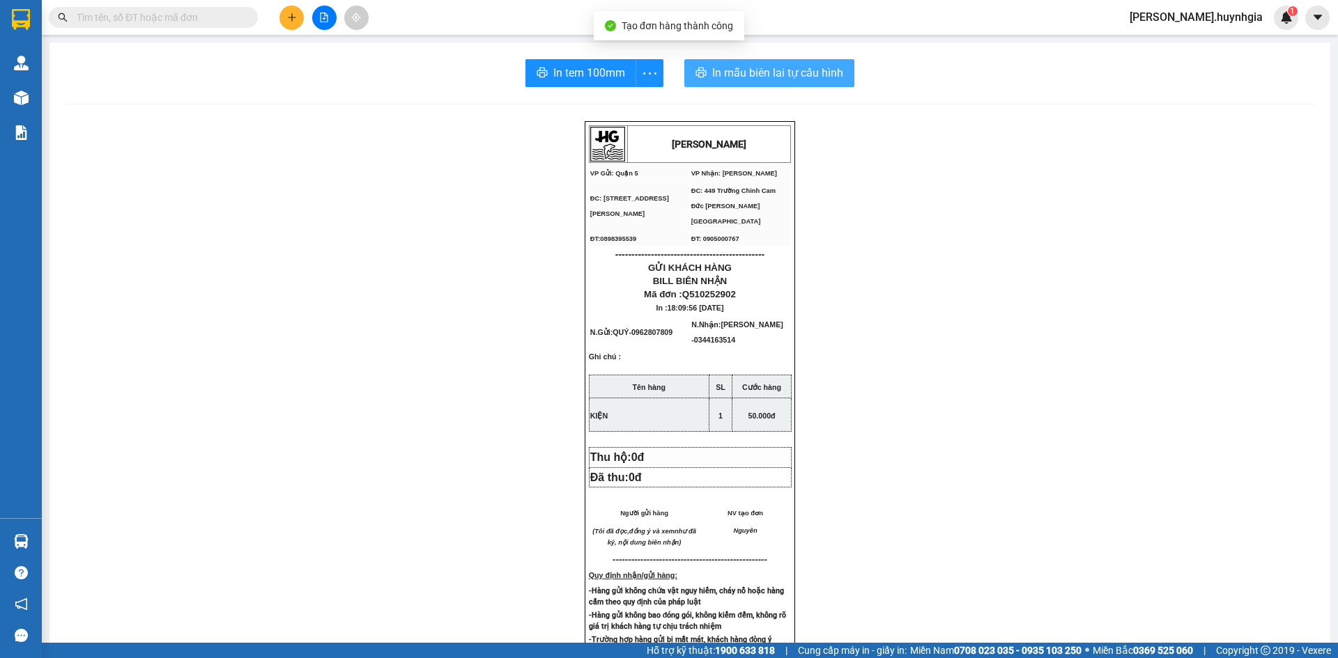
click at [721, 77] on span "In mẫu biên lai tự cấu hình" at bounding box center [777, 72] width 131 height 17
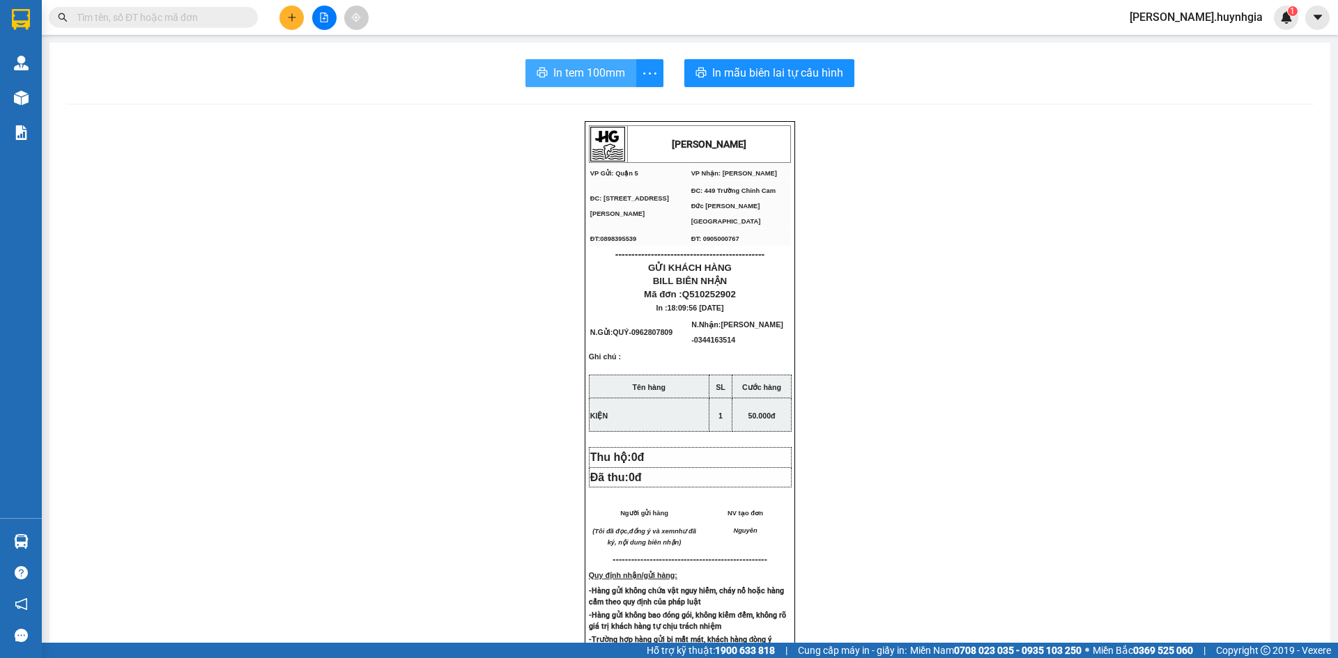
click at [608, 78] on span "In tem 100mm" at bounding box center [589, 72] width 72 height 17
click at [171, 16] on input "text" at bounding box center [159, 17] width 164 height 15
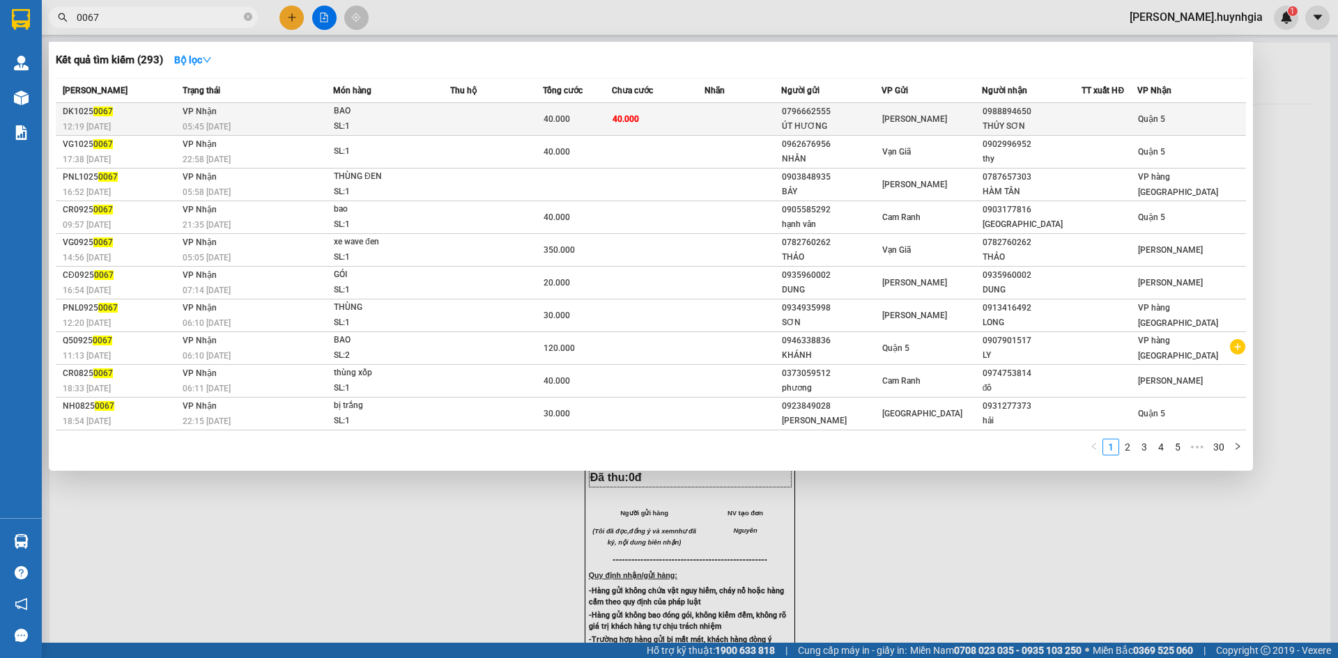
type input "0067"
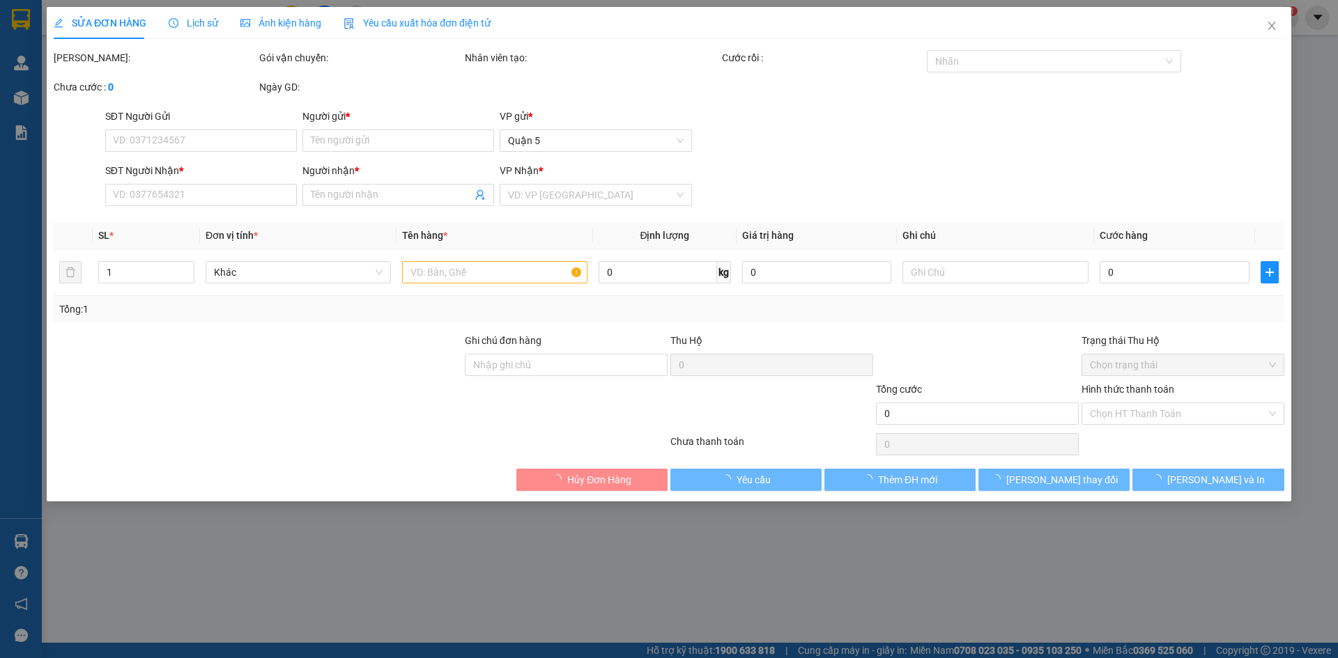
type input "0796662555"
type input "ÚT HƯƠNG"
type input "0988894650"
type input "THỦY SƠN"
type input "40.000"
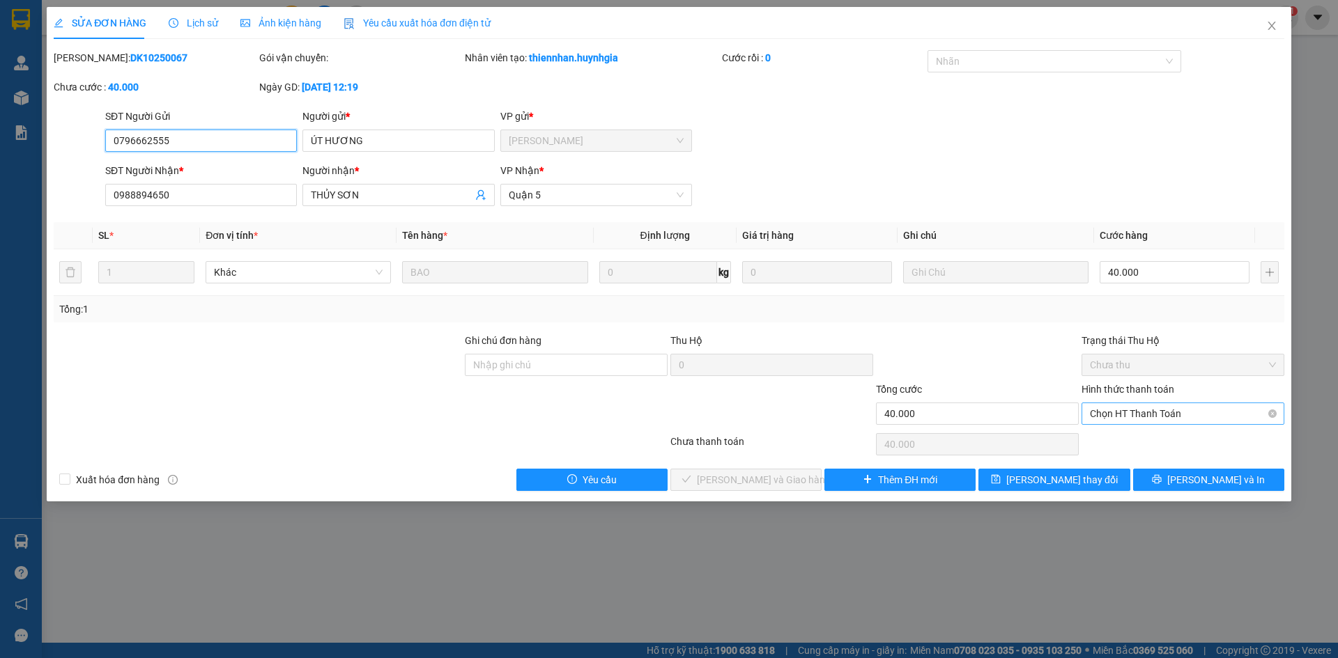
click at [1109, 418] on span "Chọn HT Thanh Toán" at bounding box center [1183, 413] width 186 height 21
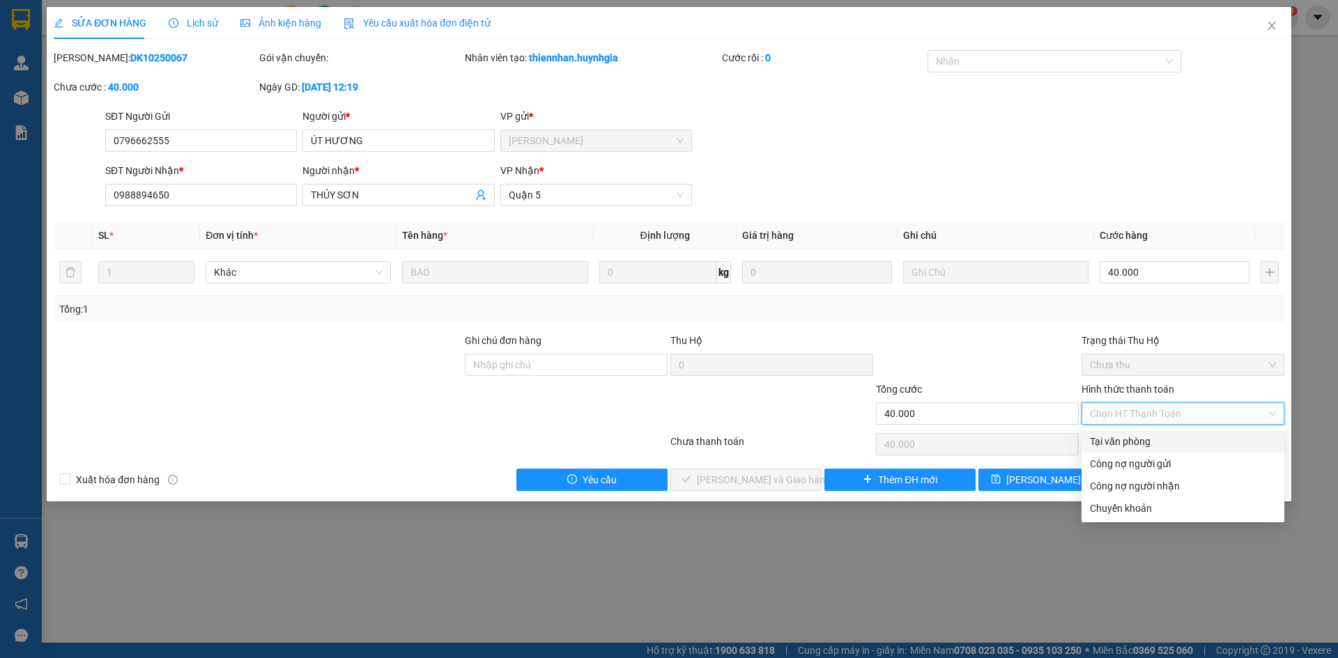
click at [1117, 439] on div "Tại văn phòng" at bounding box center [1183, 441] width 186 height 15
type input "0"
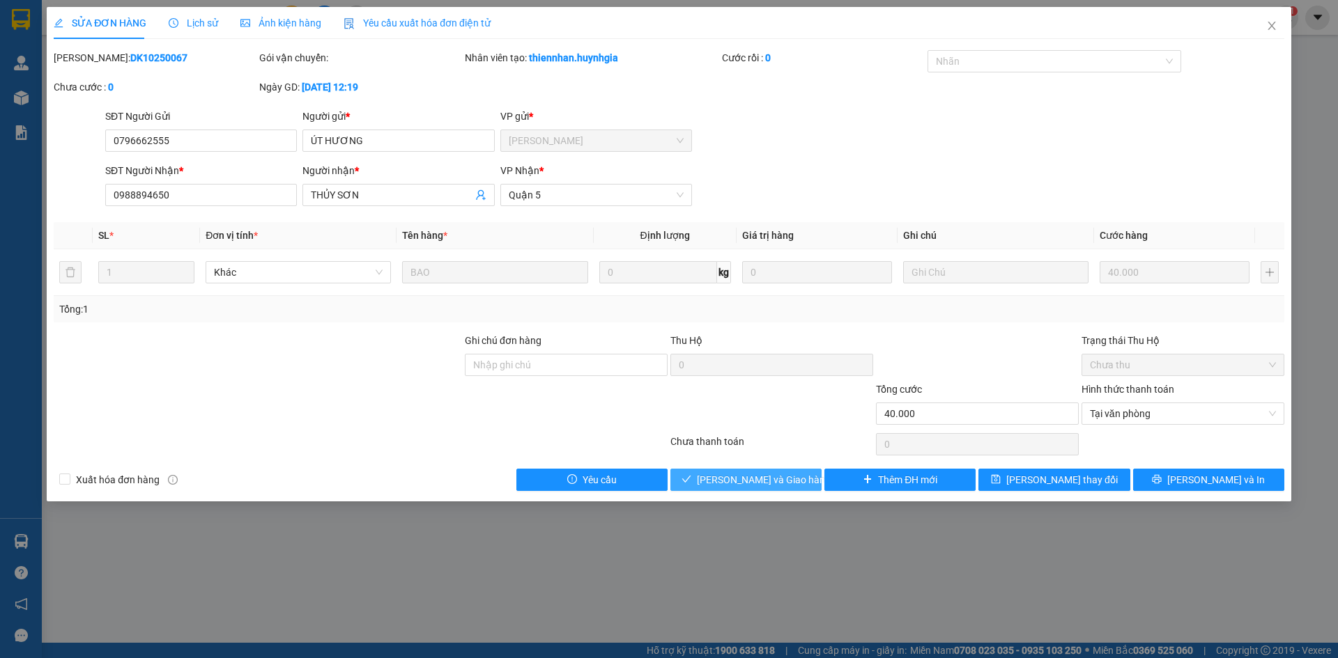
click at [790, 479] on span "[PERSON_NAME] và Giao hàng" at bounding box center [764, 479] width 134 height 15
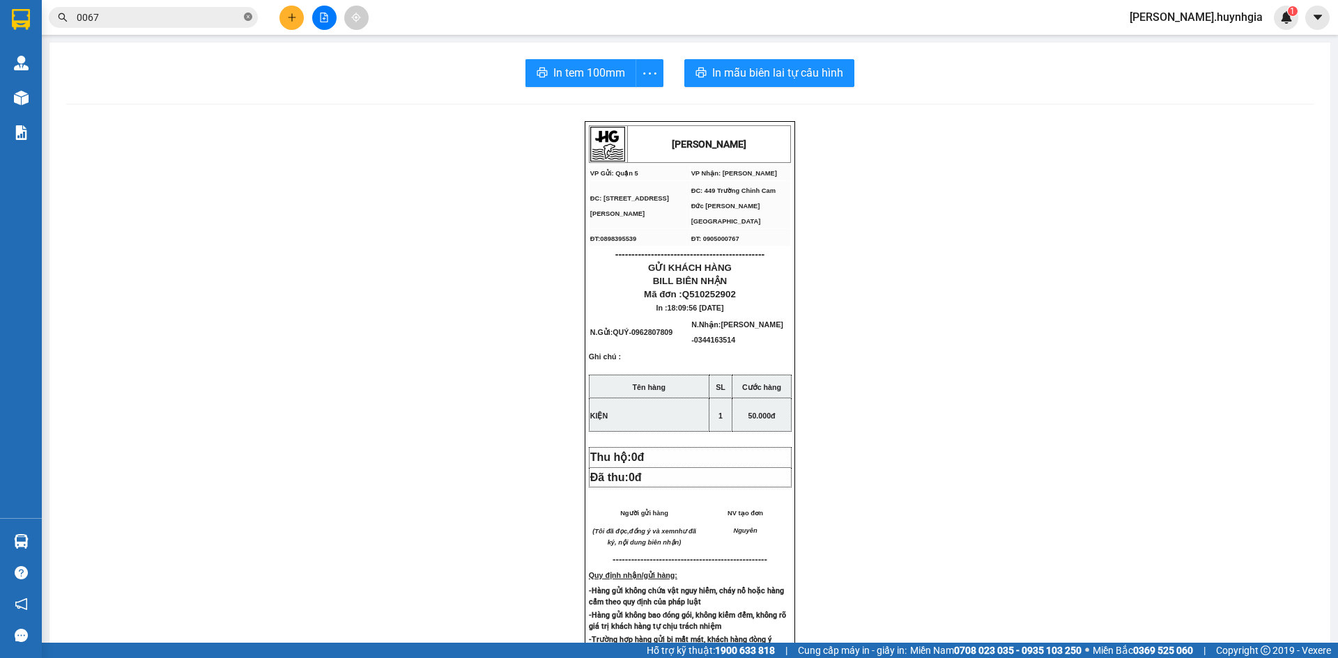
click at [246, 13] on icon "close-circle" at bounding box center [248, 17] width 8 height 8
click at [290, 21] on icon "plus" at bounding box center [292, 18] width 10 height 10
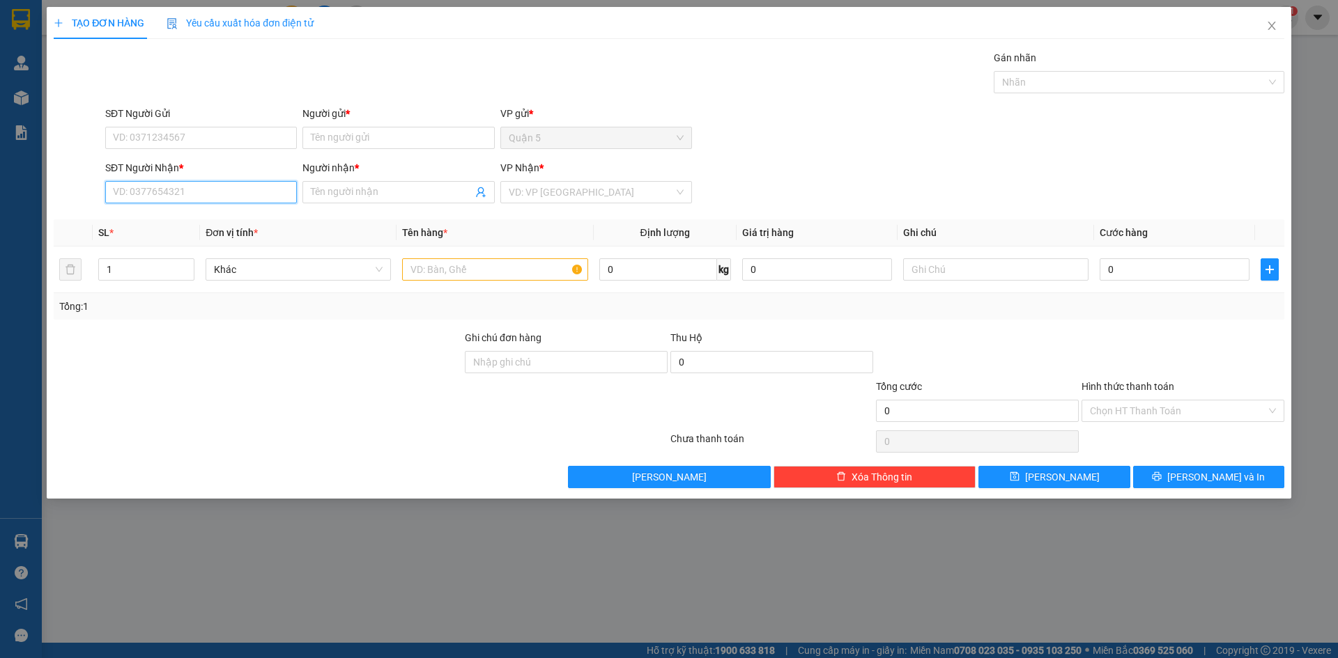
click at [210, 187] on input "SĐT Người Nhận *" at bounding box center [201, 192] width 192 height 22
click at [212, 222] on div "0987168189 - HÒA PHÁT" at bounding box center [201, 219] width 175 height 15
type input "0987168189"
type input "HÒA PHÁT"
type input "0987168189"
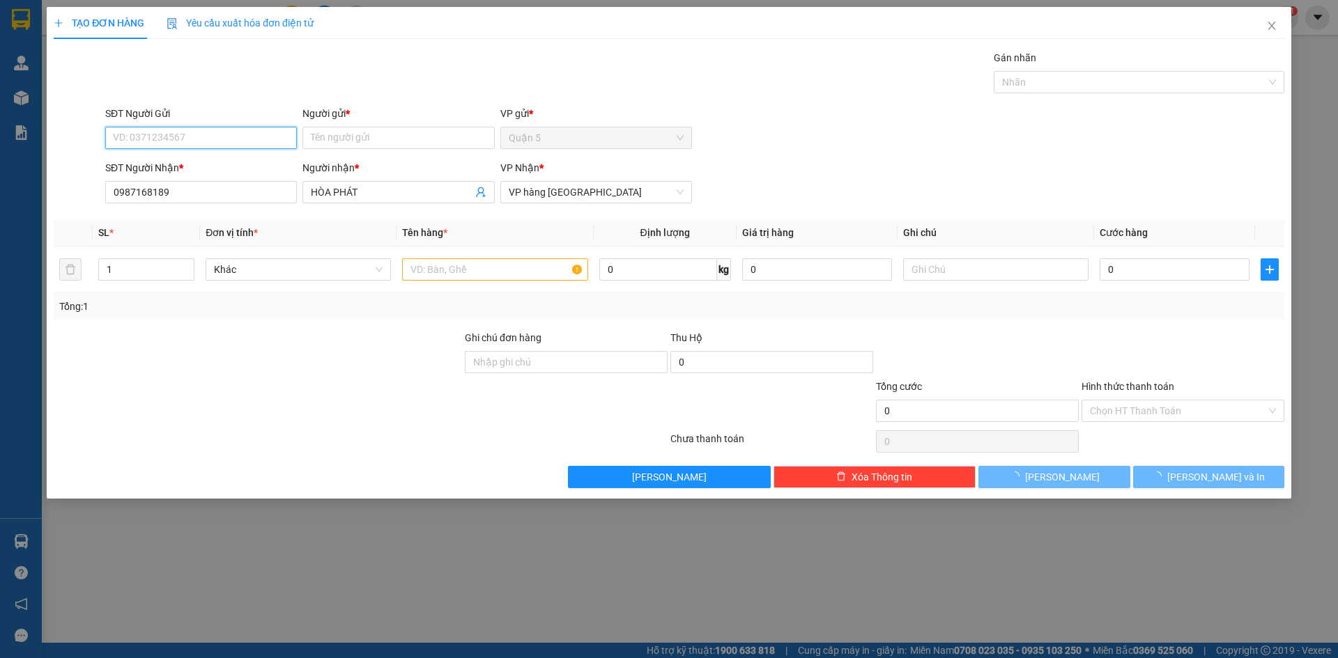
click at [211, 142] on input "SĐT Người Gửi" at bounding box center [201, 138] width 192 height 22
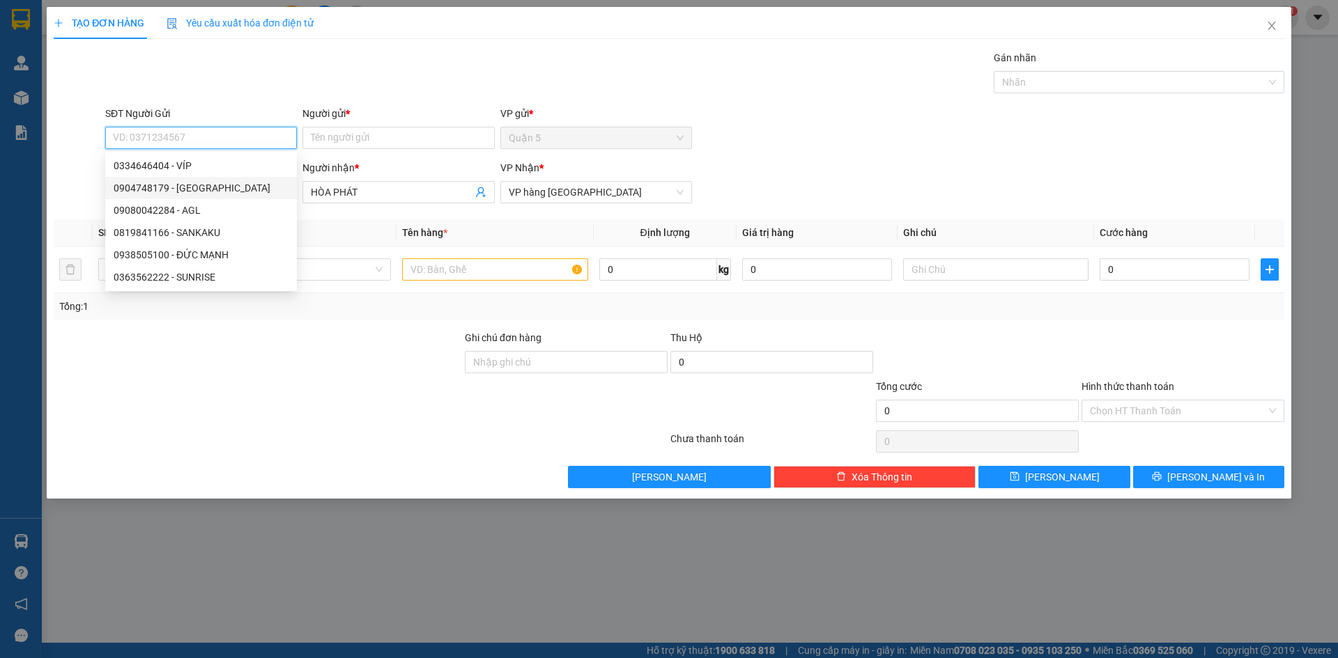
click at [212, 188] on div "0904748179 - [GEOGRAPHIC_DATA]" at bounding box center [201, 187] width 175 height 15
type input "0904748179"
type input "HẢI NAM"
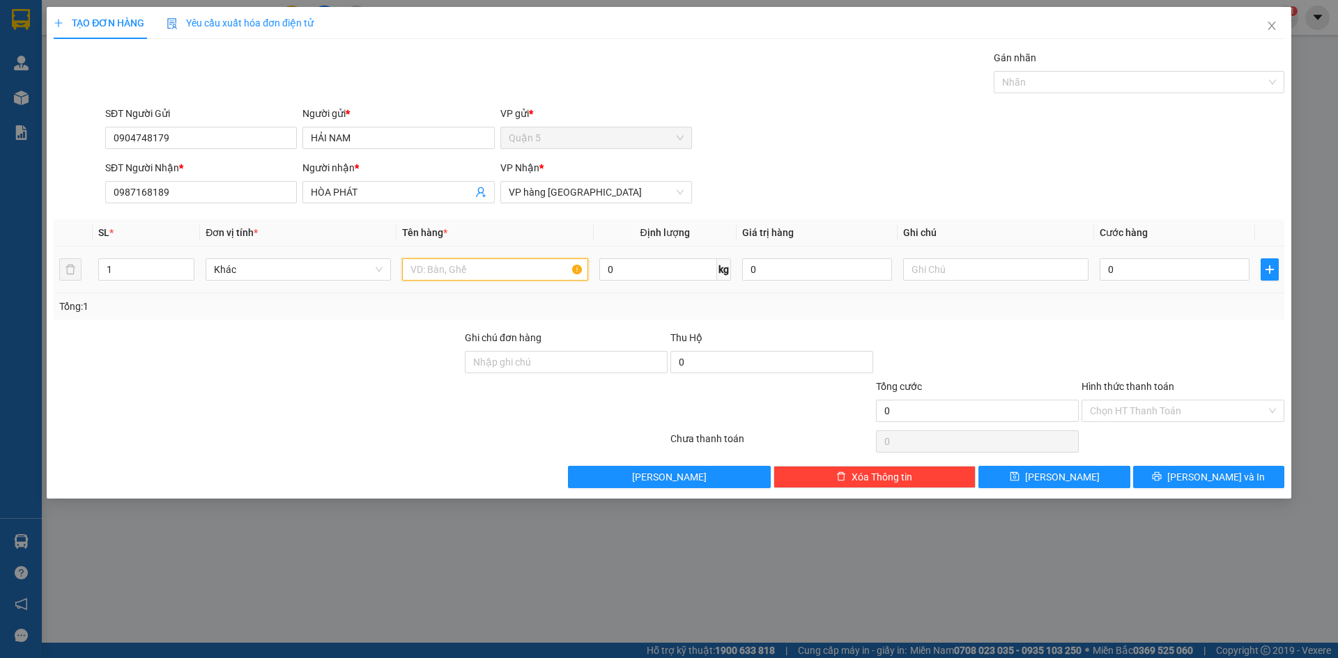
click at [417, 275] on input "text" at bounding box center [494, 269] width 185 height 22
type input "BAO"
click at [1168, 481] on button "[PERSON_NAME] và In" at bounding box center [1208, 477] width 151 height 22
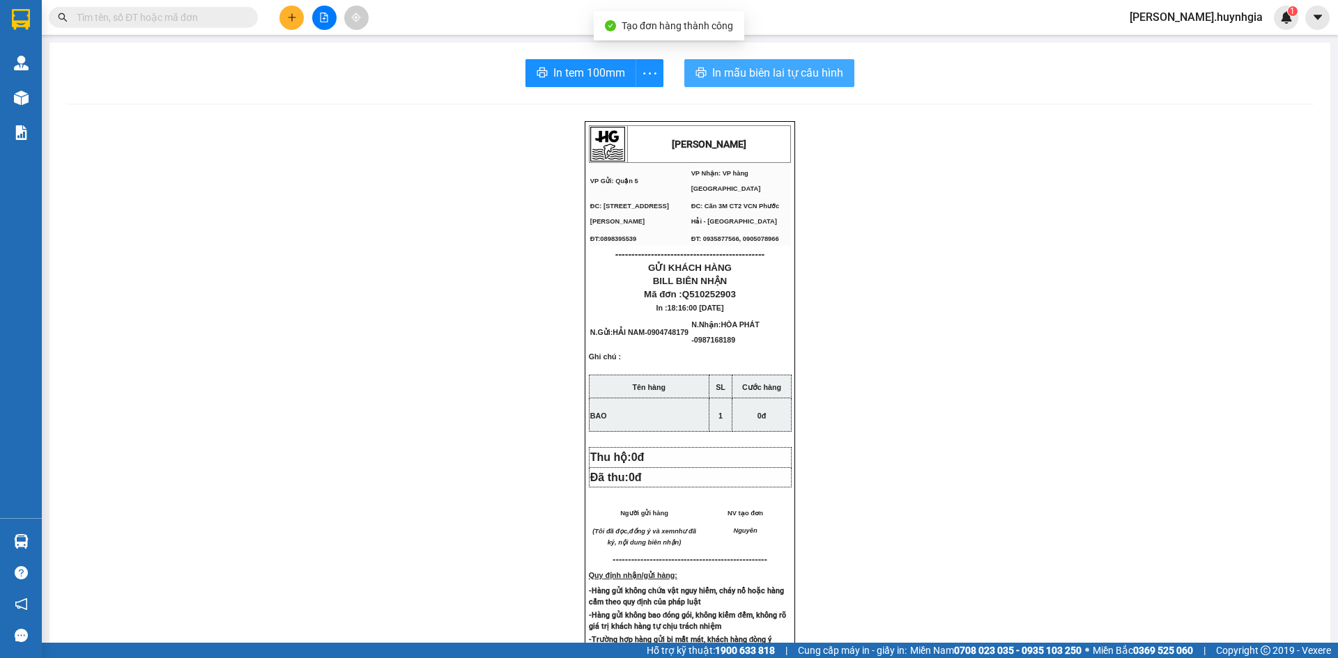
click at [720, 75] on span "In mẫu biên lai tự cấu hình" at bounding box center [777, 72] width 131 height 17
click at [716, 70] on span "In mẫu biên lai tự cấu hình" at bounding box center [777, 72] width 131 height 17
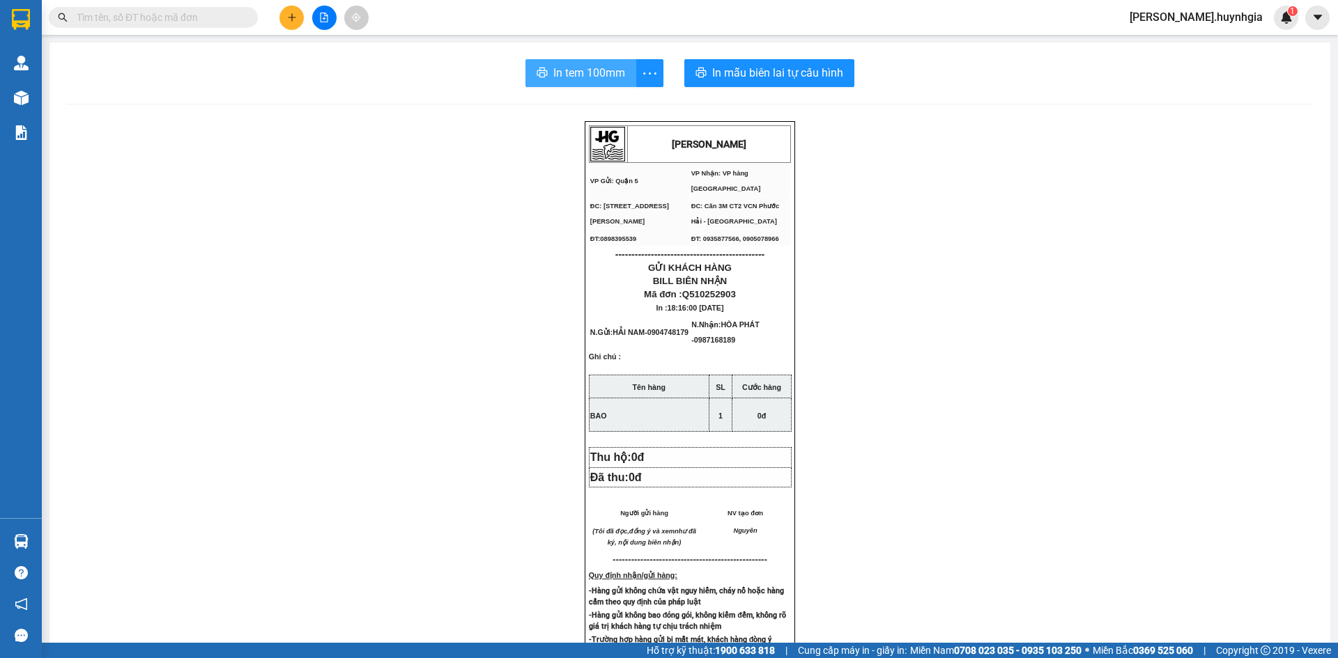
click at [610, 75] on span "In tem 100mm" at bounding box center [589, 72] width 72 height 17
click at [293, 13] on icon "plus" at bounding box center [292, 18] width 10 height 10
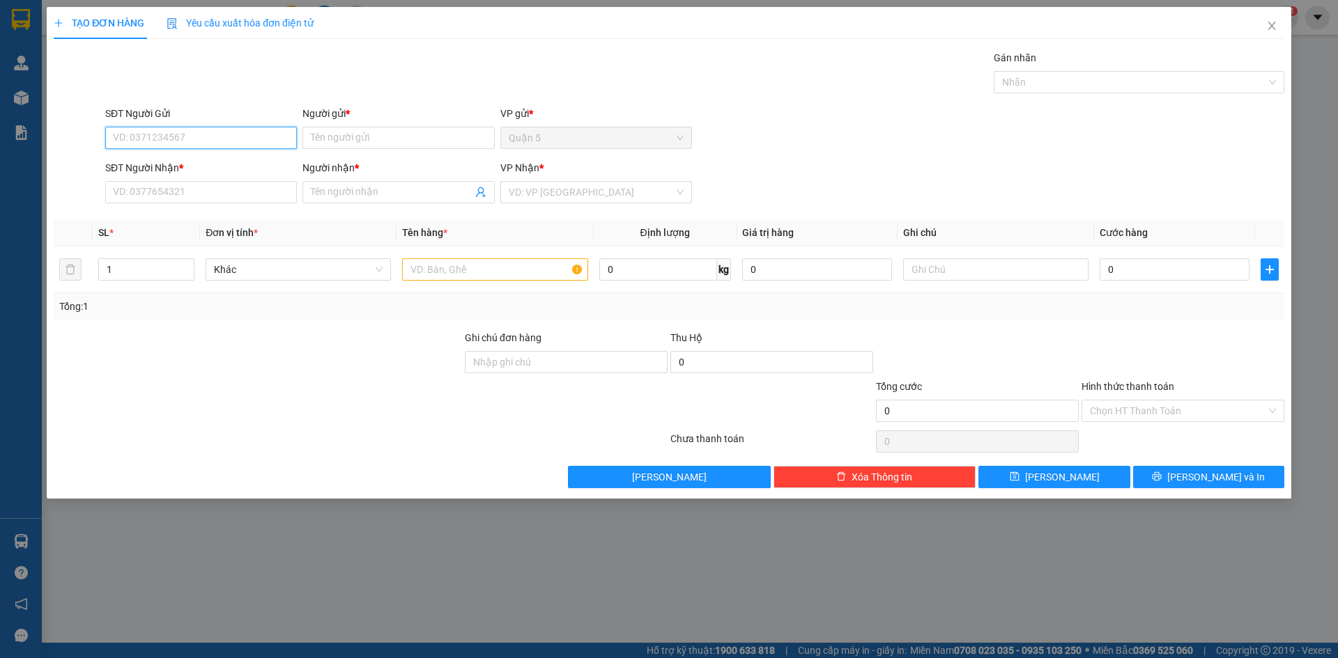
click at [208, 142] on input "SĐT Người Gửi" at bounding box center [201, 138] width 192 height 22
click at [205, 162] on div "0904748179 - [GEOGRAPHIC_DATA]" at bounding box center [201, 165] width 175 height 15
type input "0904748179"
type input "HẢI NAM"
type input "0987168189"
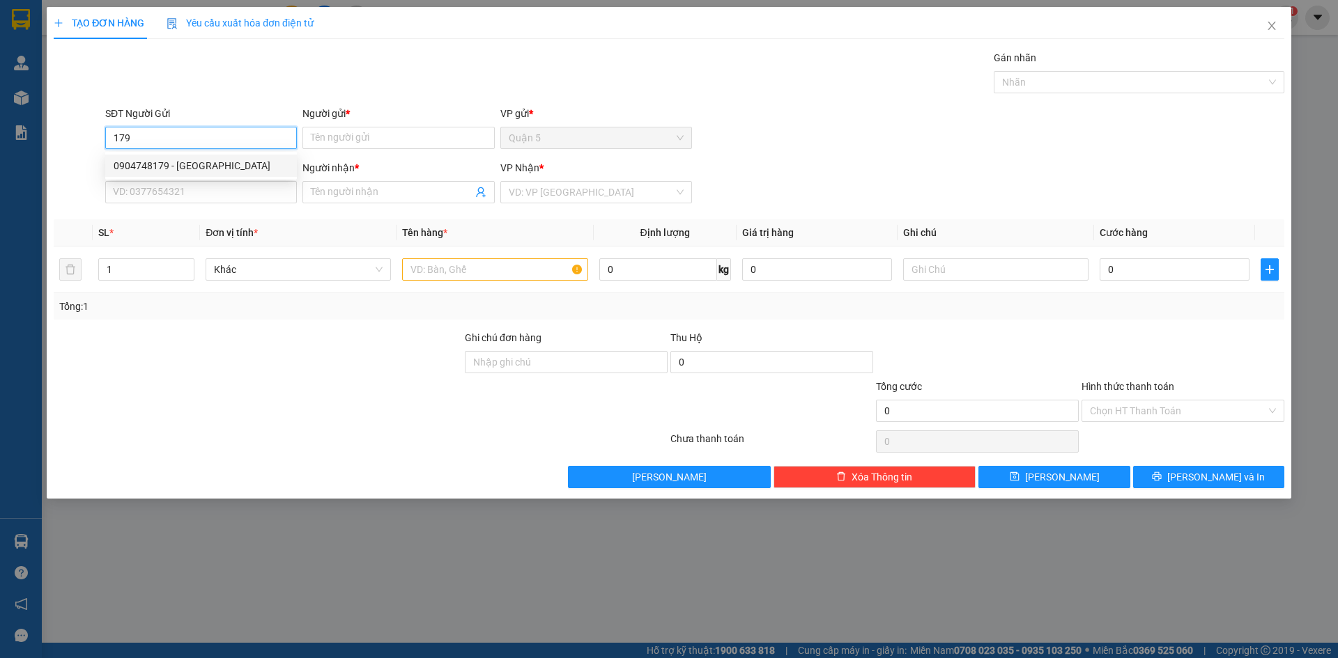
type input "HÒA PHÁT"
type input "0904748179"
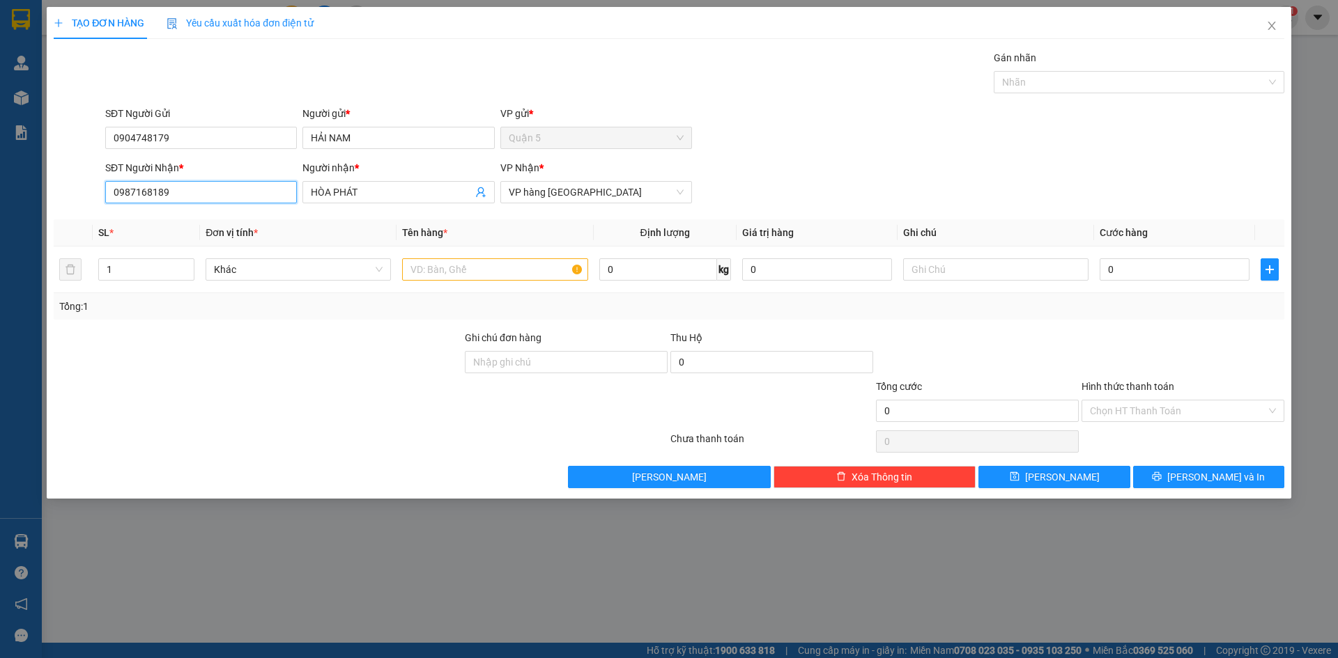
click at [219, 189] on input "0987168189" at bounding box center [201, 192] width 192 height 22
type input "0"
click at [201, 217] on div "0834961230 - NHƯ [GEOGRAPHIC_DATA]" at bounding box center [204, 219] width 181 height 15
type input "0834961230"
type input "NHƯ Ý"
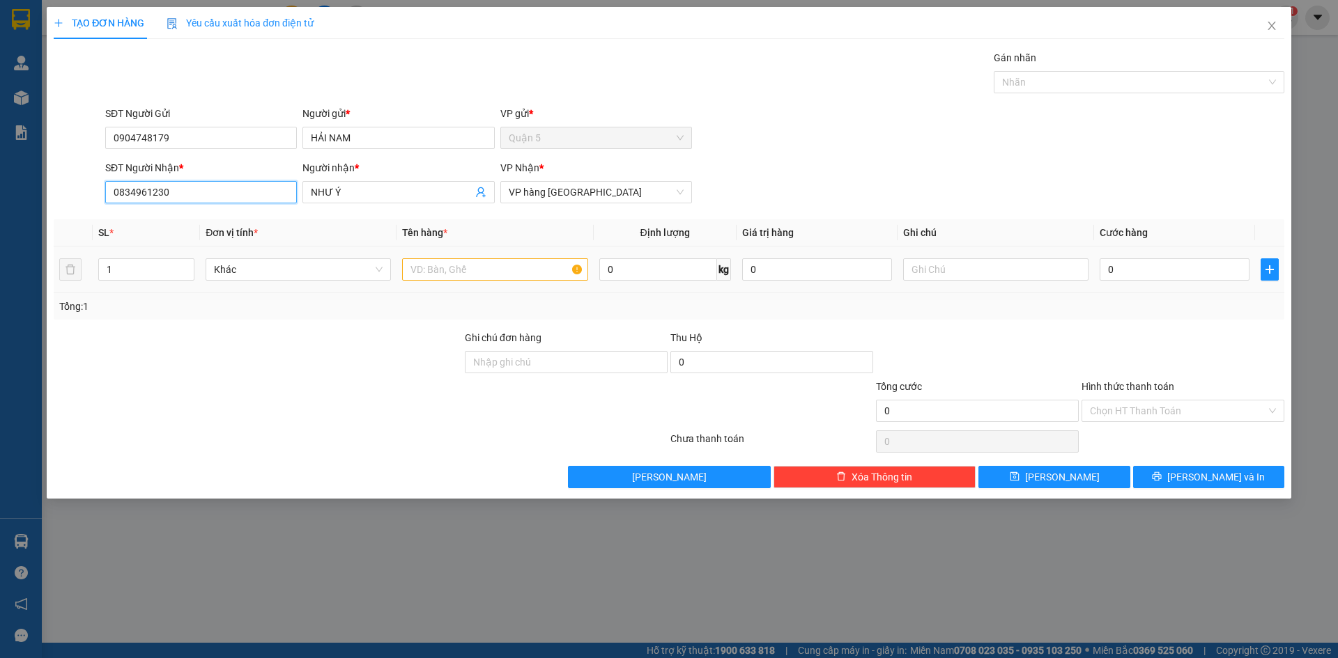
type input "0834961230"
click at [420, 268] on input "text" at bounding box center [494, 269] width 185 height 22
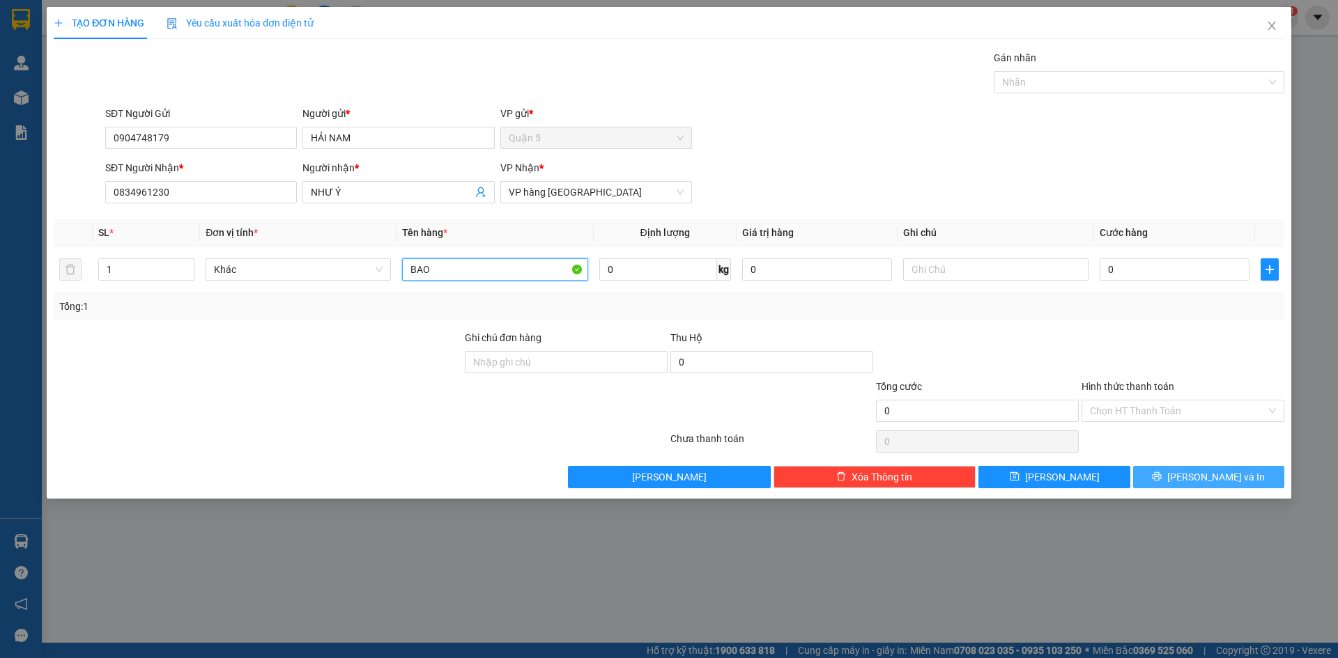
type input "BAO"
click at [1164, 481] on button "[PERSON_NAME] và In" at bounding box center [1208, 477] width 151 height 22
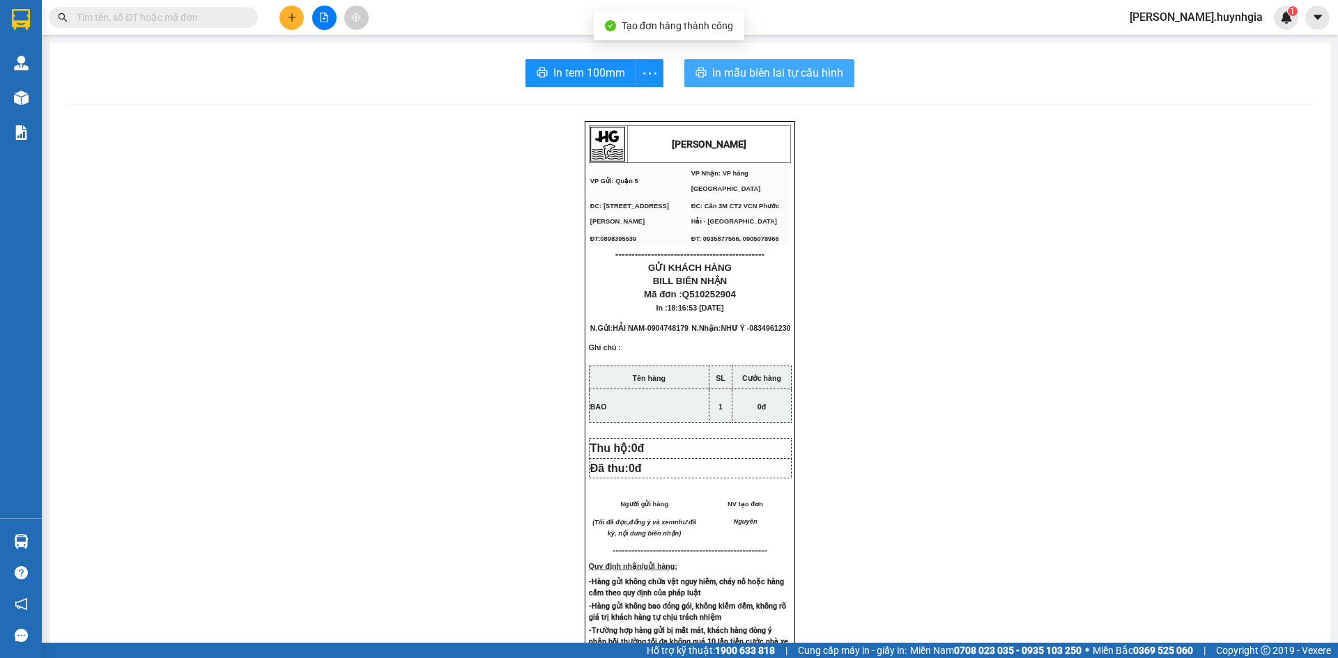
click at [722, 75] on span "In mẫu biên lai tự cấu hình" at bounding box center [777, 72] width 131 height 17
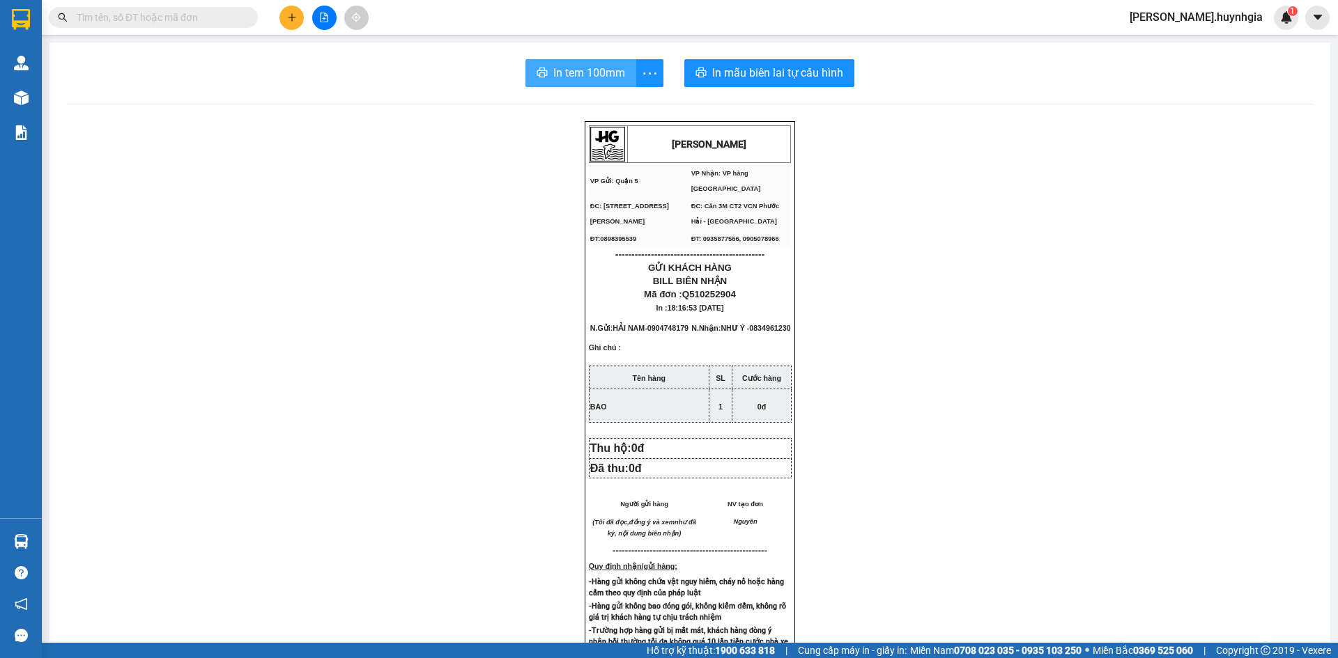
click at [602, 68] on span "In tem 100mm" at bounding box center [589, 72] width 72 height 17
click at [760, 68] on span "In mẫu biên lai tự cấu hình" at bounding box center [777, 72] width 131 height 17
click at [296, 15] on icon "plus" at bounding box center [292, 18] width 10 height 10
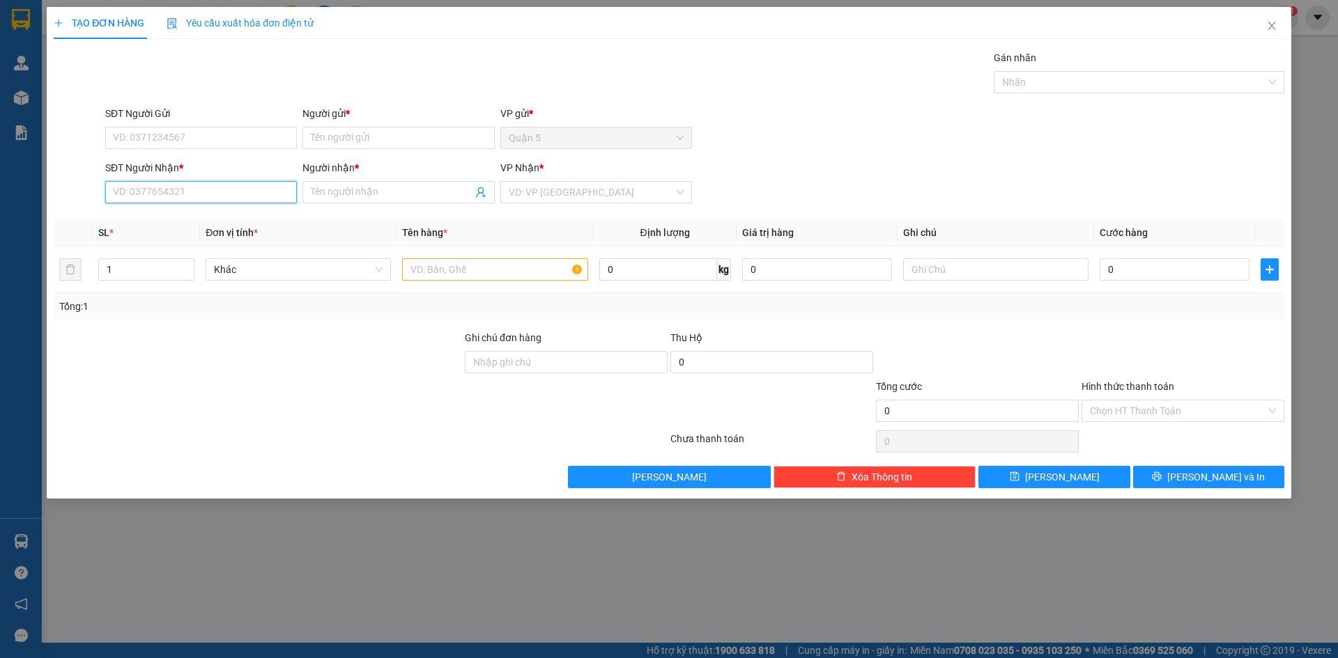
drag, startPoint x: 185, startPoint y: 196, endPoint x: 170, endPoint y: 187, distance: 17.2
click at [183, 196] on input "SĐT Người Nhận *" at bounding box center [201, 192] width 192 height 22
type input "0"
click at [199, 192] on input "SĐT Người Nhận *" at bounding box center [201, 192] width 192 height 22
drag, startPoint x: 201, startPoint y: 222, endPoint x: 214, endPoint y: 171, distance: 51.7
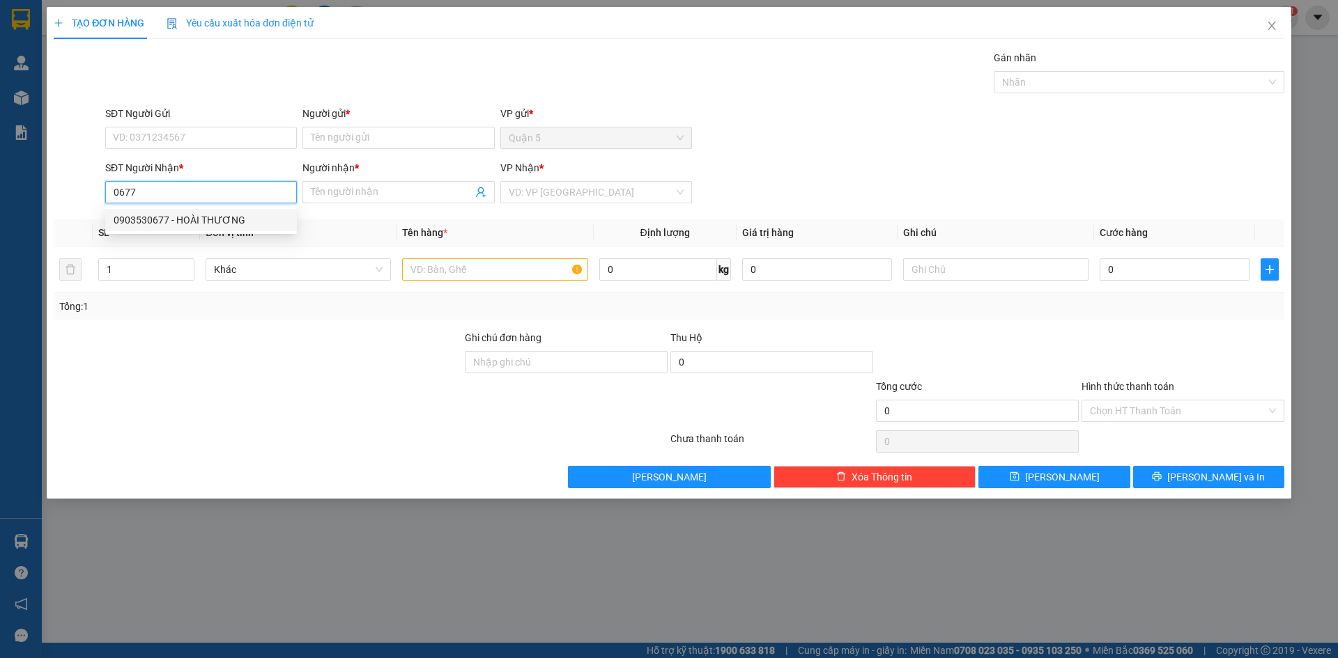
click at [201, 221] on div "0903530677 - HOÀI THƯƠNG" at bounding box center [201, 219] width 175 height 15
type input "0903530677"
type input "HOÀI THƯƠNG"
type input "0903530677"
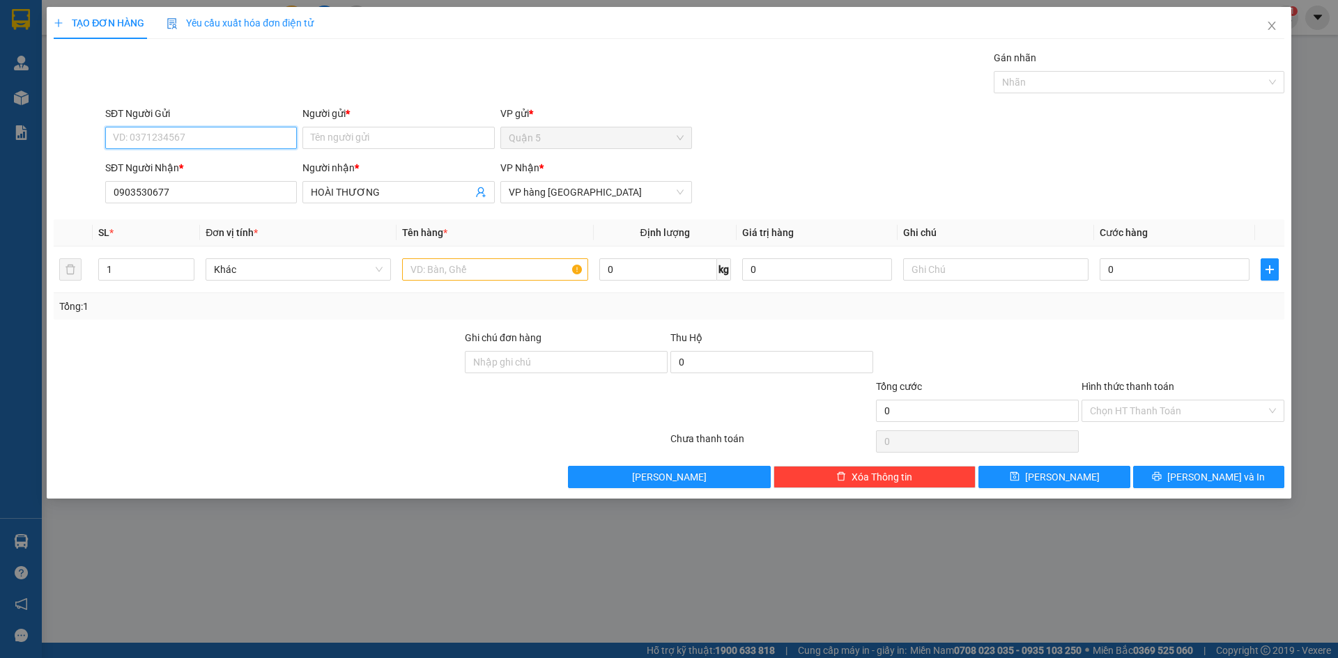
click at [204, 144] on input "SĐT Người Gửi" at bounding box center [201, 138] width 192 height 22
click at [198, 164] on div "0904748179 - [GEOGRAPHIC_DATA]" at bounding box center [201, 165] width 175 height 15
type input "0904748179"
type input "HẢI NAM"
type input "0904748179"
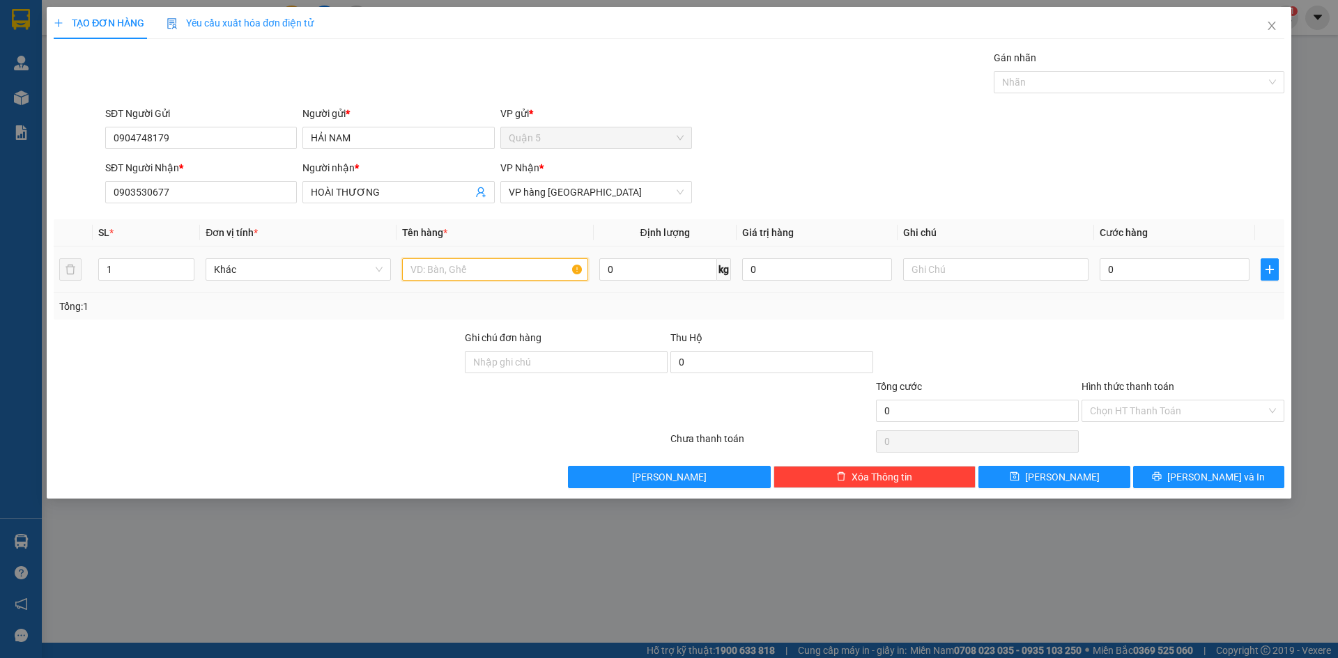
click at [456, 269] on input "text" at bounding box center [494, 269] width 185 height 22
type input "BAO"
click at [1203, 479] on span "[PERSON_NAME] và In" at bounding box center [1216, 477] width 98 height 15
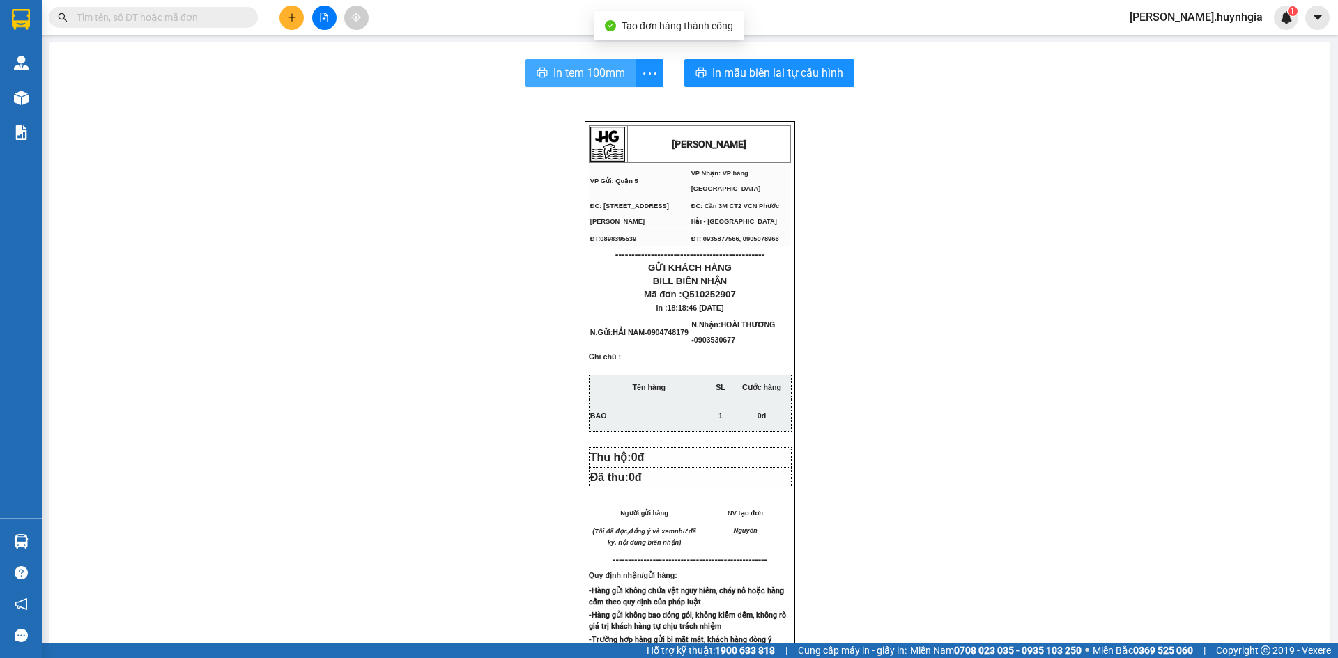
click at [612, 66] on span "In tem 100mm" at bounding box center [589, 72] width 72 height 17
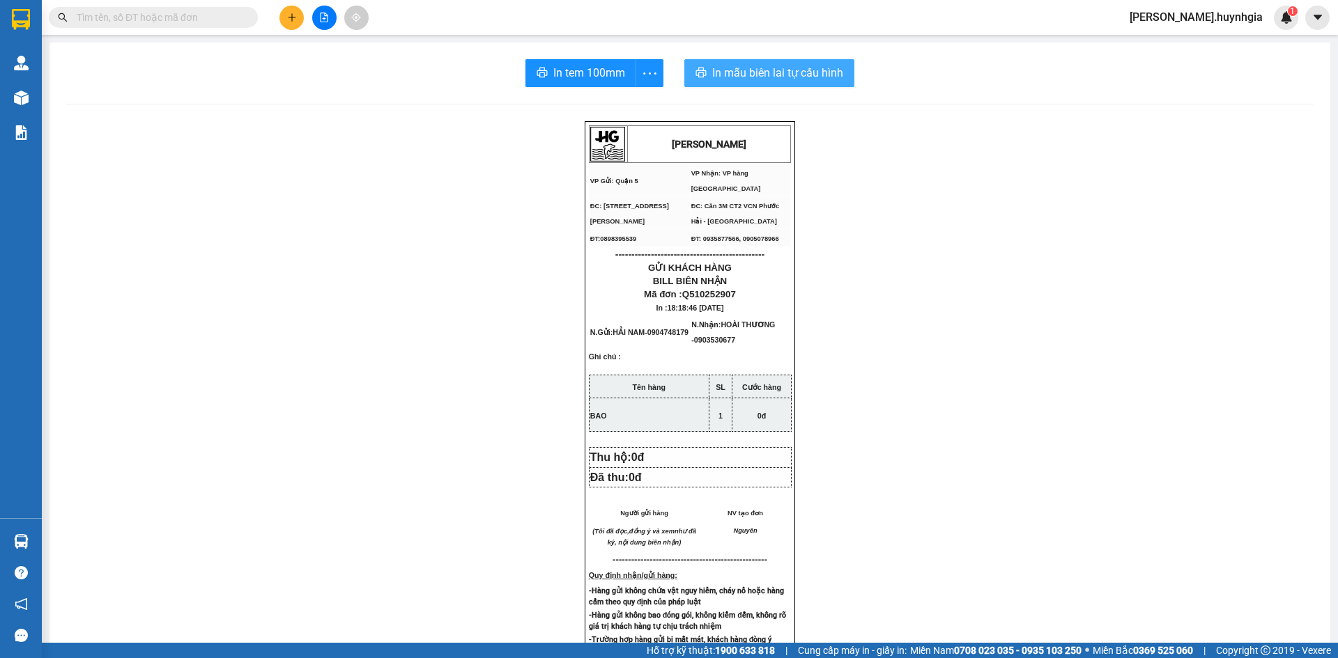
click at [717, 74] on span "In mẫu biên lai tự cấu hình" at bounding box center [777, 72] width 131 height 17
click at [283, 20] on button at bounding box center [291, 18] width 24 height 24
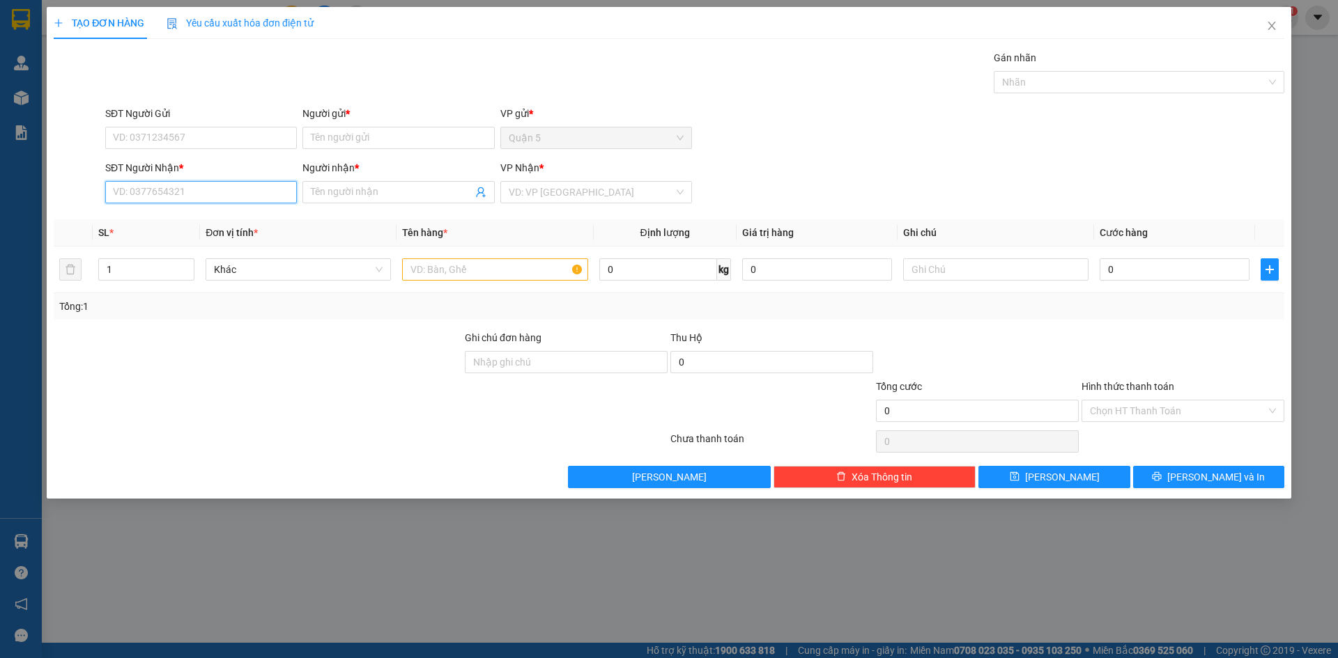
click at [226, 197] on input "SĐT Người Nhận *" at bounding box center [201, 192] width 192 height 22
click at [207, 219] on div "0985877088 - THƯỢNG( [GEOGRAPHIC_DATA])" at bounding box center [219, 219] width 210 height 15
type input "0985877088"
type input "THƯỢNG( HIỆP THÀNH)"
type input "0985877088"
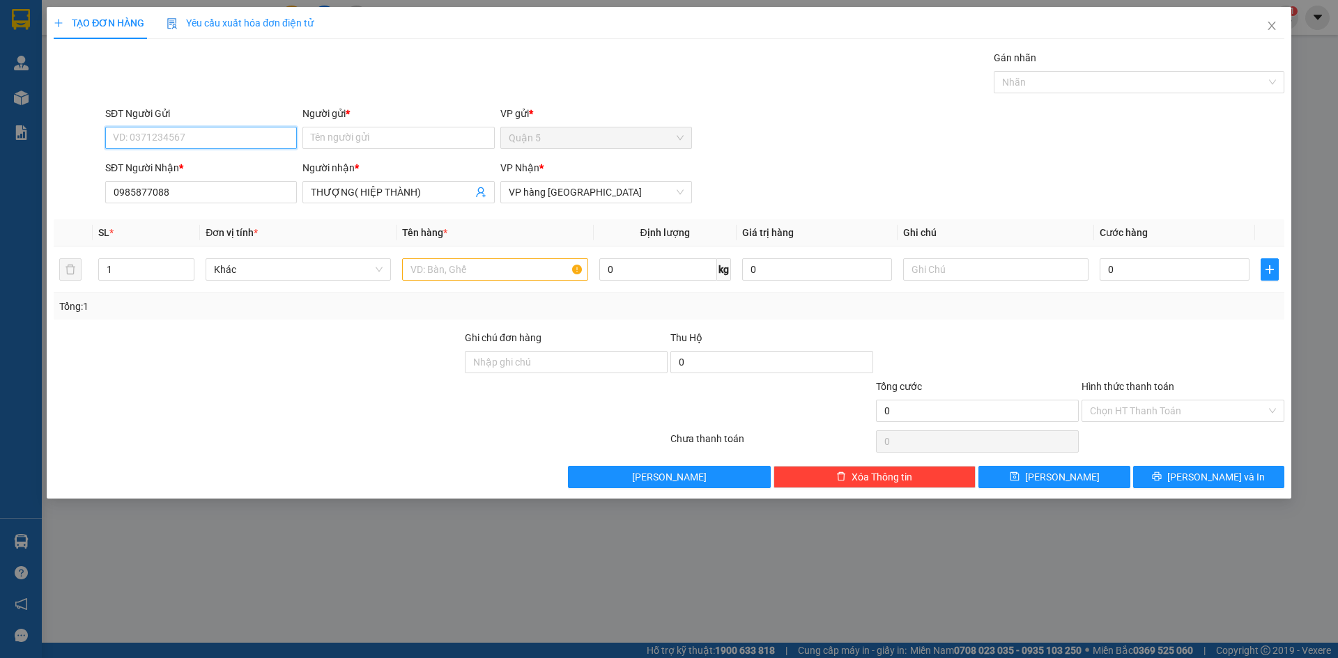
click at [275, 143] on input "SĐT Người Gửi" at bounding box center [201, 138] width 192 height 22
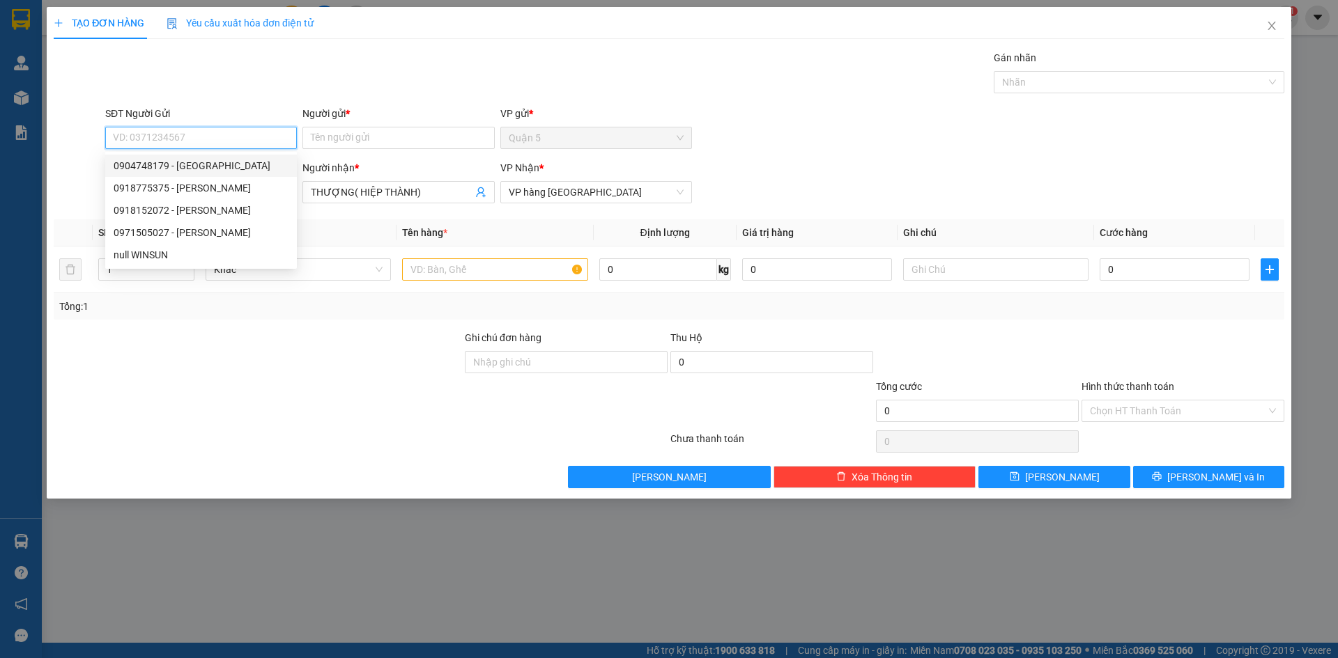
click at [252, 160] on div "0904748179 - [GEOGRAPHIC_DATA]" at bounding box center [201, 165] width 175 height 15
type input "0904748179"
type input "HẢI NAM"
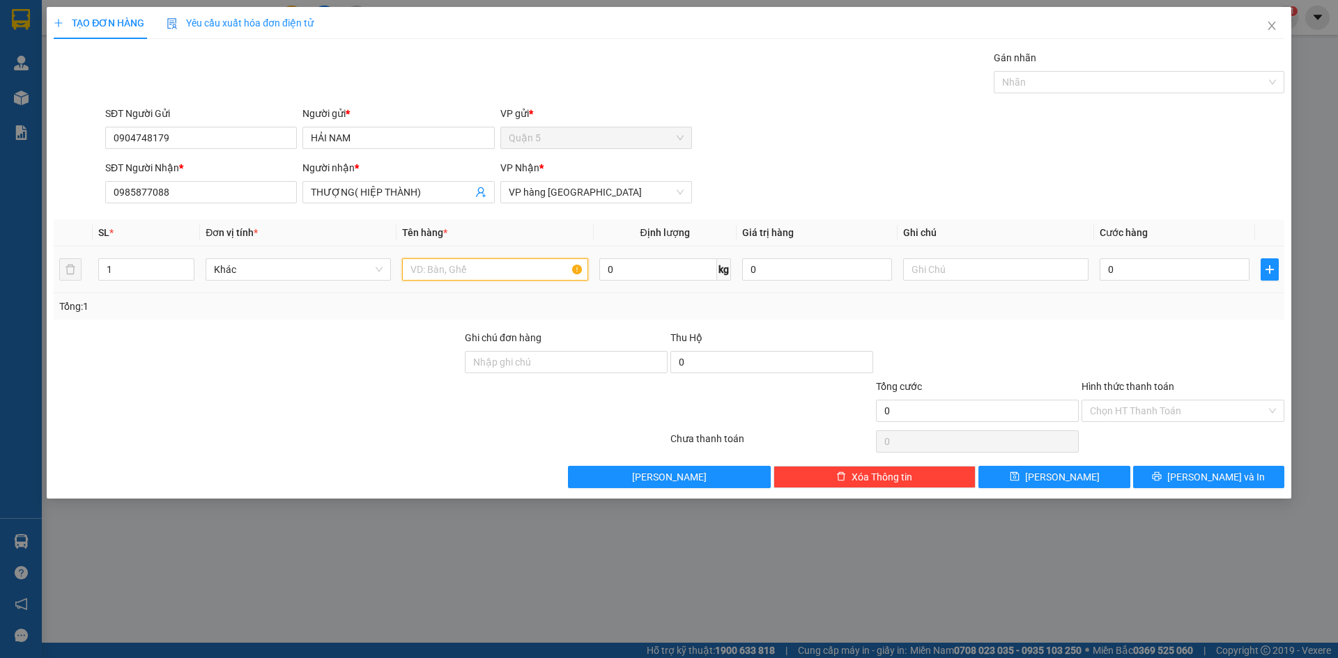
click at [548, 273] on input "text" at bounding box center [494, 269] width 185 height 22
type input "BAO"
click at [1217, 481] on span "[PERSON_NAME] và In" at bounding box center [1216, 477] width 98 height 15
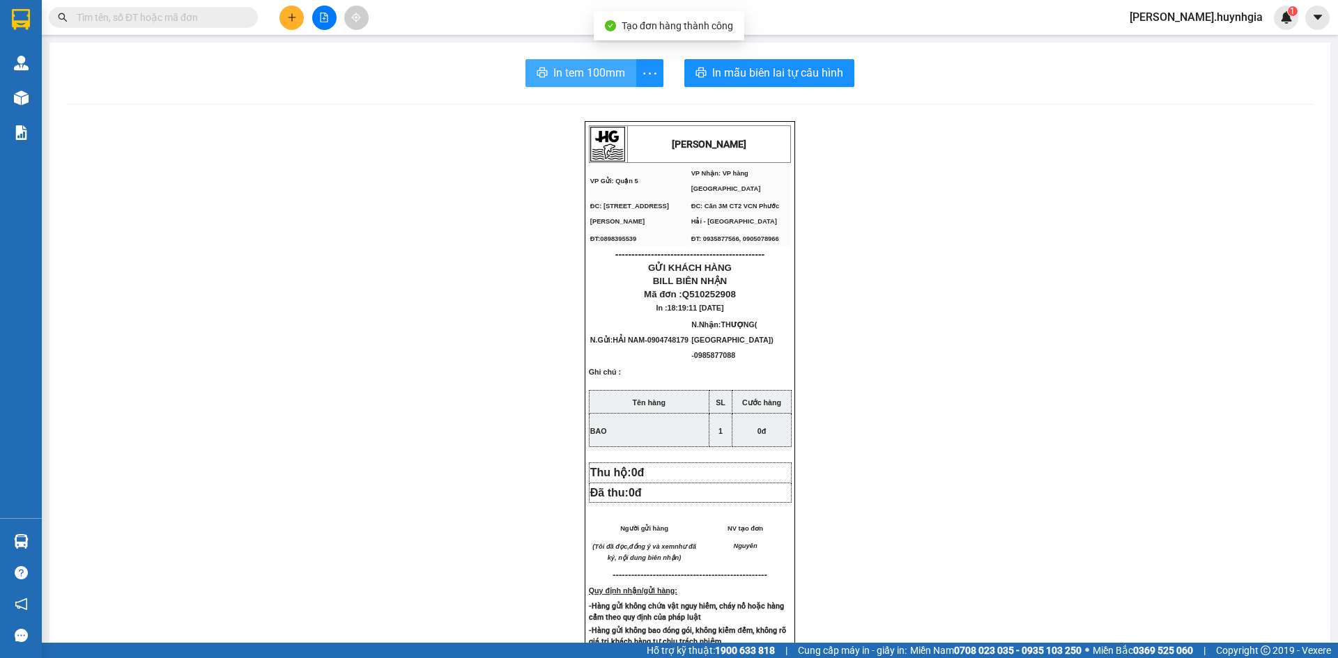
click at [626, 69] on button "In tem 100mm" at bounding box center [580, 73] width 111 height 28
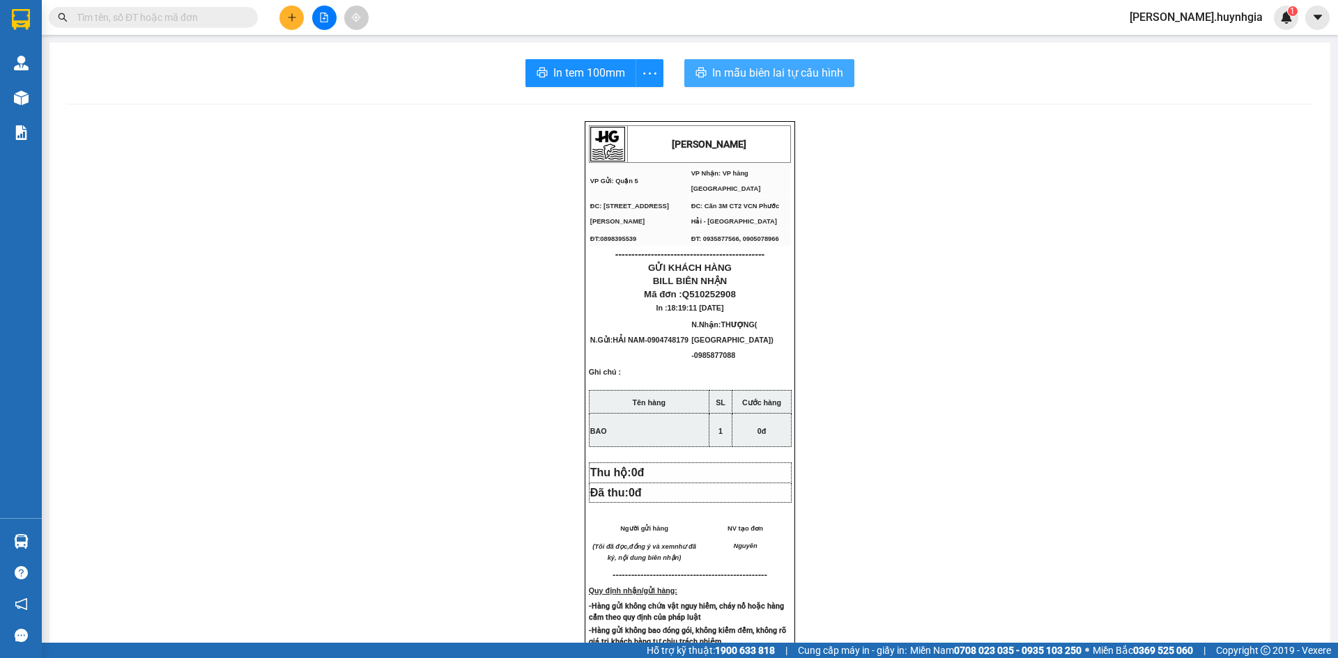
click at [727, 75] on span "In mẫu biên lai tự cấu hình" at bounding box center [777, 72] width 131 height 17
click at [300, 13] on button at bounding box center [291, 18] width 24 height 24
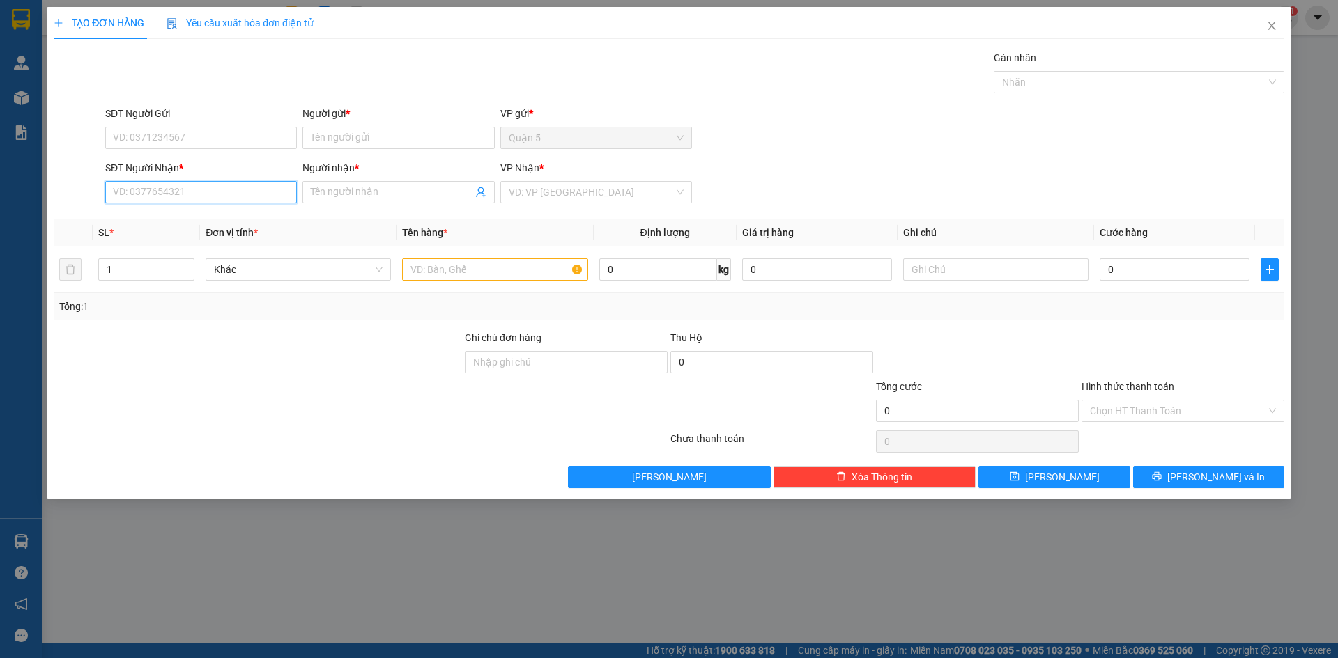
click at [241, 190] on input "SĐT Người Nhận *" at bounding box center [201, 192] width 192 height 22
type input "0944817502"
click at [224, 218] on div "0944817502 - [GEOGRAPHIC_DATA]" at bounding box center [201, 219] width 175 height 15
type input "[PERSON_NAME]"
type input "0944817502"
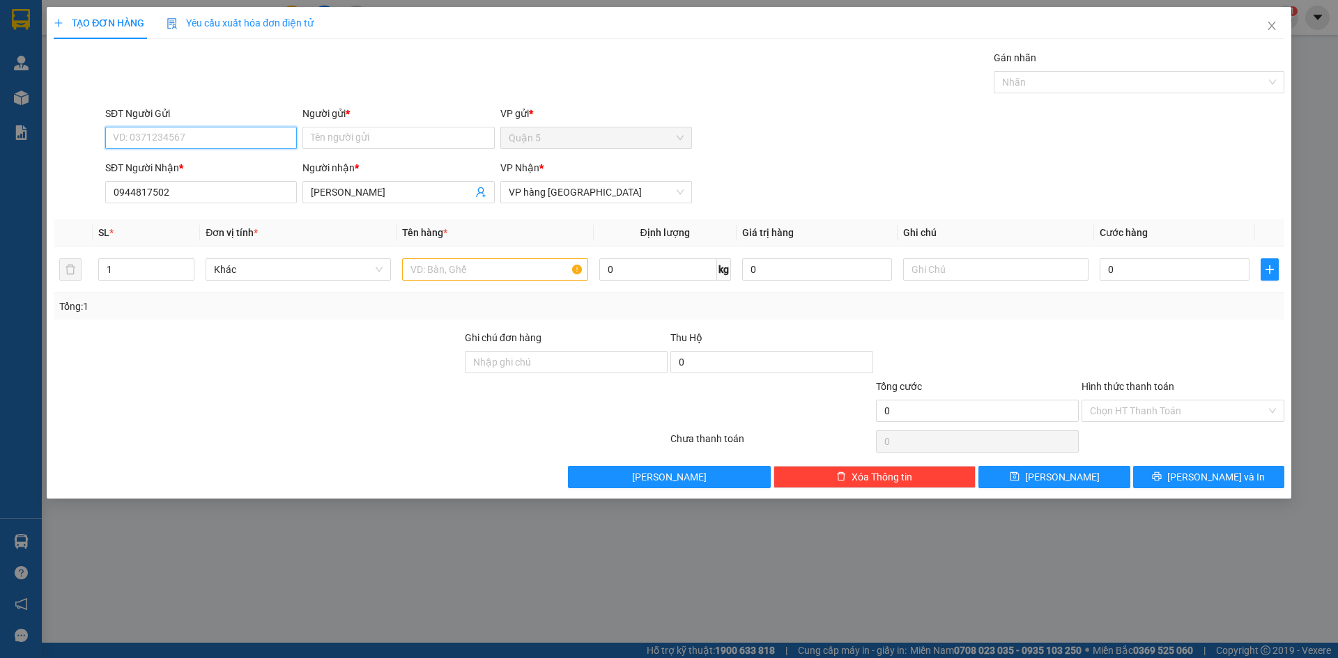
click at [232, 135] on input "SĐT Người Gửi" at bounding box center [201, 138] width 192 height 22
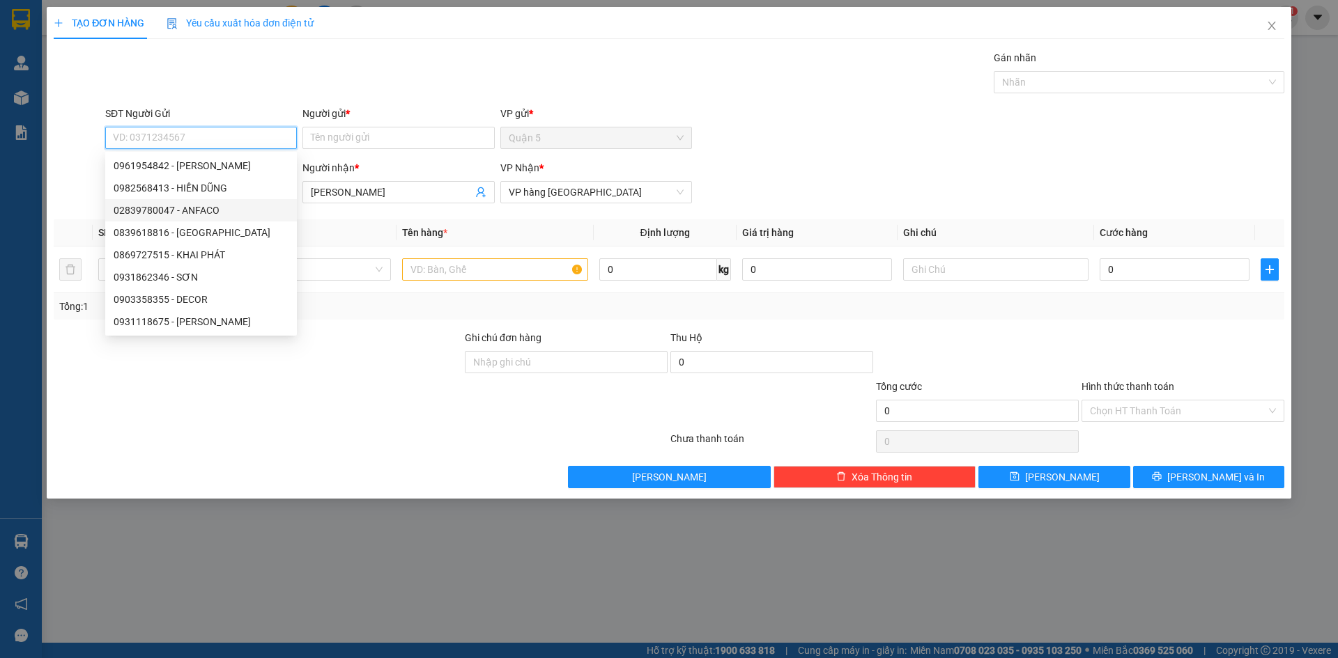
click at [216, 205] on div "02839780047 - ANFACO" at bounding box center [201, 210] width 175 height 15
type input "02839780047"
type input "ANFACO"
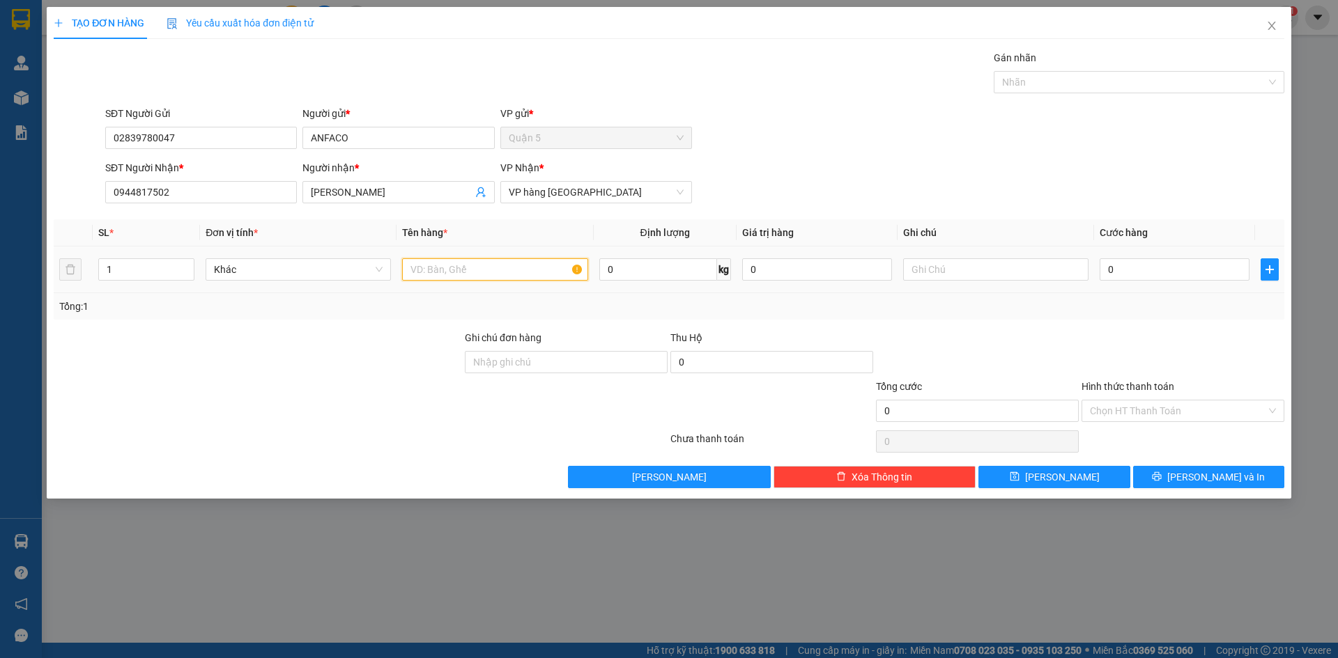
click at [442, 274] on input "text" at bounding box center [494, 269] width 185 height 22
type input "T"
click at [1183, 469] on button "[PERSON_NAME] và In" at bounding box center [1208, 477] width 151 height 22
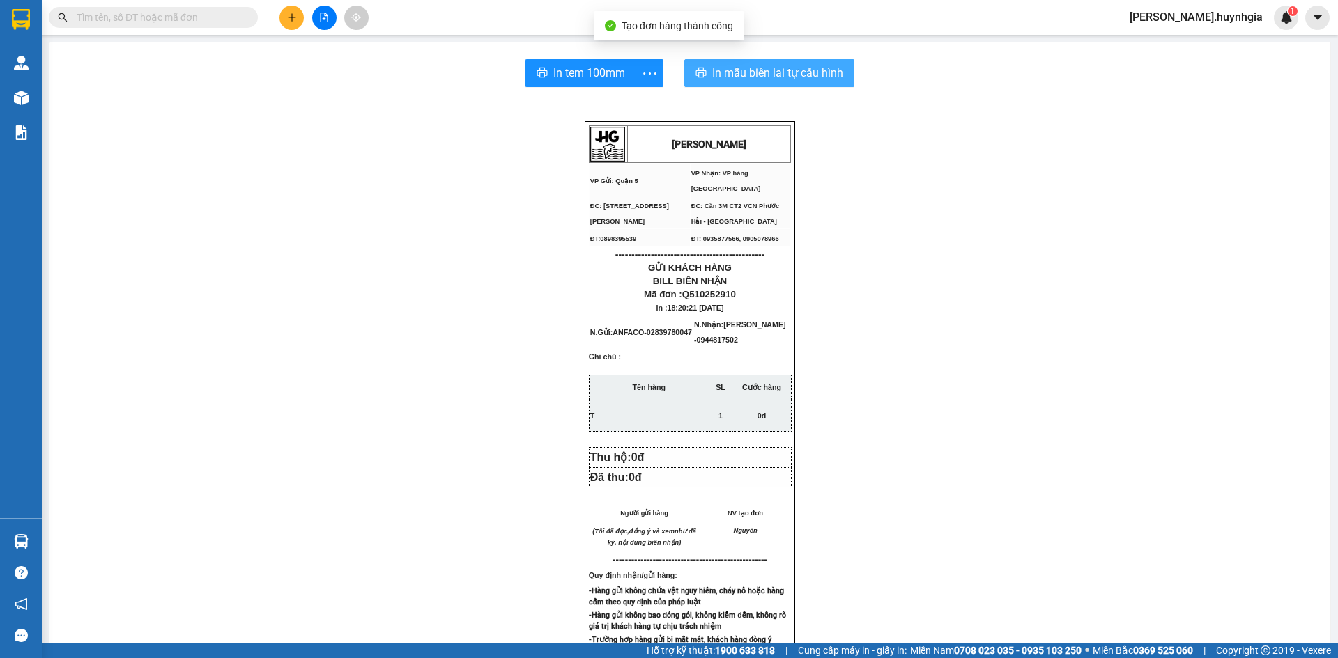
click at [745, 69] on span "In mẫu biên lai tự cấu hình" at bounding box center [777, 72] width 131 height 17
click at [570, 79] on span "In tem 100mm" at bounding box center [589, 72] width 72 height 17
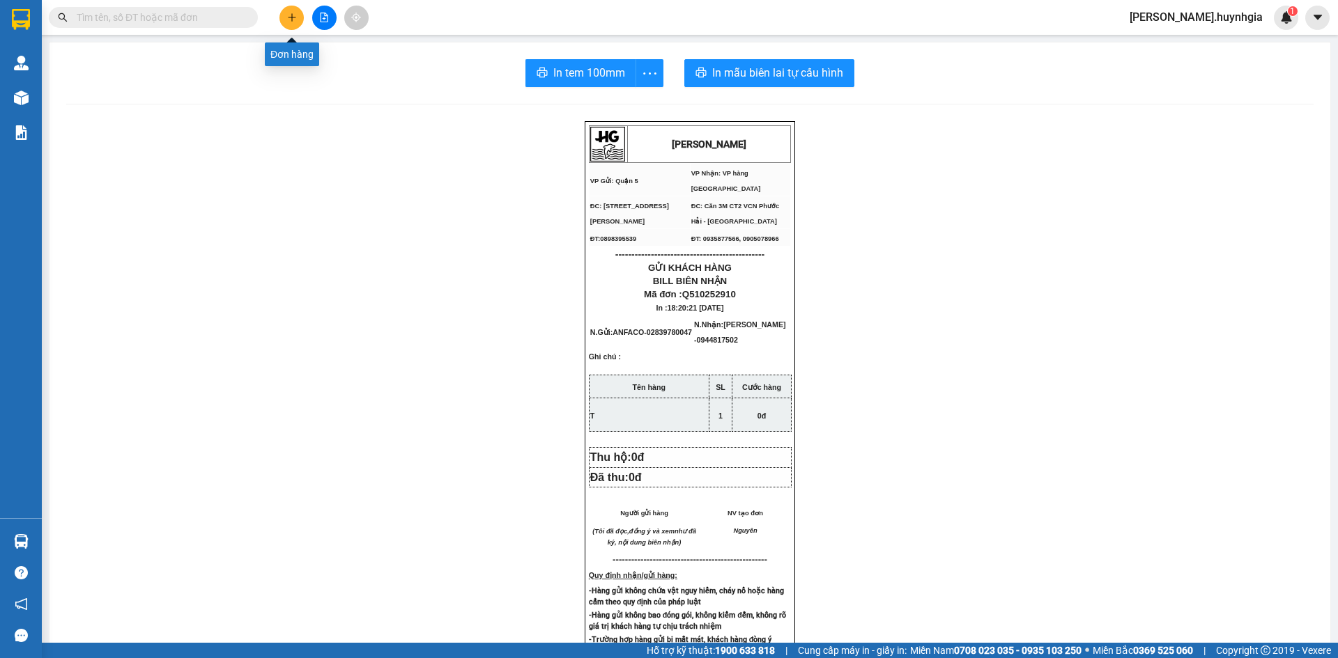
click at [292, 27] on button at bounding box center [291, 18] width 24 height 24
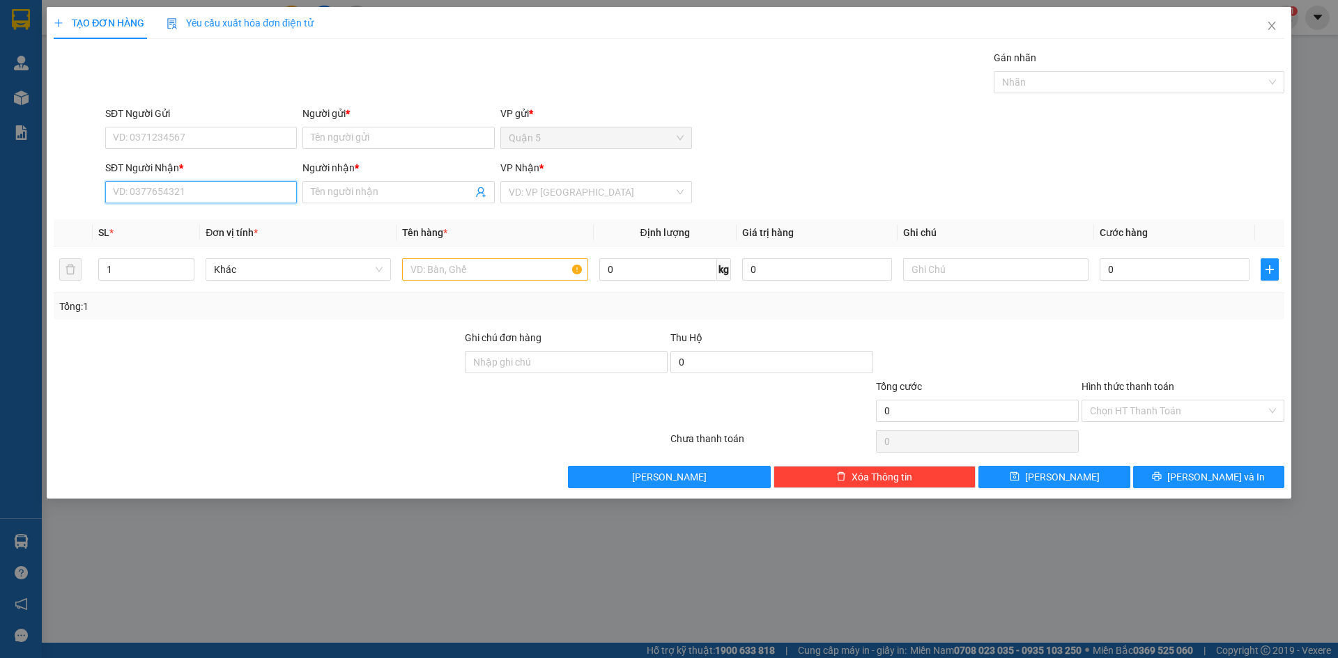
click at [207, 192] on input "SĐT Người Nhận *" at bounding box center [201, 192] width 192 height 22
click at [216, 217] on div "0967161830 - THÀNH ĐẠT" at bounding box center [201, 219] width 175 height 15
type input "0967161830"
type input "THÀNH ĐẠT"
type input "0967161830"
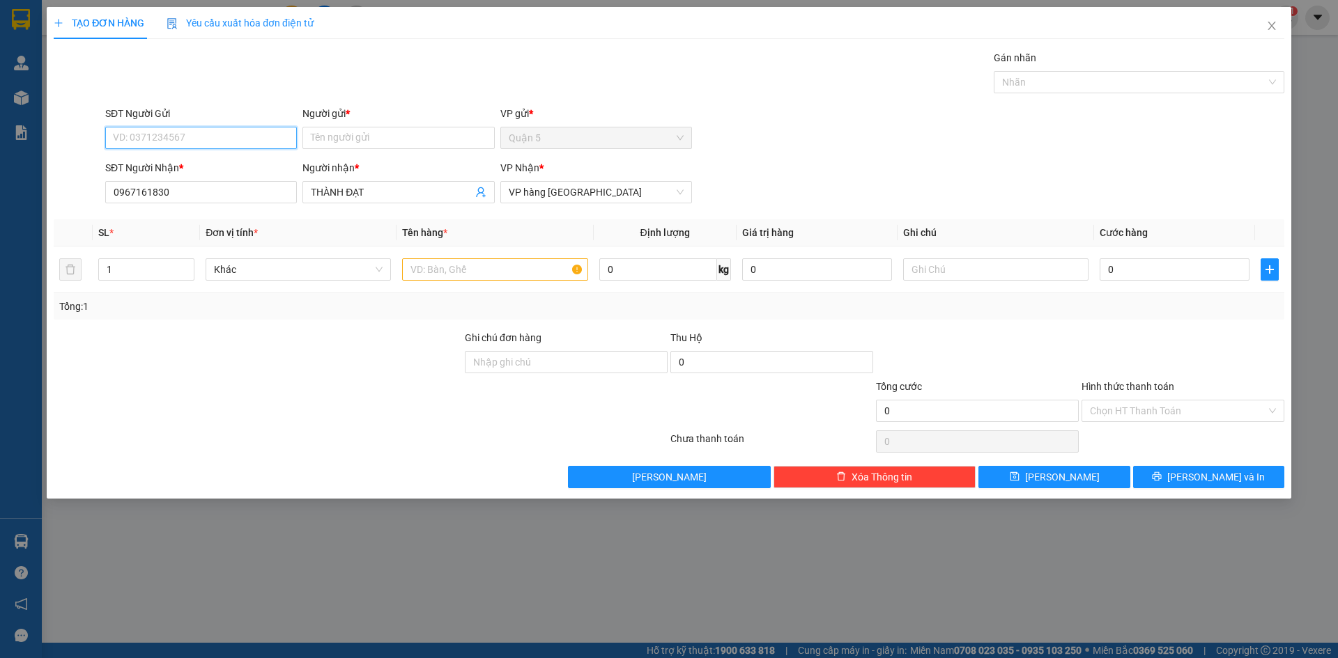
click at [219, 141] on input "SĐT Người Gửi" at bounding box center [201, 138] width 192 height 22
click at [217, 167] on div "0968095731 - [PERSON_NAME]" at bounding box center [201, 165] width 175 height 15
type input "0968095731"
type input "[PERSON_NAME]"
click at [433, 270] on input "text" at bounding box center [494, 269] width 185 height 22
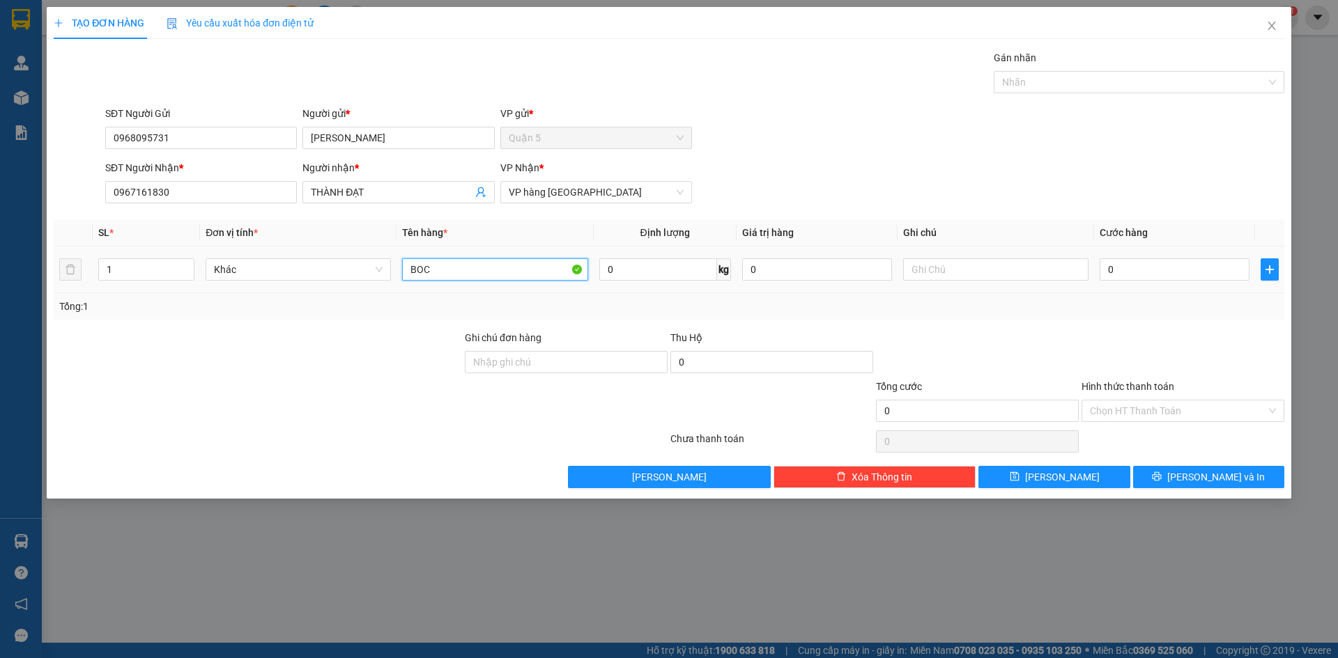
type input "BỌC"
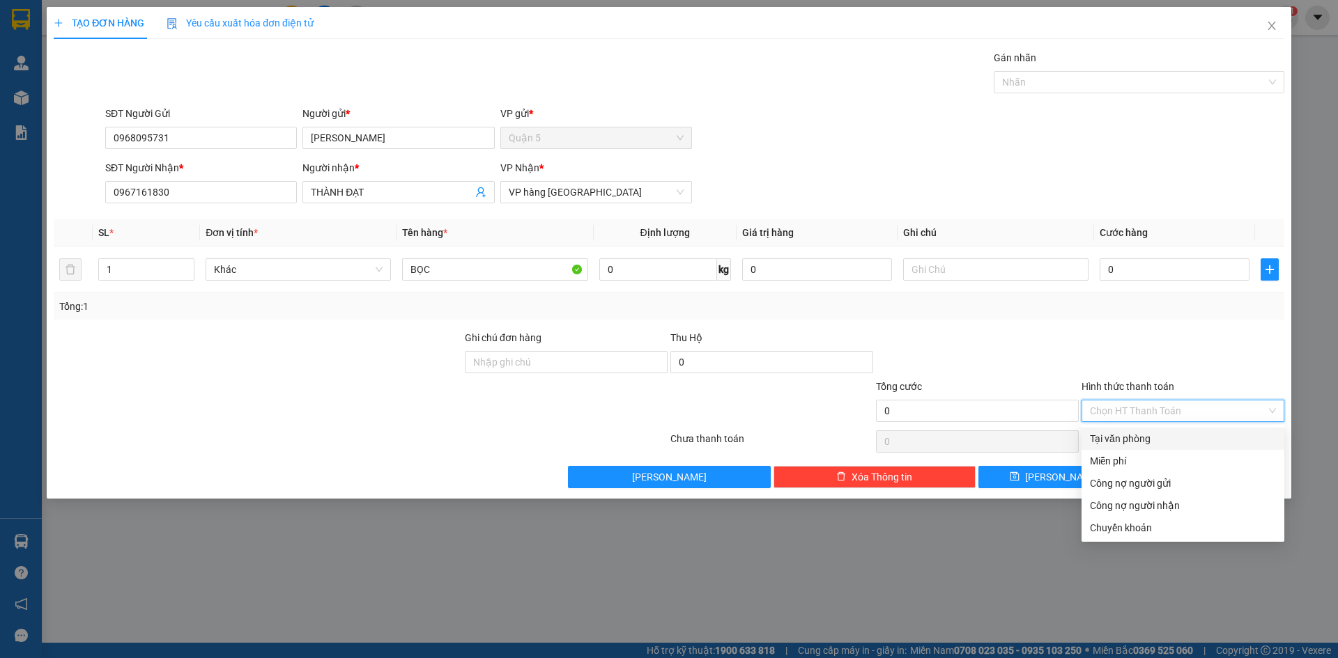
click at [1093, 416] on input "Hình thức thanh toán" at bounding box center [1178, 411] width 176 height 21
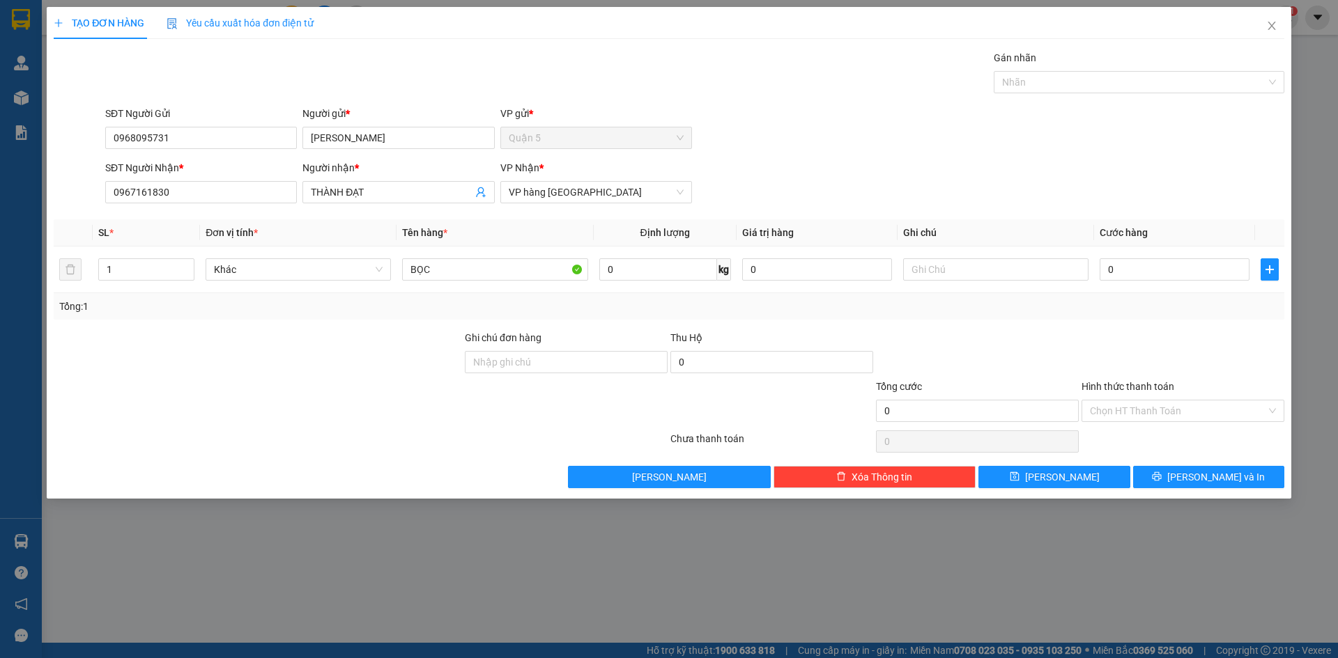
drag, startPoint x: 1019, startPoint y: 396, endPoint x: 1026, endPoint y: 379, distance: 18.1
click at [1019, 395] on div "Tổng cước" at bounding box center [977, 389] width 203 height 21
click at [1027, 375] on div at bounding box center [977, 354] width 206 height 49
click at [1176, 472] on button "[PERSON_NAME] và In" at bounding box center [1208, 477] width 151 height 22
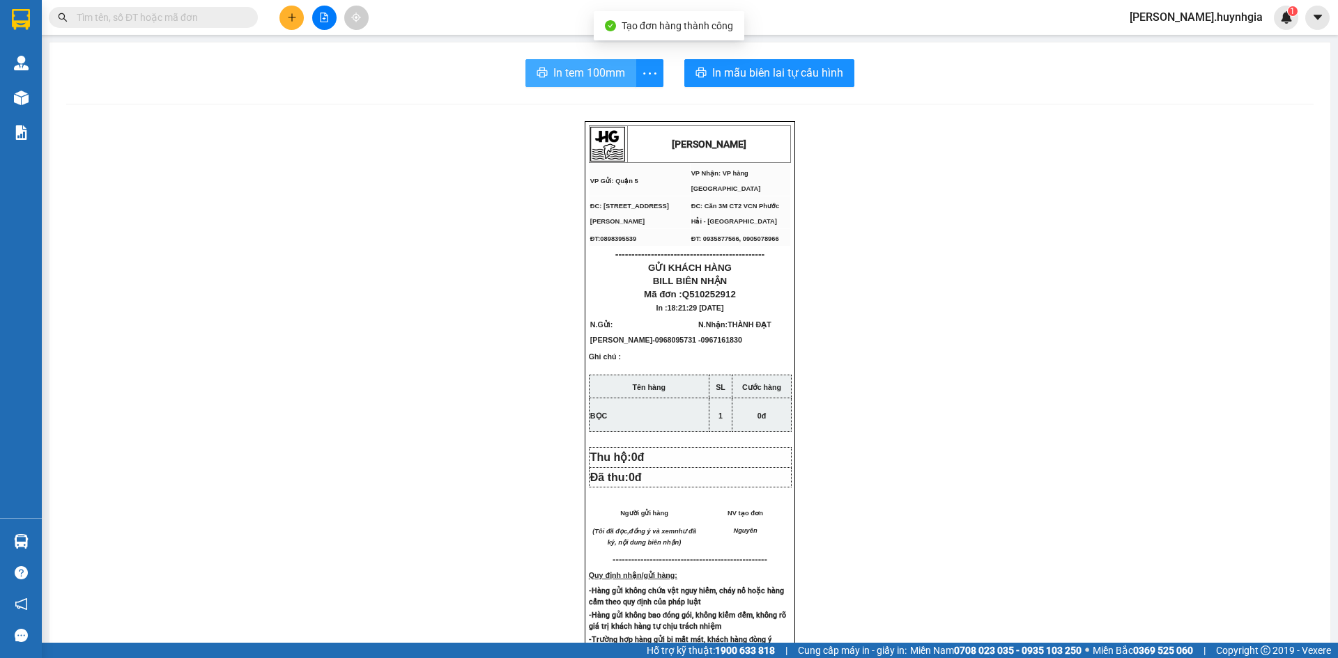
click at [568, 78] on span "In tem 100mm" at bounding box center [589, 72] width 72 height 17
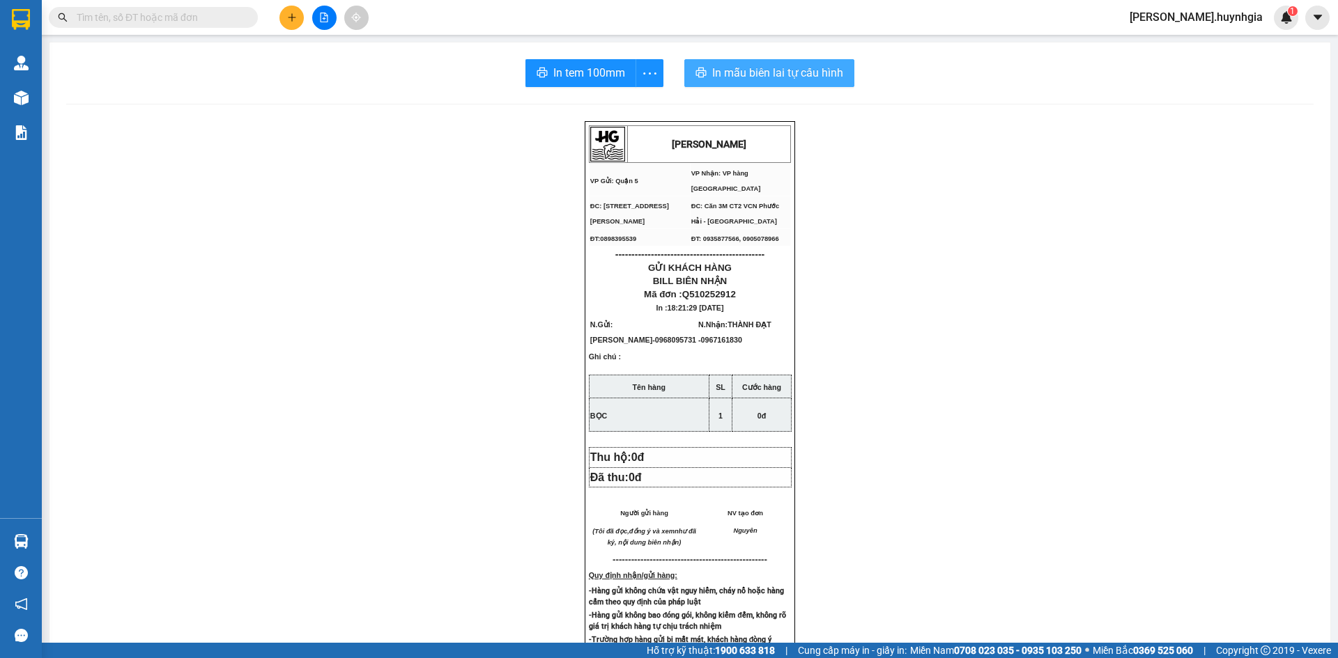
click at [718, 75] on span "In mẫu biên lai tự cấu hình" at bounding box center [777, 72] width 131 height 17
click at [280, 18] on button at bounding box center [291, 18] width 24 height 24
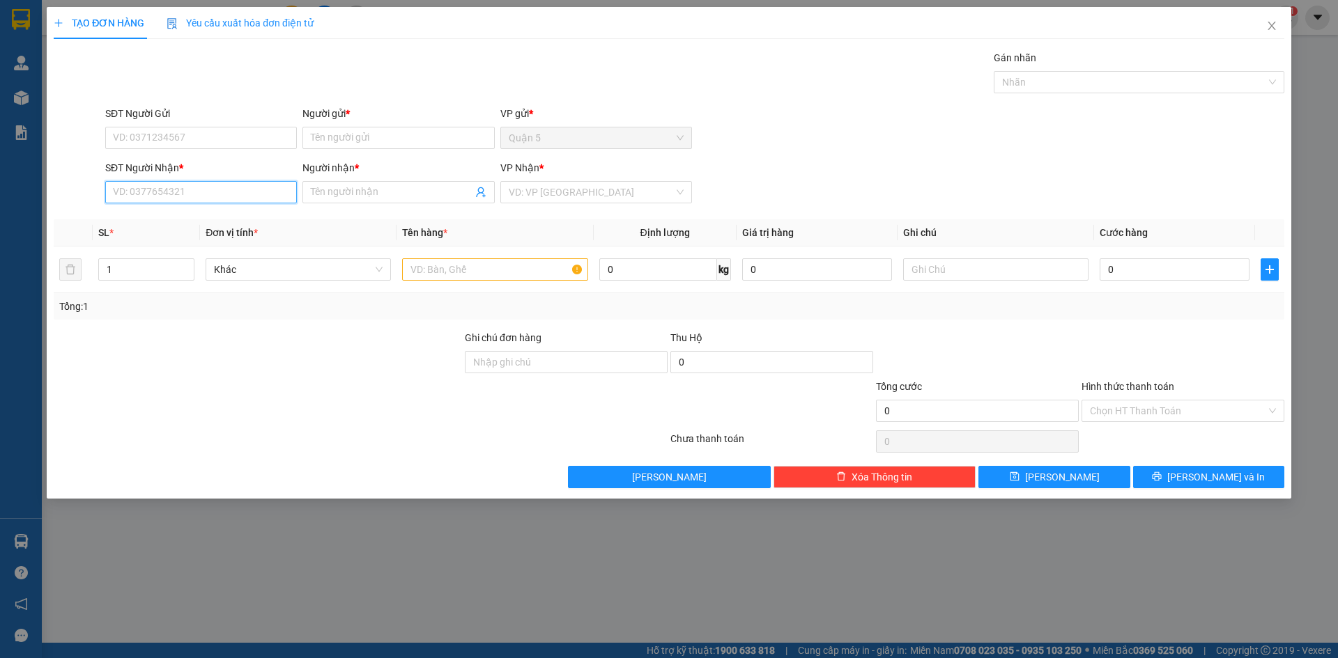
click at [185, 192] on input "SĐT Người Nhận *" at bounding box center [201, 192] width 192 height 22
type input "0906407491"
click at [192, 224] on div "0906407491 - TUYẾT" at bounding box center [201, 219] width 175 height 15
type input "TUYẾT"
type input "0906407491"
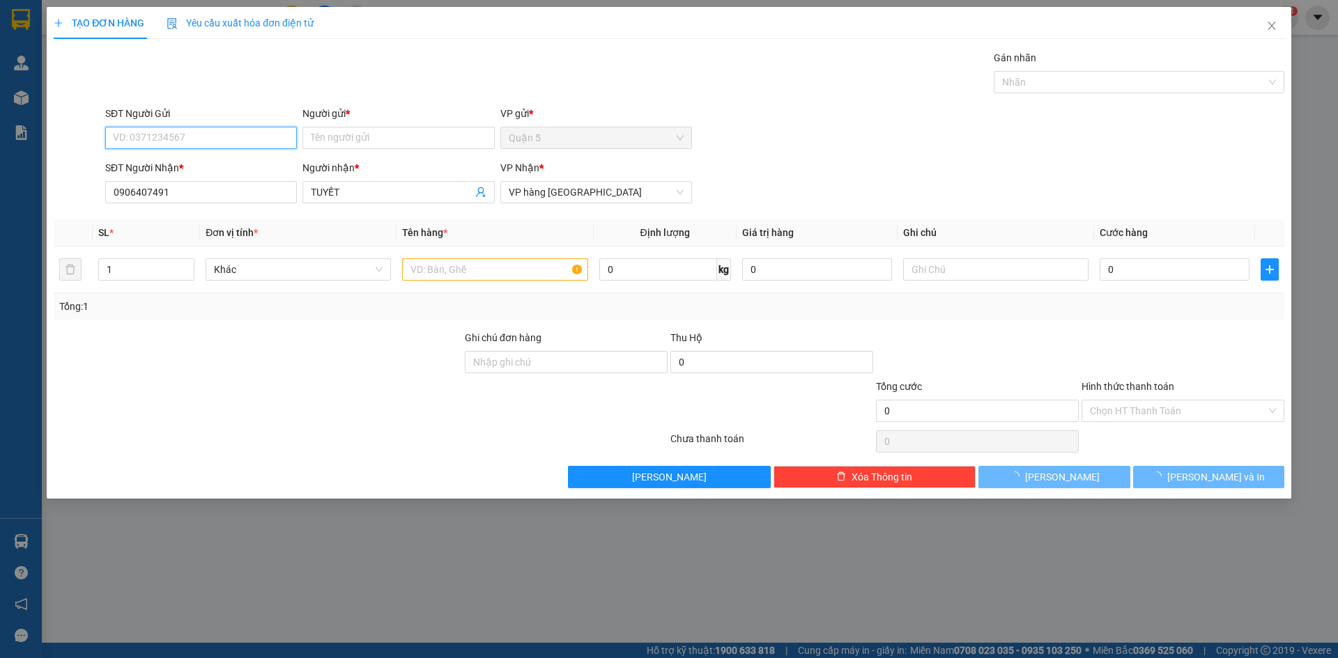
click at [212, 144] on input "SĐT Người Gửi" at bounding box center [201, 138] width 192 height 22
type input "0918313266"
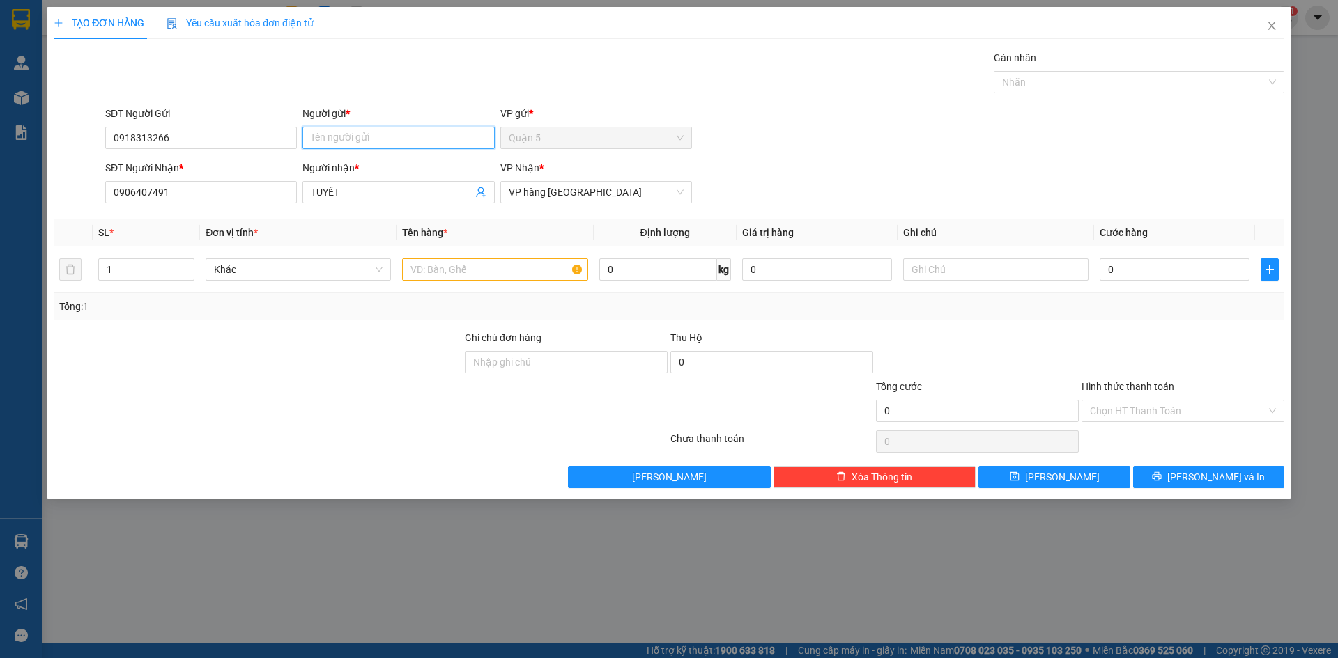
click at [336, 143] on input "Người gửi *" at bounding box center [398, 138] width 192 height 22
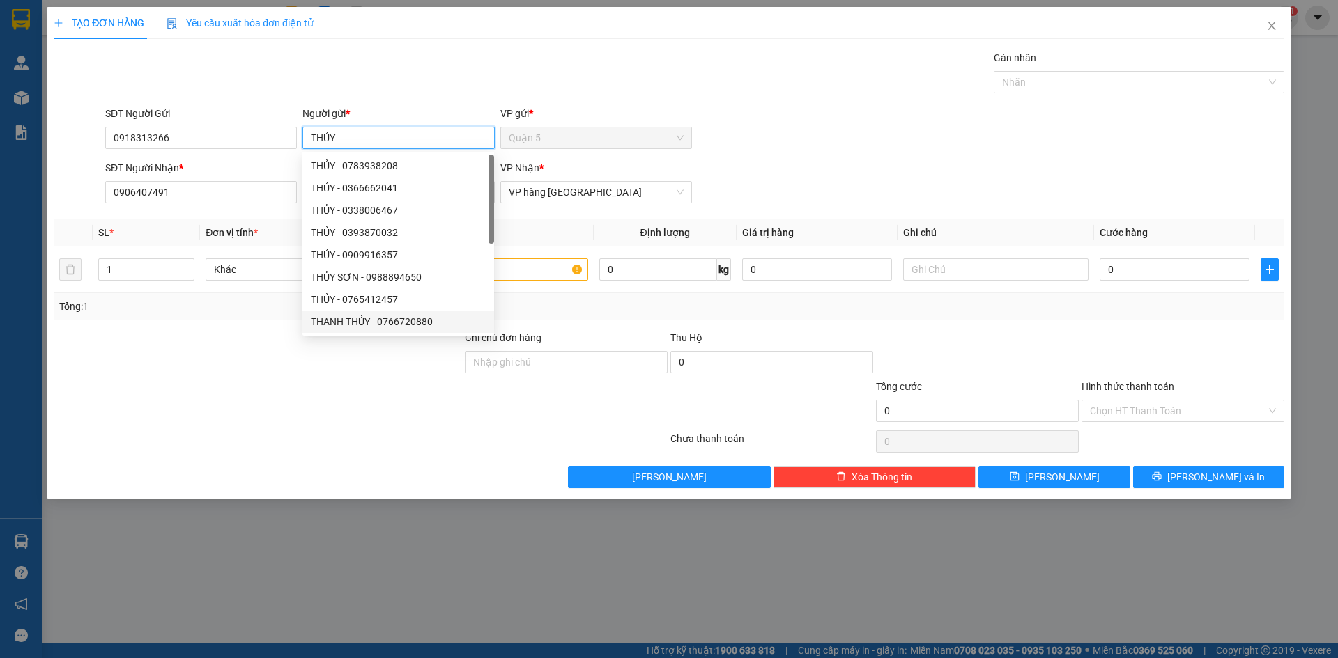
type input "THỦY"
click at [387, 362] on div at bounding box center [257, 354] width 411 height 49
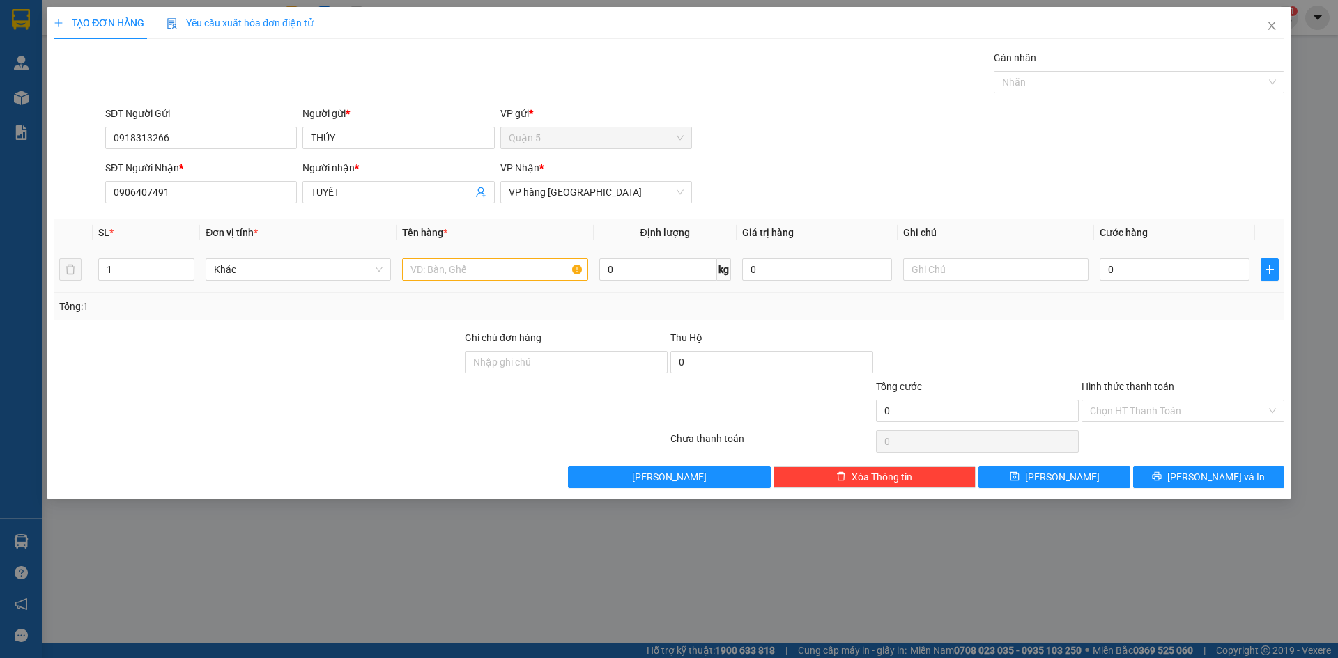
click at [470, 258] on div at bounding box center [494, 270] width 185 height 28
click at [466, 261] on input "text" at bounding box center [494, 269] width 185 height 22
drag, startPoint x: 1175, startPoint y: 475, endPoint x: 1168, endPoint y: 472, distance: 7.5
click at [1173, 475] on button "[PERSON_NAME] và In" at bounding box center [1208, 477] width 151 height 22
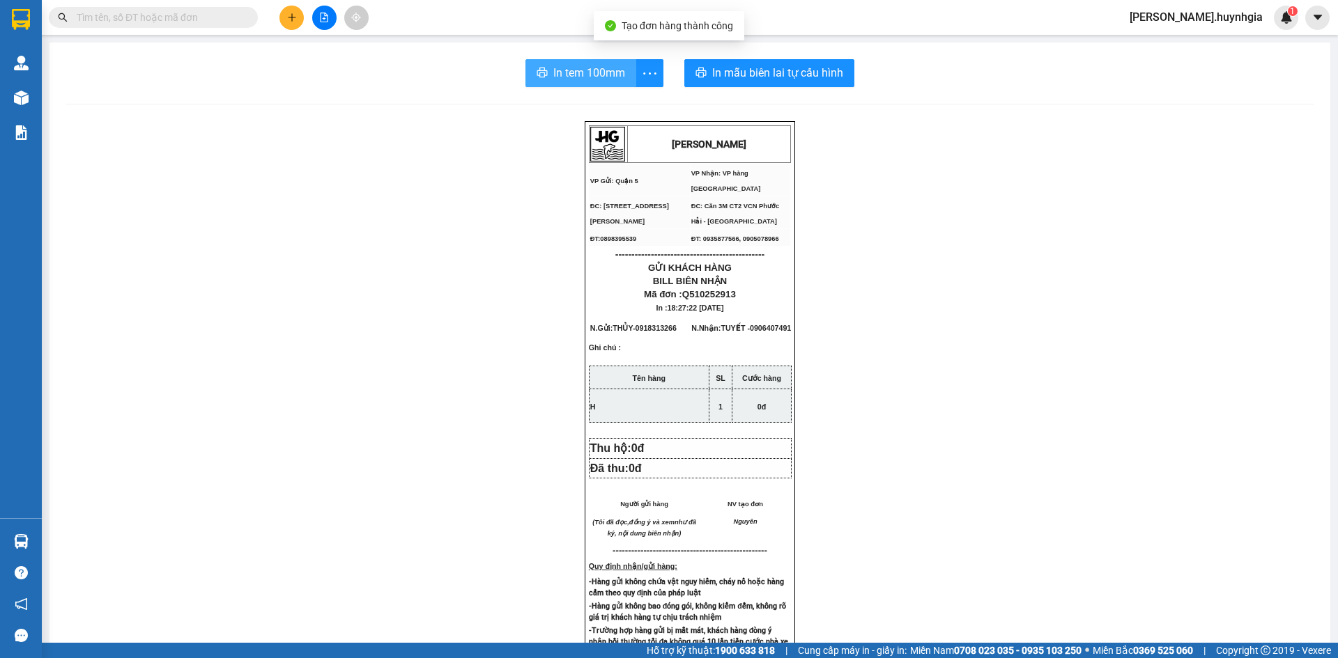
click at [582, 73] on span "In tem 100mm" at bounding box center [589, 72] width 72 height 17
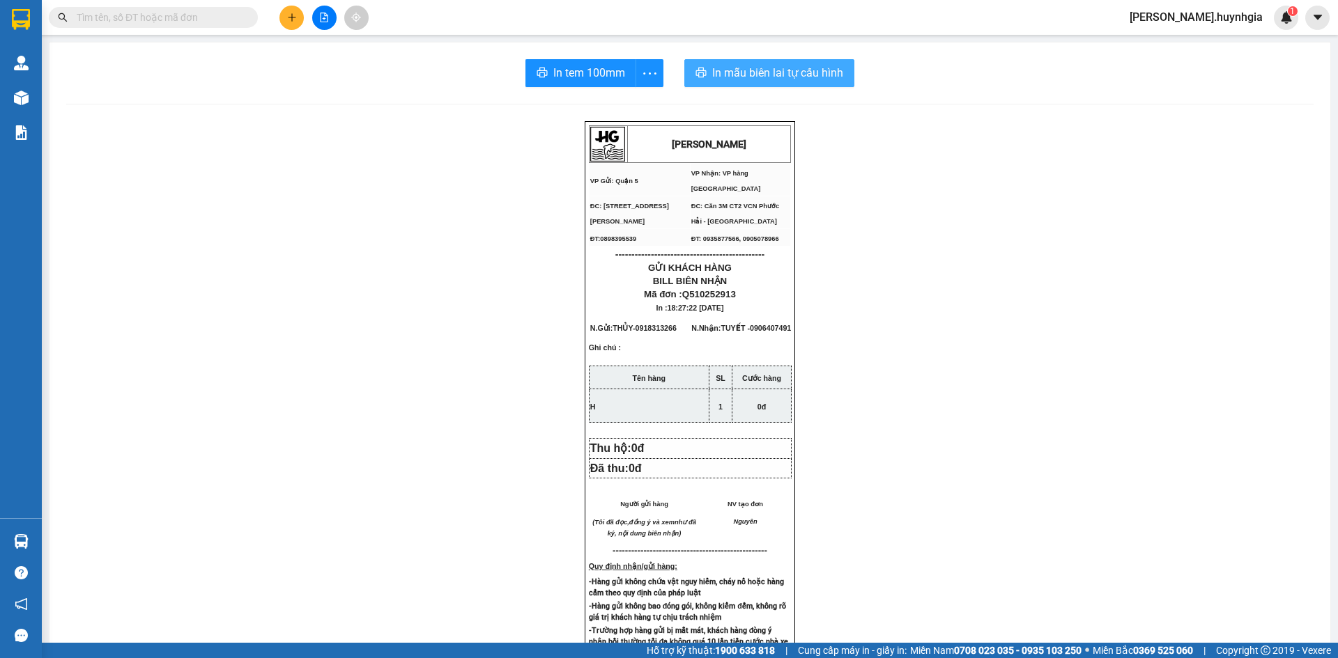
click at [738, 76] on span "In mẫu biên lai tự cấu hình" at bounding box center [777, 72] width 131 height 17
click at [281, 24] on button at bounding box center [291, 18] width 24 height 24
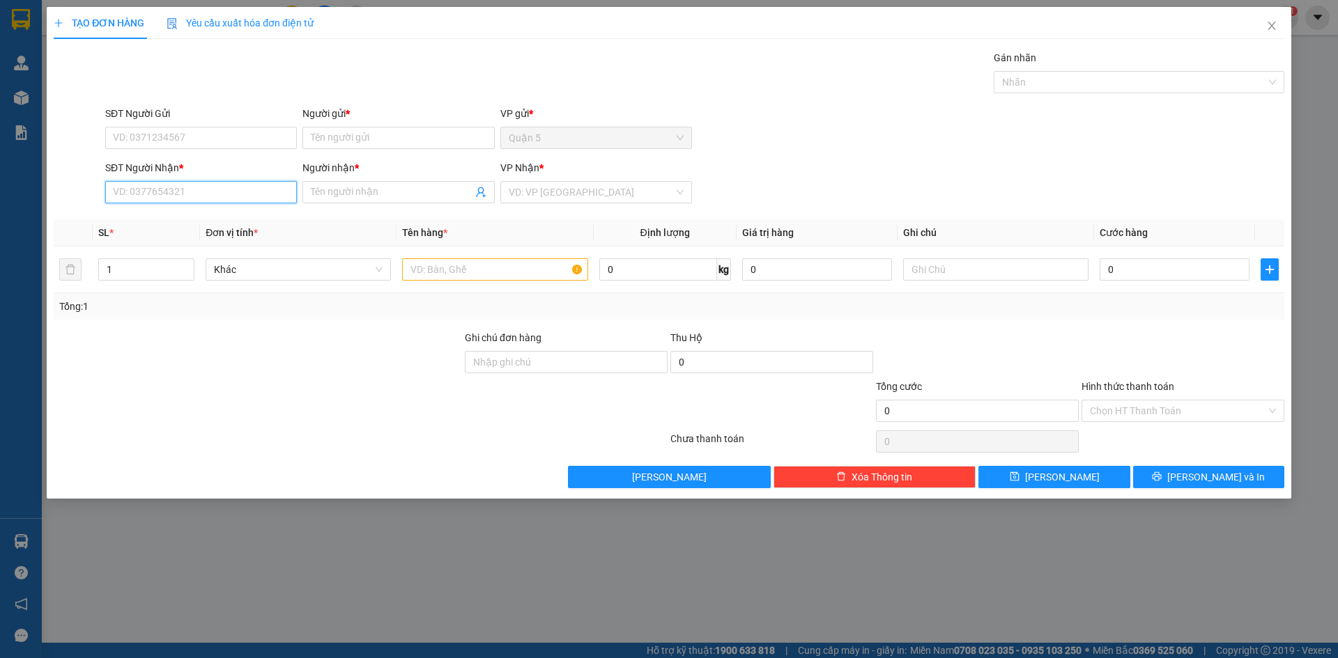
click at [211, 192] on input "SĐT Người Nhận *" at bounding box center [201, 192] width 192 height 22
click at [190, 224] on div "0979358850 - NHUNG" at bounding box center [201, 219] width 175 height 15
type input "0979358850"
type input "NHUNG"
type input "0979358850"
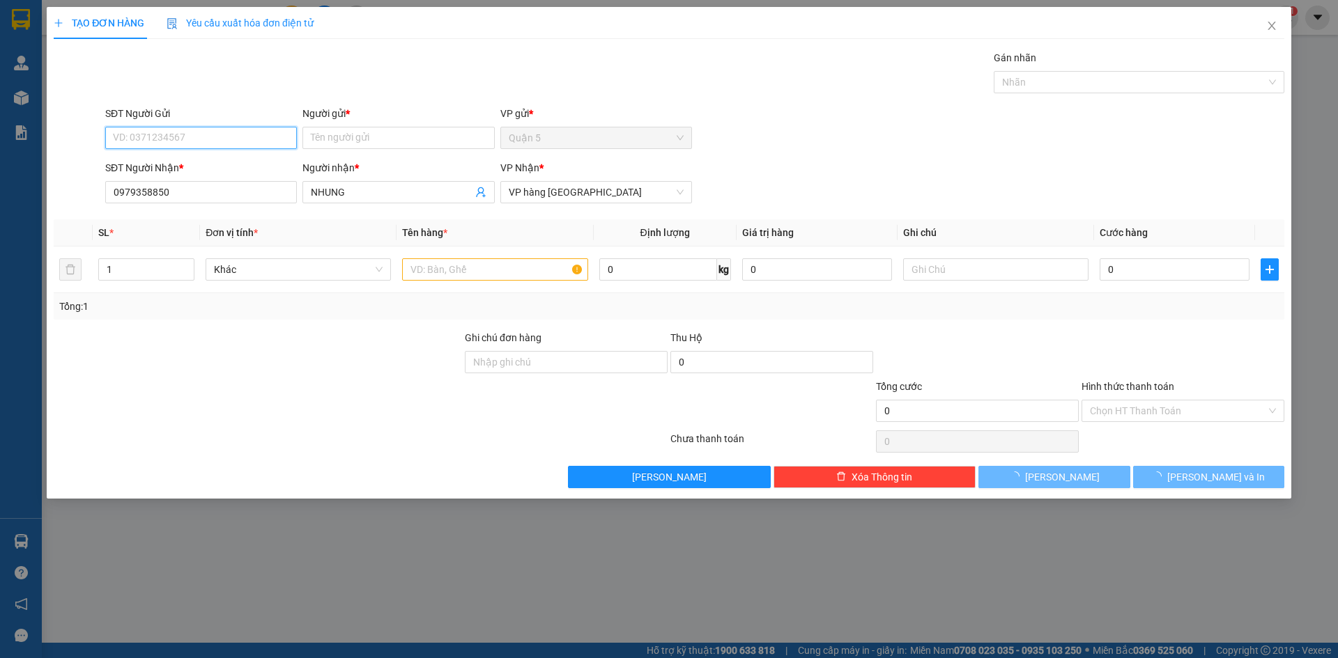
click at [192, 144] on input "SĐT Người Gửi" at bounding box center [201, 138] width 192 height 22
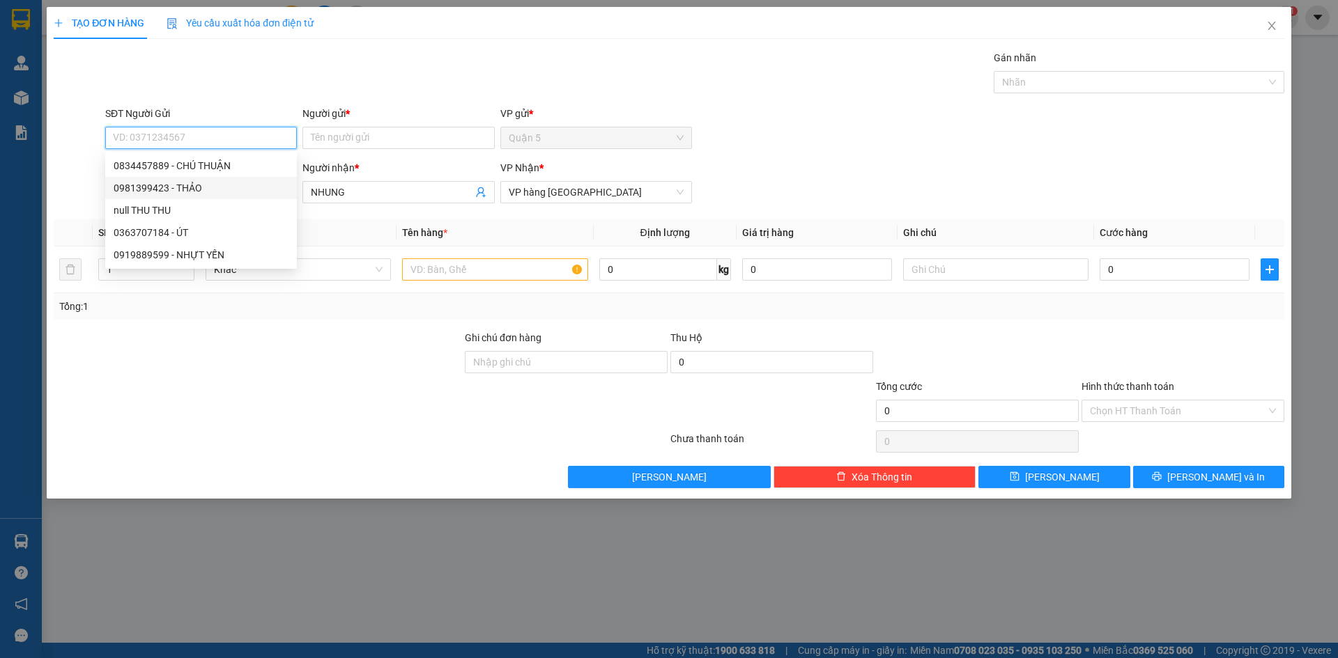
click at [193, 191] on div "0981399423 - THẢO" at bounding box center [201, 187] width 175 height 15
type input "0981399423"
type input "THẢO"
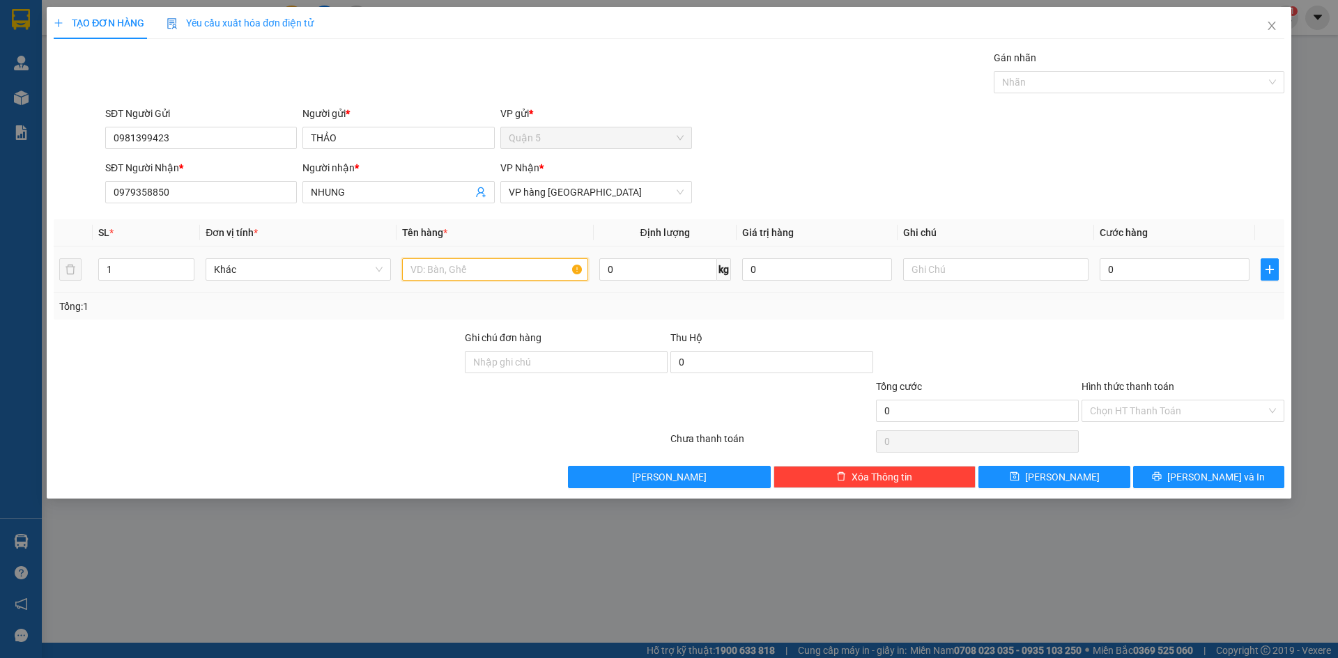
click at [435, 277] on input "text" at bounding box center [494, 269] width 185 height 22
type input "B"
click at [1175, 481] on button "[PERSON_NAME] và In" at bounding box center [1208, 477] width 151 height 22
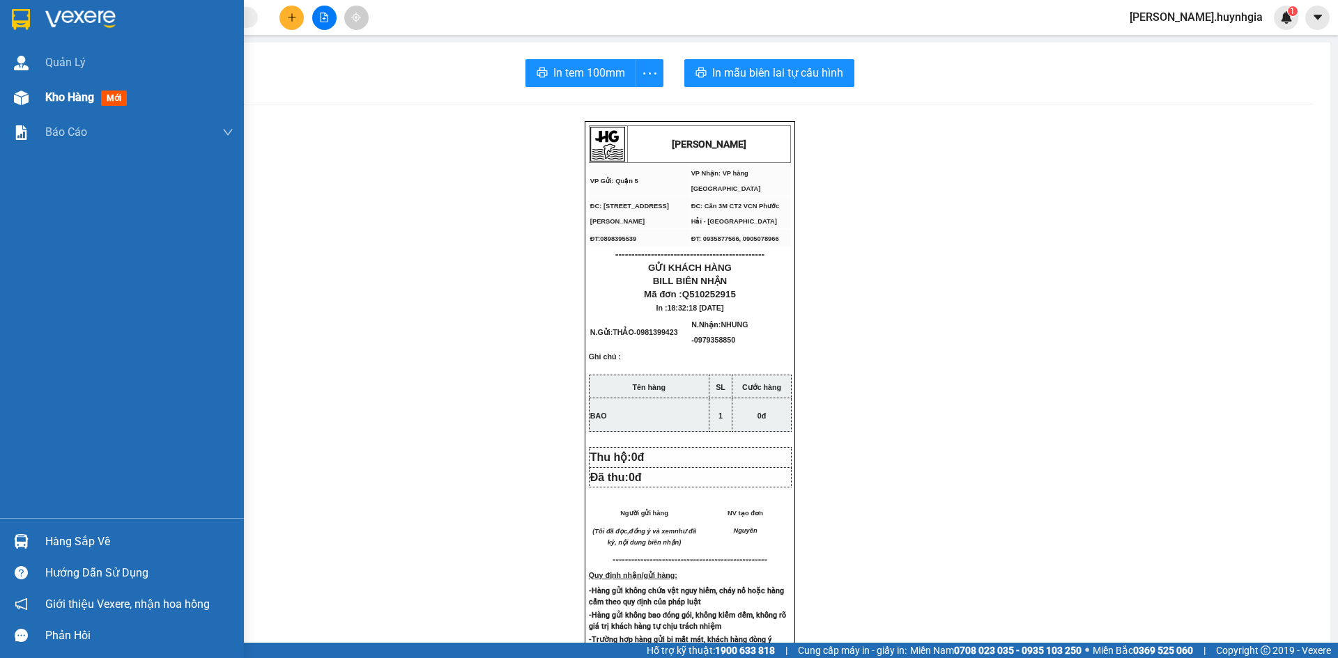
click at [76, 97] on span "Kho hàng" at bounding box center [69, 97] width 49 height 13
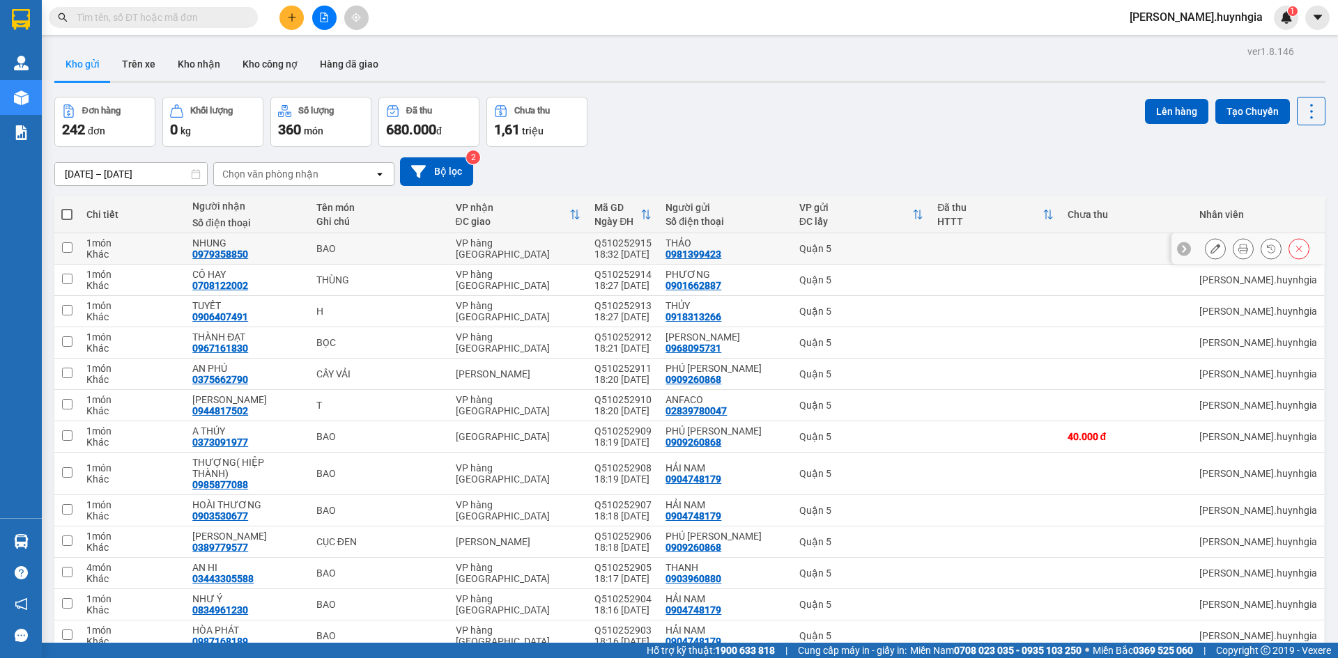
click at [1210, 249] on icon at bounding box center [1215, 249] width 10 height 10
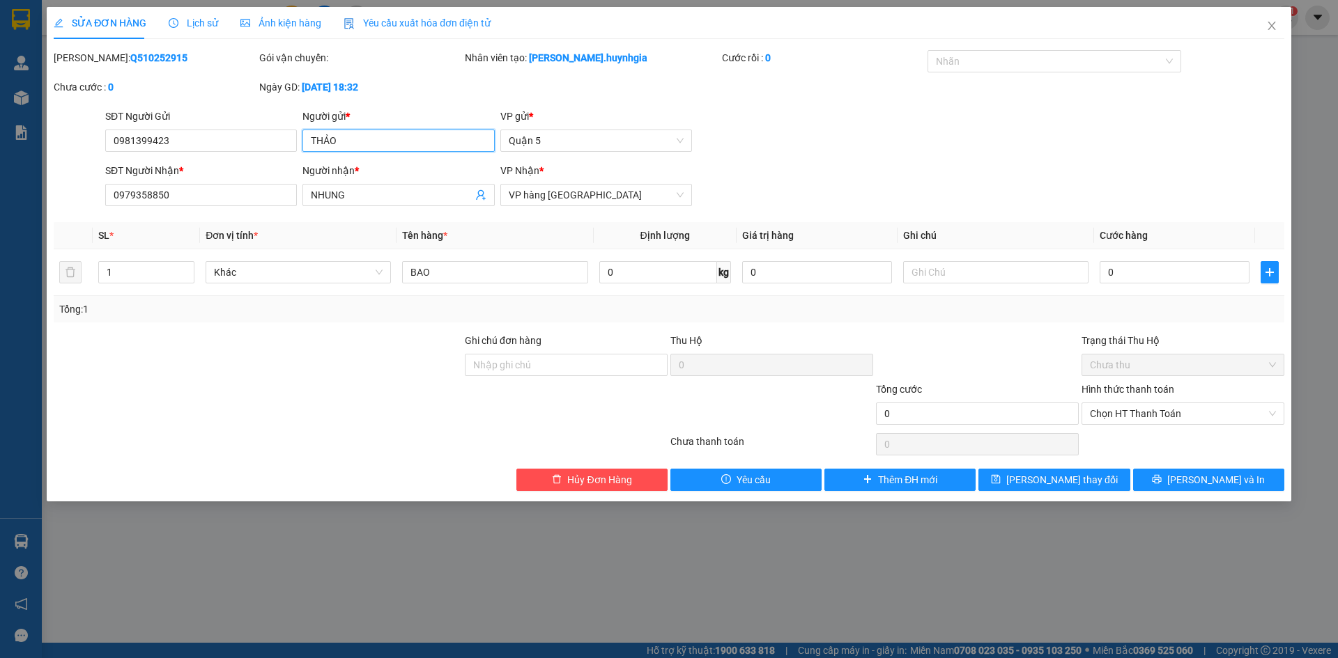
click at [415, 141] on input "THẢO" at bounding box center [398, 141] width 192 height 22
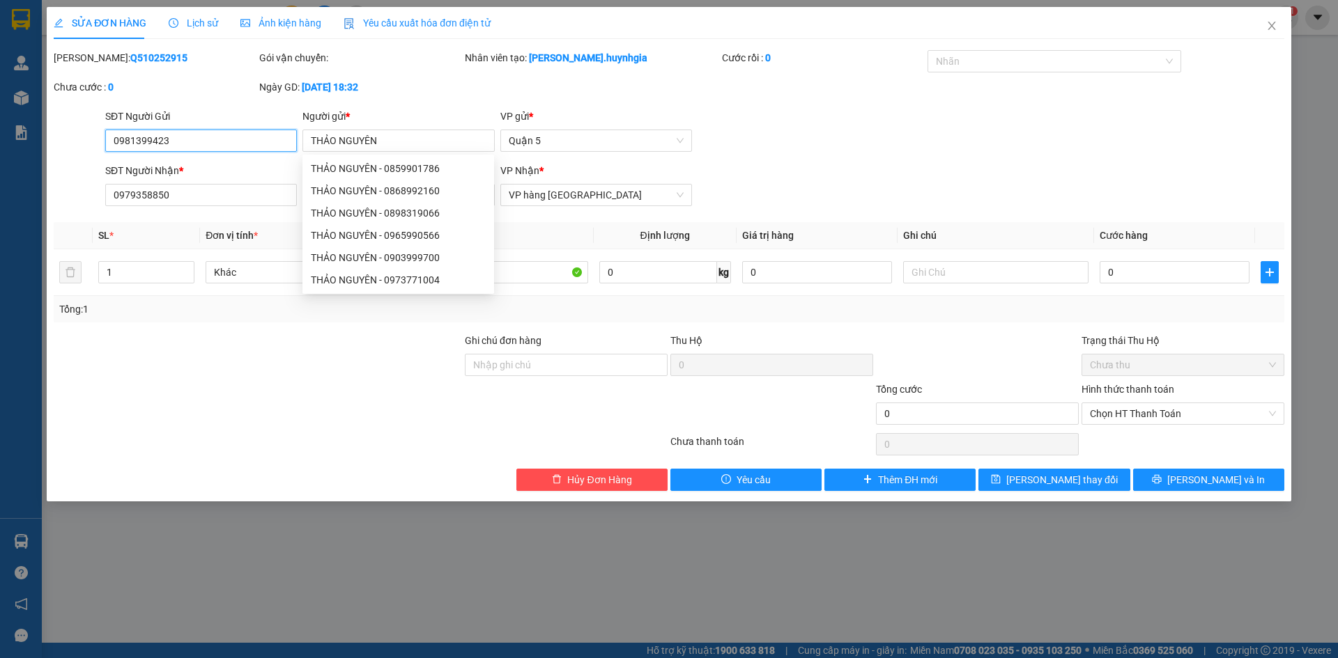
click at [274, 142] on input "0981399423" at bounding box center [201, 141] width 192 height 22
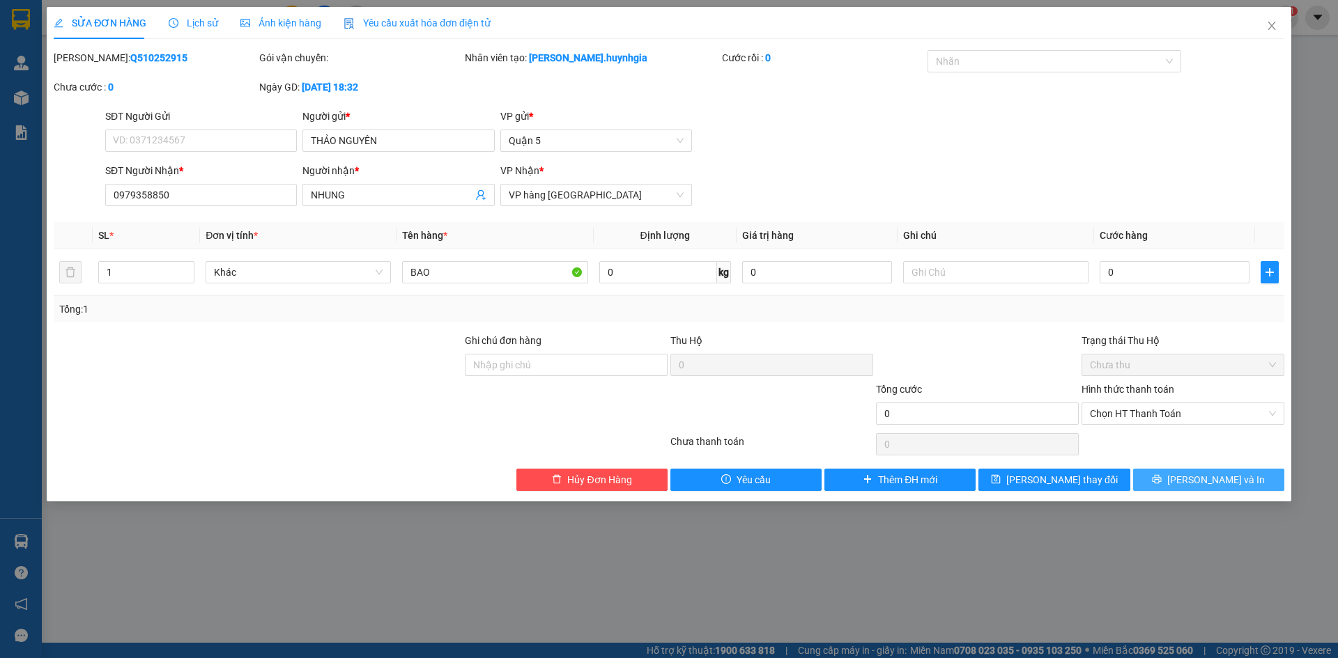
click at [1186, 473] on button "[PERSON_NAME] và In" at bounding box center [1208, 480] width 151 height 22
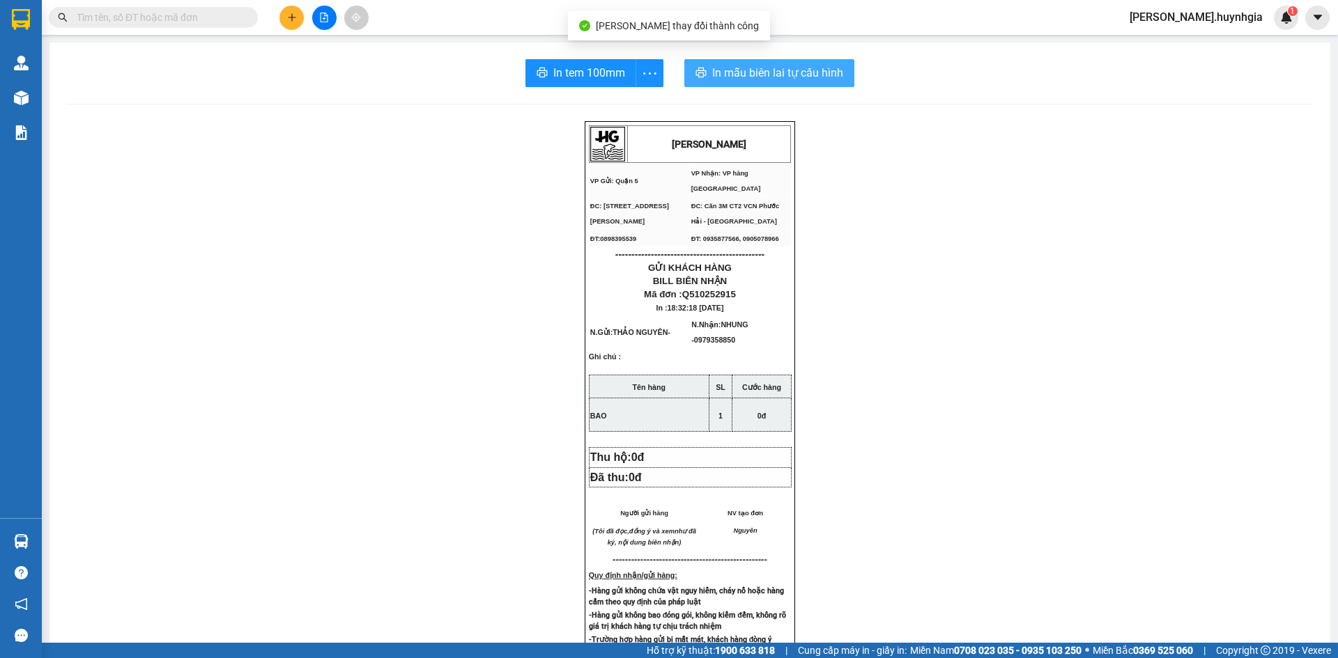
click at [722, 75] on span "In mẫu biên lai tự cấu hình" at bounding box center [777, 72] width 131 height 17
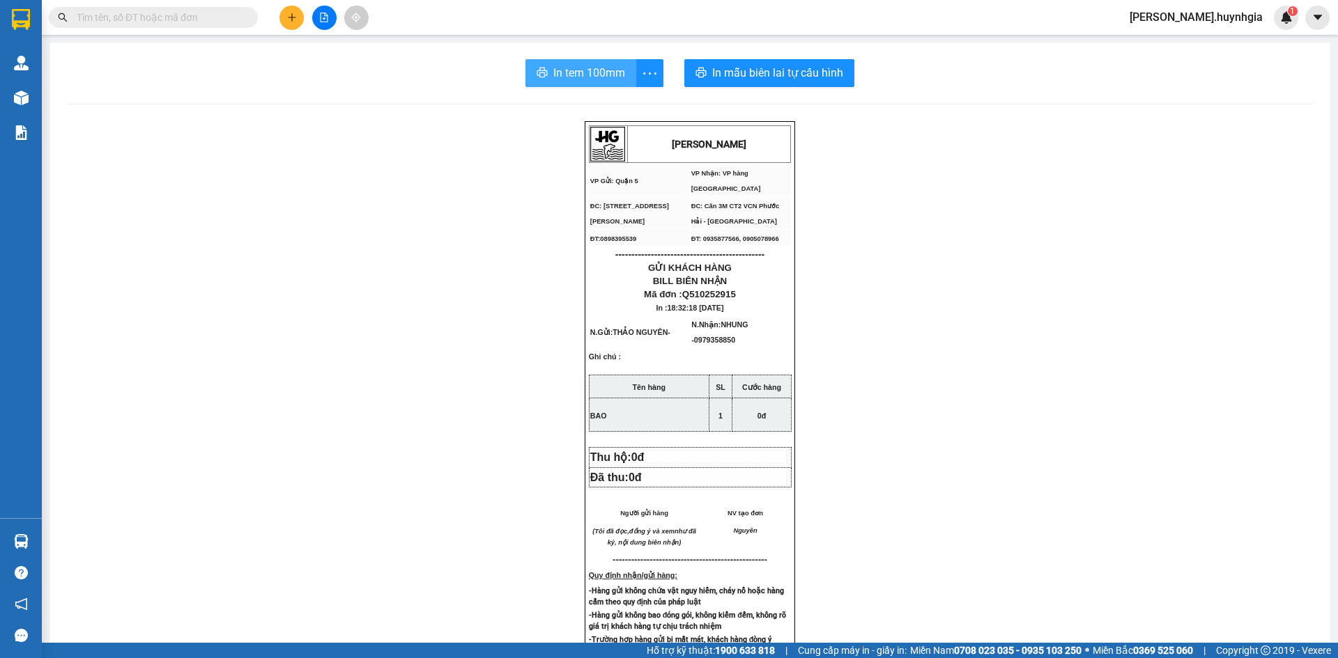
click at [570, 72] on span "In tem 100mm" at bounding box center [589, 72] width 72 height 17
click at [293, 16] on icon "plus" at bounding box center [292, 18] width 10 height 10
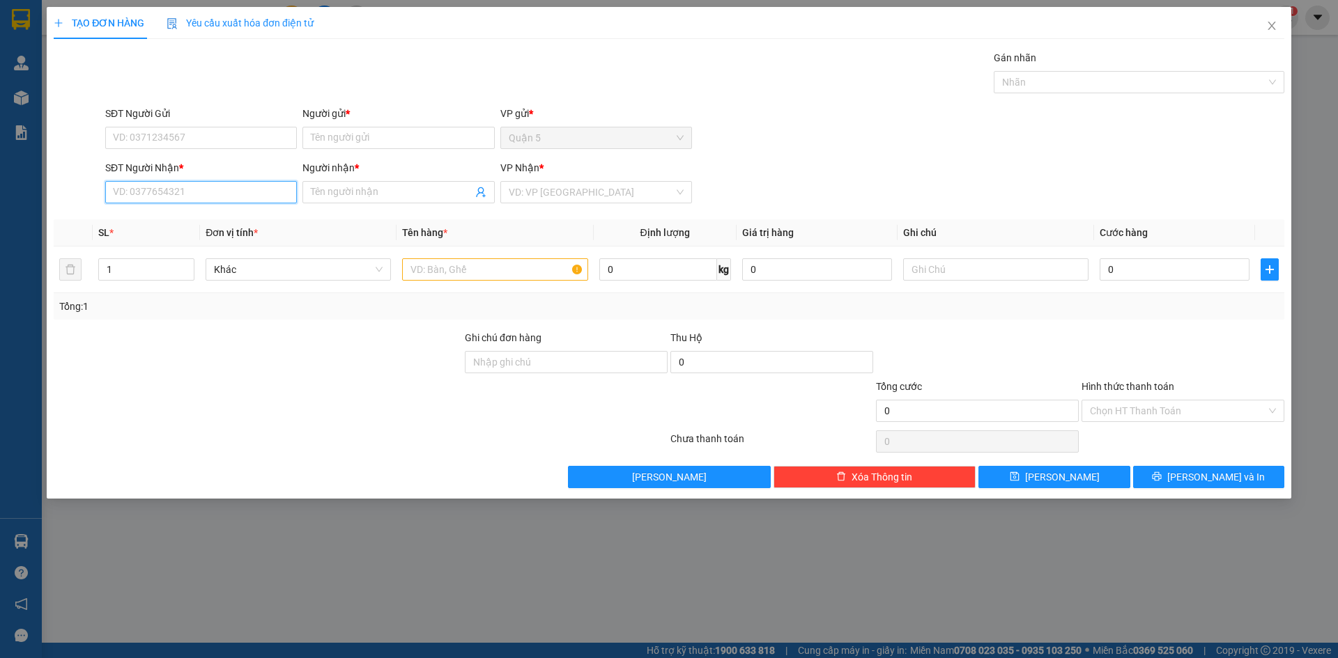
click at [242, 196] on input "SĐT Người Nhận *" at bounding box center [201, 192] width 192 height 22
drag, startPoint x: 187, startPoint y: 224, endPoint x: 193, endPoint y: 178, distance: 46.4
click at [187, 223] on div "0901906046 - [PERSON_NAME]" at bounding box center [201, 219] width 175 height 15
type input "0901906046"
type input "BẢO ANH"
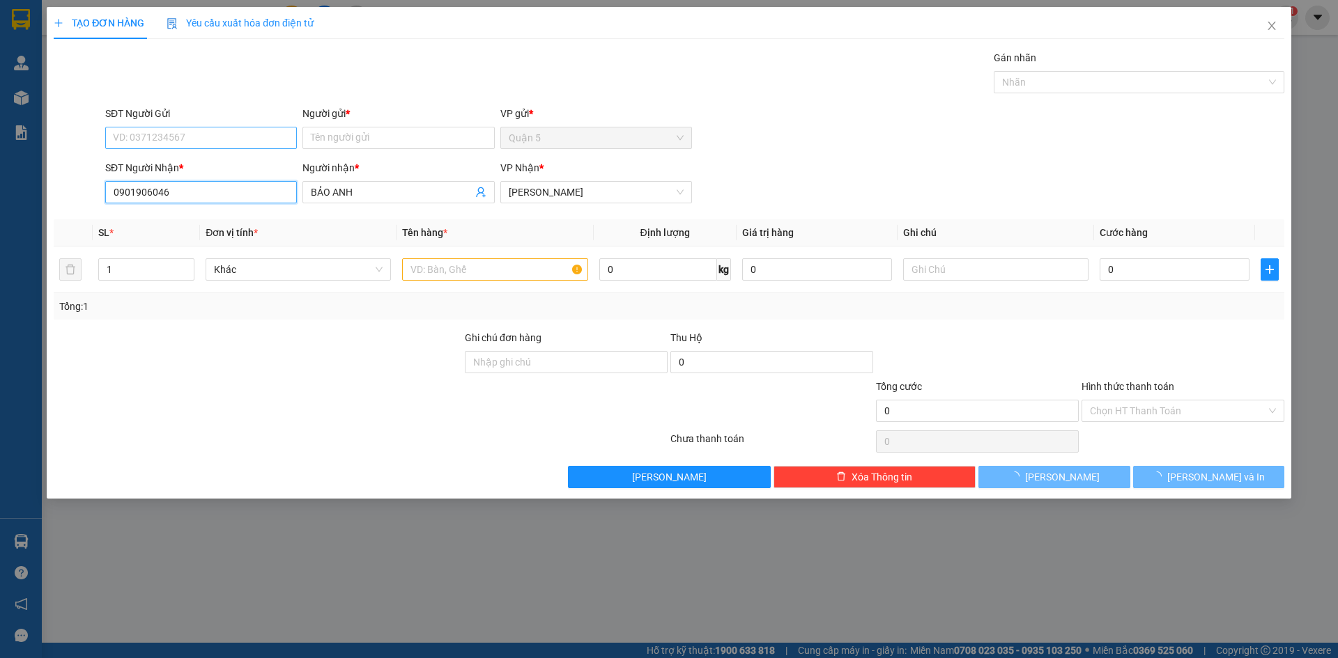
type input "0901906046"
click at [194, 132] on input "SĐT Người Gửi" at bounding box center [201, 138] width 192 height 22
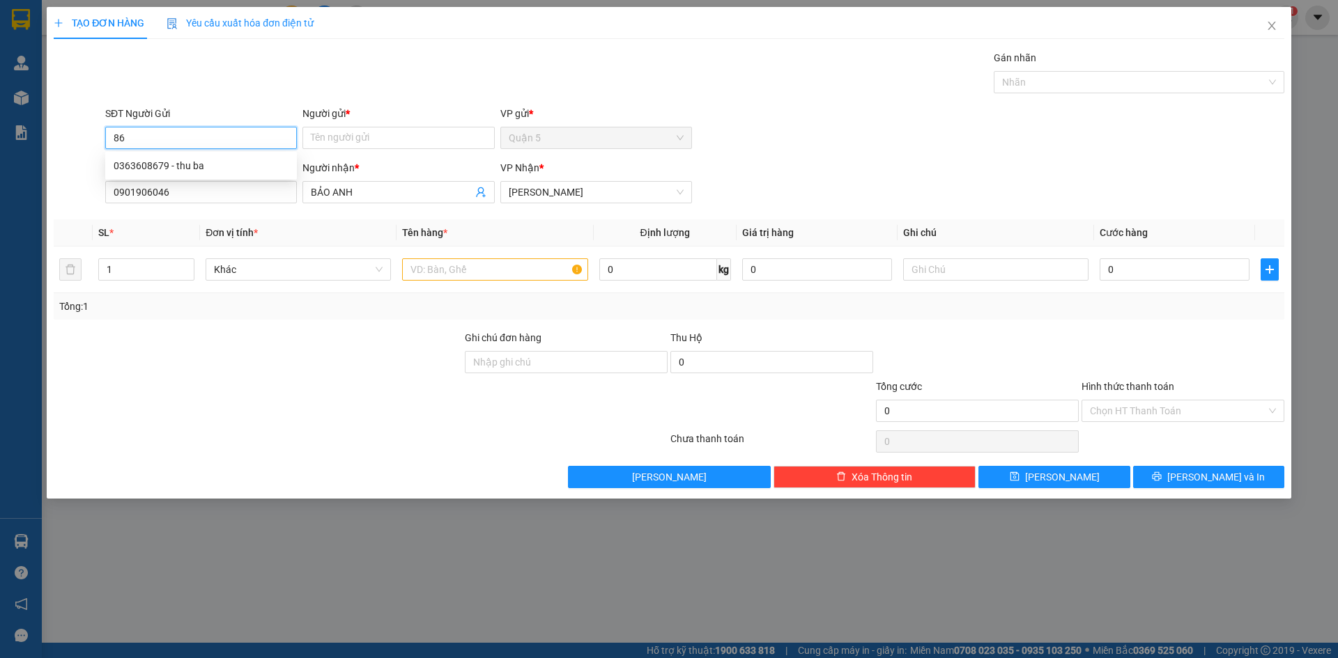
type input "8"
type input "0931548679"
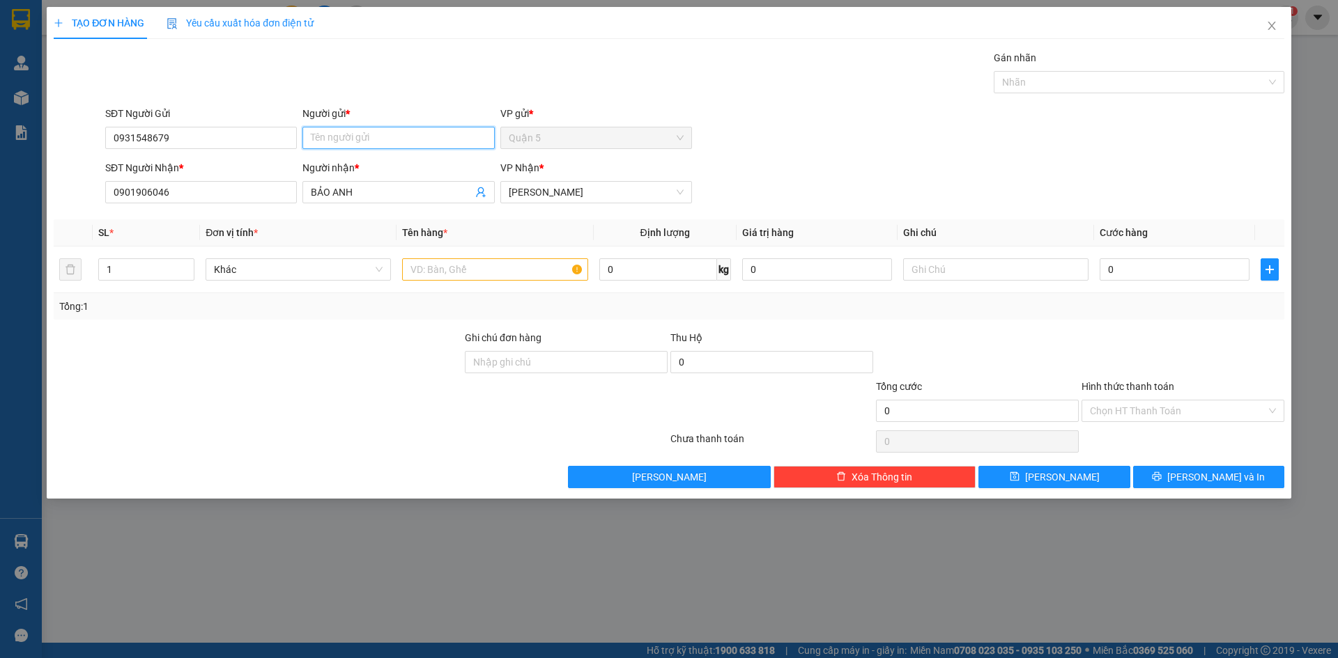
click at [346, 143] on input "Người gửi *" at bounding box center [398, 138] width 192 height 22
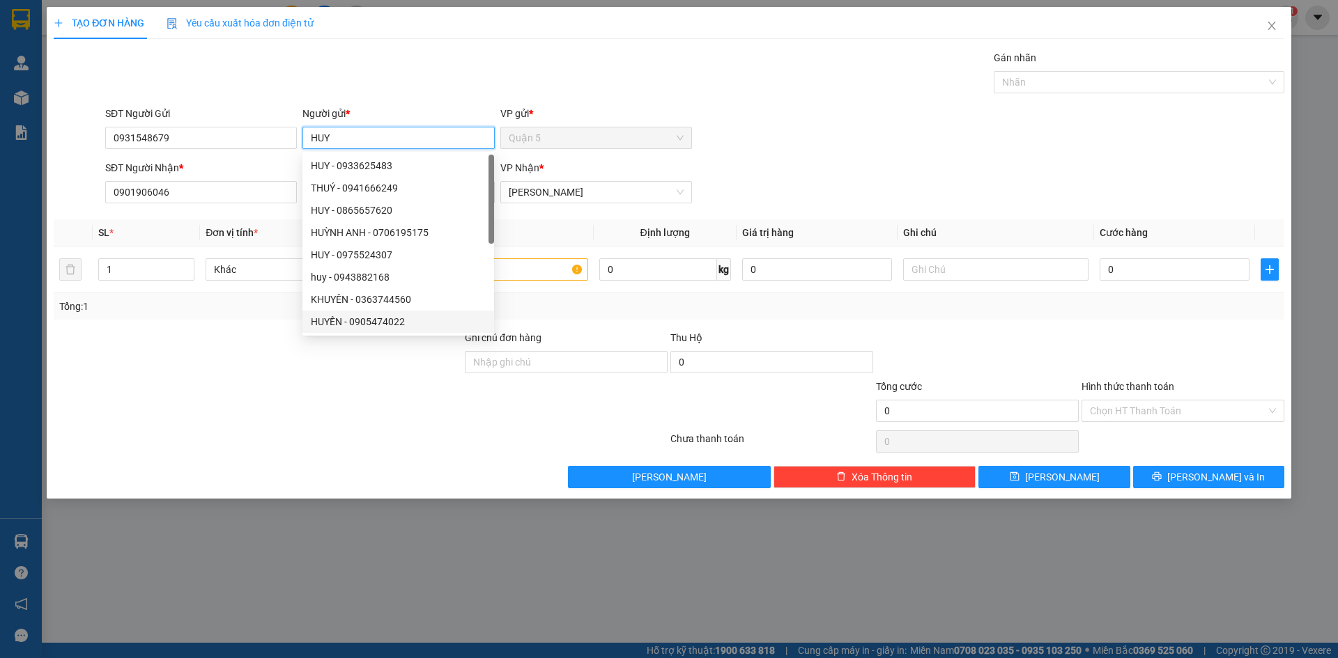
type input "HUY"
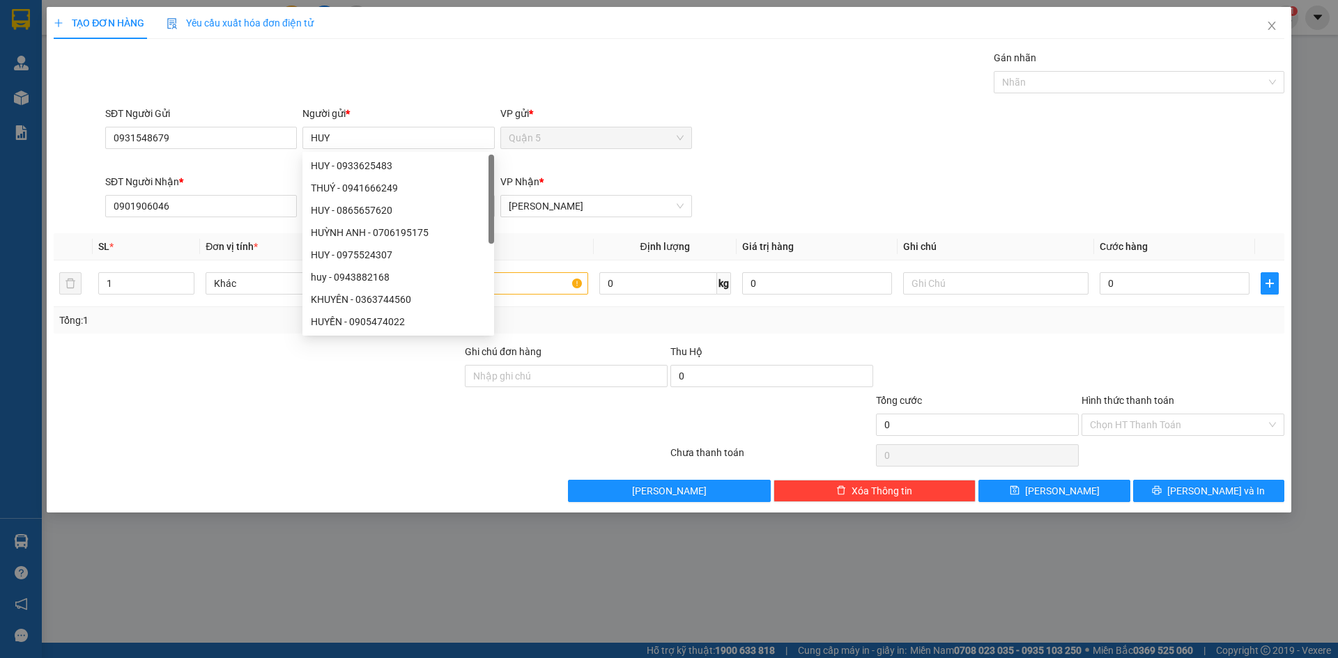
drag, startPoint x: 323, startPoint y: 387, endPoint x: 339, endPoint y: 374, distance: 20.8
click at [322, 387] on div at bounding box center [257, 368] width 411 height 49
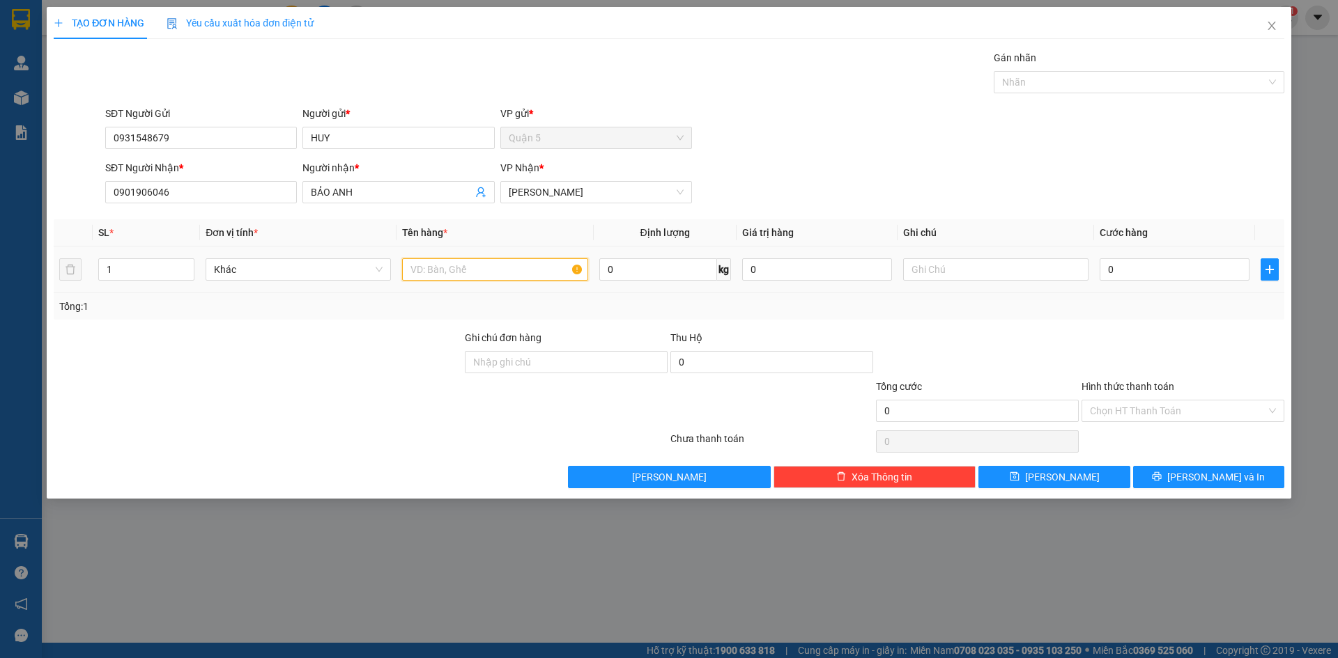
click at [458, 269] on input "text" at bounding box center [494, 269] width 185 height 22
type input "H.ĐEN"
click at [1150, 276] on input "0" at bounding box center [1174, 269] width 150 height 22
click at [1166, 479] on button "[PERSON_NAME] và In" at bounding box center [1208, 477] width 151 height 22
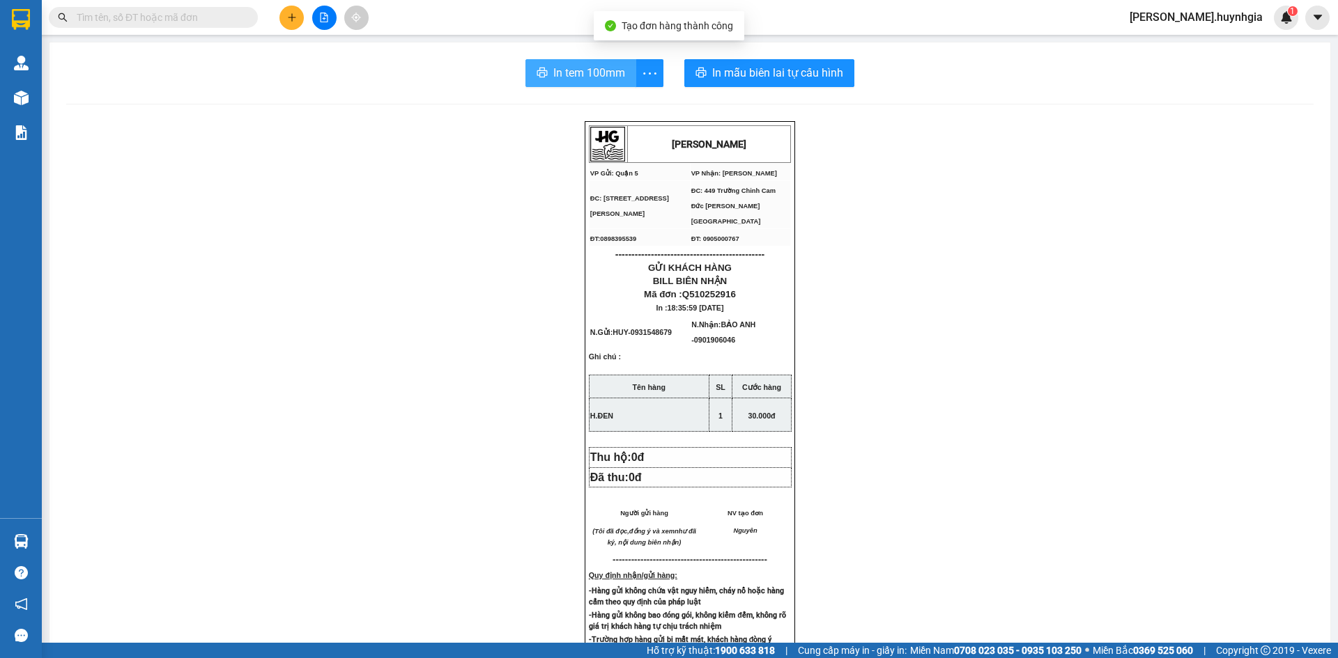
click at [580, 75] on span "In tem 100mm" at bounding box center [589, 72] width 72 height 17
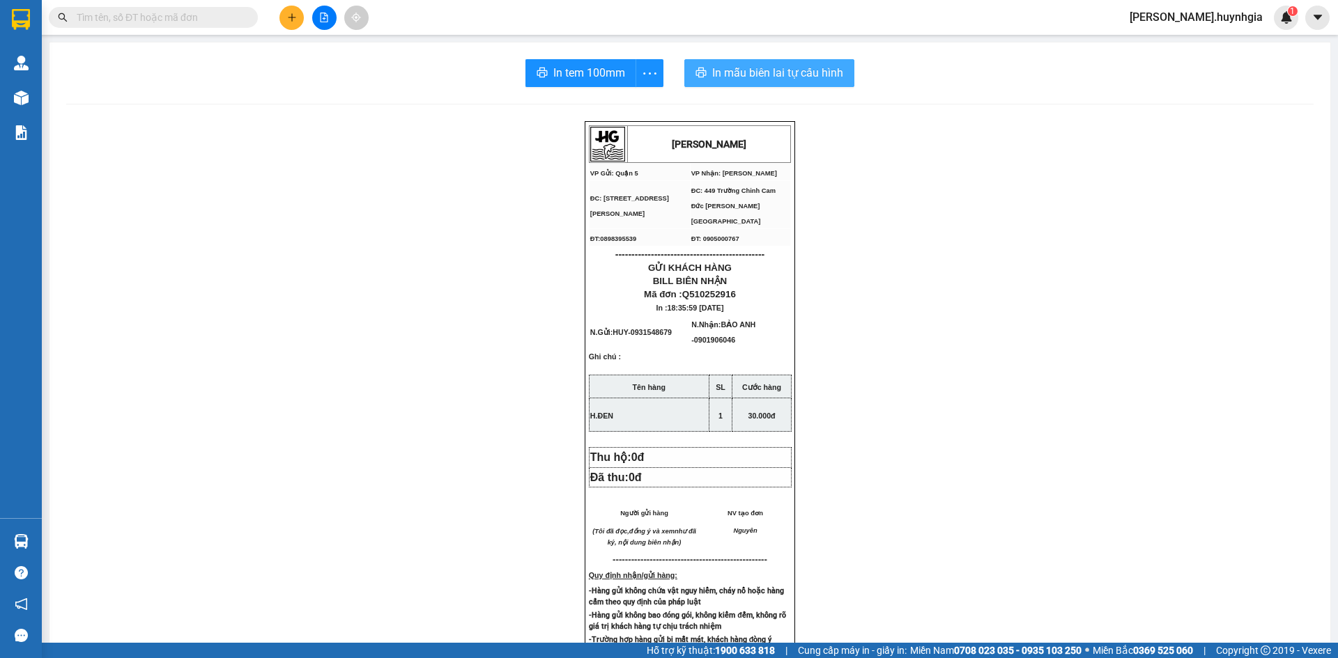
click at [712, 76] on span "In mẫu biên lai tự cấu hình" at bounding box center [777, 72] width 131 height 17
click at [295, 22] on button at bounding box center [291, 18] width 24 height 24
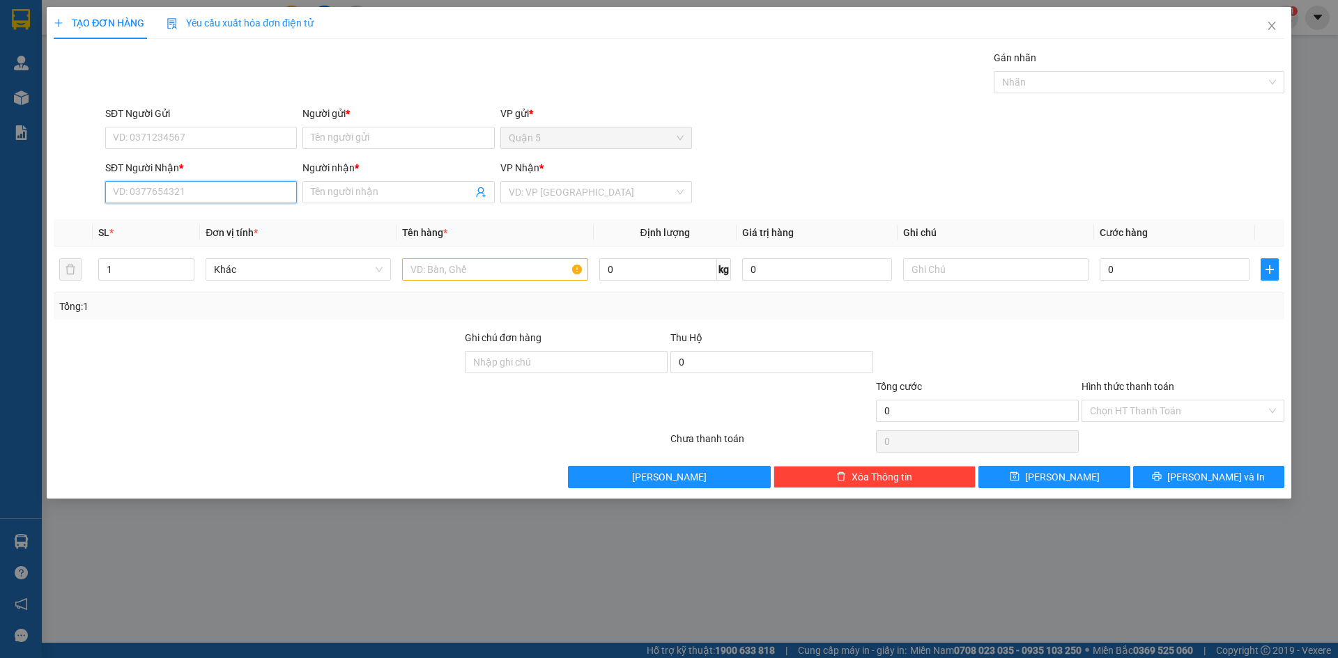
click at [258, 197] on input "SĐT Người Nhận *" at bounding box center [201, 192] width 192 height 22
click at [219, 219] on div "0777516281 - HOÀN MỸ( [PERSON_NAME] )" at bounding box center [210, 219] width 192 height 15
type input "0777516281"
type input "HOÀN MỸ( [PERSON_NAME] )"
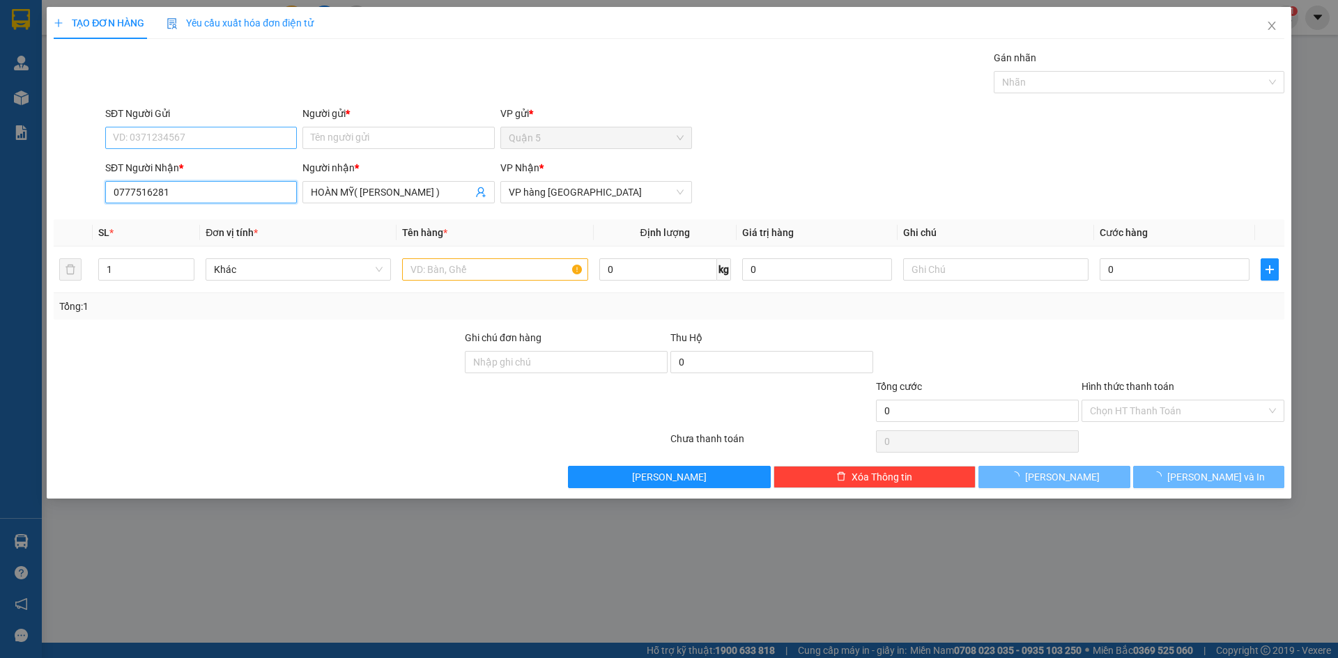
type input "0777516281"
click at [203, 135] on input "SĐT Người Gửi" at bounding box center [201, 138] width 192 height 22
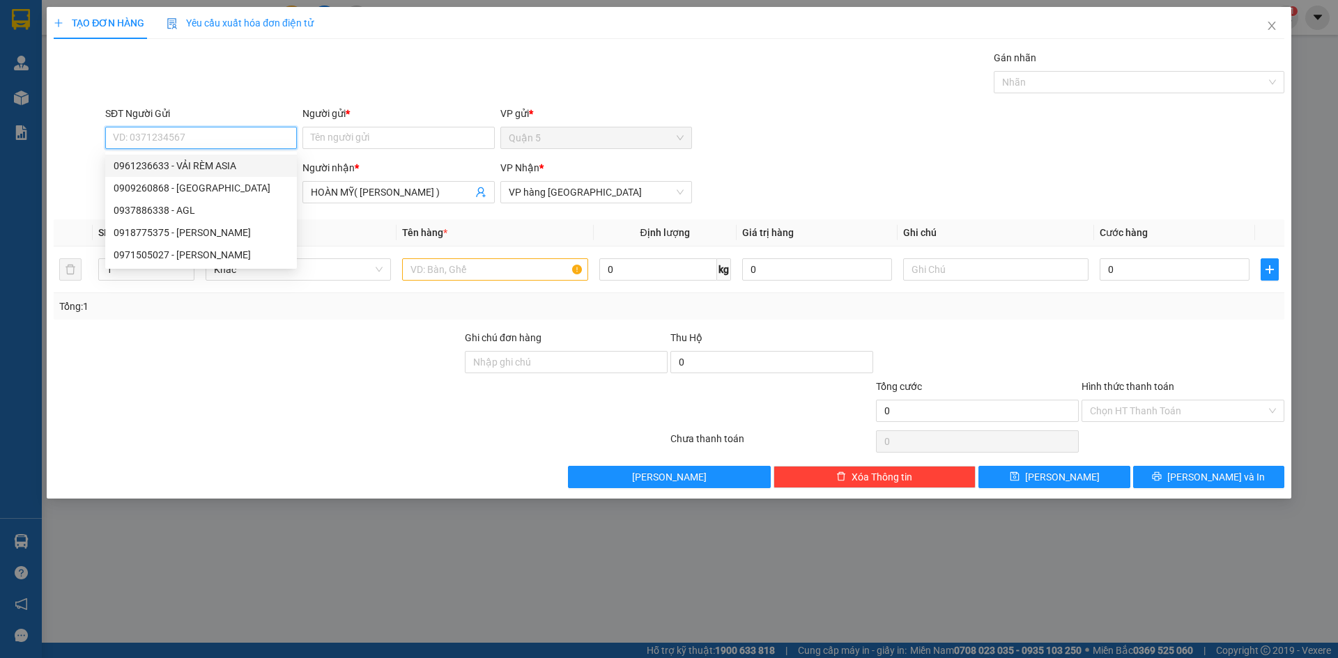
click at [224, 162] on div "0961236633 - VẢI RÈM ASIA" at bounding box center [201, 165] width 175 height 15
type input "0961236633"
type input "VẢI RÈM ASIA"
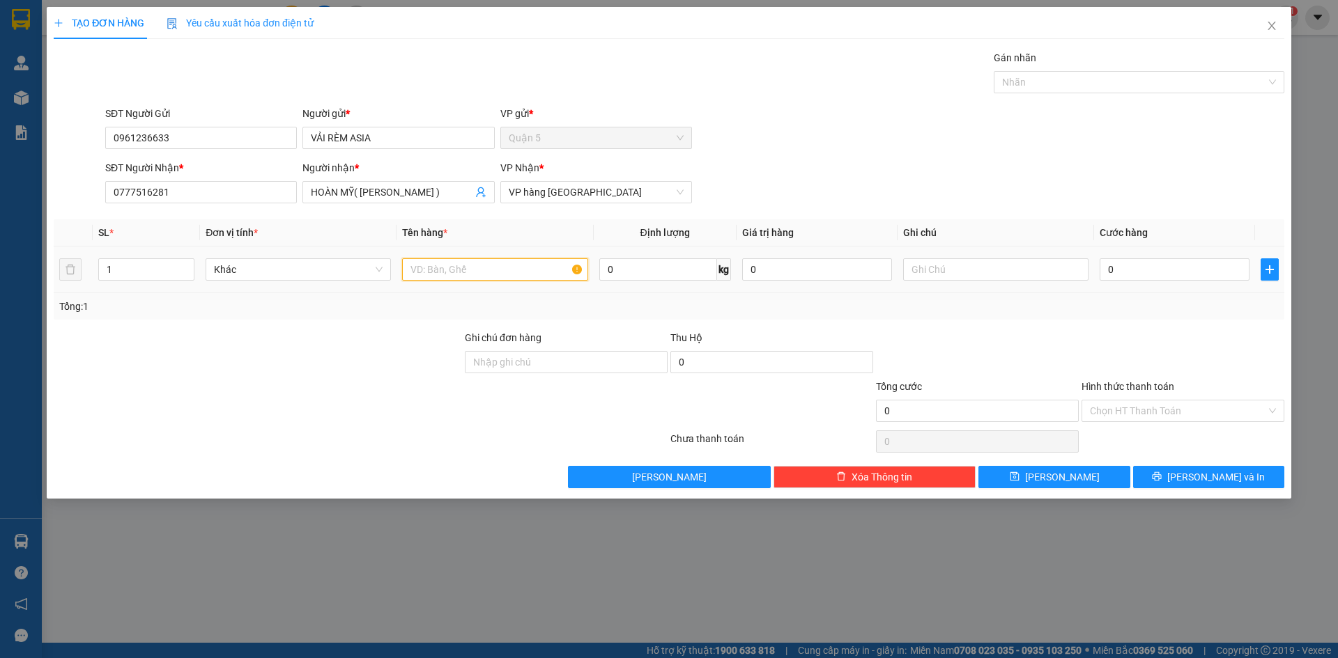
click at [455, 266] on input "text" at bounding box center [494, 269] width 185 height 22
click at [1174, 481] on button "[PERSON_NAME] và In" at bounding box center [1208, 477] width 151 height 22
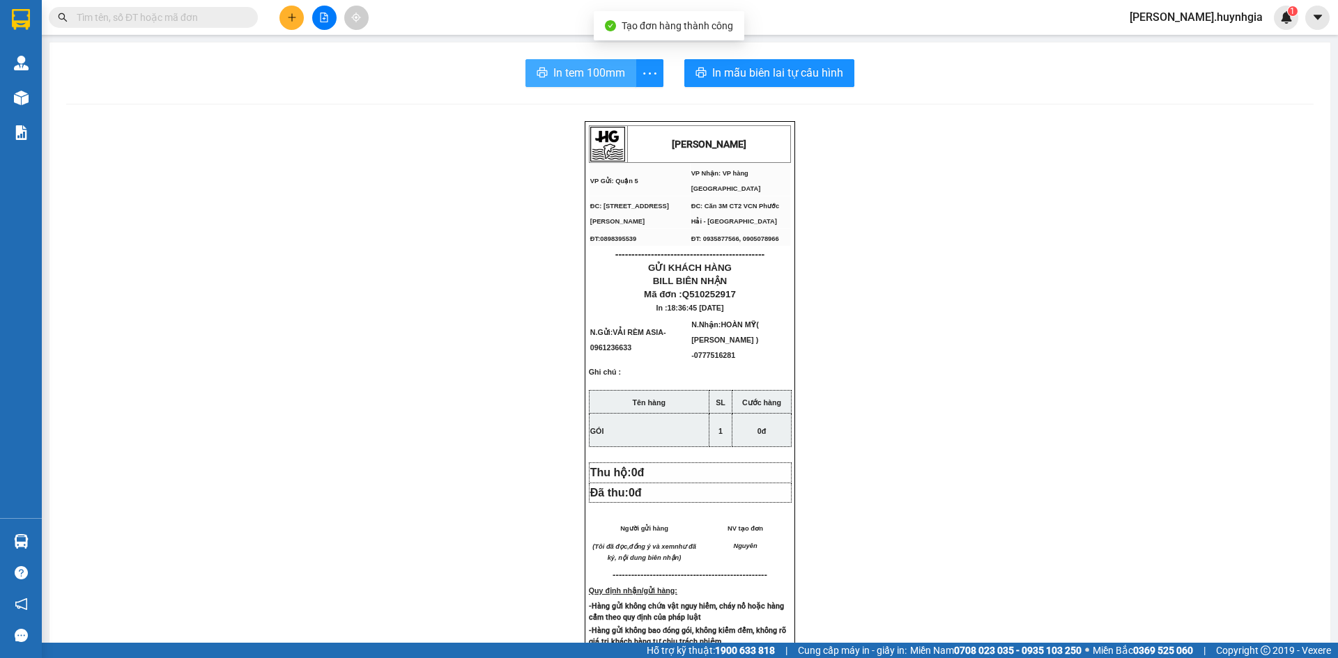
click at [567, 75] on span "In tem 100mm" at bounding box center [589, 72] width 72 height 17
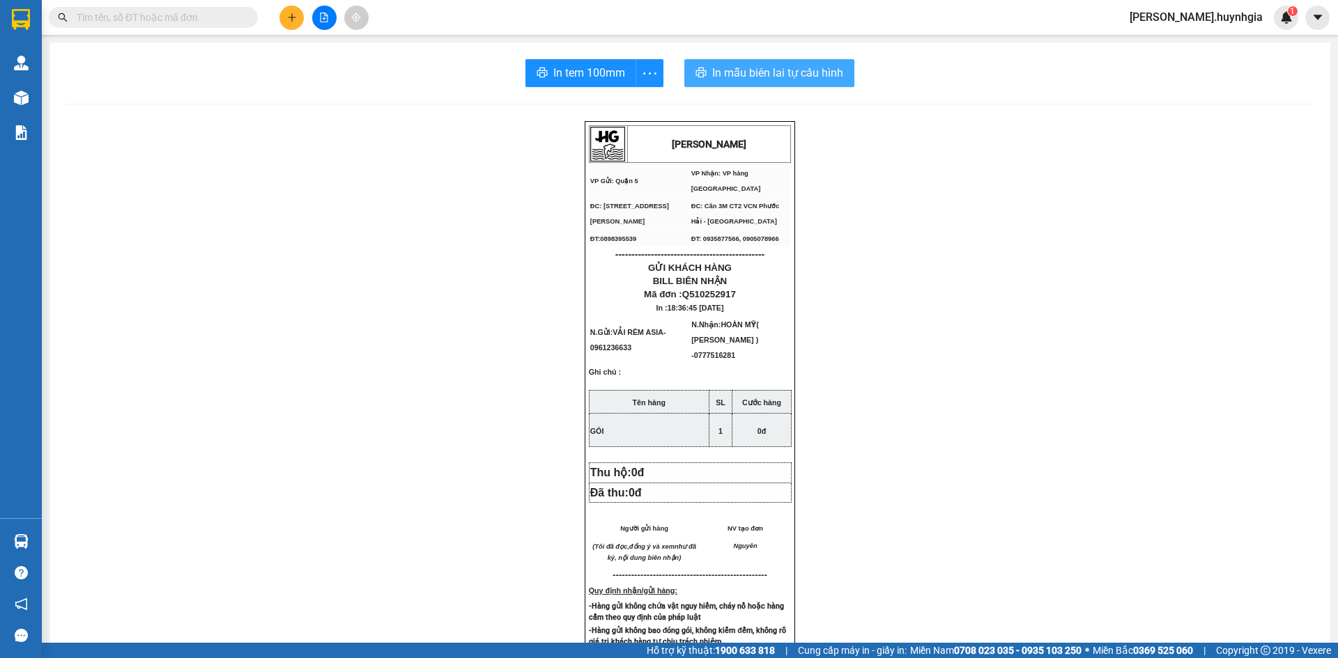
click at [730, 79] on span "In mẫu biên lai tự cấu hình" at bounding box center [777, 72] width 131 height 17
click at [290, 18] on icon "plus" at bounding box center [292, 18] width 10 height 10
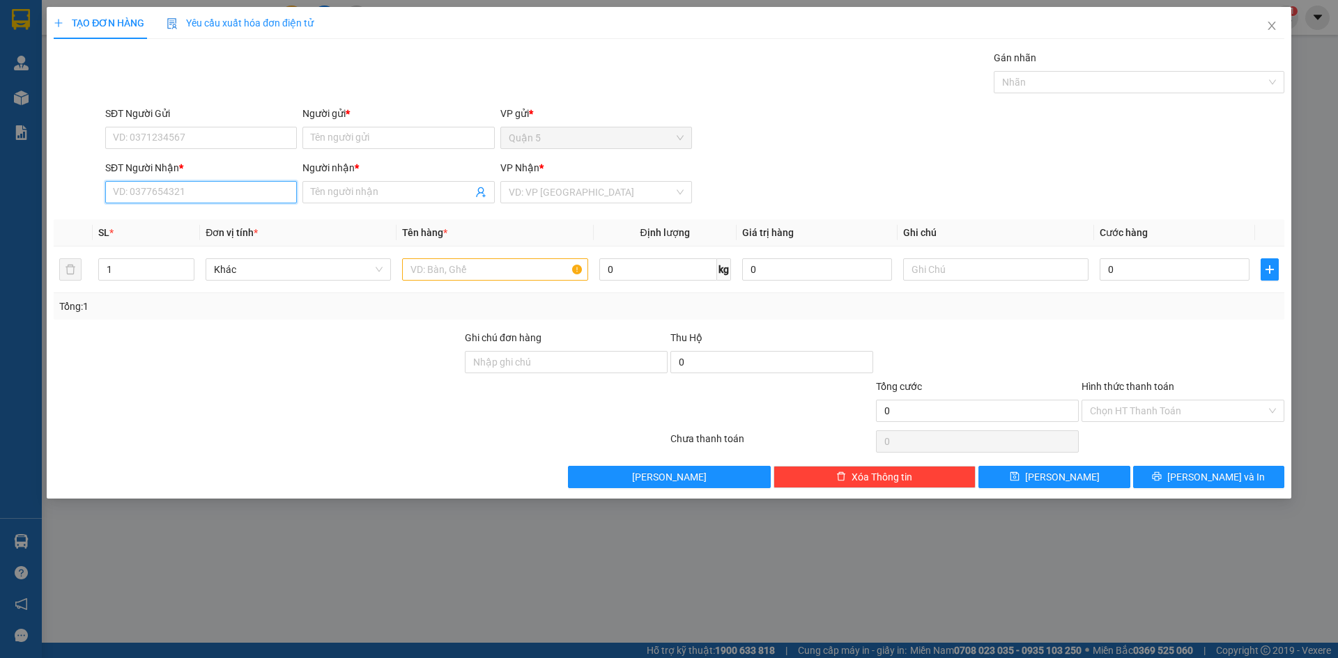
click at [208, 194] on input "SĐT Người Nhận *" at bounding box center [201, 192] width 192 height 22
click at [200, 219] on div "0973611322 - THANH TÂM" at bounding box center [201, 219] width 175 height 15
type input "0973611322"
type input "THANH TÂM"
type input "0973611322"
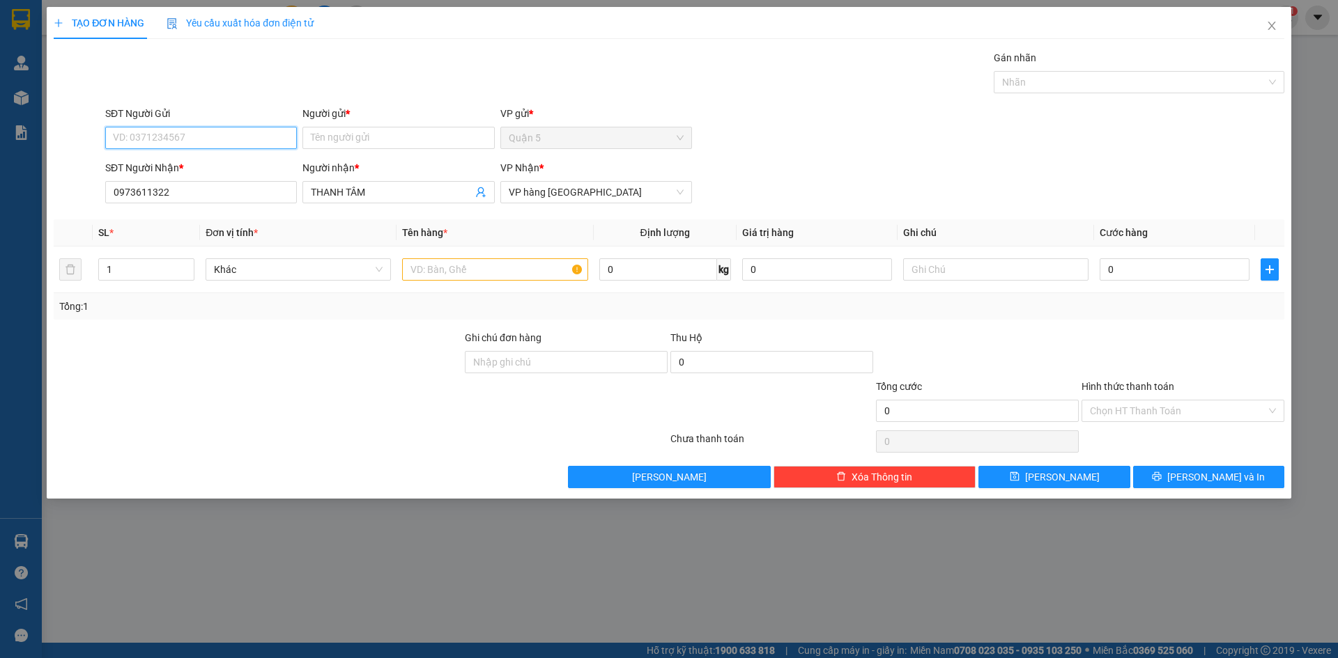
click at [191, 127] on input "SĐT Người Gửi" at bounding box center [201, 138] width 192 height 22
click at [217, 209] on div "0961236633 - VẢI RÈM ASIA" at bounding box center [201, 210] width 175 height 15
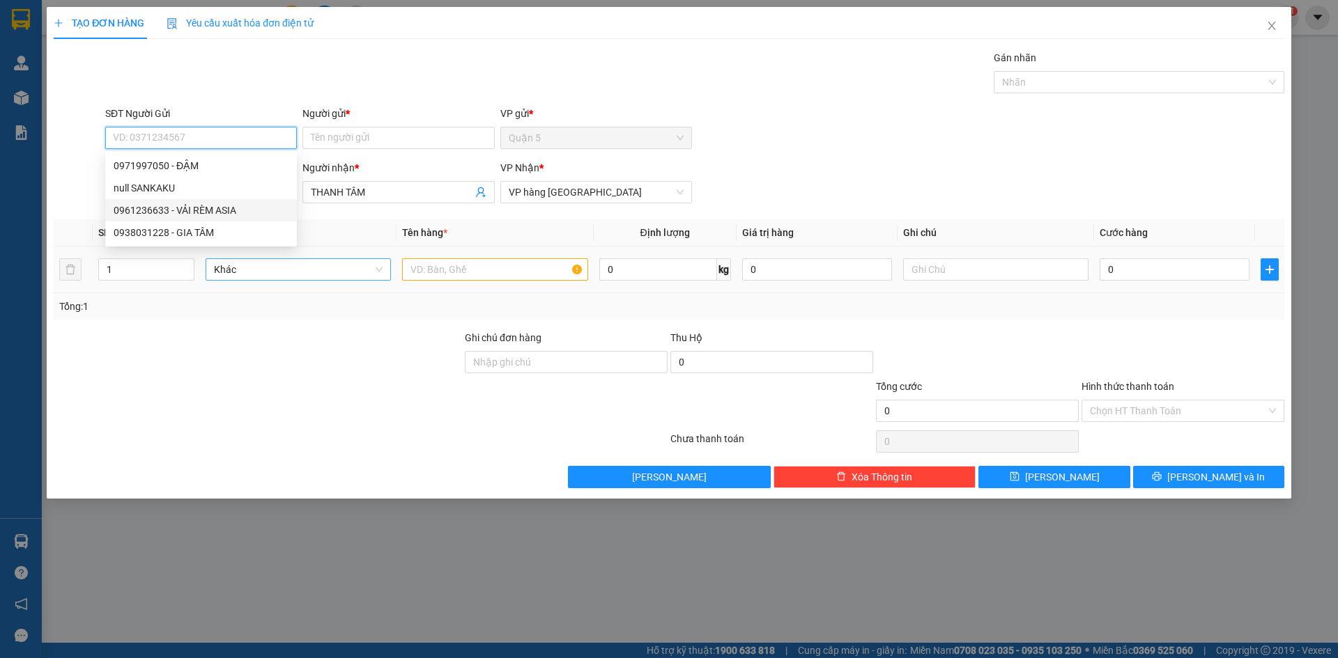
type input "0961236633"
type input "VẢI RÈM ASIA"
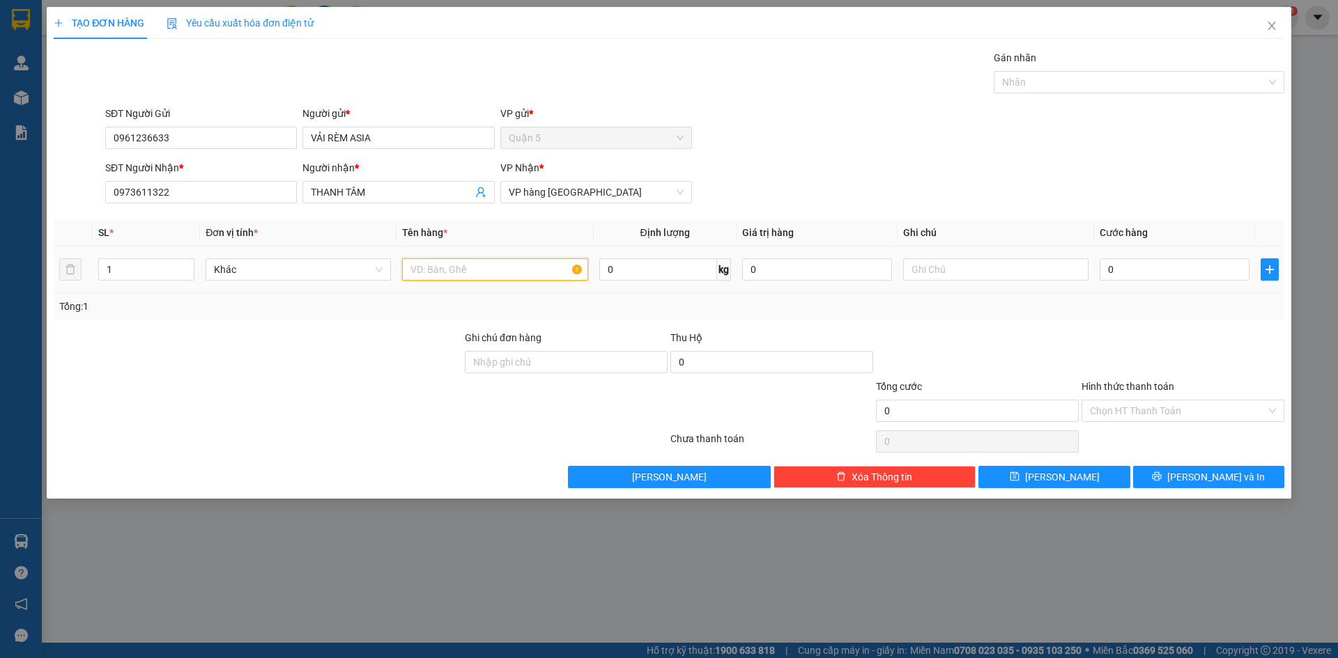
click at [499, 270] on input "text" at bounding box center [494, 269] width 185 height 22
drag, startPoint x: 1173, startPoint y: 474, endPoint x: 1155, endPoint y: 463, distance: 20.3
click at [1171, 472] on button "[PERSON_NAME] và In" at bounding box center [1208, 477] width 151 height 22
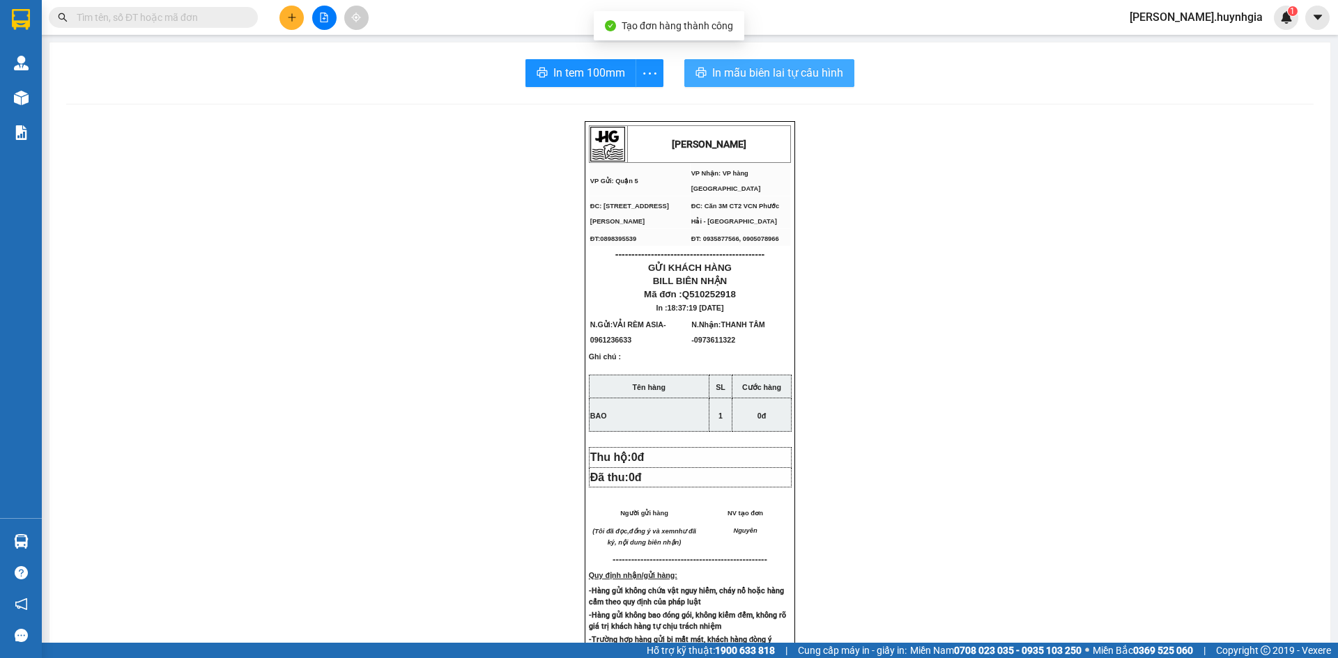
click at [696, 76] on icon "printer" at bounding box center [701, 73] width 10 height 10
click at [610, 73] on span "In tem 100mm" at bounding box center [589, 72] width 72 height 17
click at [288, 15] on icon "plus" at bounding box center [292, 18] width 10 height 10
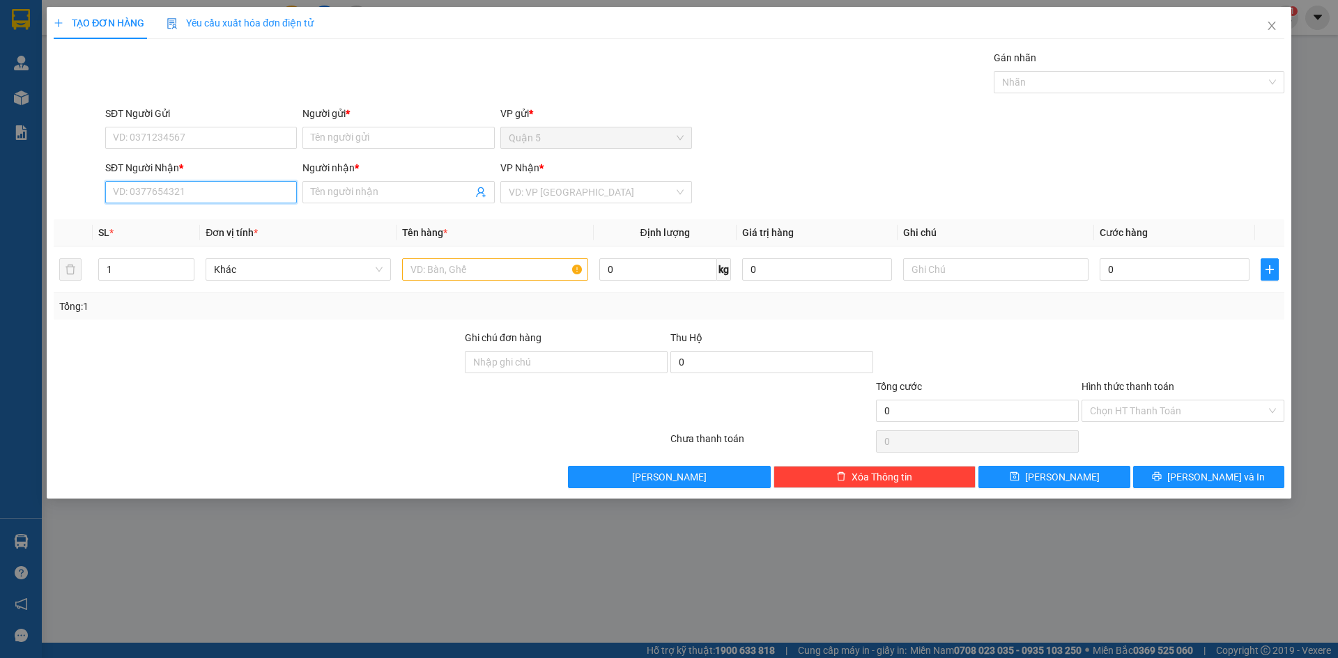
click at [230, 193] on input "SĐT Người Nhận *" at bounding box center [201, 192] width 192 height 22
click at [244, 220] on div "0935831644 - VIÊN [PERSON_NAME]" at bounding box center [201, 219] width 175 height 15
type input "0935831644"
type input "VIÊN [PERSON_NAME]"
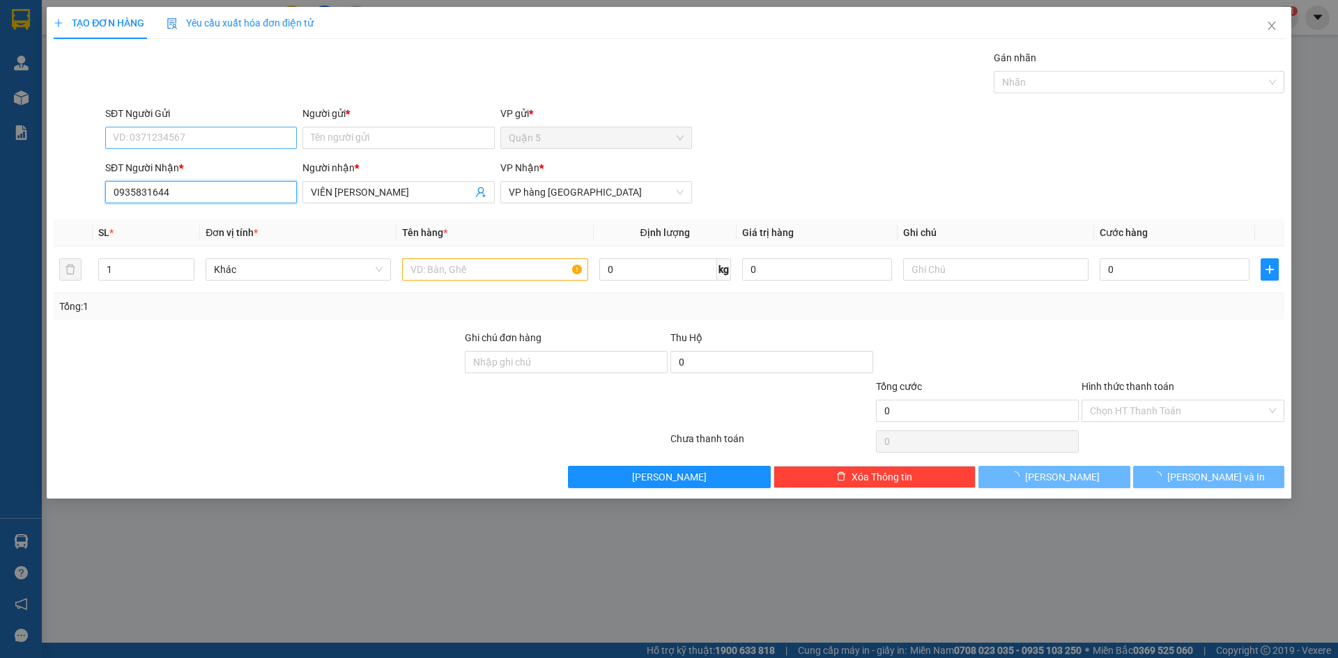
type input "0935831644"
click at [284, 141] on input "SĐT Người Gửi" at bounding box center [201, 138] width 192 height 22
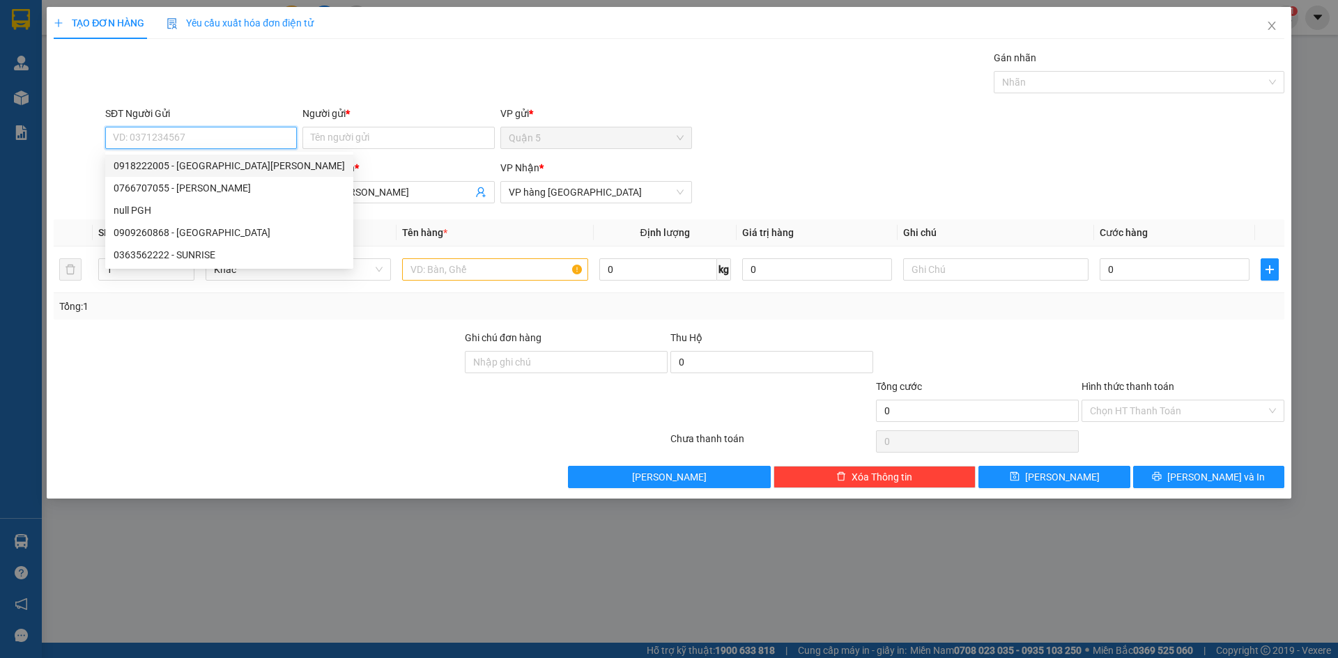
click at [224, 138] on input "SĐT Người Gửi" at bounding box center [201, 138] width 192 height 22
click at [231, 161] on div "0961236633 - VẢI RÈM ASIA" at bounding box center [201, 165] width 175 height 15
type input "0961236633"
type input "VẢI RÈM ASIA"
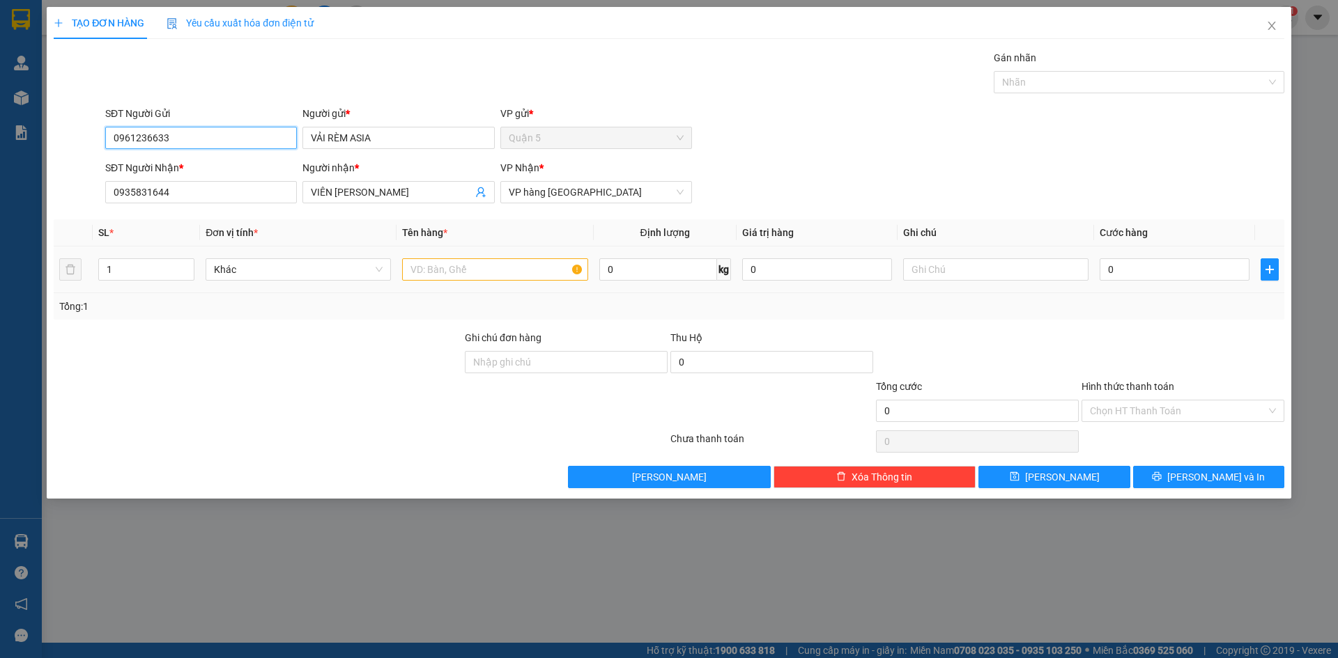
type input "0961236633"
click at [519, 273] on input "text" at bounding box center [494, 269] width 185 height 22
type input "CUC"
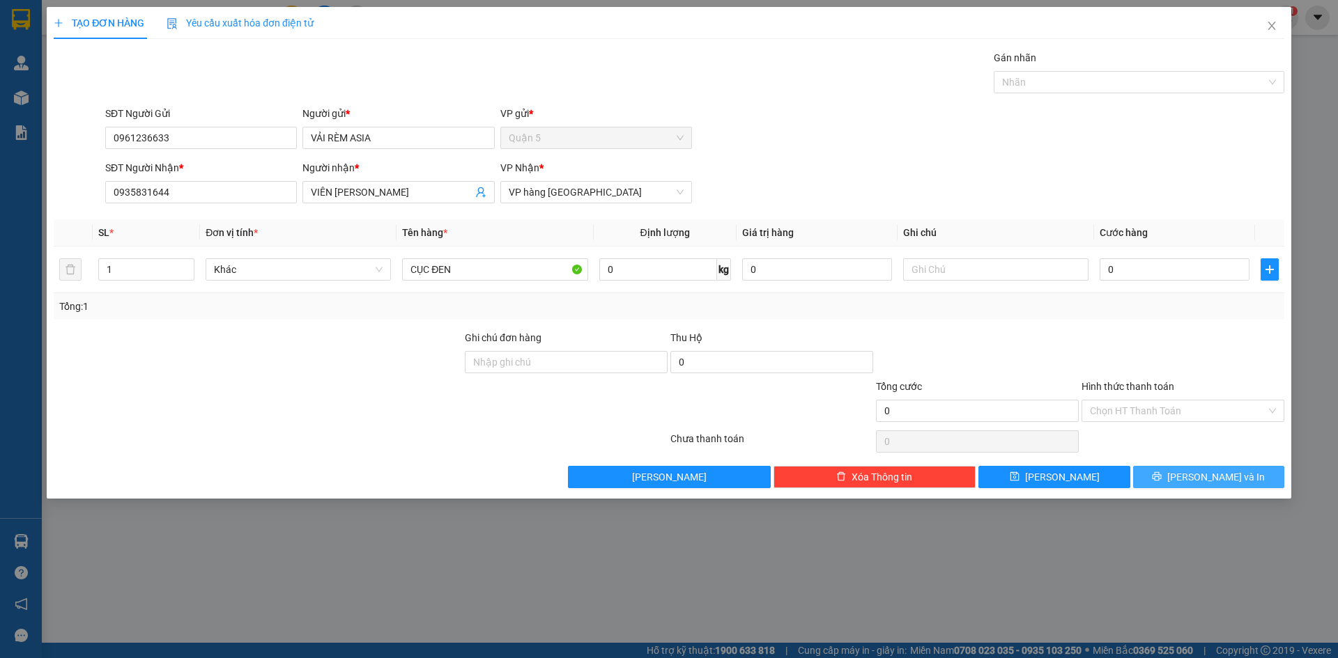
drag, startPoint x: 1239, startPoint y: 484, endPoint x: 995, endPoint y: 389, distance: 262.5
click at [1239, 483] on button "[PERSON_NAME] và In" at bounding box center [1208, 477] width 151 height 22
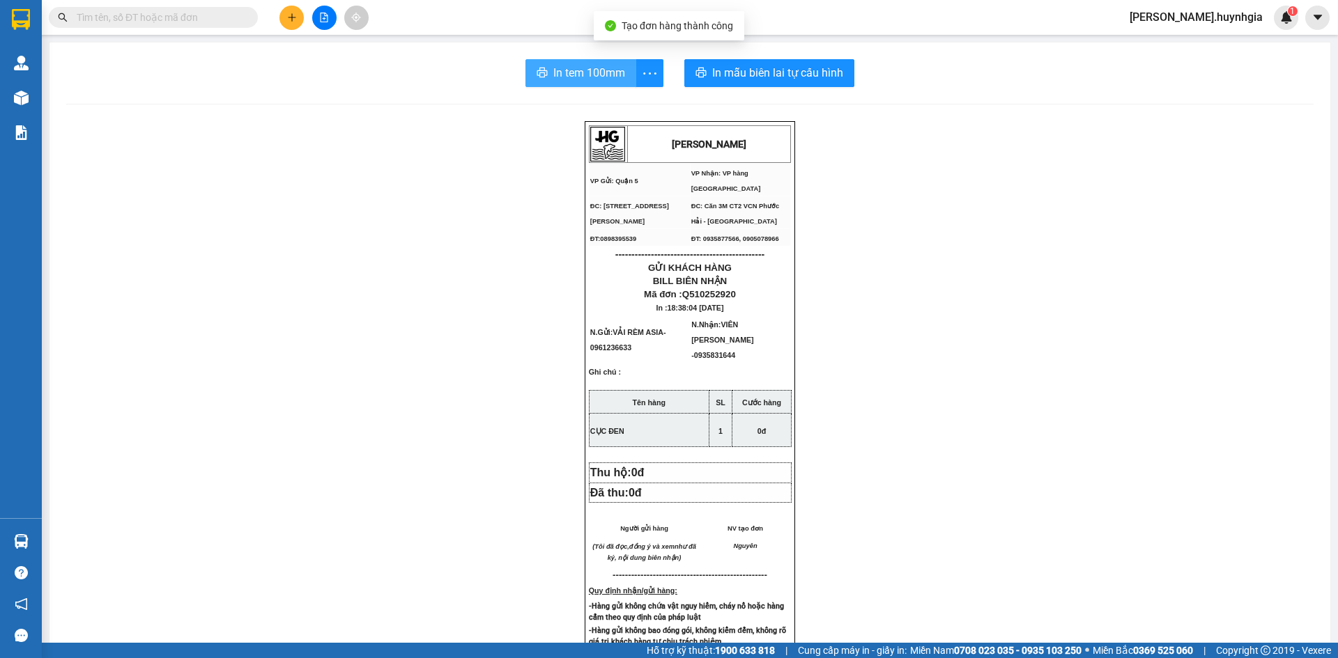
click at [545, 76] on button "In tem 100mm" at bounding box center [580, 73] width 111 height 28
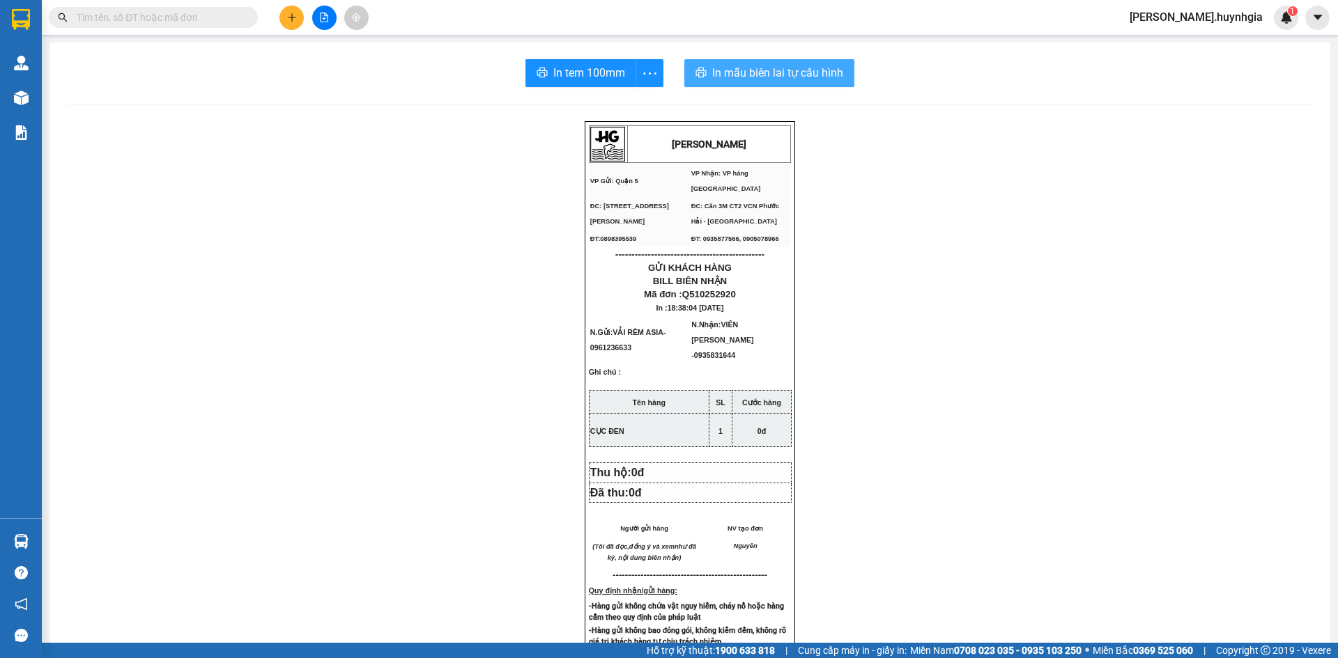
click at [695, 70] on icon "printer" at bounding box center [700, 72] width 11 height 11
click at [292, 20] on icon "plus" at bounding box center [291, 17] width 1 height 8
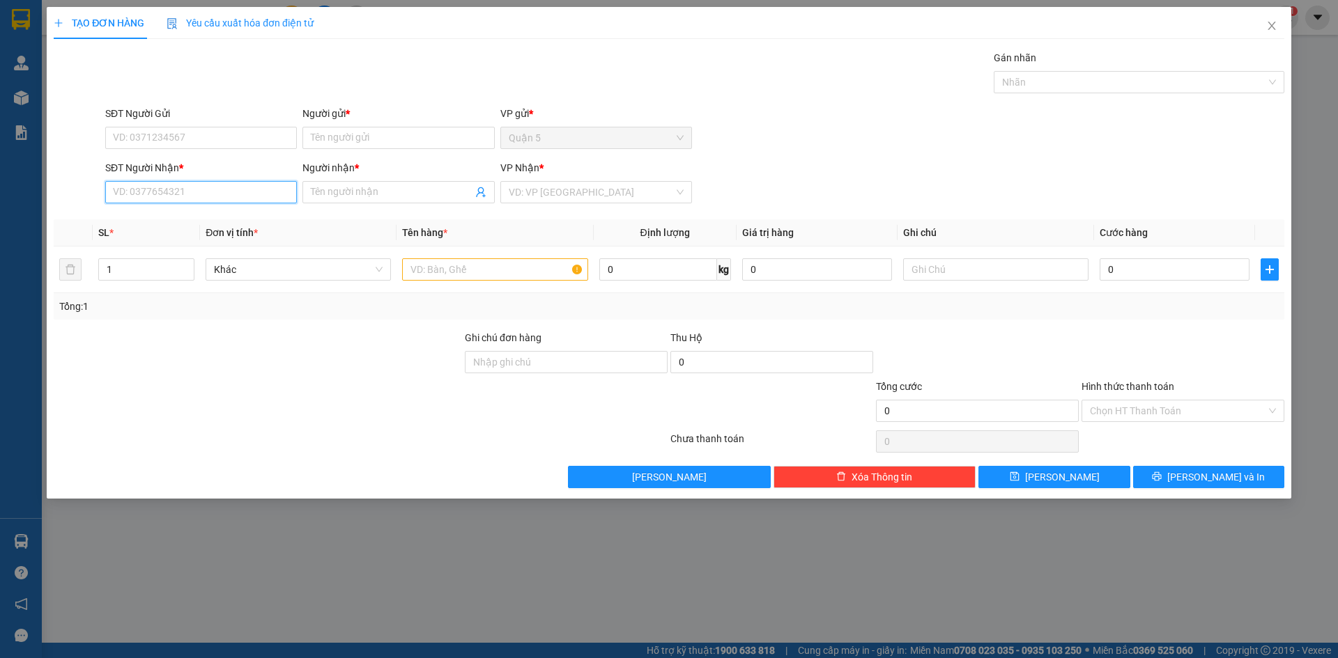
click at [257, 191] on input "SĐT Người Nhận *" at bounding box center [201, 192] width 192 height 22
drag, startPoint x: 202, startPoint y: 228, endPoint x: 212, endPoint y: 181, distance: 47.8
click at [202, 227] on div "0987168189 - HÒA PHÁT" at bounding box center [201, 220] width 192 height 22
type input "0987168189"
type input "HÒA PHÁT"
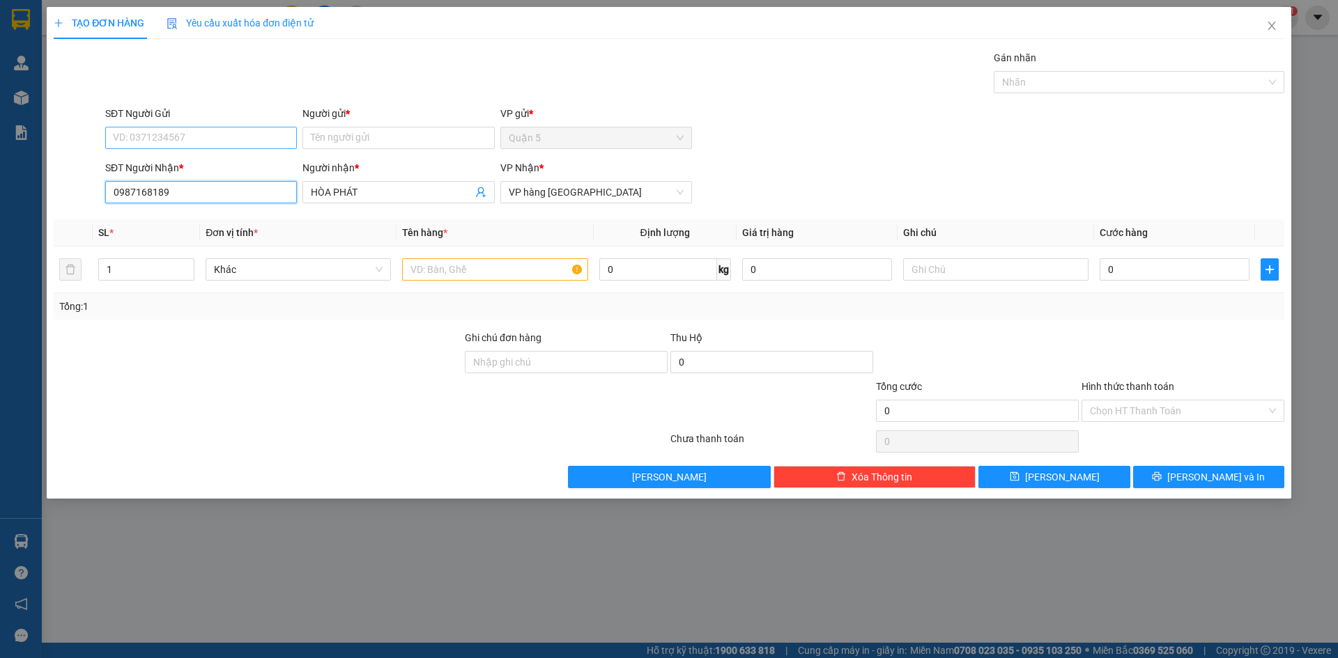
type input "0987168189"
click at [205, 139] on input "SĐT Người Gửi" at bounding box center [201, 138] width 192 height 22
type input "633"
click at [219, 169] on div "0961236633 - VẢI RÈM ASIA" at bounding box center [201, 165] width 175 height 15
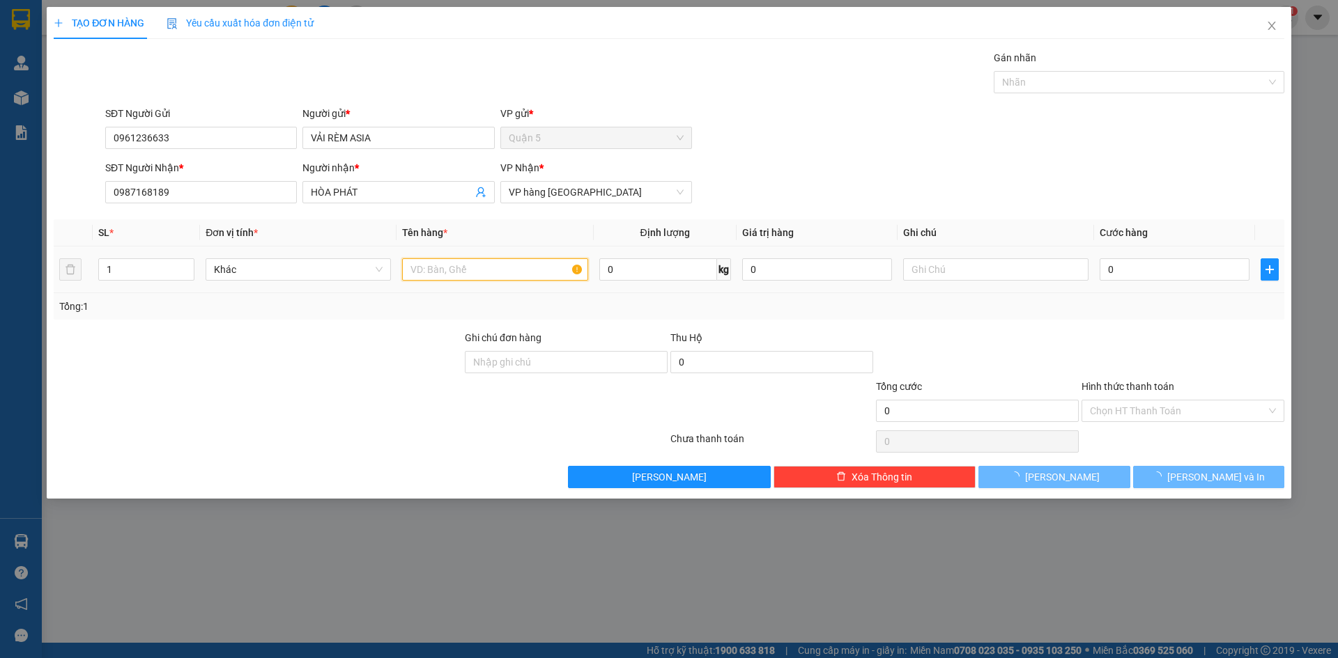
click at [426, 271] on input "text" at bounding box center [494, 269] width 185 height 22
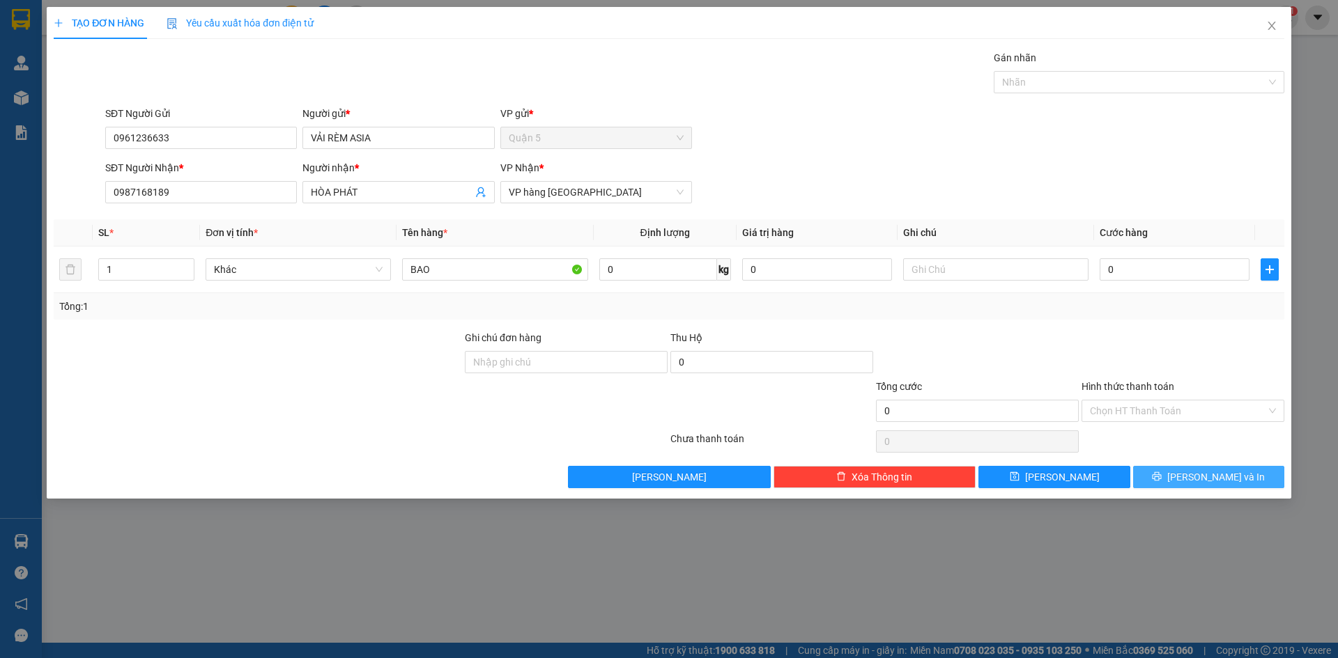
drag, startPoint x: 1147, startPoint y: 476, endPoint x: 1073, endPoint y: 435, distance: 85.1
click at [1147, 476] on button "[PERSON_NAME] và In" at bounding box center [1208, 477] width 151 height 22
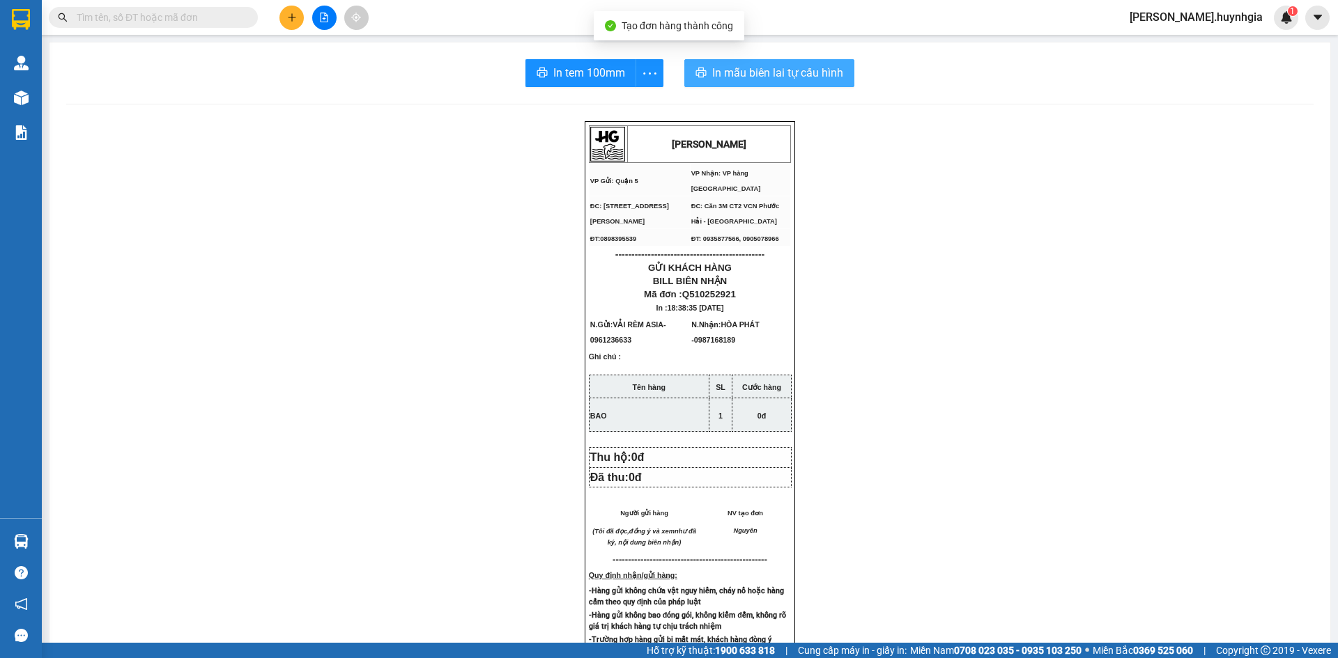
click at [731, 74] on span "In mẫu biên lai tự cấu hình" at bounding box center [777, 72] width 131 height 17
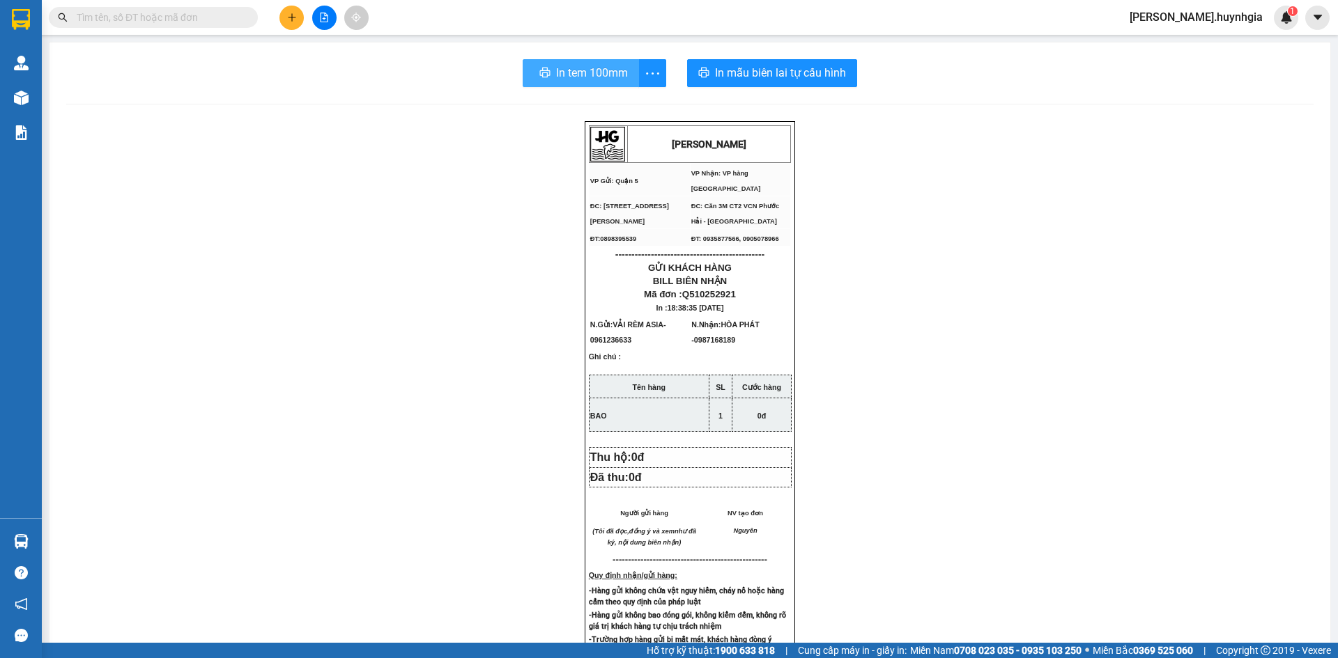
click at [585, 77] on span "In tem 100mm" at bounding box center [592, 72] width 72 height 17
click at [289, 8] on button at bounding box center [291, 18] width 24 height 24
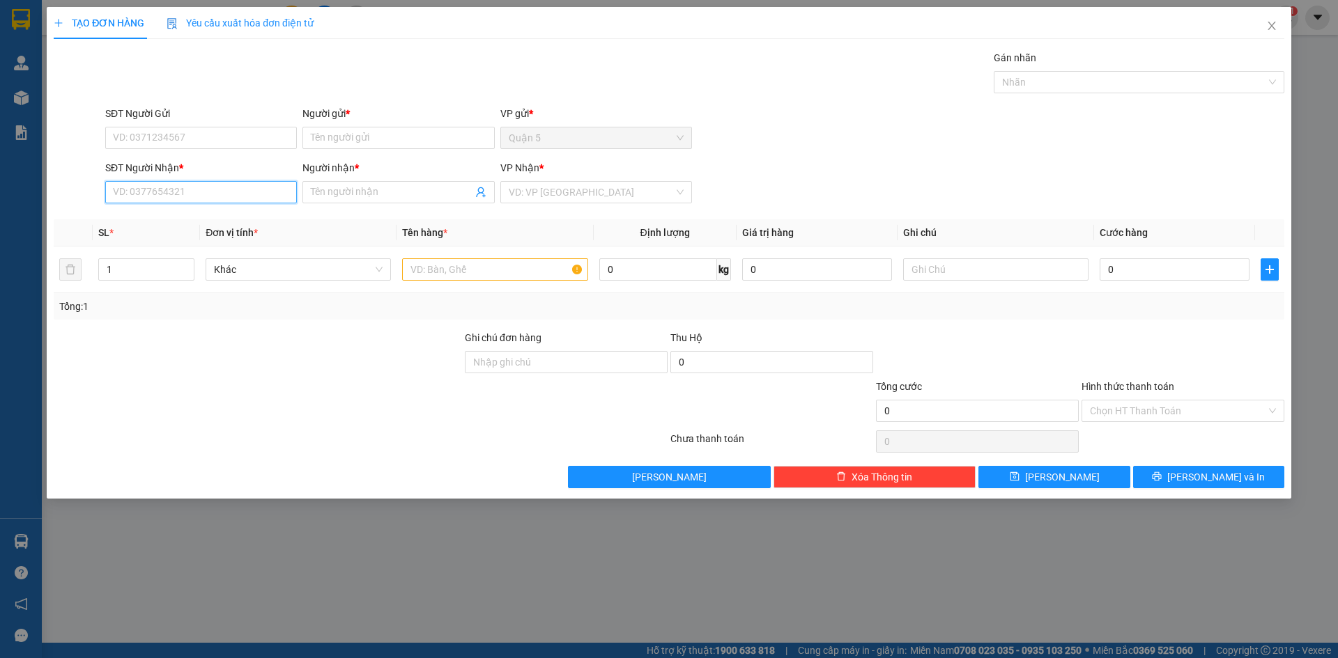
click at [245, 198] on input "SĐT Người Nhận *" at bounding box center [201, 192] width 192 height 22
click at [182, 132] on input "SĐT Người Gửi" at bounding box center [201, 138] width 192 height 22
click at [188, 171] on div "0774242424 - [PERSON_NAME]" at bounding box center [202, 165] width 177 height 15
type input "0774242424"
type input "KHÁNH"
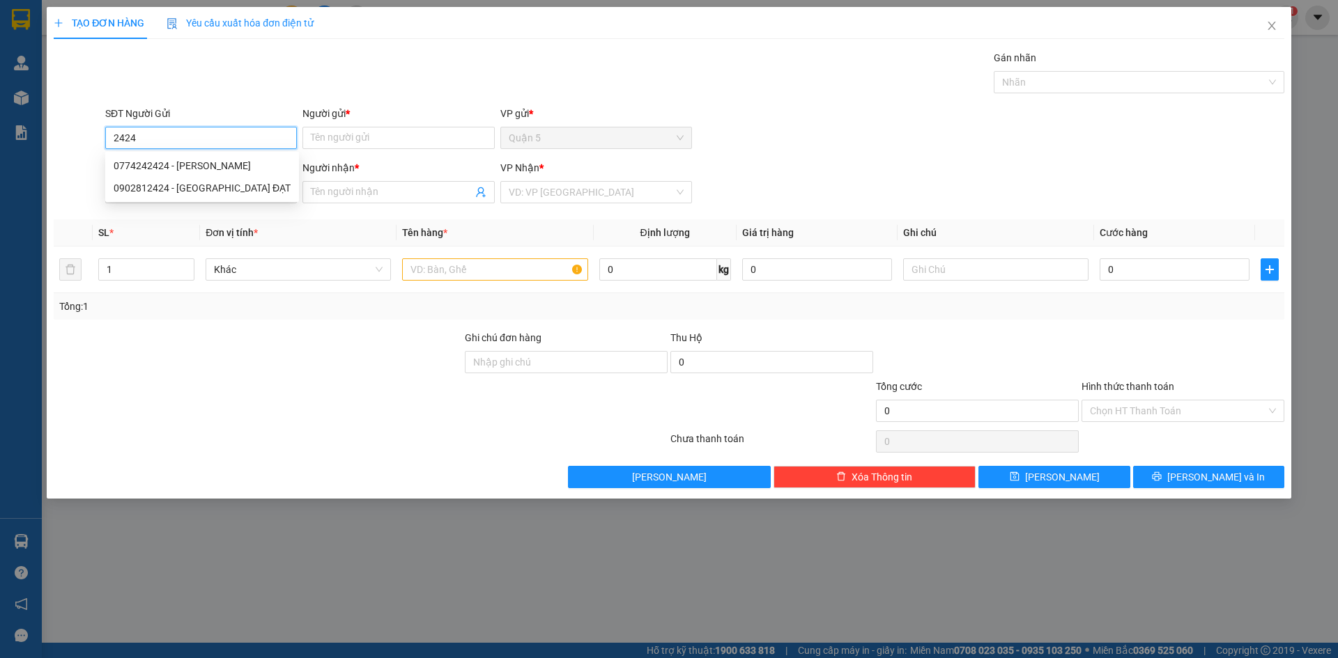
type input "0899996011"
type input "TRUNG"
type input "0774242424"
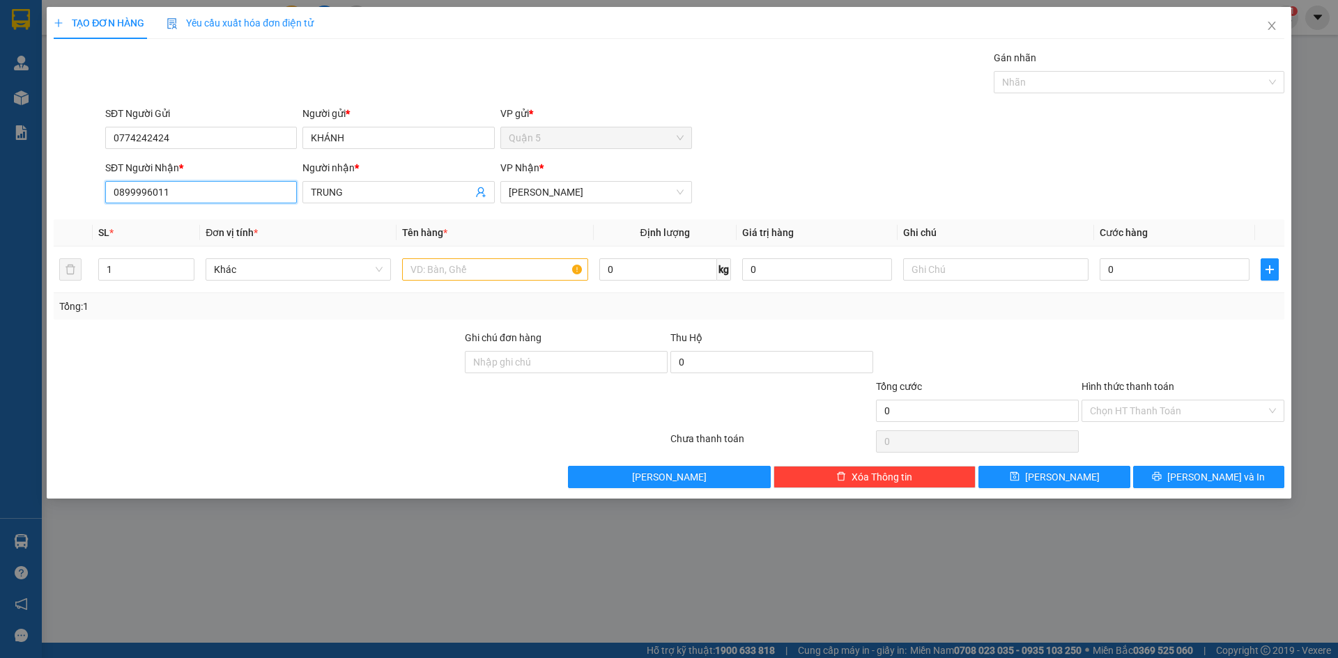
click at [201, 191] on input "0899996011" at bounding box center [201, 192] width 192 height 22
type input "0"
type input "0707"
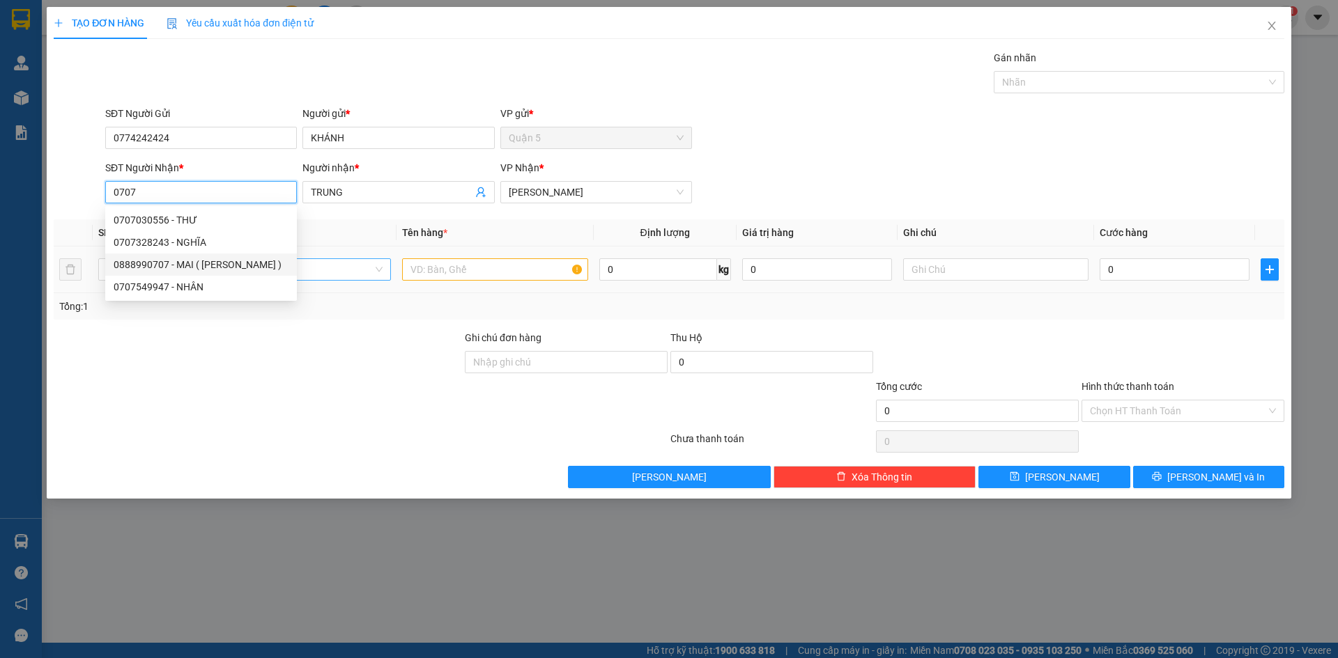
drag, startPoint x: 237, startPoint y: 262, endPoint x: 253, endPoint y: 261, distance: 16.0
click at [237, 262] on div "0888990707 - MAI ( [PERSON_NAME] )" at bounding box center [201, 264] width 175 height 15
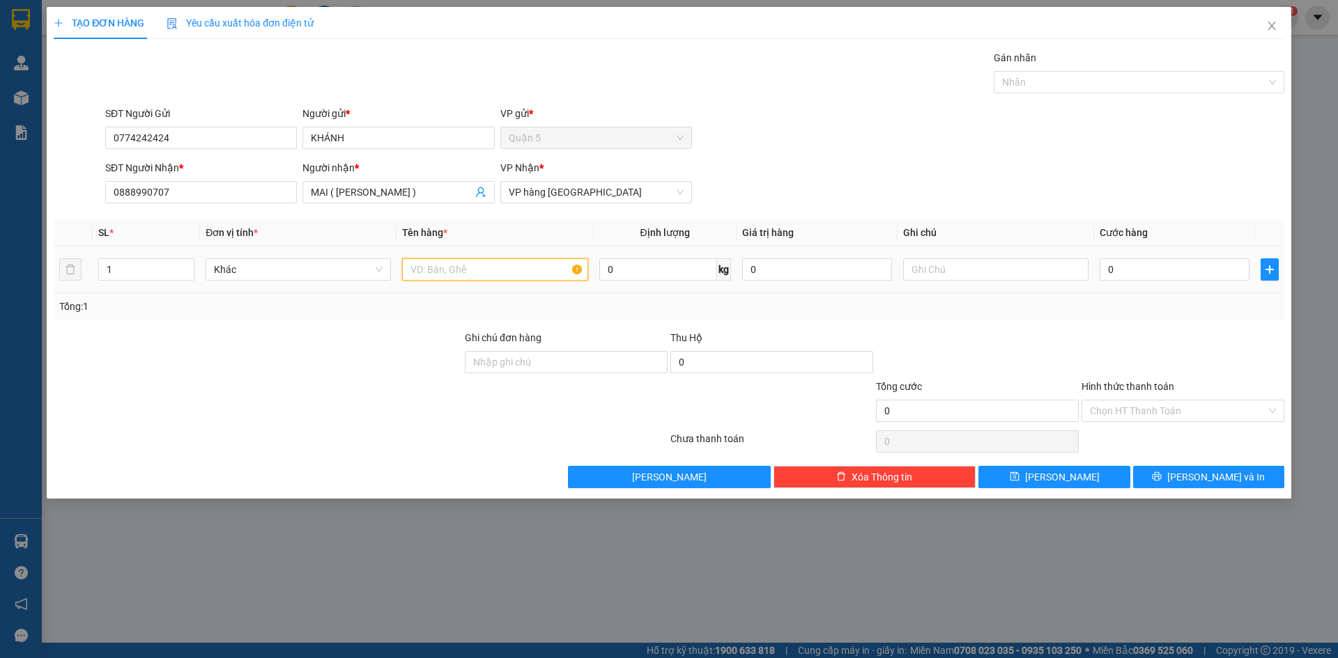
click at [457, 270] on input "text" at bounding box center [494, 269] width 185 height 22
drag, startPoint x: 1170, startPoint y: 470, endPoint x: 871, endPoint y: 327, distance: 331.9
click at [1170, 470] on button "[PERSON_NAME] và In" at bounding box center [1208, 477] width 151 height 22
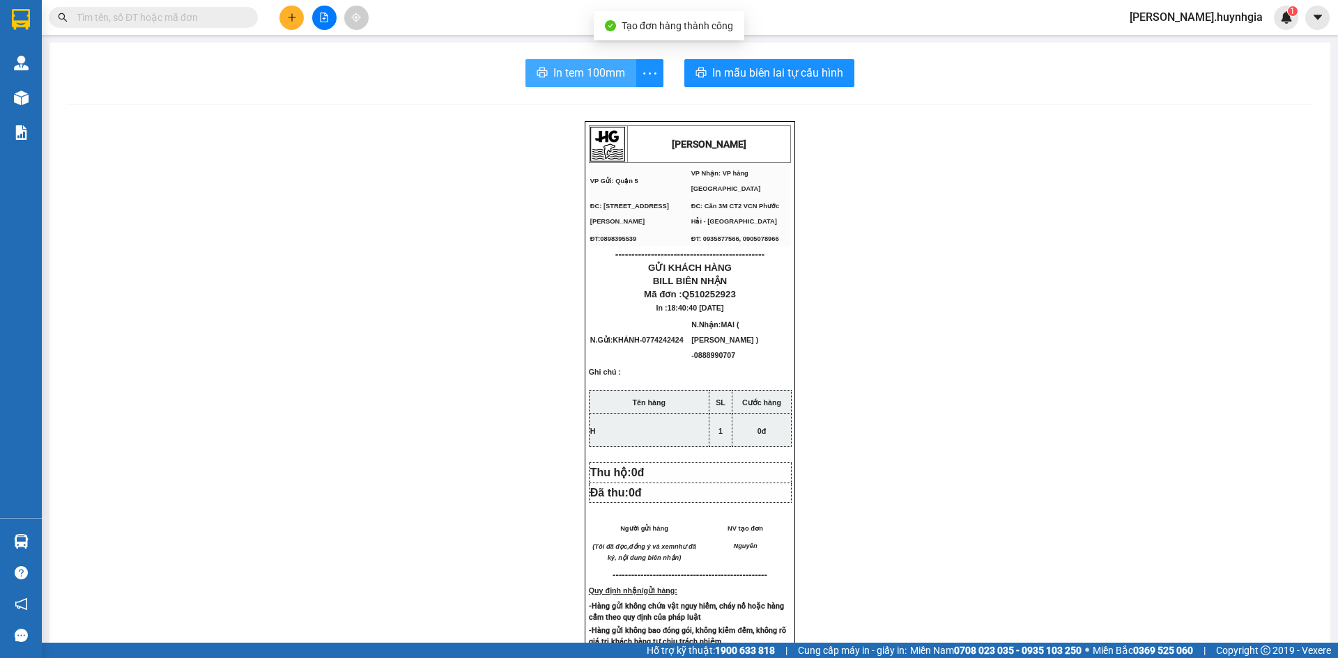
click at [605, 80] on span "In tem 100mm" at bounding box center [589, 72] width 72 height 17
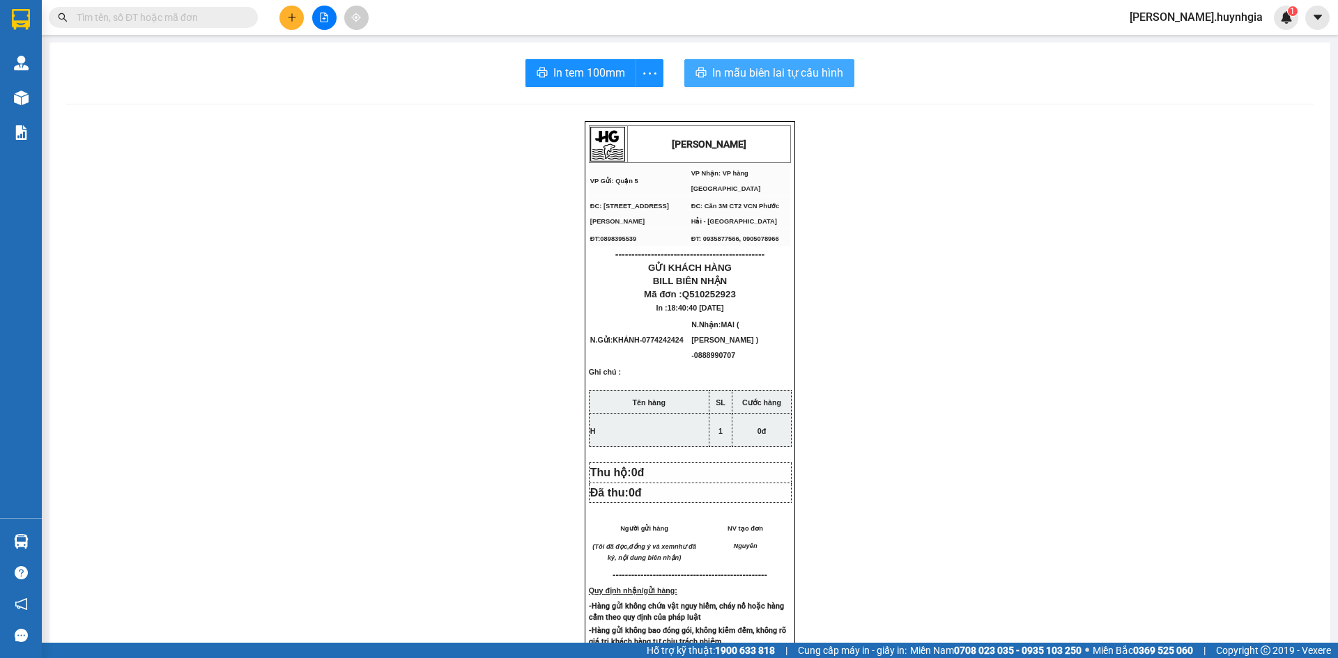
click at [712, 76] on span "In mẫu biên lai tự cấu hình" at bounding box center [777, 72] width 131 height 17
click at [293, 15] on icon "plus" at bounding box center [292, 18] width 10 height 10
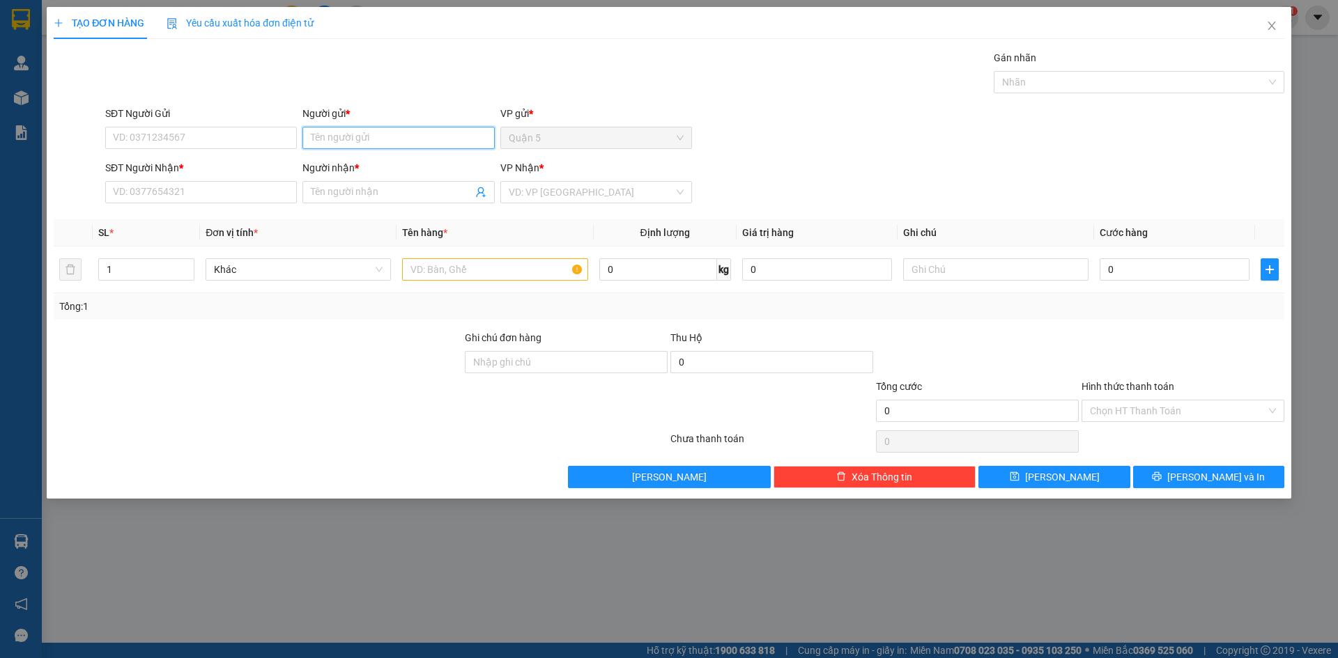
click at [356, 140] on input "Người gửi *" at bounding box center [398, 138] width 192 height 22
type input "ĐẠI LỢI"
click at [401, 211] on div "ĐẠI LỢI - 0902197938" at bounding box center [398, 210] width 175 height 15
type input "0902197938"
type input "ĐẠI LỢI"
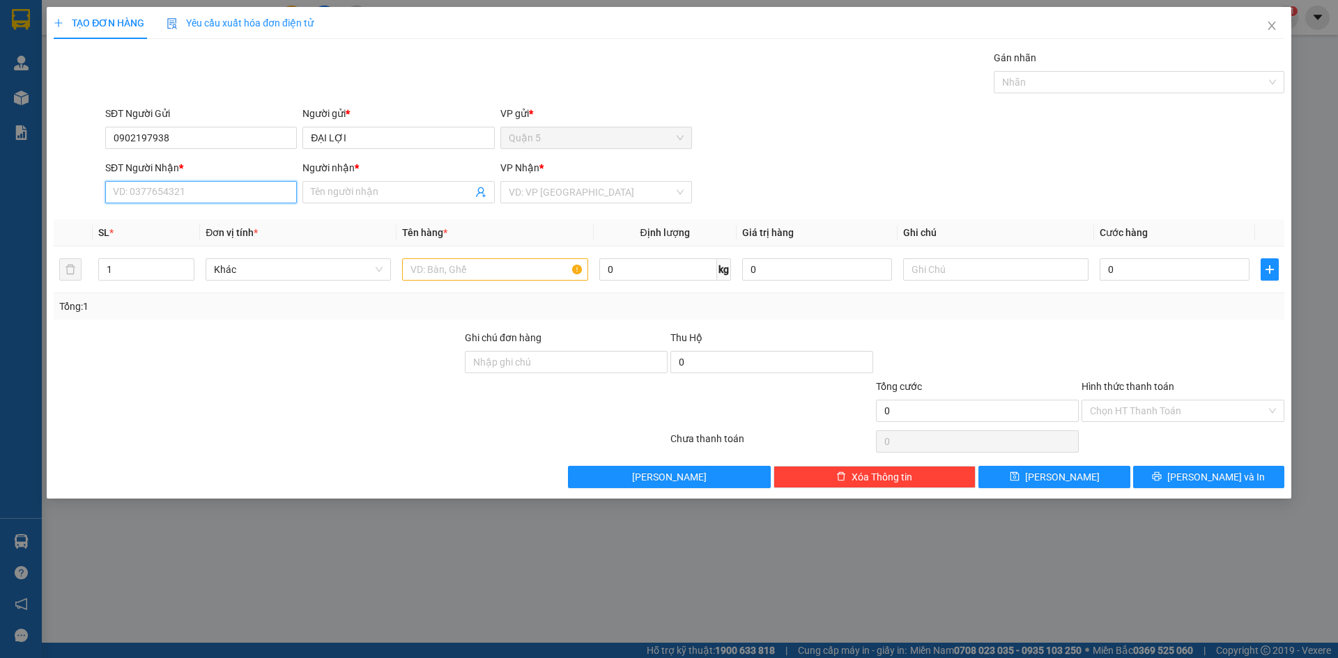
click at [286, 196] on input "SĐT Người Nhận *" at bounding box center [201, 192] width 192 height 22
click at [326, 197] on input "Người nhận *" at bounding box center [391, 192] width 161 height 15
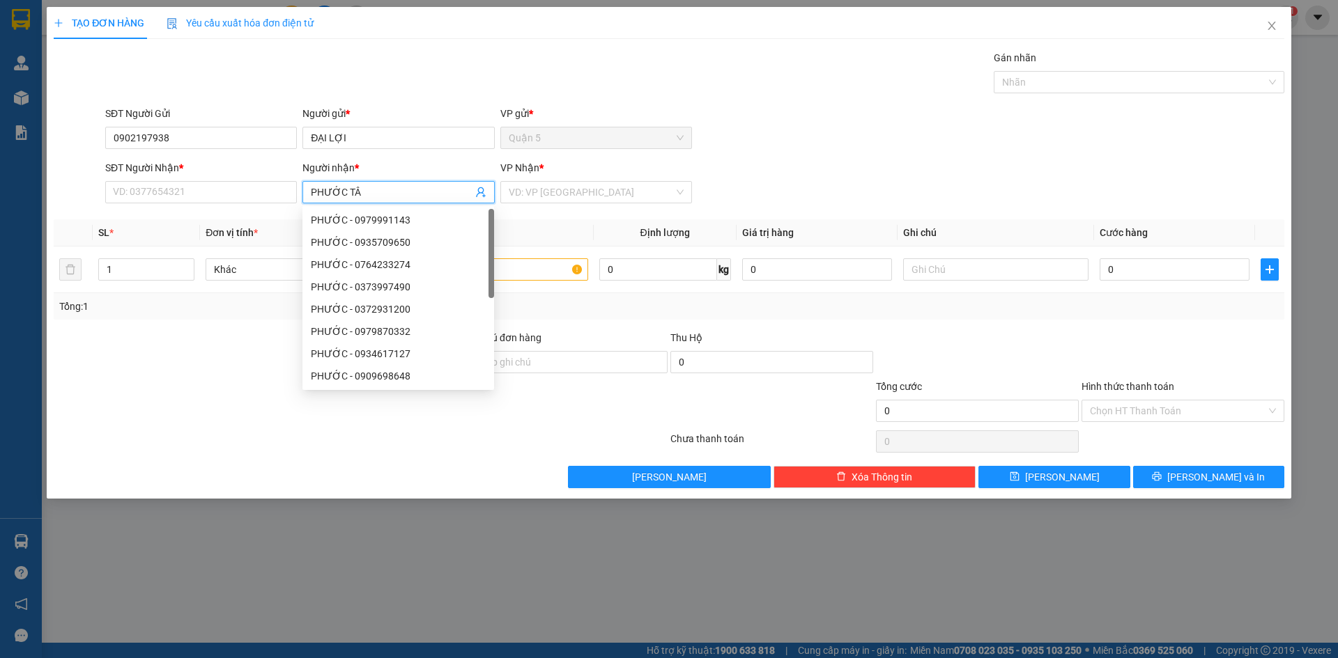
type input "PHƯỚC TÂM"
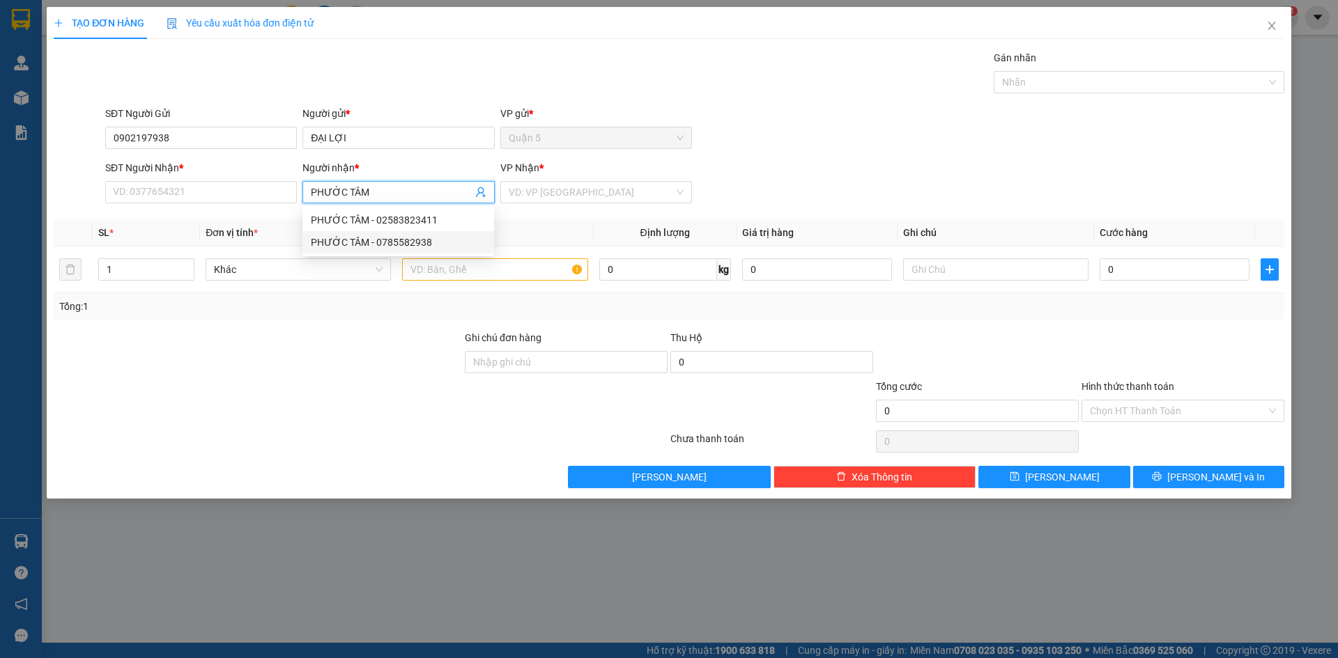
click at [405, 245] on div "PHƯỚC TÂM - 0785582938" at bounding box center [398, 242] width 175 height 15
type input "0785582938"
type input "PHƯỚC TÂM"
click at [439, 269] on input "text" at bounding box center [494, 269] width 185 height 22
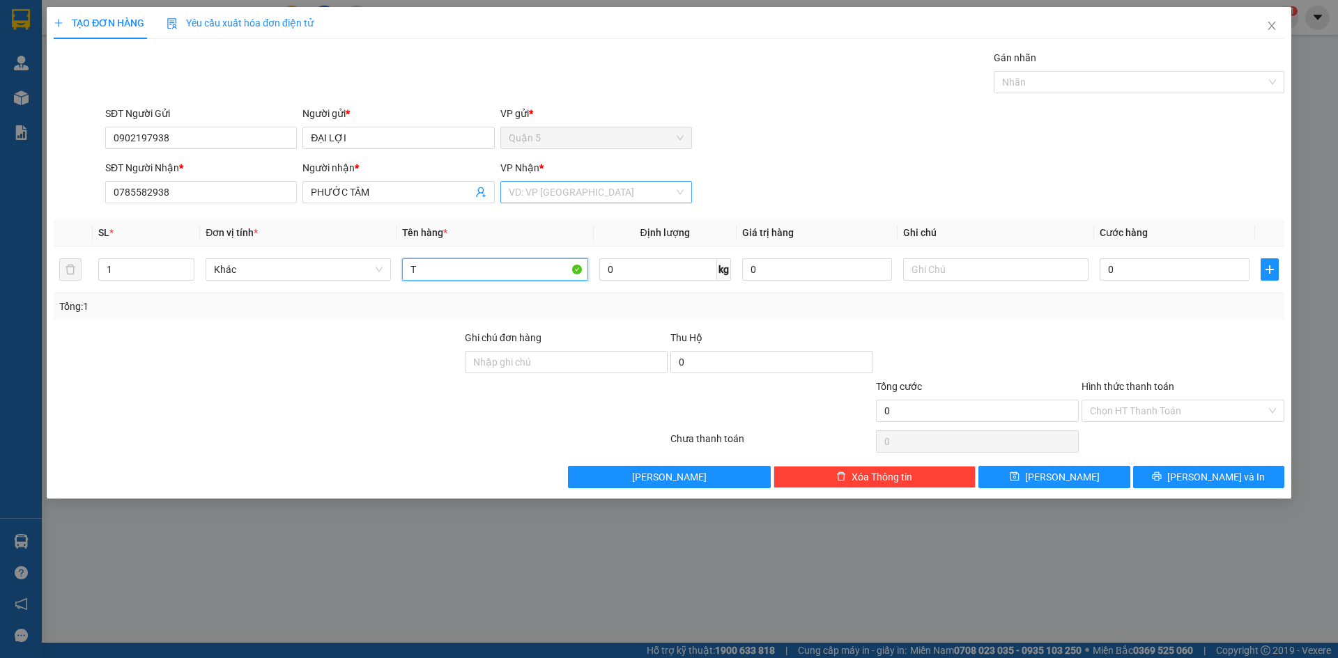
type input "T"
click at [513, 196] on input "search" at bounding box center [591, 192] width 165 height 21
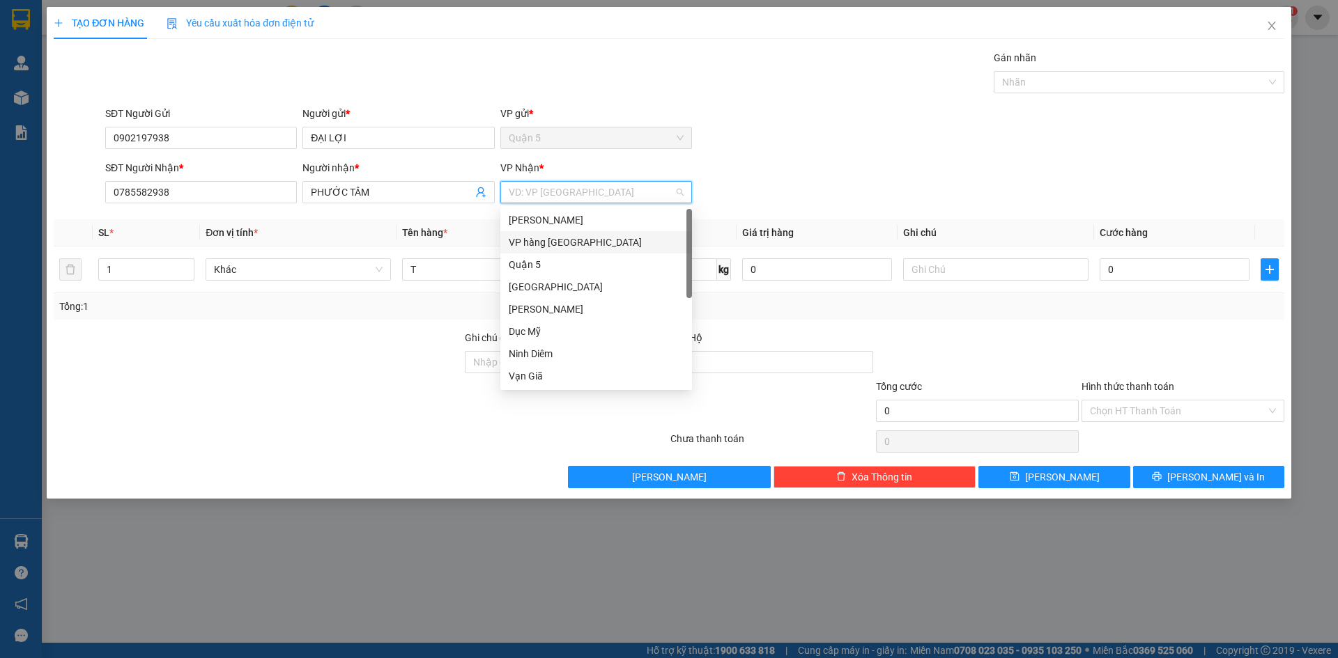
click at [528, 245] on div "VP hàng [GEOGRAPHIC_DATA]" at bounding box center [596, 242] width 175 height 15
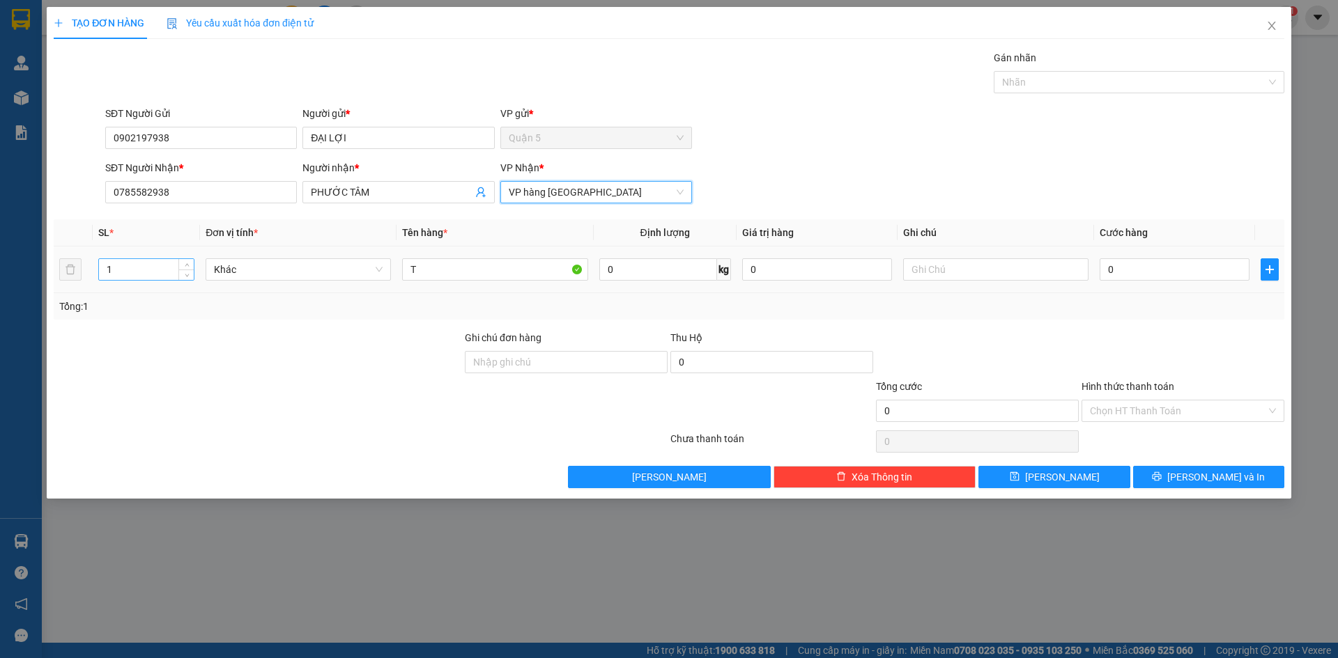
click at [121, 272] on input "1" at bounding box center [146, 269] width 95 height 21
type input "2"
click at [1184, 484] on button "[PERSON_NAME] và In" at bounding box center [1208, 477] width 151 height 22
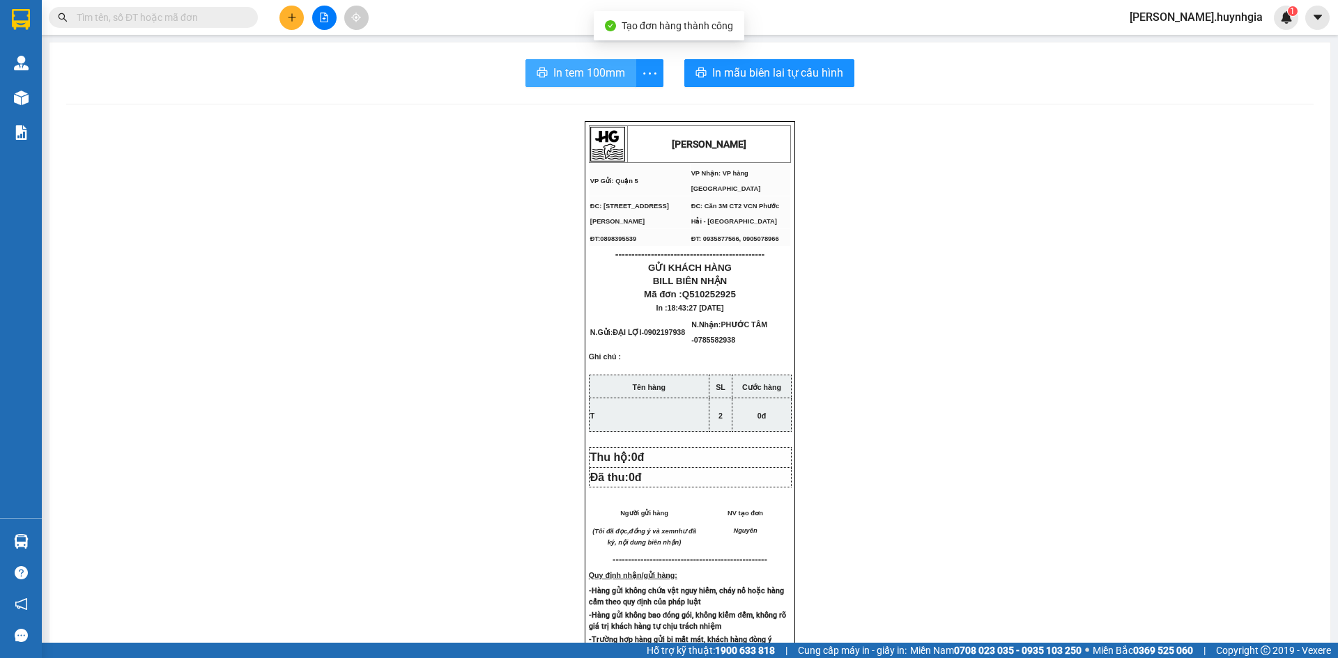
drag, startPoint x: 580, startPoint y: 82, endPoint x: 715, endPoint y: 138, distance: 145.8
click at [580, 82] on span "In tem 100mm" at bounding box center [589, 72] width 72 height 17
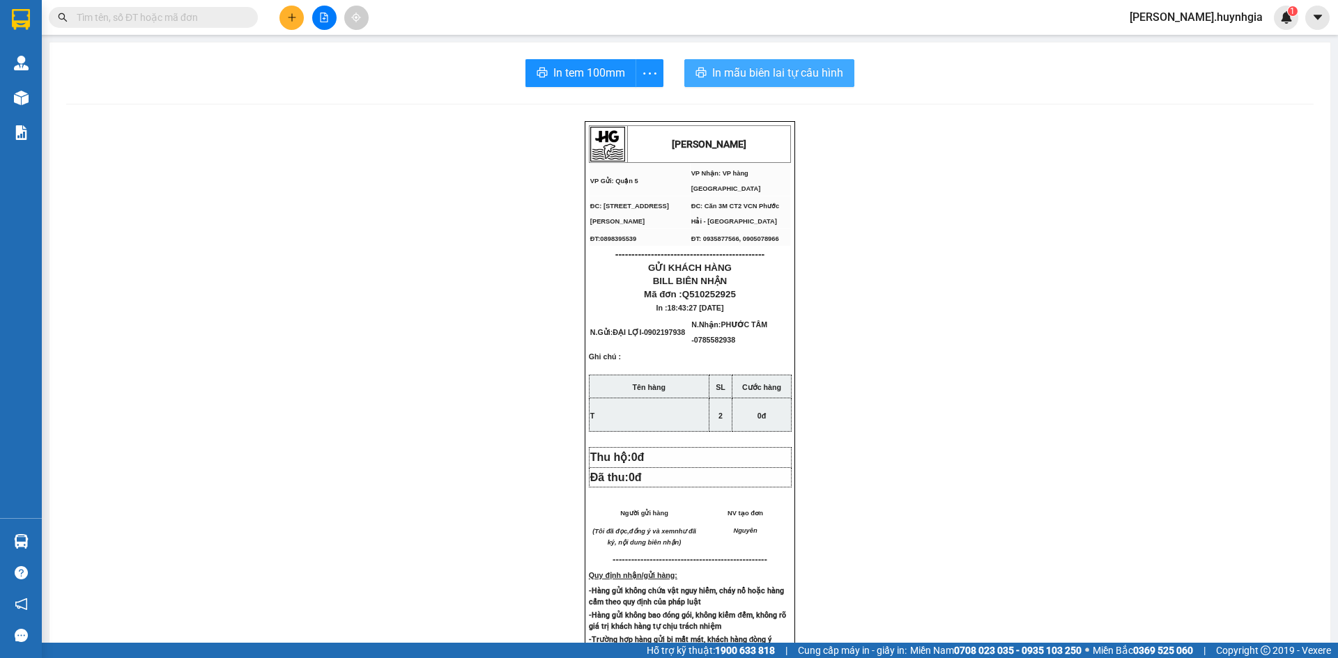
click at [739, 78] on span "In mẫu biên lai tự cấu hình" at bounding box center [777, 72] width 131 height 17
click at [295, 21] on icon "plus" at bounding box center [292, 18] width 10 height 10
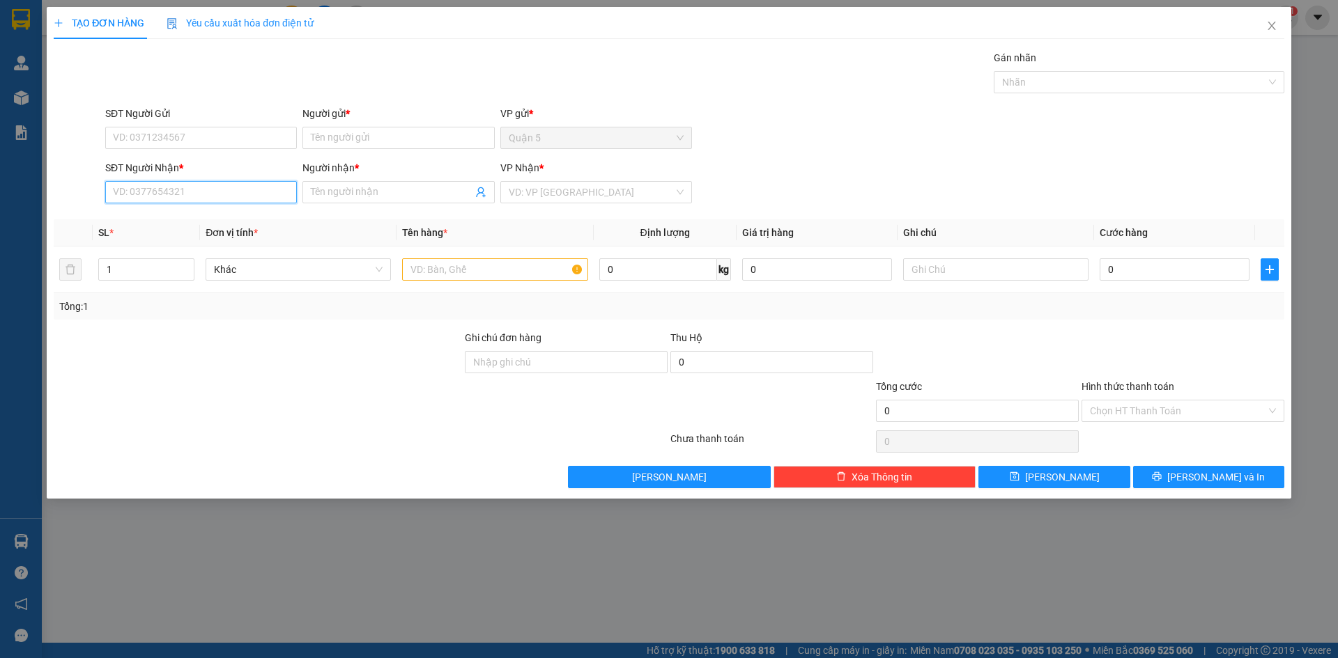
click at [223, 192] on input "SĐT Người Nhận *" at bounding box center [201, 192] width 192 height 22
click at [159, 265] on input "1" at bounding box center [146, 269] width 95 height 21
type input "2"
click at [454, 271] on input "text" at bounding box center [494, 269] width 185 height 22
type input "[GEOGRAPHIC_DATA]"
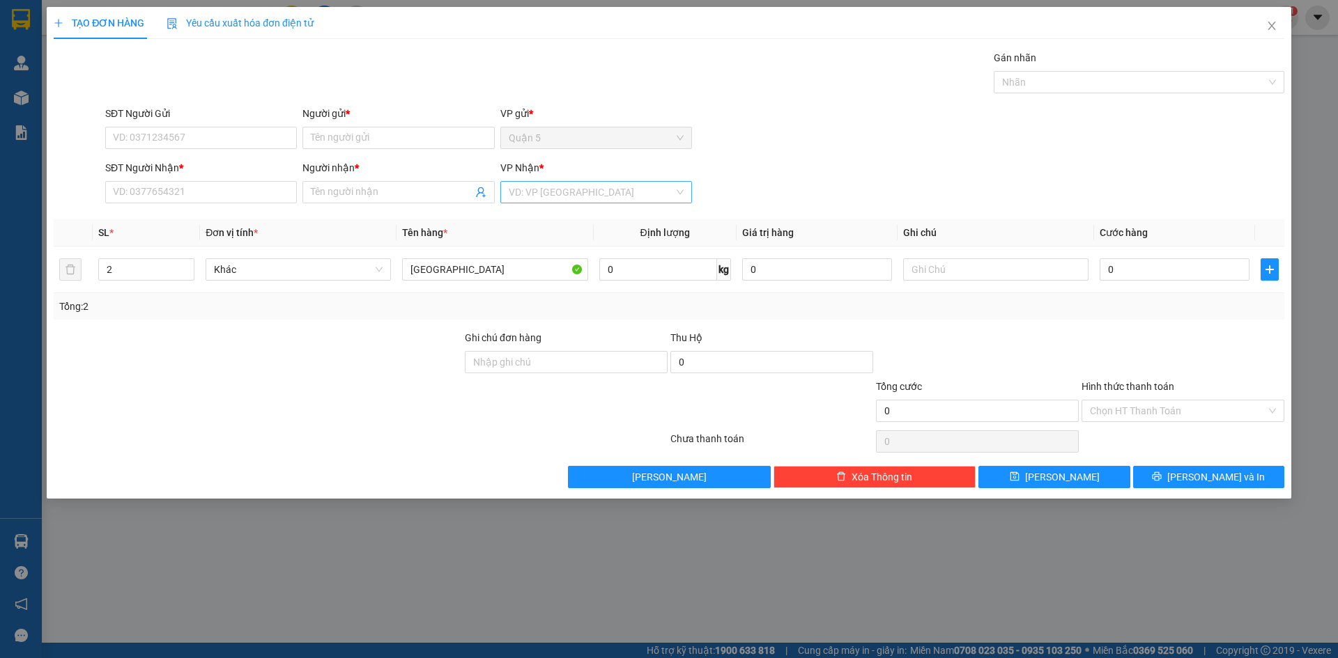
click at [547, 189] on input "search" at bounding box center [591, 192] width 165 height 21
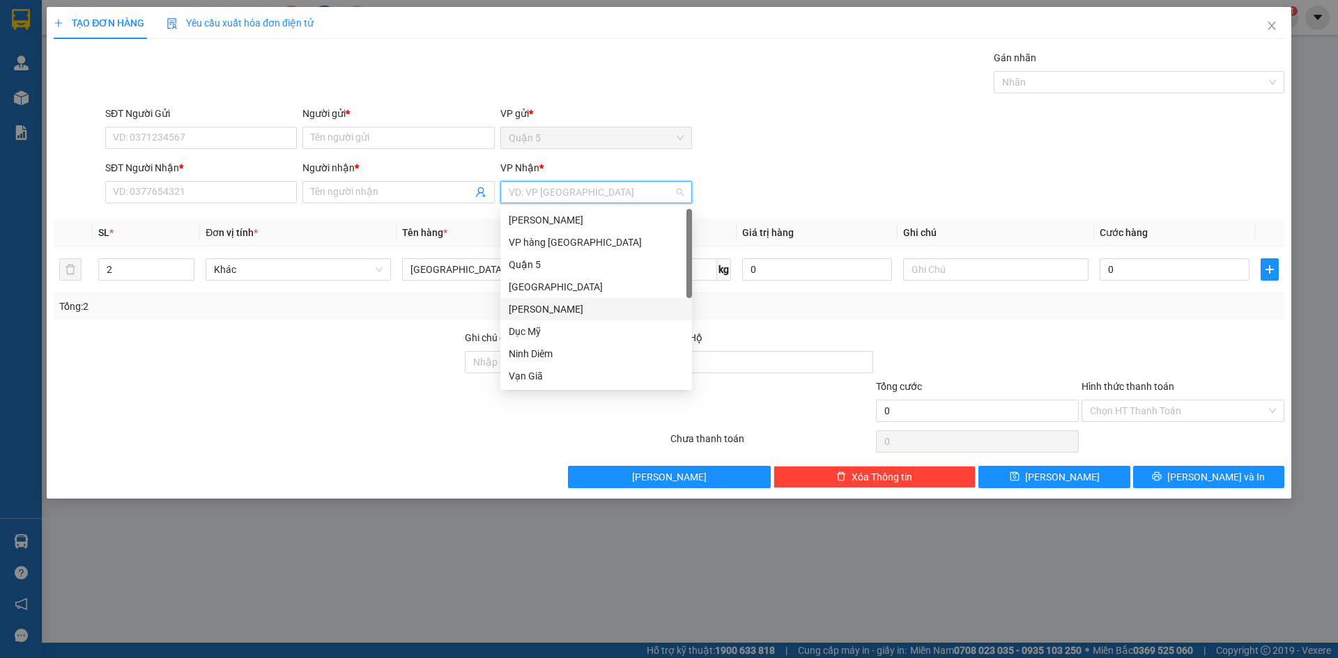
click at [550, 304] on div "[PERSON_NAME]" at bounding box center [596, 309] width 175 height 15
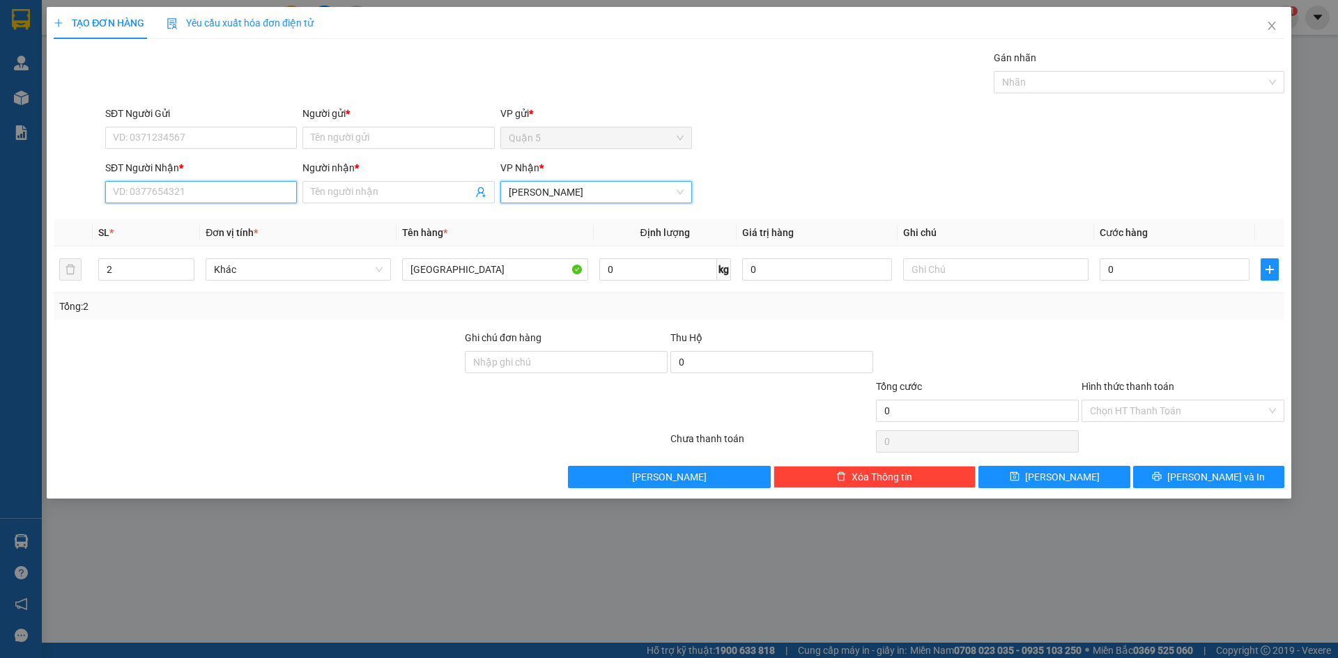
click at [248, 201] on input "SĐT Người Nhận *" at bounding box center [201, 192] width 192 height 22
click at [174, 195] on input "SĐT Người Nhận *" at bounding box center [201, 192] width 192 height 22
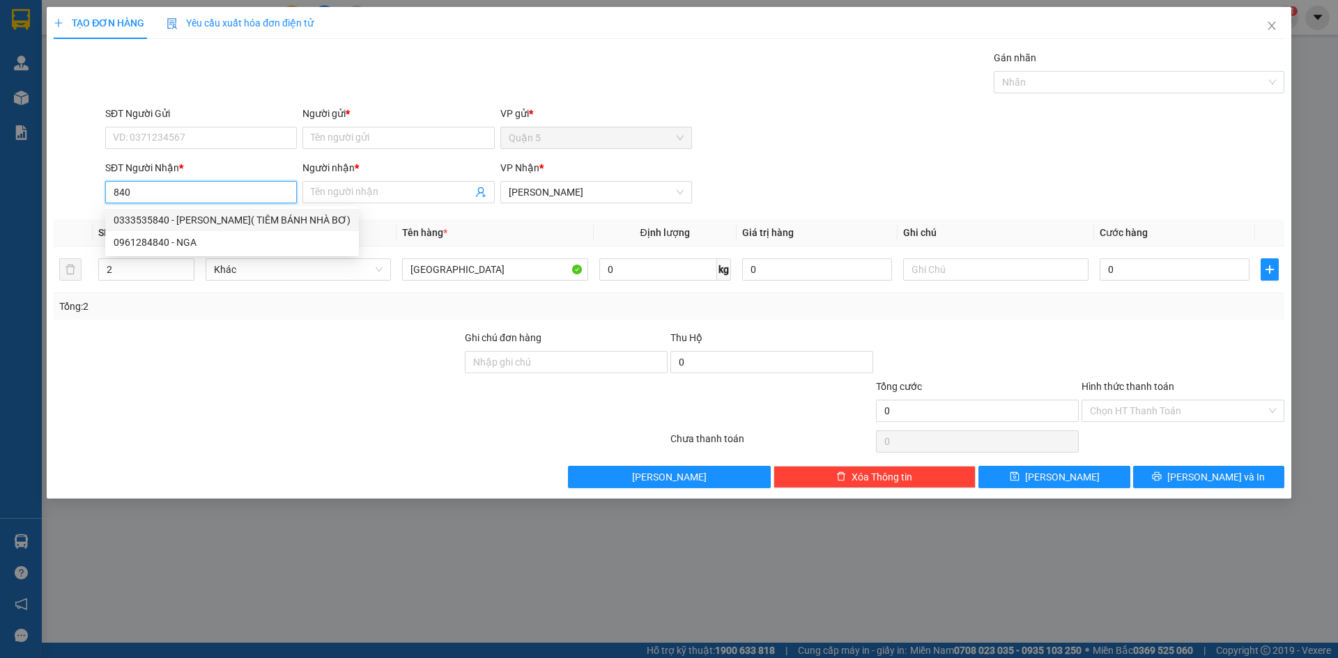
click at [208, 220] on div "0333535840 - [PERSON_NAME]( TIÊM BÁNH NHÀ BƠ)" at bounding box center [232, 219] width 237 height 15
type input "0333535840"
type input "[PERSON_NAME]( TIÊM BÁNH NHÀ BƠ)"
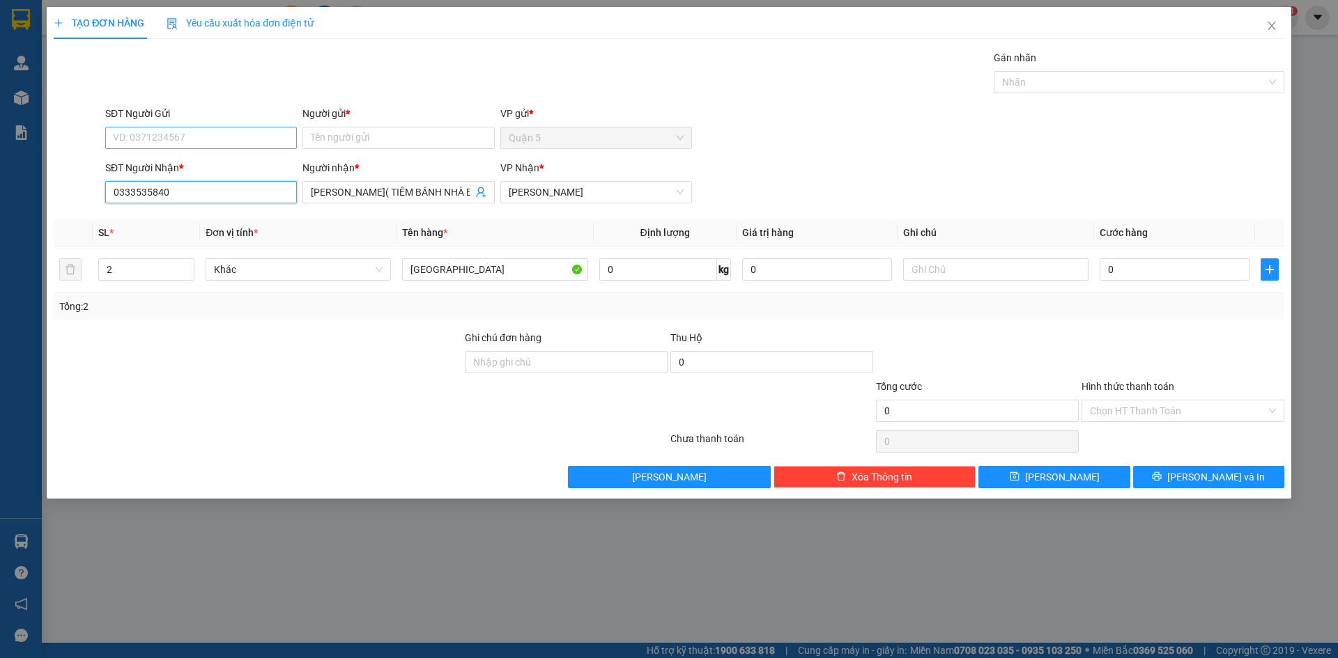
type input "0333535840"
click at [182, 140] on input "SĐT Người Gửi" at bounding box center [201, 138] width 192 height 22
click at [185, 212] on div "0931702222 - [PERSON_NAME]" at bounding box center [201, 210] width 175 height 15
click at [1207, 483] on span "[PERSON_NAME] và In" at bounding box center [1216, 477] width 98 height 15
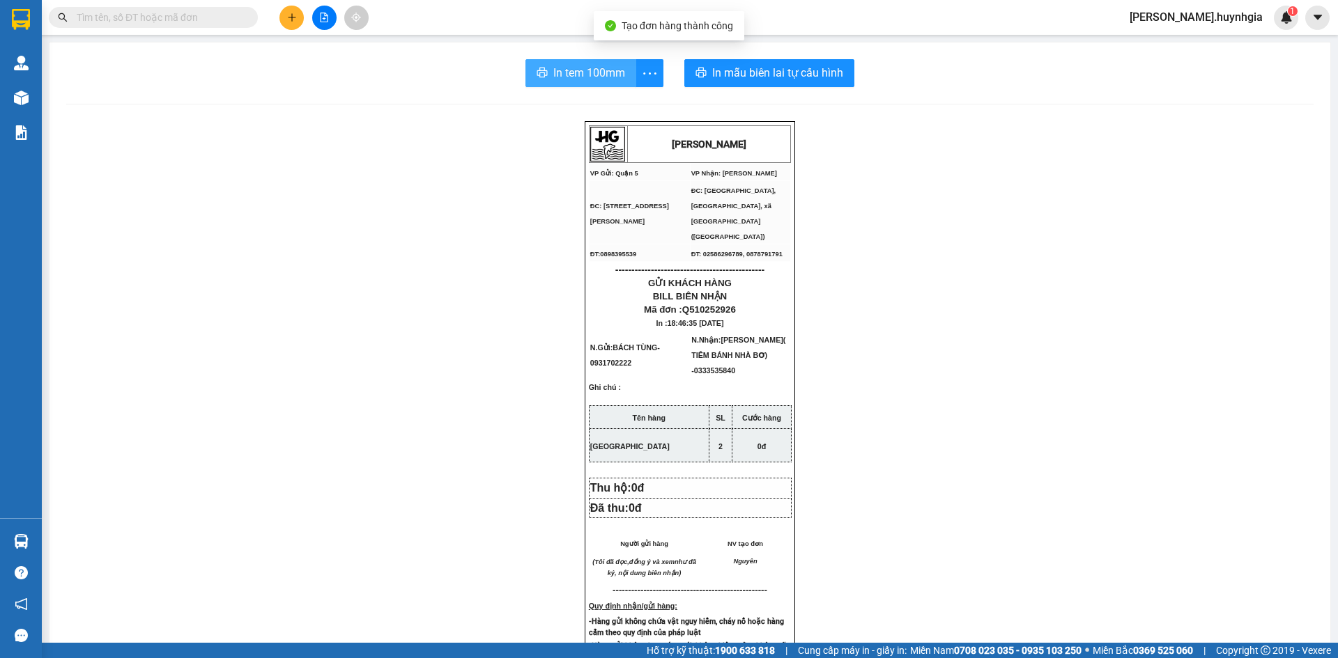
drag, startPoint x: 582, startPoint y: 80, endPoint x: 792, endPoint y: 183, distance: 233.4
click at [583, 80] on span "In tem 100mm" at bounding box center [589, 72] width 72 height 17
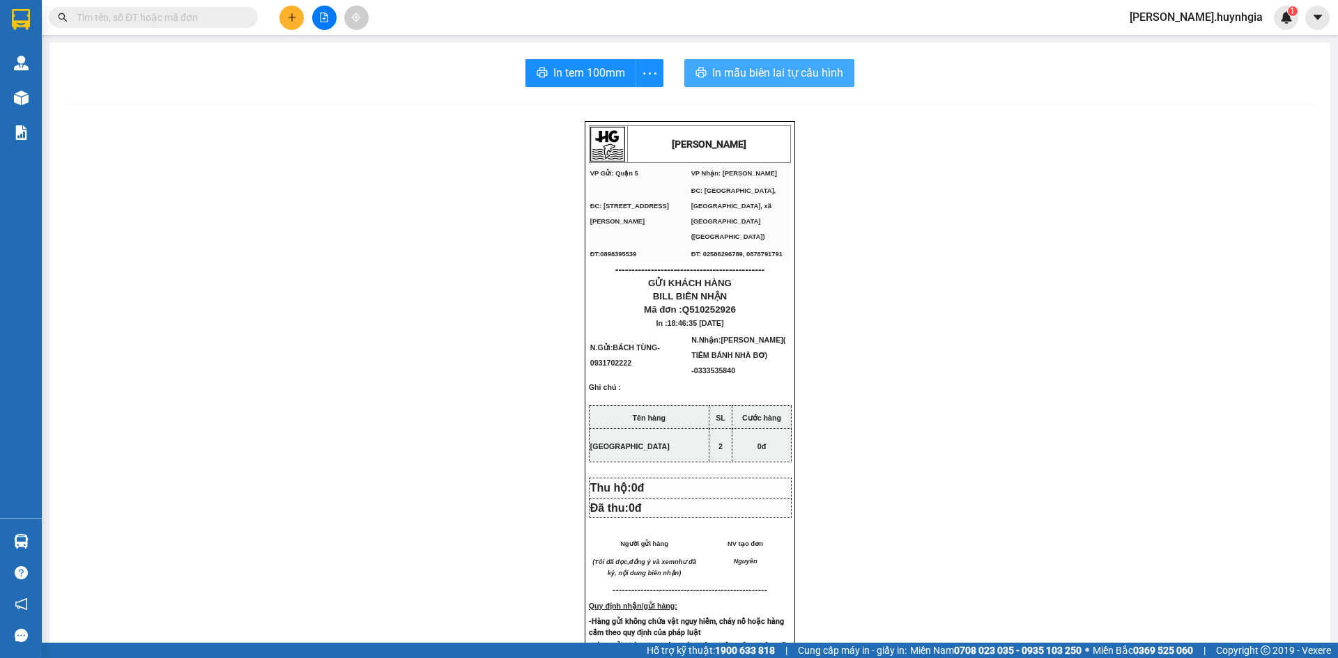
click at [706, 68] on button "In mẫu biên lai tự cấu hình" at bounding box center [769, 73] width 170 height 28
click at [300, 26] on div at bounding box center [324, 18] width 105 height 24
click at [297, 30] on div "Kết quả tìm kiếm ( 293 ) Bộ lọc Mã ĐH Trạng thái Món hàng Thu hộ Tổng cước Chưa…" at bounding box center [669, 17] width 1338 height 35
click at [297, 17] on button at bounding box center [291, 18] width 24 height 24
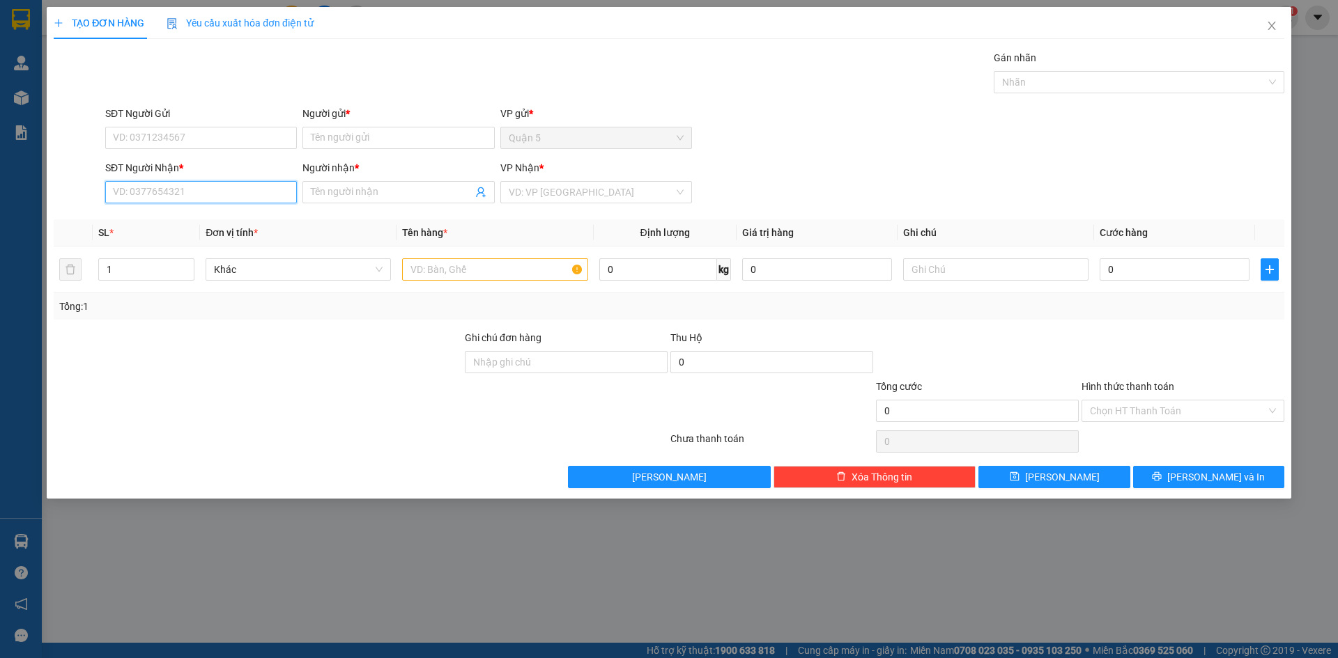
click at [224, 182] on input "SĐT Người Nhận *" at bounding box center [201, 192] width 192 height 22
type input "3"
type input "0919893335"
click at [370, 187] on input "Người nhận *" at bounding box center [391, 192] width 161 height 15
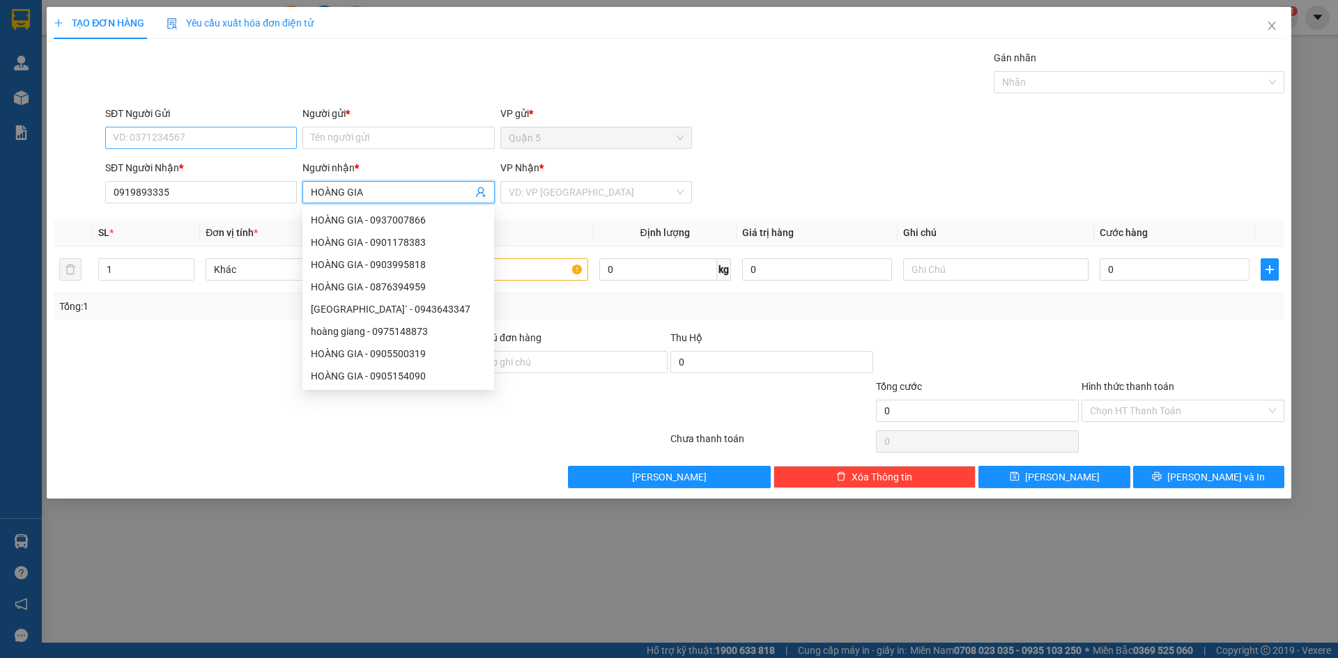
type input "HOÀNG GIA"
click at [251, 135] on input "SĐT Người Gửi" at bounding box center [201, 138] width 192 height 22
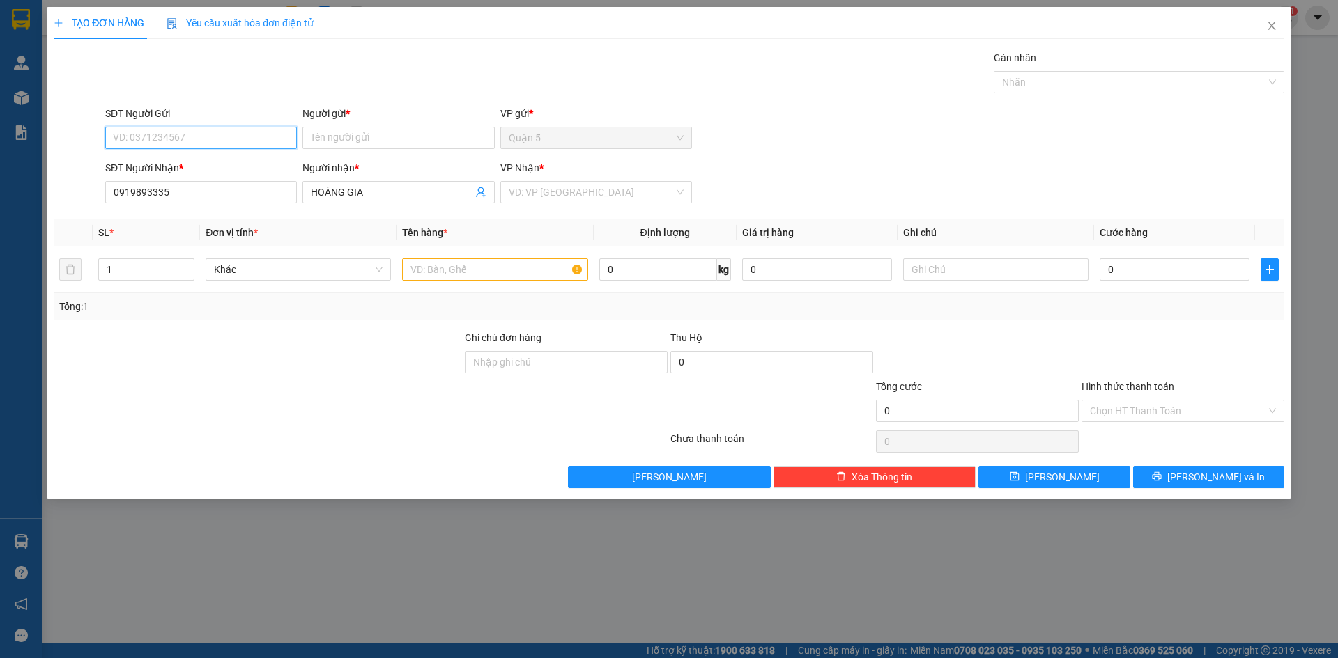
click at [204, 139] on input "SĐT Người Gửi" at bounding box center [201, 138] width 192 height 22
click at [343, 141] on input "Người gửi *" at bounding box center [398, 138] width 192 height 22
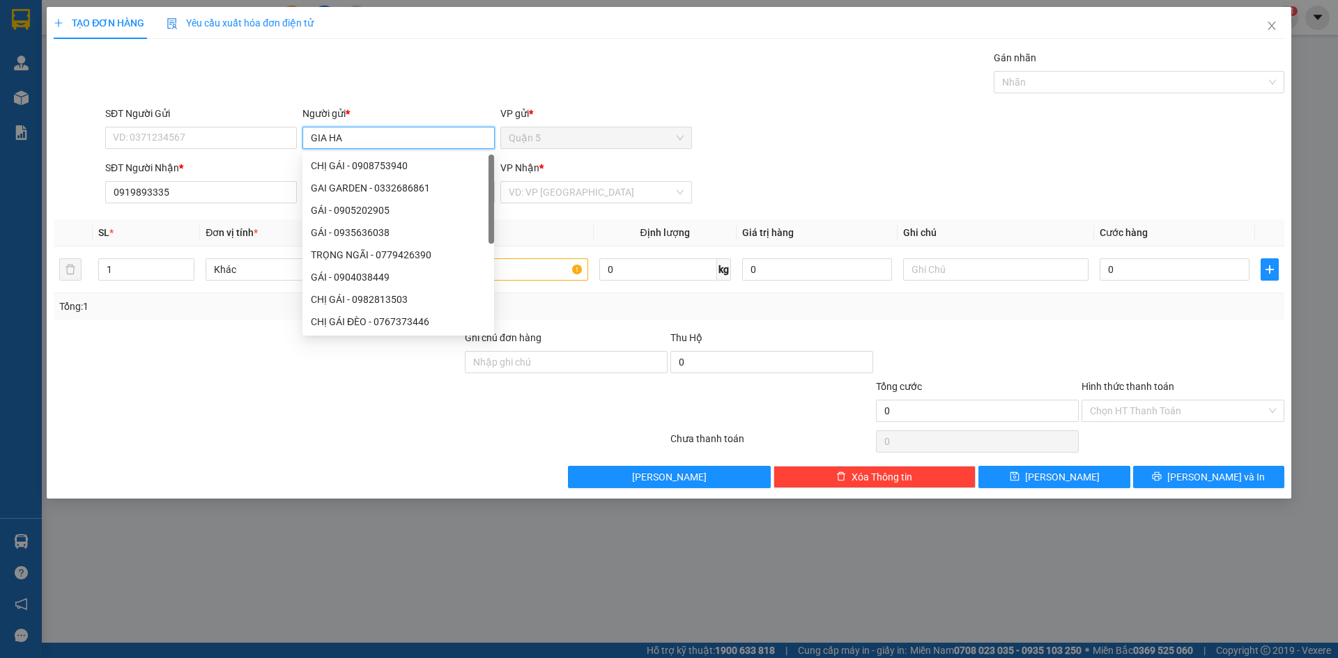
type input "[PERSON_NAME]"
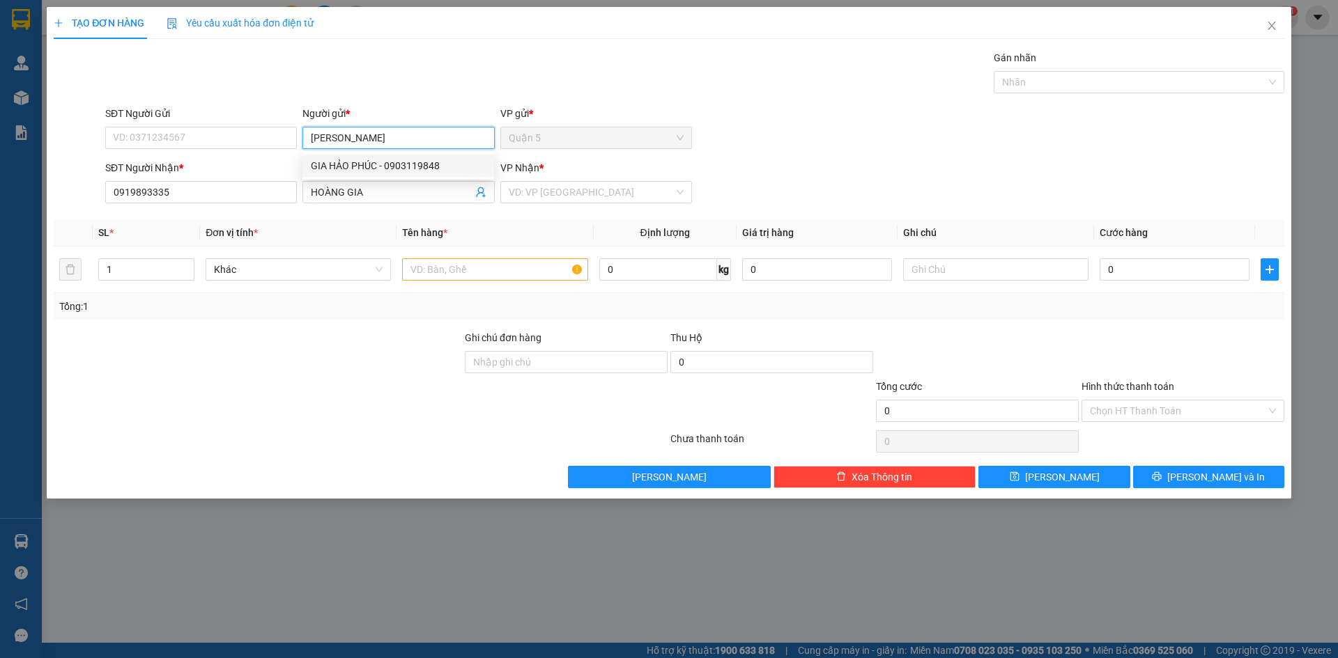
click at [402, 169] on div "GIA HẢO PHÚC - 0903119848" at bounding box center [398, 165] width 175 height 15
type input "0903119848"
type input "GIA HẢO PHÚC"
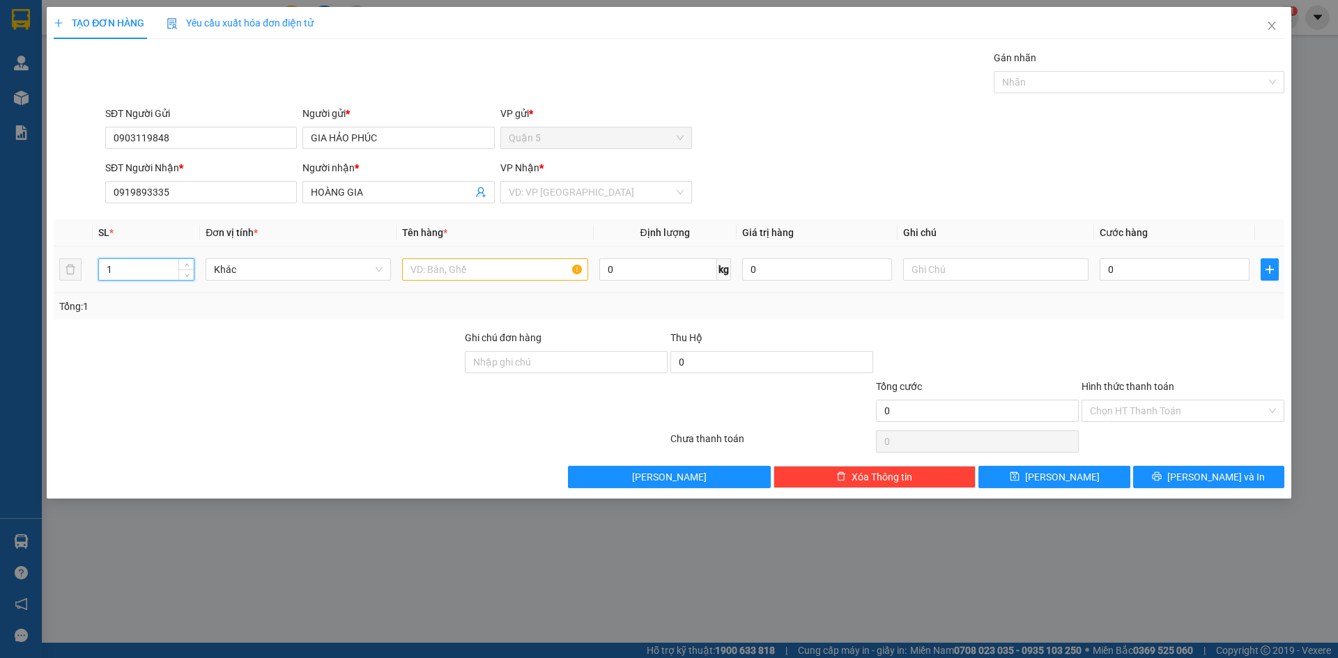
click at [150, 277] on input "1" at bounding box center [146, 269] width 95 height 21
type input "7"
click at [429, 272] on input "text" at bounding box center [494, 269] width 185 height 22
type input "HỘP"
click at [548, 190] on input "search" at bounding box center [591, 192] width 165 height 21
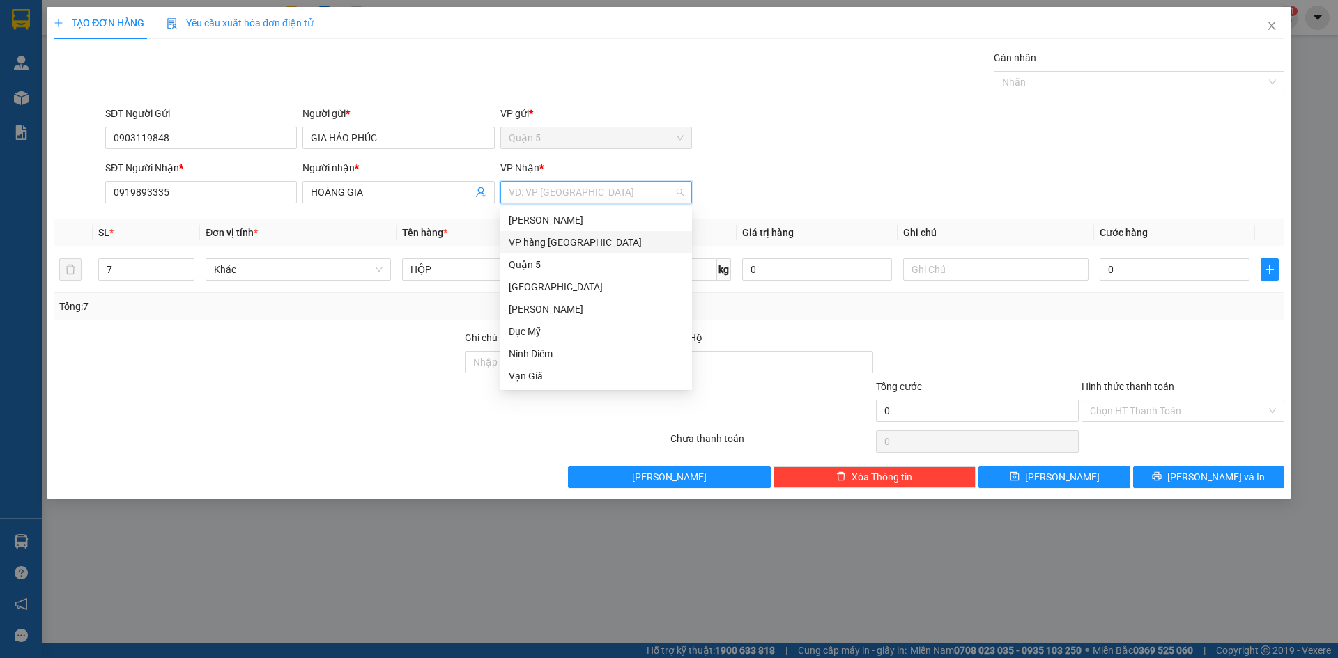
click at [553, 247] on div "VP hàng [GEOGRAPHIC_DATA]" at bounding box center [596, 242] width 175 height 15
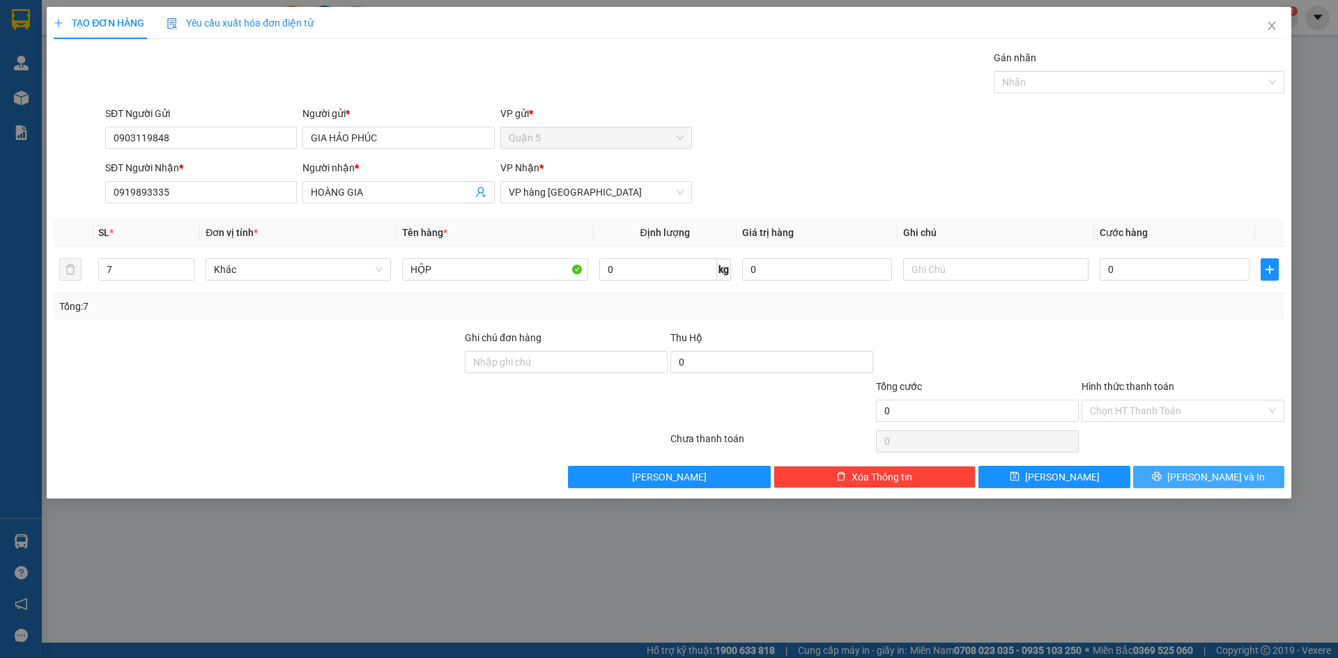
click at [1221, 484] on span "[PERSON_NAME] và In" at bounding box center [1216, 477] width 98 height 15
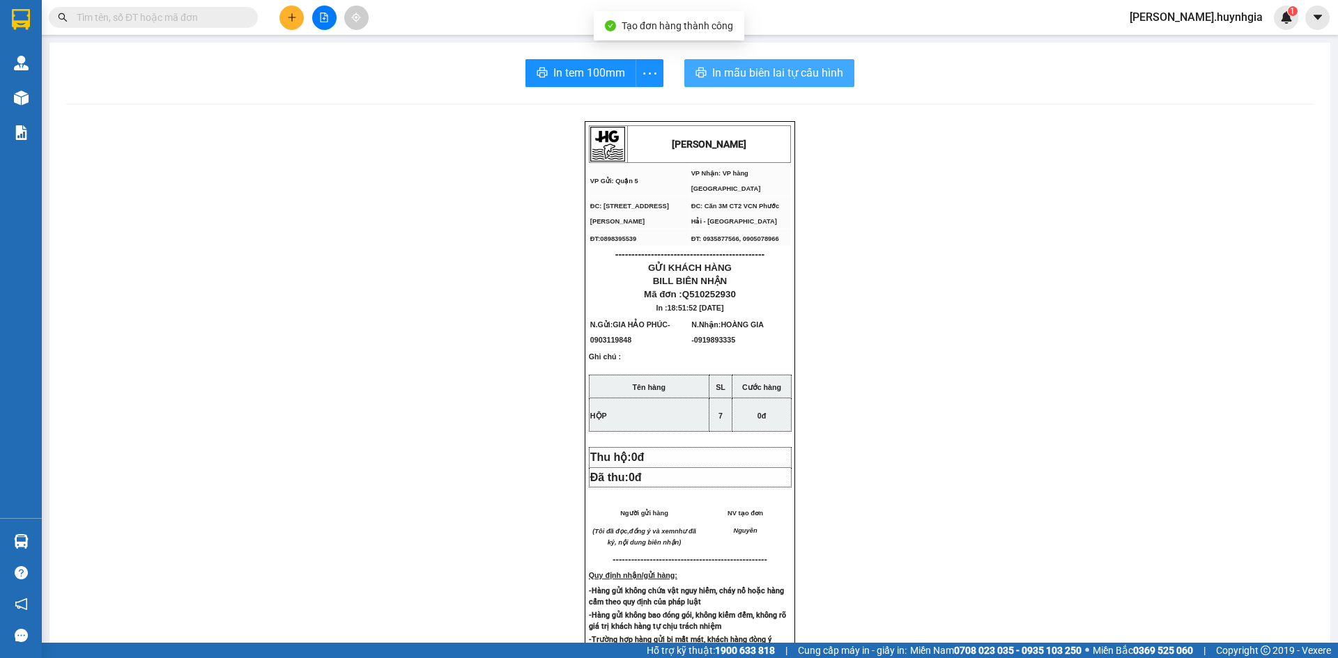
click at [716, 80] on span "In mẫu biên lai tự cấu hình" at bounding box center [777, 72] width 131 height 17
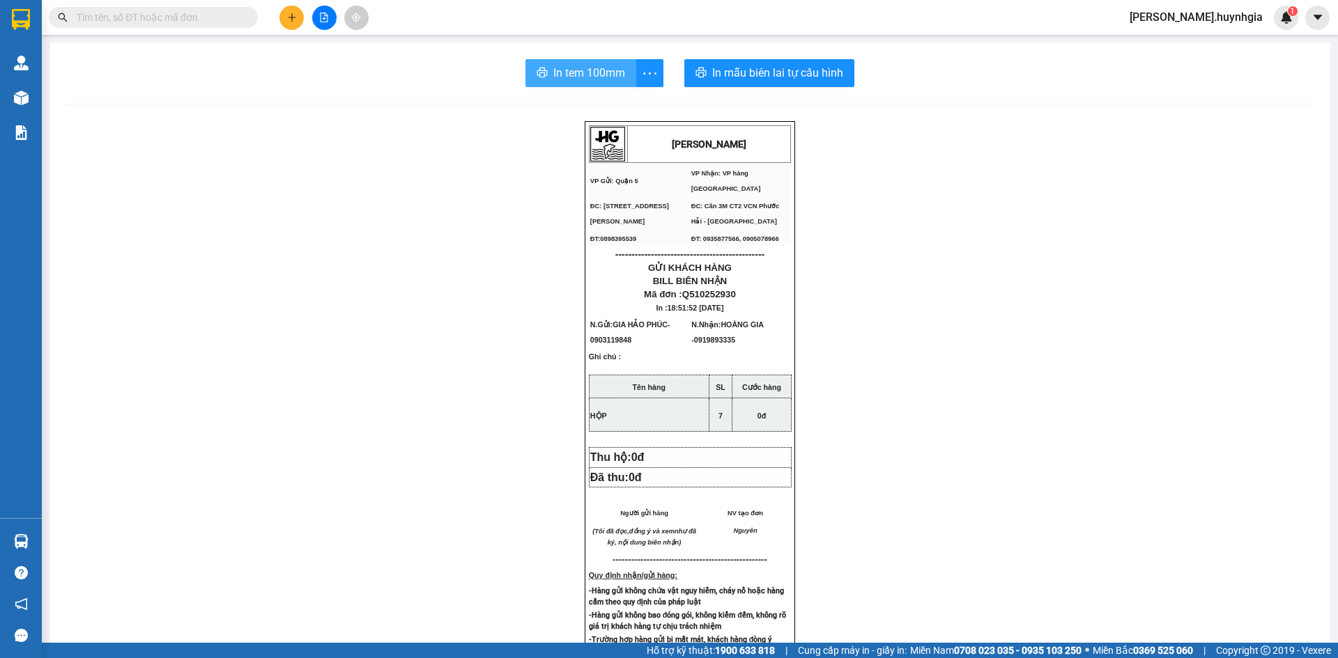
click at [601, 70] on span "In tem 100mm" at bounding box center [589, 72] width 72 height 17
click at [295, 17] on icon "plus" at bounding box center [292, 18] width 10 height 10
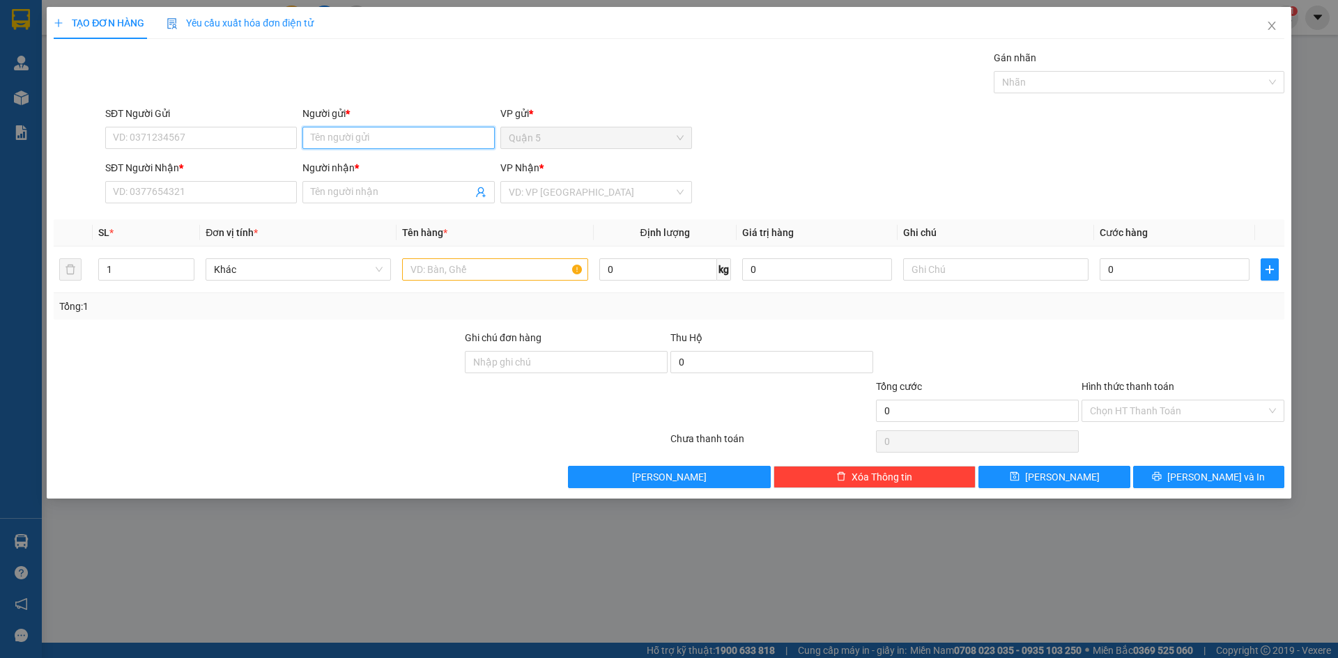
click at [346, 134] on input "Người gửi *" at bounding box center [398, 138] width 192 height 22
click at [338, 173] on div "GIA HẢO PHÚC - 0903119848" at bounding box center [398, 165] width 175 height 15
type input "0903119848"
type input "GIA HẢO PHÚC"
click at [279, 198] on input "SĐT Người Nhận *" at bounding box center [201, 192] width 192 height 22
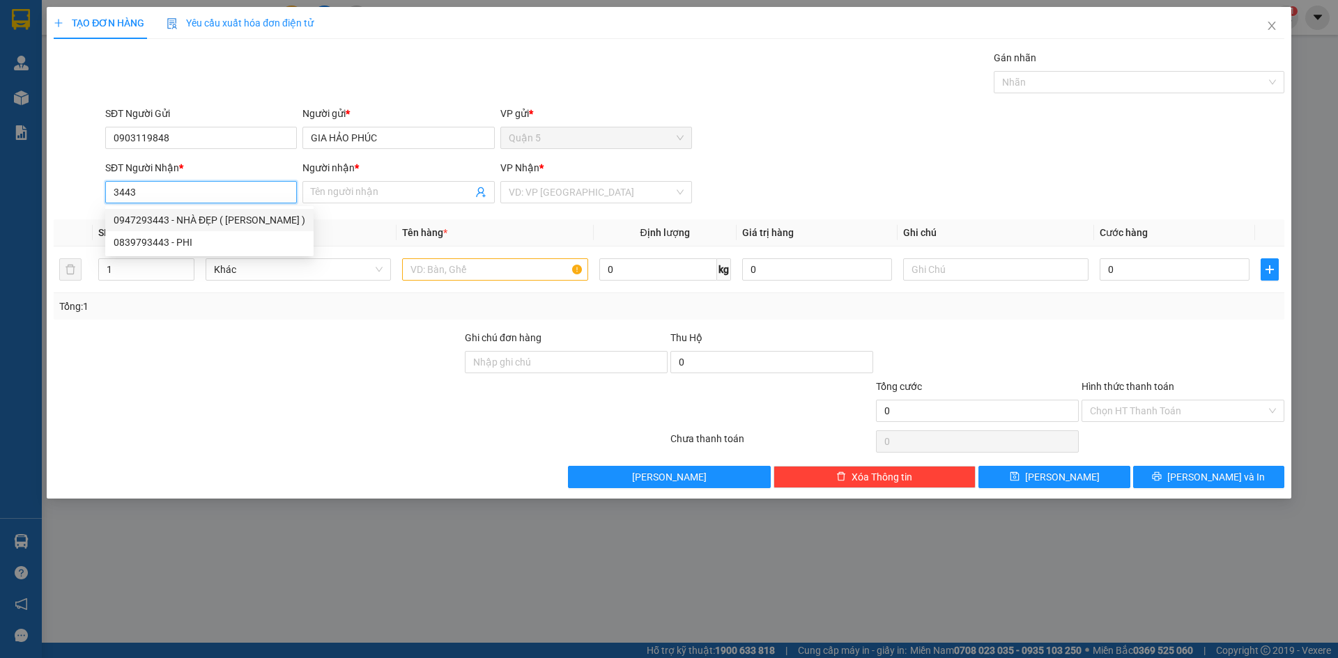
click at [212, 221] on div "0947293443 - NHÀ ĐẸP ( [PERSON_NAME] )" at bounding box center [210, 219] width 192 height 15
type input "0947293443"
type input "NHÀ ĐẸP ( [PERSON_NAME] )"
type input "0947293443"
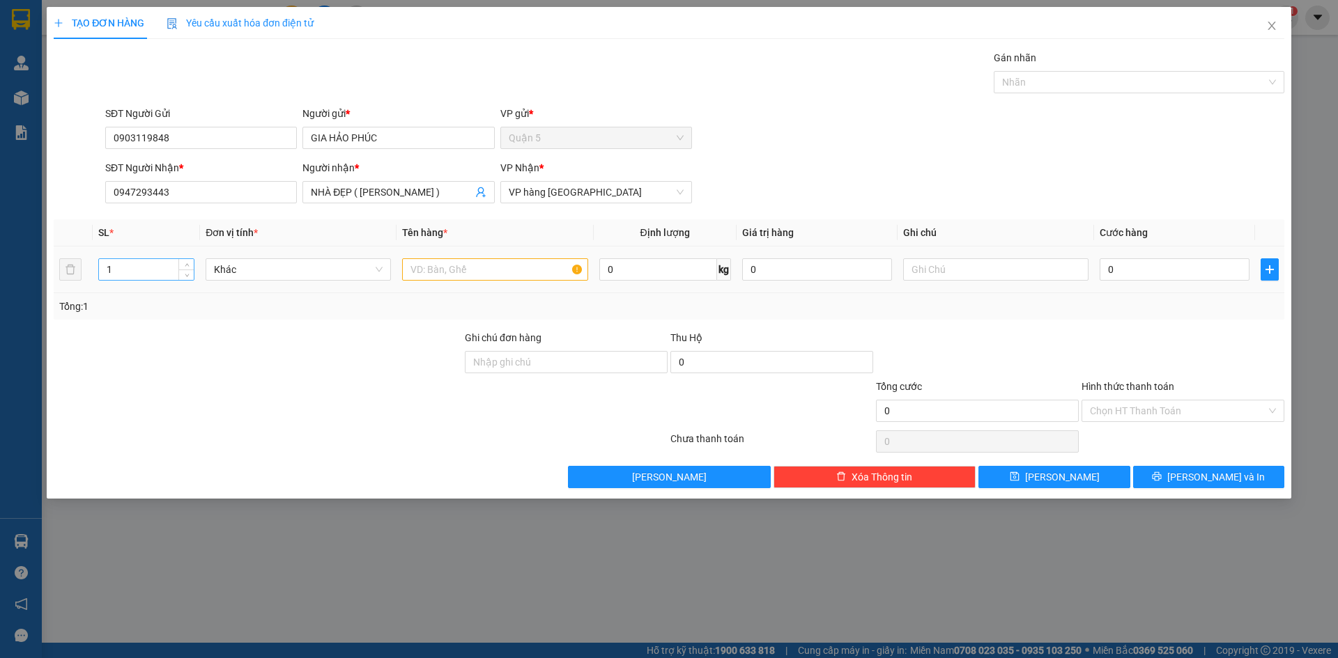
click at [154, 260] on input "1" at bounding box center [146, 269] width 95 height 21
type input "27"
click at [415, 270] on input "text" at bounding box center [494, 269] width 185 height 22
type input "HỘP"
click at [1176, 482] on button "[PERSON_NAME] và In" at bounding box center [1208, 477] width 151 height 22
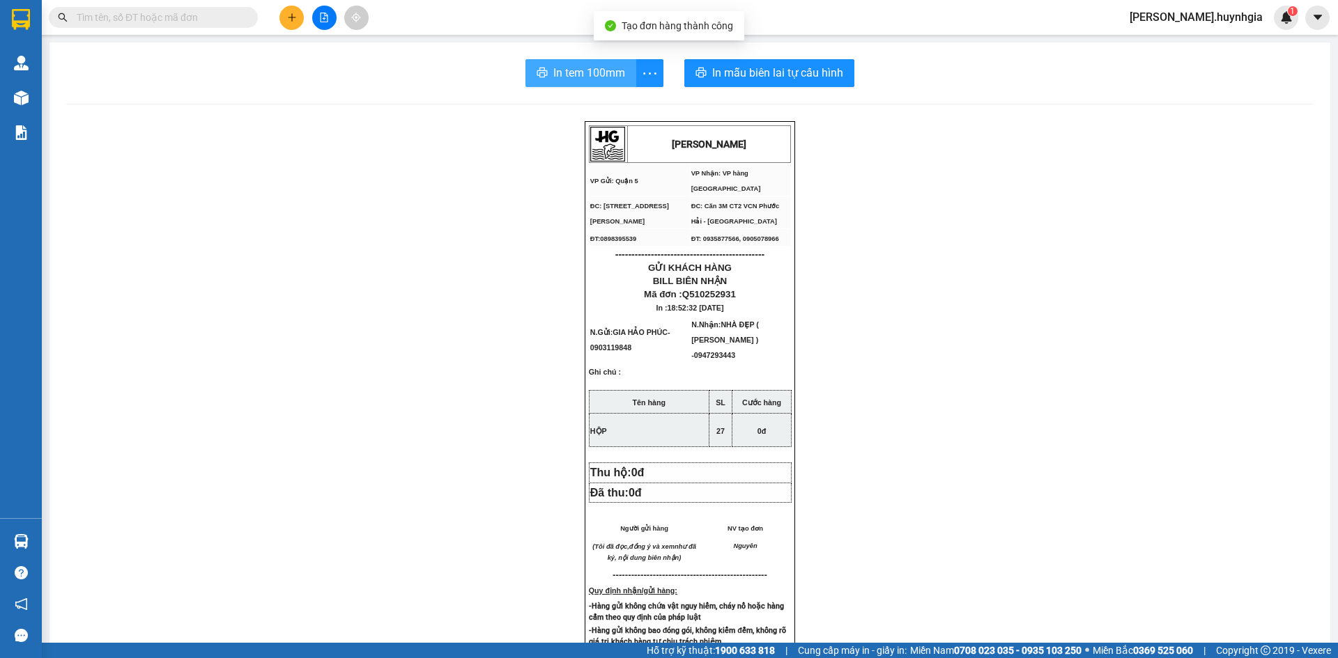
drag, startPoint x: 556, startPoint y: 78, endPoint x: 691, endPoint y: 143, distance: 149.9
click at [556, 77] on span "In tem 100mm" at bounding box center [589, 72] width 72 height 17
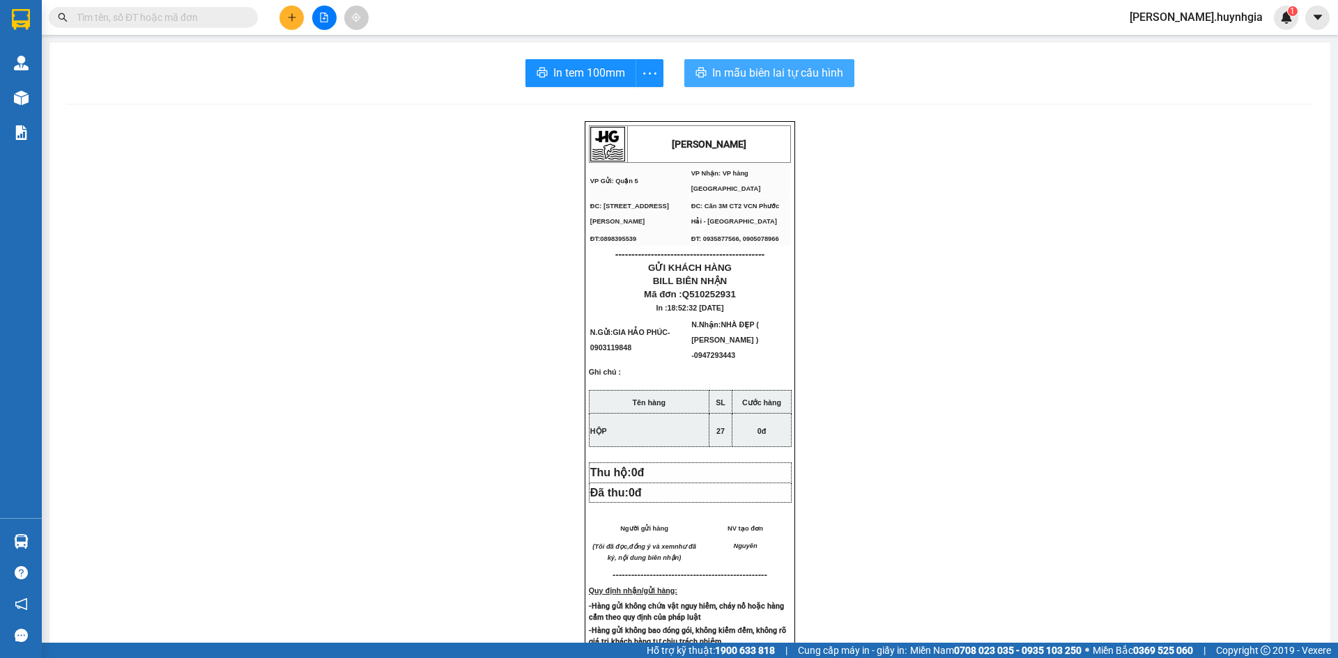
click at [712, 70] on span "In mẫu biên lai tự cấu hình" at bounding box center [777, 72] width 131 height 17
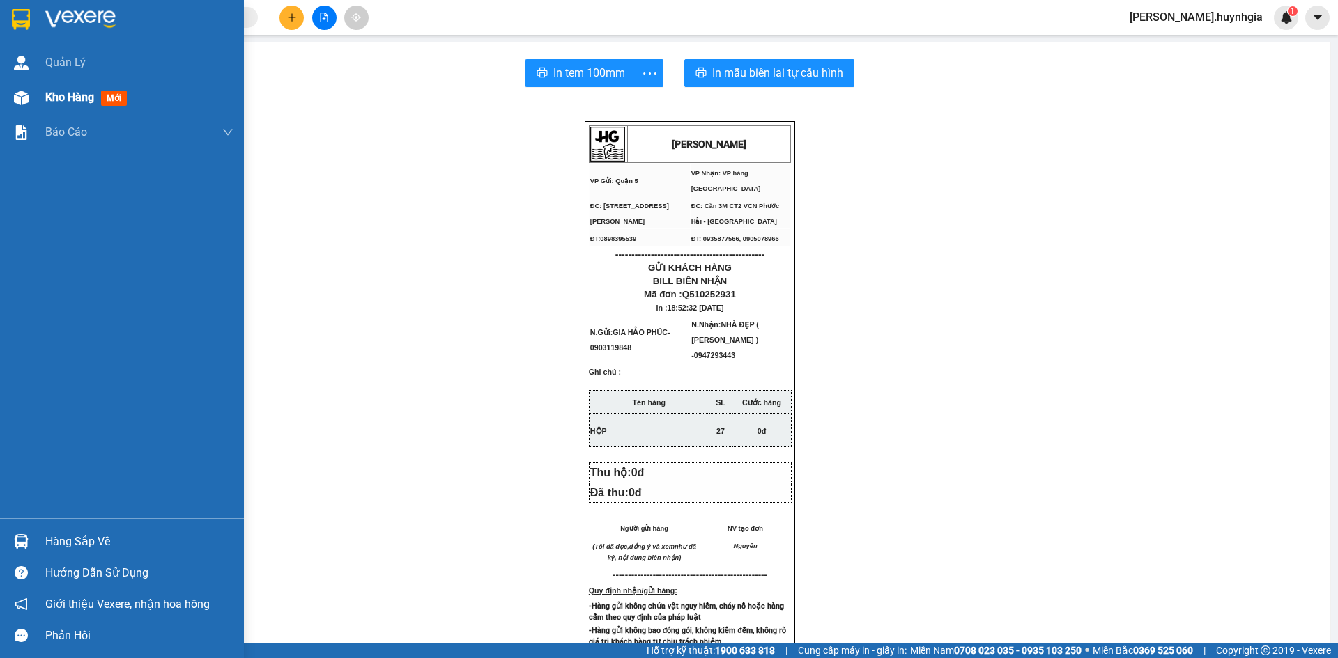
click at [54, 98] on span "Kho hàng" at bounding box center [69, 97] width 49 height 13
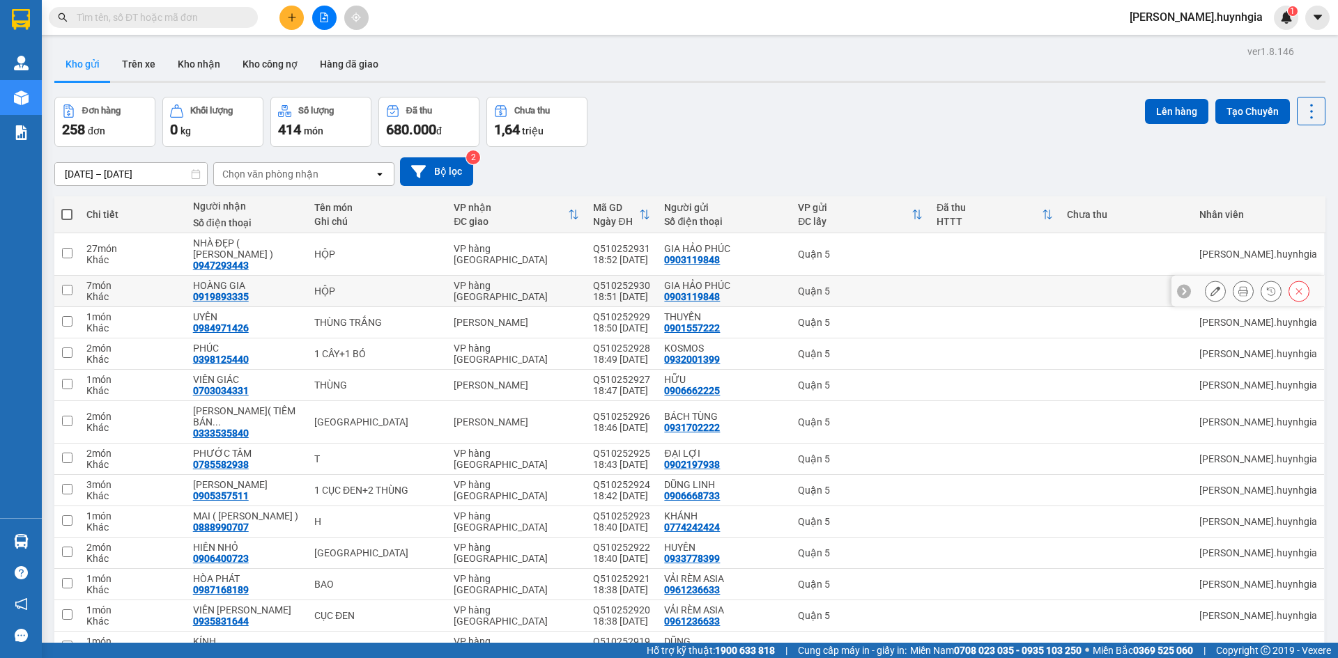
click at [1210, 286] on icon at bounding box center [1215, 291] width 10 height 10
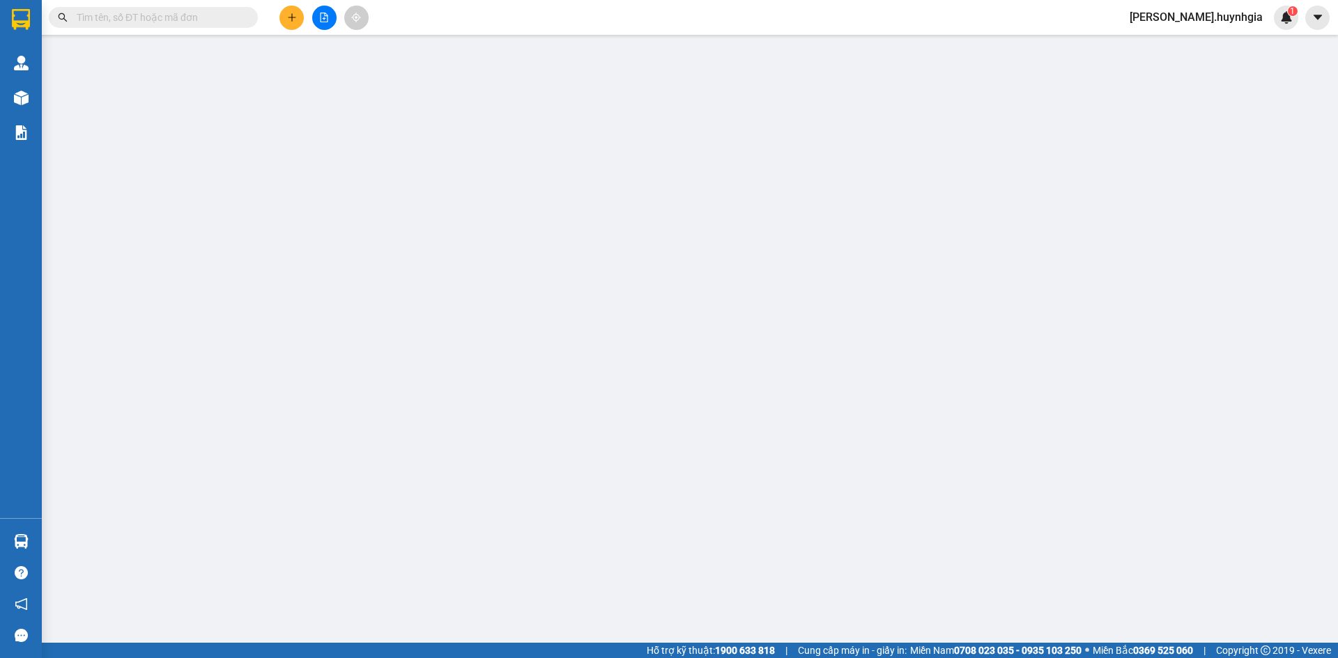
type input "0903119848"
type input "GIA HẢO PHÚC"
type input "0919893335"
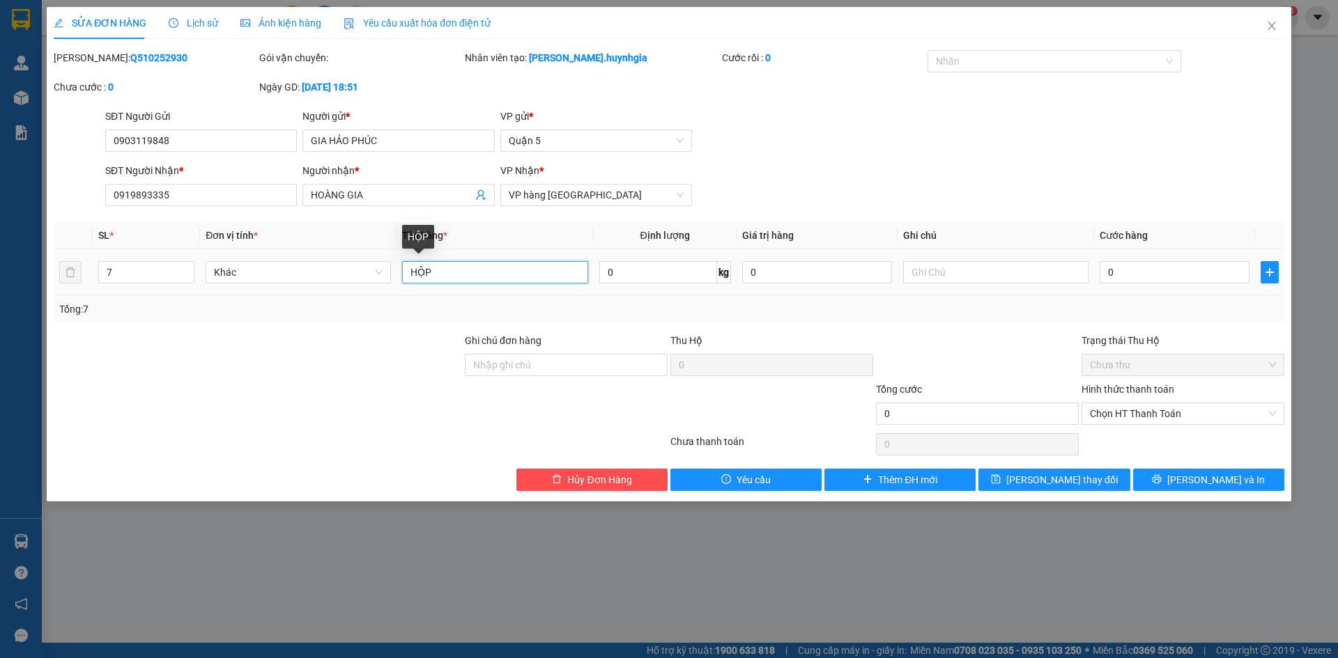
click at [446, 274] on input "HỘP" at bounding box center [494, 272] width 185 height 22
click at [1165, 477] on button "[PERSON_NAME] và In" at bounding box center [1208, 480] width 151 height 22
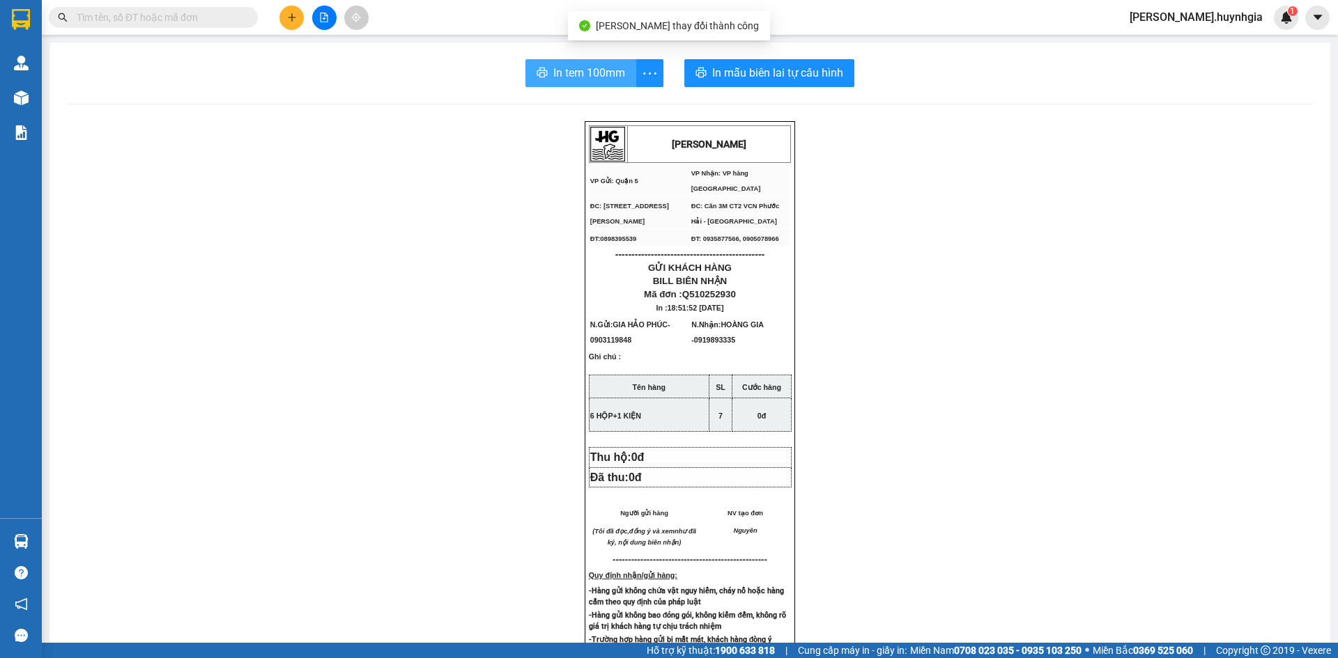
click at [575, 78] on span "In tem 100mm" at bounding box center [589, 72] width 72 height 17
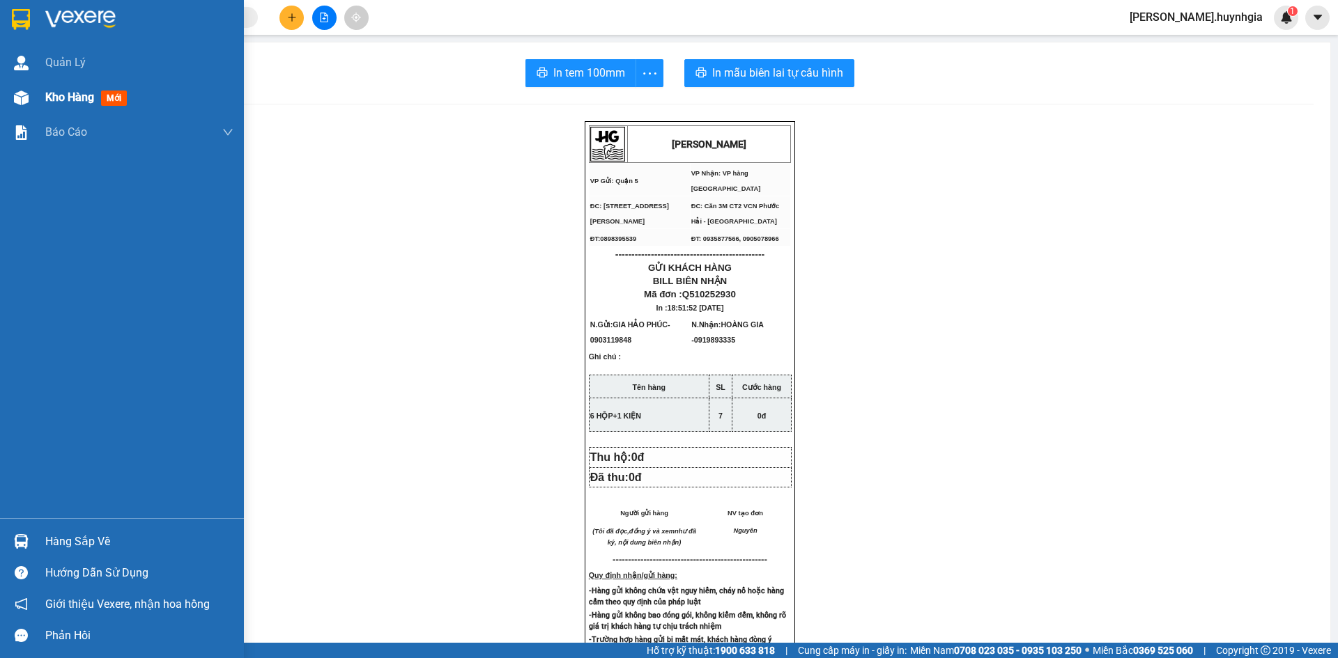
click at [57, 94] on span "Kho hàng" at bounding box center [69, 97] width 49 height 13
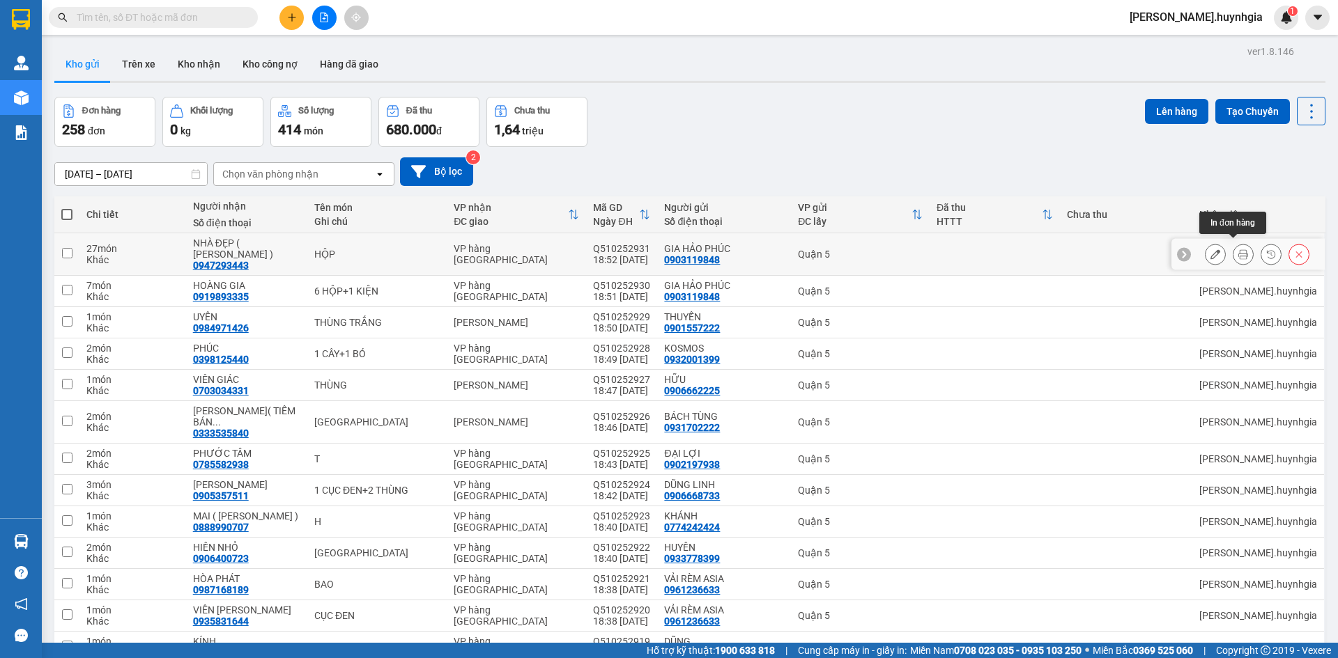
click at [1233, 256] on button at bounding box center [1243, 254] width 20 height 24
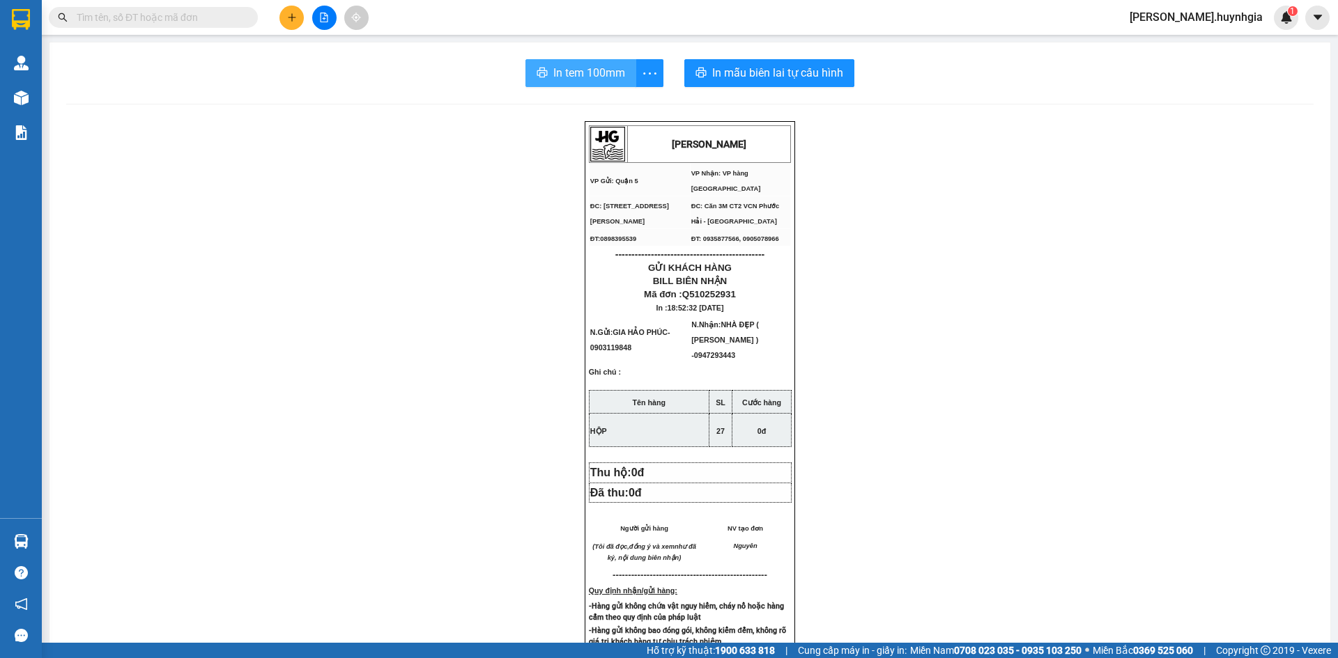
click at [582, 72] on span "In tem 100mm" at bounding box center [589, 72] width 72 height 17
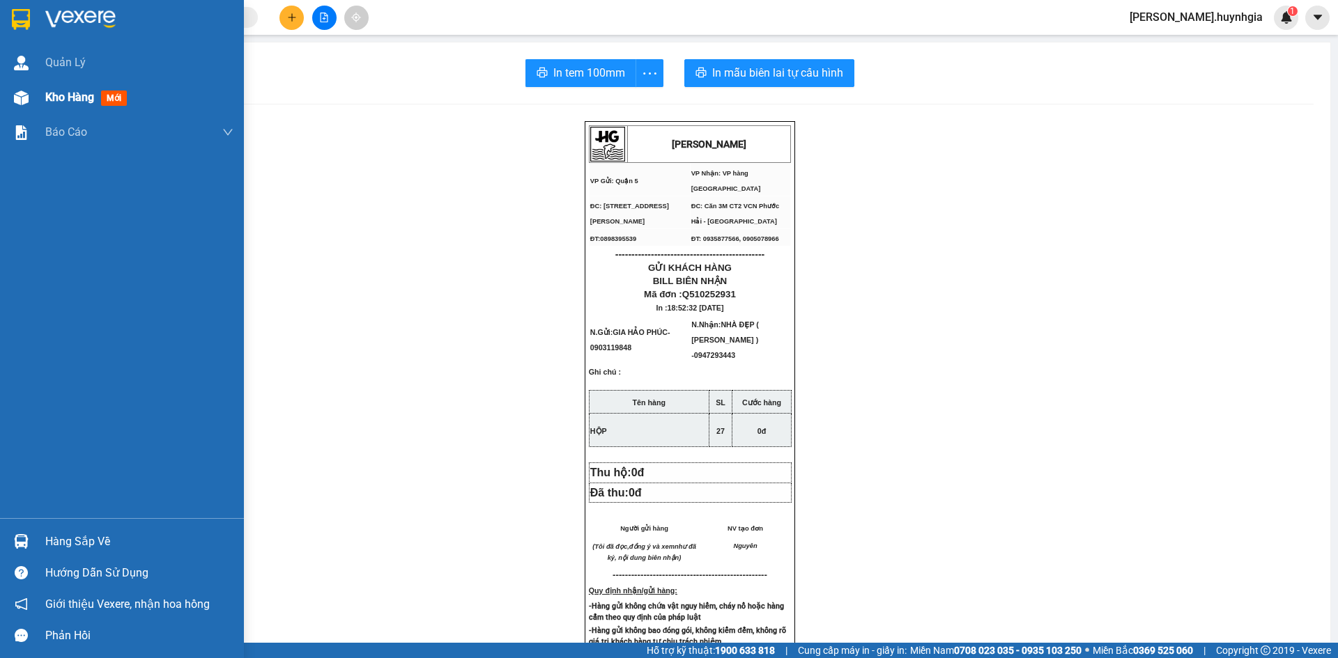
click at [57, 99] on span "Kho hàng" at bounding box center [69, 97] width 49 height 13
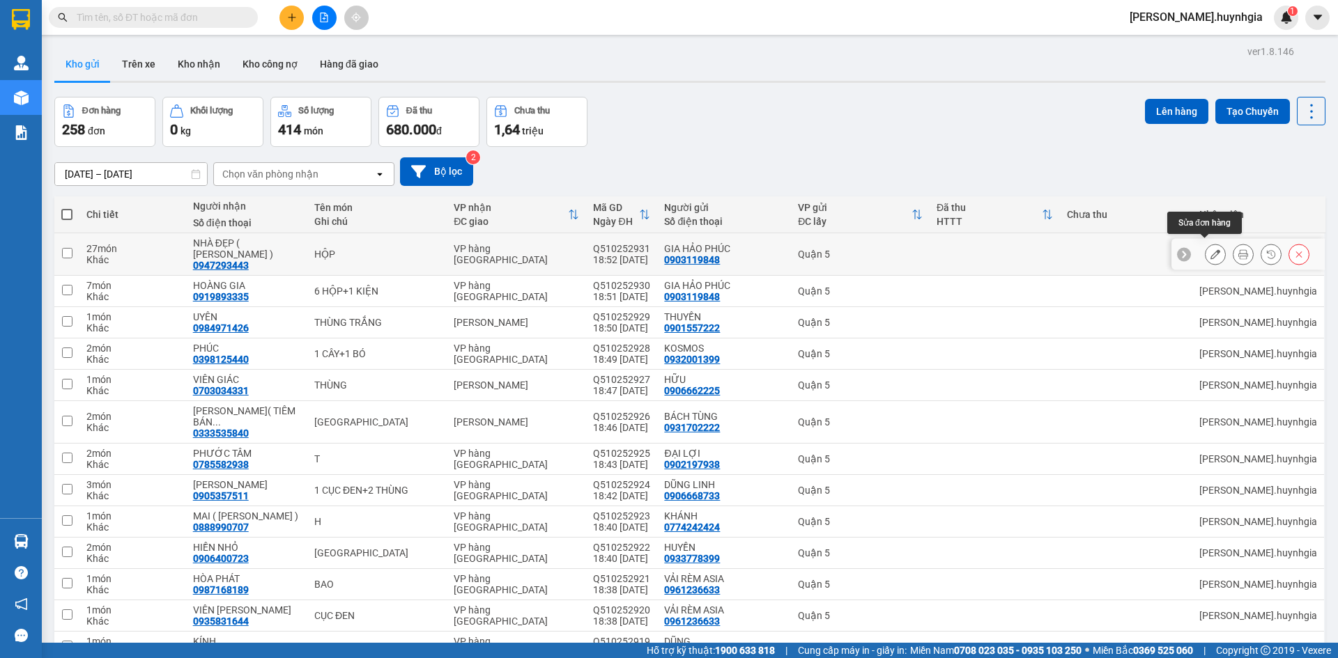
click at [1210, 254] on icon at bounding box center [1215, 254] width 10 height 10
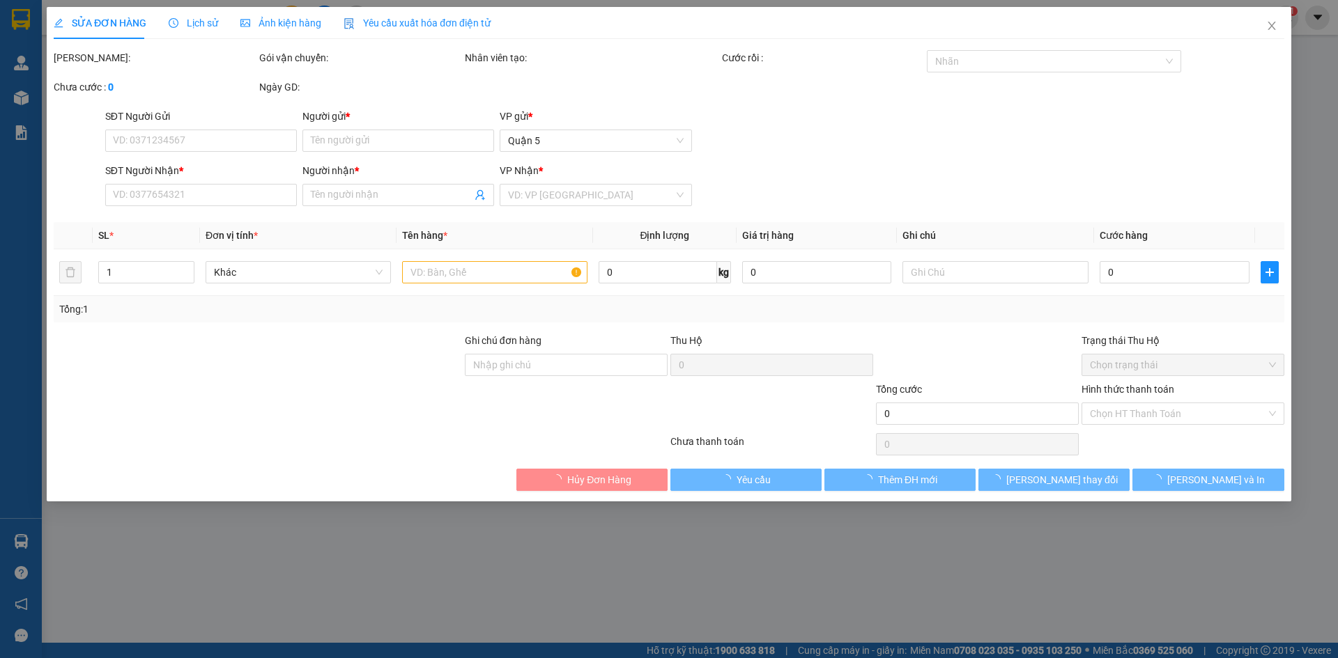
type input "0903119848"
type input "GIA HẢO PHÚC"
type input "0947293443"
type input "NHÀ ĐẸP ( [PERSON_NAME] )"
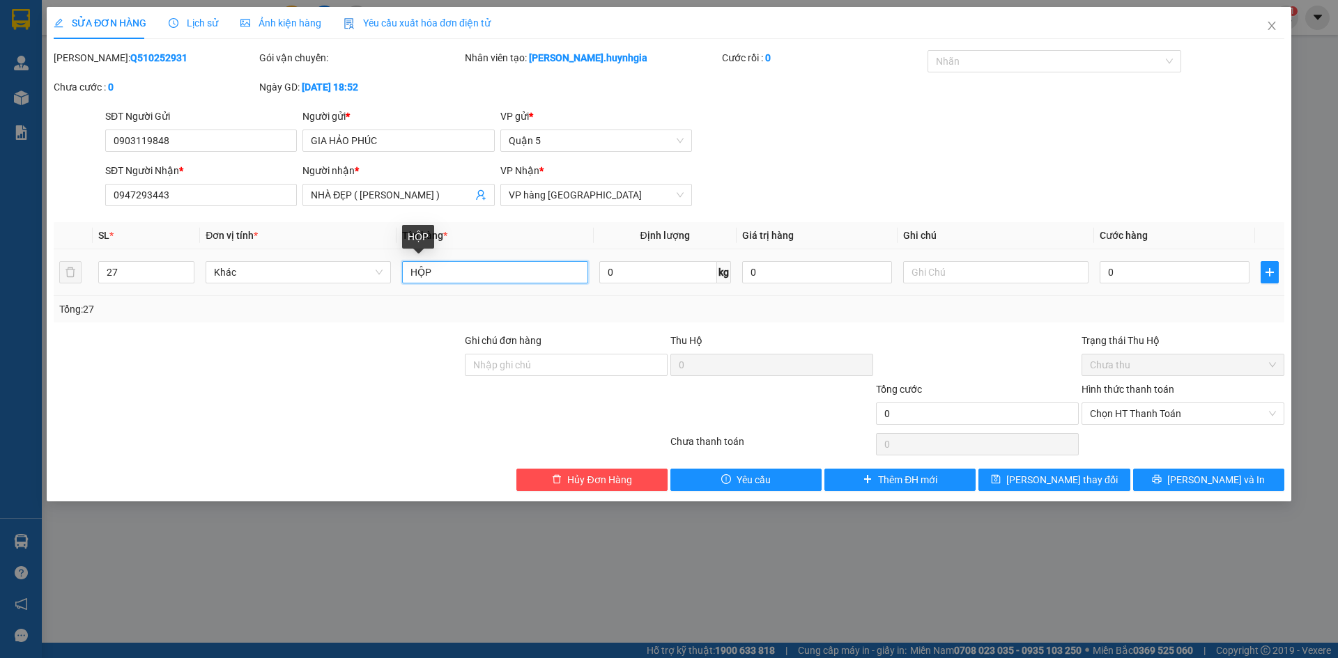
click at [439, 275] on input "HỘP" at bounding box center [494, 272] width 185 height 22
type input "H"
type input "26 HỘP+1 KIỆN"
click at [1153, 483] on button "[PERSON_NAME] và In" at bounding box center [1208, 480] width 151 height 22
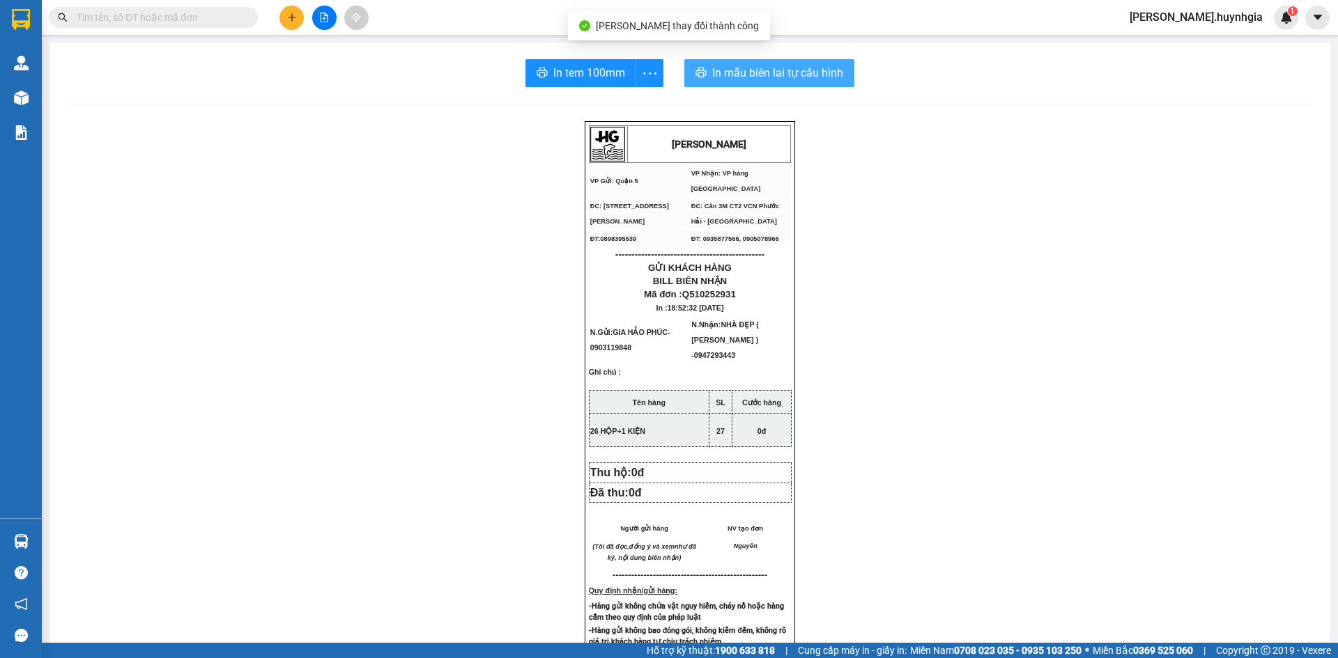
click at [729, 71] on span "In mẫu biên lai tự cấu hình" at bounding box center [777, 72] width 131 height 17
click at [585, 77] on span "In tem 100mm" at bounding box center [589, 72] width 72 height 17
click at [279, 18] on div at bounding box center [324, 18] width 105 height 24
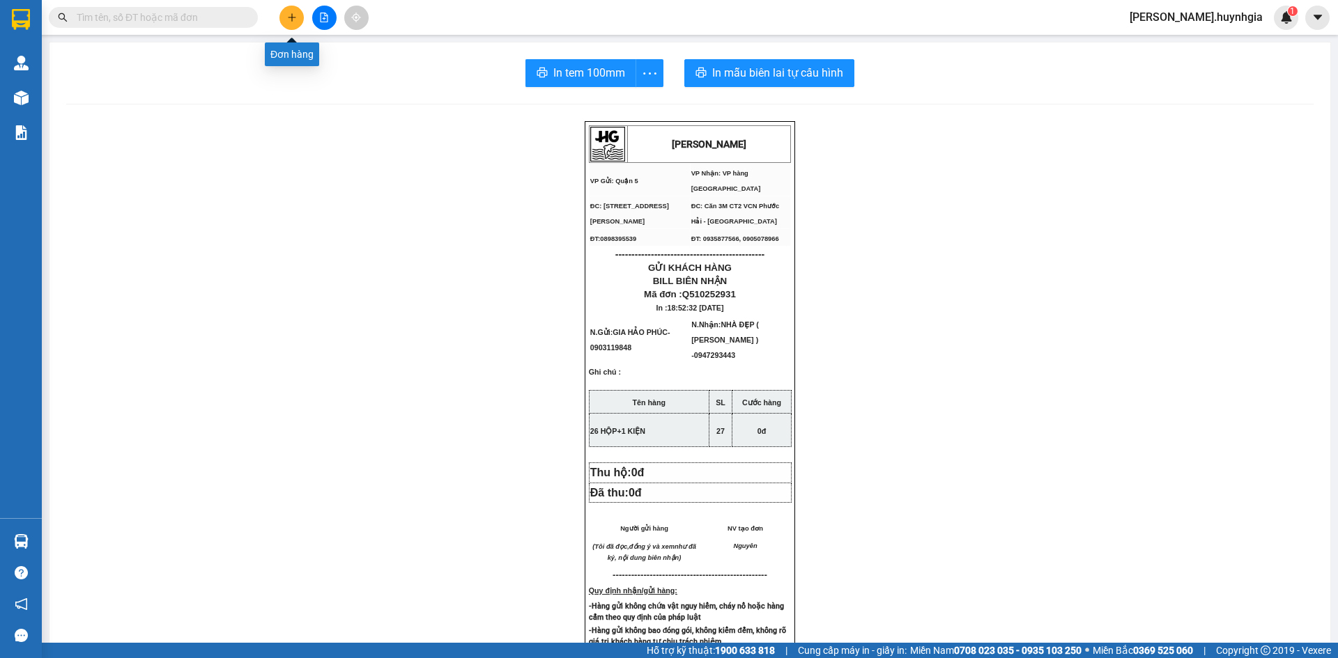
click at [291, 26] on button at bounding box center [291, 18] width 24 height 24
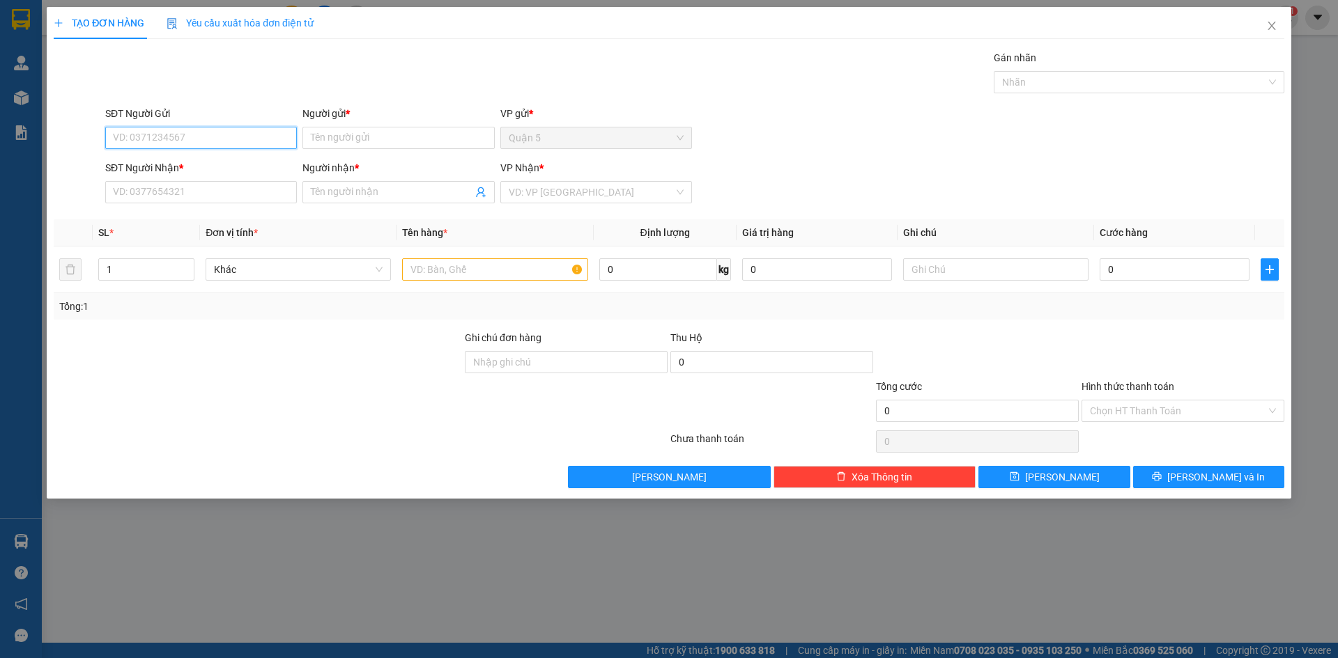
click at [199, 137] on input "SĐT Người Gửi" at bounding box center [201, 138] width 192 height 22
click at [209, 166] on div "0918222005 - [GEOGRAPHIC_DATA][PERSON_NAME]" at bounding box center [229, 165] width 231 height 15
type input "0918222005"
type input "TÂN MẠNH TRUNG"
type input "0918258749"
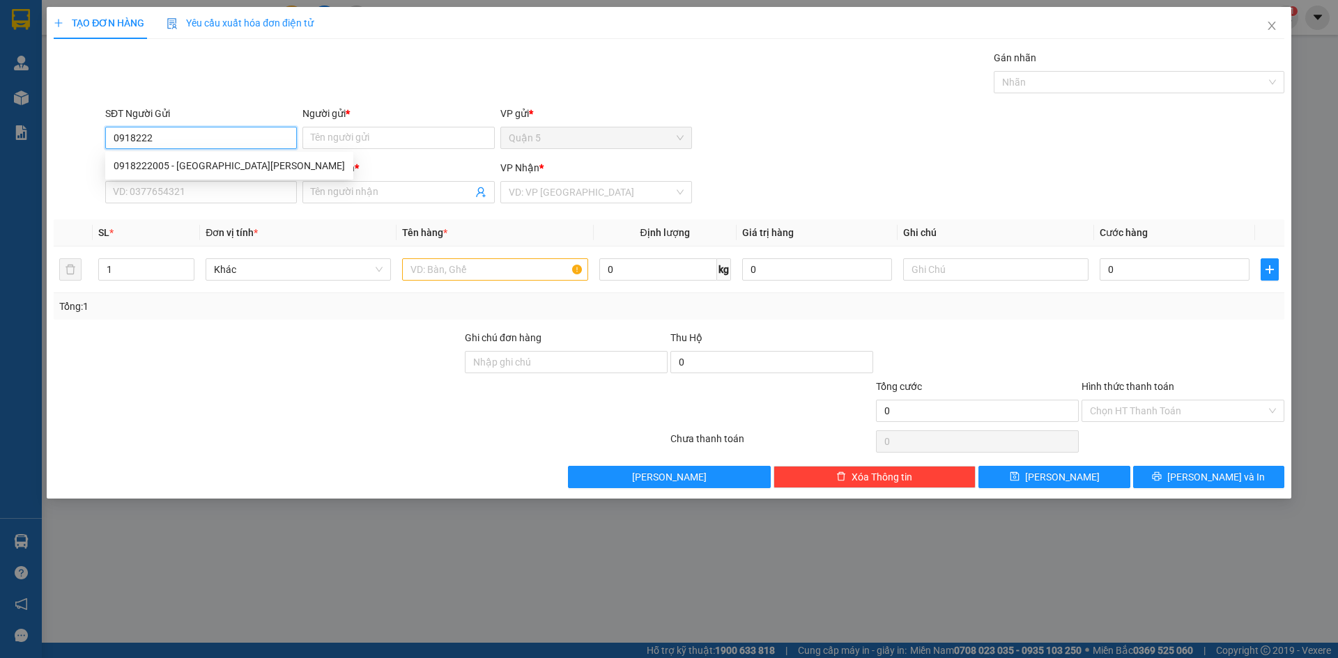
type input "CÔ MAI"
type input "0918222005"
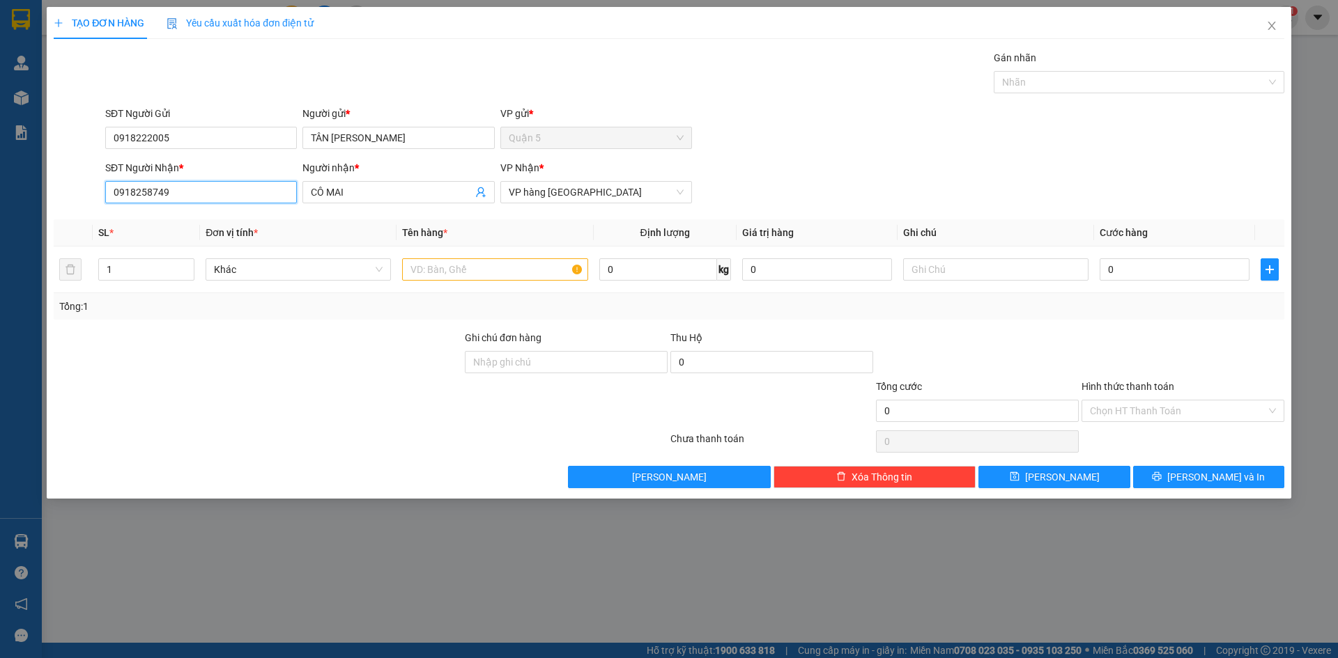
click at [228, 194] on input "0918258749" at bounding box center [201, 192] width 192 height 22
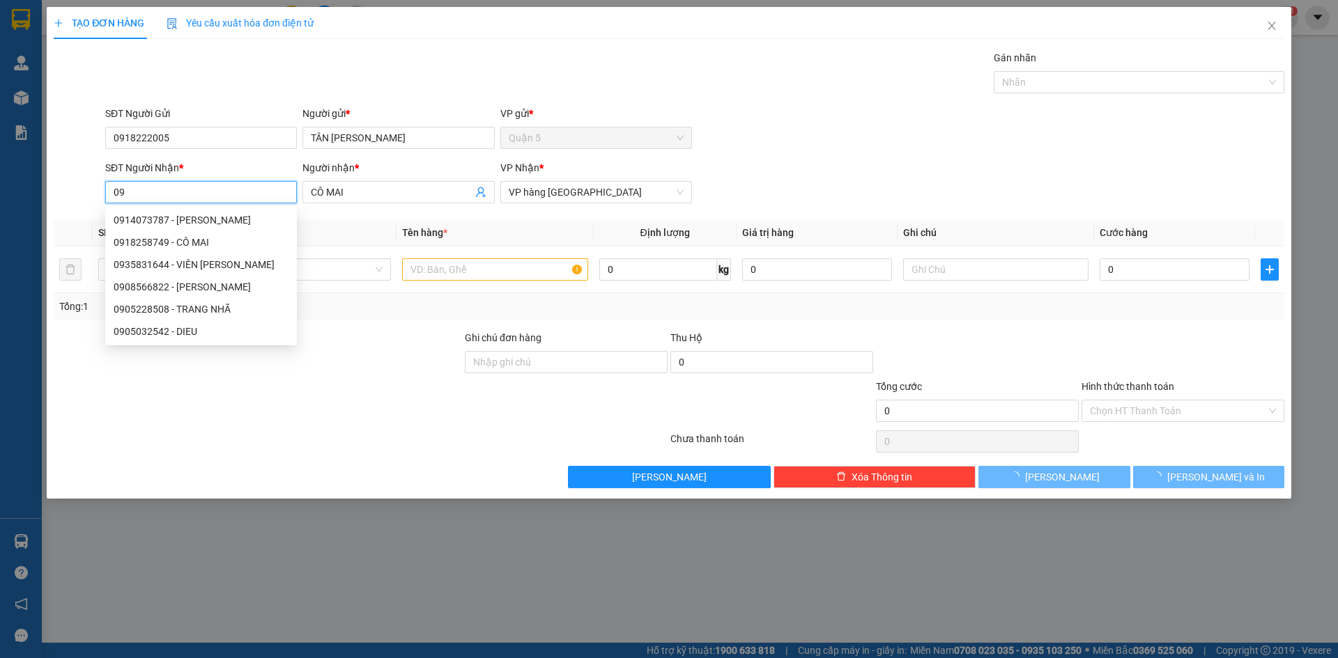
type input "0"
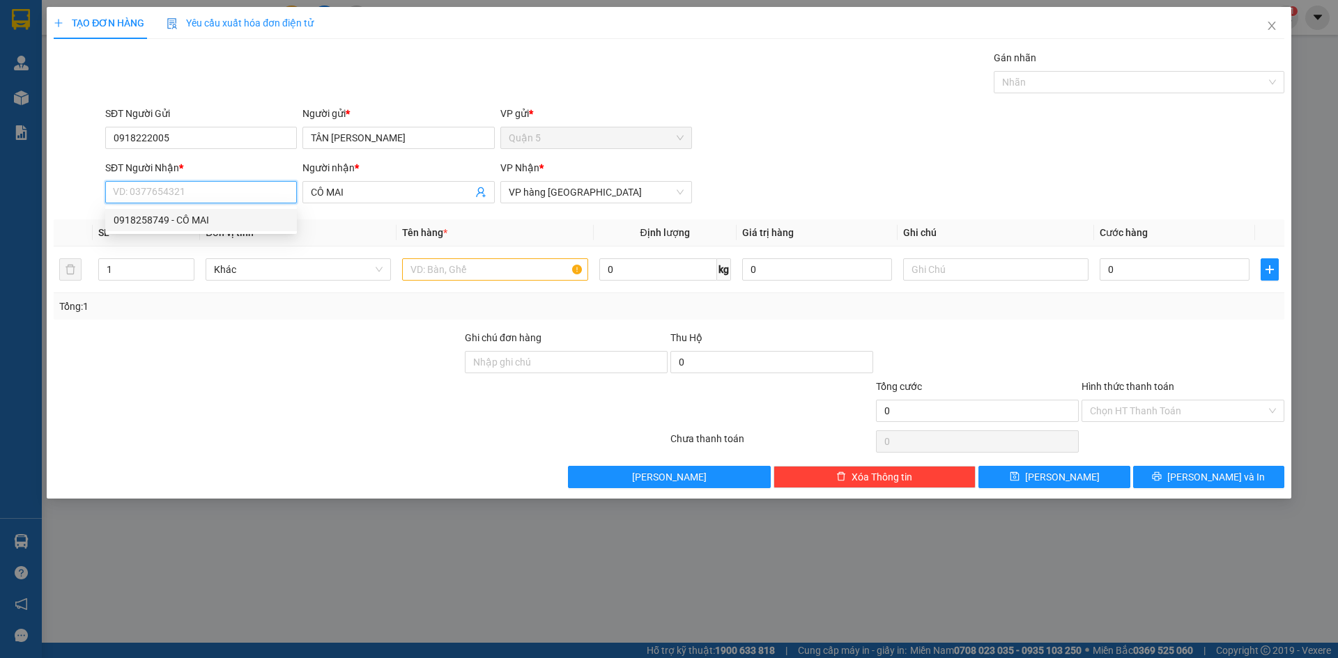
click at [192, 220] on div "0918258749 - CÔ MAI" at bounding box center [201, 219] width 175 height 15
type input "0918258749"
click at [412, 265] on input "text" at bounding box center [494, 269] width 185 height 22
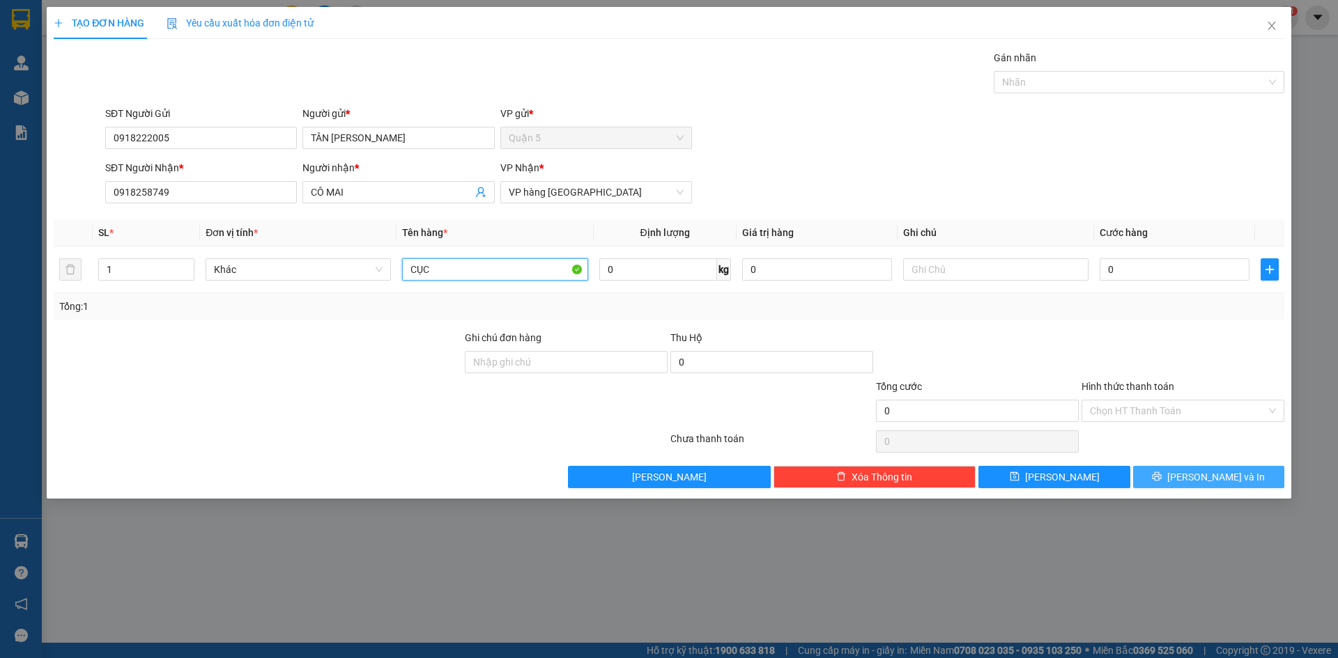
type input "CỤC"
click at [1194, 473] on button "[PERSON_NAME] và In" at bounding box center [1208, 477] width 151 height 22
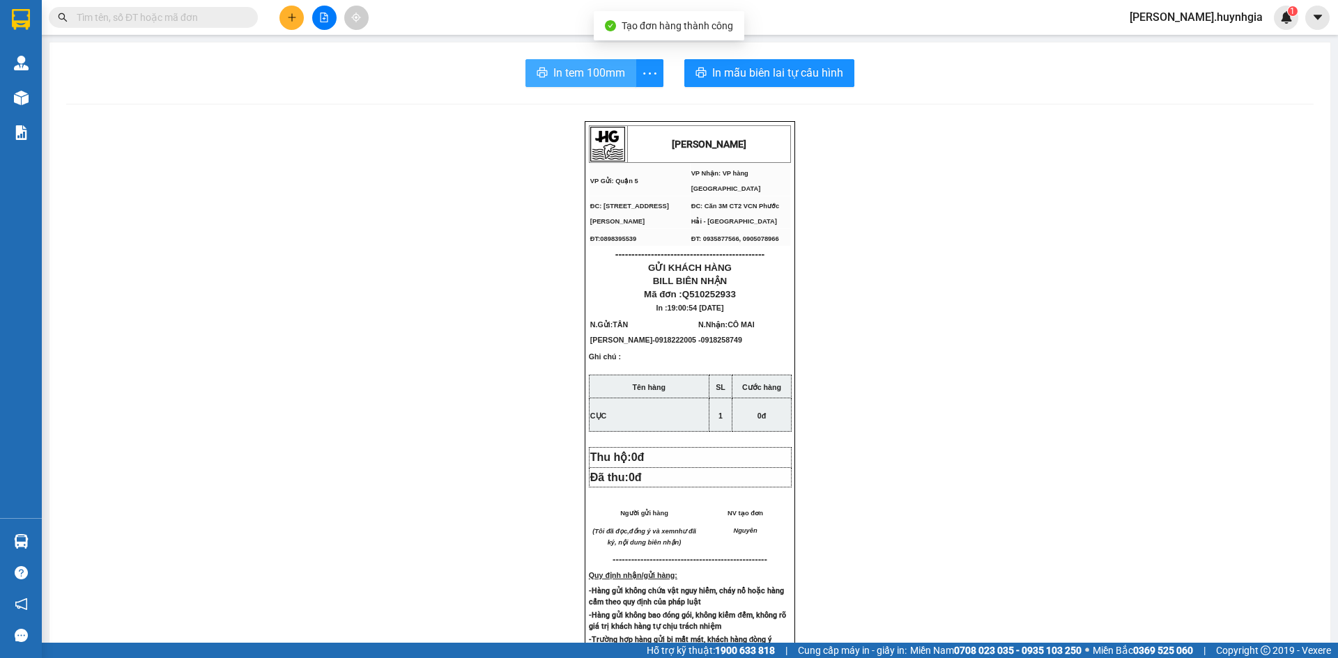
click at [588, 77] on span "In tem 100mm" at bounding box center [589, 72] width 72 height 17
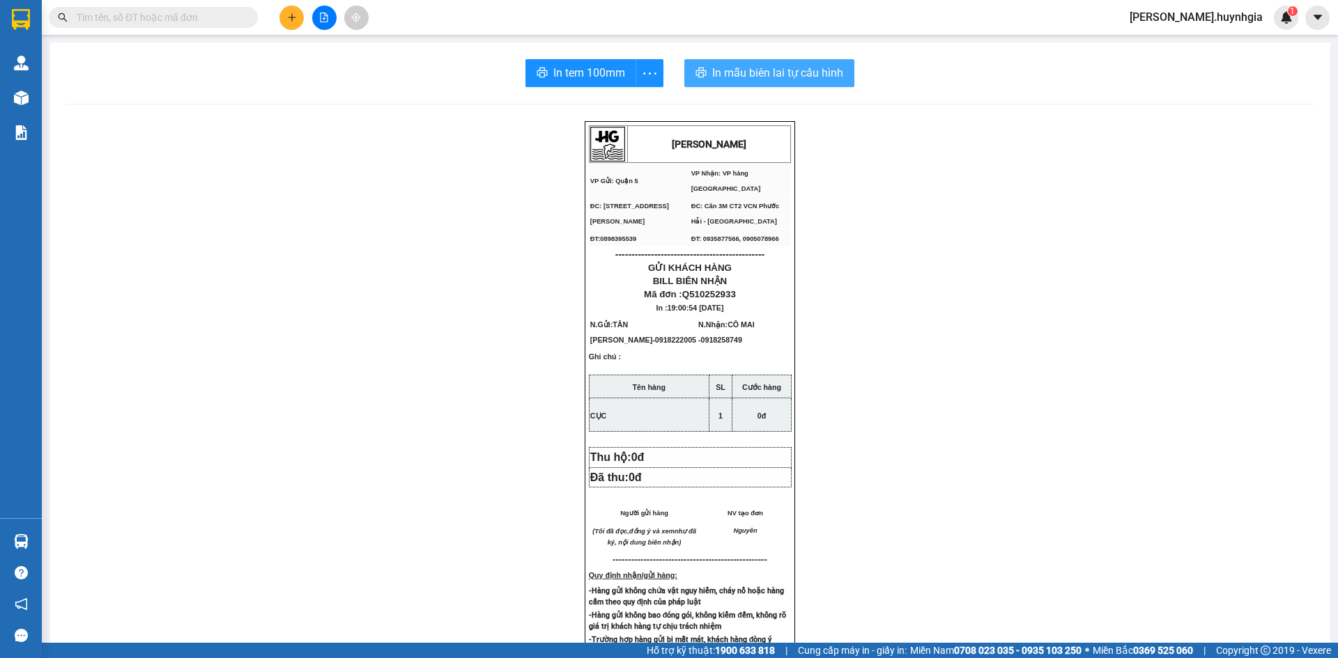
click at [768, 67] on span "In mẫu biên lai tự cấu hình" at bounding box center [777, 72] width 131 height 17
click at [283, 16] on button at bounding box center [291, 18] width 24 height 24
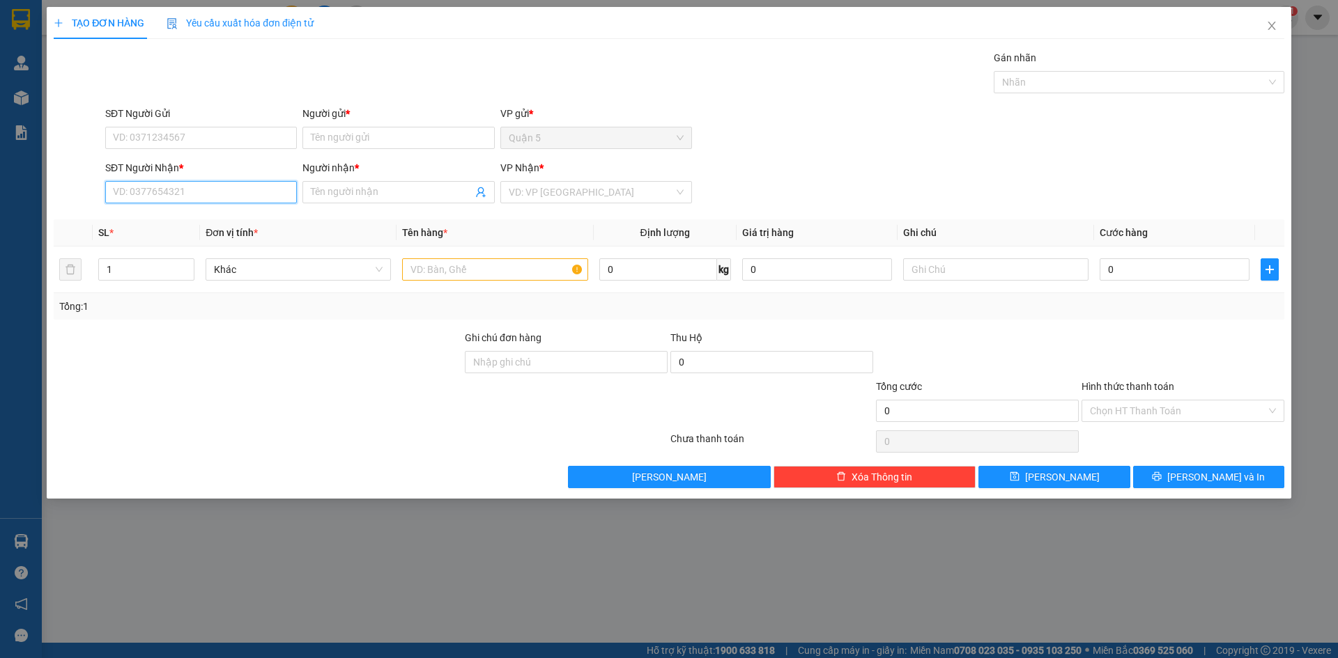
click at [240, 198] on input "SĐT Người Nhận *" at bounding box center [201, 192] width 192 height 22
type input "5"
type input "0908205576"
click at [327, 198] on input "Người nhận *" at bounding box center [391, 192] width 161 height 15
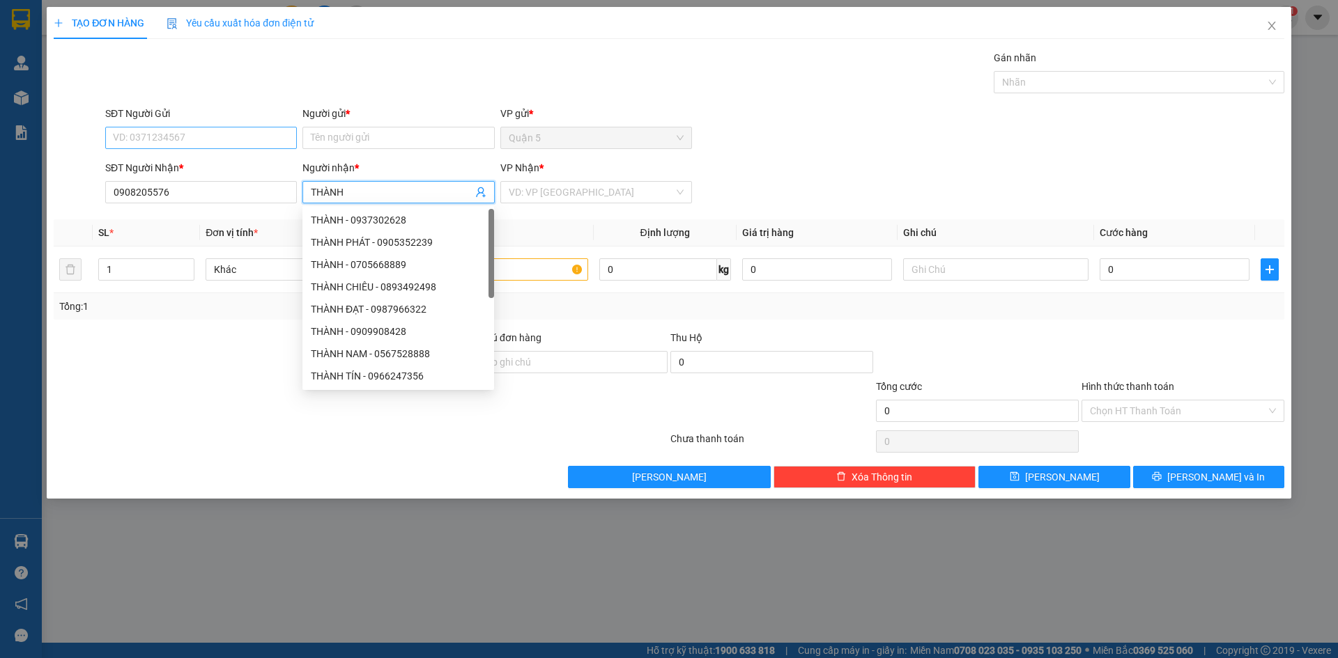
type input "THÀNH"
click at [238, 138] on input "SĐT Người Gửi" at bounding box center [201, 138] width 192 height 22
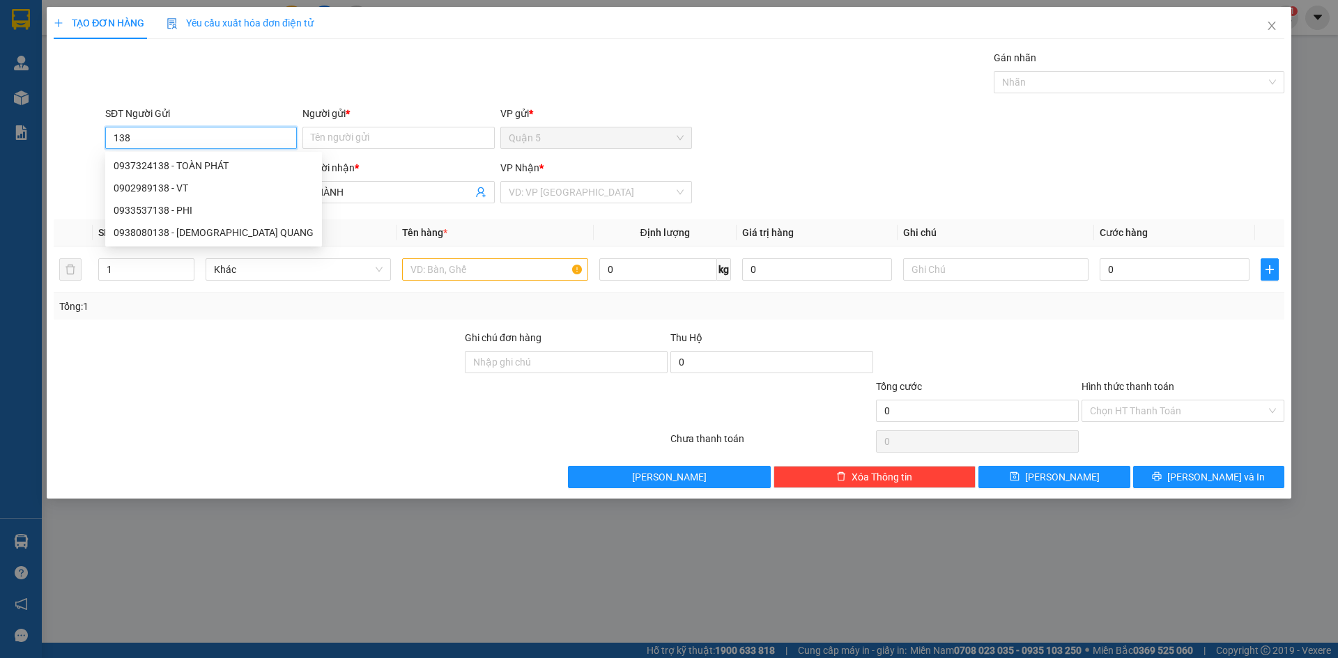
drag, startPoint x: 217, startPoint y: 160, endPoint x: 389, endPoint y: 168, distance: 172.3
click at [217, 160] on div "0937324138 - TOÀN PHÁT" at bounding box center [214, 165] width 200 height 15
type input "0937324138"
type input "TOÀN PHÁT"
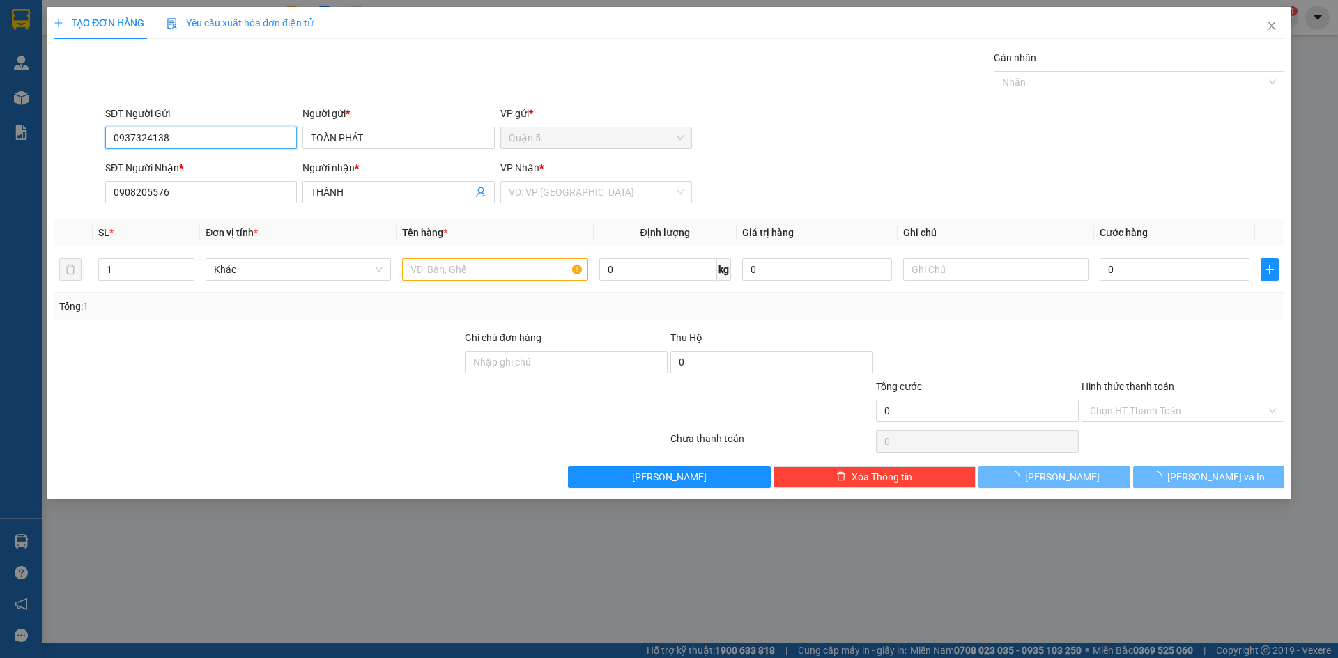
type input "0937324138"
click at [523, 203] on div "VP Nhận * VD: VP Sài Gòn" at bounding box center [596, 184] width 192 height 49
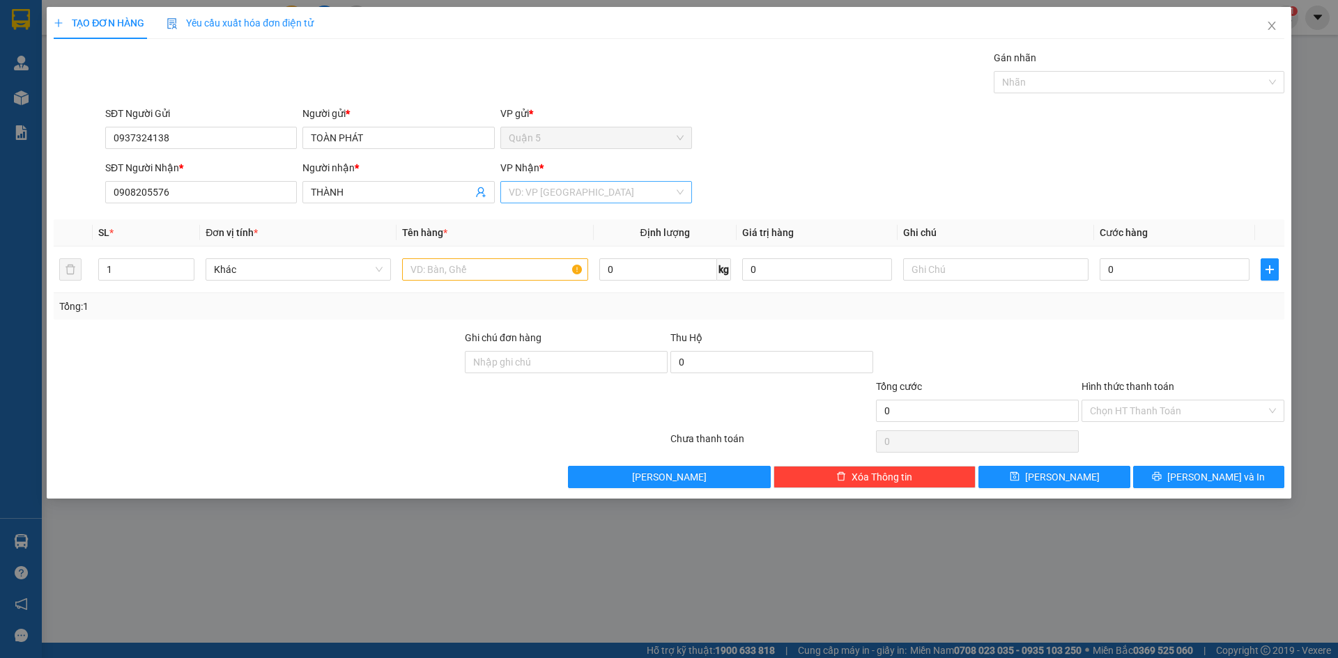
click at [523, 200] on input "search" at bounding box center [591, 192] width 165 height 21
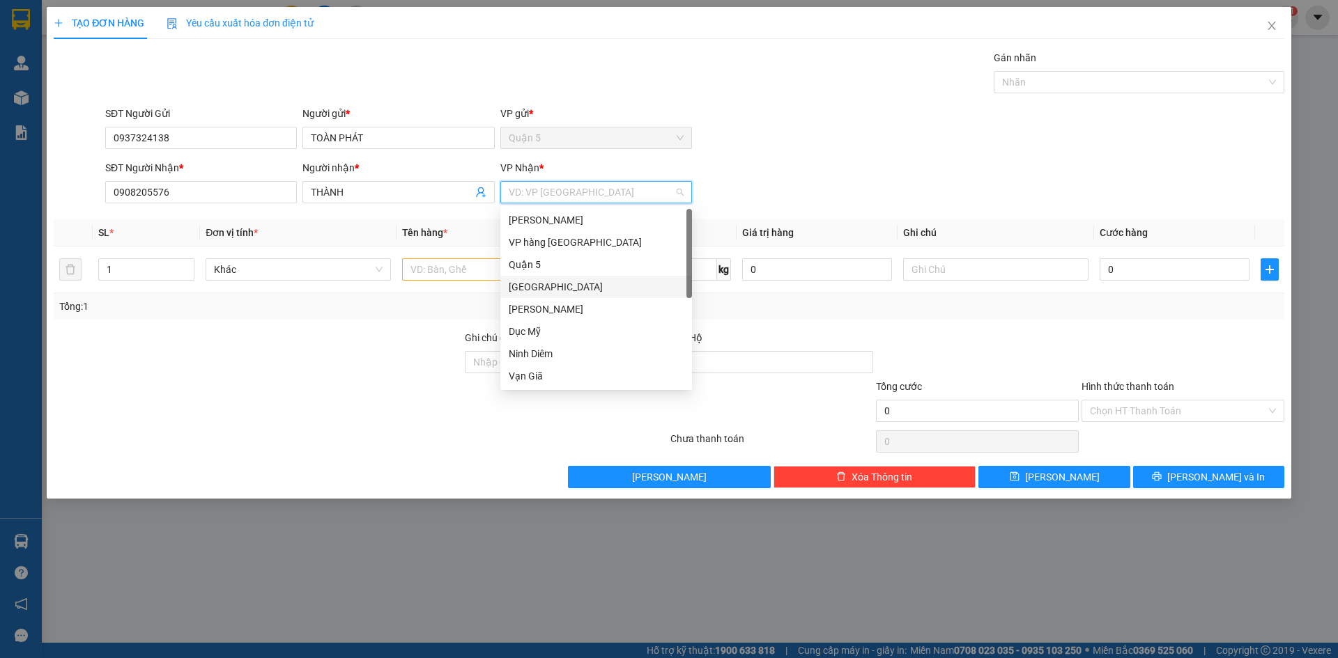
drag, startPoint x: 541, startPoint y: 286, endPoint x: 530, endPoint y: 285, distance: 11.9
click at [541, 285] on div "[GEOGRAPHIC_DATA]" at bounding box center [596, 286] width 175 height 15
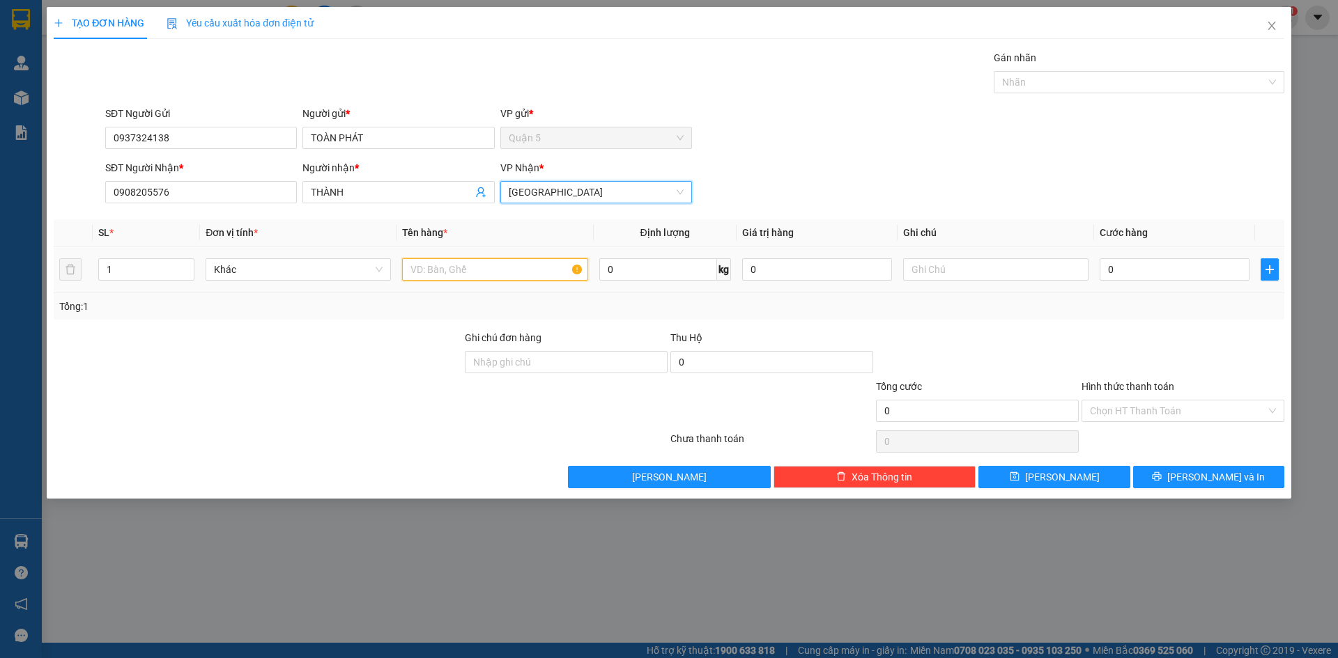
click at [470, 268] on input "text" at bounding box center [494, 269] width 185 height 22
type input "H"
click at [1167, 271] on input "0" at bounding box center [1174, 269] width 150 height 22
type input "002"
type input "2"
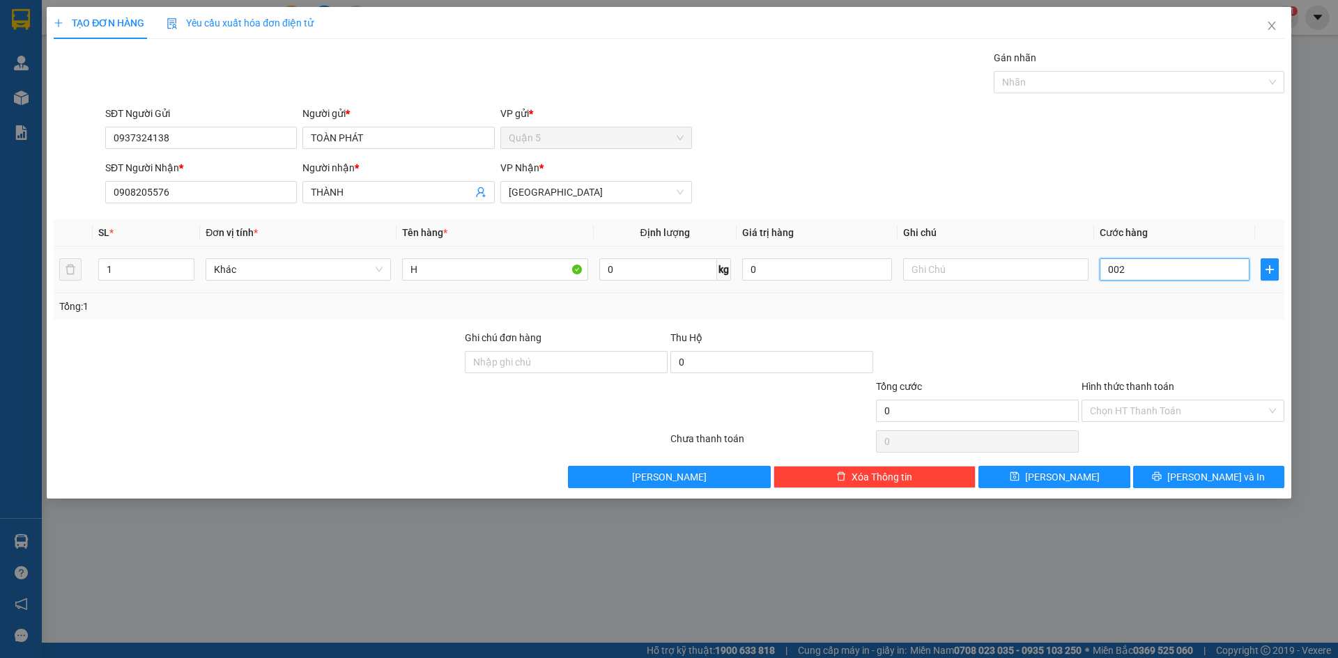
type input "2"
type input "0.020"
type input "20"
type input "20.000"
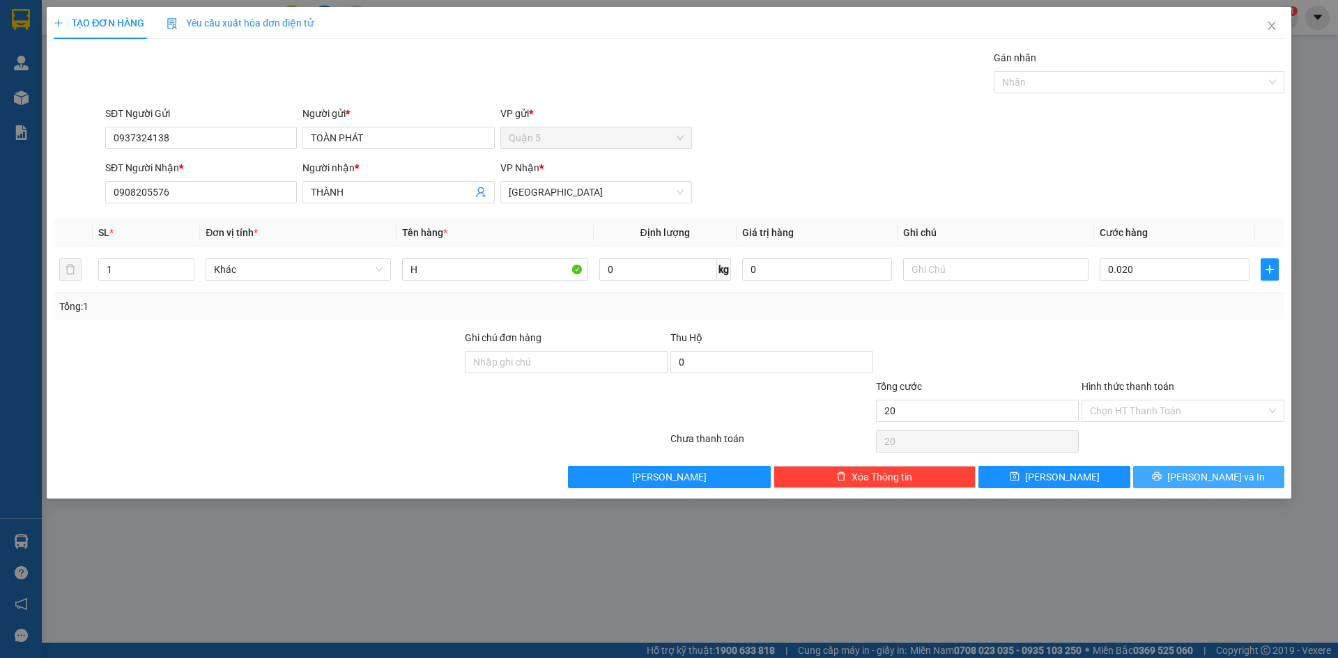
type input "20.000"
drag, startPoint x: 1197, startPoint y: 475, endPoint x: 1028, endPoint y: 355, distance: 207.4
click at [1193, 474] on button "[PERSON_NAME] và In" at bounding box center [1208, 477] width 151 height 22
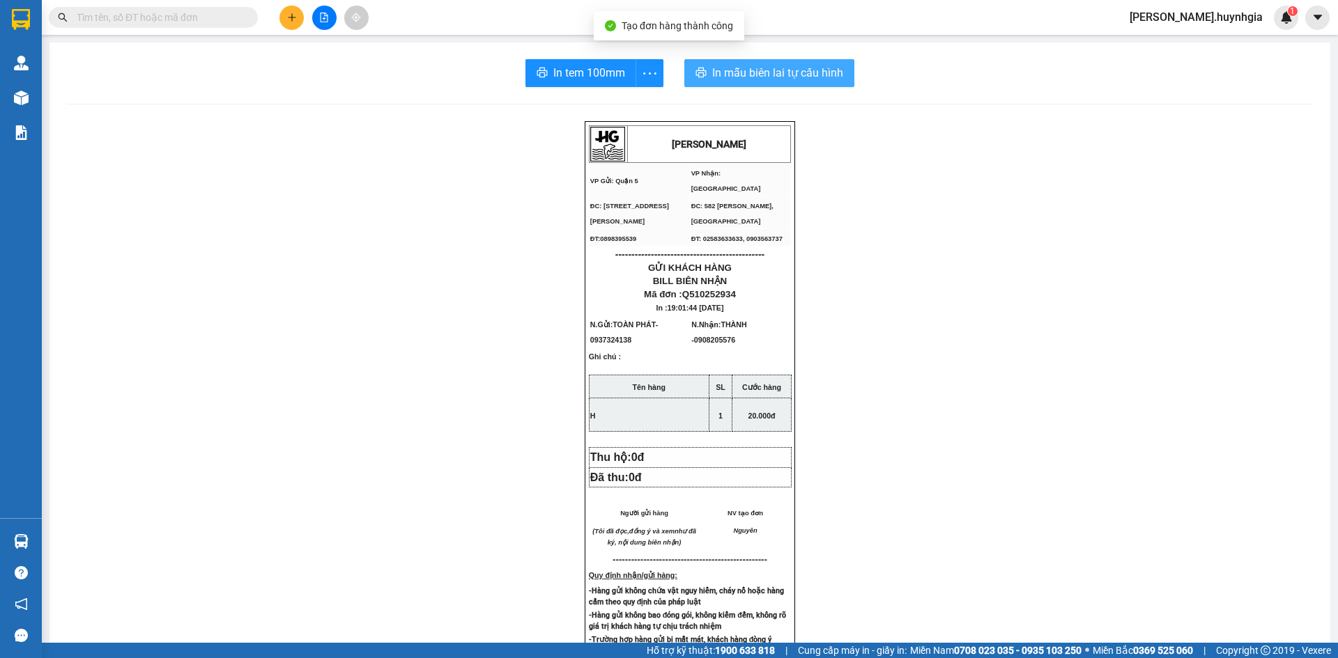
click at [731, 77] on span "In mẫu biên lai tự cấu hình" at bounding box center [777, 72] width 131 height 17
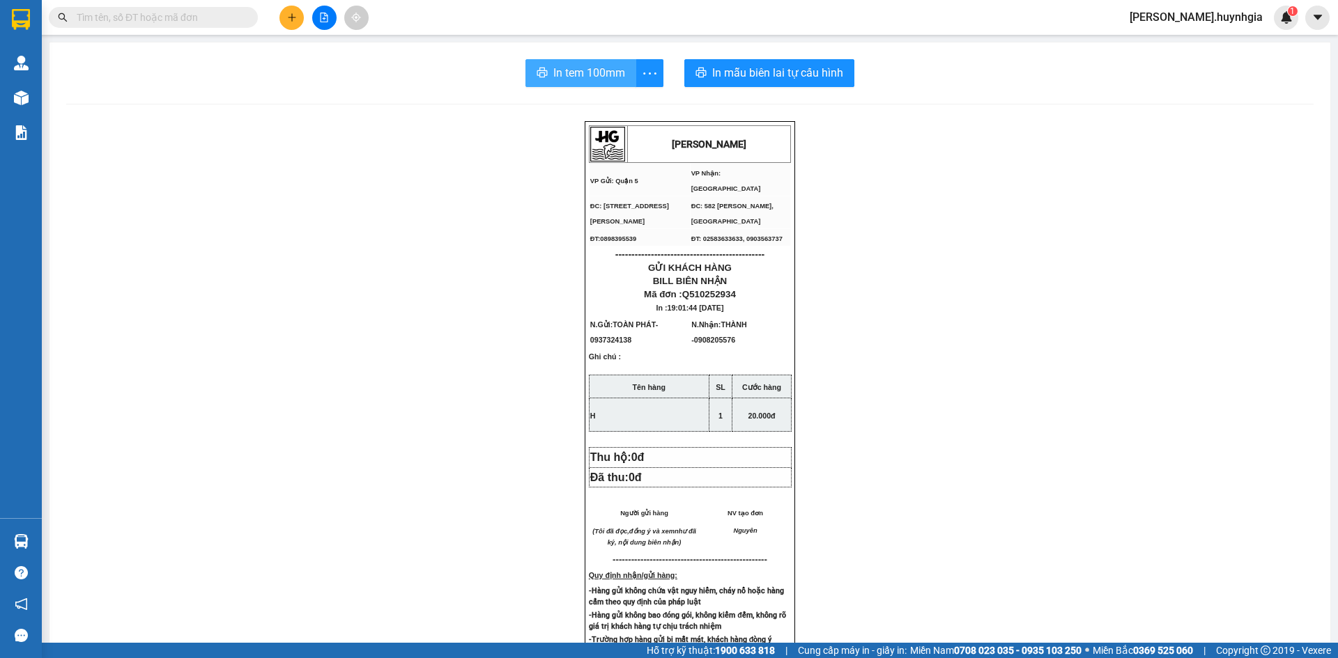
click at [592, 73] on span "In tem 100mm" at bounding box center [589, 72] width 72 height 17
click at [293, 25] on button at bounding box center [291, 18] width 24 height 24
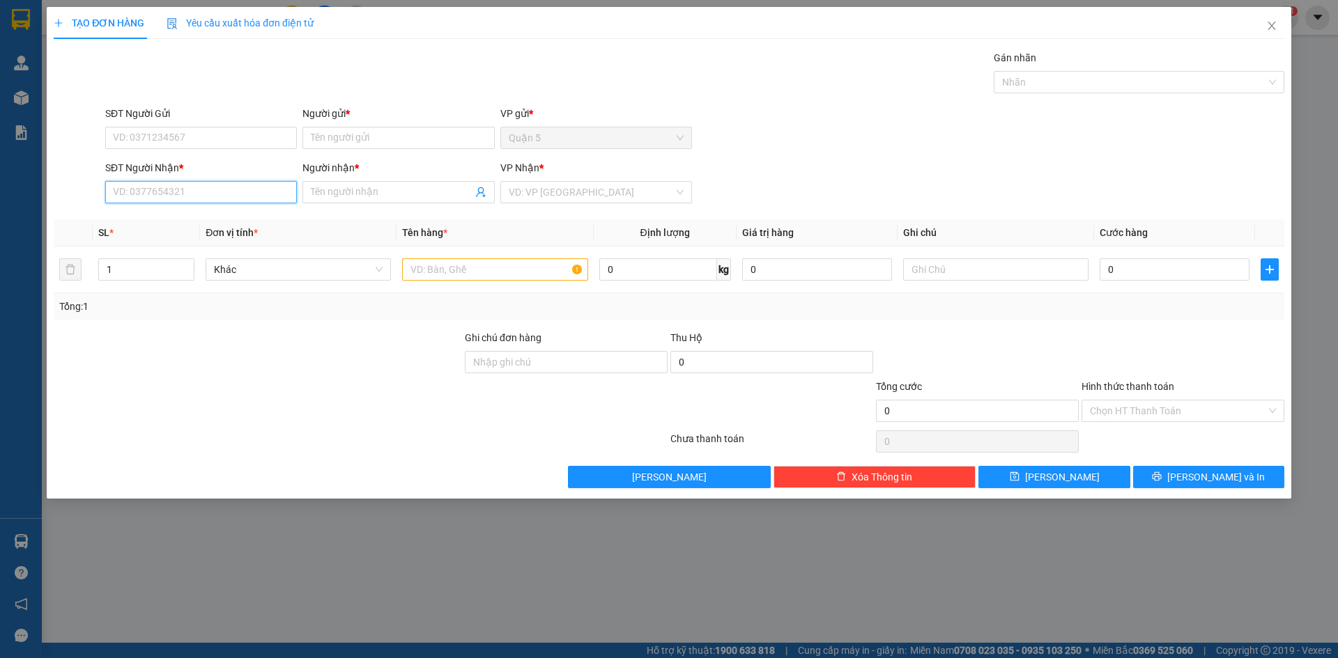
click at [251, 192] on input "SĐT Người Nhận *" at bounding box center [201, 192] width 192 height 22
drag, startPoint x: 226, startPoint y: 216, endPoint x: 312, endPoint y: 144, distance: 112.8
click at [226, 215] on div "0393309468 - THANH TÙNG" at bounding box center [201, 219] width 175 height 15
type input "0393309468"
type input "[PERSON_NAME]"
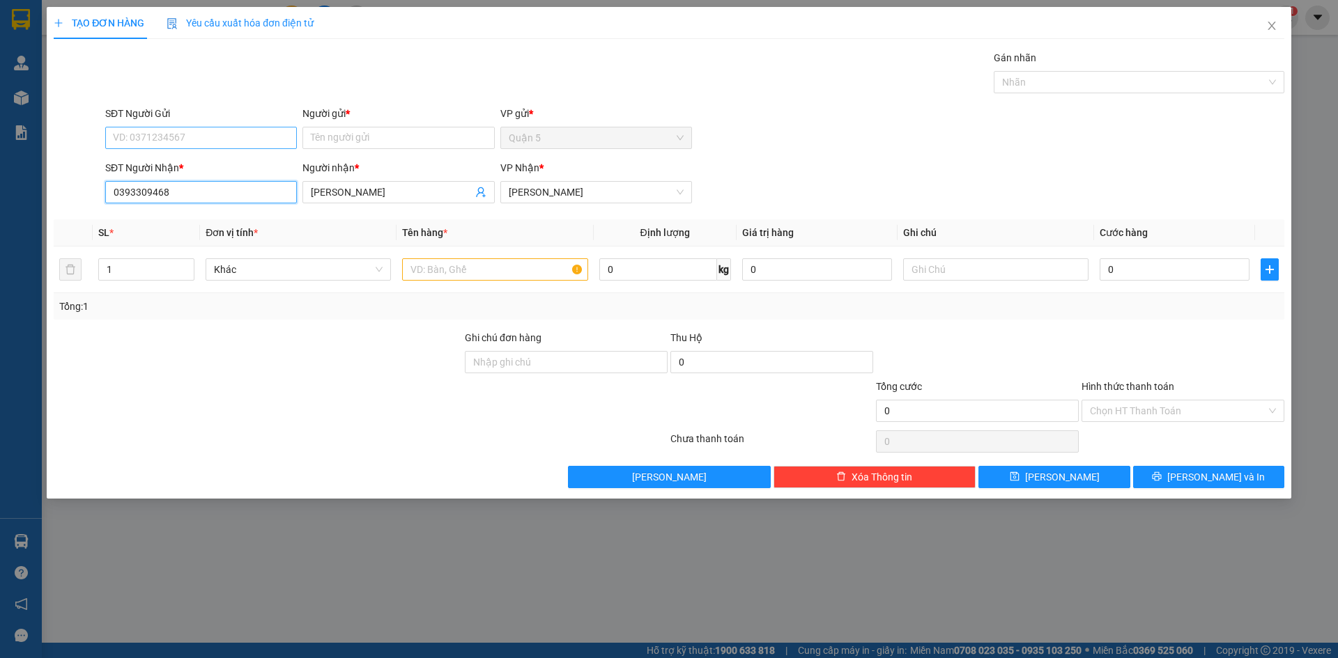
type input "0393309468"
click at [252, 132] on input "SĐT Người Gửi" at bounding box center [201, 138] width 192 height 22
click at [200, 160] on div "0919591997 - CHÍNH" at bounding box center [201, 165] width 175 height 15
type input "0919591997"
type input "CHÍNH"
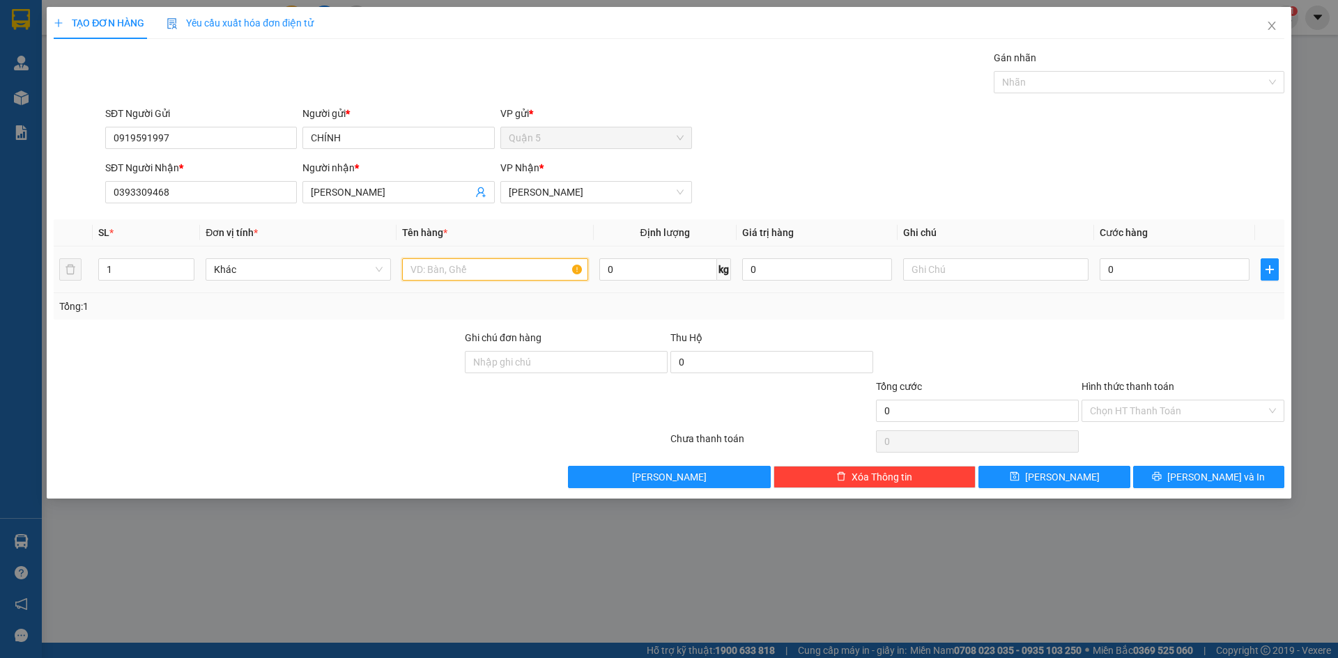
click at [463, 275] on input "text" at bounding box center [494, 269] width 185 height 22
type input "BAO"
click at [1177, 479] on button "[PERSON_NAME] và In" at bounding box center [1208, 477] width 151 height 22
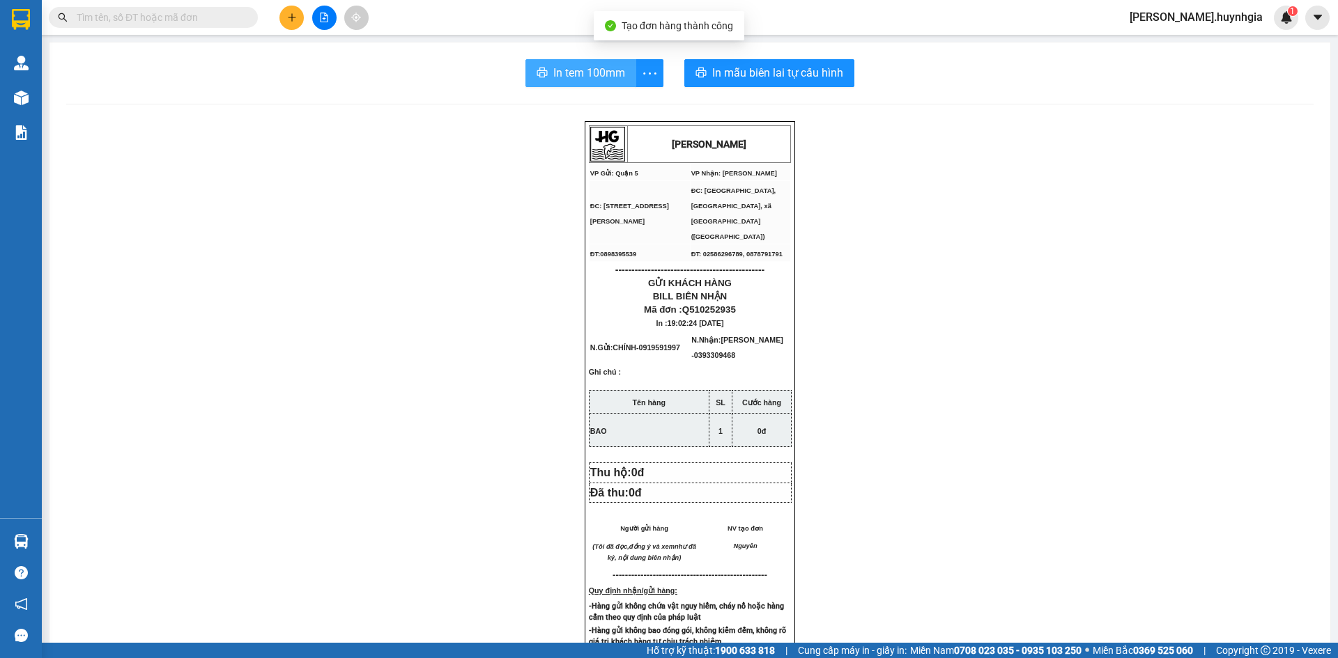
click at [581, 74] on span "In tem 100mm" at bounding box center [589, 72] width 72 height 17
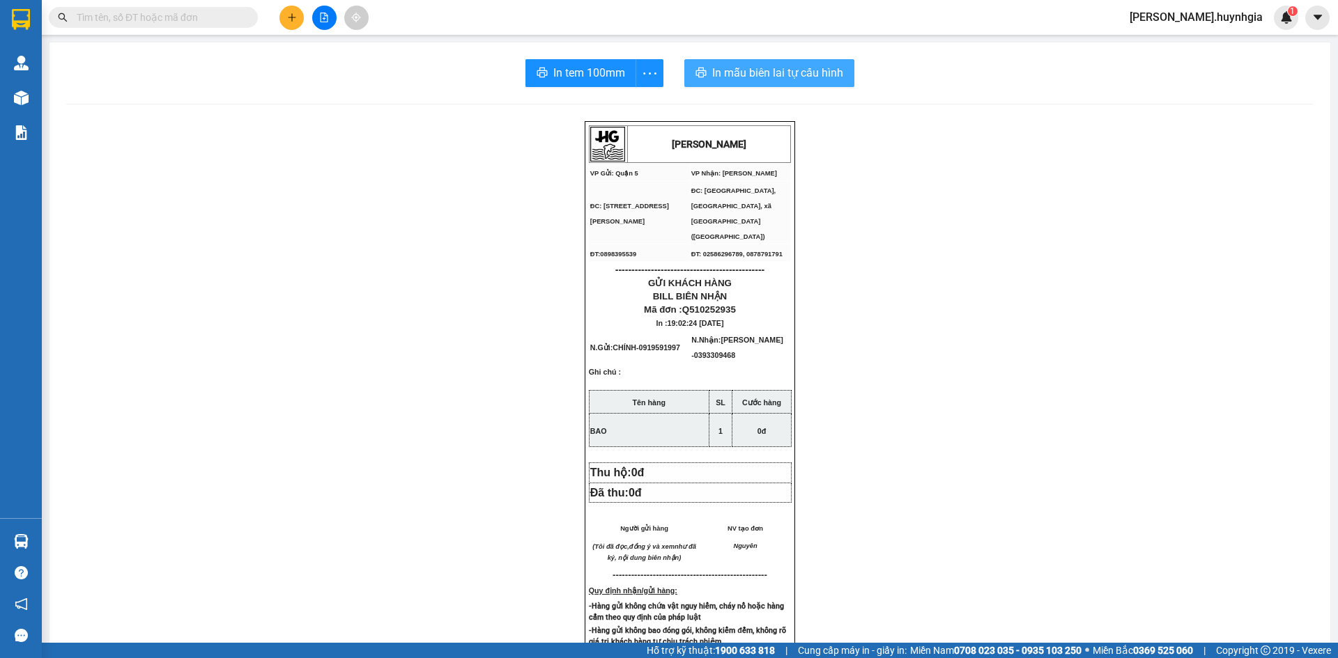
click at [697, 75] on icon "printer" at bounding box center [700, 72] width 11 height 11
click at [284, 19] on button at bounding box center [291, 18] width 24 height 24
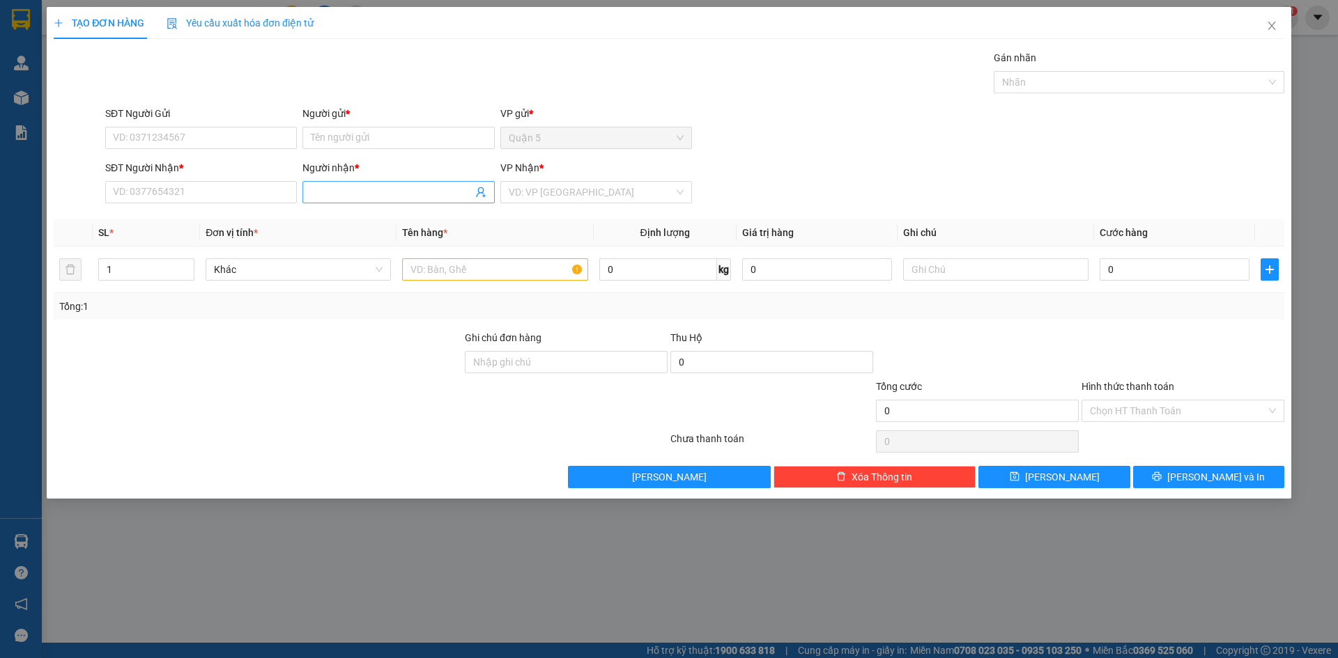
click at [334, 189] on input "Người nhận *" at bounding box center [391, 192] width 161 height 15
type input "TÀI DYNG"
click at [163, 269] on input "1" at bounding box center [146, 269] width 95 height 21
type input "2"
click at [507, 270] on input "text" at bounding box center [494, 269] width 185 height 22
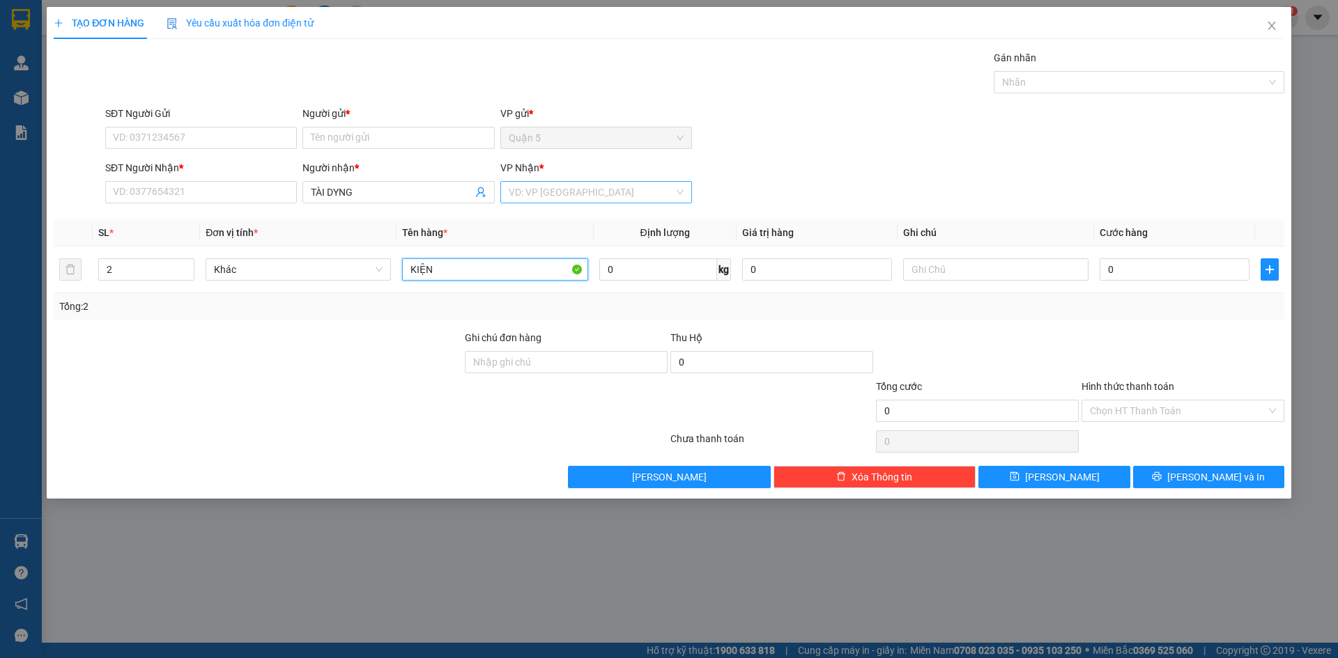
click at [500, 195] on div "VD: VP [GEOGRAPHIC_DATA]" at bounding box center [596, 192] width 192 height 22
type input "KIỆN"
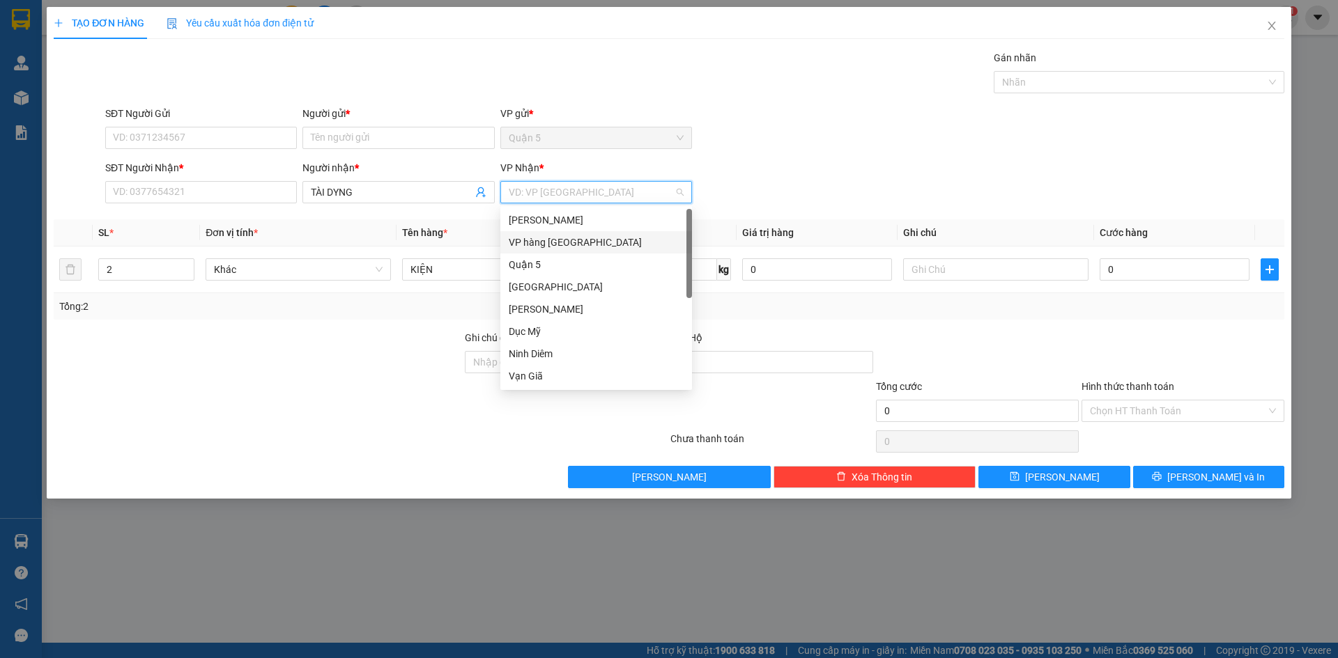
click at [559, 242] on div "VP hàng [GEOGRAPHIC_DATA]" at bounding box center [596, 242] width 175 height 15
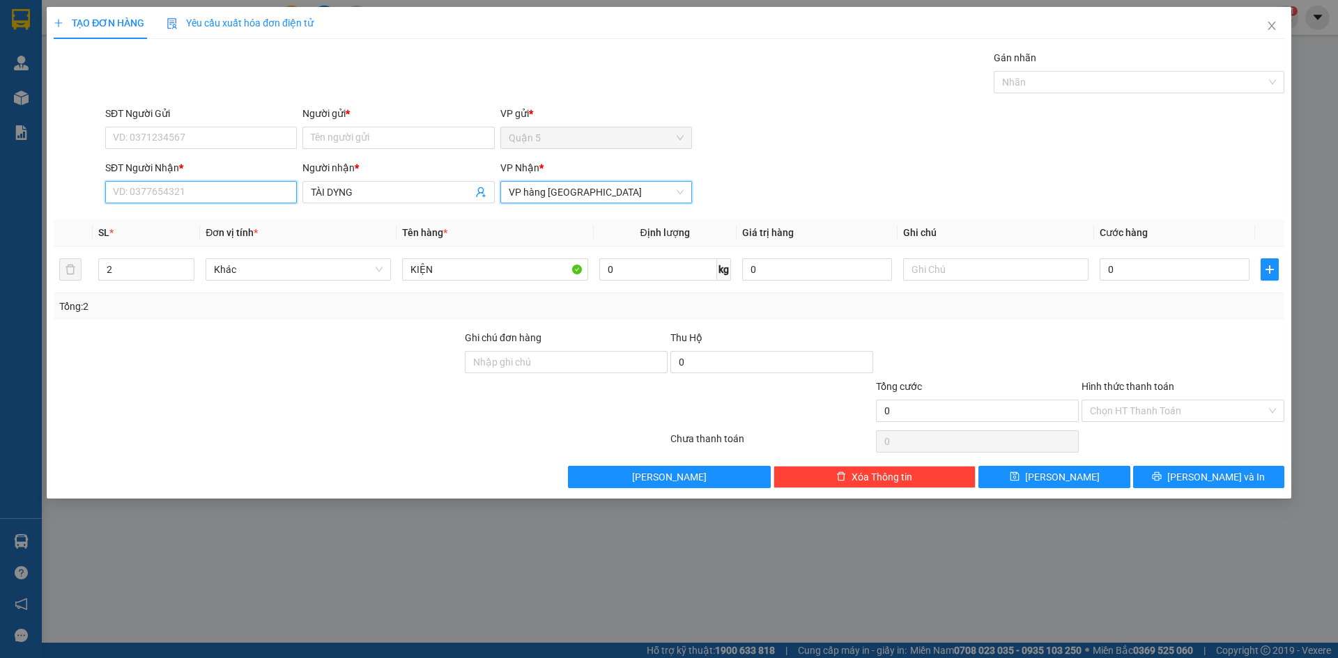
click at [225, 192] on input "SĐT Người Nhận *" at bounding box center [201, 192] width 192 height 22
drag, startPoint x: 210, startPoint y: 219, endPoint x: 204, endPoint y: 209, distance: 11.2
click at [208, 216] on div "0905252829 - TÀI DUNG" at bounding box center [201, 219] width 175 height 15
type input "0905252829"
type input "TÀI DUNG"
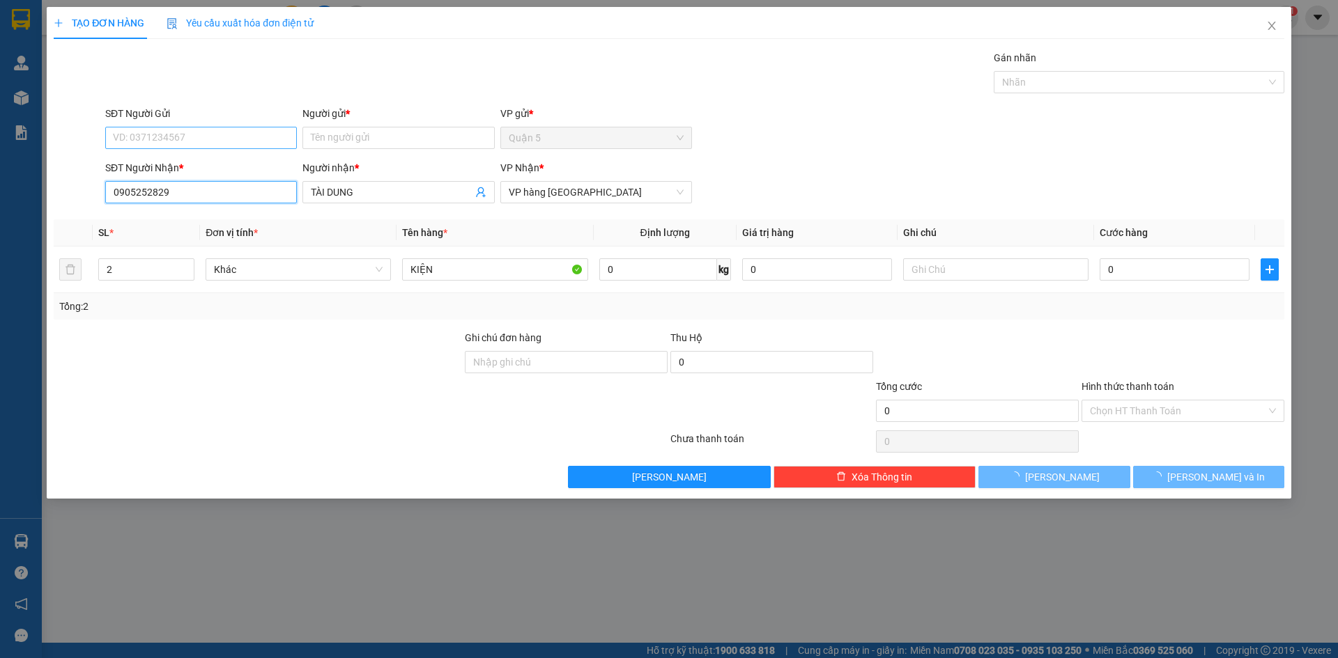
type input "0905252829"
click at [188, 138] on input "SĐT Người Gửi" at bounding box center [201, 138] width 192 height 22
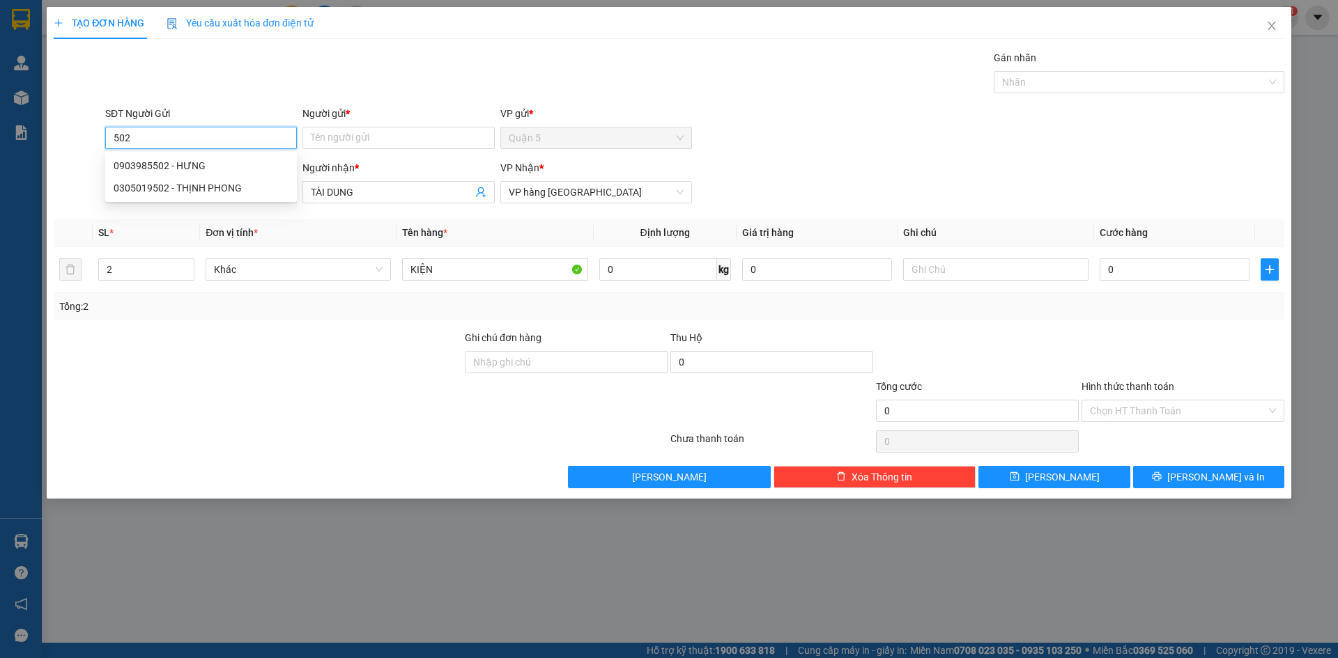
click at [204, 160] on div "0903985502 - HƯNG" at bounding box center [201, 165] width 175 height 15
type input "0903985502"
type input "HƯNG"
type input "0903985502"
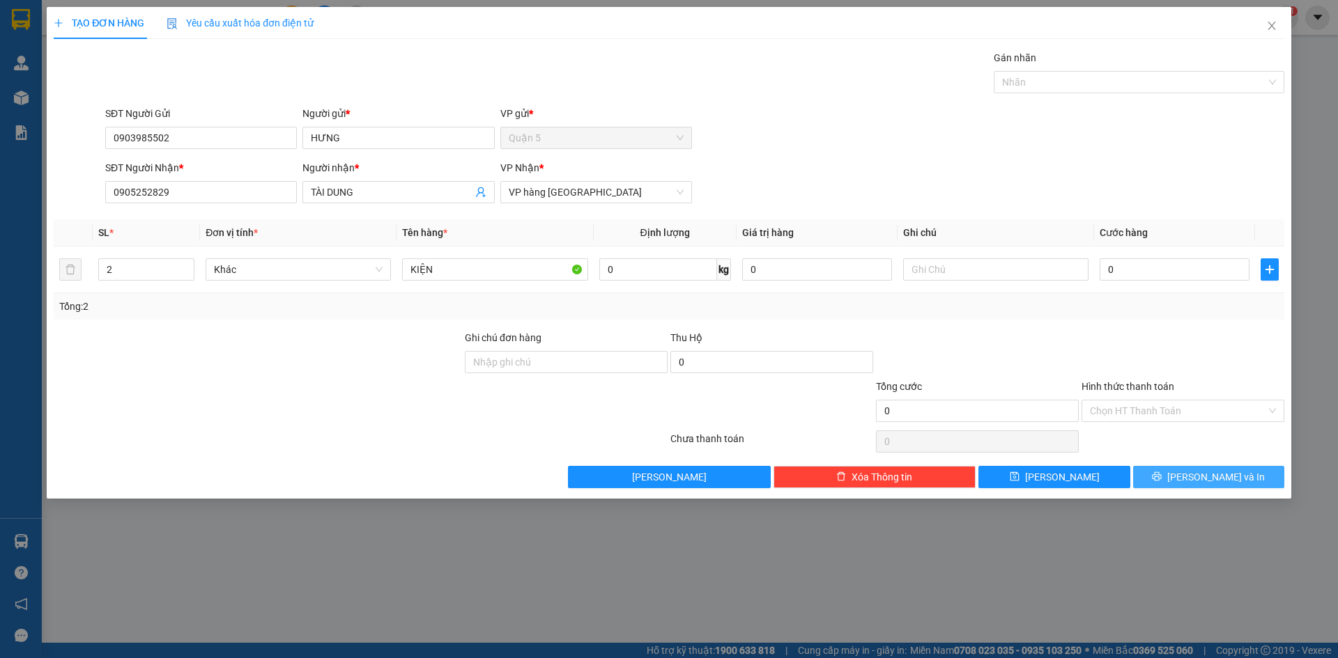
click at [1194, 480] on button "[PERSON_NAME] và In" at bounding box center [1208, 477] width 151 height 22
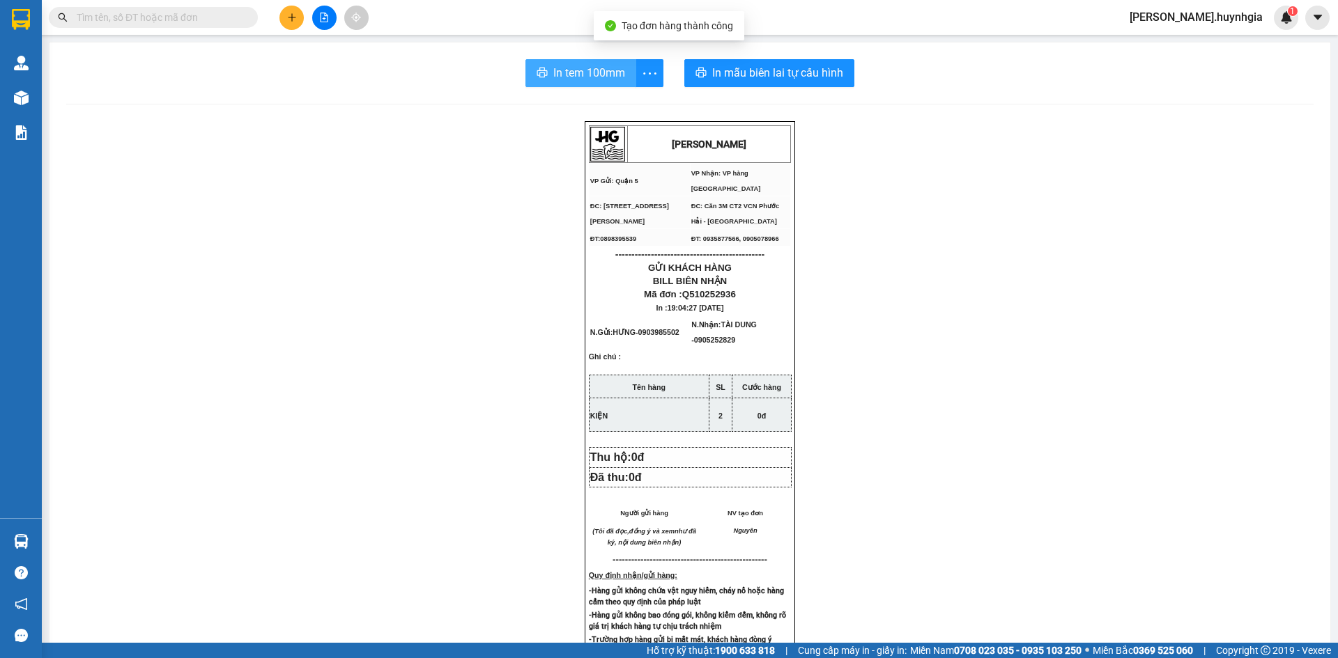
click at [605, 73] on span "In tem 100mm" at bounding box center [589, 72] width 72 height 17
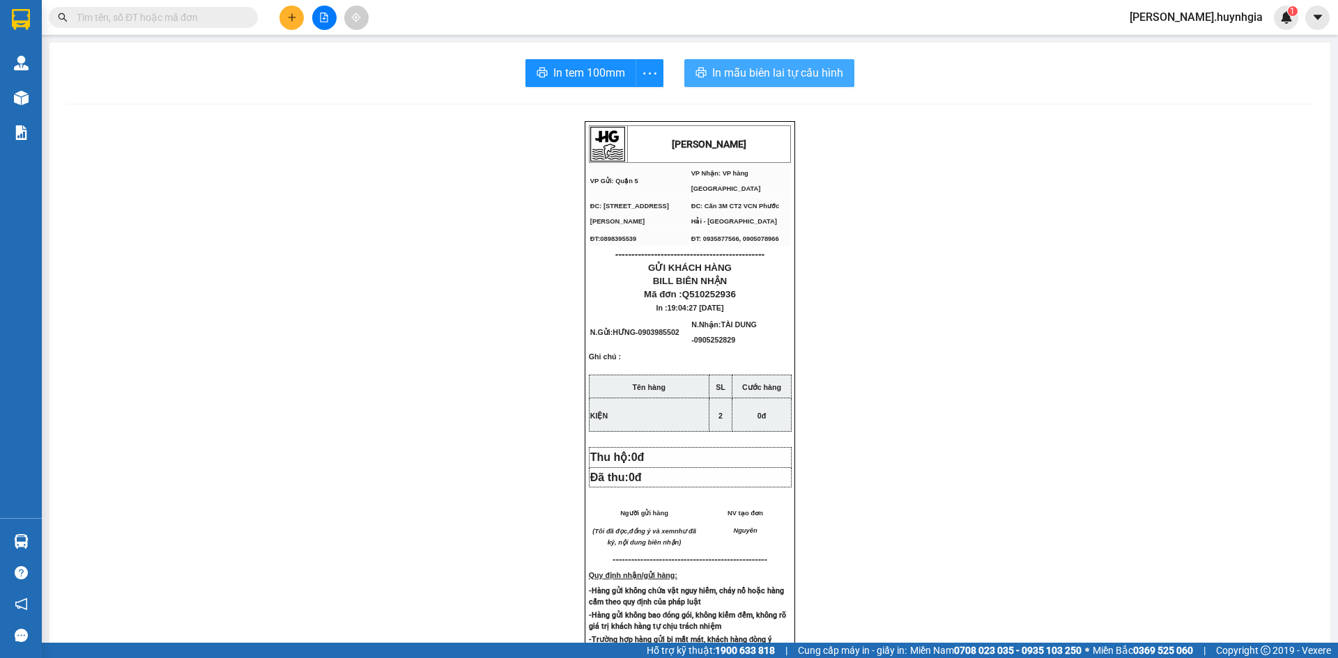
click at [782, 75] on span "In mẫu biên lai tự cấu hình" at bounding box center [777, 72] width 131 height 17
click at [291, 26] on button at bounding box center [291, 18] width 24 height 24
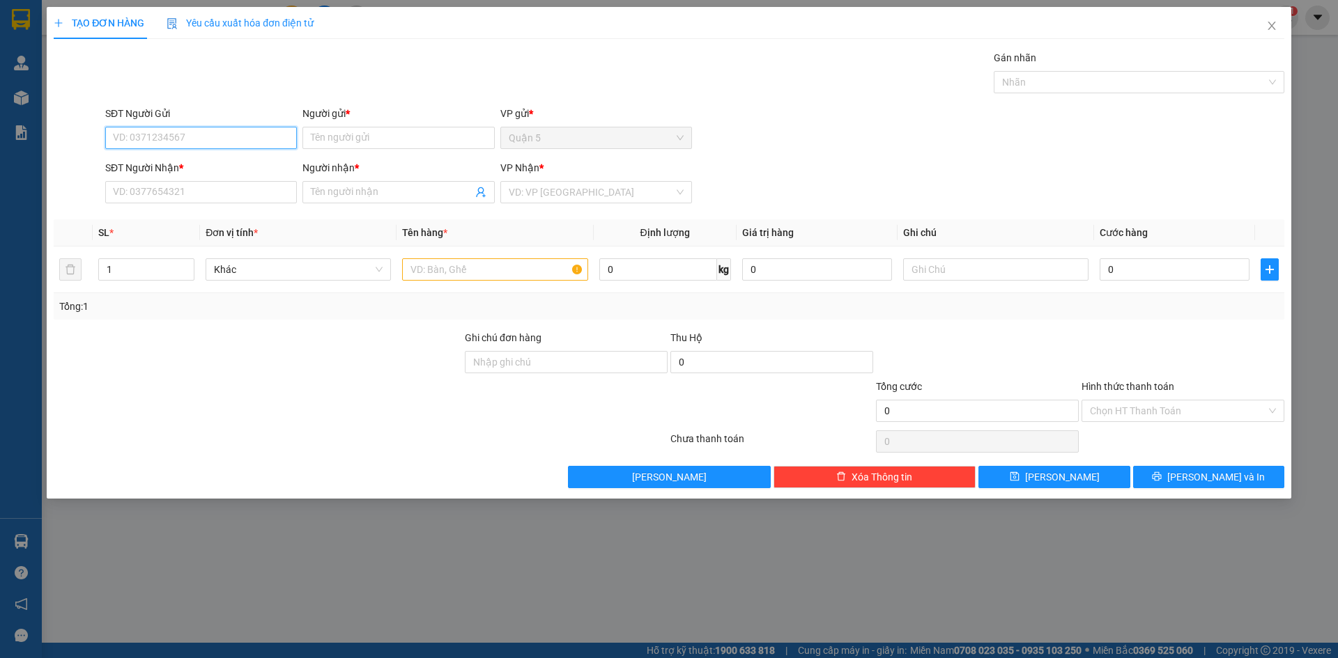
click at [151, 139] on input "SĐT Người Gửi" at bounding box center [201, 138] width 192 height 22
type input "0936467938"
click at [155, 164] on div "0936467938 - QPH" at bounding box center [201, 165] width 175 height 15
type input "QPH"
type input "0904122257"
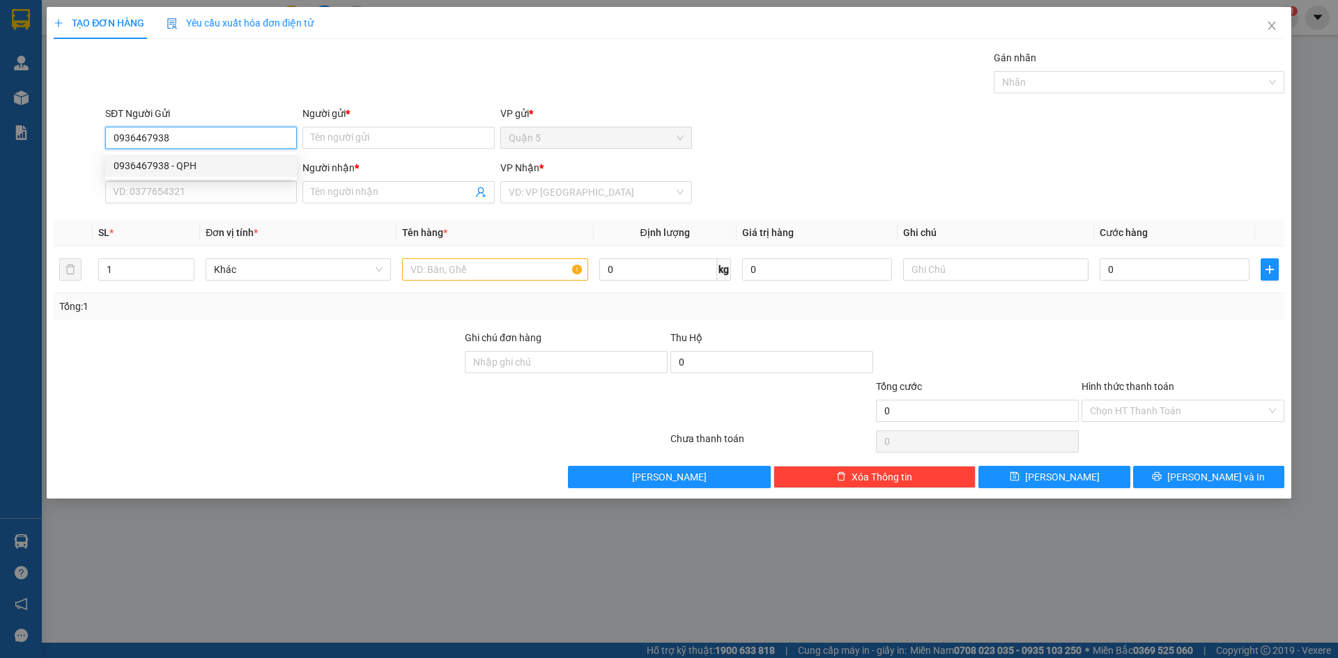
type input "ÚT NINH"
type input "0936467938"
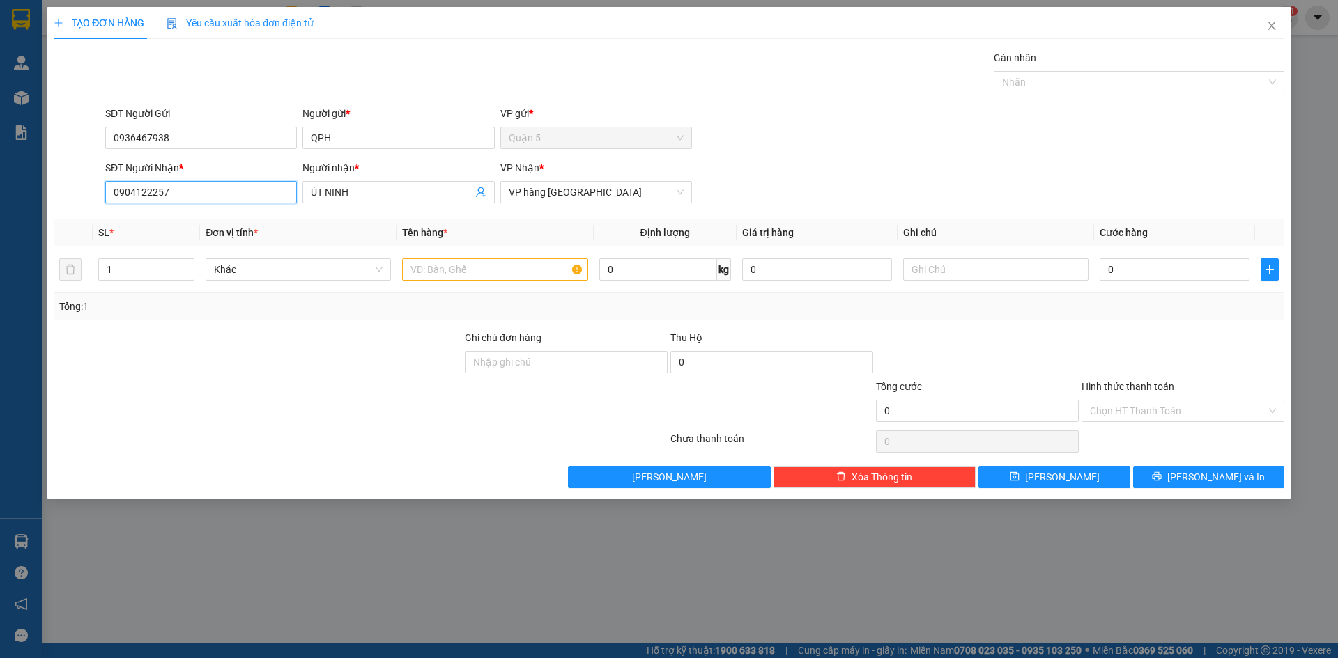
click at [240, 197] on input "0904122257" at bounding box center [201, 192] width 192 height 22
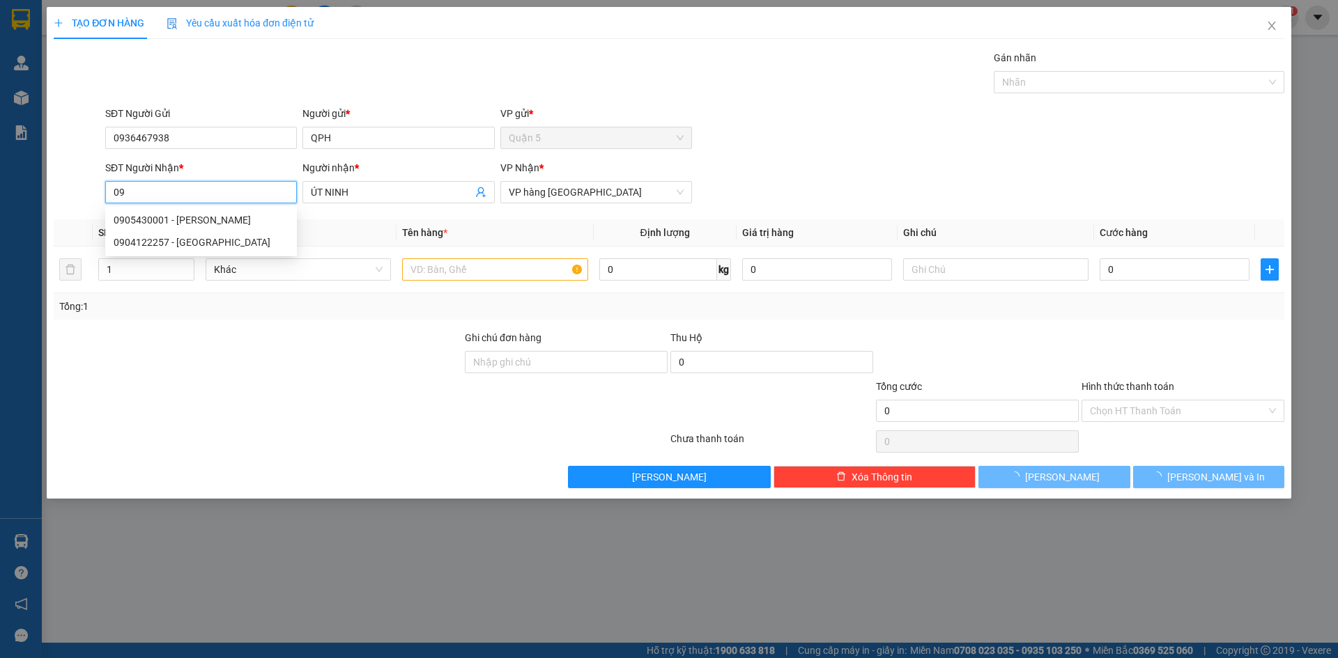
type input "0"
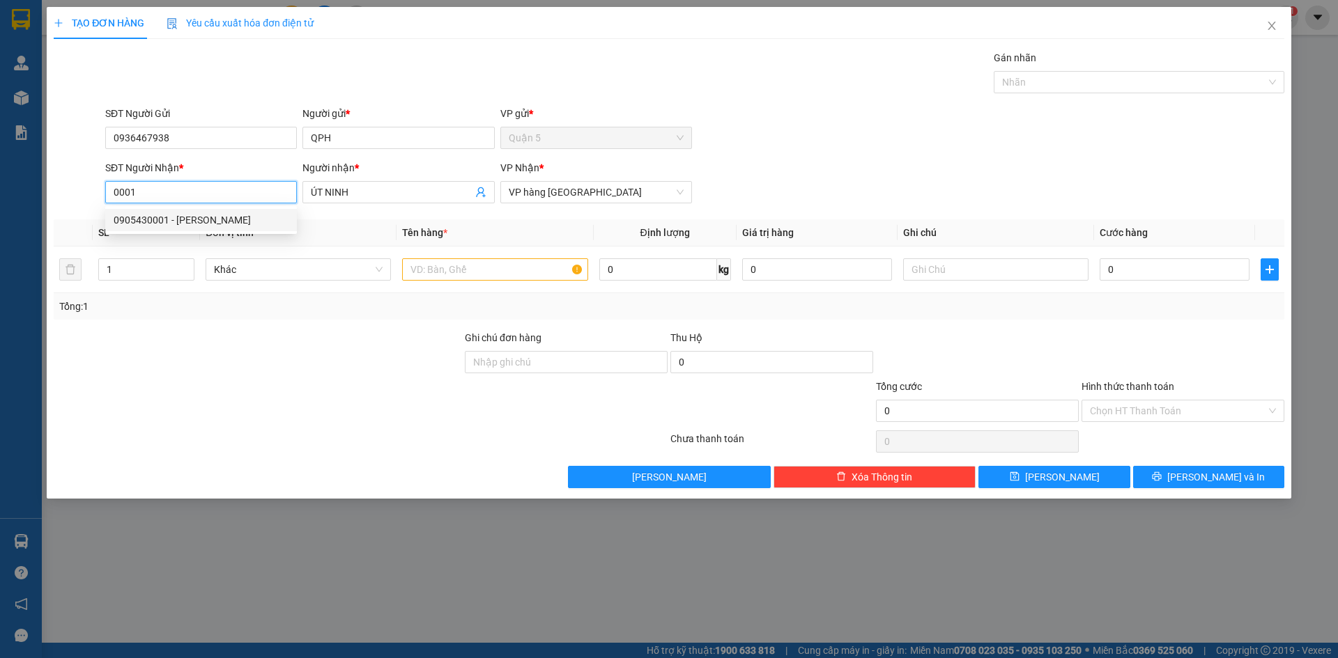
click at [233, 212] on div "0905430001 - HỒNG PHƯƠNG" at bounding box center [201, 219] width 175 height 15
type input "0905430001"
type input "HỒNG PHƯƠNG"
type input "0905430001"
click at [424, 265] on input "text" at bounding box center [494, 269] width 185 height 22
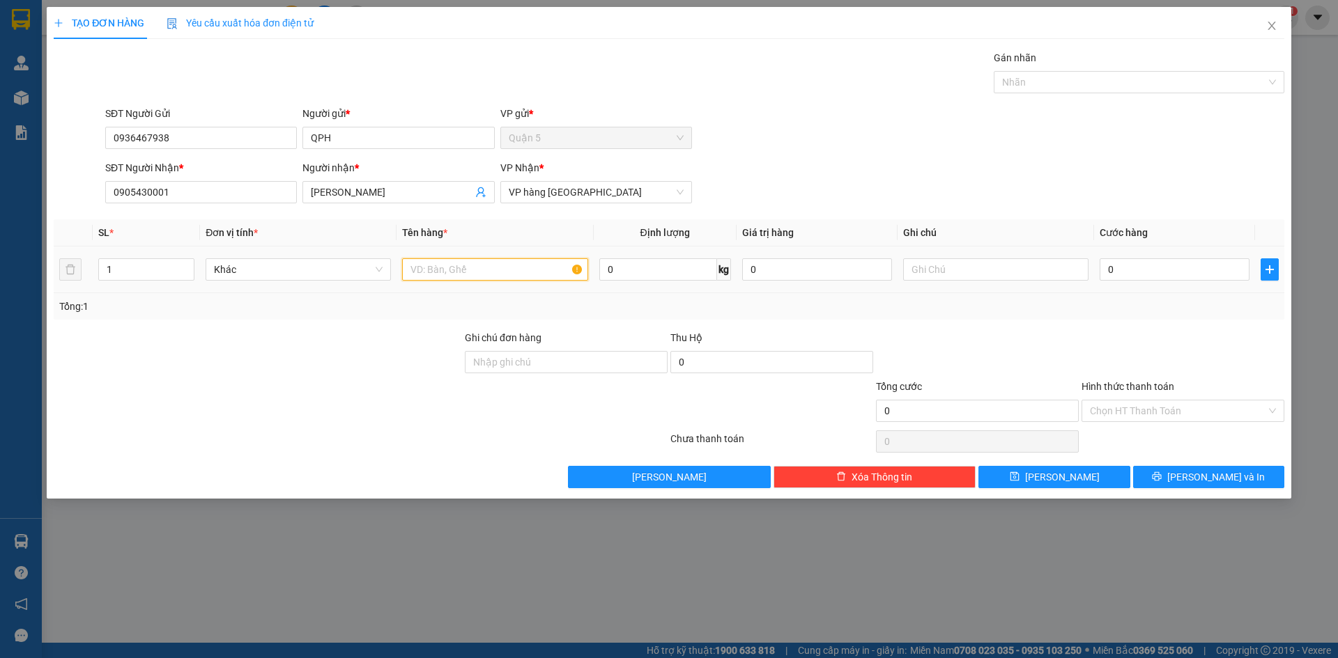
type input "B"
click at [1192, 474] on button "[PERSON_NAME] và In" at bounding box center [1208, 477] width 151 height 22
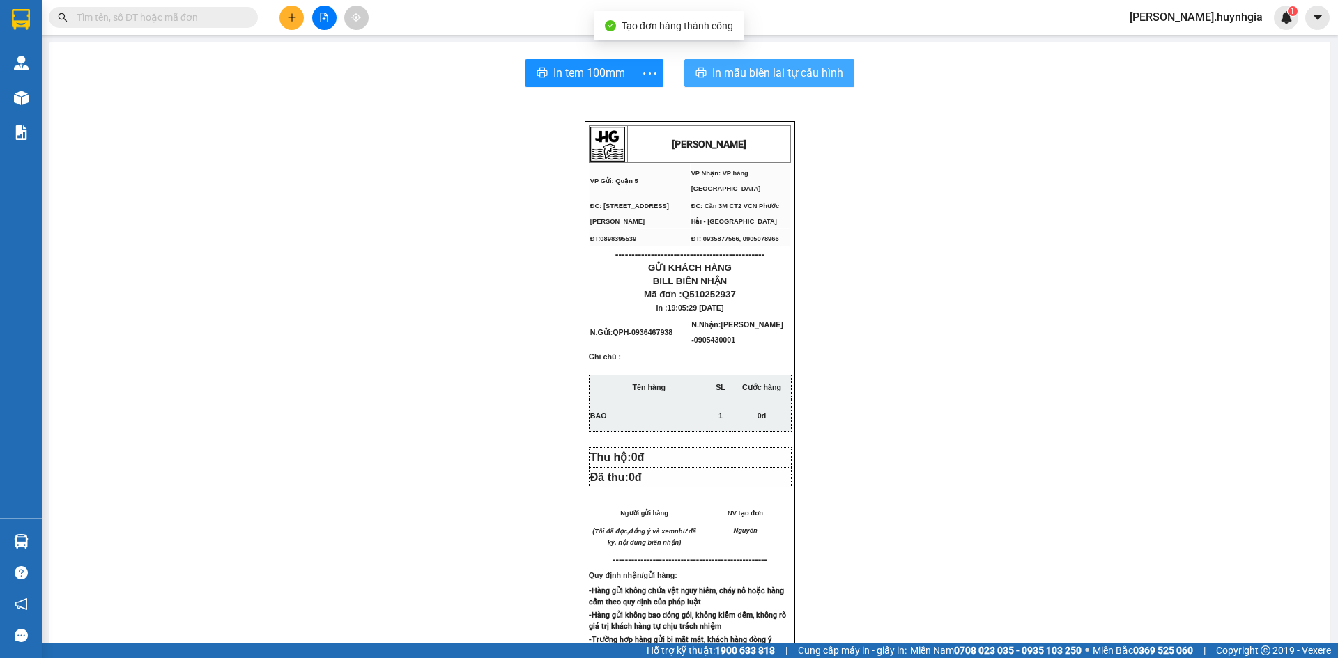
click at [696, 72] on icon "printer" at bounding box center [701, 73] width 10 height 10
click at [608, 70] on span "In tem 100mm" at bounding box center [589, 72] width 72 height 17
click at [229, 14] on input "text" at bounding box center [159, 17] width 164 height 15
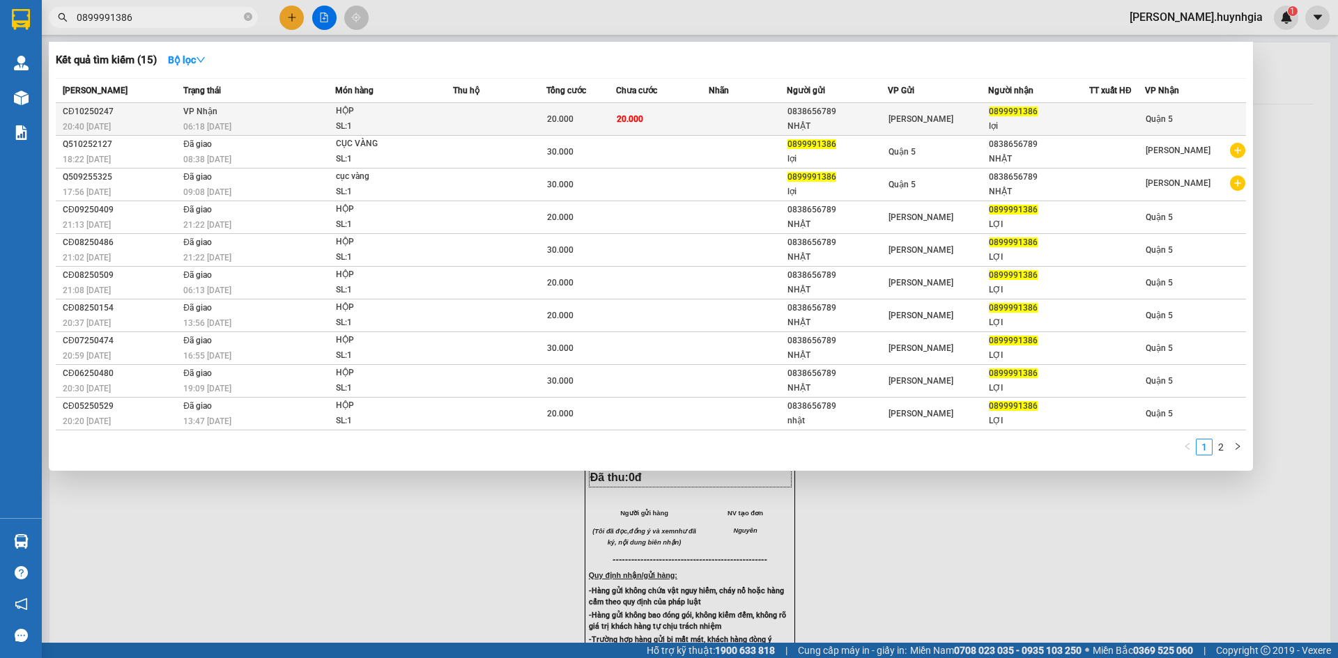
type input "0899991386"
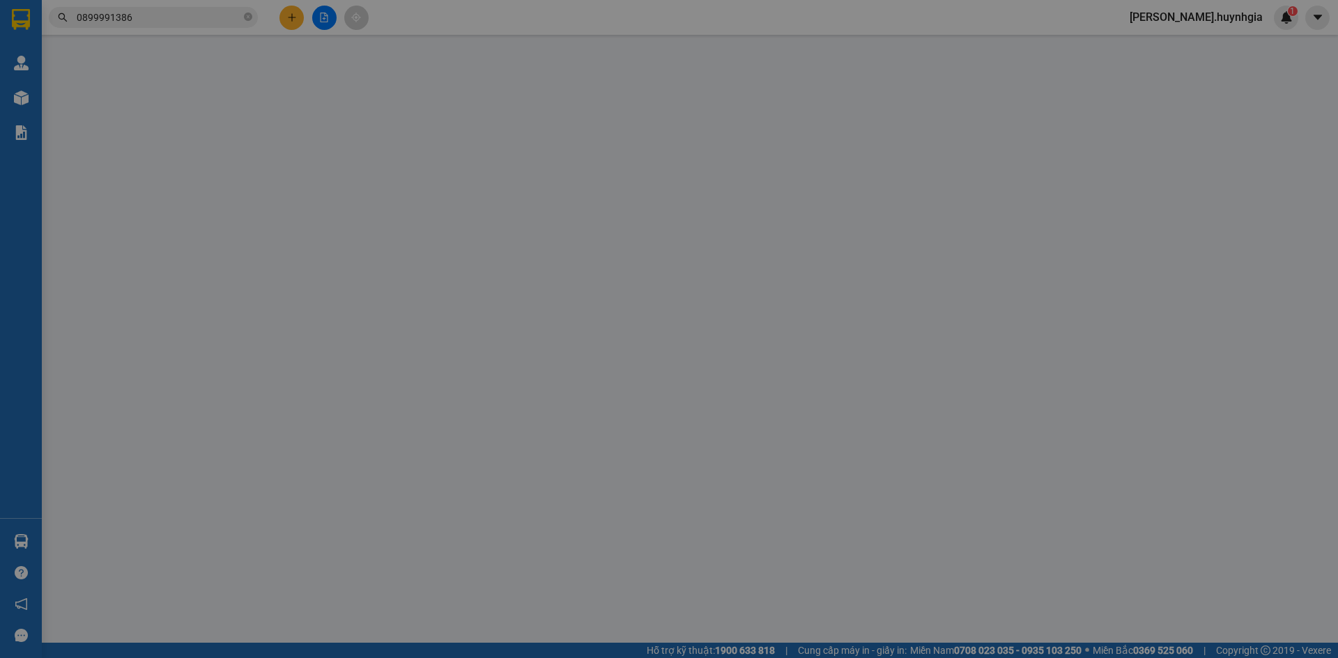
type input "0838656789"
type input "NHẬT"
type input "0899991386"
type input "lợi"
type input "20.000"
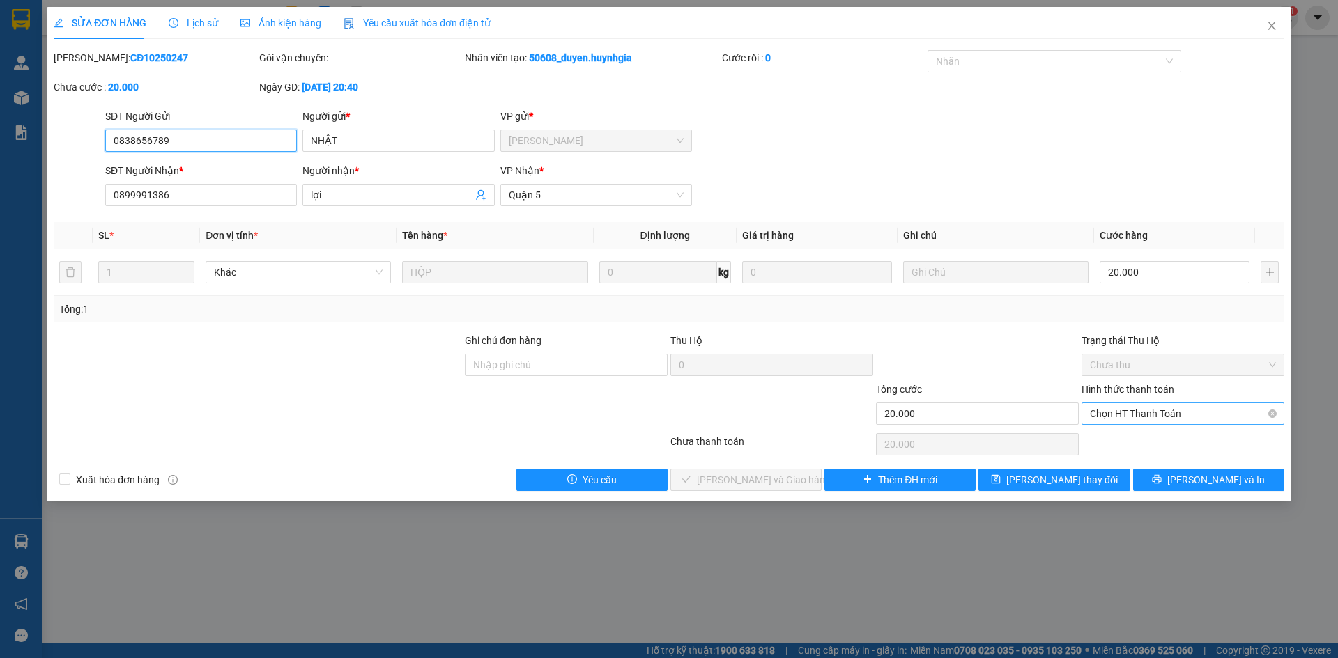
click at [1111, 412] on span "Chọn HT Thanh Toán" at bounding box center [1183, 413] width 186 height 21
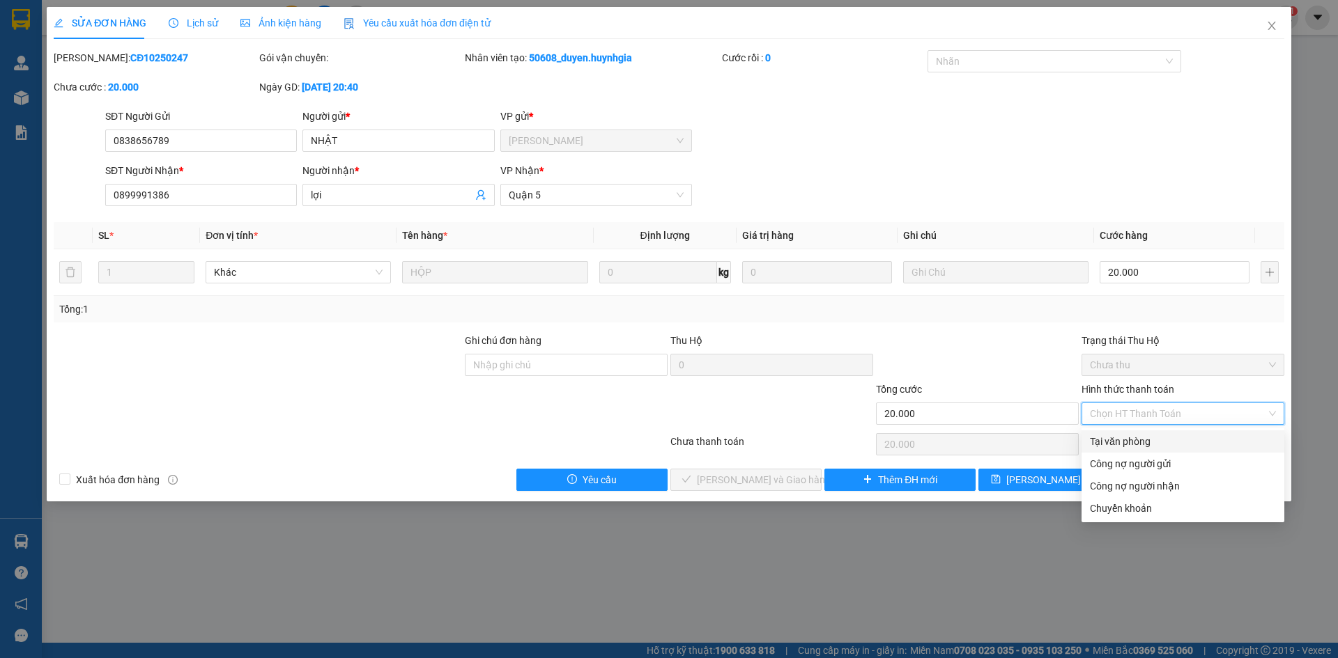
drag, startPoint x: 1113, startPoint y: 442, endPoint x: 876, endPoint y: 451, distance: 237.1
click at [1108, 442] on div "Tại văn phòng" at bounding box center [1183, 441] width 186 height 15
type input "0"
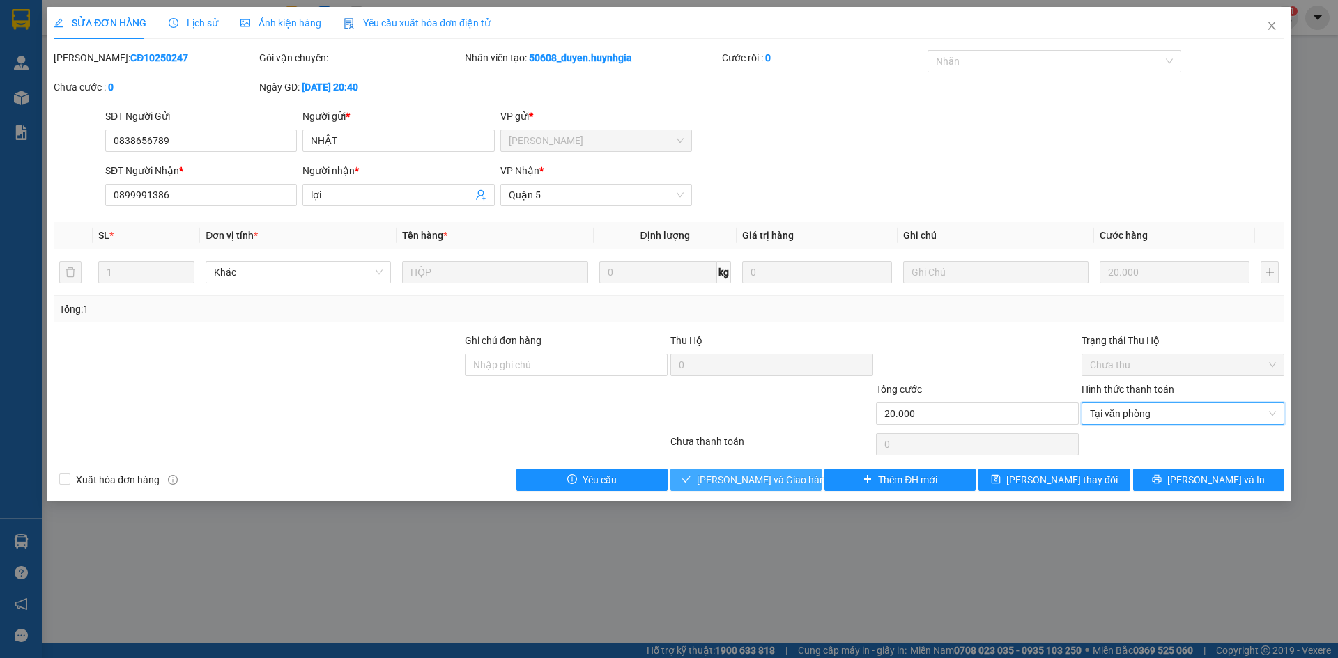
click at [800, 485] on button "[PERSON_NAME] và Giao hàng" at bounding box center [745, 480] width 151 height 22
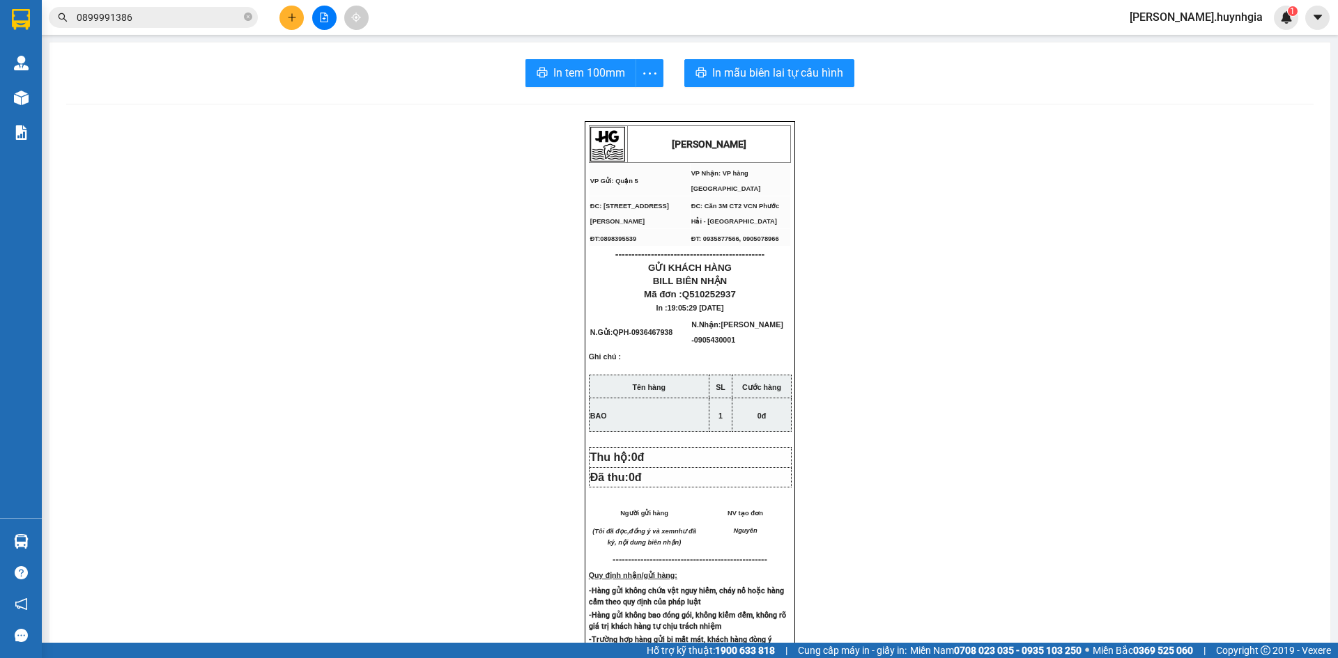
click at [287, 23] on button at bounding box center [291, 18] width 24 height 24
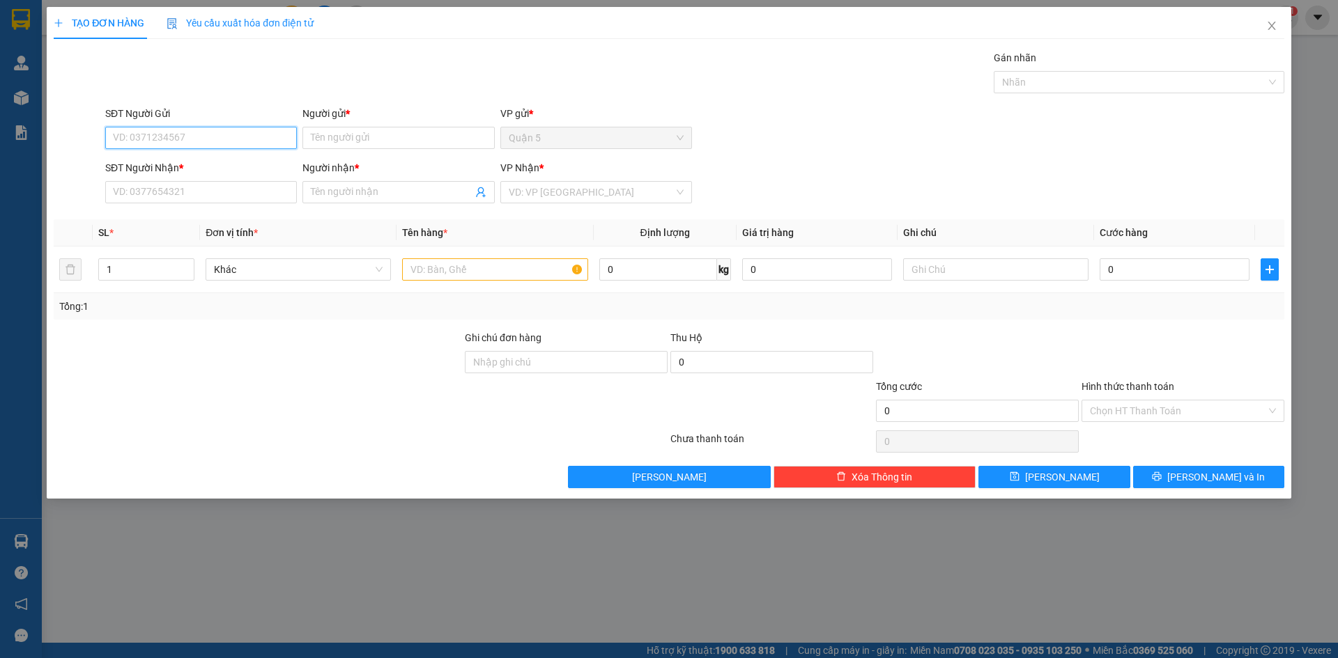
click at [258, 144] on input "SĐT Người Gửi" at bounding box center [201, 138] width 192 height 22
type input "0907380911"
click at [187, 162] on div "0907380911 - NGUYÊN" at bounding box center [201, 165] width 175 height 15
type input "NGUYÊN"
type input "0903510403"
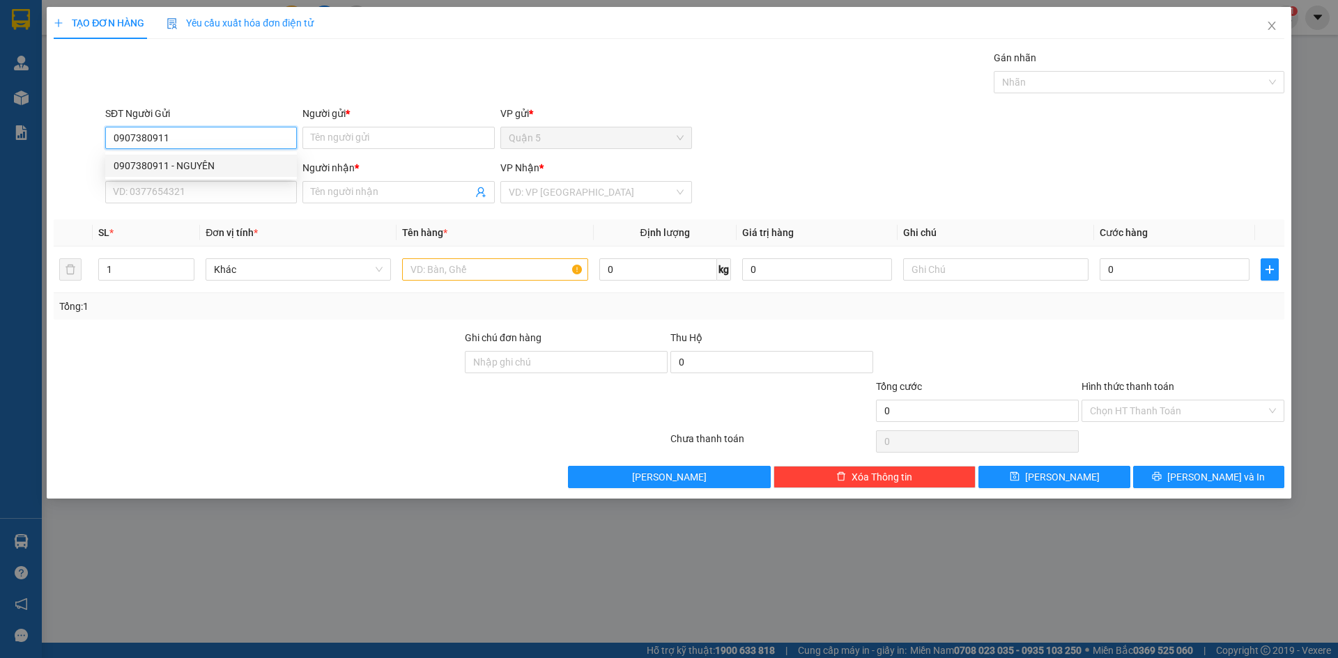
type input "HUY"
type input "0907380911"
click at [438, 269] on input "text" at bounding box center [494, 269] width 185 height 22
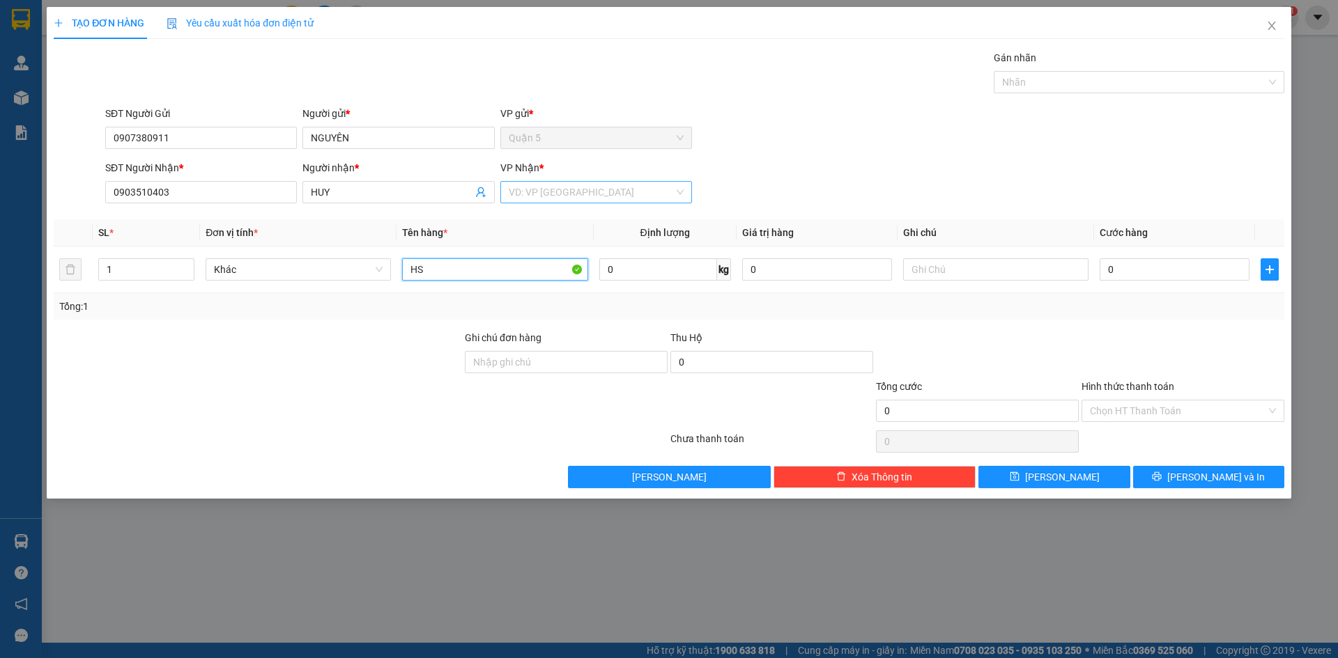
type input "HS"
click at [534, 197] on input "search" at bounding box center [591, 192] width 165 height 21
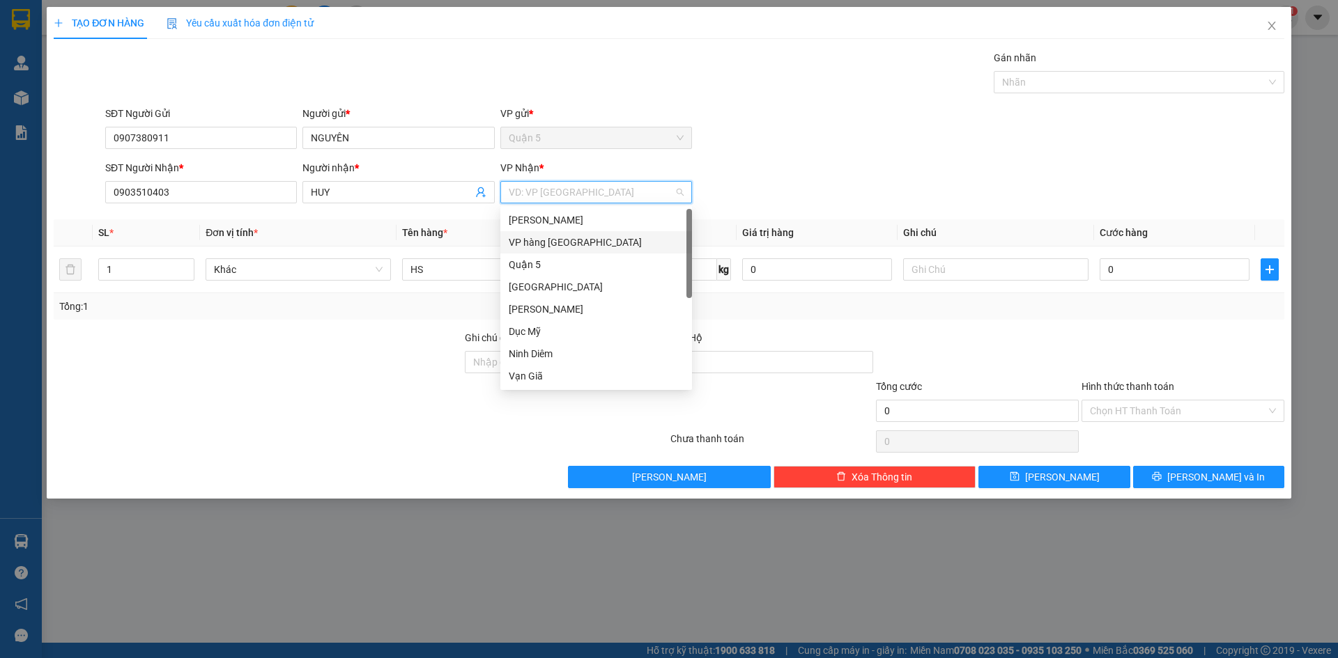
click at [525, 242] on div "VP hàng [GEOGRAPHIC_DATA]" at bounding box center [596, 242] width 175 height 15
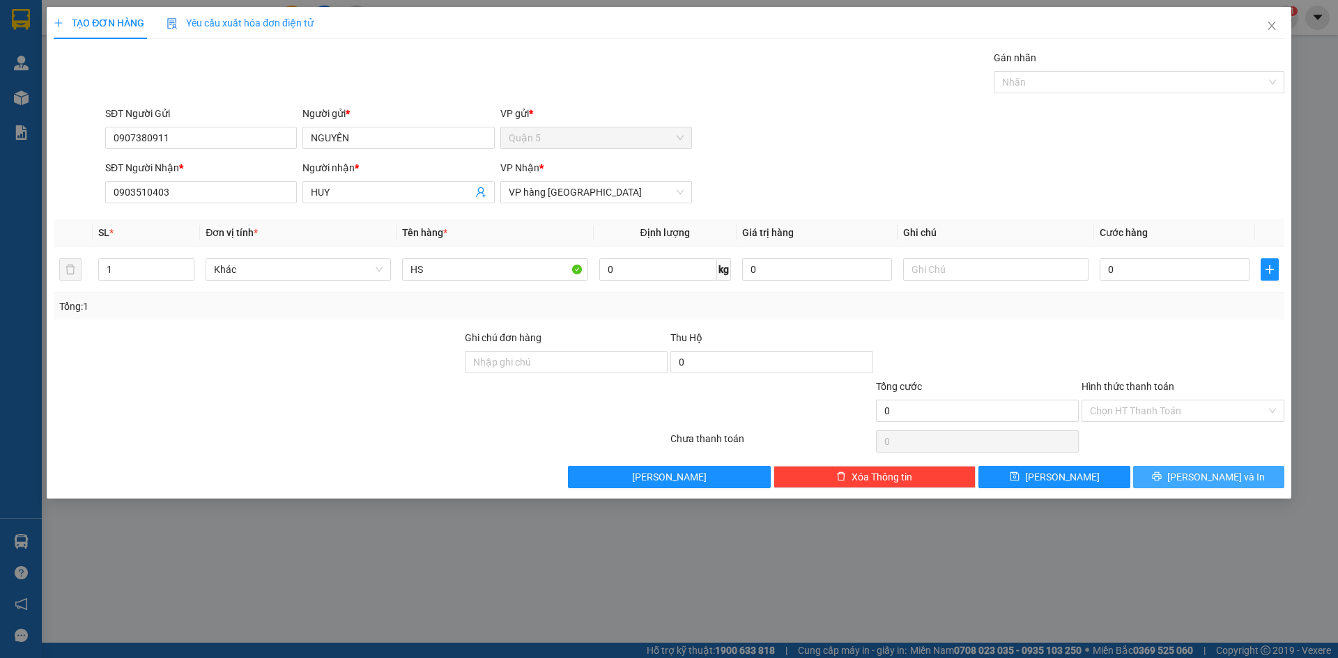
click at [1212, 479] on span "[PERSON_NAME] và In" at bounding box center [1216, 477] width 98 height 15
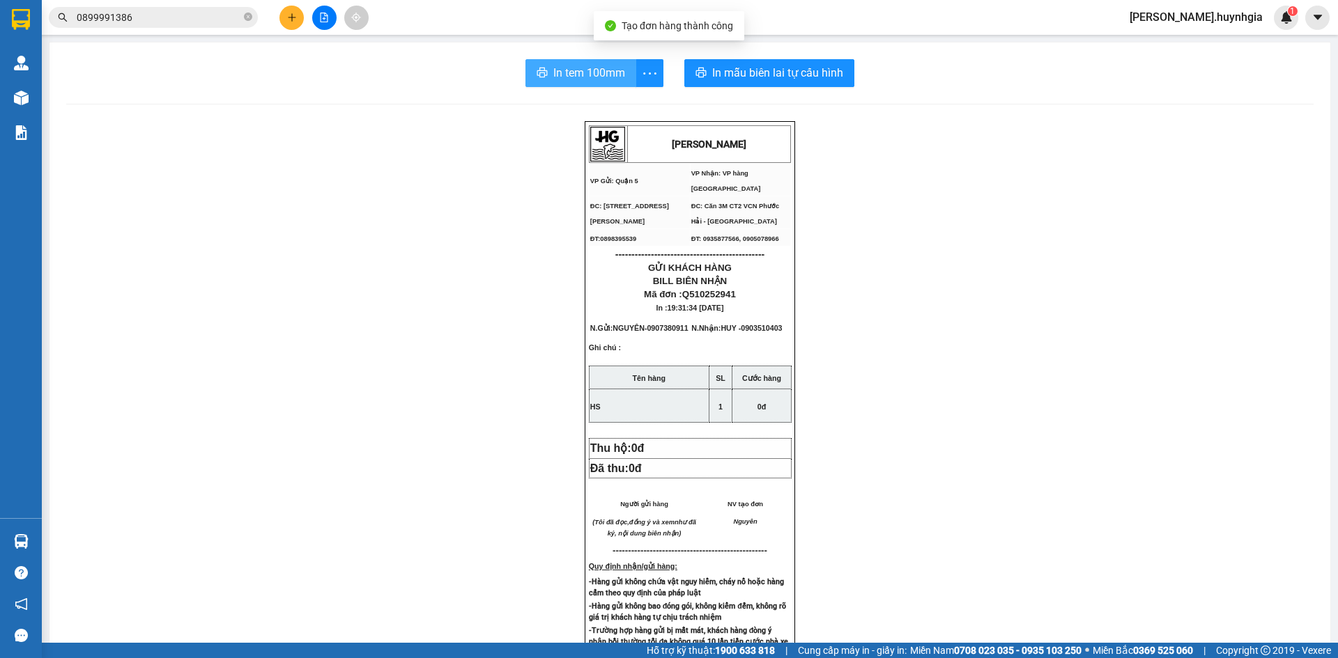
click at [560, 72] on span "In tem 100mm" at bounding box center [589, 72] width 72 height 17
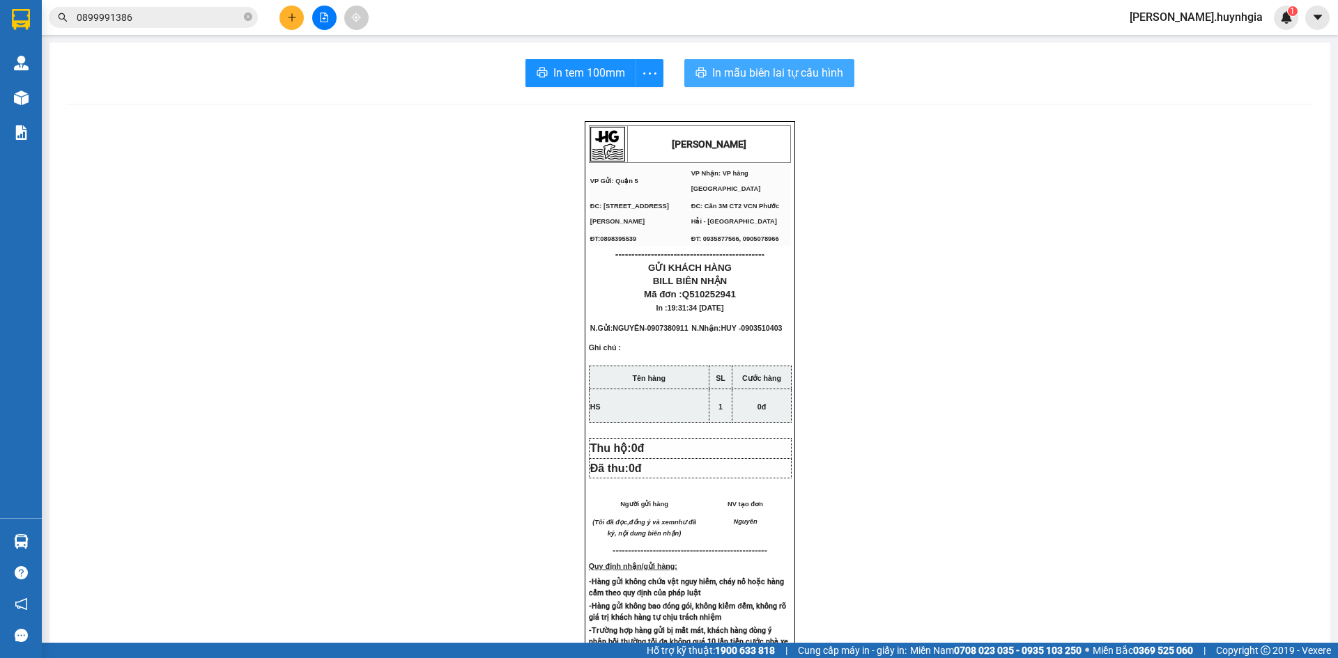
click at [789, 70] on span "In mẫu biên lai tự cấu hình" at bounding box center [777, 72] width 131 height 17
click at [294, 14] on icon "plus" at bounding box center [292, 18] width 10 height 10
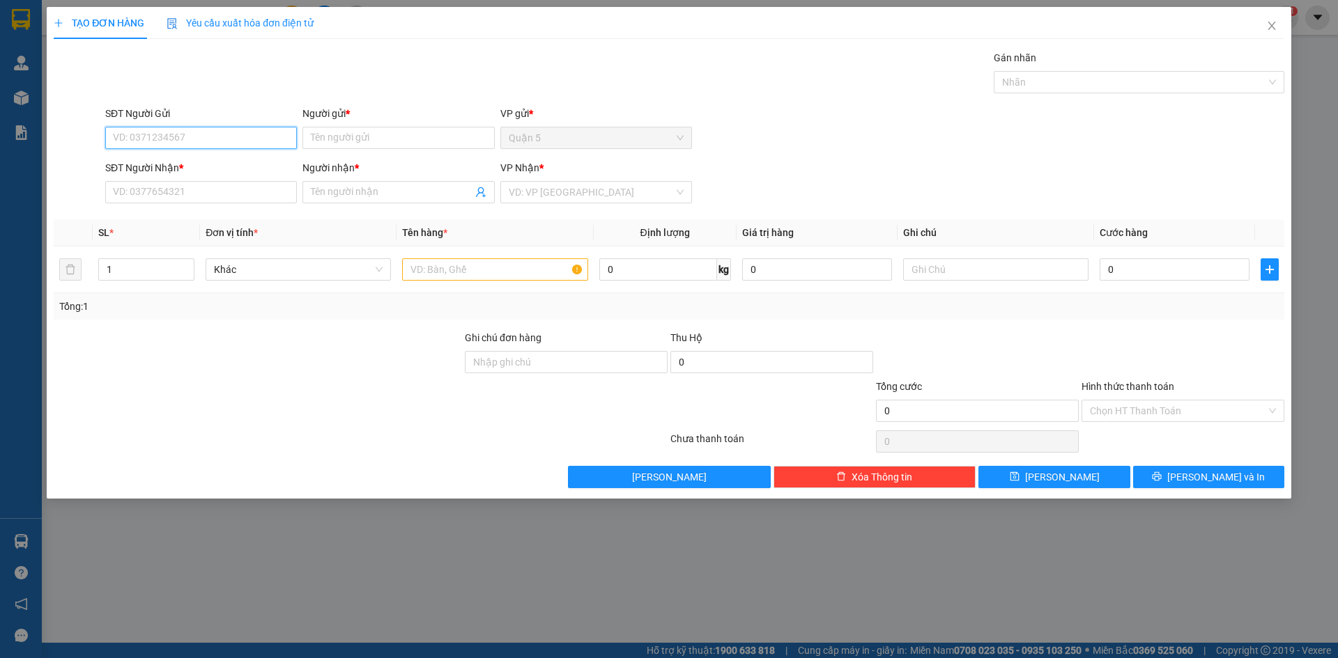
click at [185, 135] on input "SĐT Người Gửi" at bounding box center [201, 138] width 192 height 22
type input "0911742732"
click at [179, 169] on div "0911742732 - VƯƠNG" at bounding box center [201, 165] width 175 height 15
type input "VƯƠNG"
type input "0969289366"
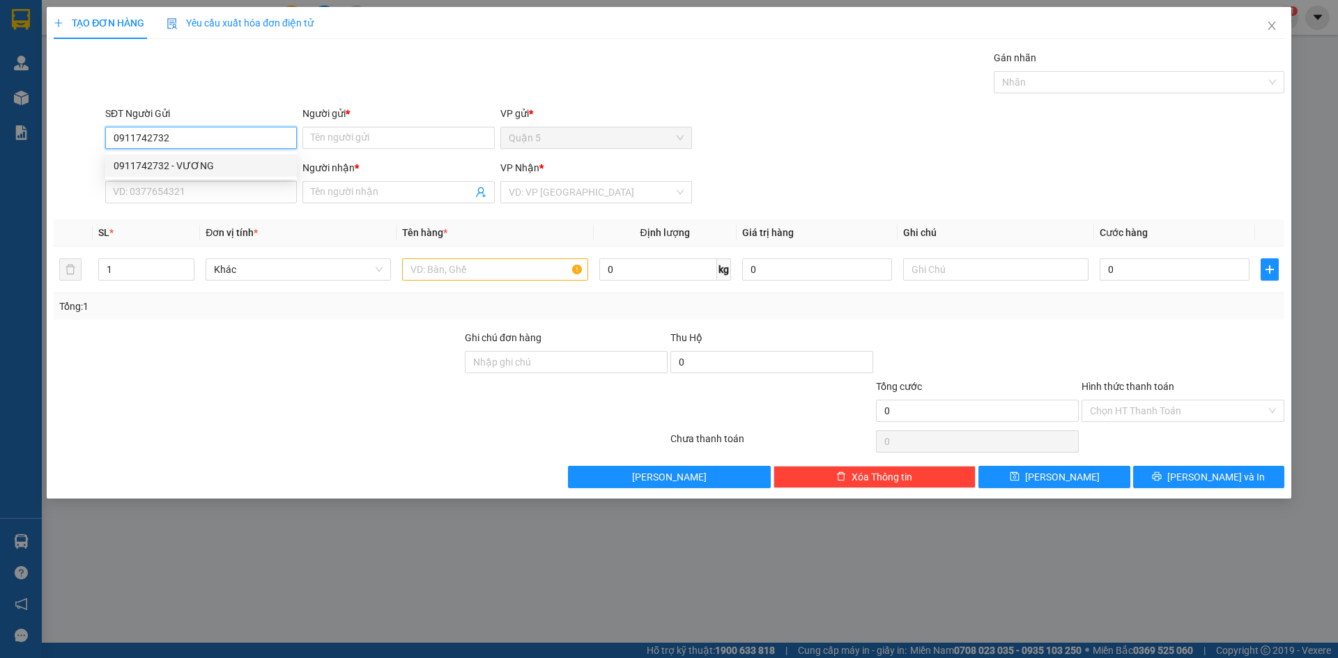
type input "[PERSON_NAME]"
type input "0911742732"
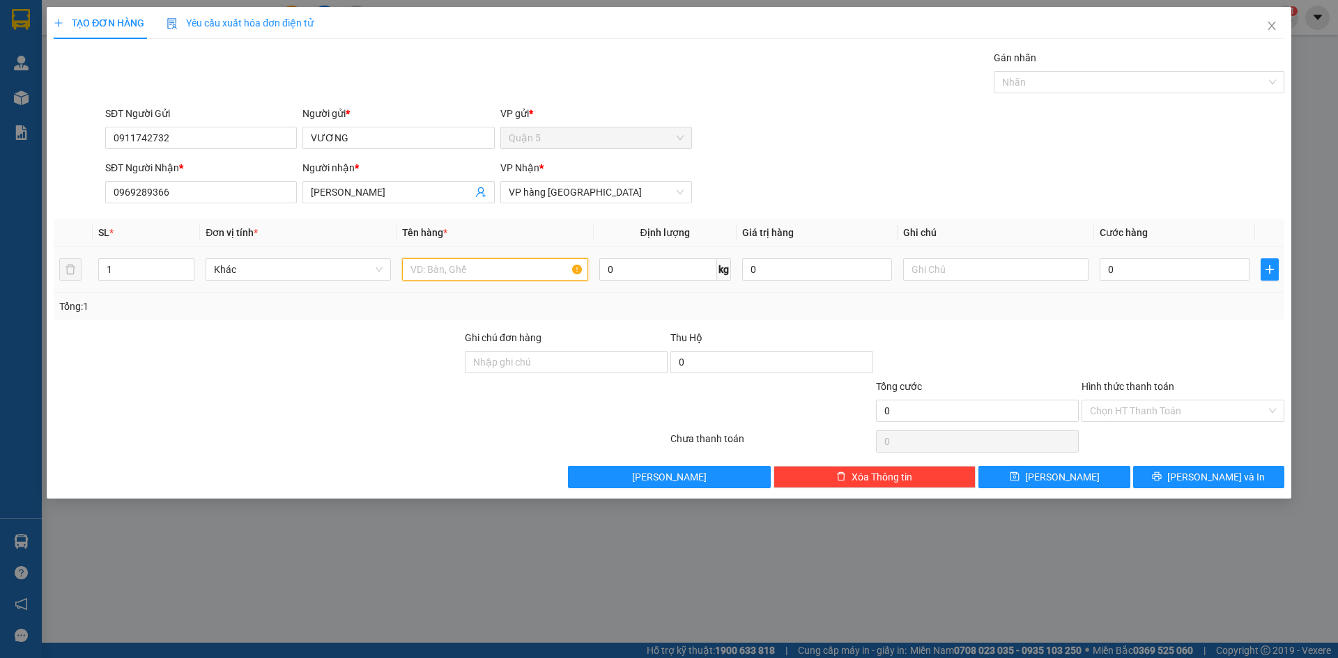
click at [478, 268] on input "text" at bounding box center [494, 269] width 185 height 22
click at [1150, 472] on button "[PERSON_NAME] và In" at bounding box center [1208, 477] width 151 height 22
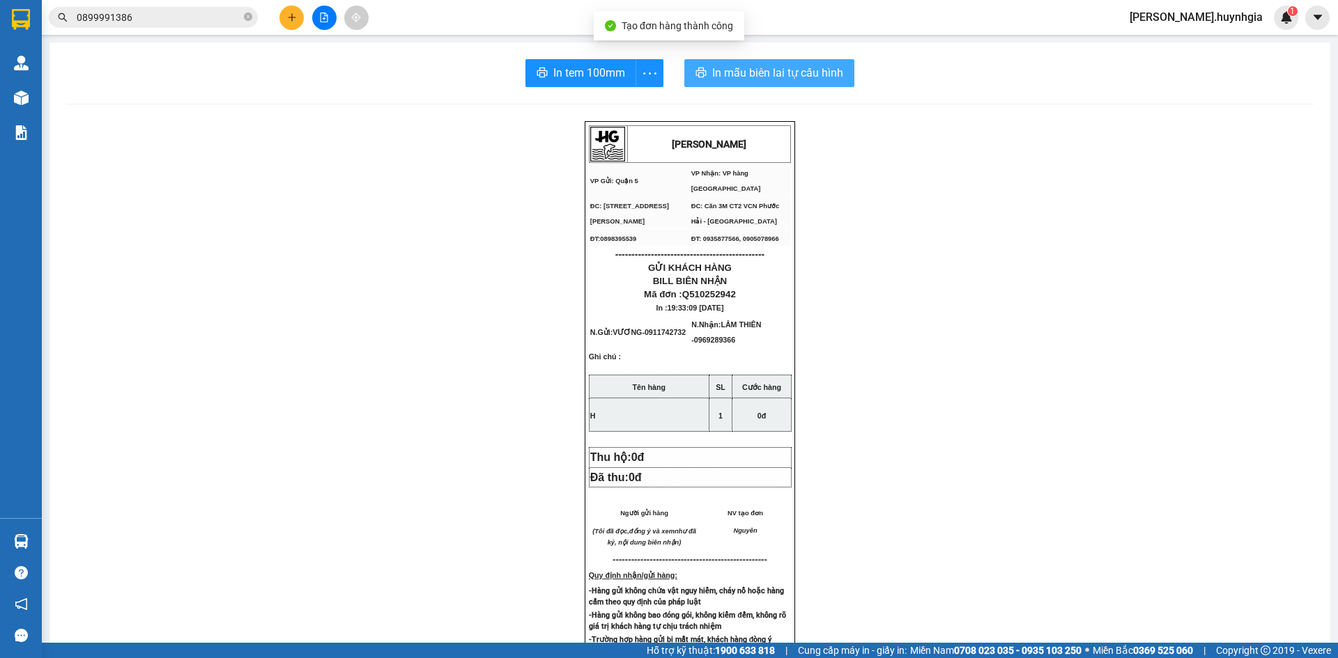
click at [733, 75] on span "In mẫu biên lai tự cấu hình" at bounding box center [777, 72] width 131 height 17
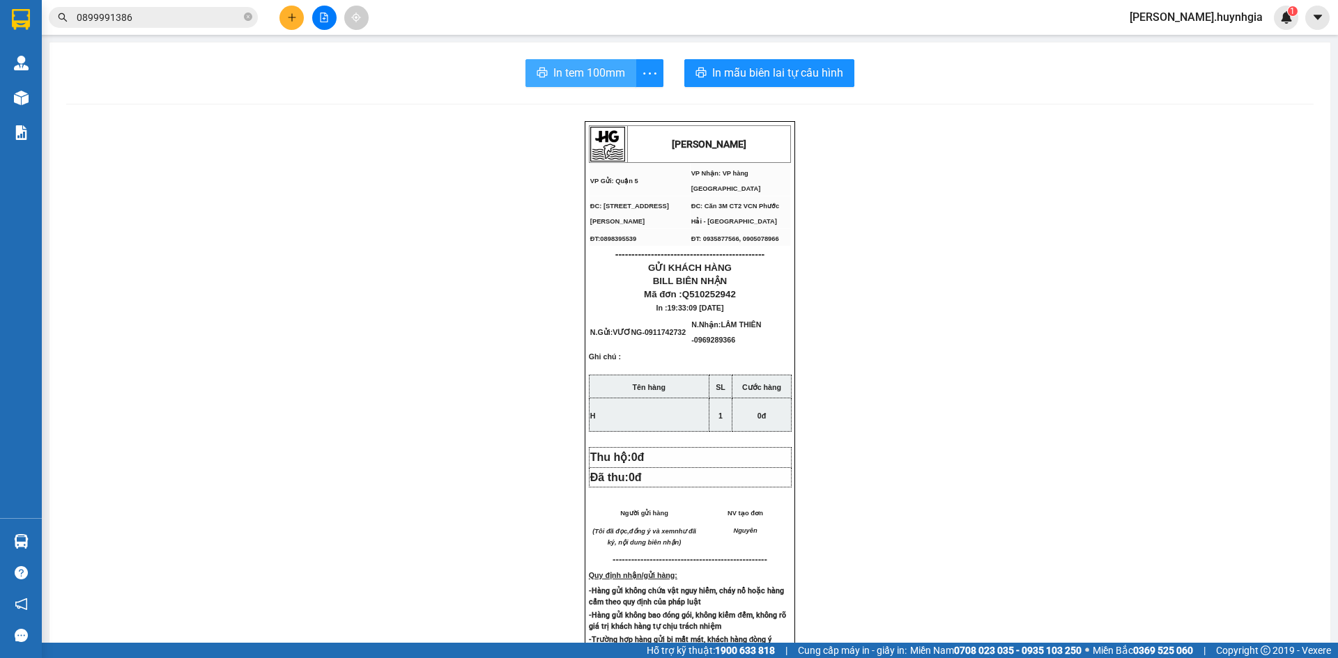
click at [553, 75] on span "In tem 100mm" at bounding box center [589, 72] width 72 height 17
click at [300, 20] on button at bounding box center [291, 18] width 24 height 24
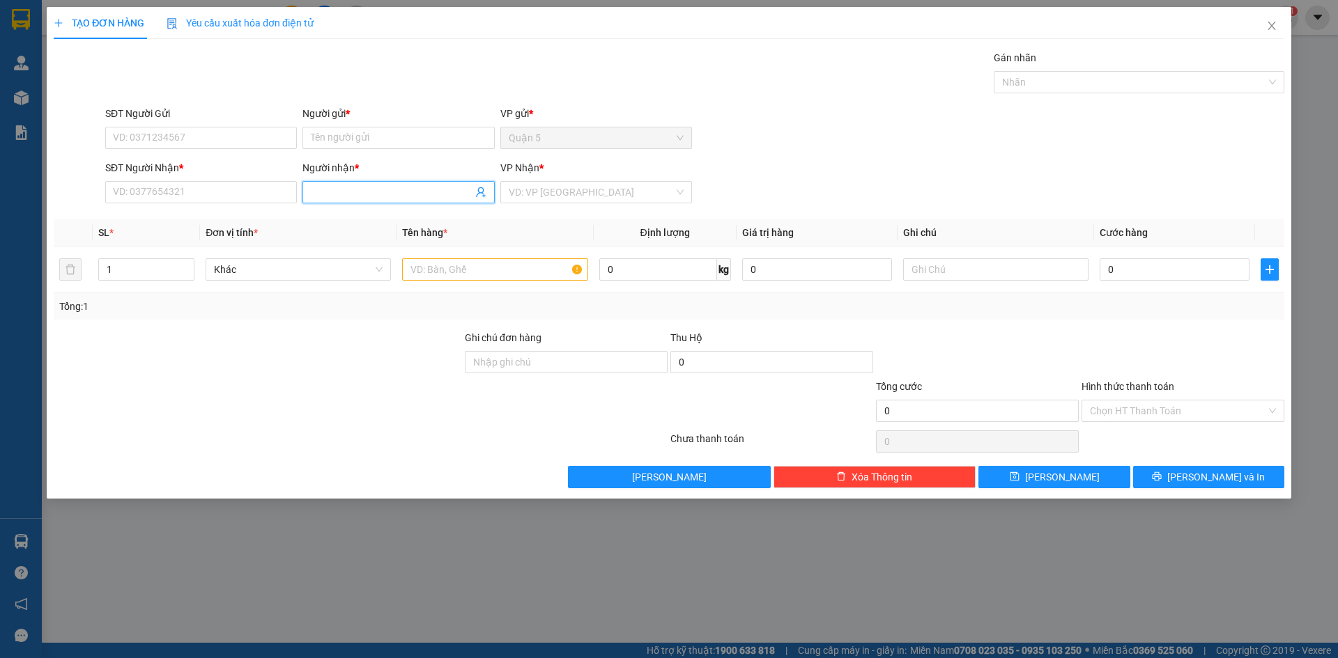
click at [332, 196] on input "Người nhận *" at bounding box center [391, 192] width 161 height 15
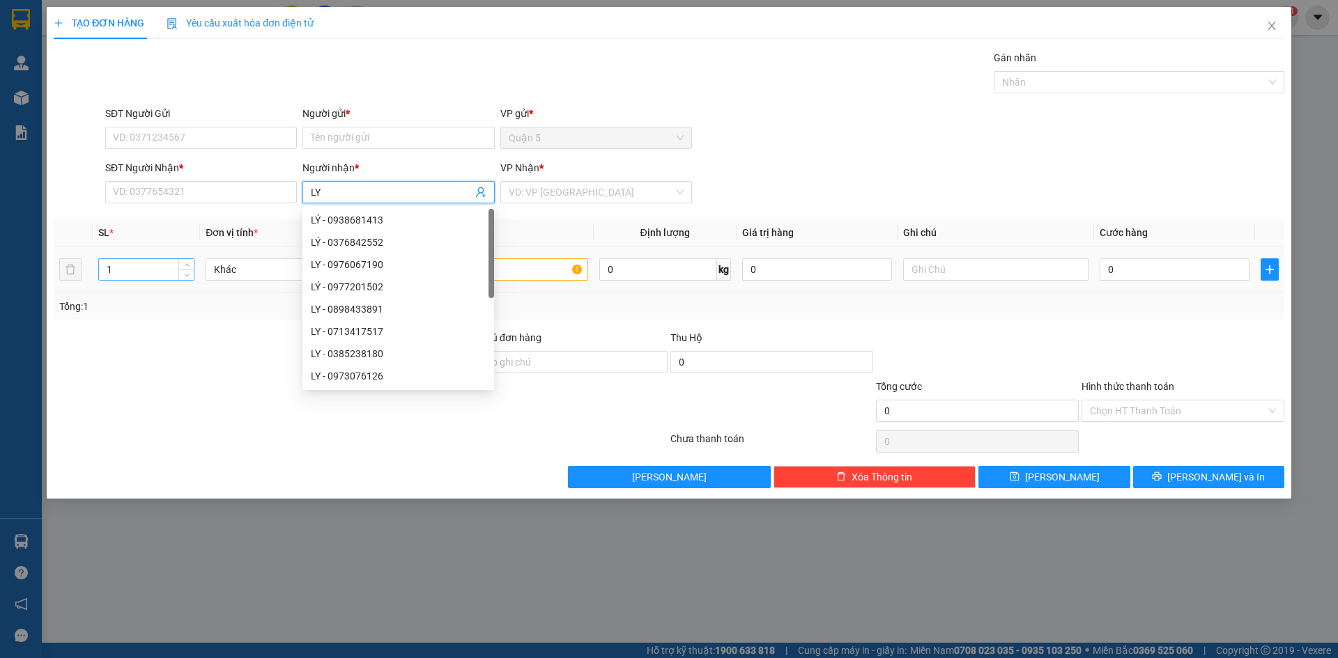
type input "LY"
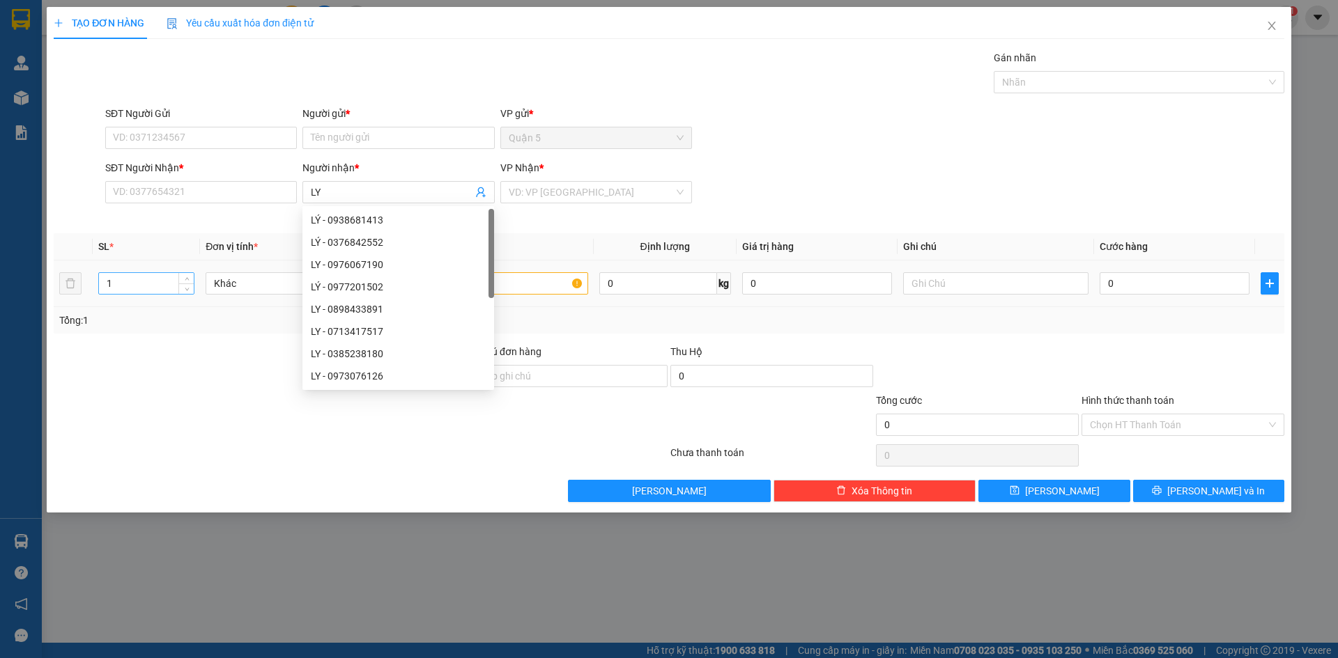
click at [159, 264] on td "1" at bounding box center [146, 284] width 107 height 47
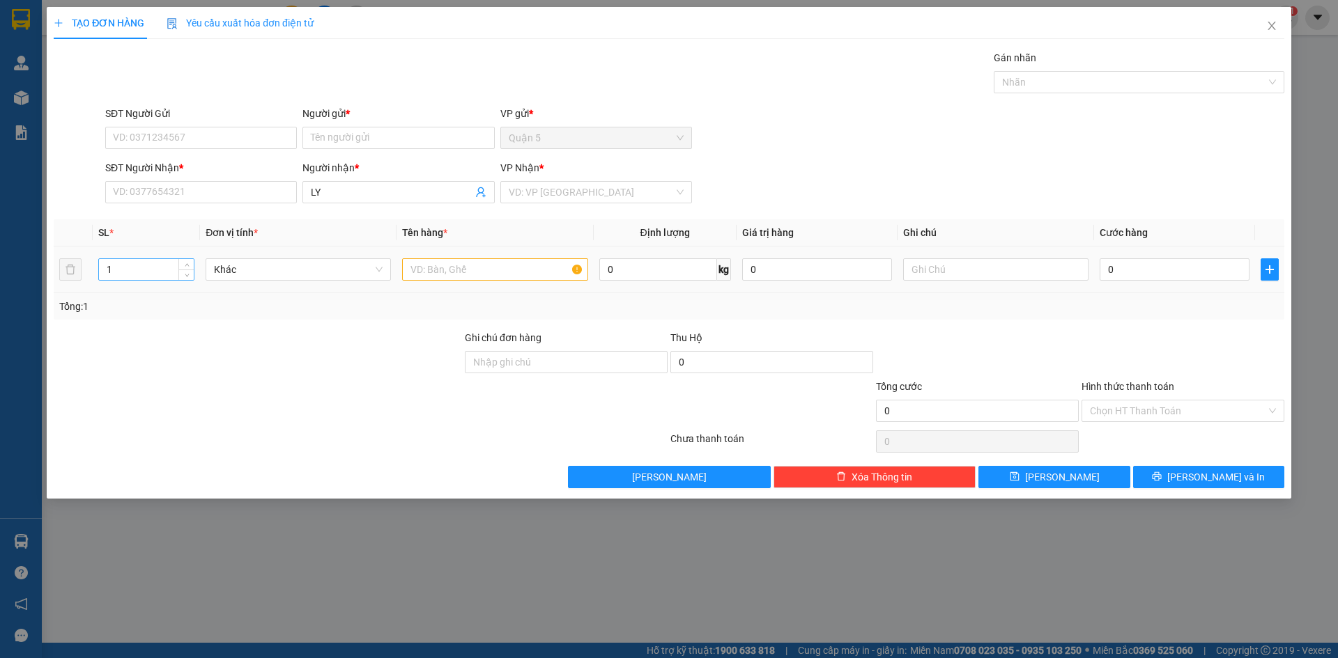
click at [158, 264] on input "1" at bounding box center [146, 269] width 95 height 21
type input "4"
click at [556, 199] on input "search" at bounding box center [591, 192] width 165 height 21
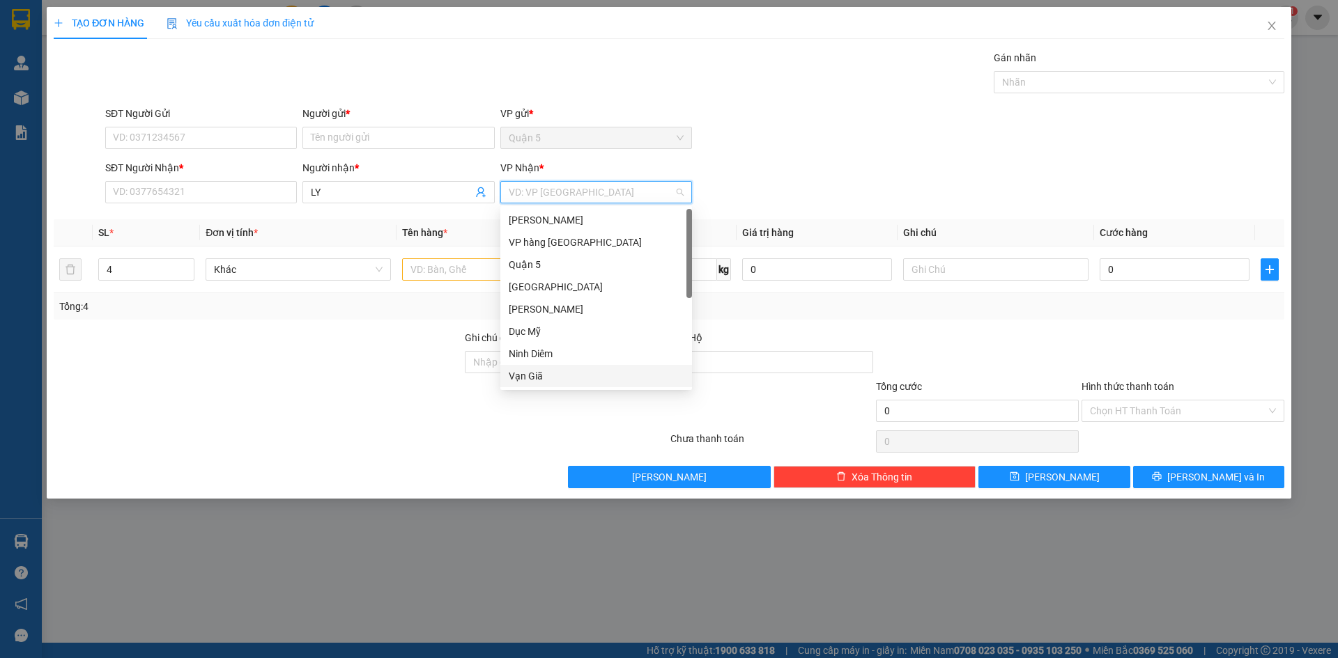
drag, startPoint x: 546, startPoint y: 373, endPoint x: 510, endPoint y: 321, distance: 63.0
click at [546, 371] on div "Vạn Giã" at bounding box center [596, 376] width 175 height 15
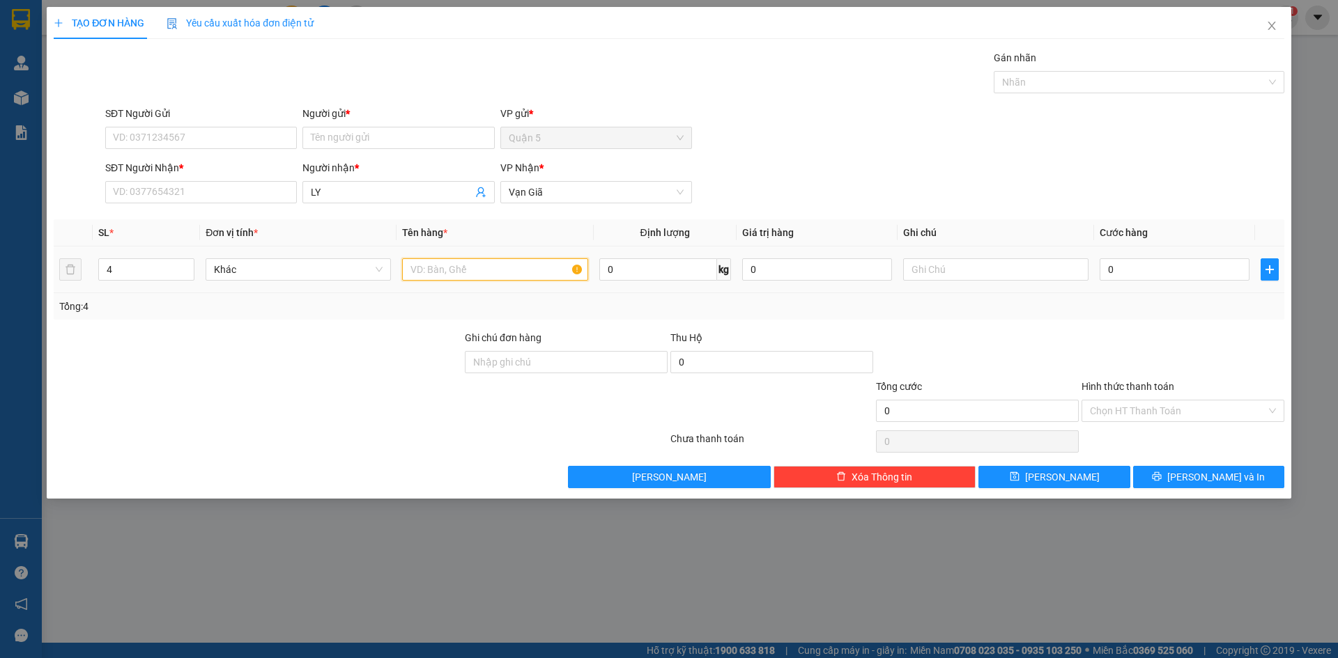
click at [474, 272] on input "text" at bounding box center [494, 269] width 185 height 22
type input "KIỆN"
click at [213, 185] on input "SĐT Người Nhận *" at bounding box center [201, 192] width 192 height 22
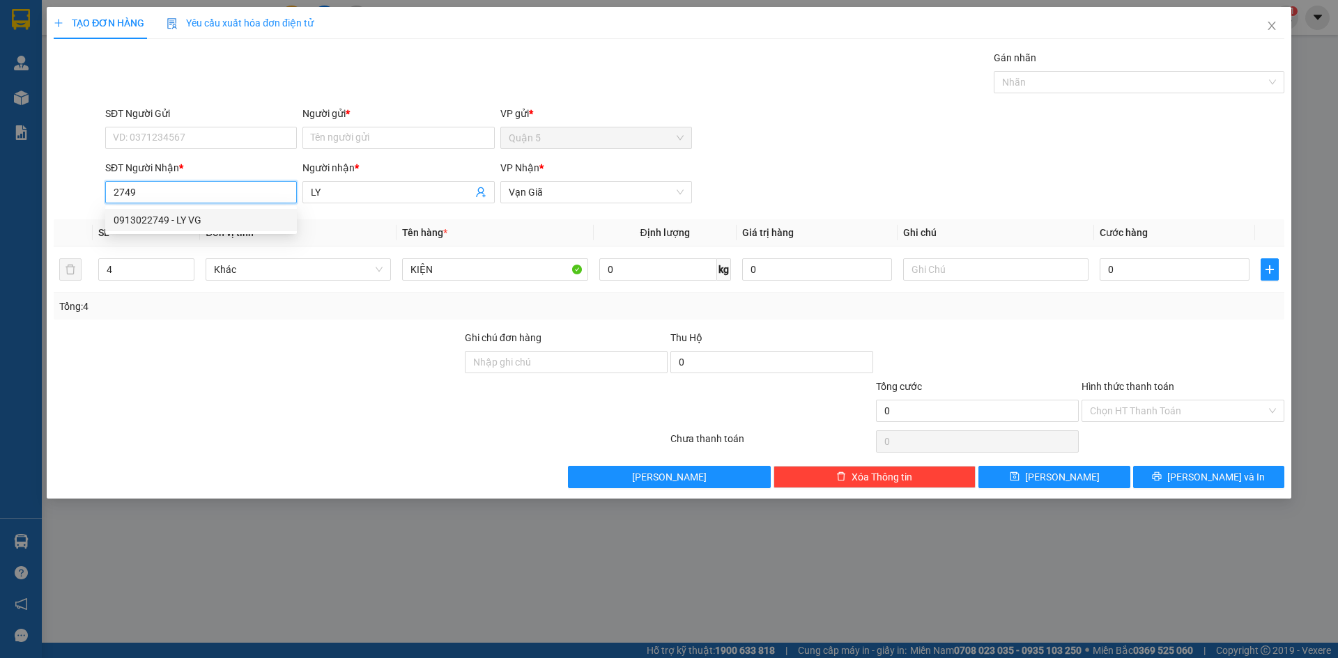
click at [201, 220] on div "0913022749 - LY VG" at bounding box center [201, 219] width 175 height 15
type input "0913022749"
type input "LY VG"
type input "0913022749"
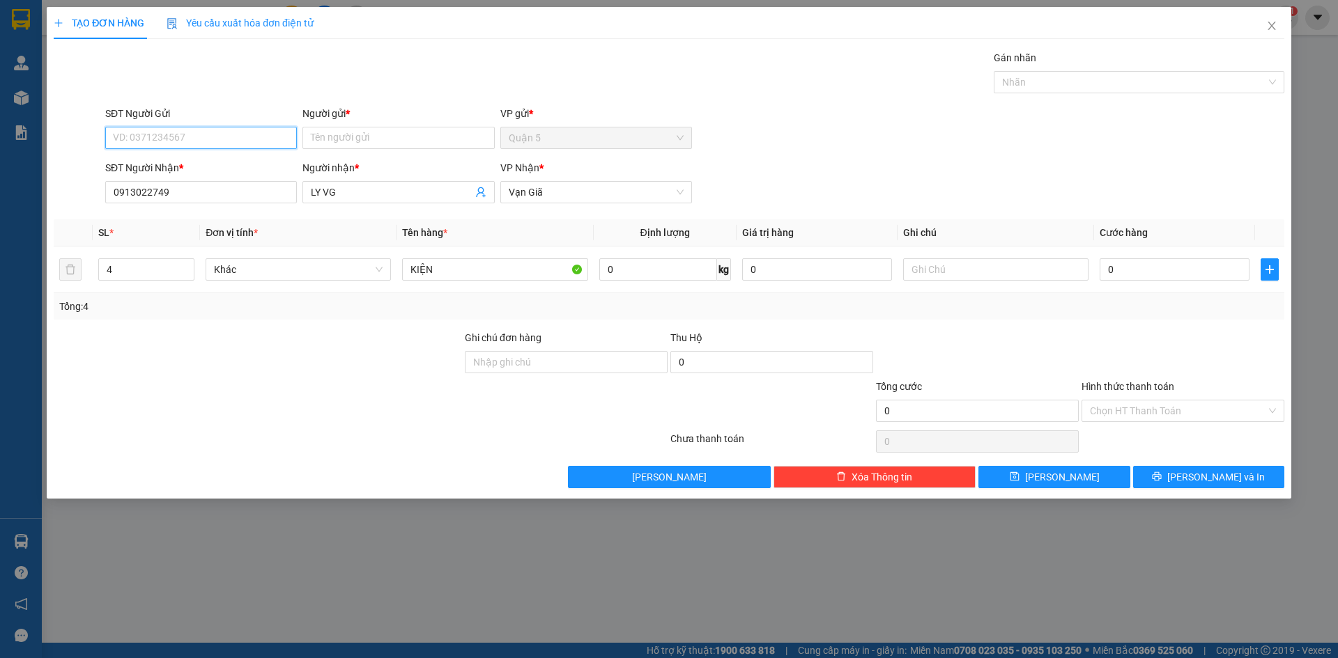
click at [258, 144] on input "SĐT Người Gửi" at bounding box center [201, 138] width 192 height 22
click at [169, 231] on div "0906932326 - KC" at bounding box center [201, 232] width 175 height 15
type input "0906932326"
type input "KC"
click at [1198, 477] on span "[PERSON_NAME] và In" at bounding box center [1216, 477] width 98 height 15
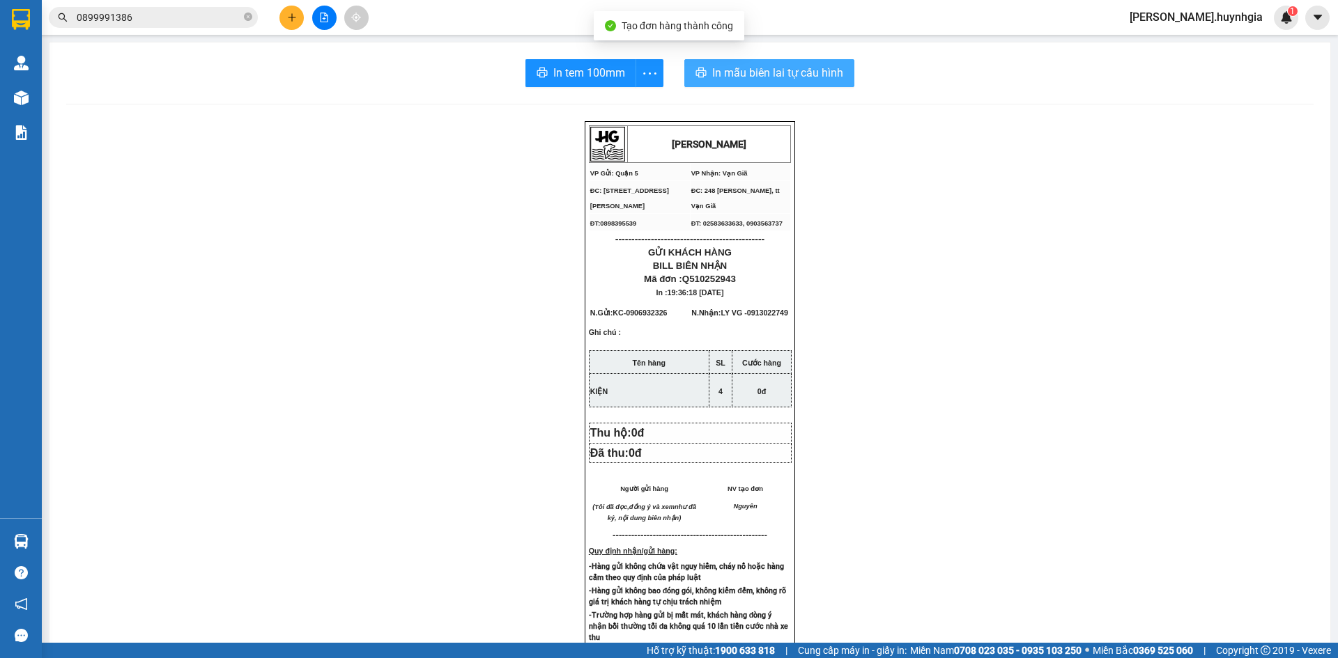
click at [703, 79] on button "In mẫu biên lai tự cấu hình" at bounding box center [769, 73] width 170 height 28
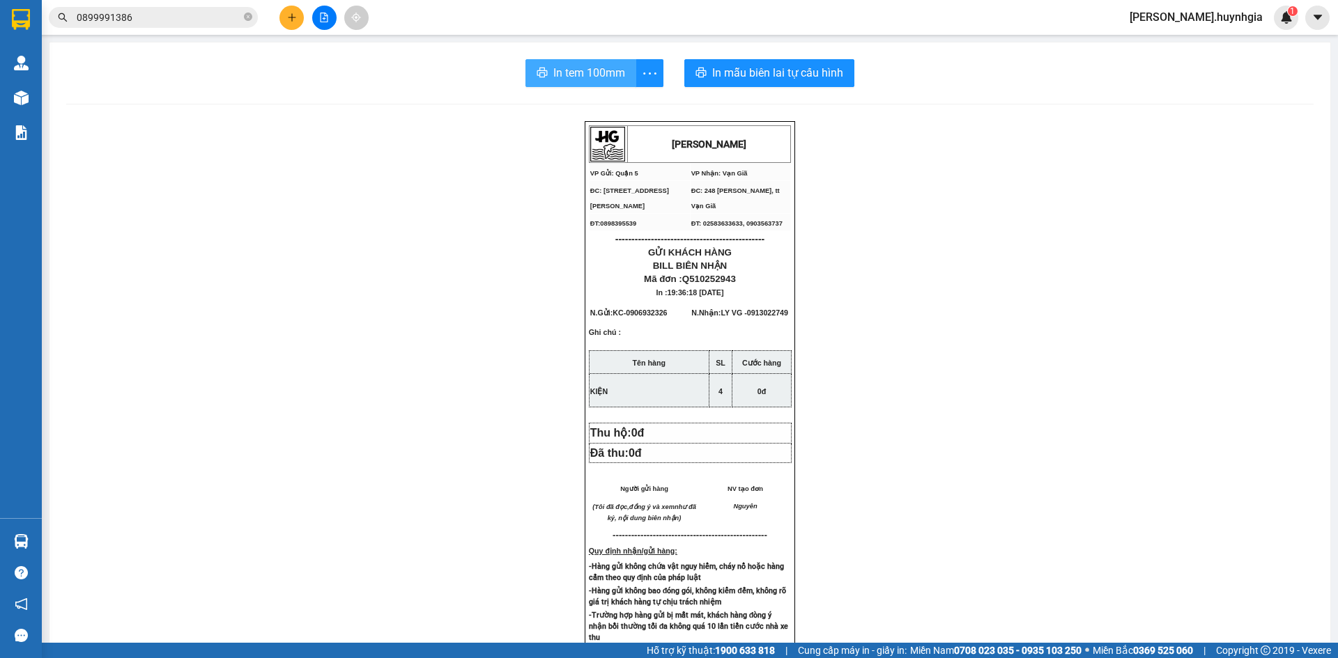
drag, startPoint x: 1121, startPoint y: 286, endPoint x: 589, endPoint y: 84, distance: 568.4
click at [589, 84] on button "In tem 100mm" at bounding box center [580, 73] width 111 height 28
click at [294, 23] on button at bounding box center [291, 18] width 24 height 24
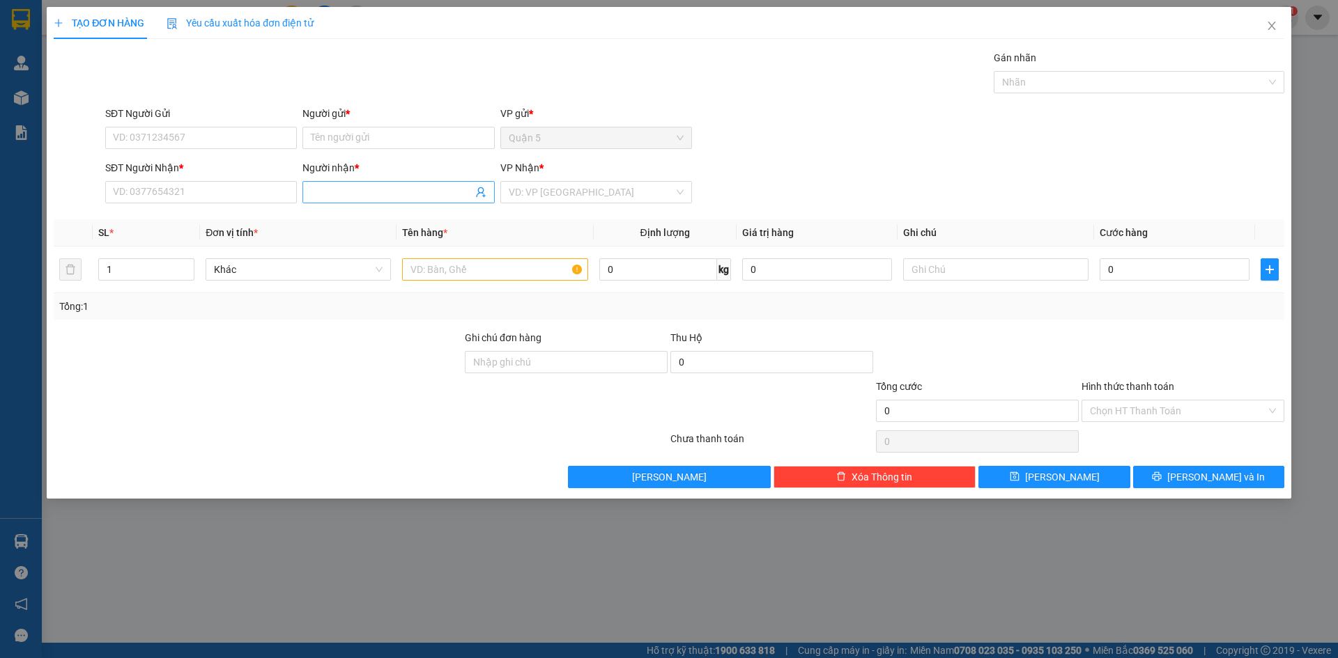
click at [344, 199] on input "Người nhận *" at bounding box center [391, 192] width 161 height 15
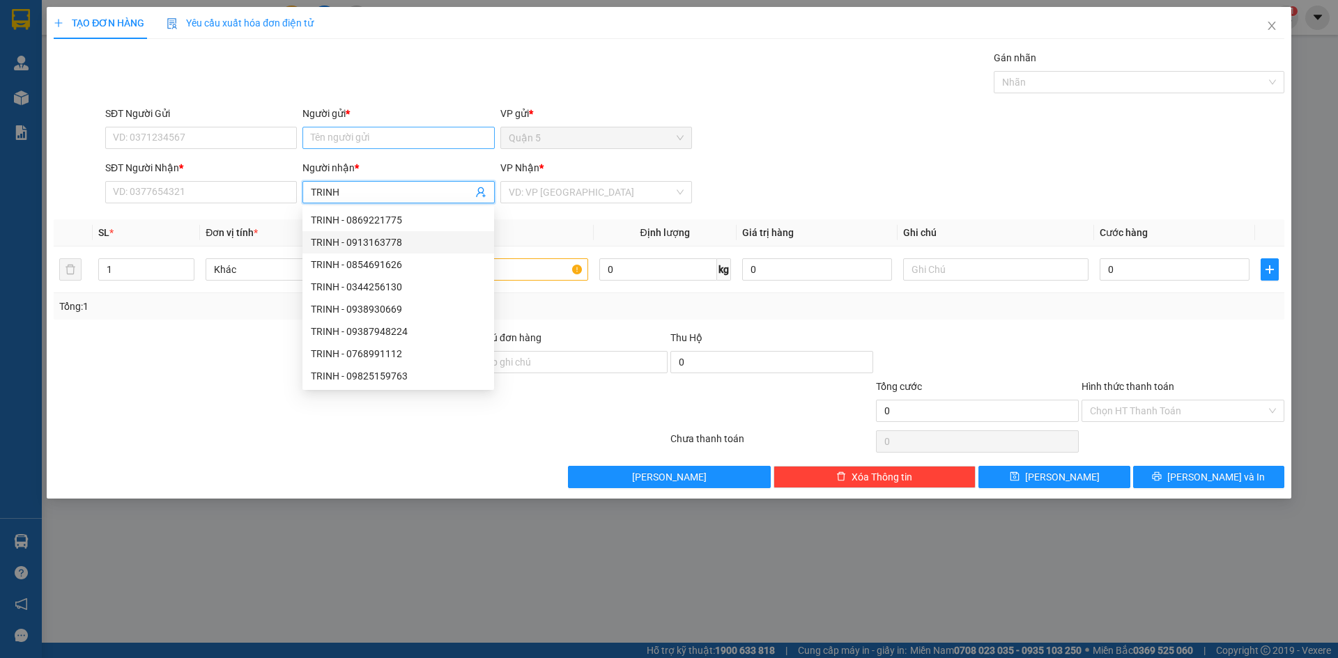
type input "TRINH"
click at [343, 145] on input "Người gửi *" at bounding box center [398, 138] width 192 height 22
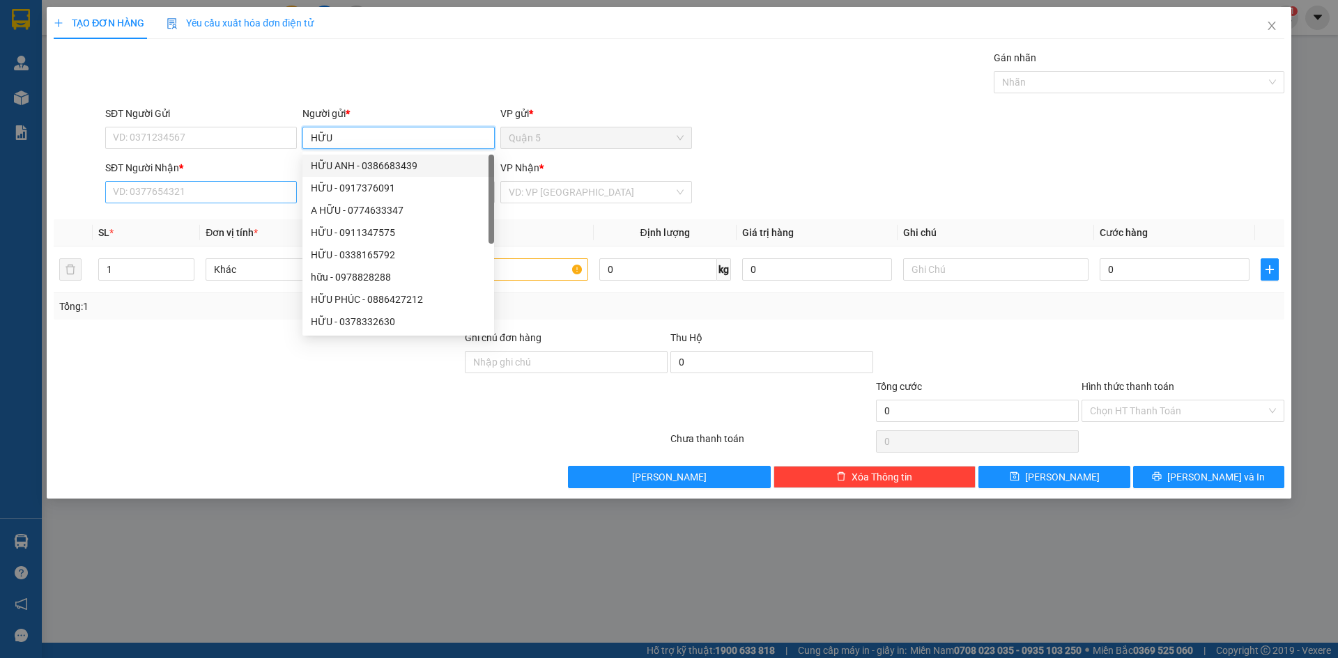
type input "HỮU"
click at [246, 199] on input "SĐT Người Nhận *" at bounding box center [201, 192] width 192 height 22
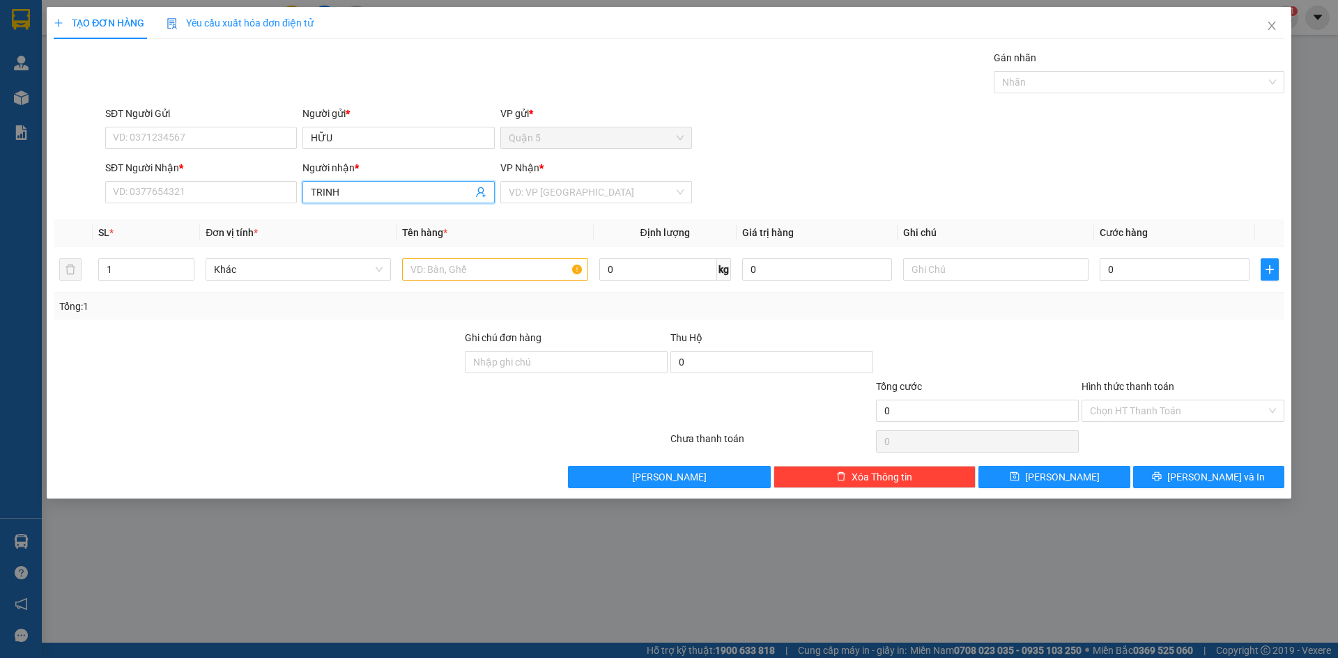
click at [395, 195] on input "TRINH" at bounding box center [391, 192] width 161 height 15
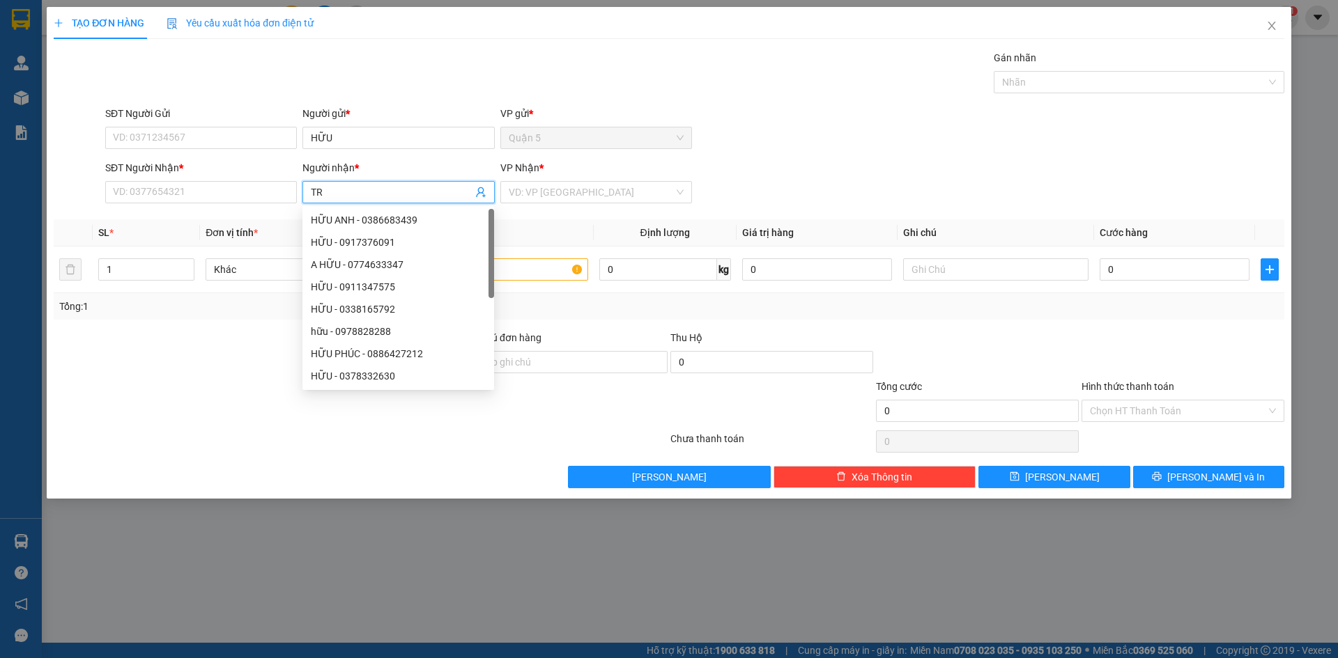
type input "T"
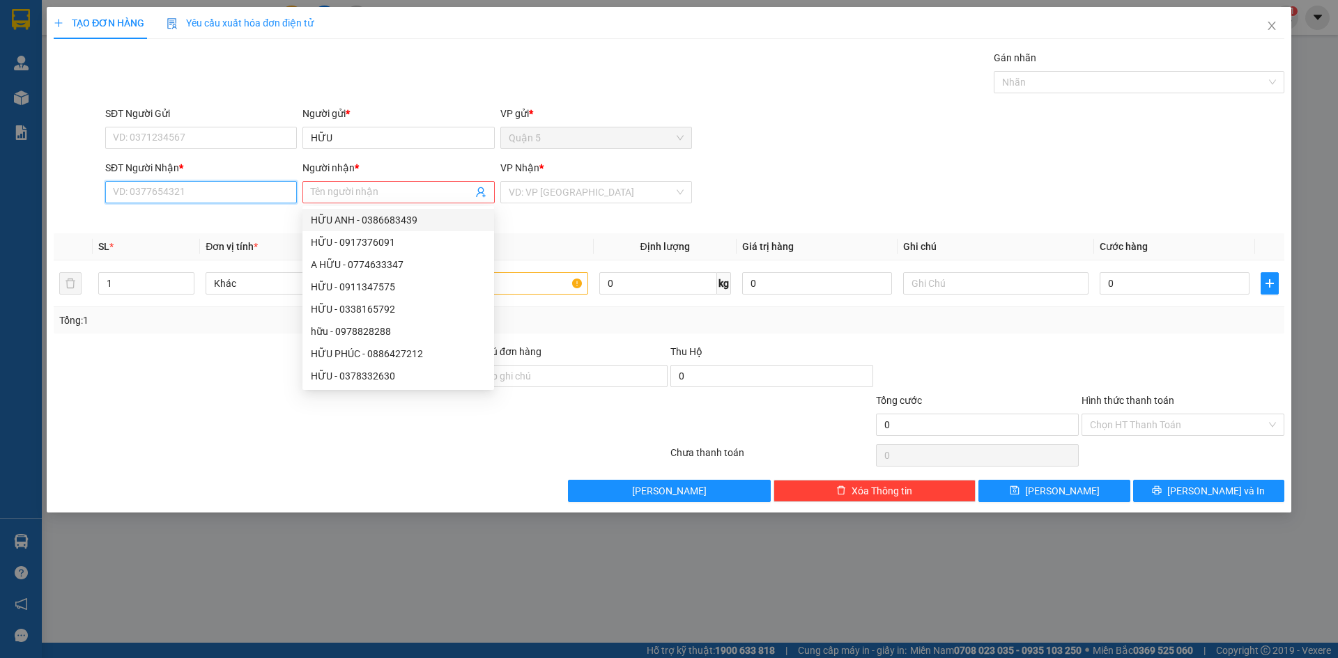
click at [226, 190] on input "SĐT Người Nhận *" at bounding box center [201, 192] width 192 height 22
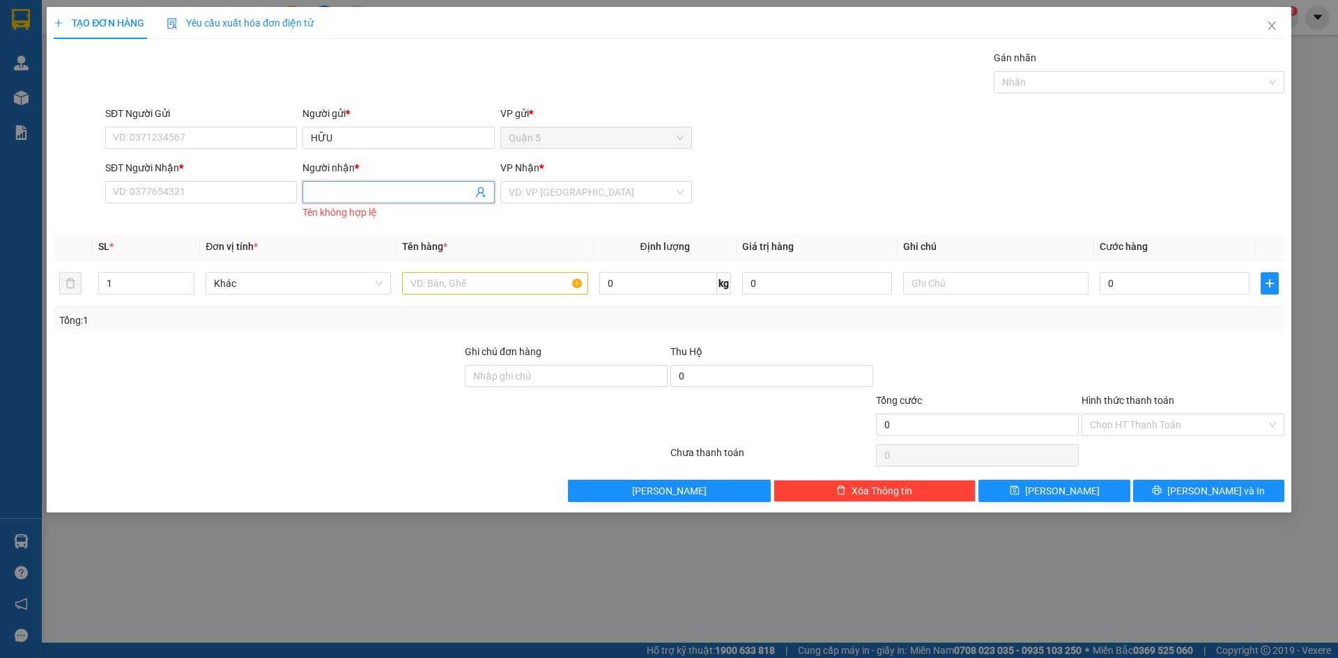
click at [376, 190] on input "Người nhận *" at bounding box center [391, 192] width 161 height 15
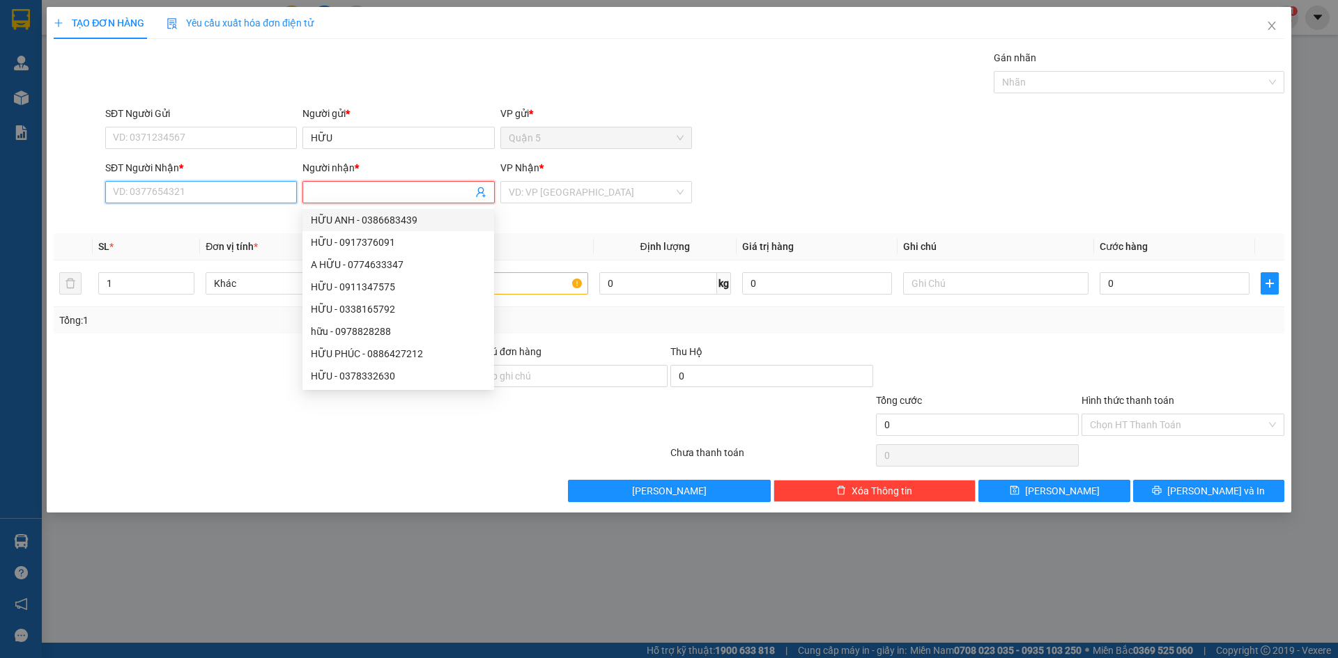
drag, startPoint x: 211, startPoint y: 194, endPoint x: 210, endPoint y: 187, distance: 7.7
click at [211, 193] on input "SĐT Người Nhận *" at bounding box center [201, 192] width 192 height 22
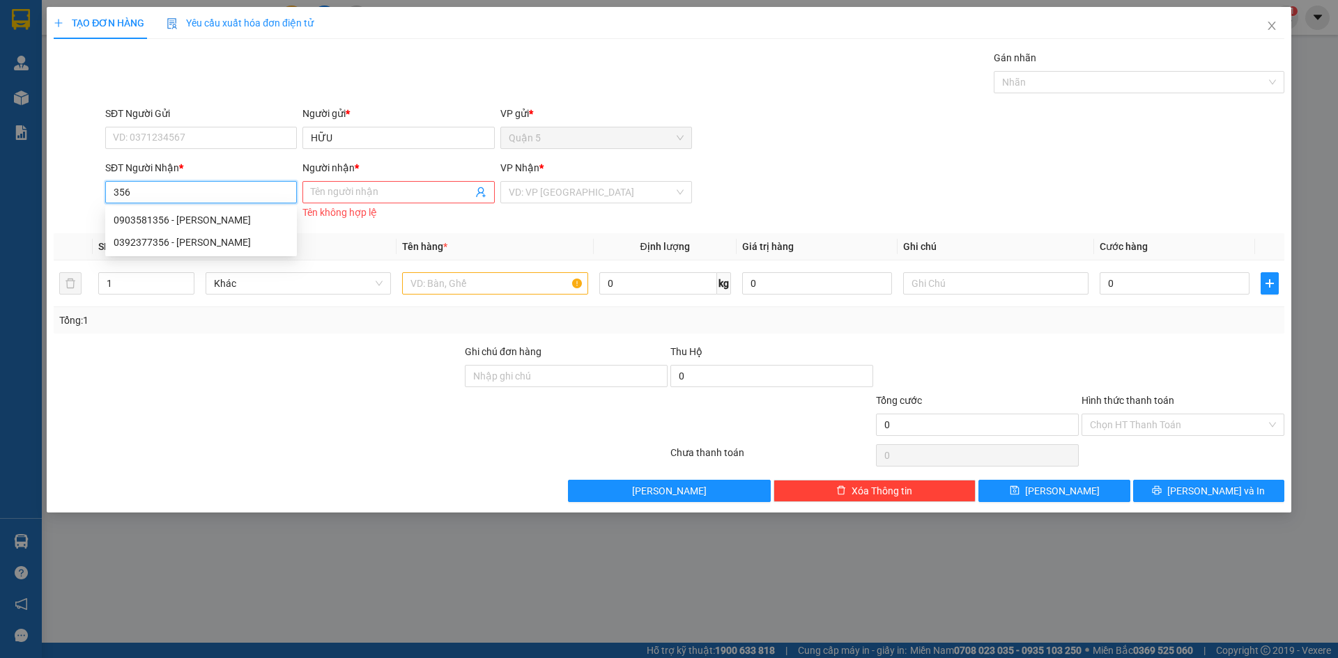
click at [209, 236] on div "0392377356 - TRINH CHAY" at bounding box center [201, 242] width 175 height 15
type input "0392377356"
type input "TRINH CHAY"
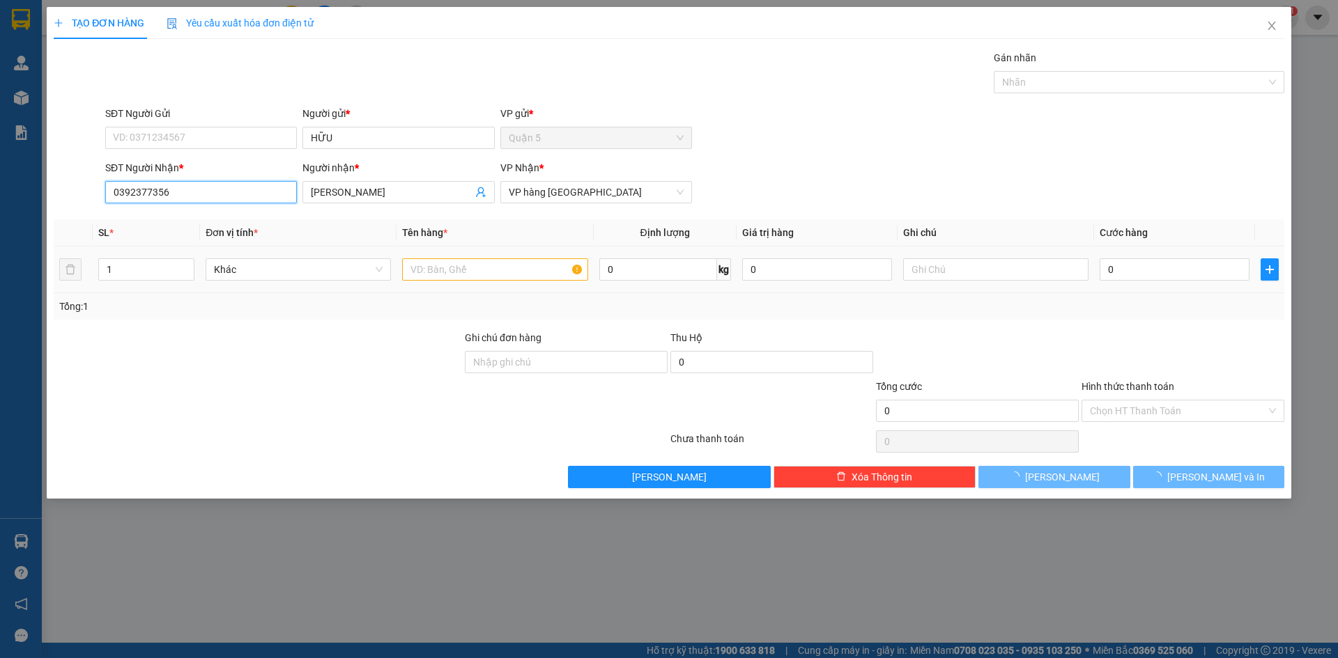
type input "0392377356"
click at [442, 272] on input "text" at bounding box center [494, 269] width 185 height 22
type input "T"
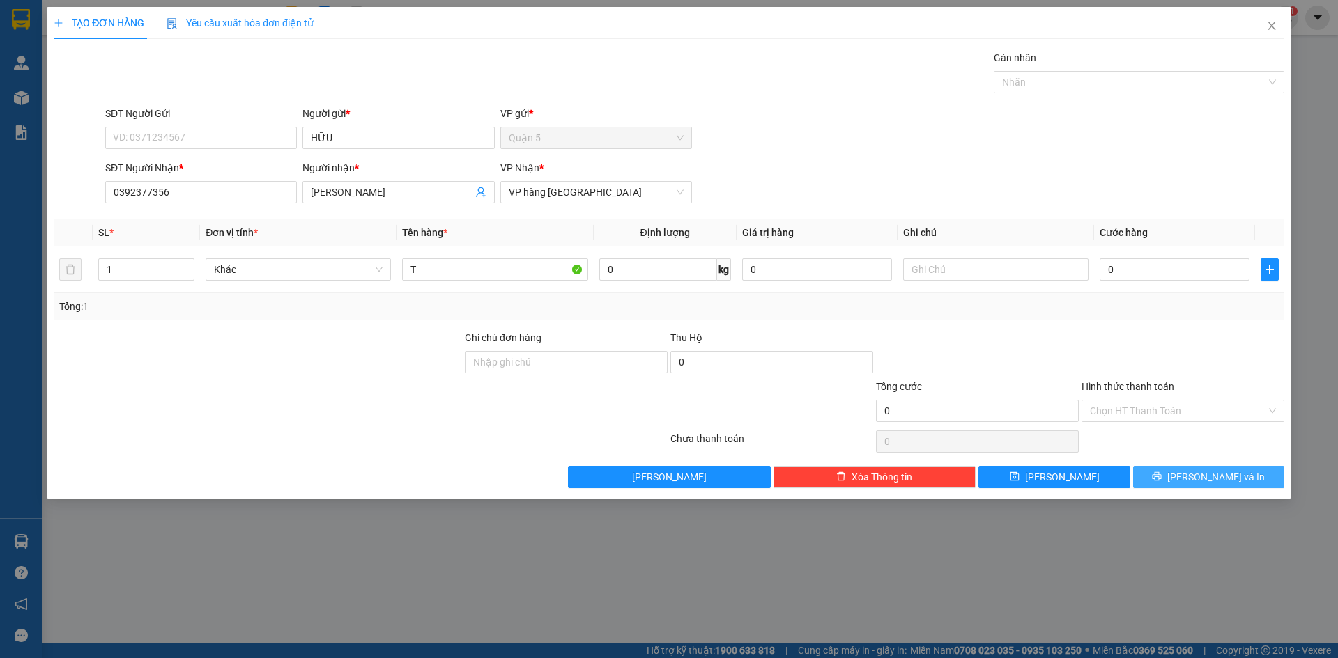
drag, startPoint x: 1154, startPoint y: 482, endPoint x: 1046, endPoint y: 438, distance: 117.2
click at [1154, 482] on button "[PERSON_NAME] và In" at bounding box center [1208, 477] width 151 height 22
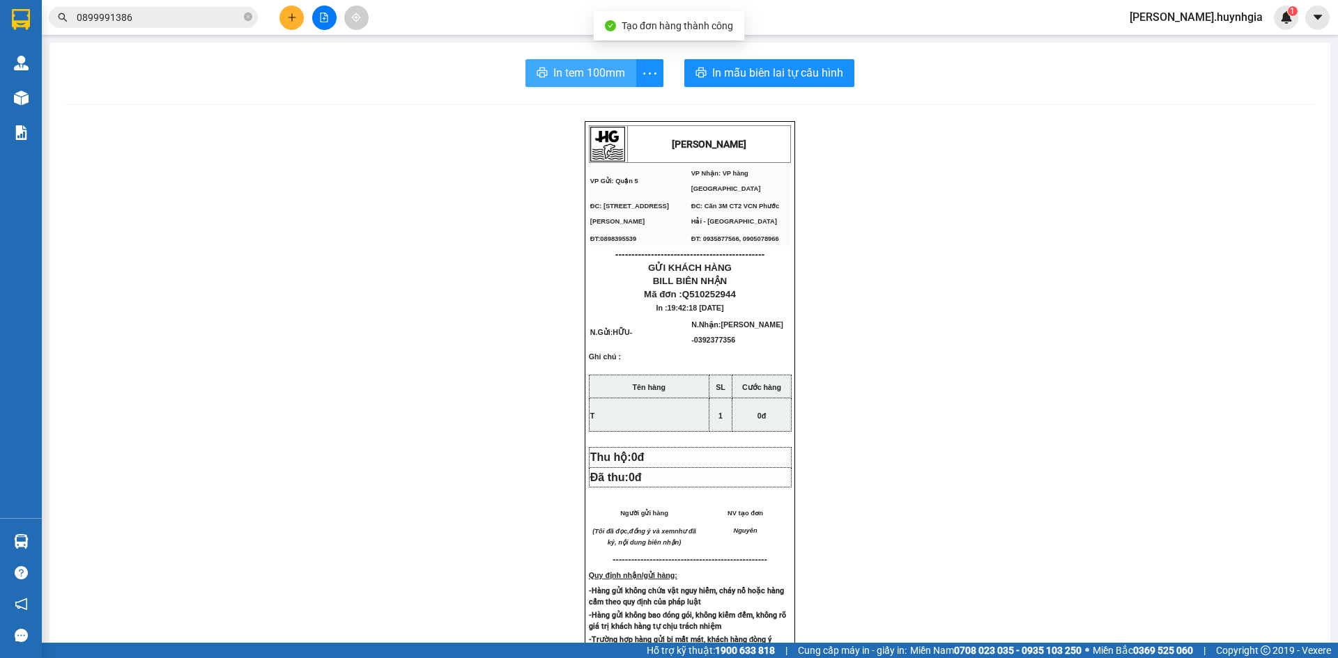
click at [569, 76] on span "In tem 100mm" at bounding box center [589, 72] width 72 height 17
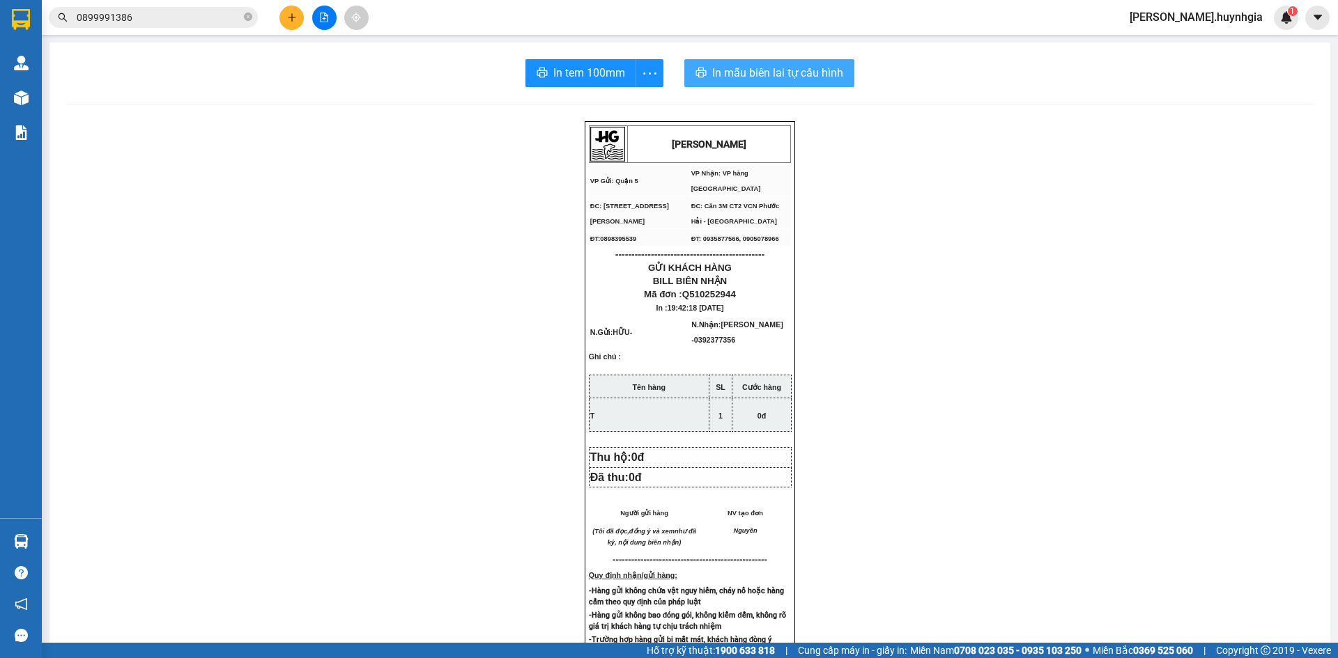
click at [729, 72] on span "In mẫu biên lai tự cấu hình" at bounding box center [777, 72] width 131 height 17
